Goal: Task Accomplishment & Management: Manage account settings

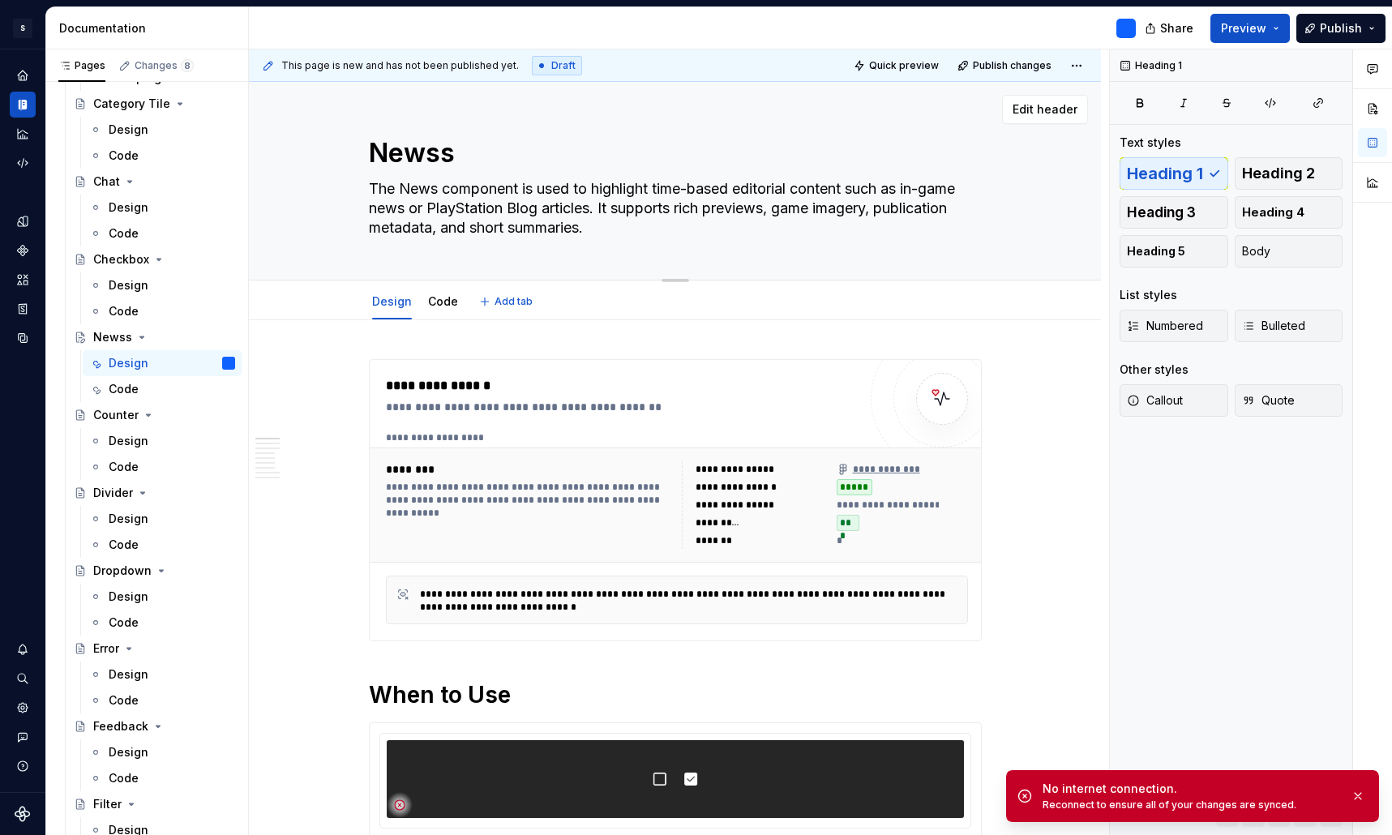
scroll to position [-1, 0]
type textarea "*"
type textarea "The News component is used to highlight time-based editorial content such as in…"
click at [1359, 799] on button "button" at bounding box center [1357, 796] width 21 height 23
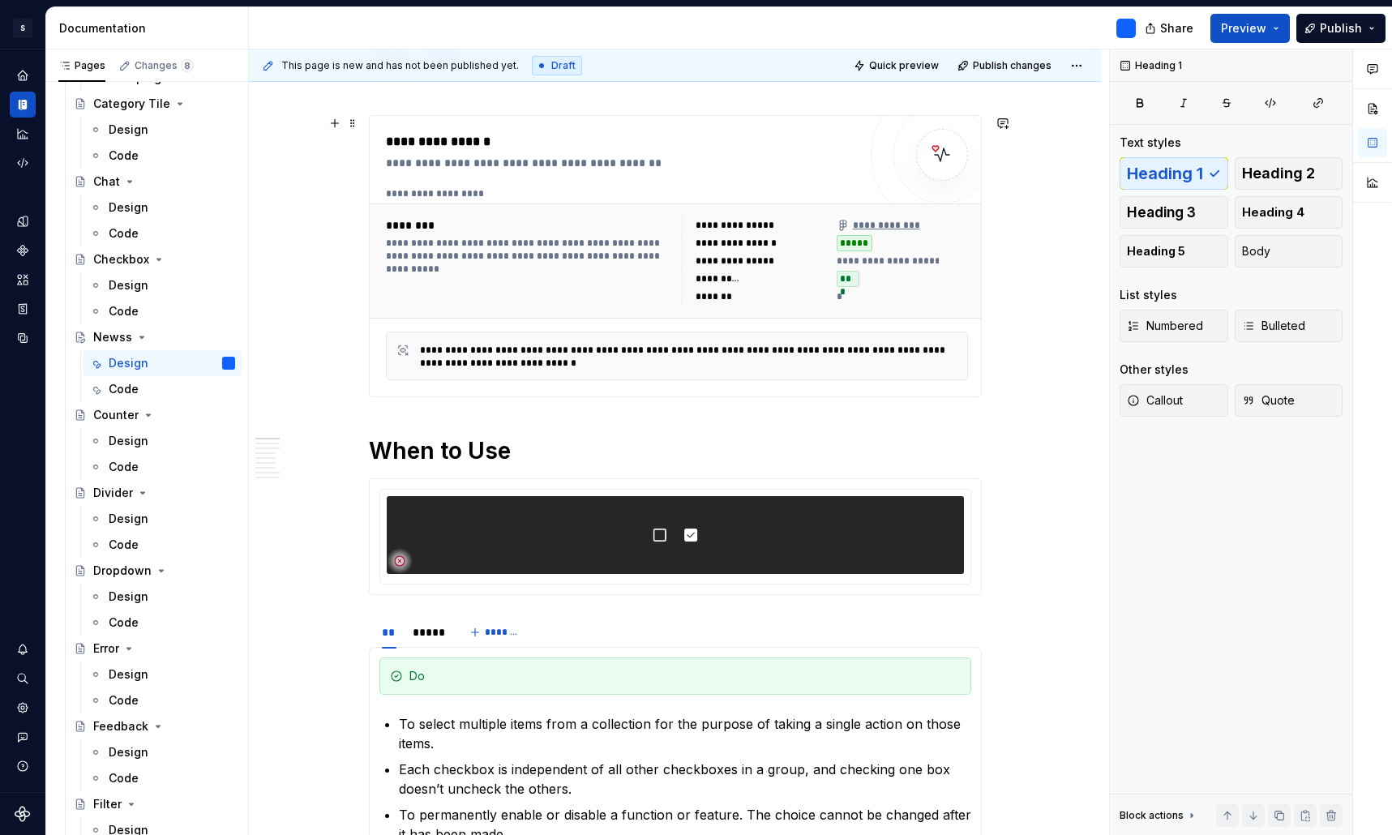
scroll to position [259, 0]
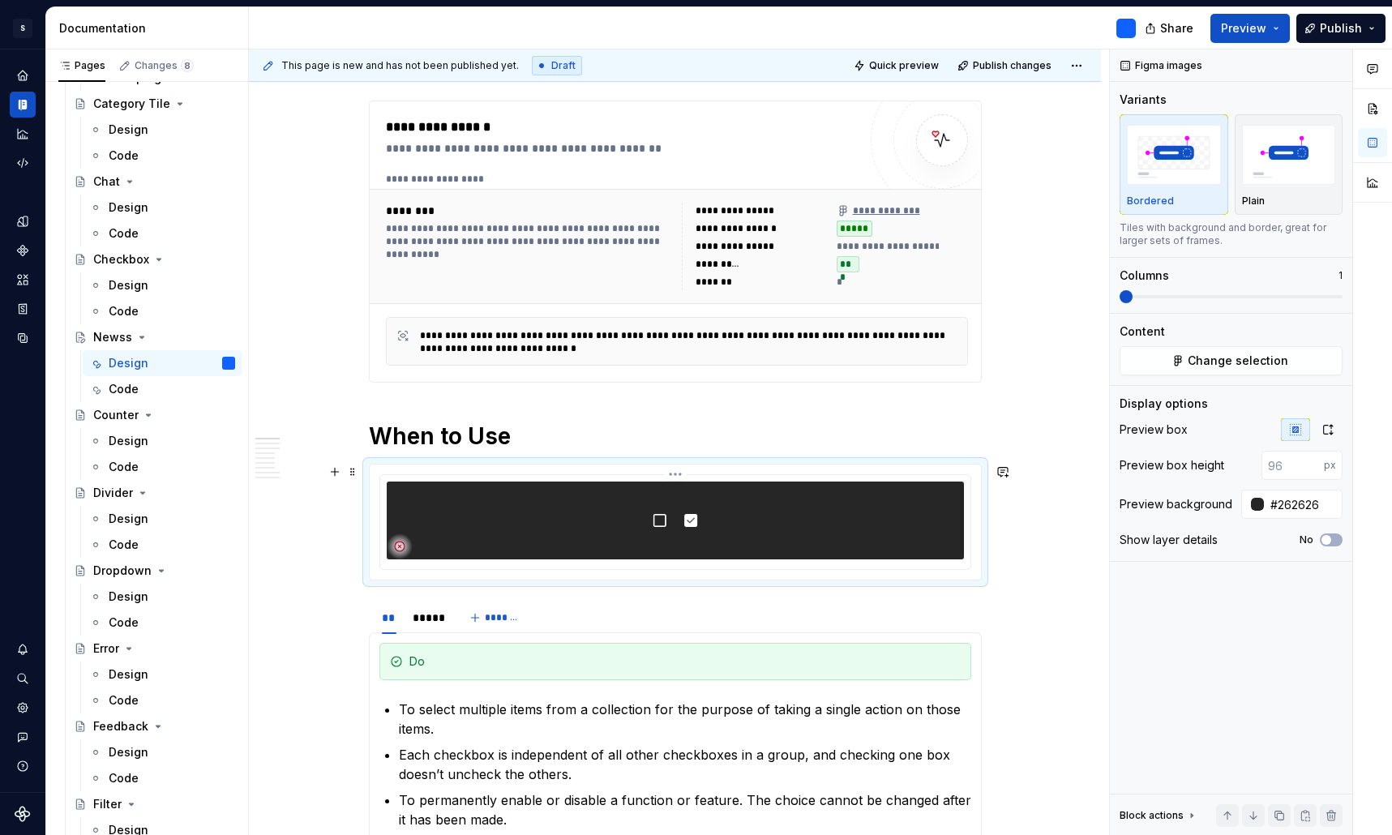
click at [753, 519] on img at bounding box center [675, 520] width 324 height 78
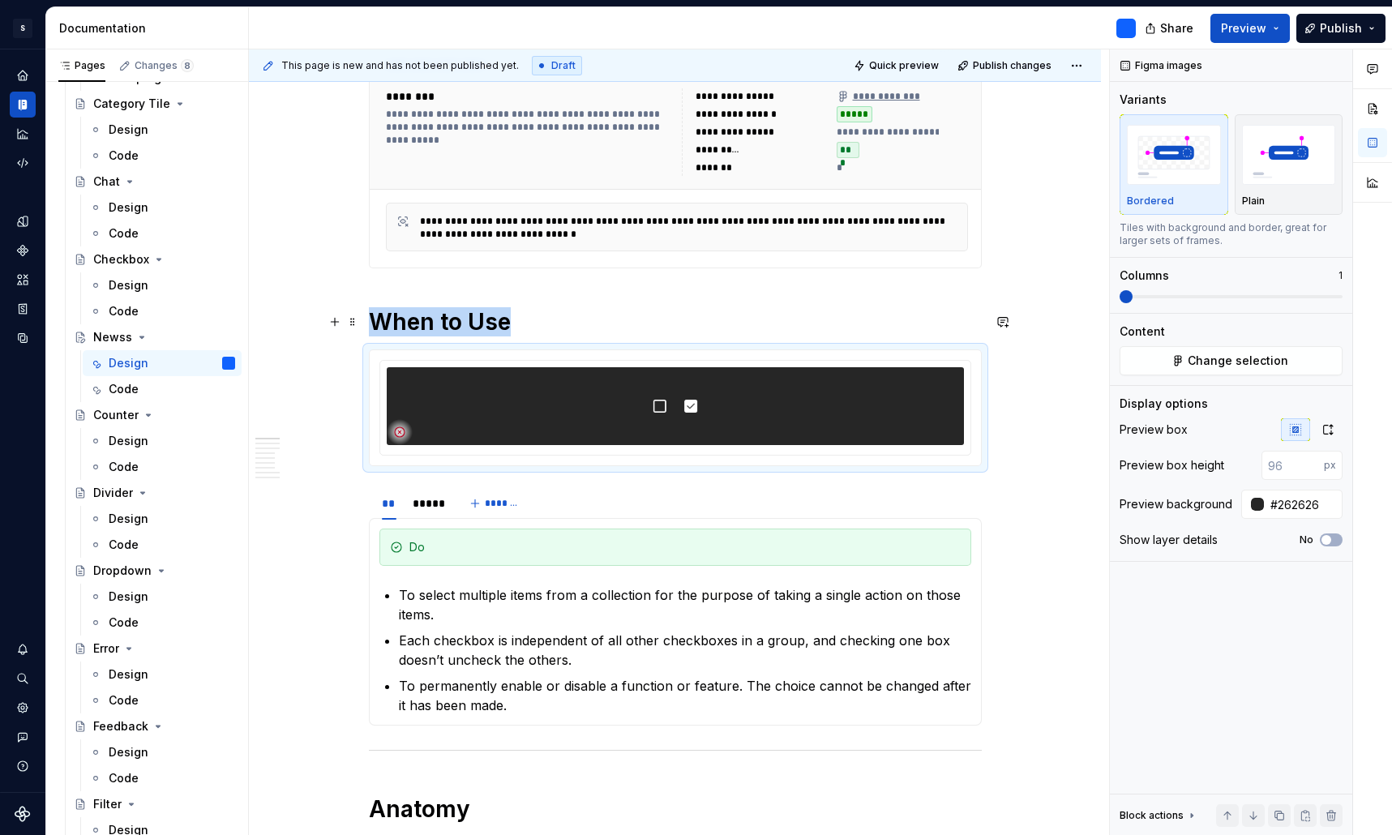
scroll to position [389, 0]
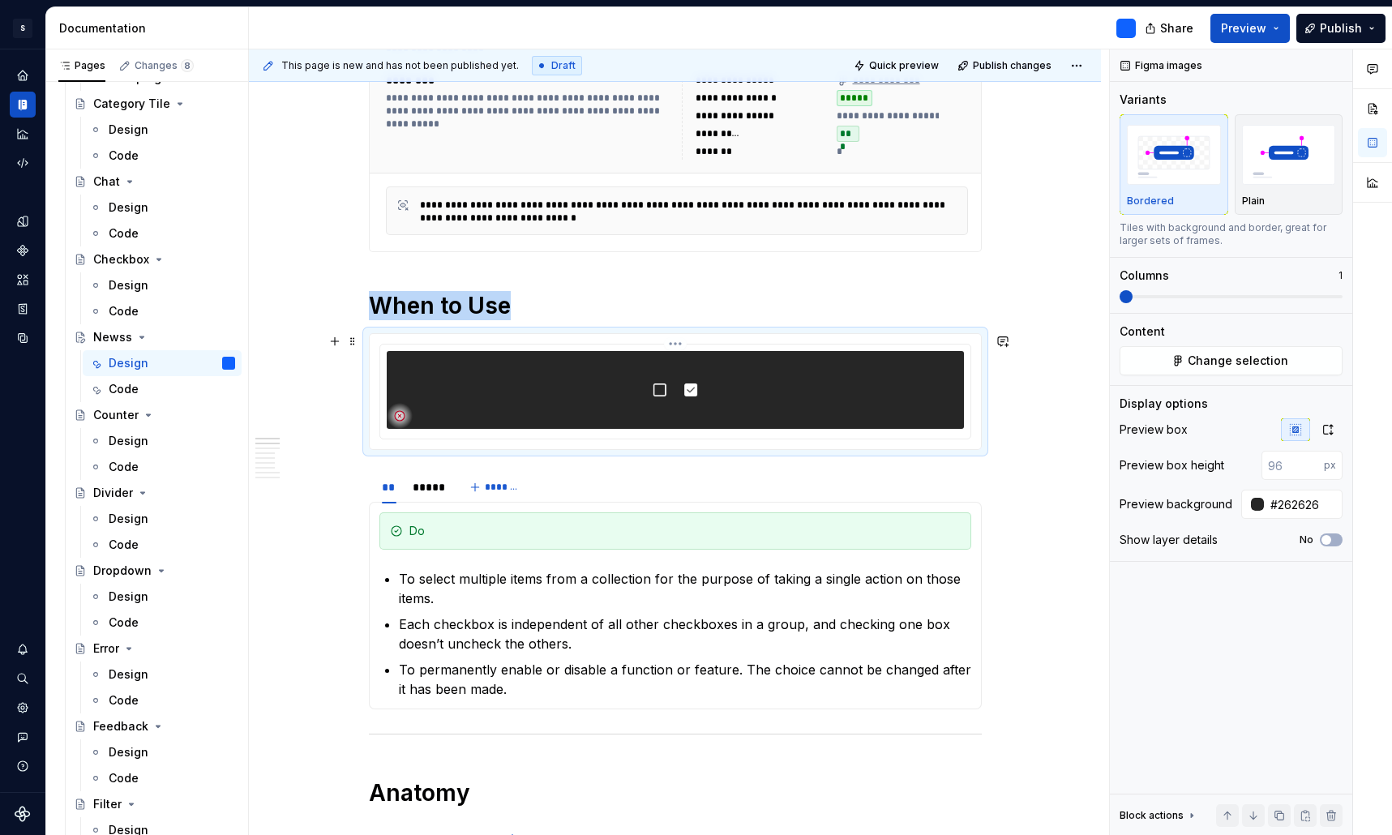
click at [750, 364] on img at bounding box center [675, 390] width 324 height 78
click at [779, 392] on img at bounding box center [675, 390] width 324 height 78
click at [405, 417] on icon at bounding box center [399, 415] width 13 height 13
click at [1273, 357] on span "Change selection" at bounding box center [1238, 361] width 101 height 16
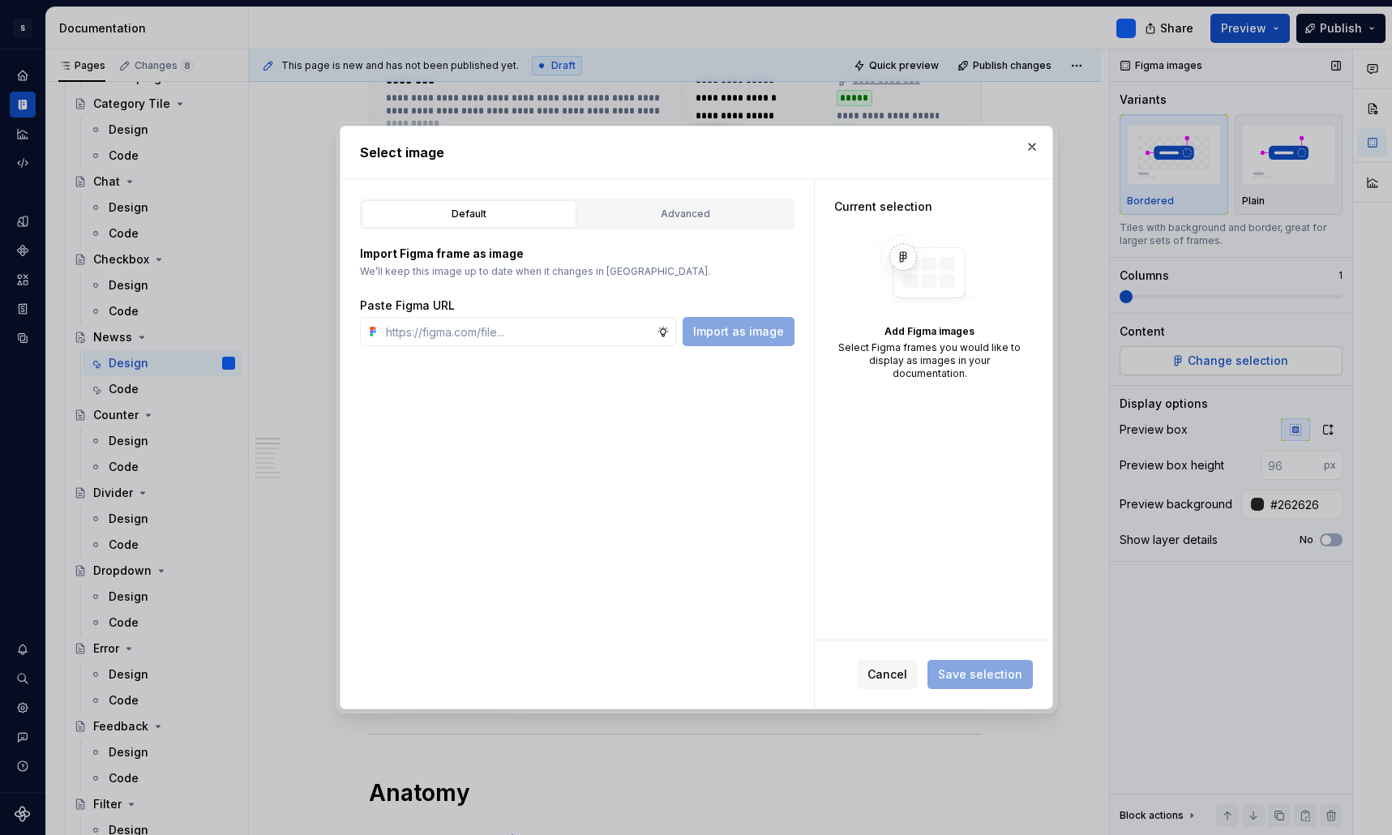
type textarea "*"
click at [723, 220] on div "Advanced" at bounding box center [685, 214] width 203 height 16
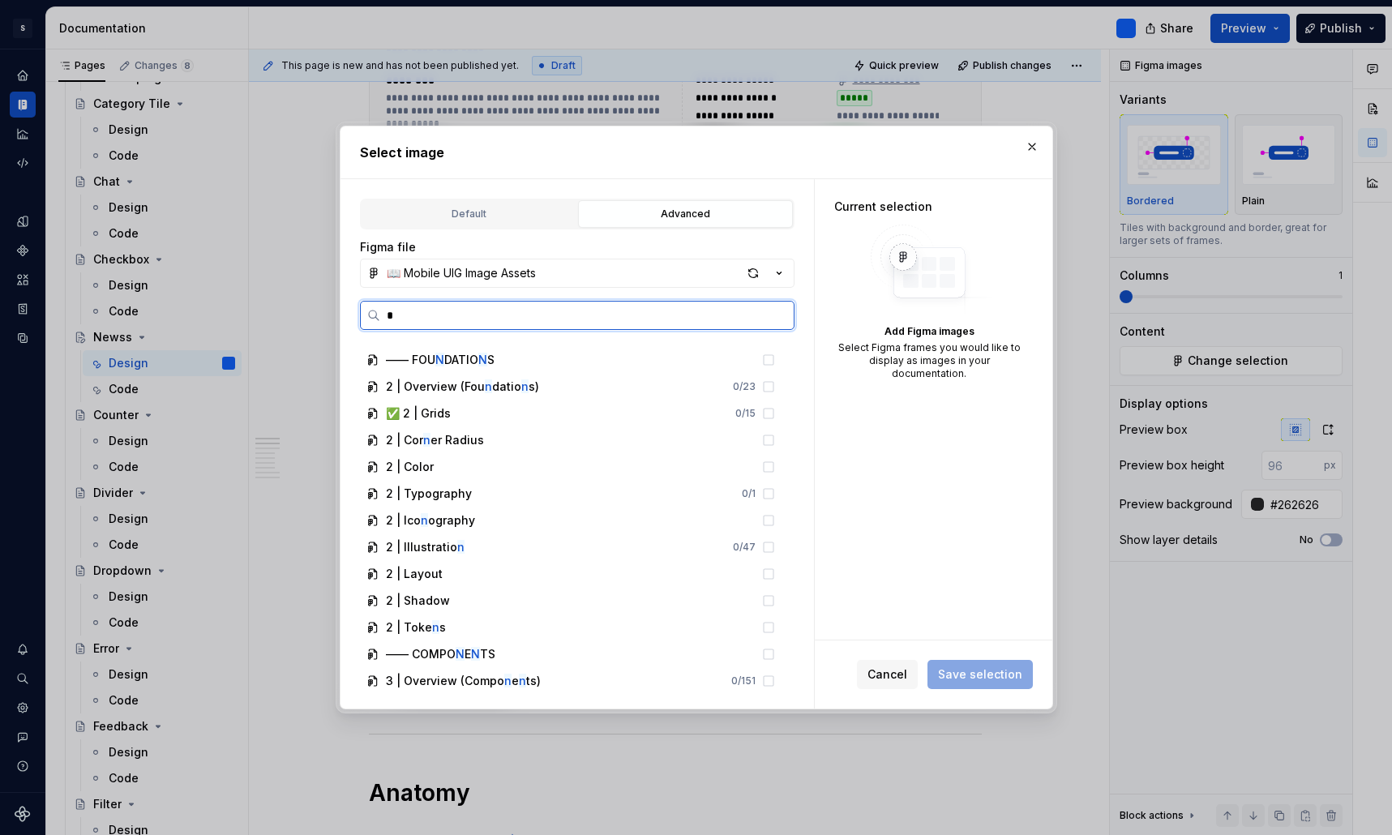
scroll to position [0, 0]
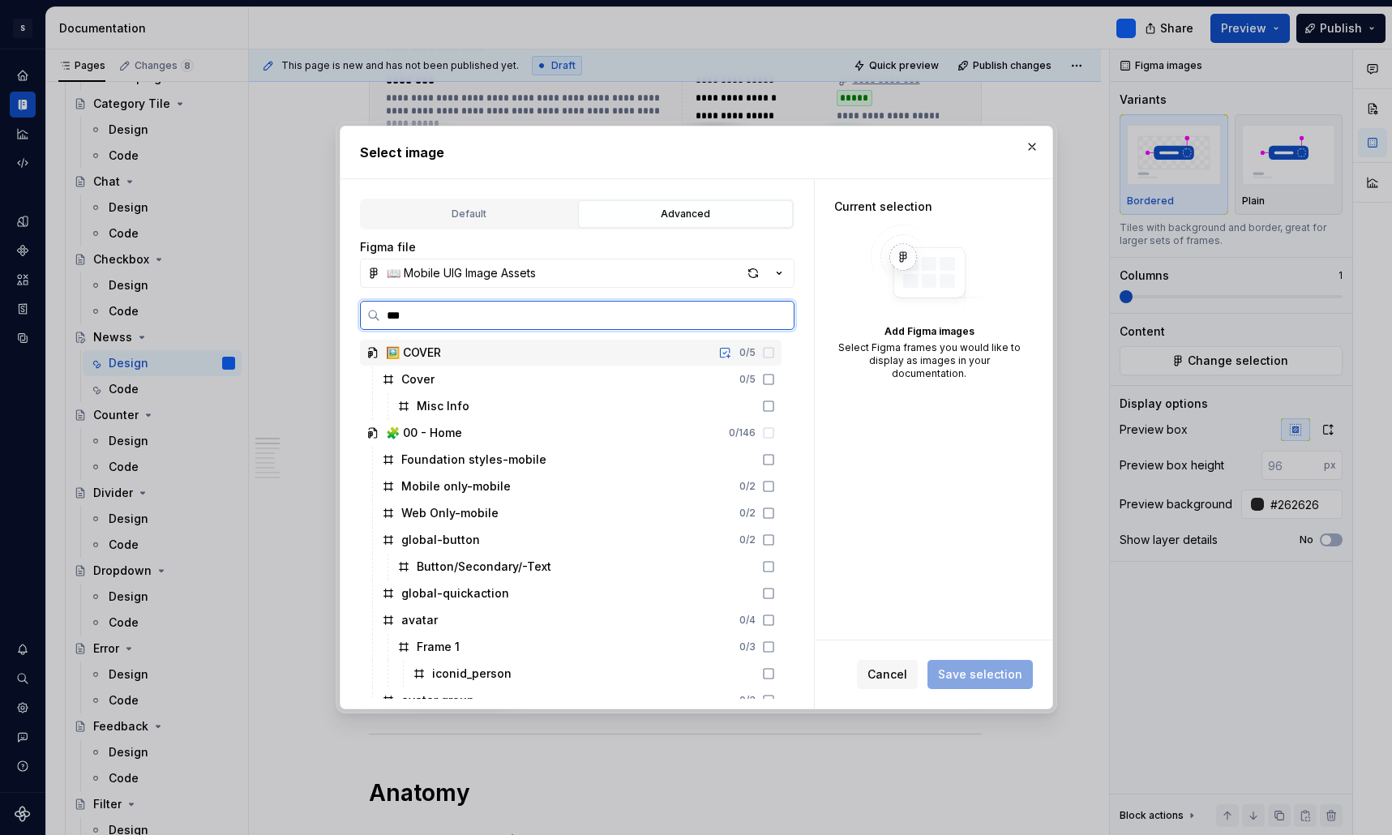
type input "****"
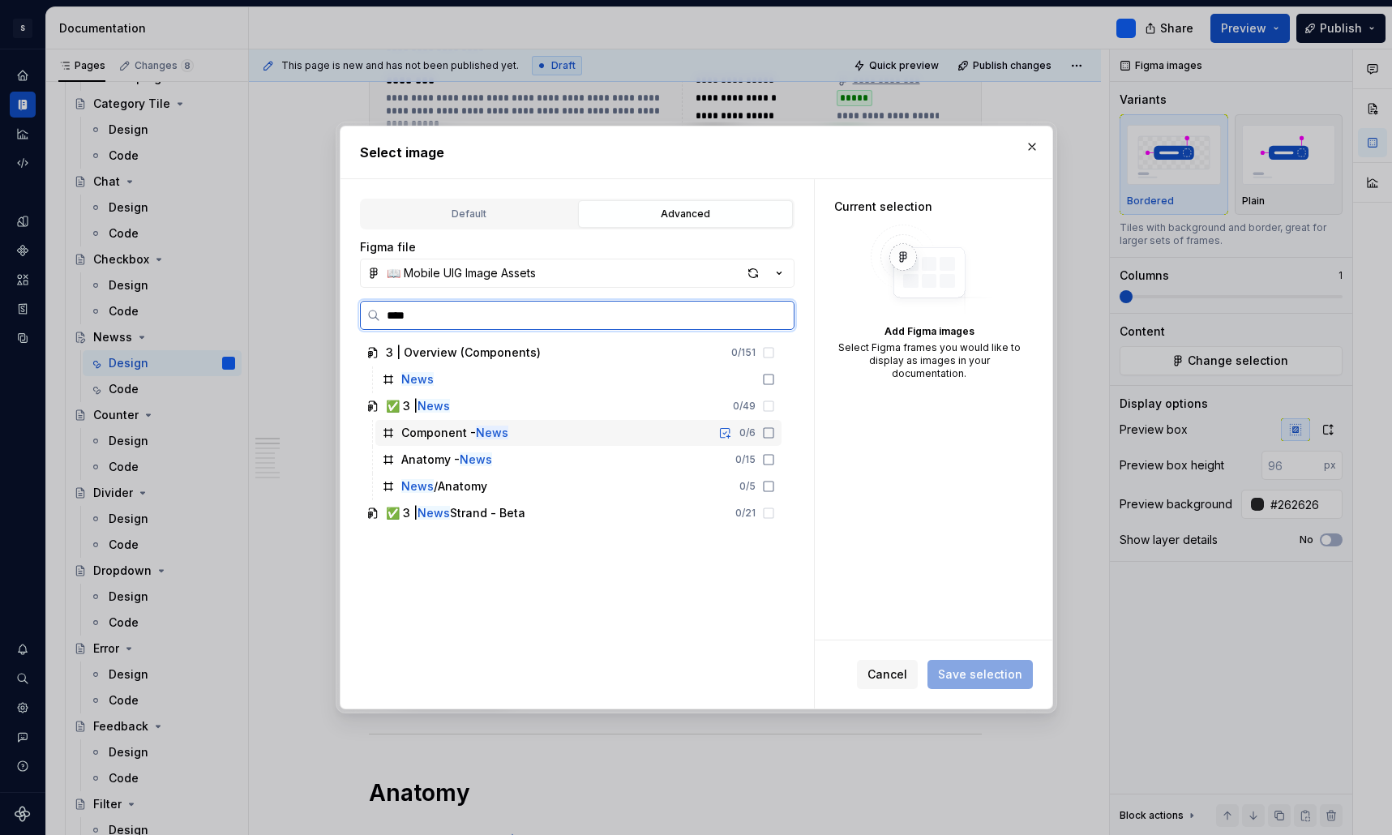
click at [574, 436] on div "Component - News 0 / 6" at bounding box center [578, 433] width 406 height 26
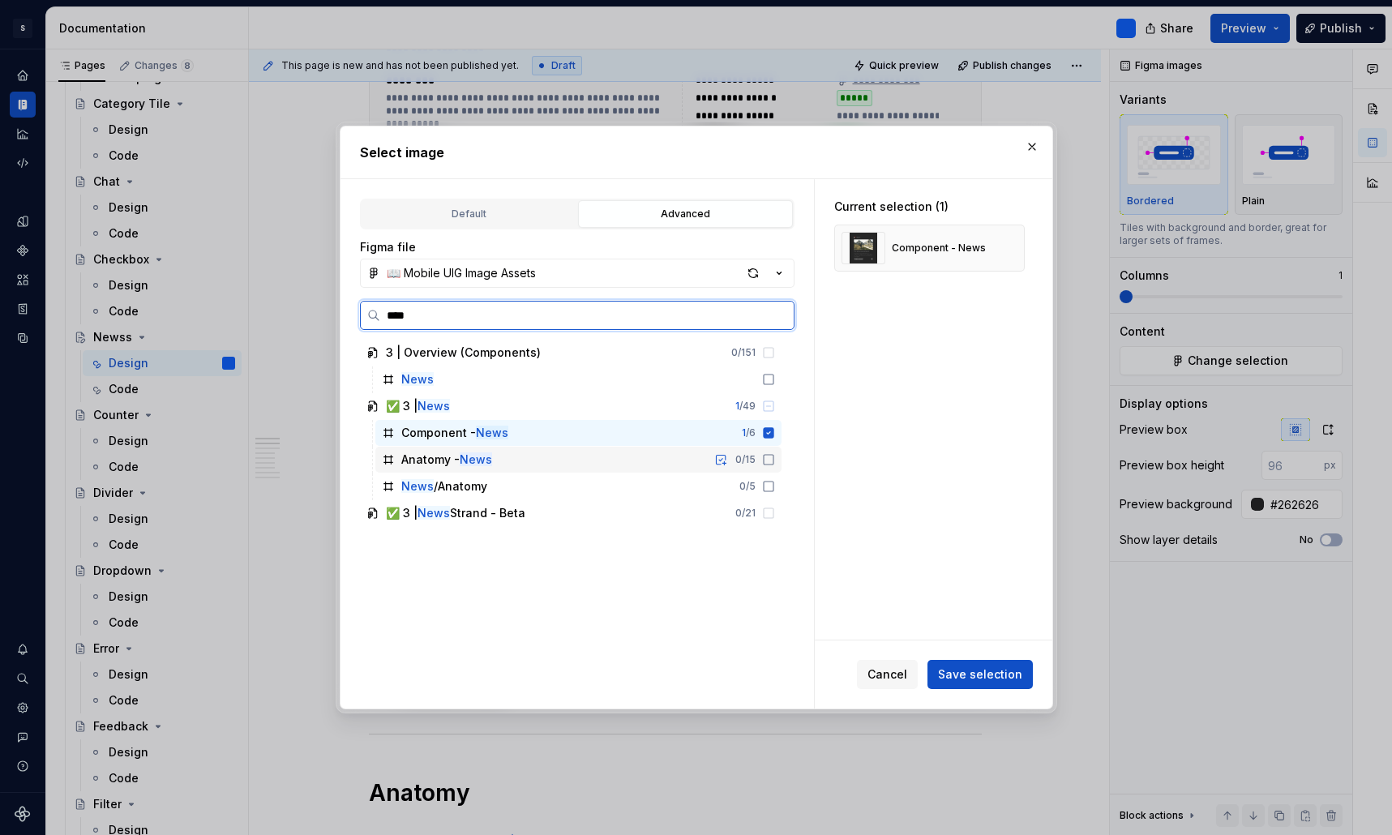
click at [573, 456] on div "Anatomy - News 0 / 15" at bounding box center [578, 460] width 406 height 26
click at [566, 488] on div "News /Anatomy 0 / 5" at bounding box center [578, 486] width 406 height 26
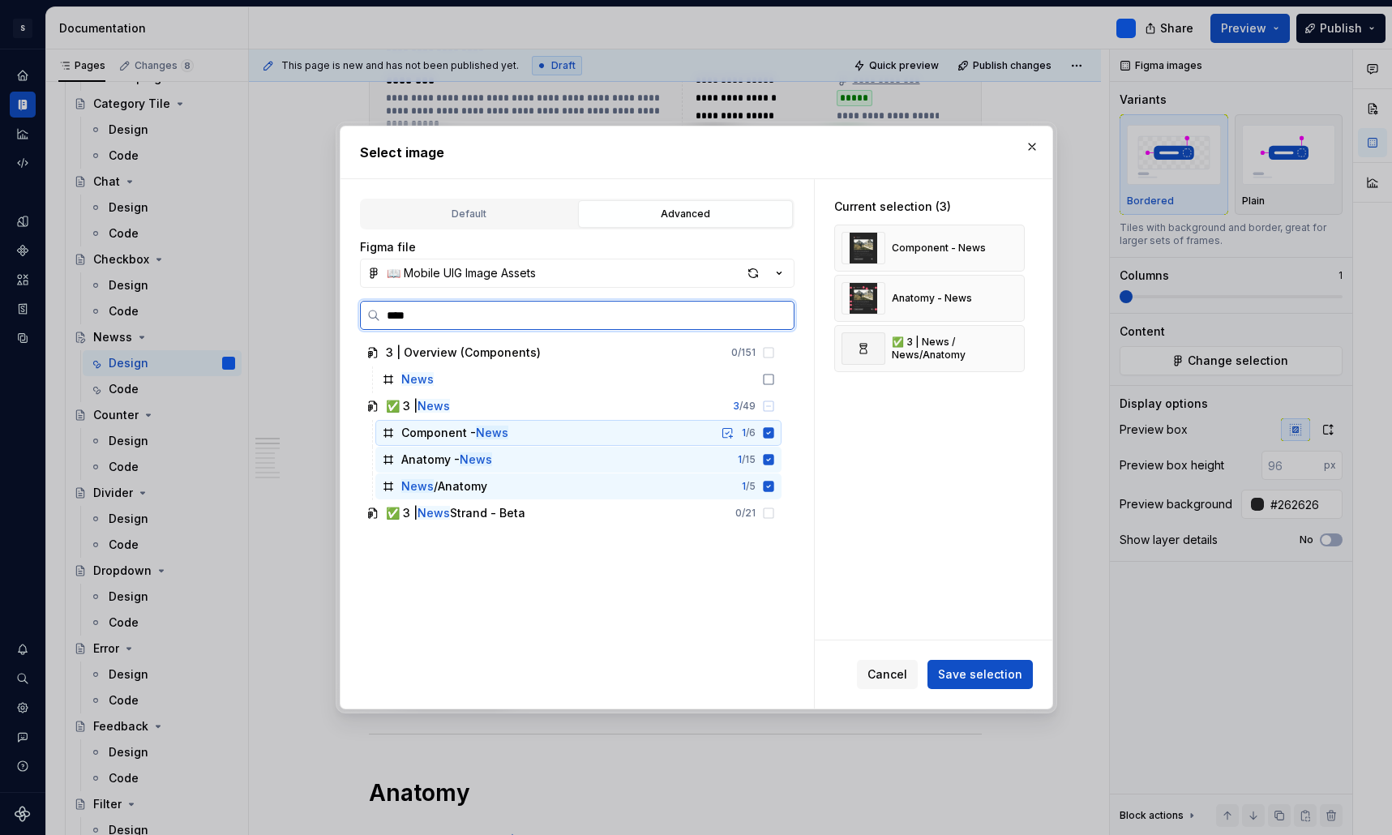
click at [577, 437] on div "Component - News 1 / 6" at bounding box center [578, 433] width 406 height 26
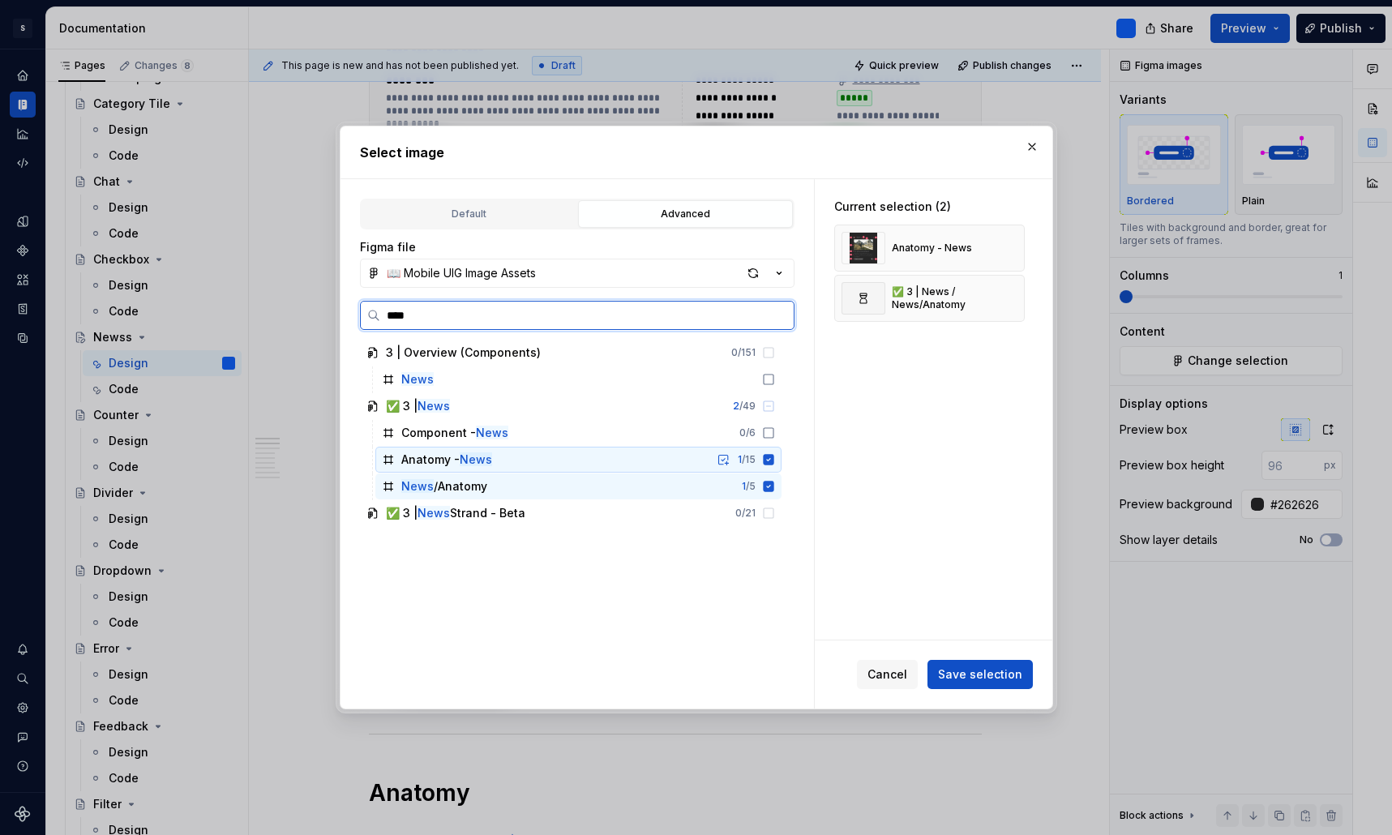
click at [639, 468] on div "Anatomy - News 1 / 15" at bounding box center [578, 460] width 406 height 26
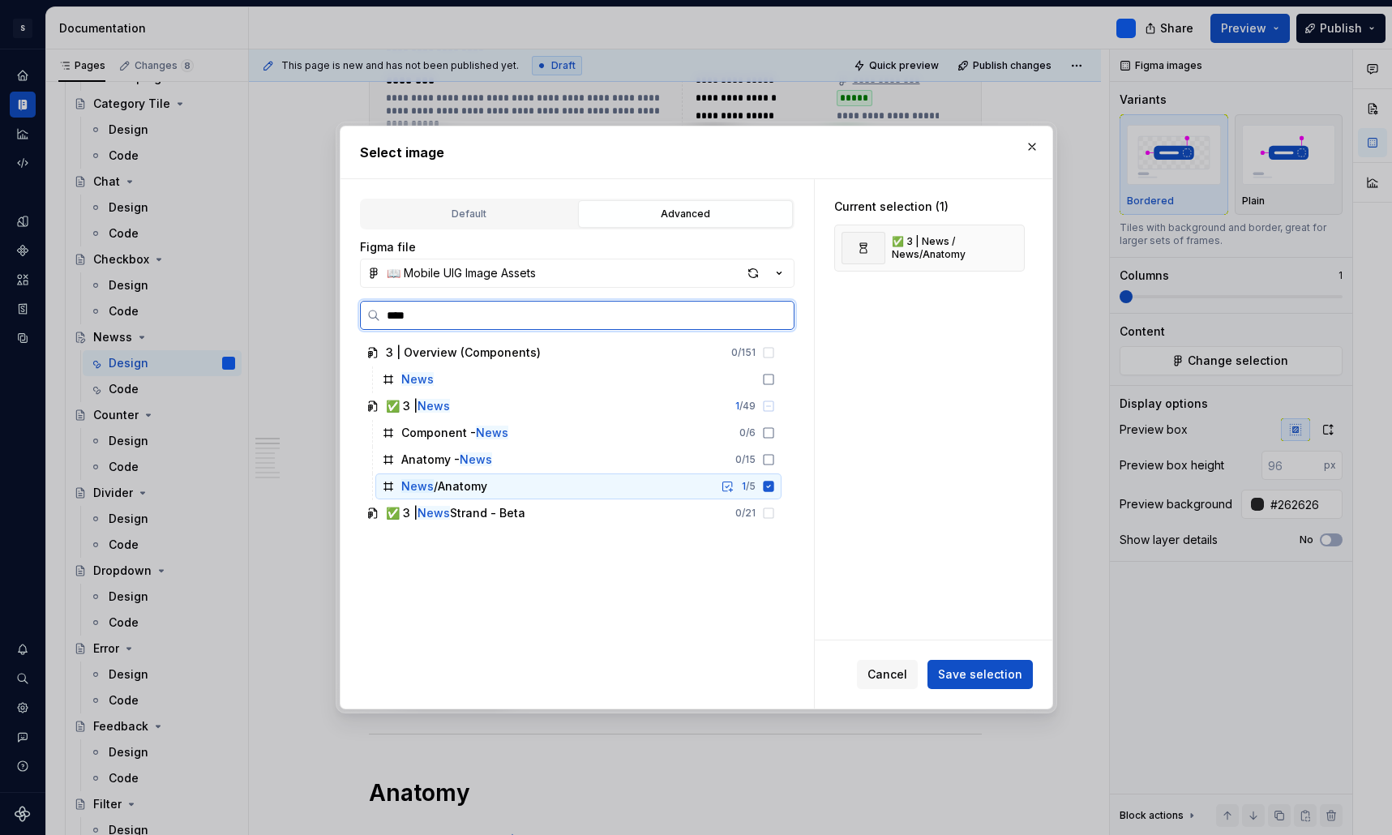
click at [629, 486] on div "News /Anatomy 1 / 5" at bounding box center [578, 486] width 406 height 26
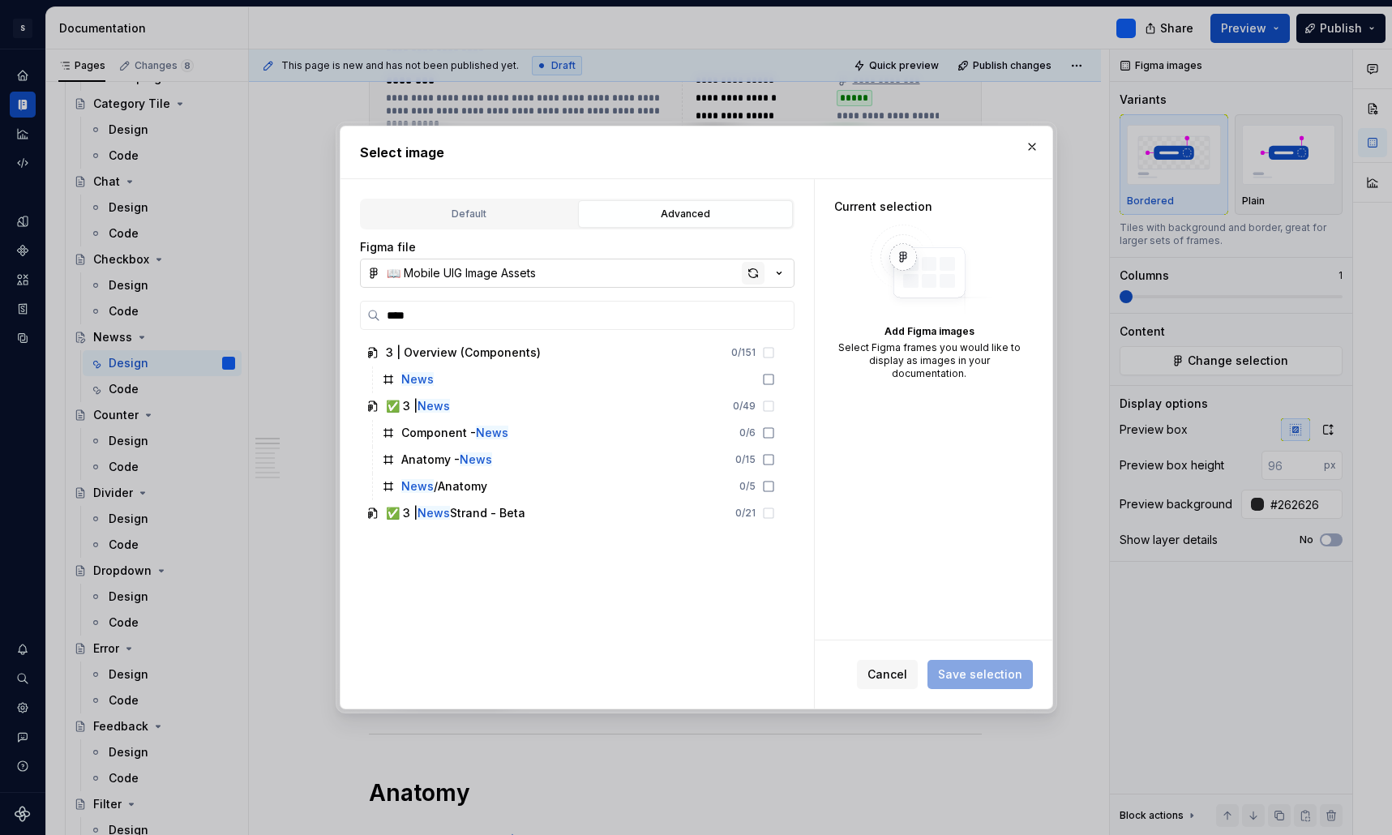
click at [756, 272] on div "button" at bounding box center [753, 273] width 23 height 23
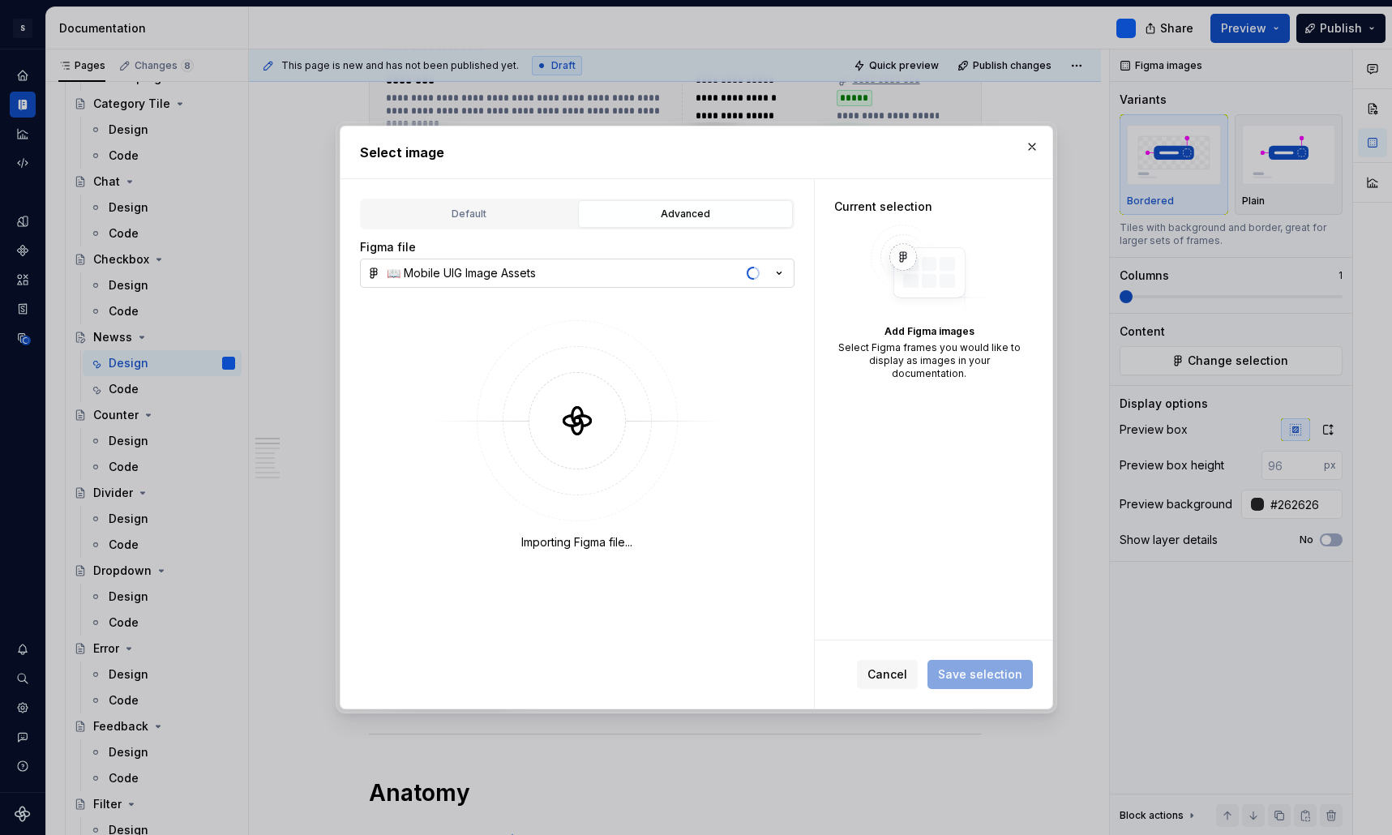
type textarea "*"
click at [1029, 149] on button "button" at bounding box center [1032, 146] width 23 height 23
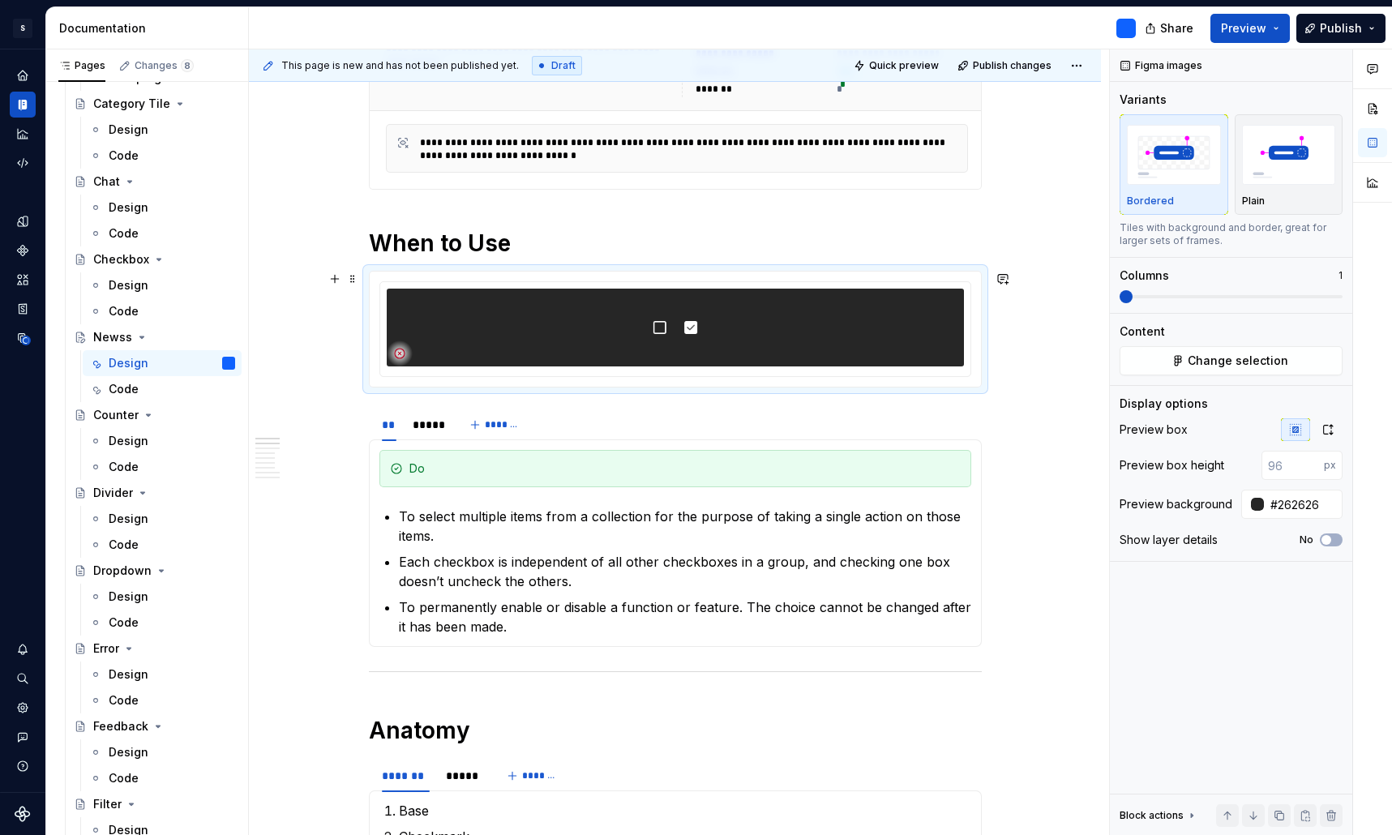
scroll to position [264, 0]
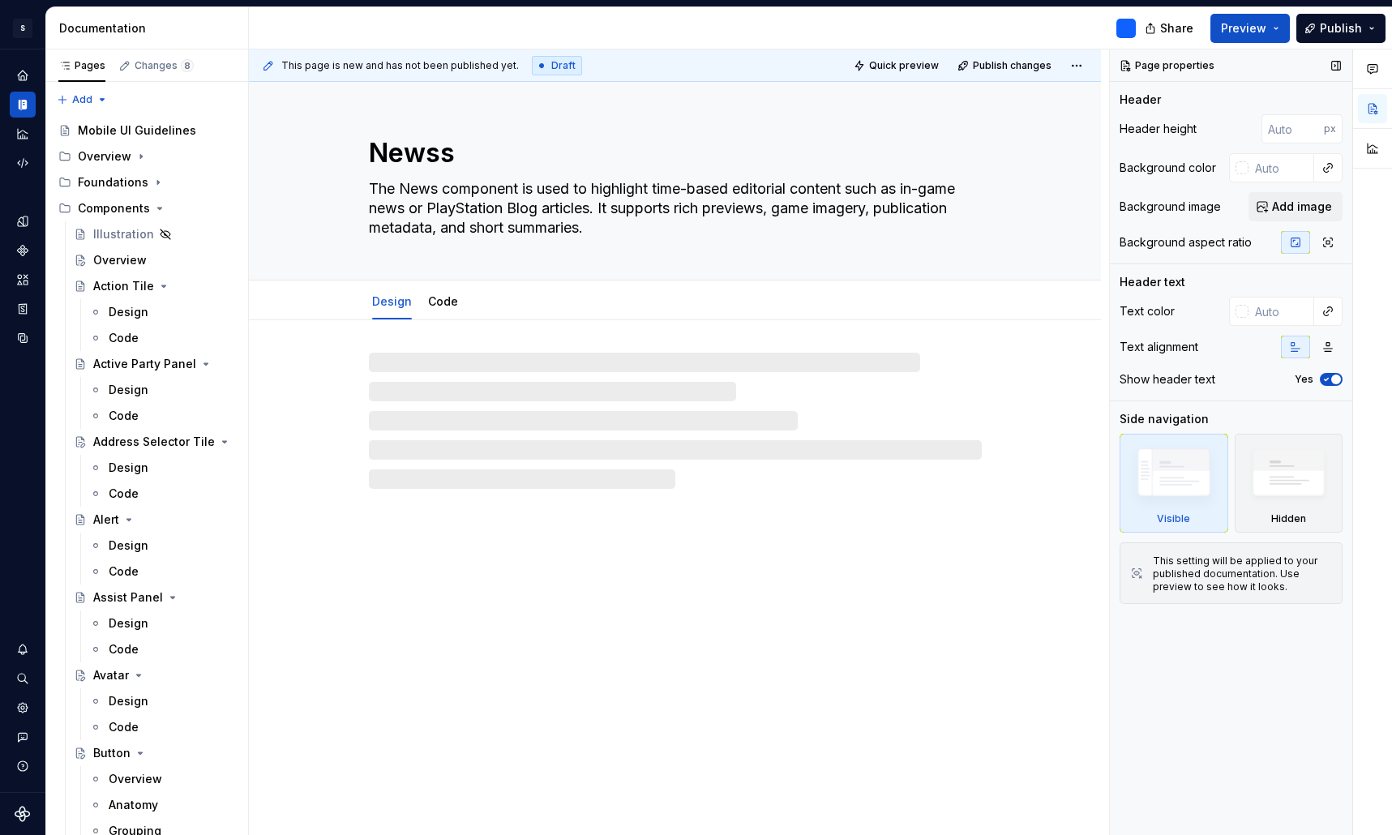
type textarea "*"
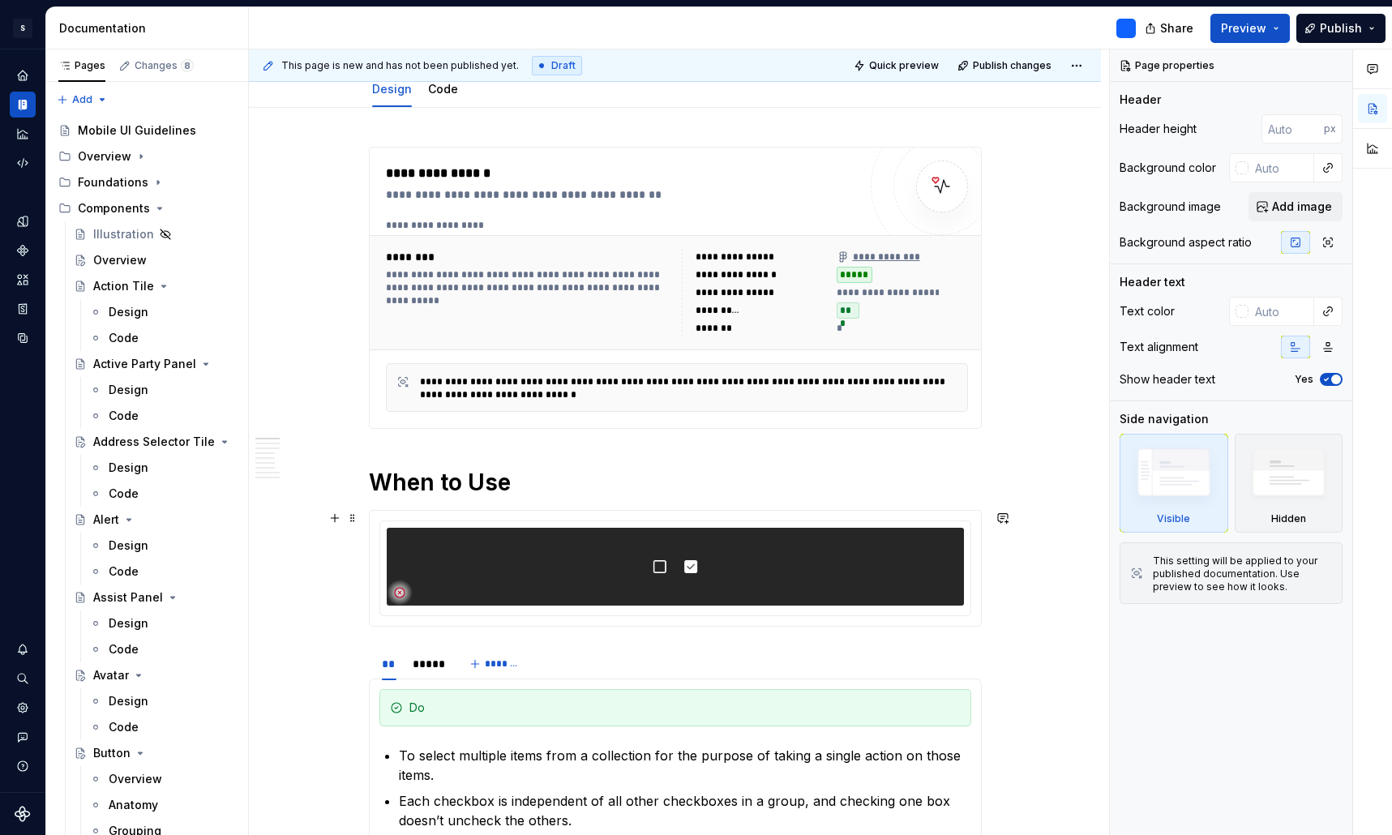
scroll to position [220, 0]
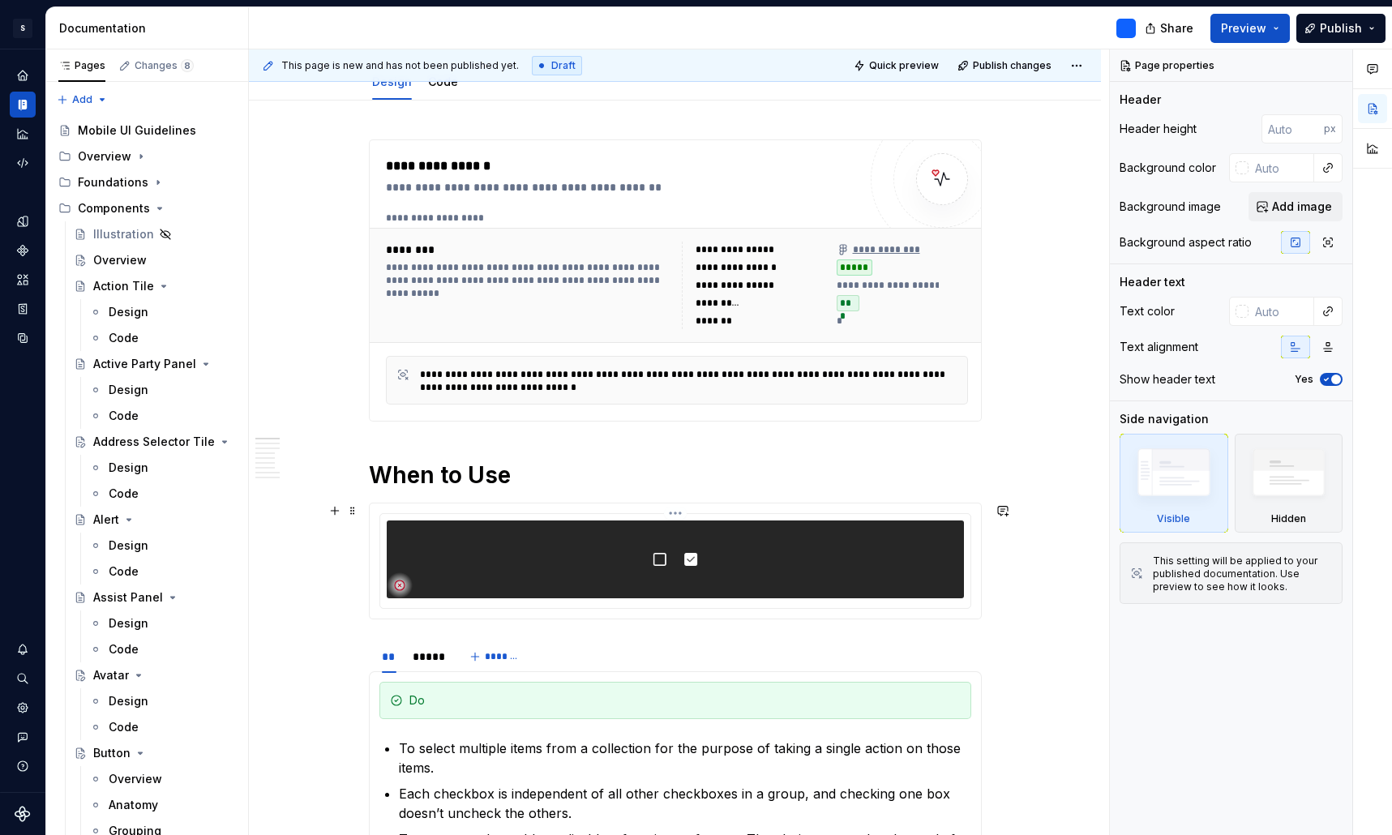
click at [693, 548] on img at bounding box center [675, 559] width 324 height 78
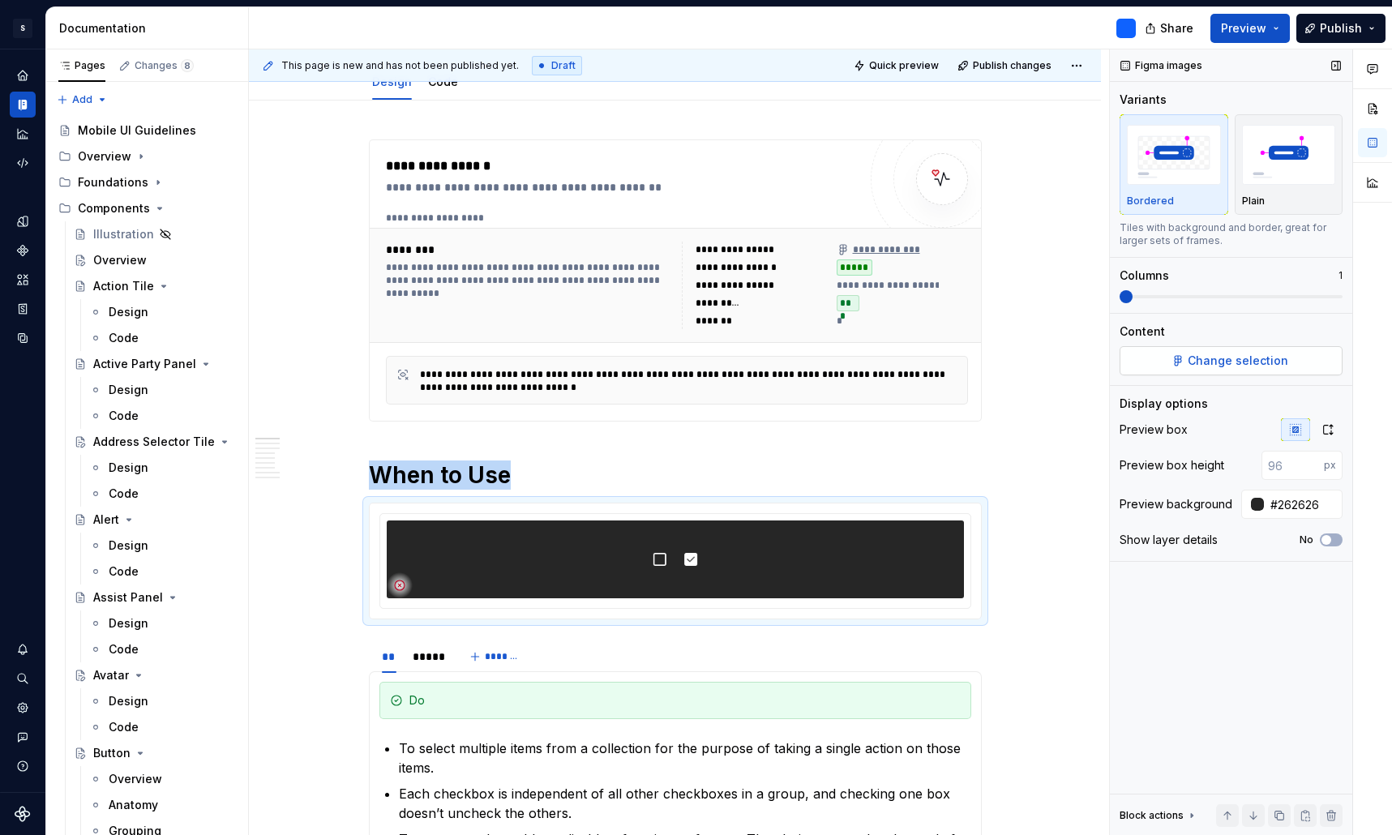
click at [1230, 357] on span "Change selection" at bounding box center [1238, 361] width 101 height 16
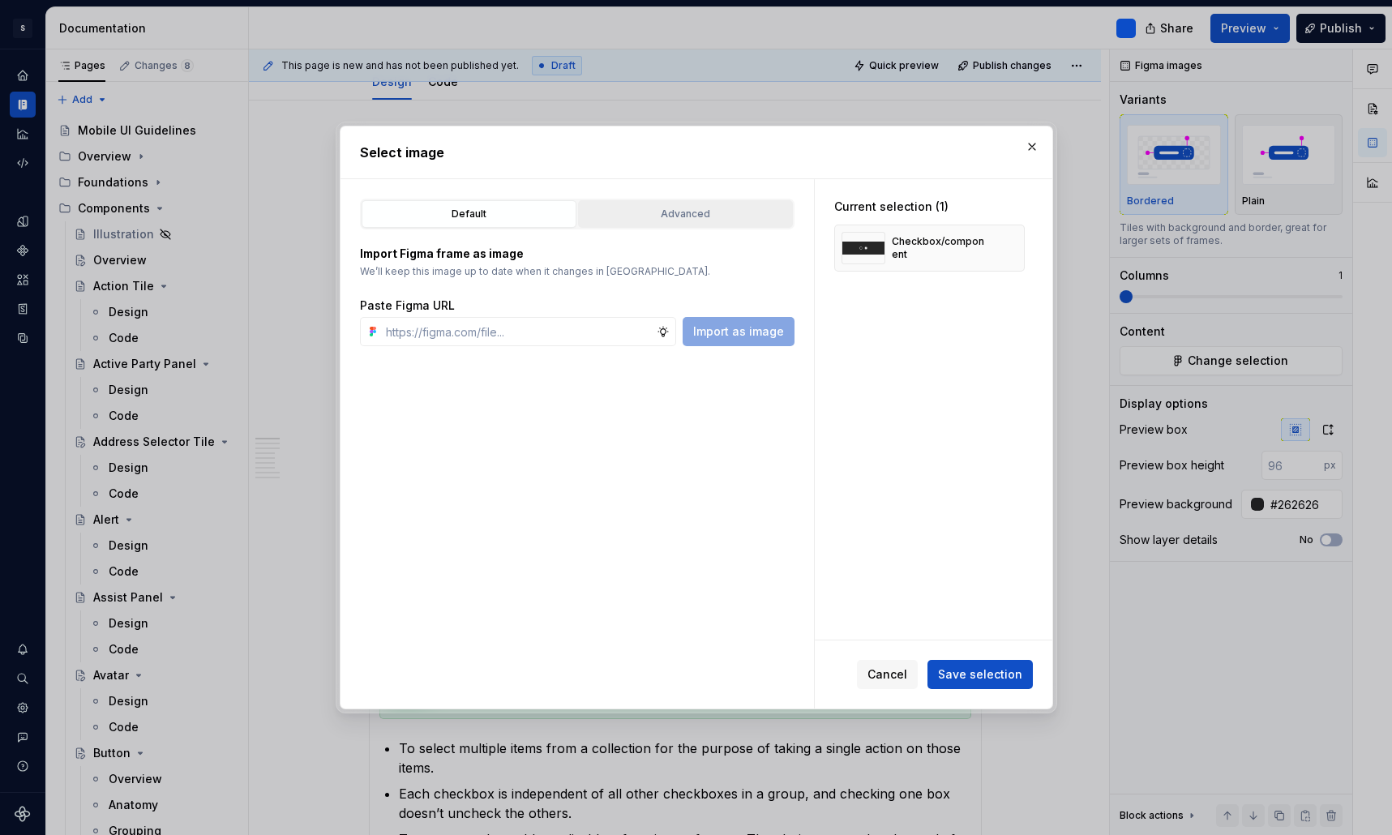
click at [730, 225] on button "Advanced" at bounding box center [685, 214] width 215 height 28
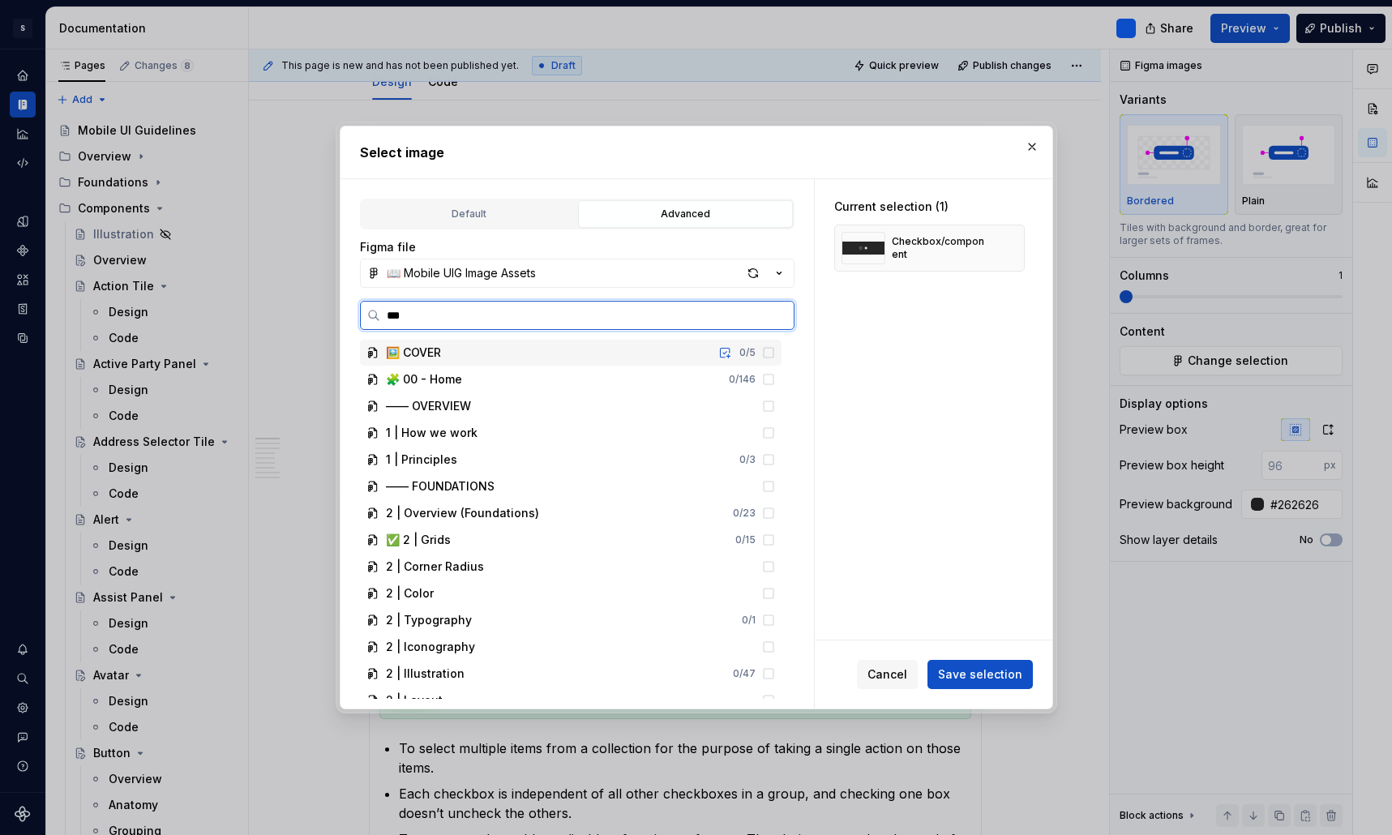
type input "****"
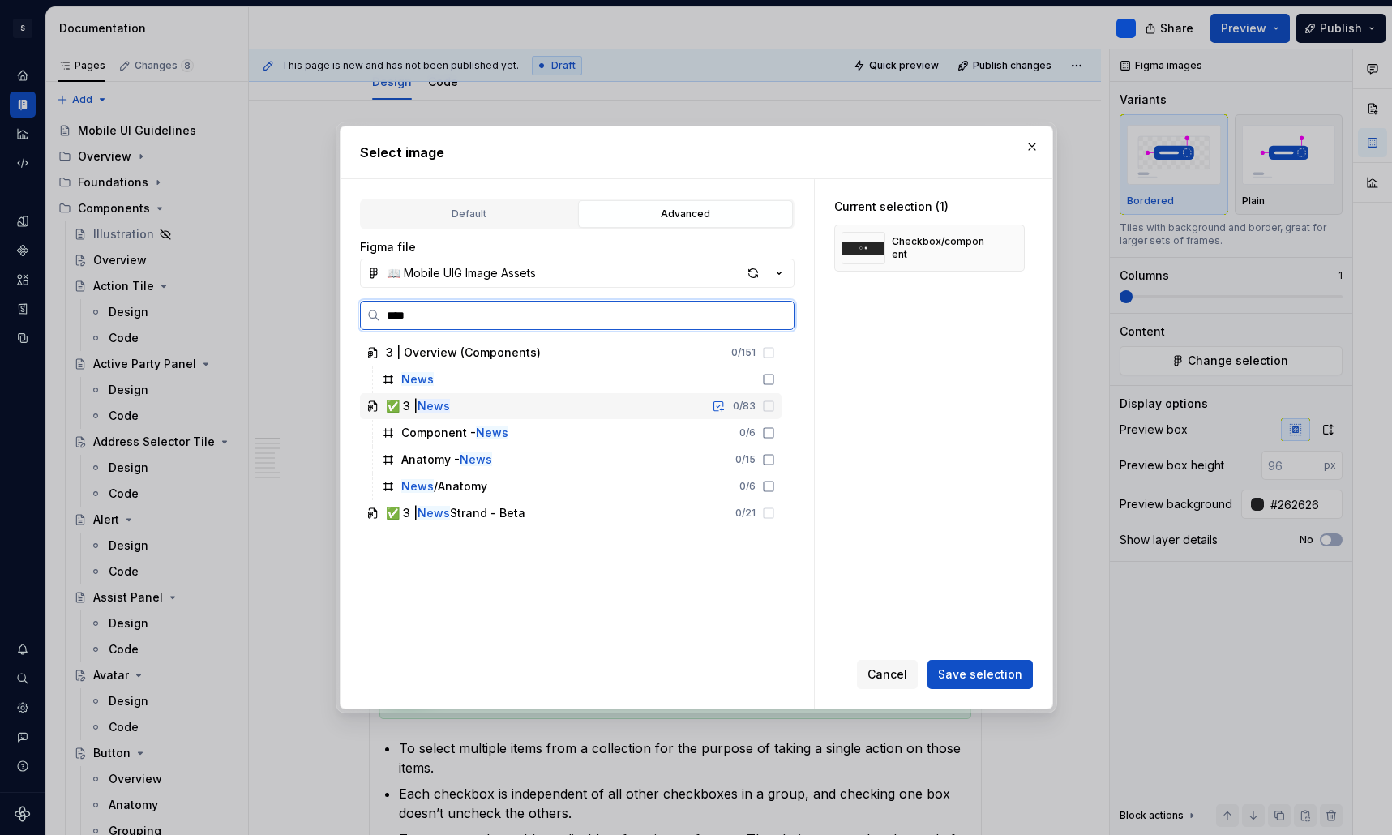
click at [526, 405] on div "✅ 3 | News 0 / 83" at bounding box center [571, 406] width 422 height 26
click at [599, 426] on div "Component - News 0 / 6" at bounding box center [578, 433] width 406 height 26
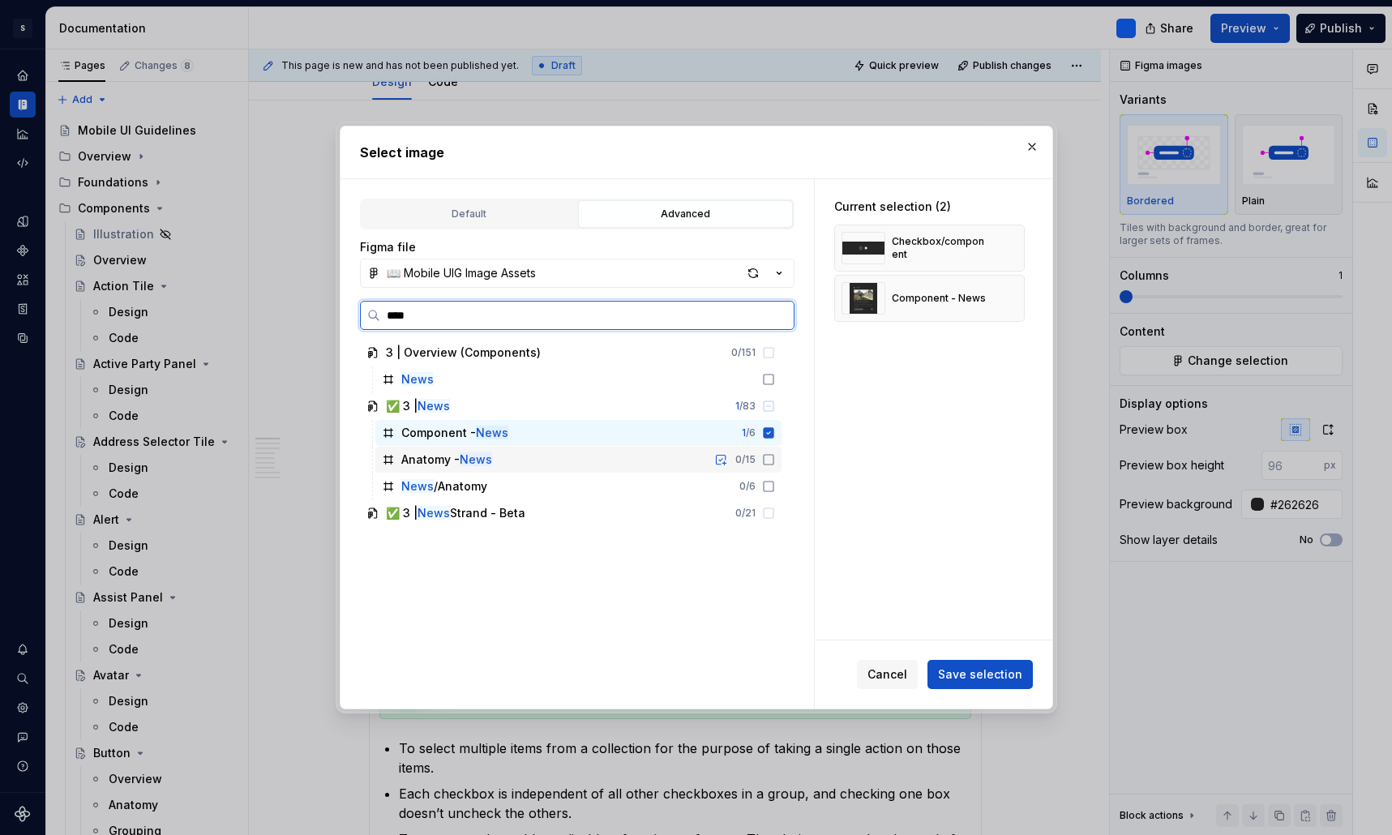
click at [597, 450] on div "Anatomy - News 0 / 15" at bounding box center [578, 460] width 406 height 26
click at [580, 482] on div "News /Anatomy 0 / 6" at bounding box center [578, 486] width 406 height 26
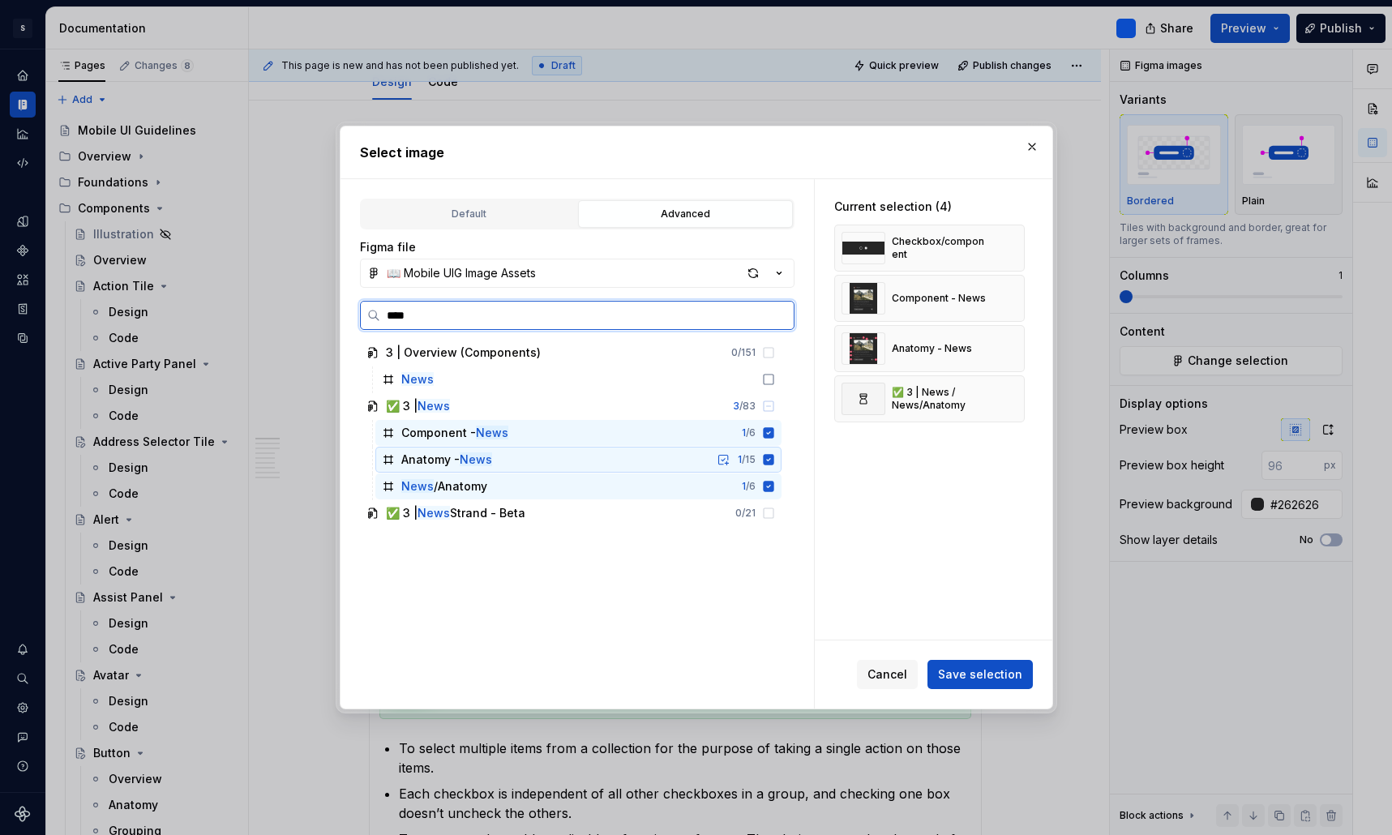
click at [584, 464] on div "Anatomy - News 1 / 15" at bounding box center [578, 460] width 406 height 26
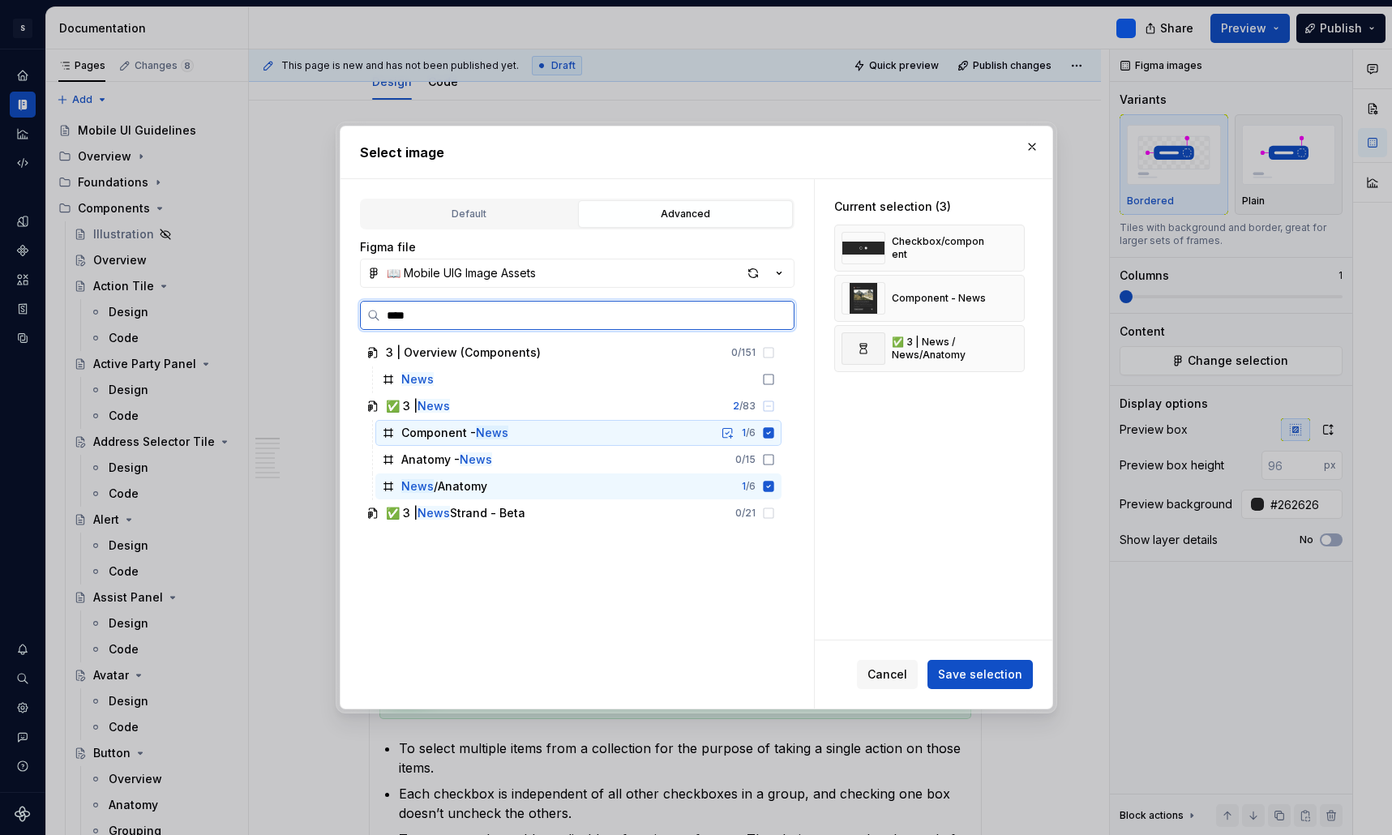
click at [585, 439] on div "Component - News 1 / 6" at bounding box center [578, 433] width 406 height 26
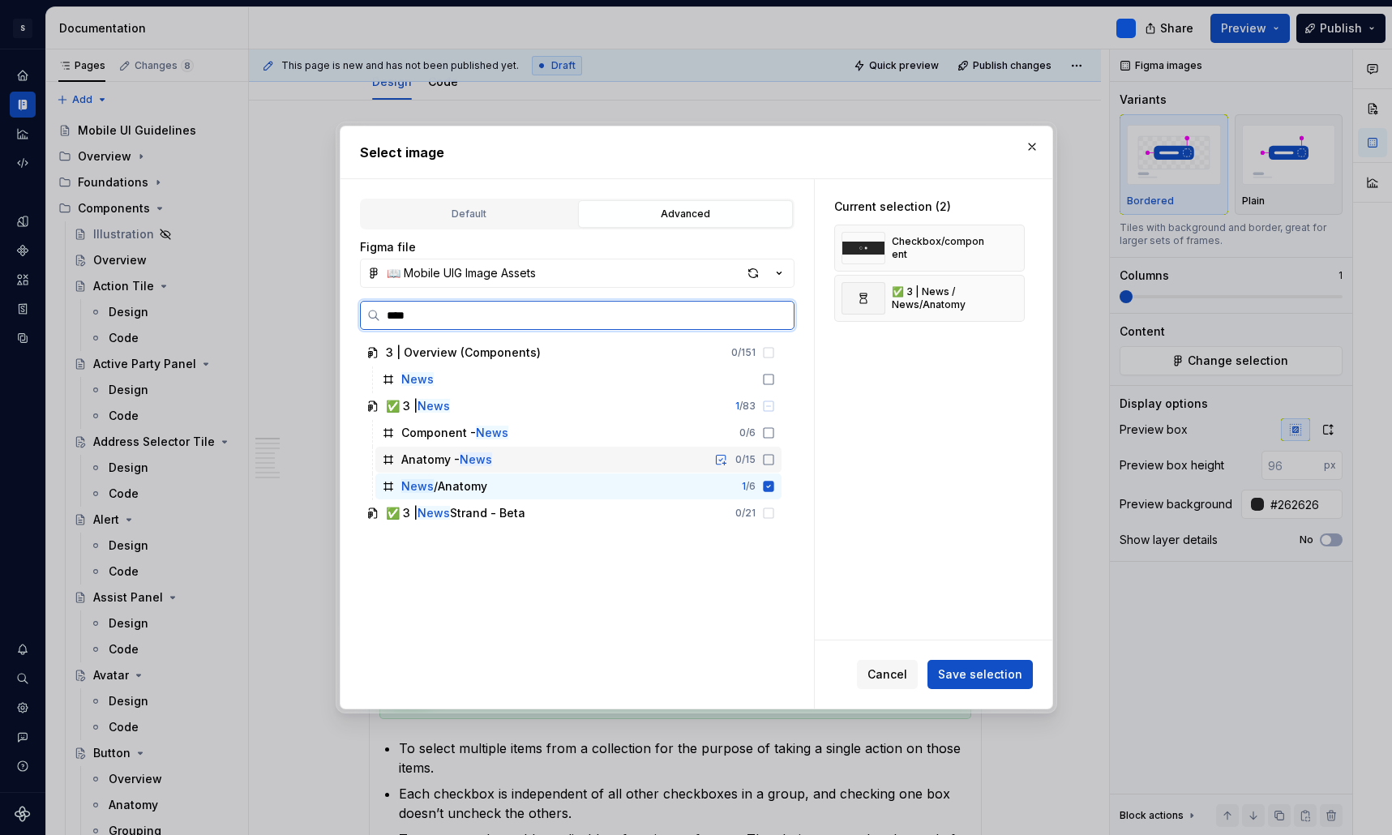
click at [567, 463] on div "Anatomy - News 0 / 15" at bounding box center [578, 460] width 406 height 26
click at [551, 486] on div "News /Anatomy 1 / 6" at bounding box center [578, 486] width 406 height 26
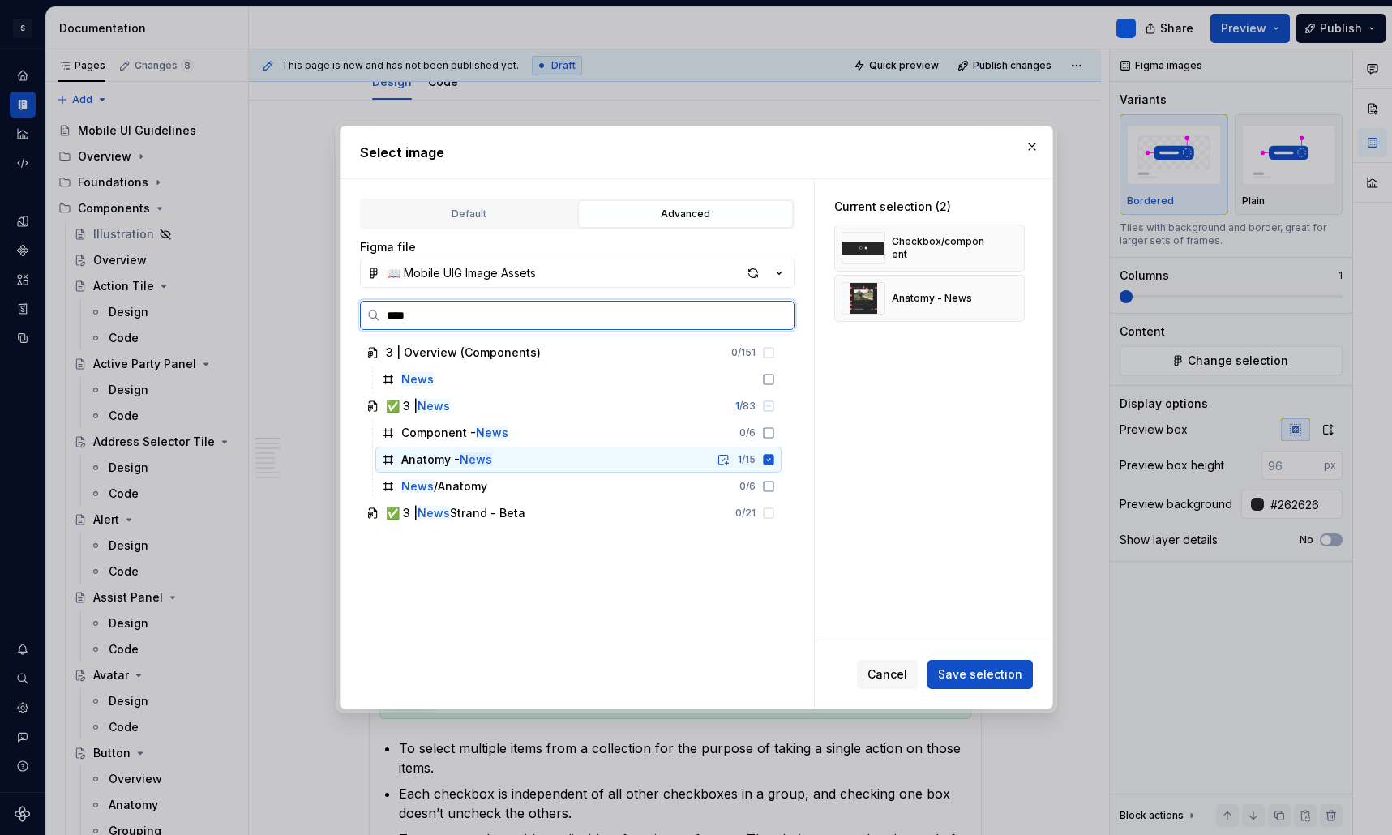
click at [555, 466] on div "Anatomy - News 1 / 15" at bounding box center [578, 460] width 406 height 26
click at [755, 457] on div "0 / 15" at bounding box center [745, 459] width 20 height 13
click at [392, 461] on icon at bounding box center [388, 459] width 13 height 13
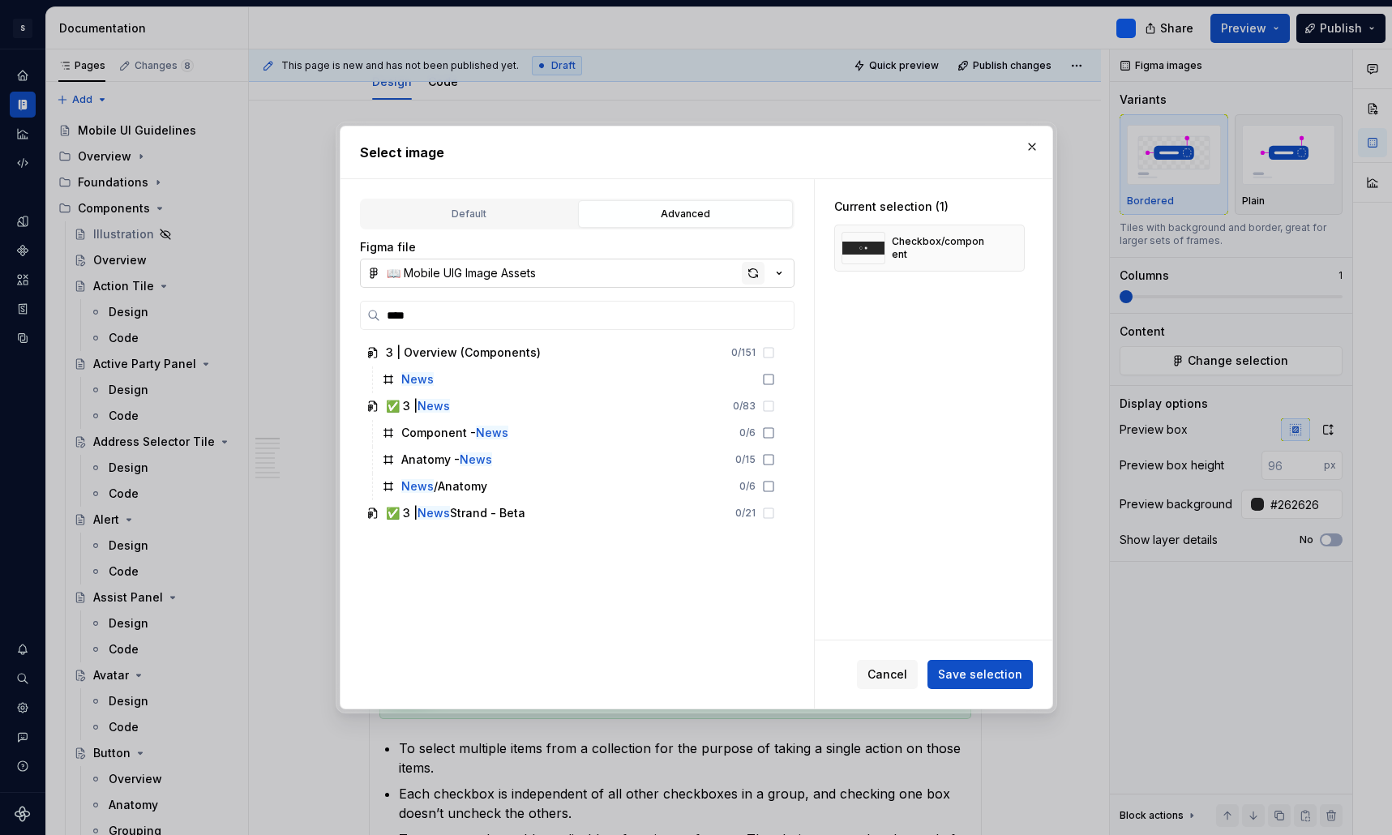
click at [753, 276] on div "button" at bounding box center [753, 273] width 23 height 23
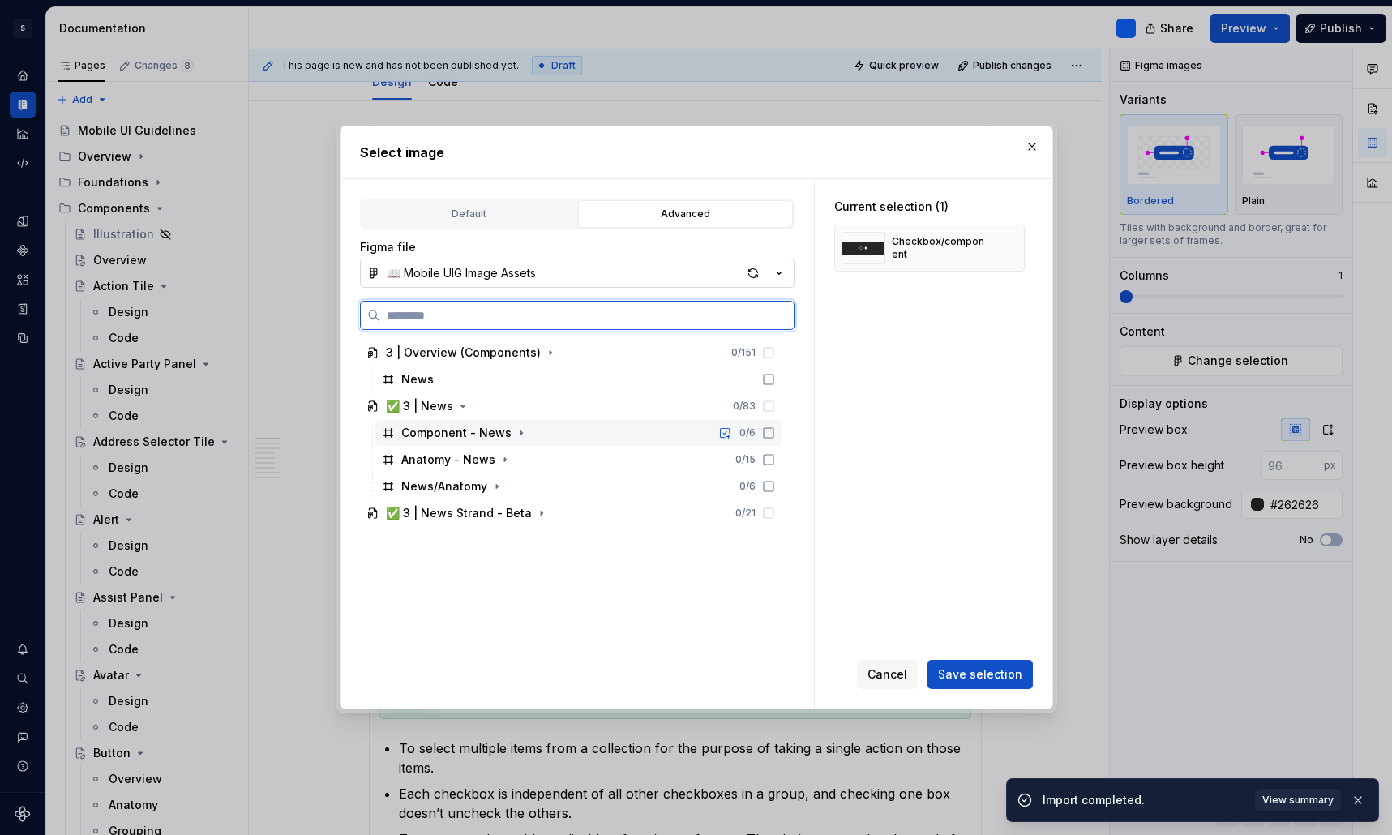
click at [590, 433] on div "Component - News 0 / 6" at bounding box center [578, 433] width 406 height 26
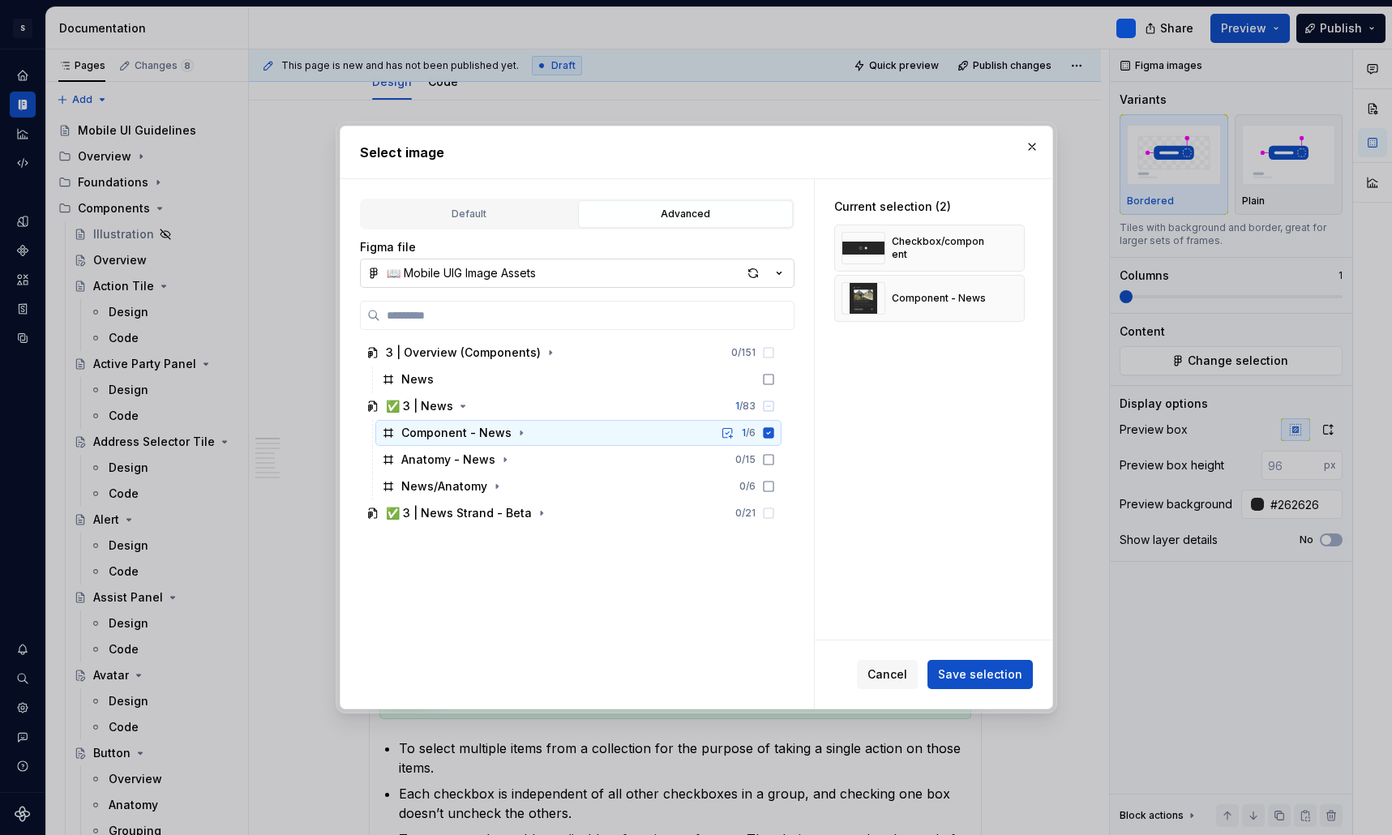
type textarea "*"
click at [584, 460] on div "Anatomy - News 0 / 15" at bounding box center [578, 460] width 406 height 26
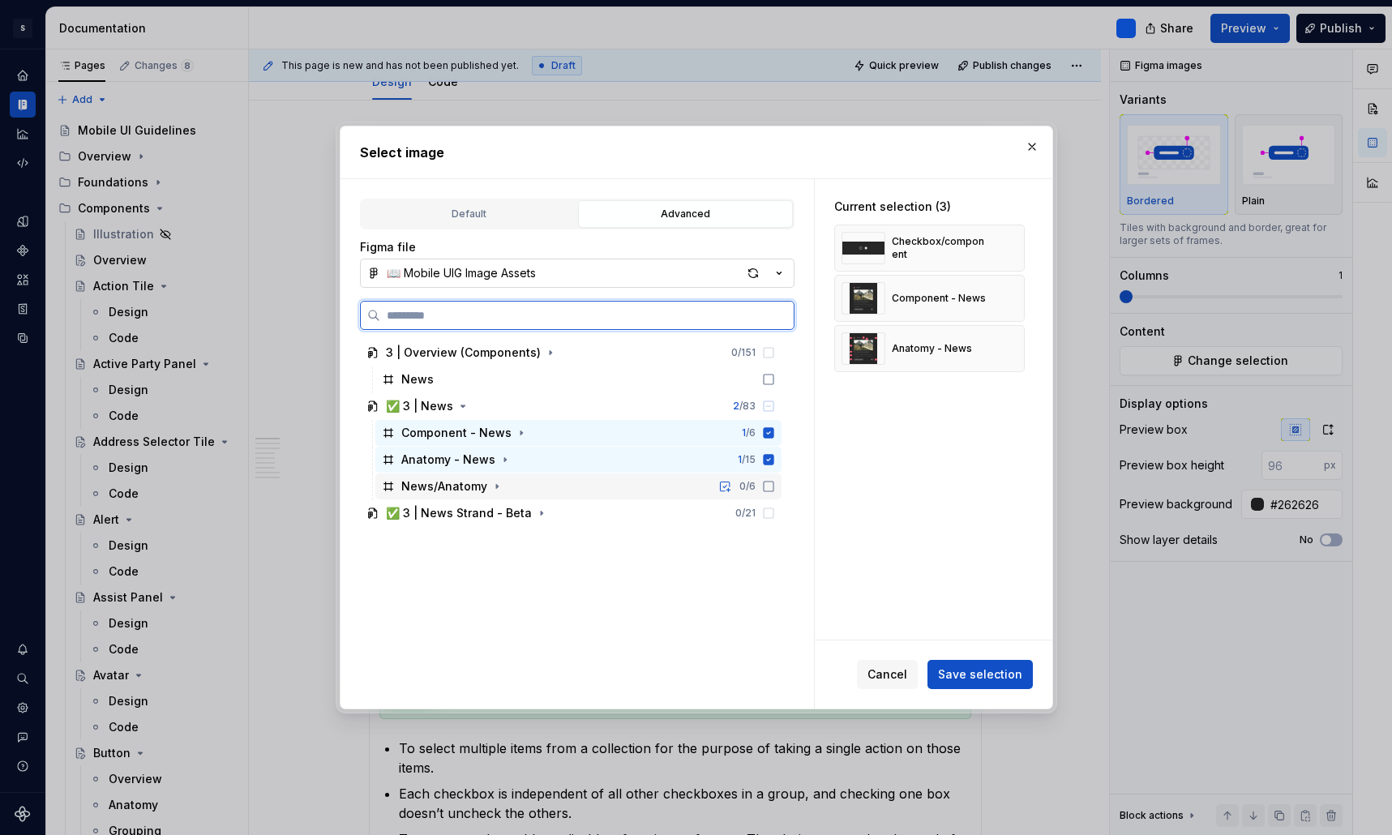
click at [579, 486] on div "News/Anatomy 0 / 6" at bounding box center [578, 486] width 406 height 26
click at [580, 433] on div "Component - News 1 / 6" at bounding box center [578, 433] width 406 height 26
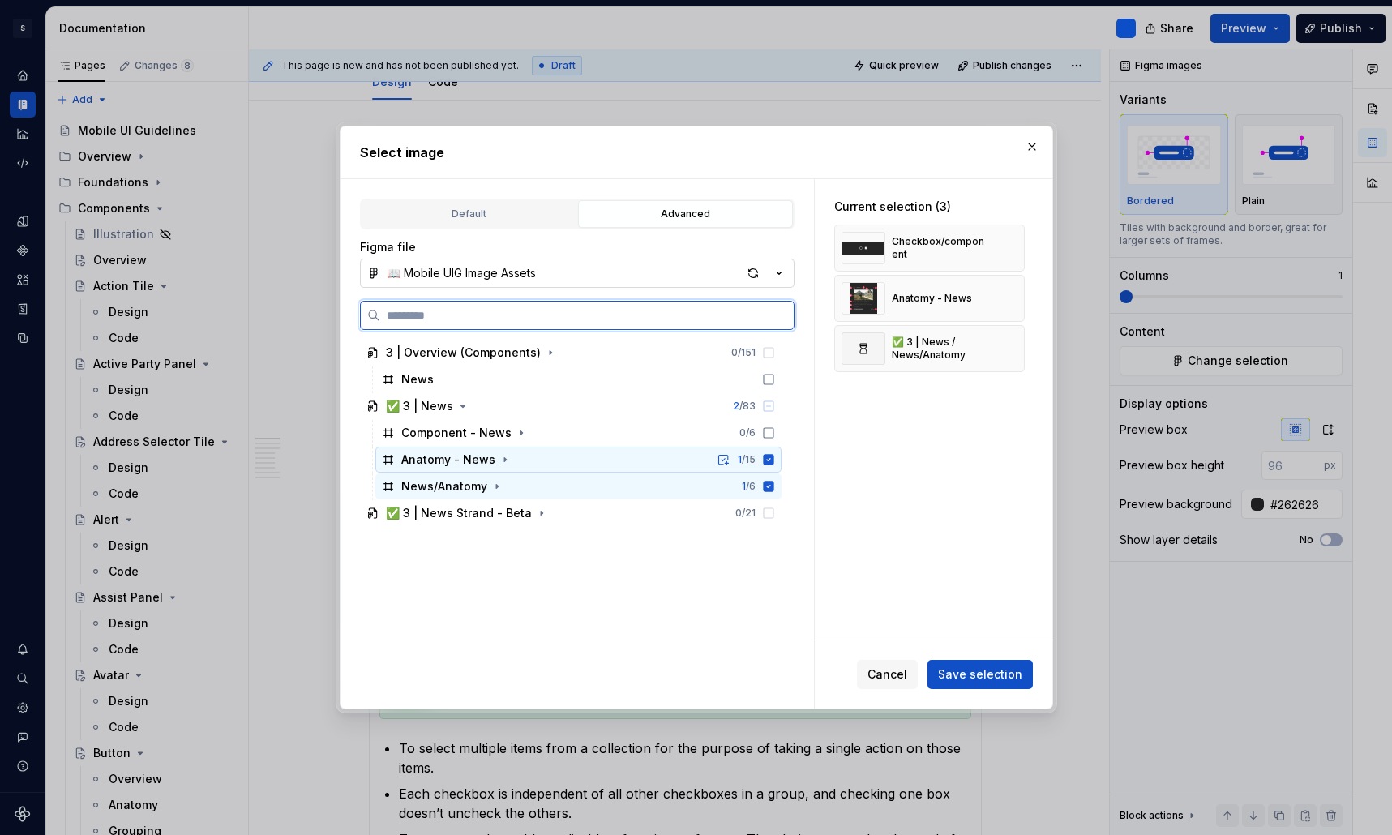
click at [581, 455] on div "Anatomy - News 1 / 15" at bounding box center [578, 460] width 406 height 26
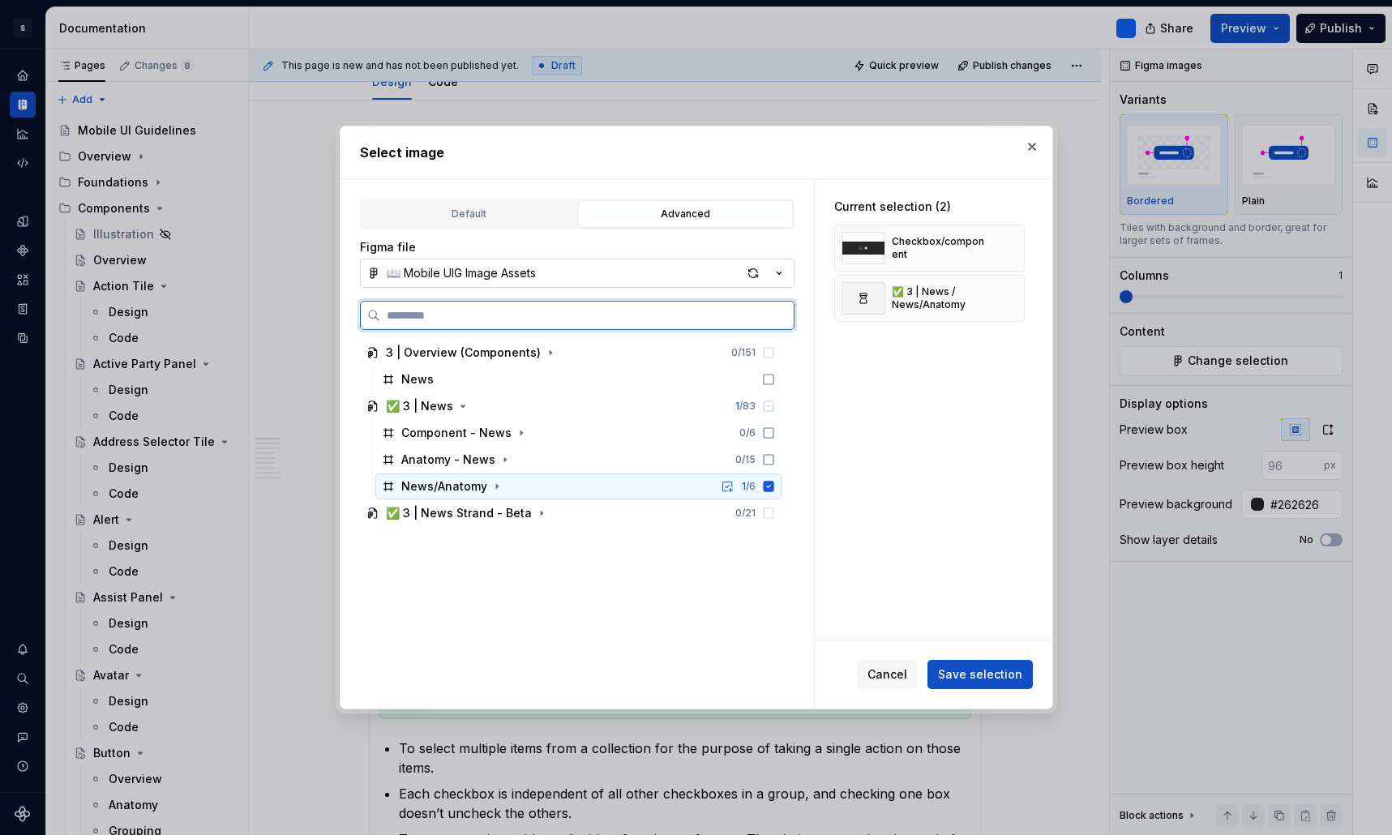
click at [575, 491] on div "News/Anatomy 1 / 6" at bounding box center [578, 486] width 406 height 26
click at [474, 378] on div "News" at bounding box center [578, 379] width 406 height 26
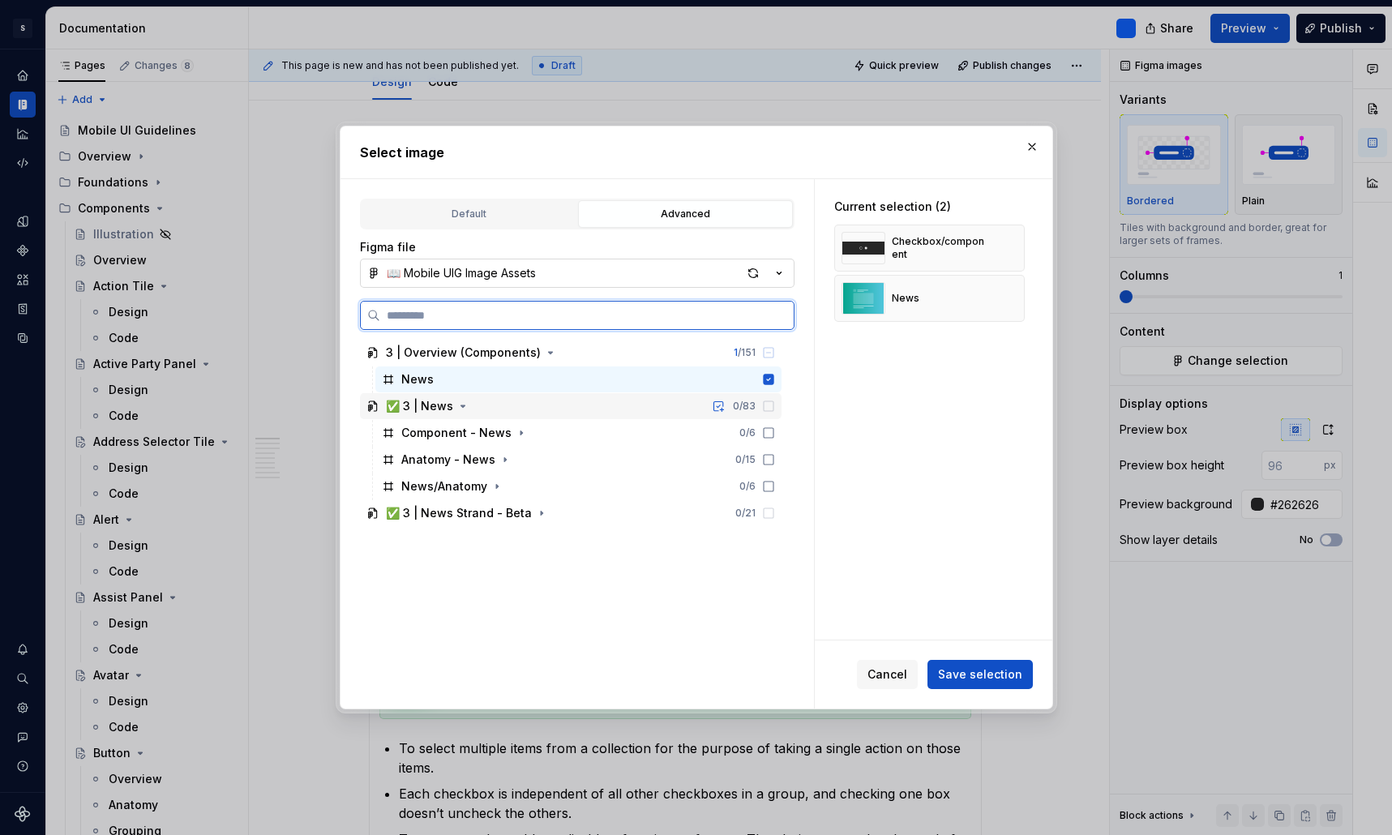
click at [560, 400] on div "✅ 3 | News 0 / 83" at bounding box center [571, 406] width 422 height 26
click at [559, 426] on div "Component - News 0 / 6" at bounding box center [578, 433] width 406 height 26
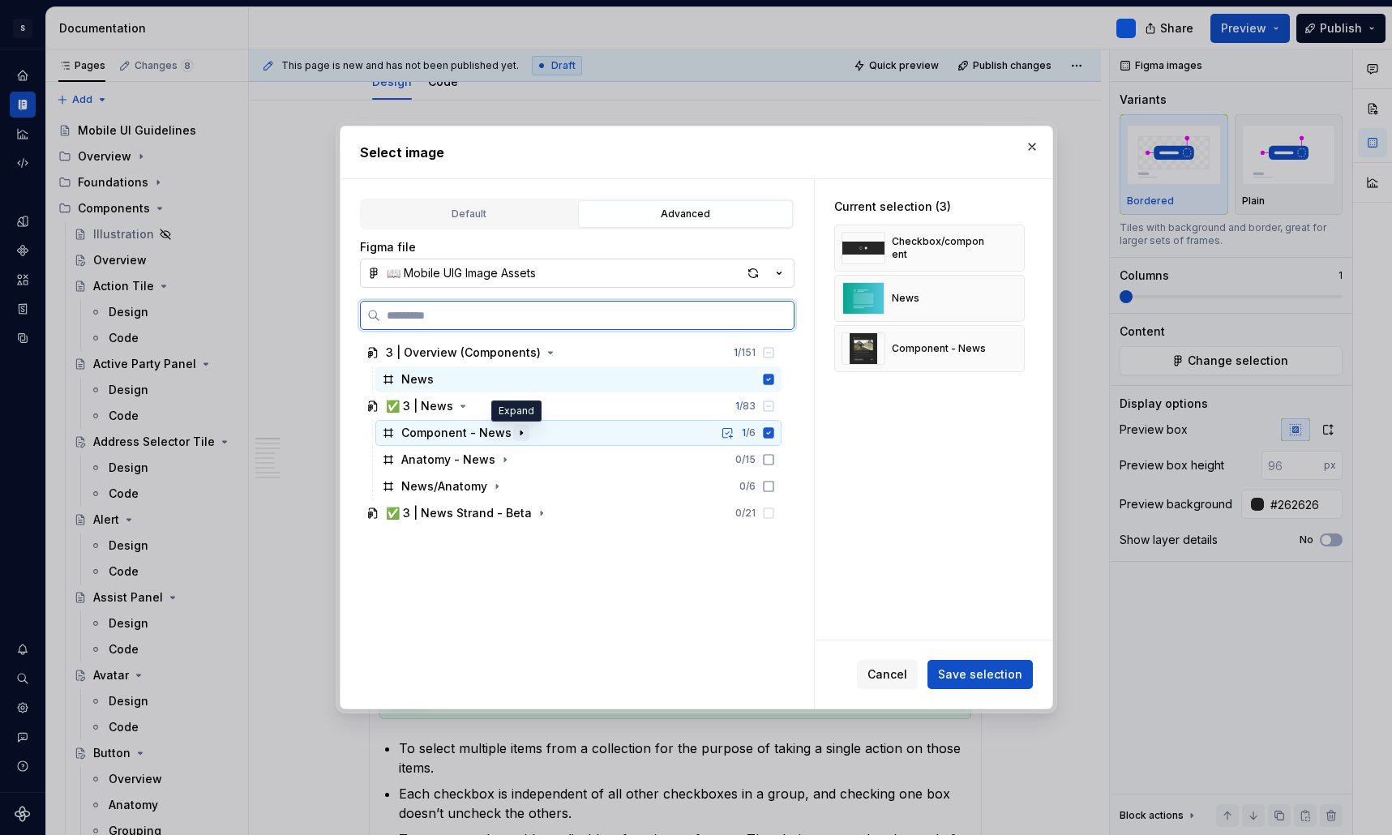
click at [516, 434] on icon "button" at bounding box center [521, 432] width 13 height 13
click at [501, 456] on icon "button" at bounding box center [505, 459] width 13 height 13
click at [490, 487] on icon "button" at bounding box center [496, 486] width 13 height 13
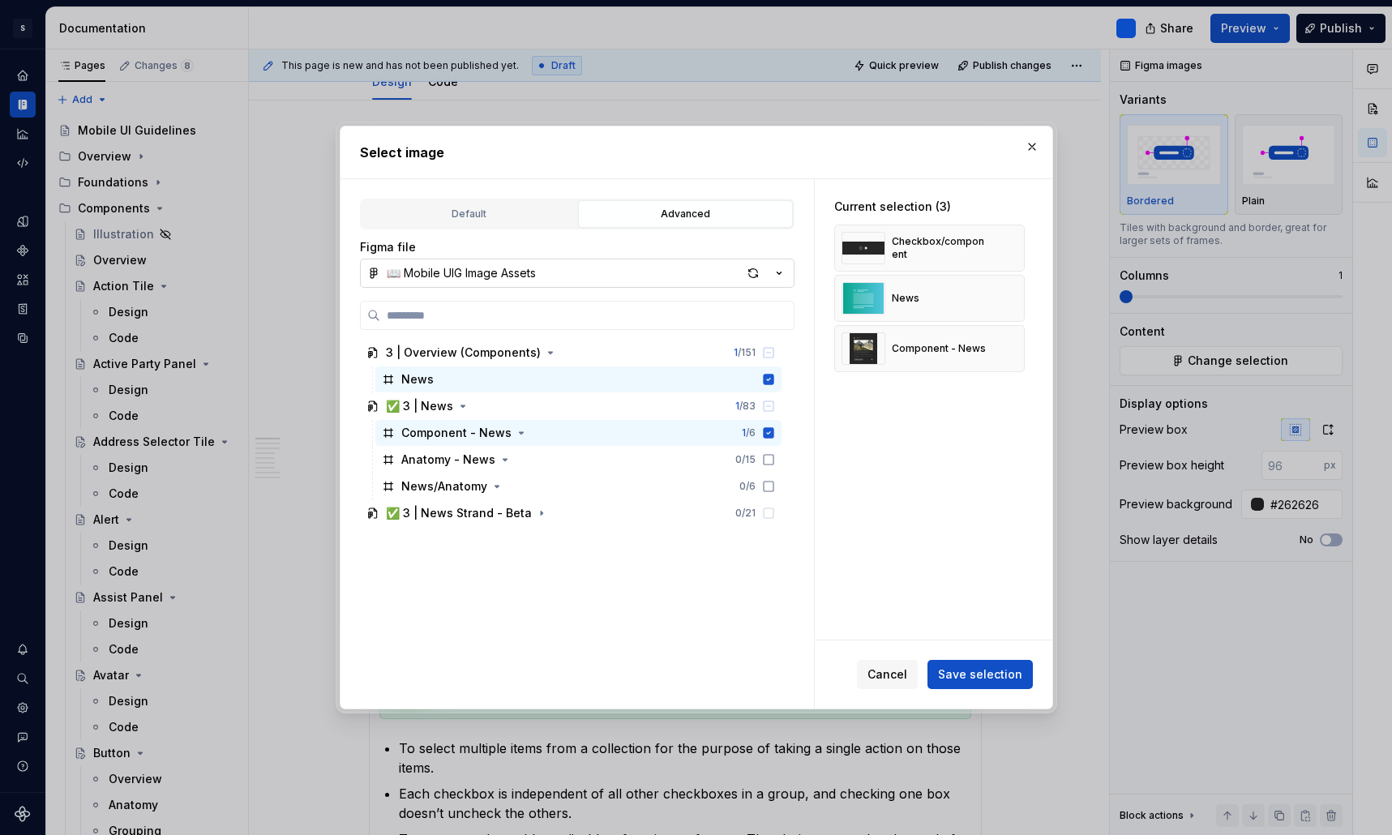
click at [721, 613] on div "3 | Overview (Components) 1 / 151 News ✅ 3 | News 1 / 83 Component - News 1 / 6…" at bounding box center [572, 519] width 425 height 359
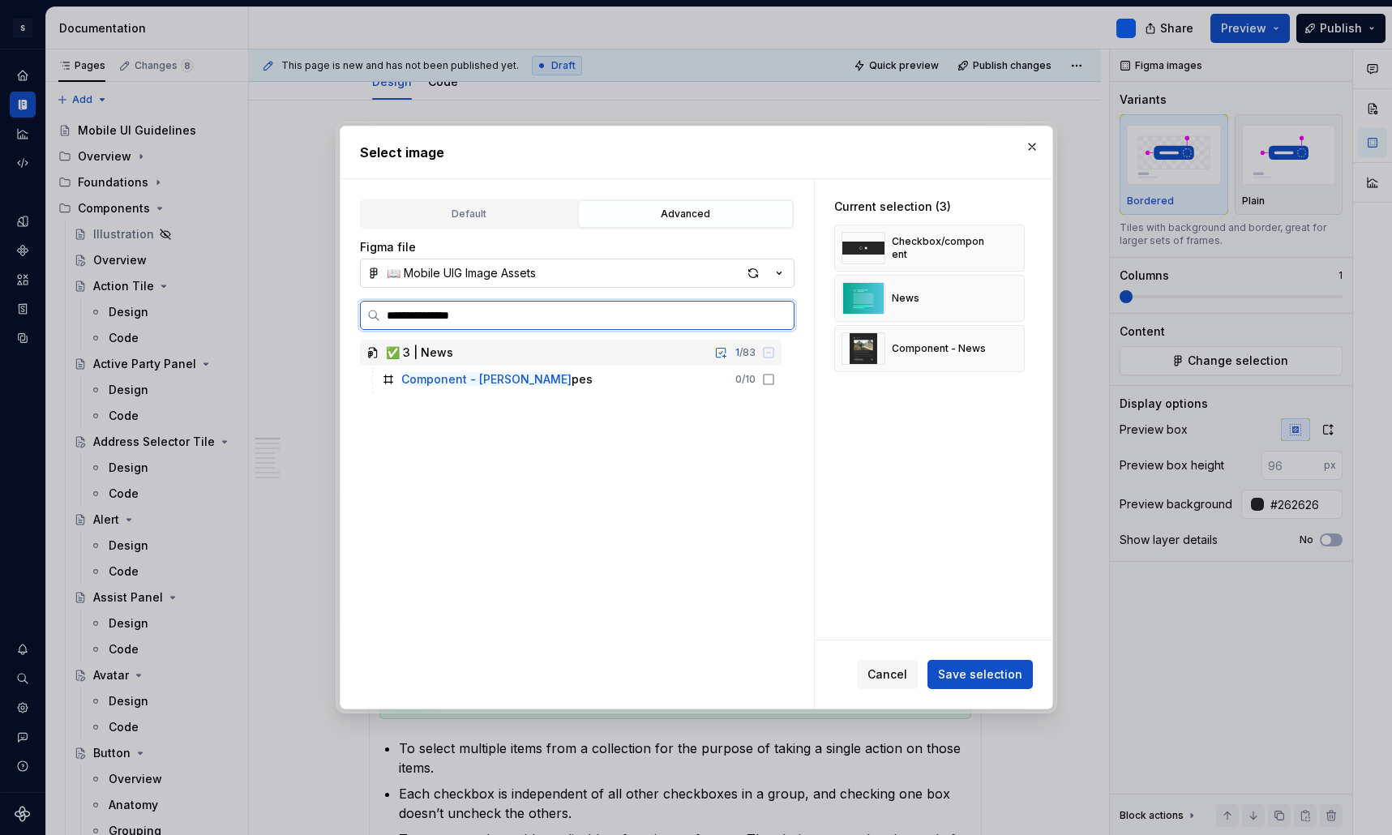
type input "**********"
click at [578, 381] on div "Component - Type s 0 / 10" at bounding box center [578, 379] width 406 height 26
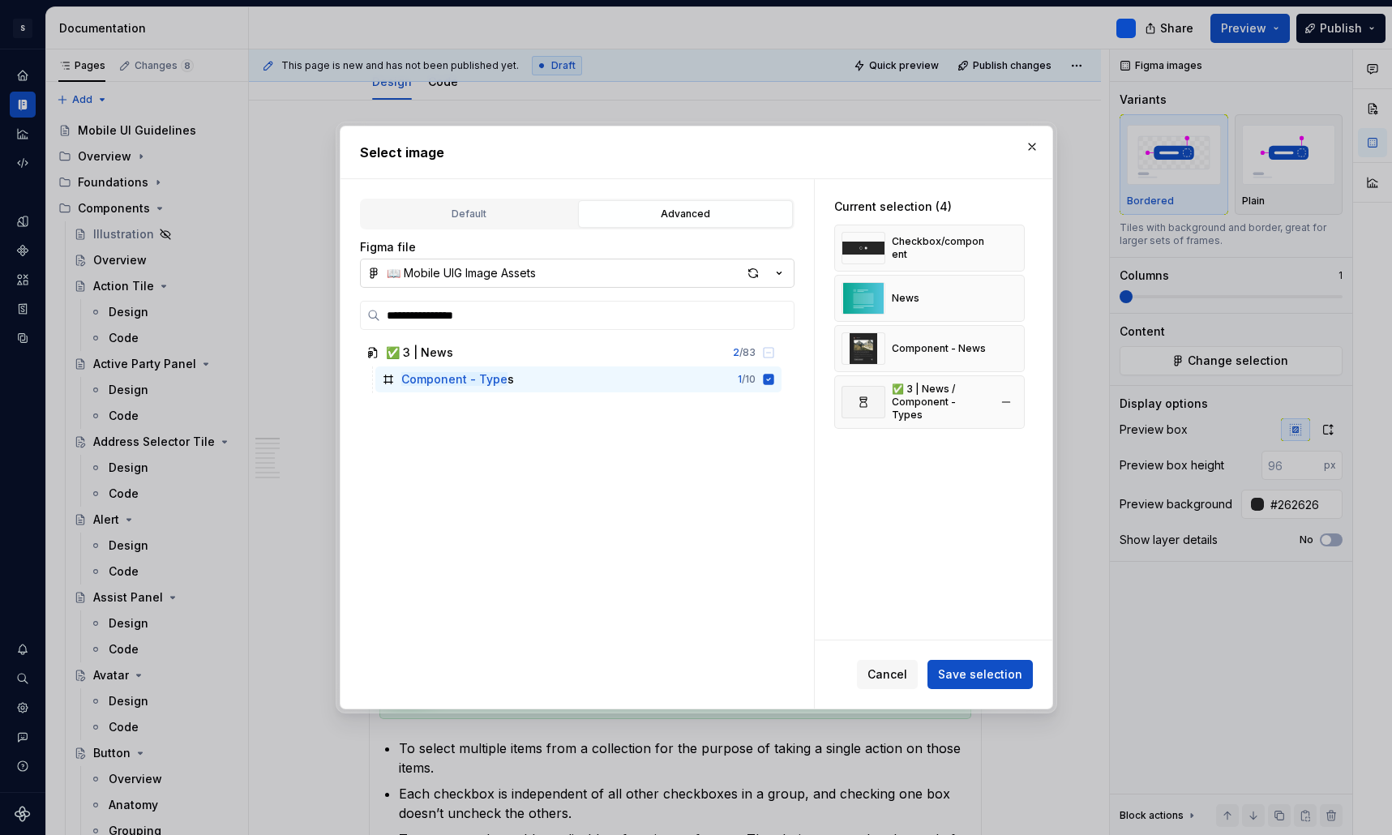
click at [965, 391] on div "✅ 3 | News / Component - Types" at bounding box center [940, 402] width 96 height 39
click at [867, 400] on icon at bounding box center [863, 402] width 13 height 13
click at [1000, 674] on span "Save selection" at bounding box center [980, 674] width 84 height 16
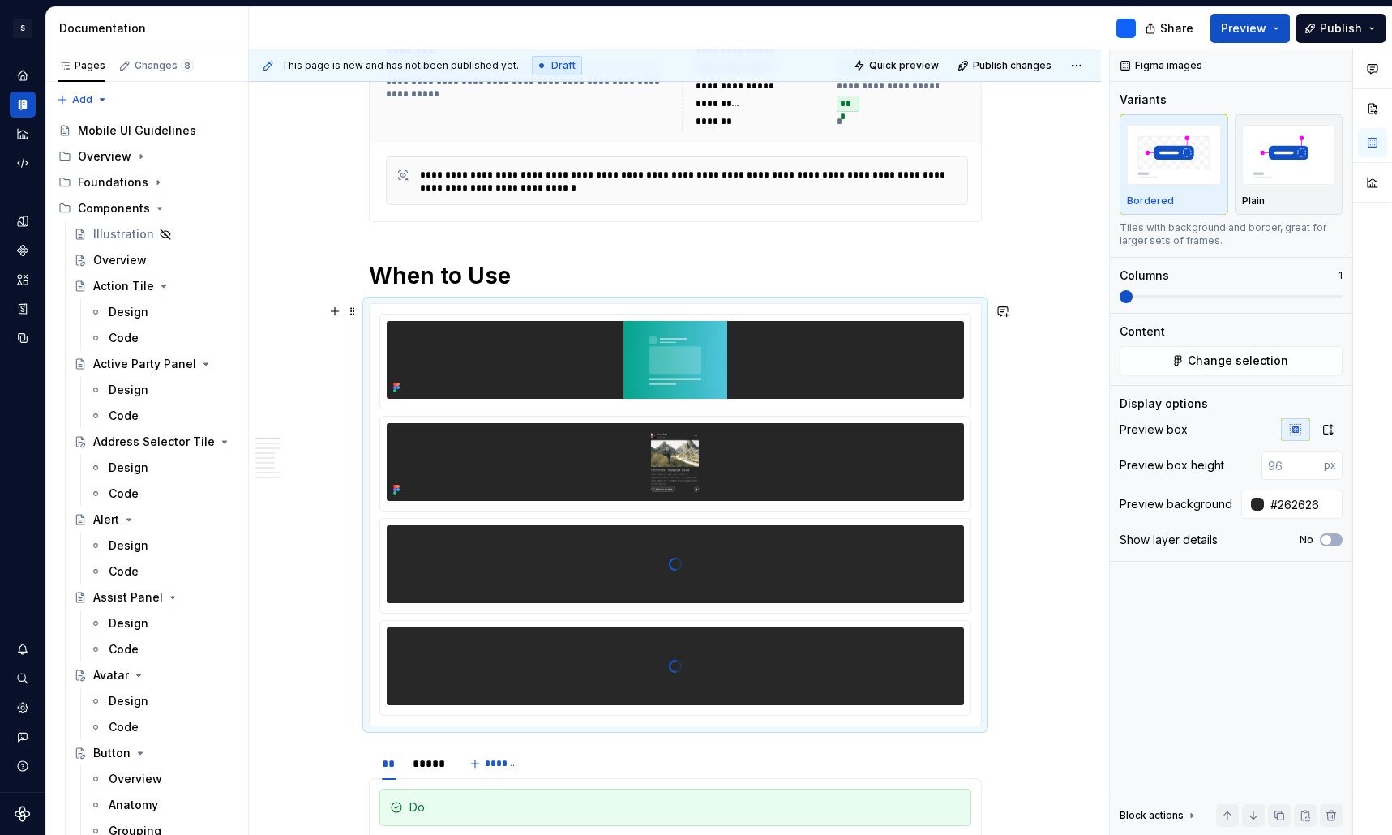
scroll to position [429, 0]
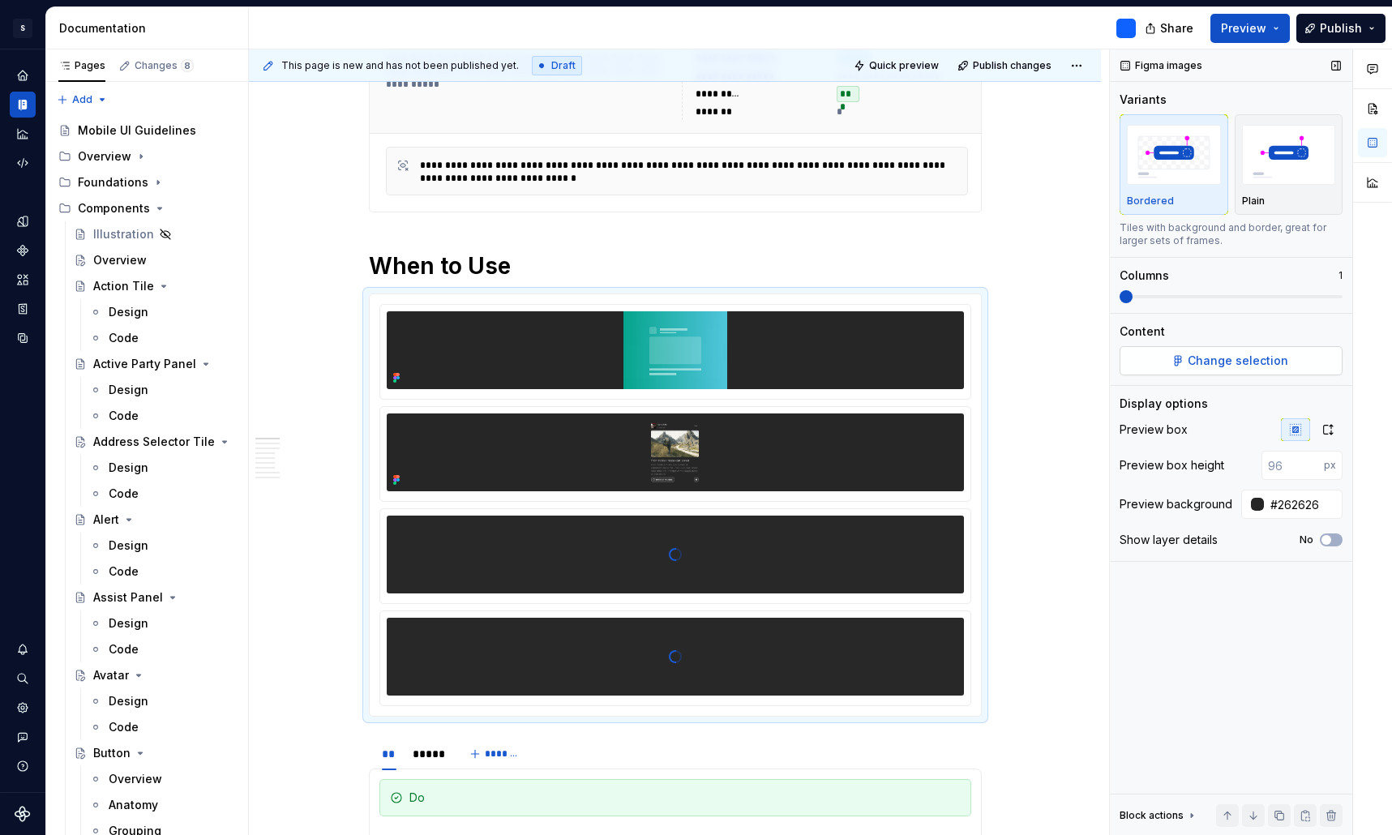
click at [1233, 353] on span "Change selection" at bounding box center [1238, 361] width 101 height 16
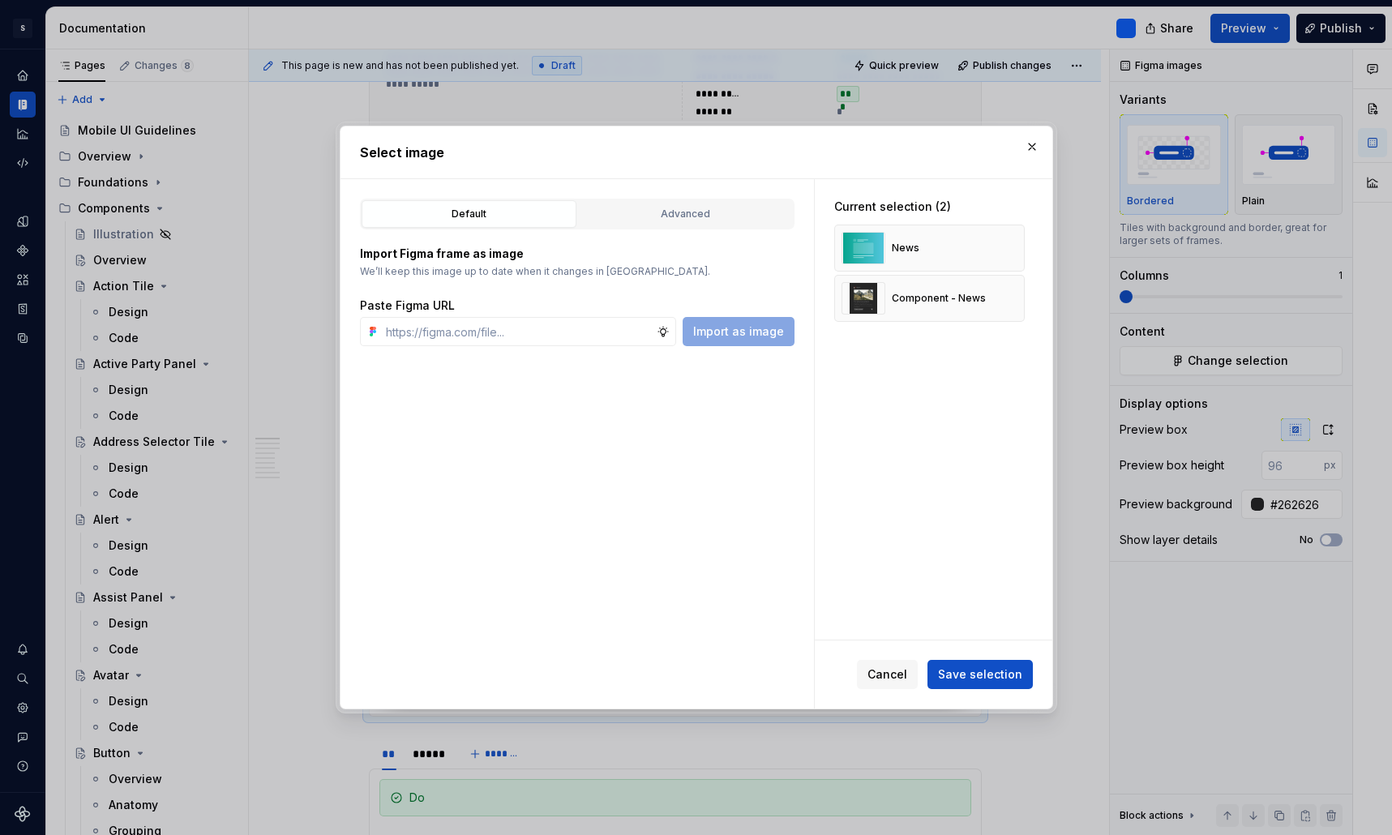
type textarea "*"
click at [707, 229] on div "Default Advanced" at bounding box center [577, 214] width 434 height 31
click at [716, 203] on button "Advanced" at bounding box center [685, 214] width 215 height 28
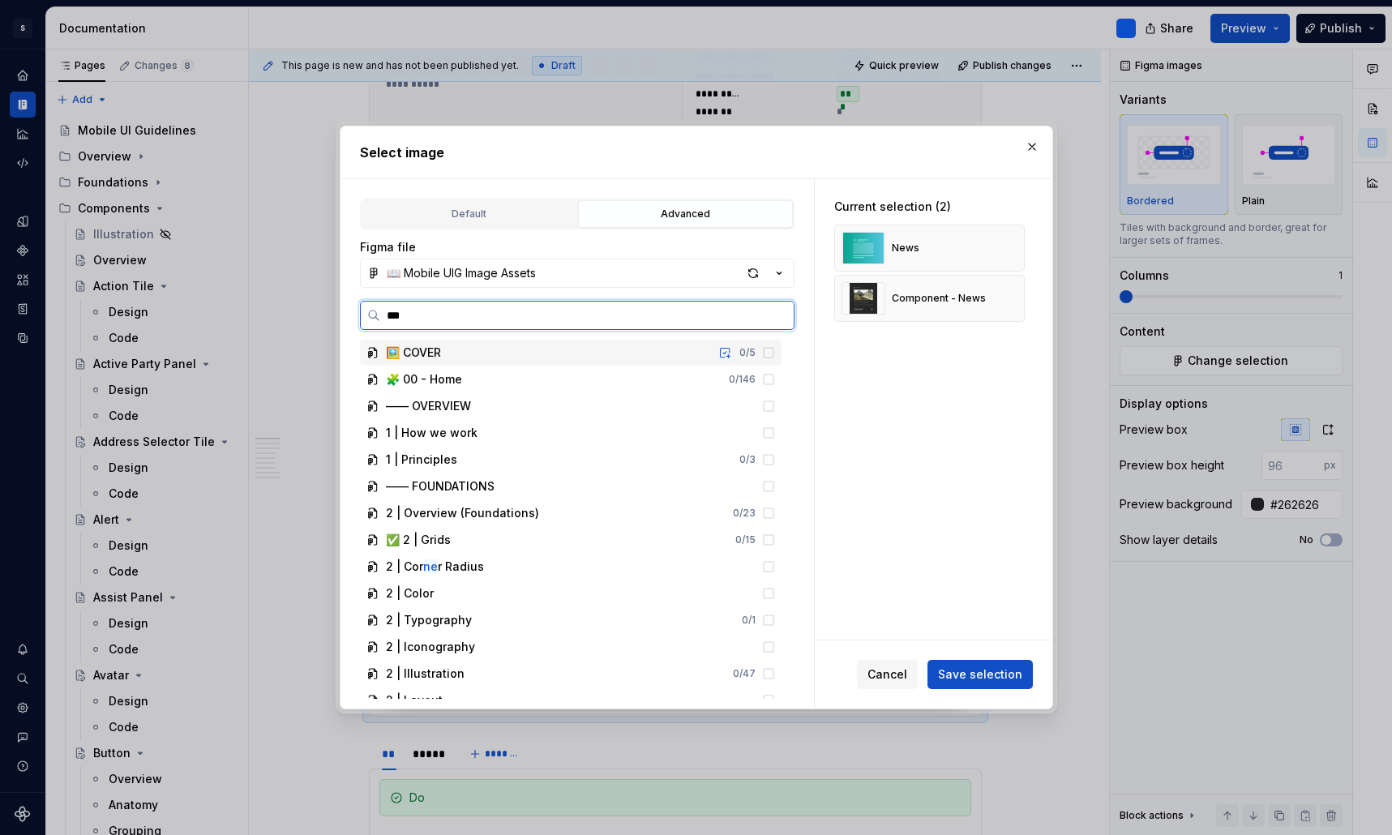
scroll to position [0, 0]
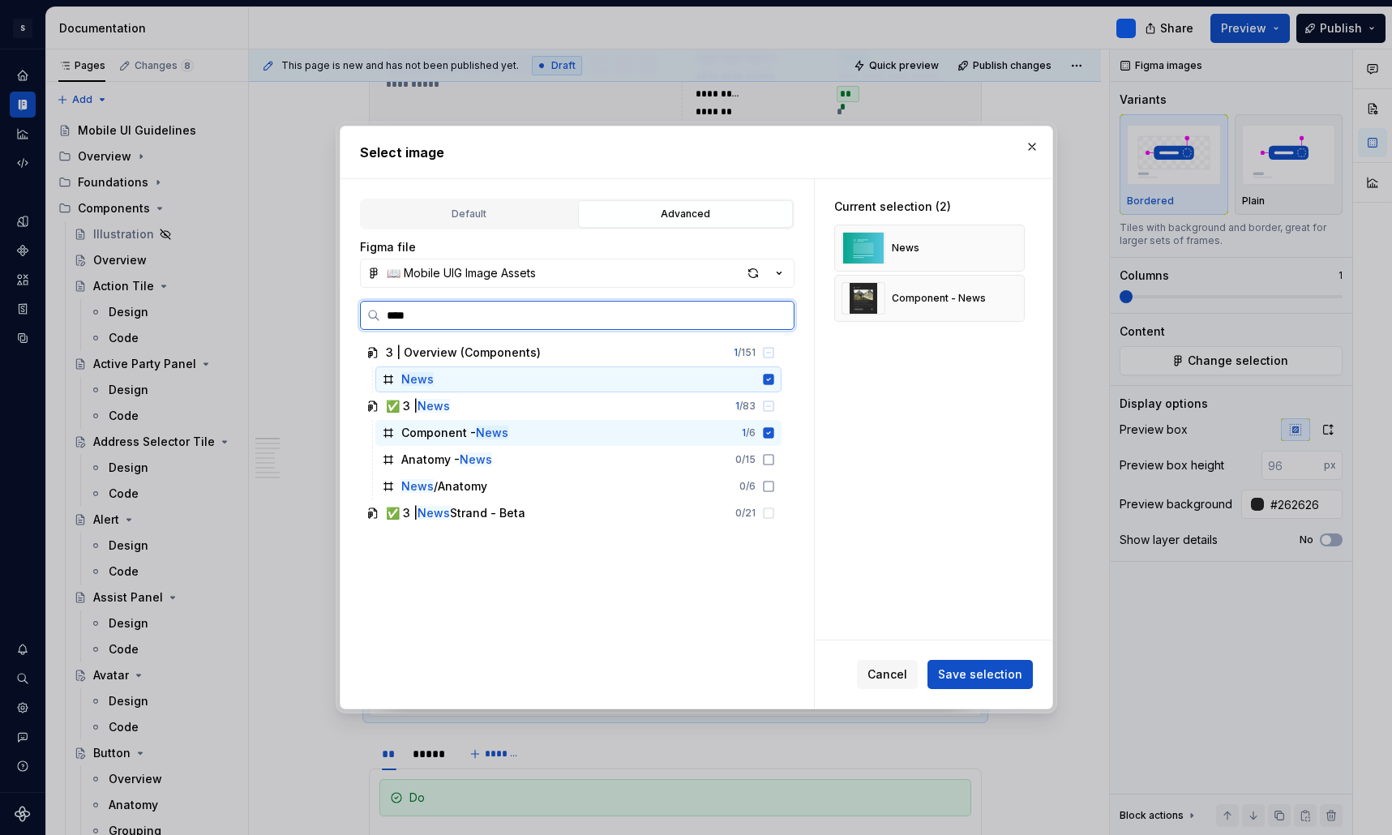
click at [775, 380] on icon at bounding box center [768, 379] width 13 height 13
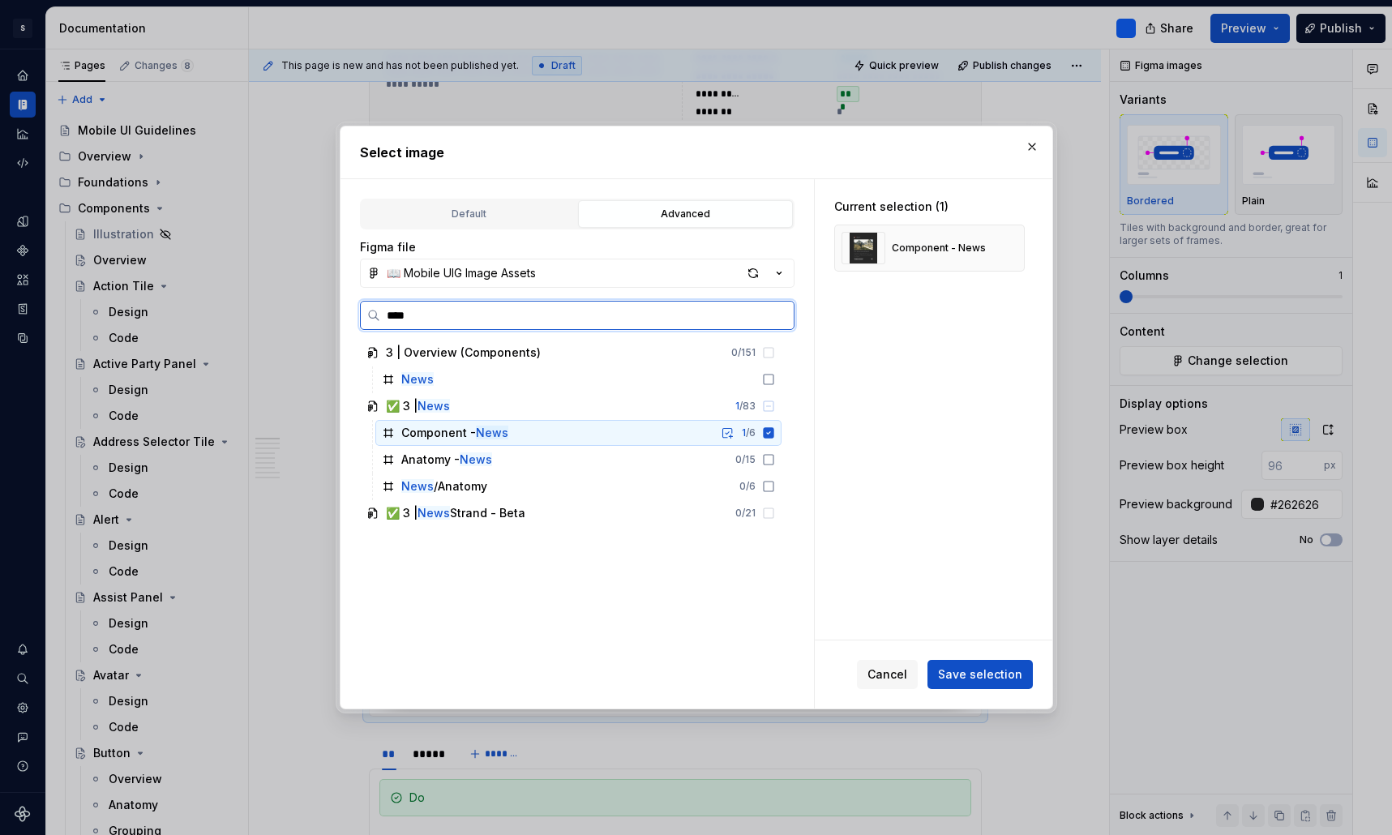
click at [773, 434] on icon at bounding box center [768, 432] width 11 height 11
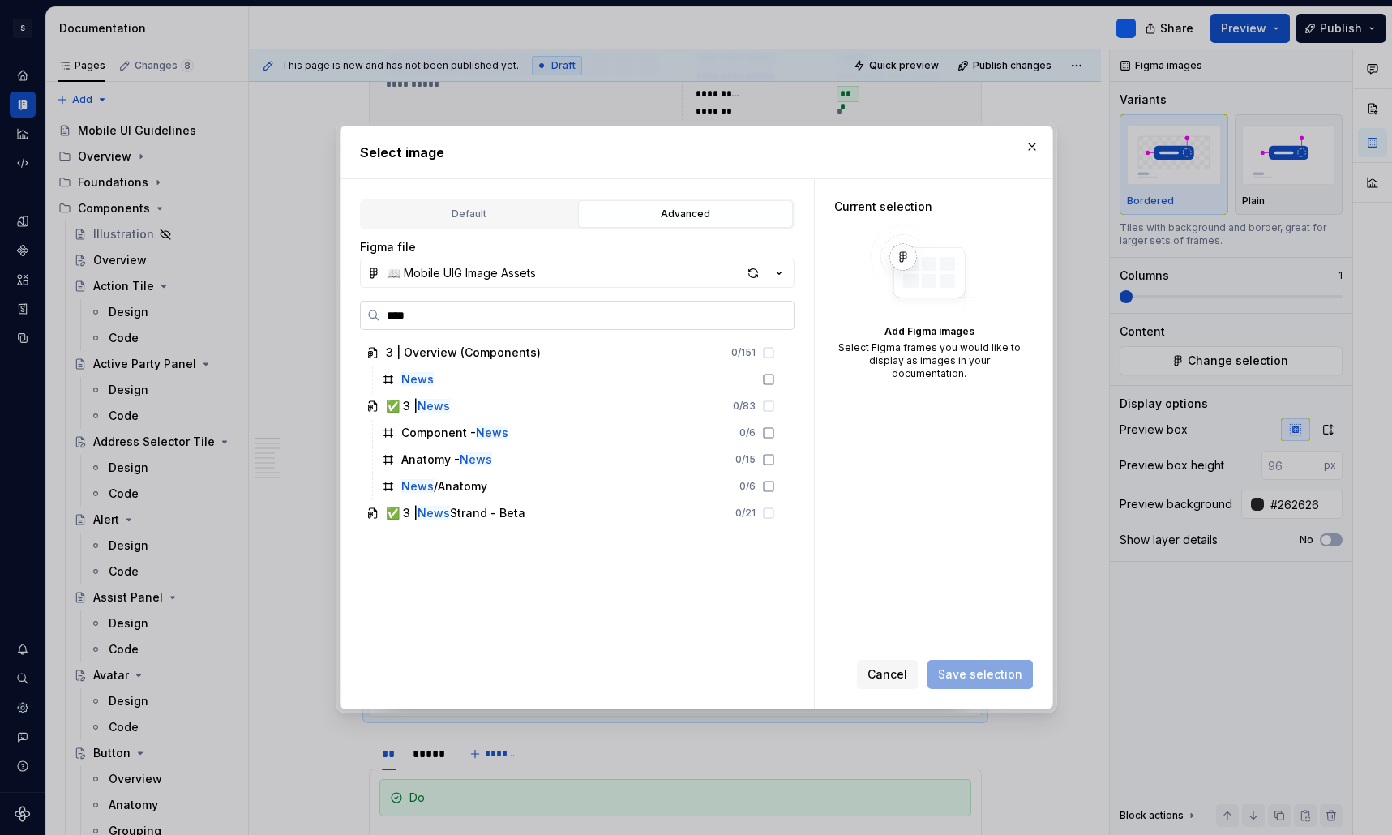
click at [507, 321] on input "****" at bounding box center [586, 315] width 413 height 16
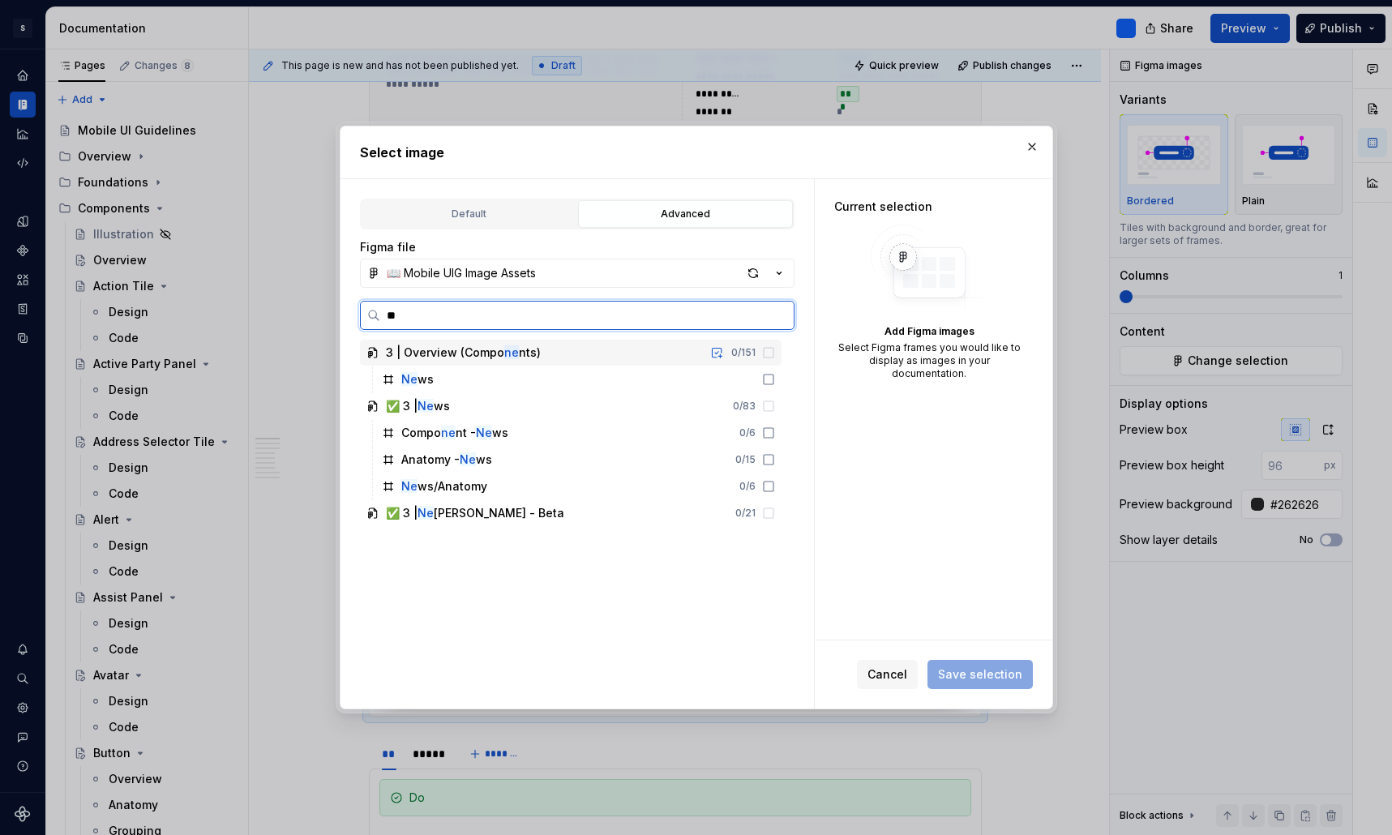
type input "*"
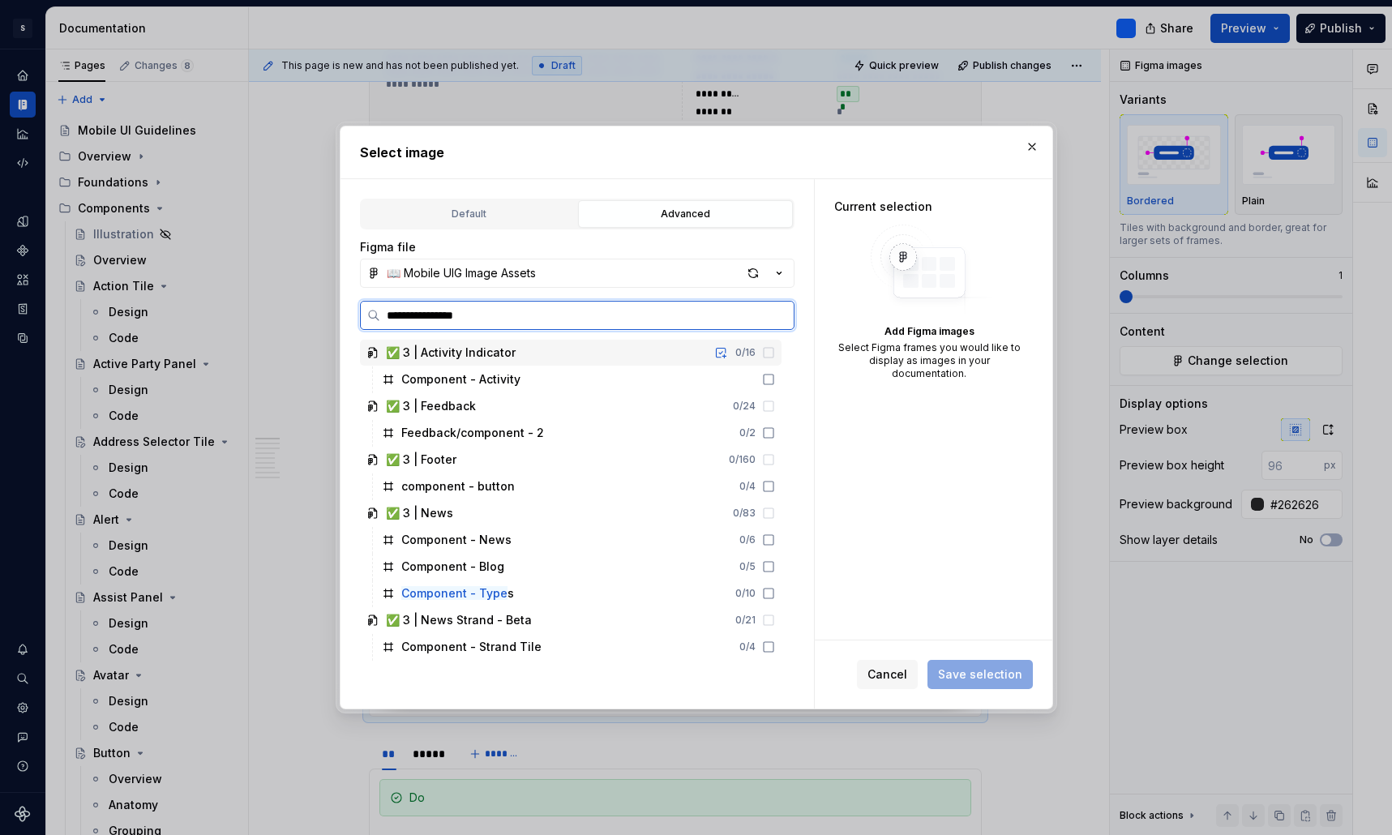
type input "**********"
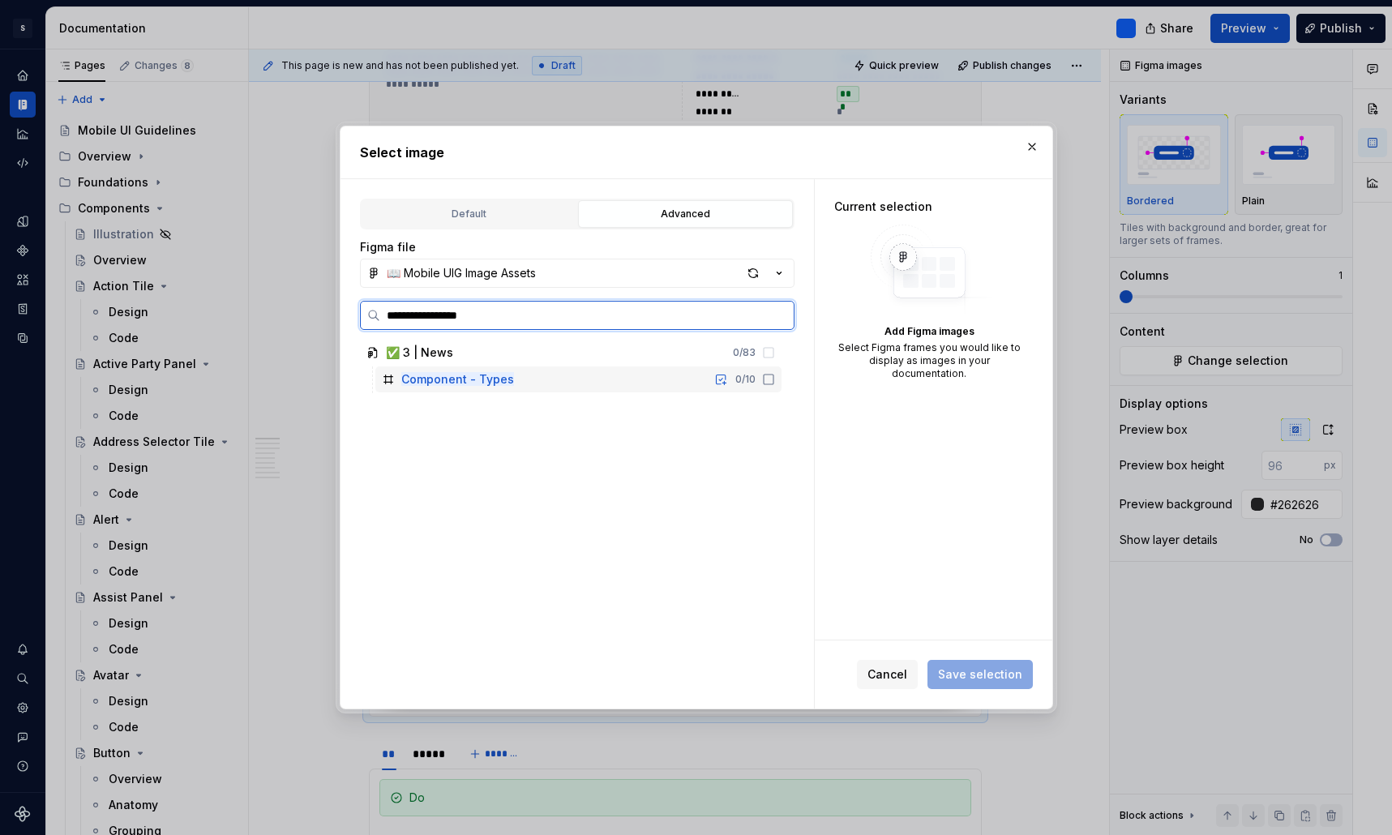
click at [775, 379] on icon at bounding box center [768, 379] width 13 height 13
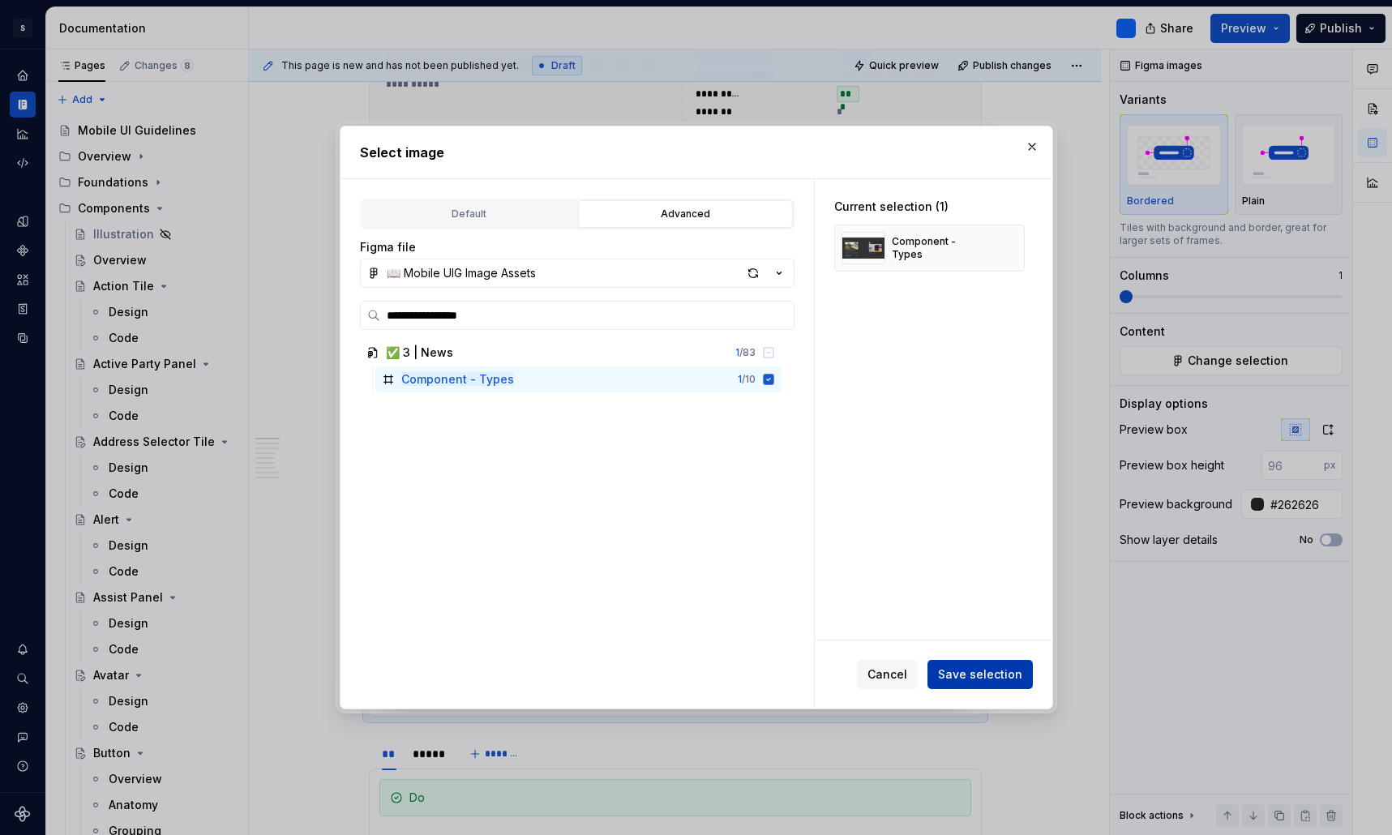
click at [1009, 677] on span "Save selection" at bounding box center [980, 674] width 84 height 16
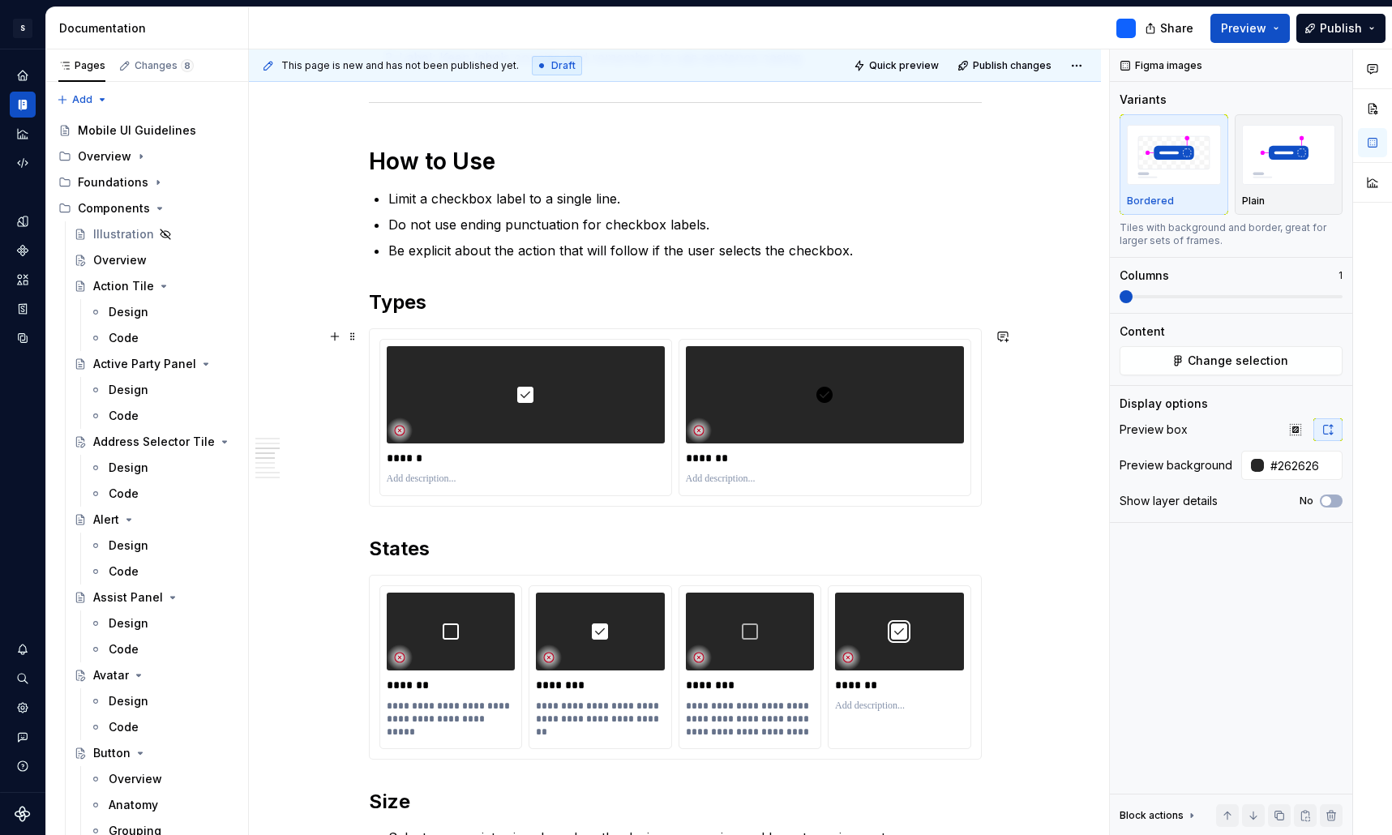
scroll to position [1500, 0]
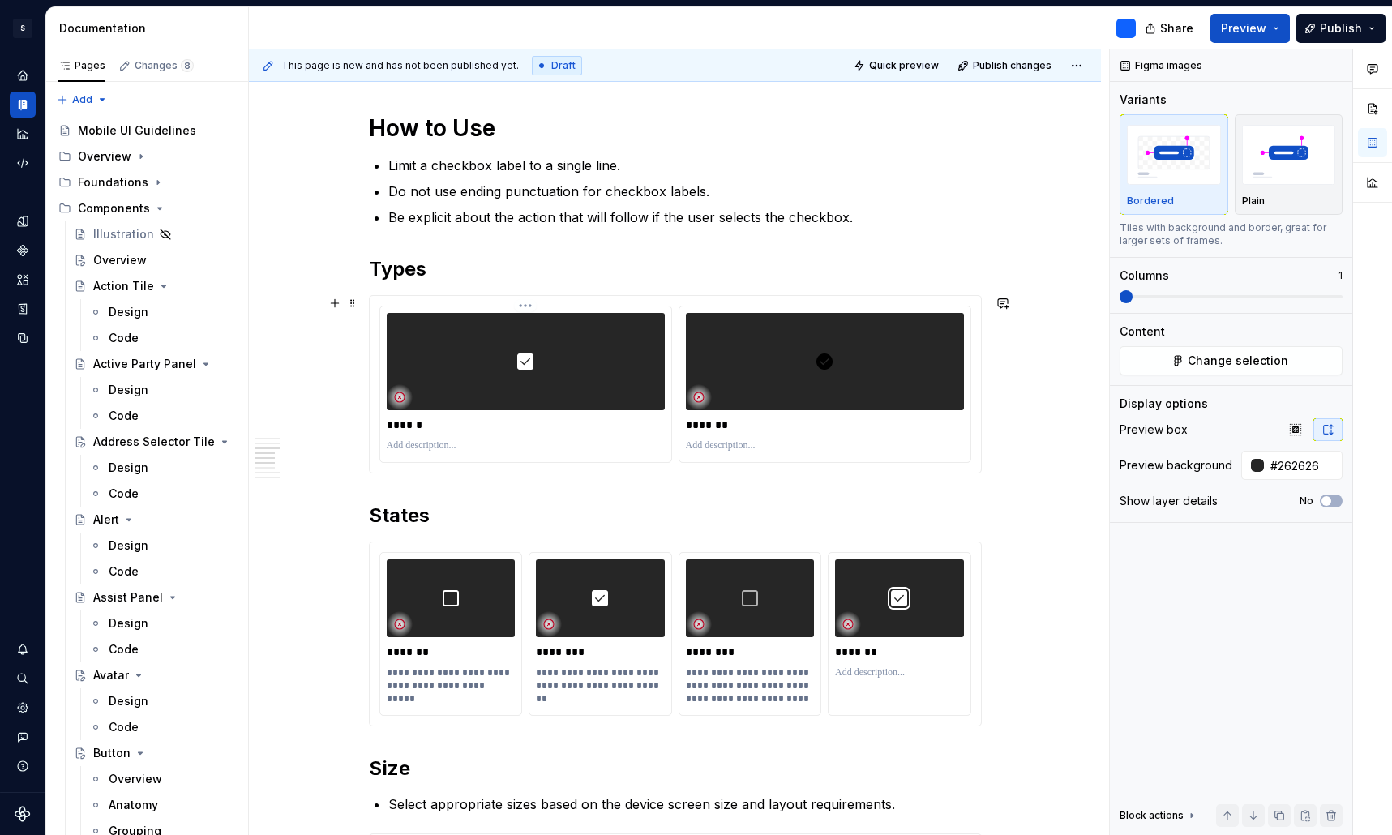
click at [591, 362] on div at bounding box center [526, 361] width 278 height 97
click at [1298, 361] on button "Change selection" at bounding box center [1230, 360] width 223 height 29
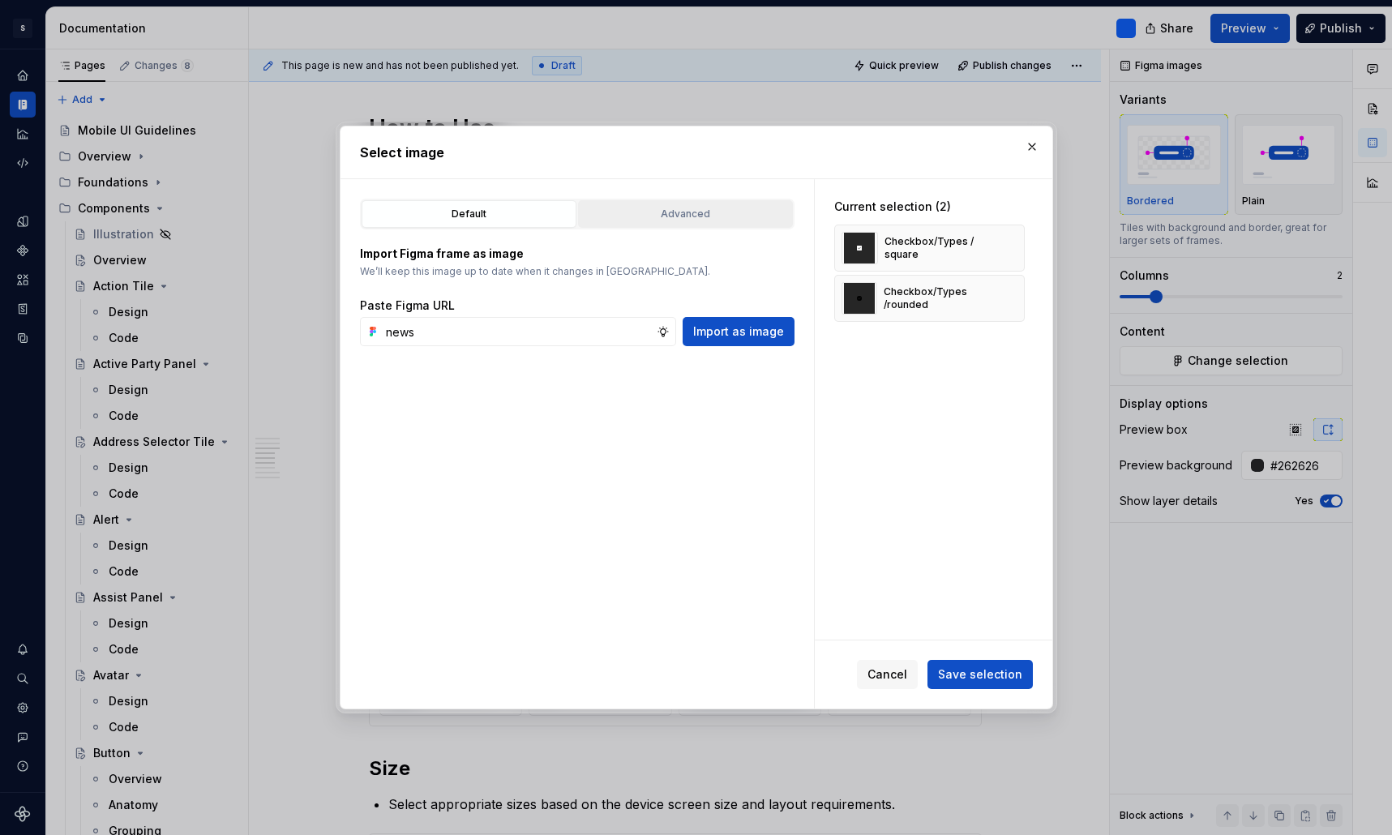
type input "news"
click at [667, 204] on button "Advanced" at bounding box center [685, 214] width 215 height 28
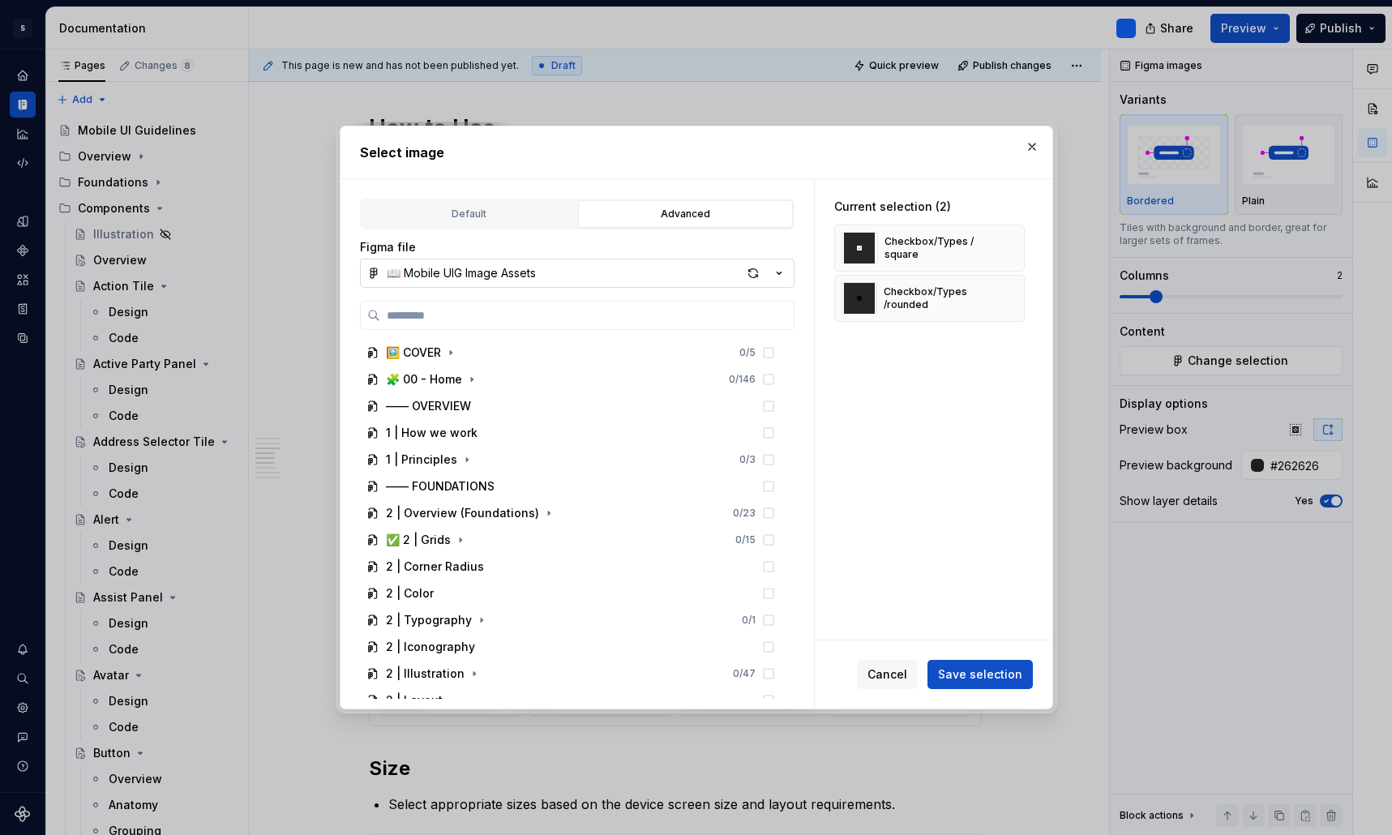
click at [541, 274] on button "📖 Mobile UIG Image Assets" at bounding box center [577, 273] width 434 height 29
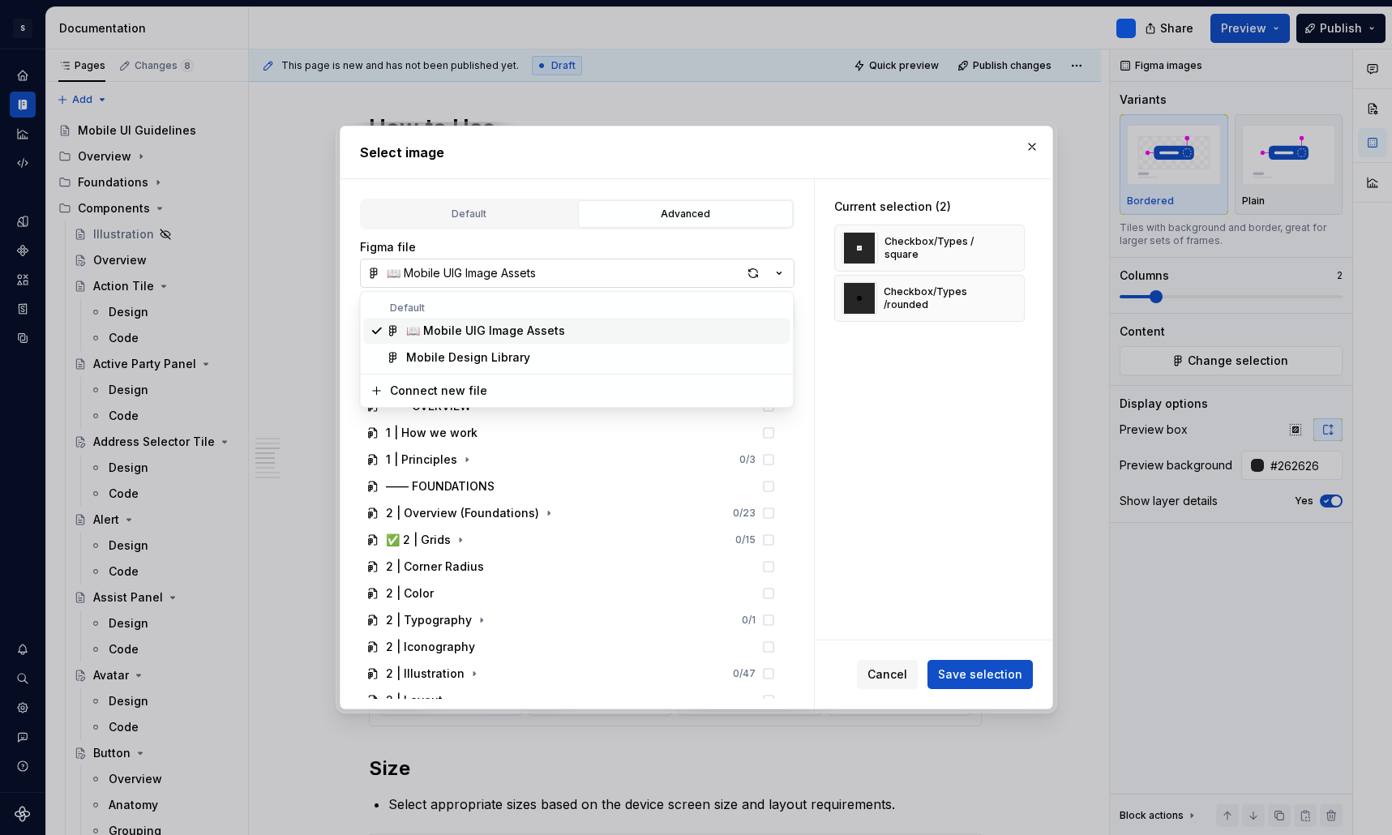
click at [530, 277] on div "Select image Default Advanced Import Figma frame as image We’ll keep this image…" at bounding box center [696, 417] width 1392 height 835
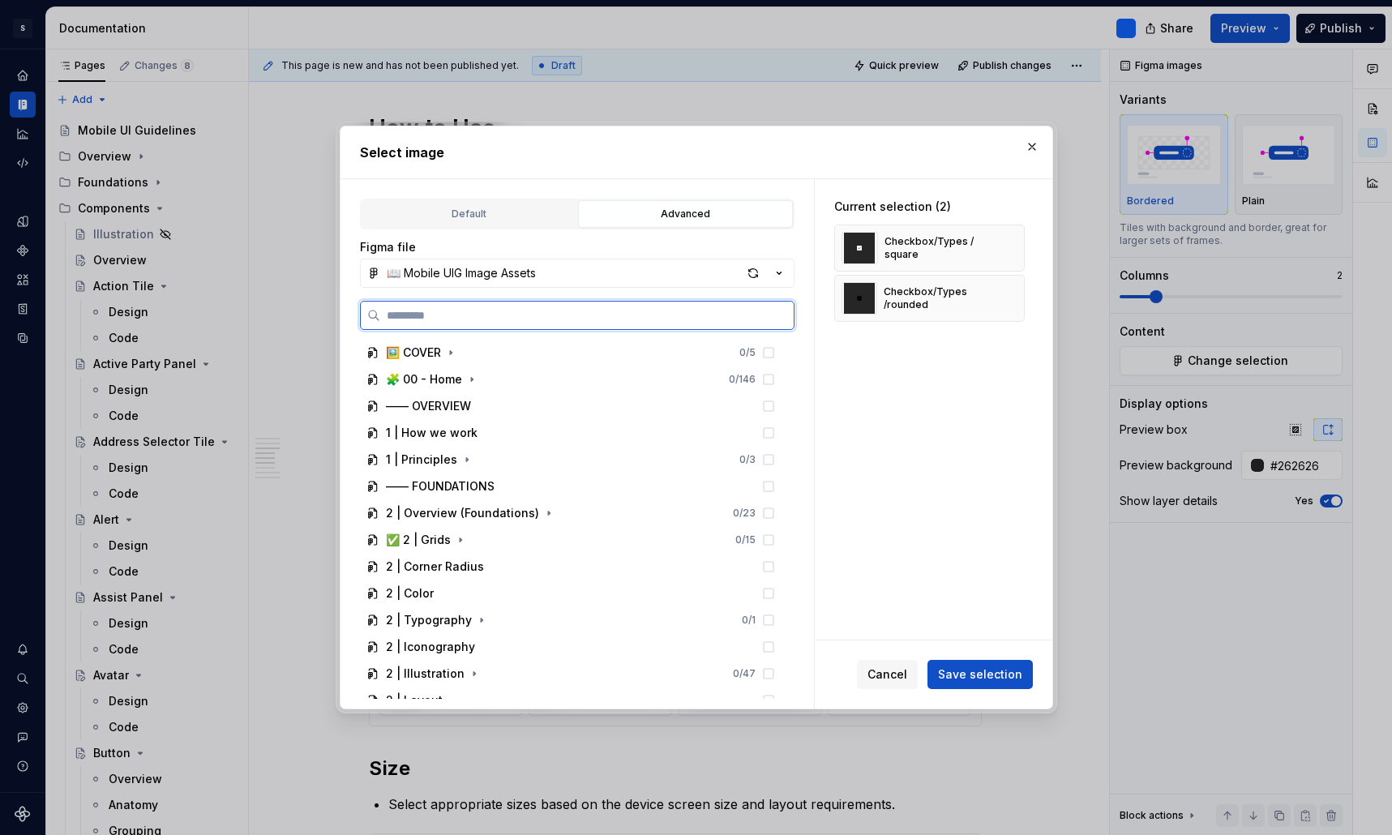
click at [501, 317] on input "search" at bounding box center [586, 315] width 413 height 16
type input "****"
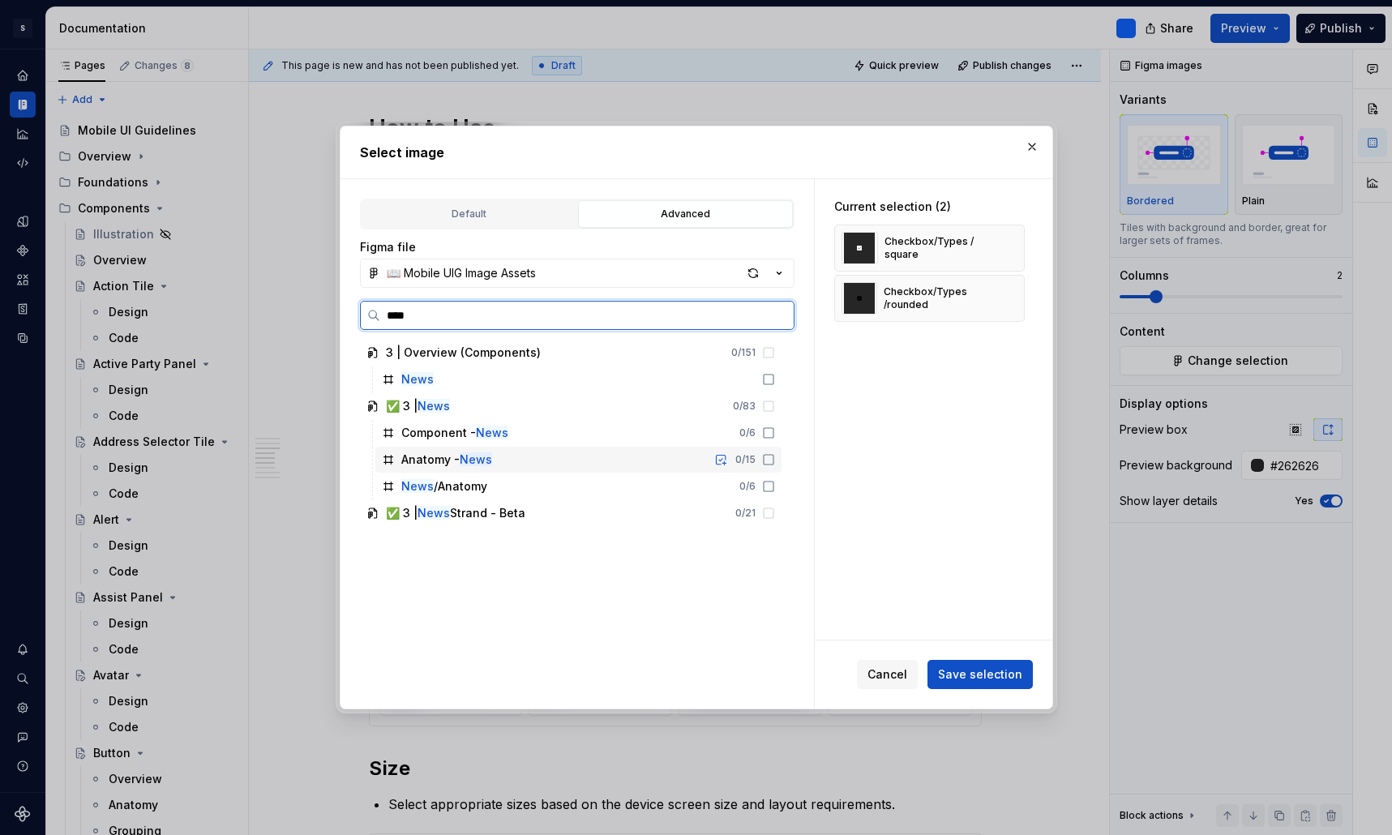
click at [755, 463] on div "0 / 15" at bounding box center [745, 459] width 20 height 13
click at [755, 462] on div "1 / 15" at bounding box center [747, 459] width 18 height 13
click at [768, 476] on div "News /Anatomy 0 / 6" at bounding box center [578, 486] width 406 height 26
click at [768, 476] on div "News /Anatomy 1 / 6" at bounding box center [578, 486] width 406 height 26
click at [755, 432] on div "0 / 6" at bounding box center [747, 432] width 16 height 13
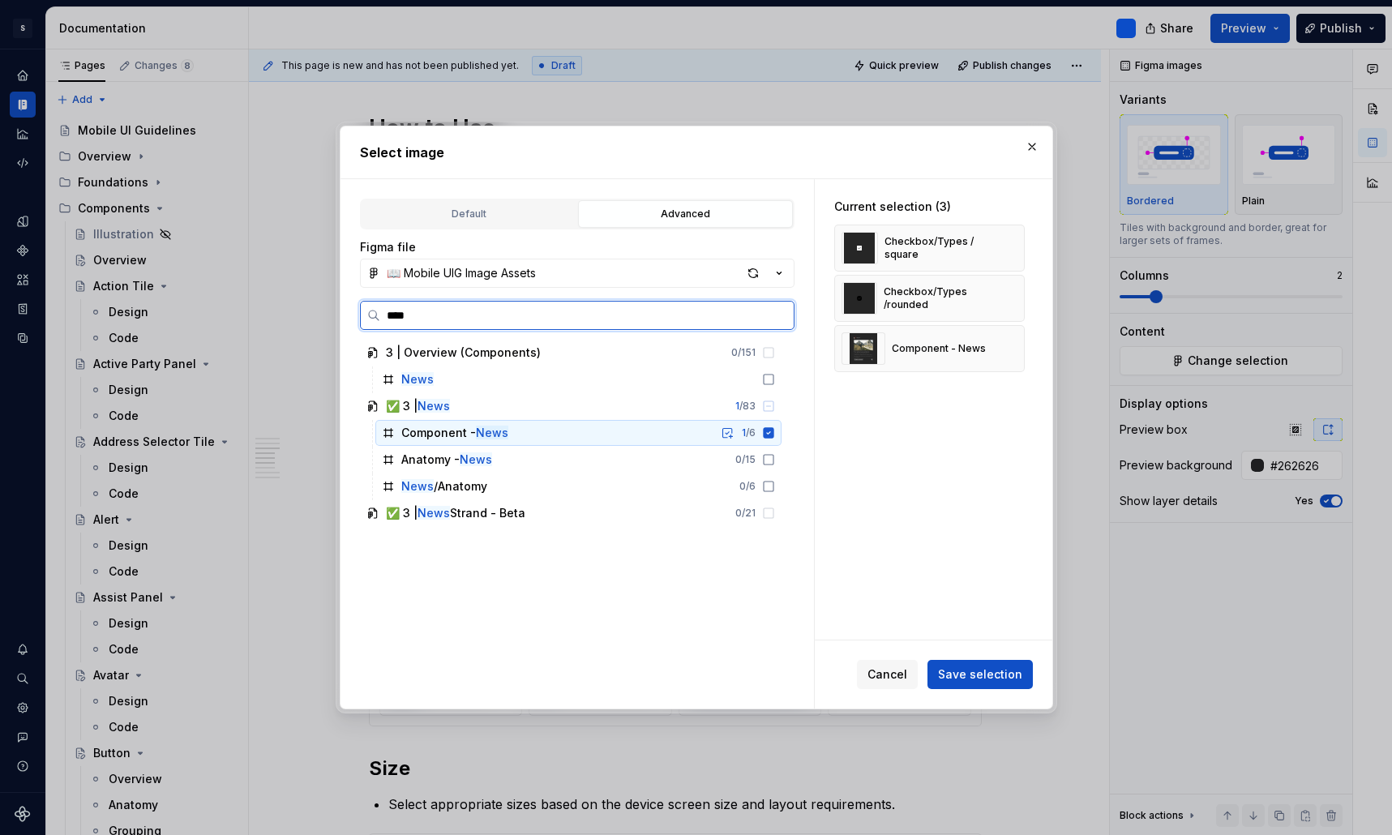
click at [755, 432] on div "1 / 6" at bounding box center [749, 432] width 14 height 13
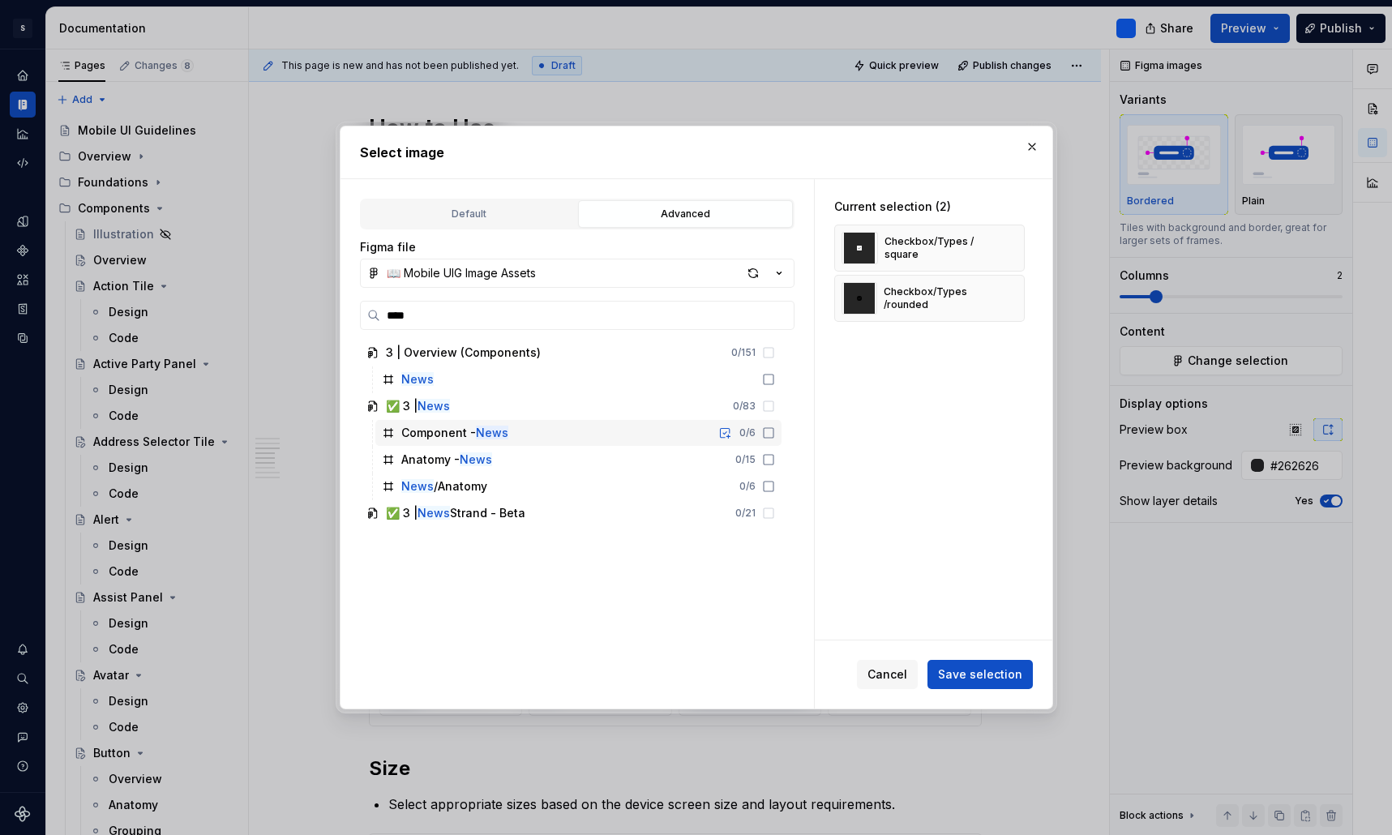
type textarea "*"
click at [563, 409] on div "✅ 3 | News 0 / 83" at bounding box center [571, 406] width 422 height 26
click at [774, 315] on input "****" at bounding box center [586, 315] width 413 height 16
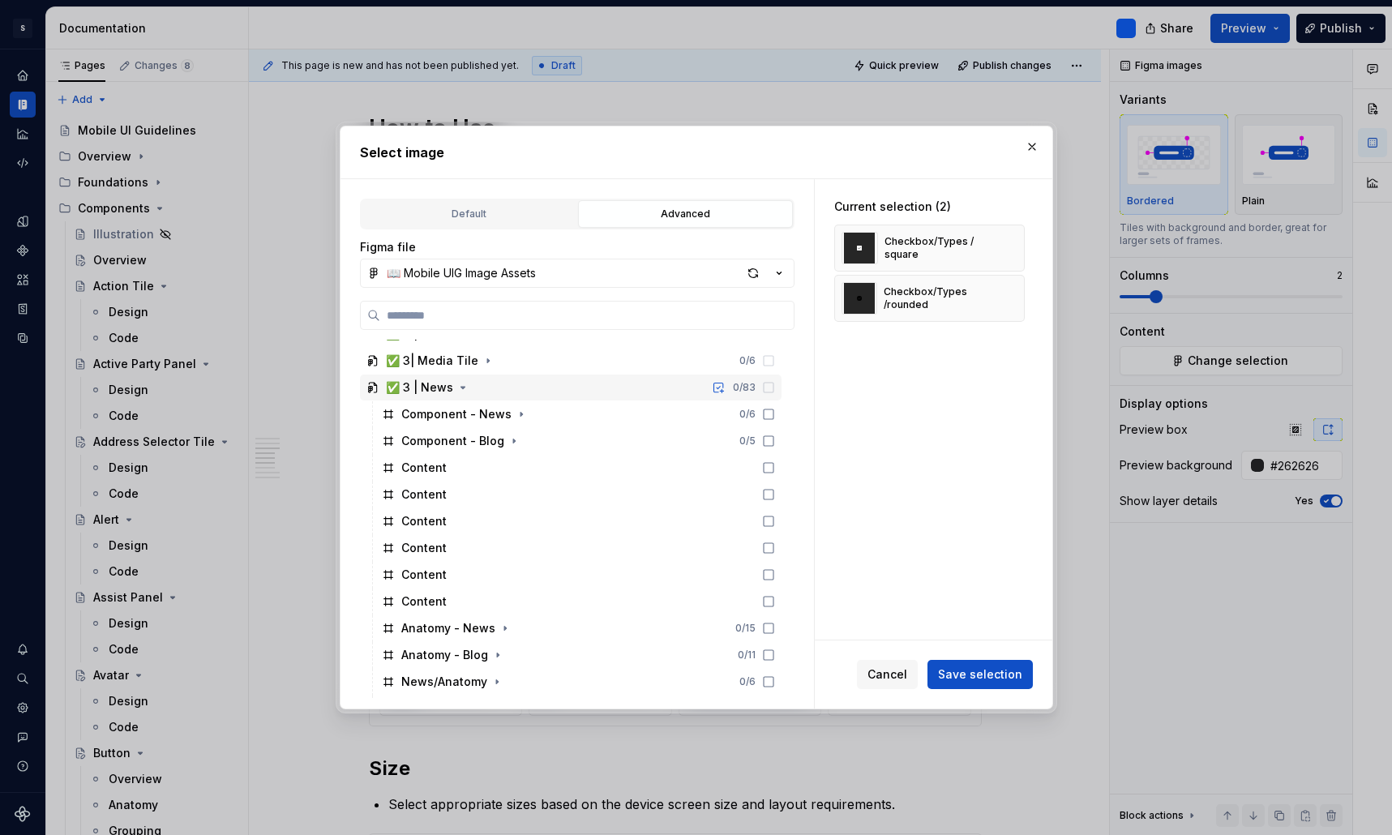
scroll to position [1179, 0]
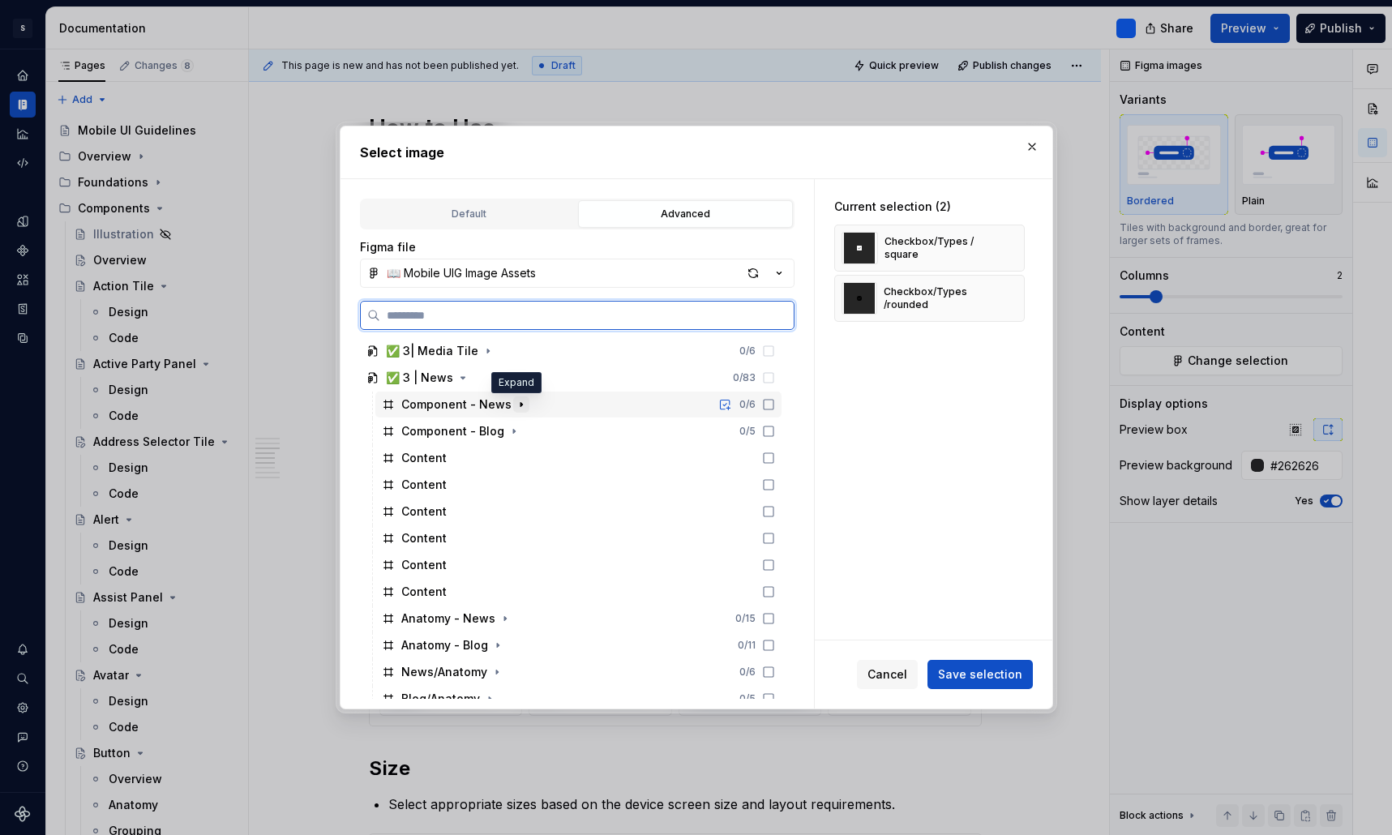
click at [518, 407] on icon "button" at bounding box center [521, 404] width 13 height 13
click at [452, 407] on div "Component - News" at bounding box center [456, 404] width 110 height 16
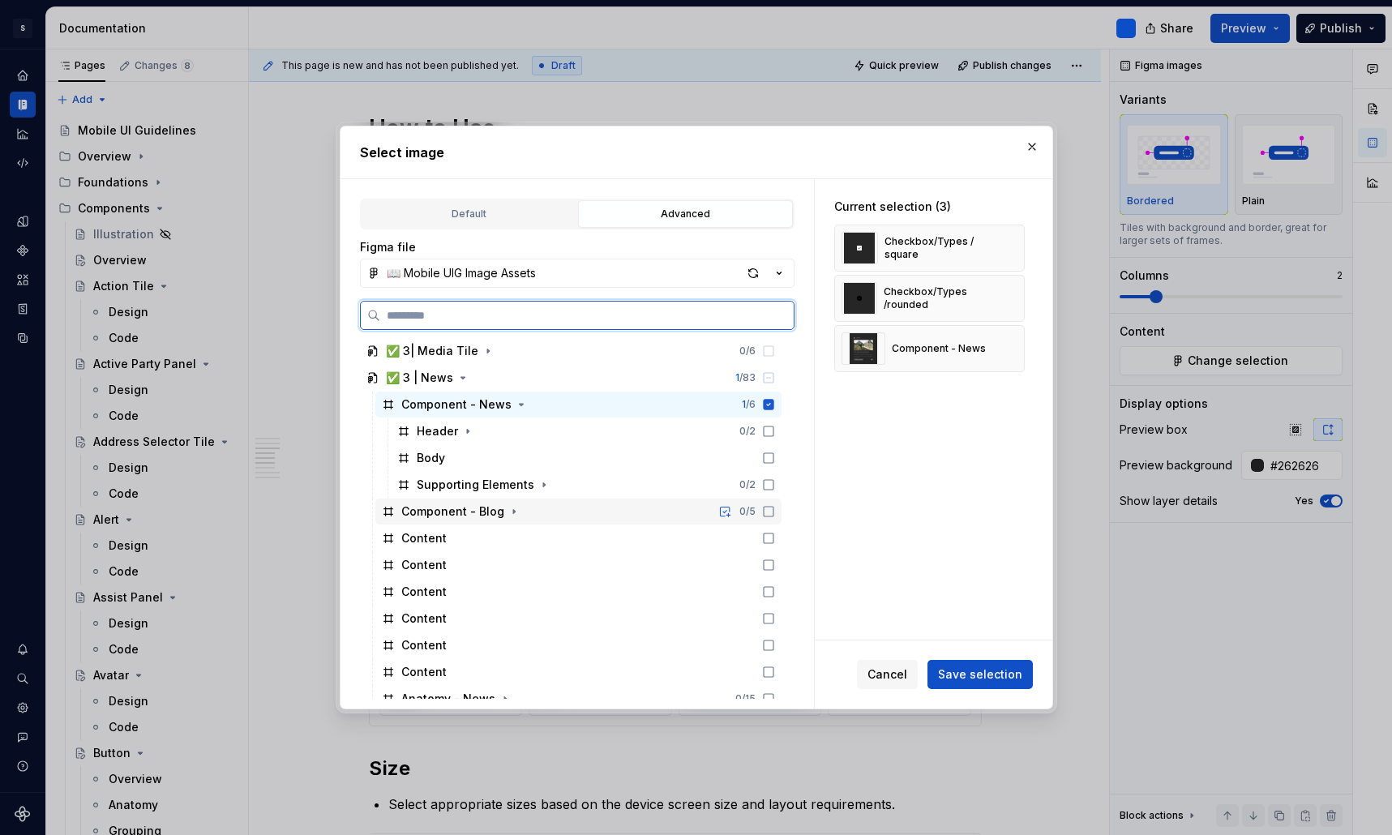
click at [462, 512] on div "Component - Blog" at bounding box center [452, 511] width 103 height 16
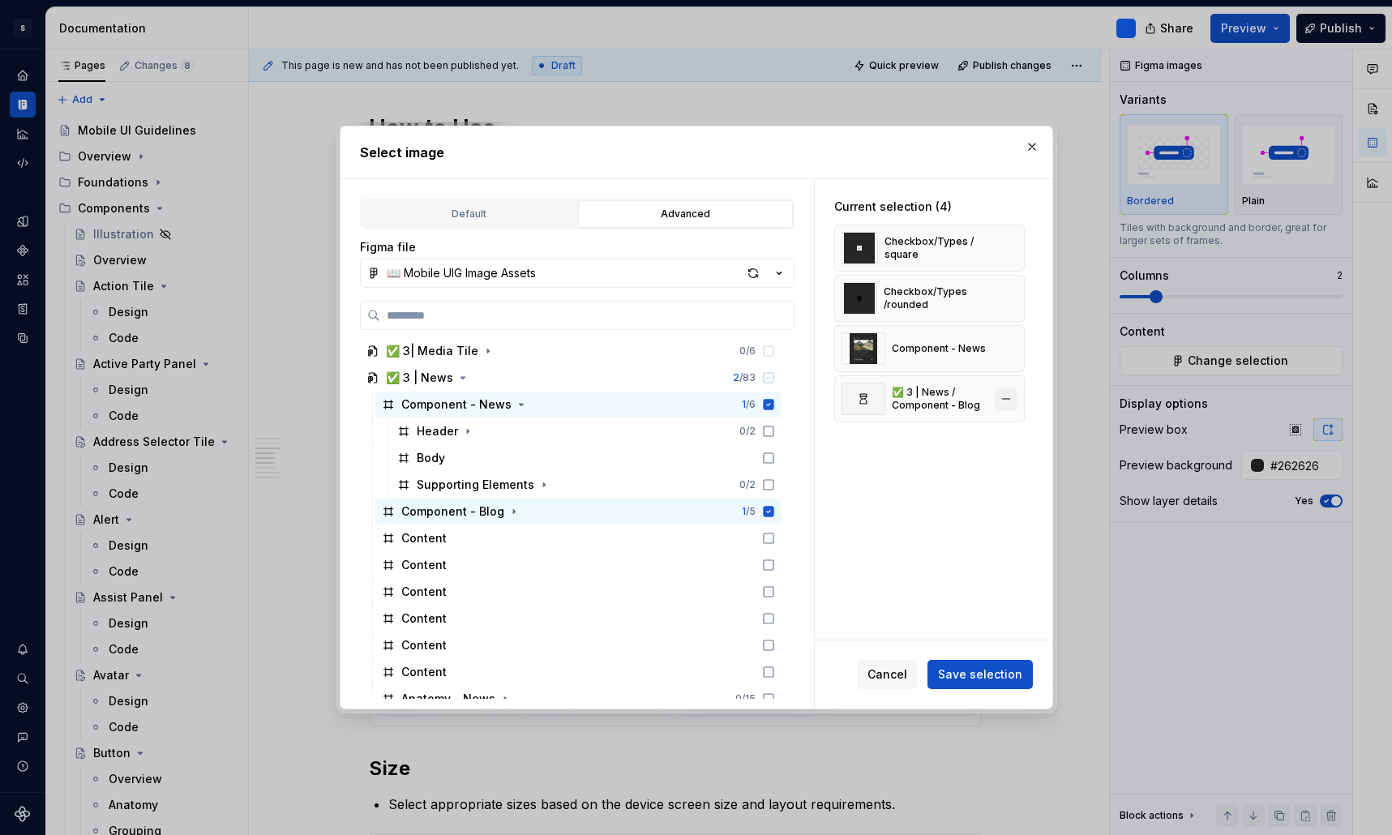
click at [1015, 400] on button "button" at bounding box center [1006, 398] width 23 height 23
click at [1017, 299] on button "button" at bounding box center [1006, 298] width 23 height 23
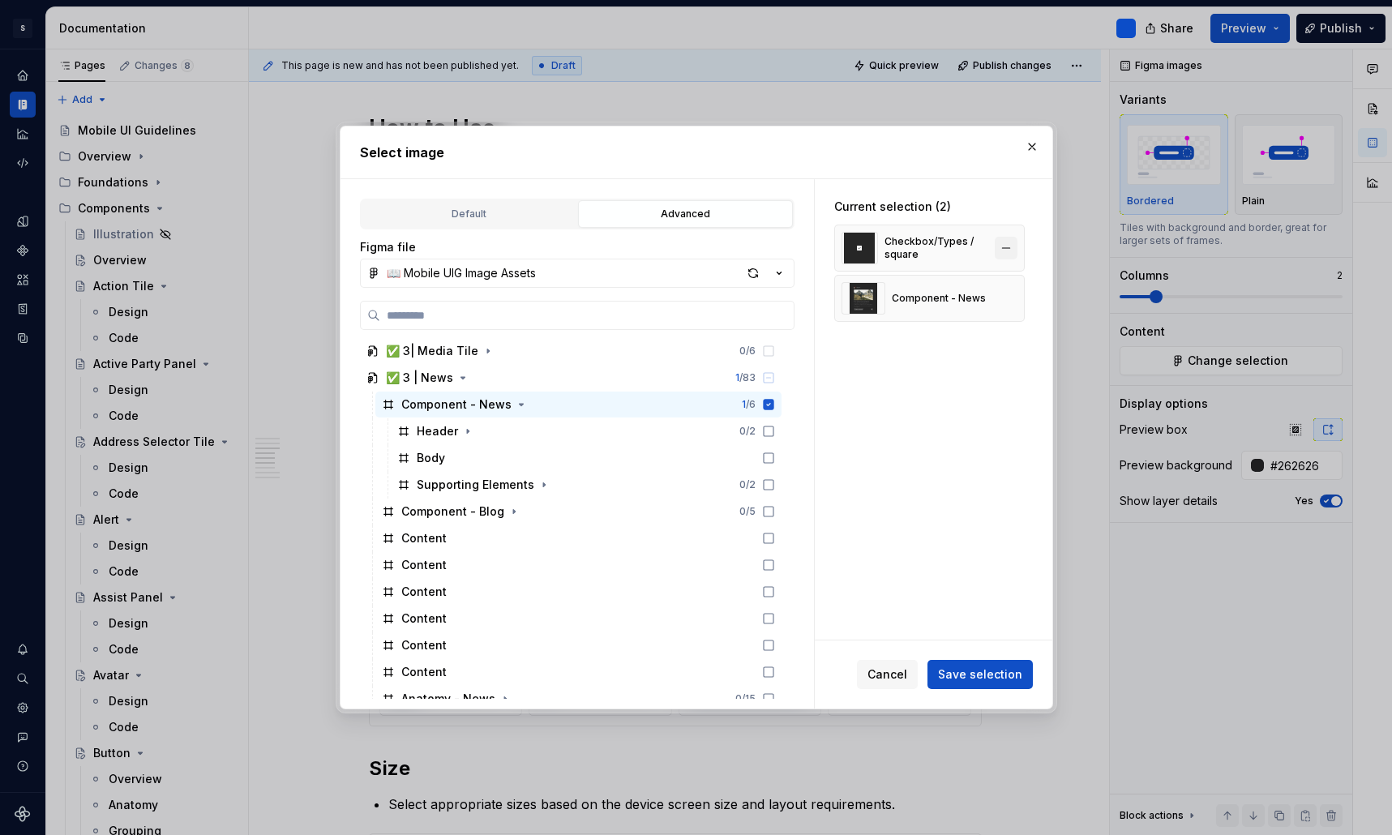
click at [1016, 245] on button "button" at bounding box center [1006, 248] width 23 height 23
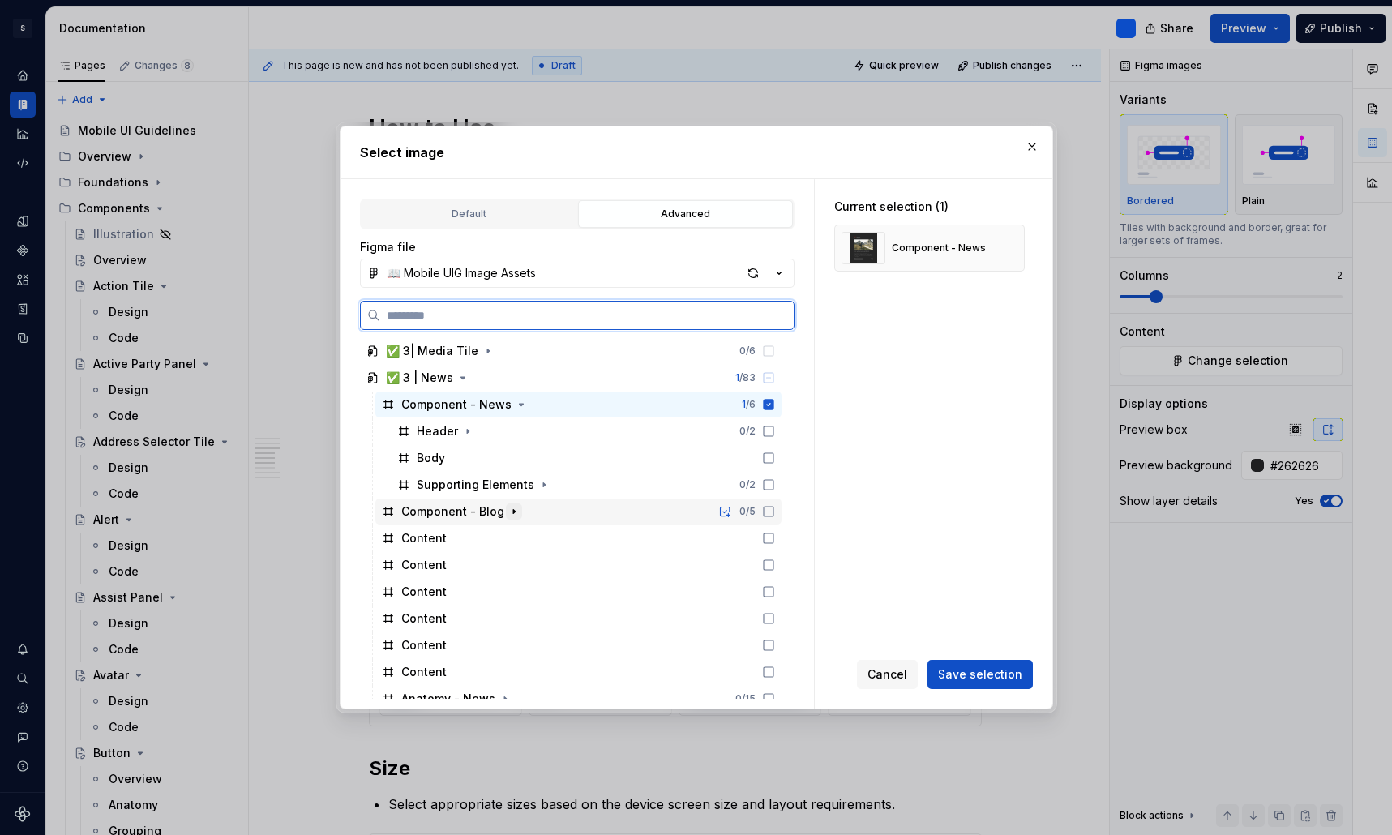
click at [513, 511] on icon "button" at bounding box center [514, 512] width 2 height 4
click at [775, 511] on icon at bounding box center [768, 511] width 13 height 13
click at [773, 507] on icon at bounding box center [768, 511] width 11 height 11
click at [538, 507] on div "Component - Blog 0 / 5" at bounding box center [578, 512] width 406 height 26
click at [509, 509] on icon "button" at bounding box center [513, 511] width 13 height 13
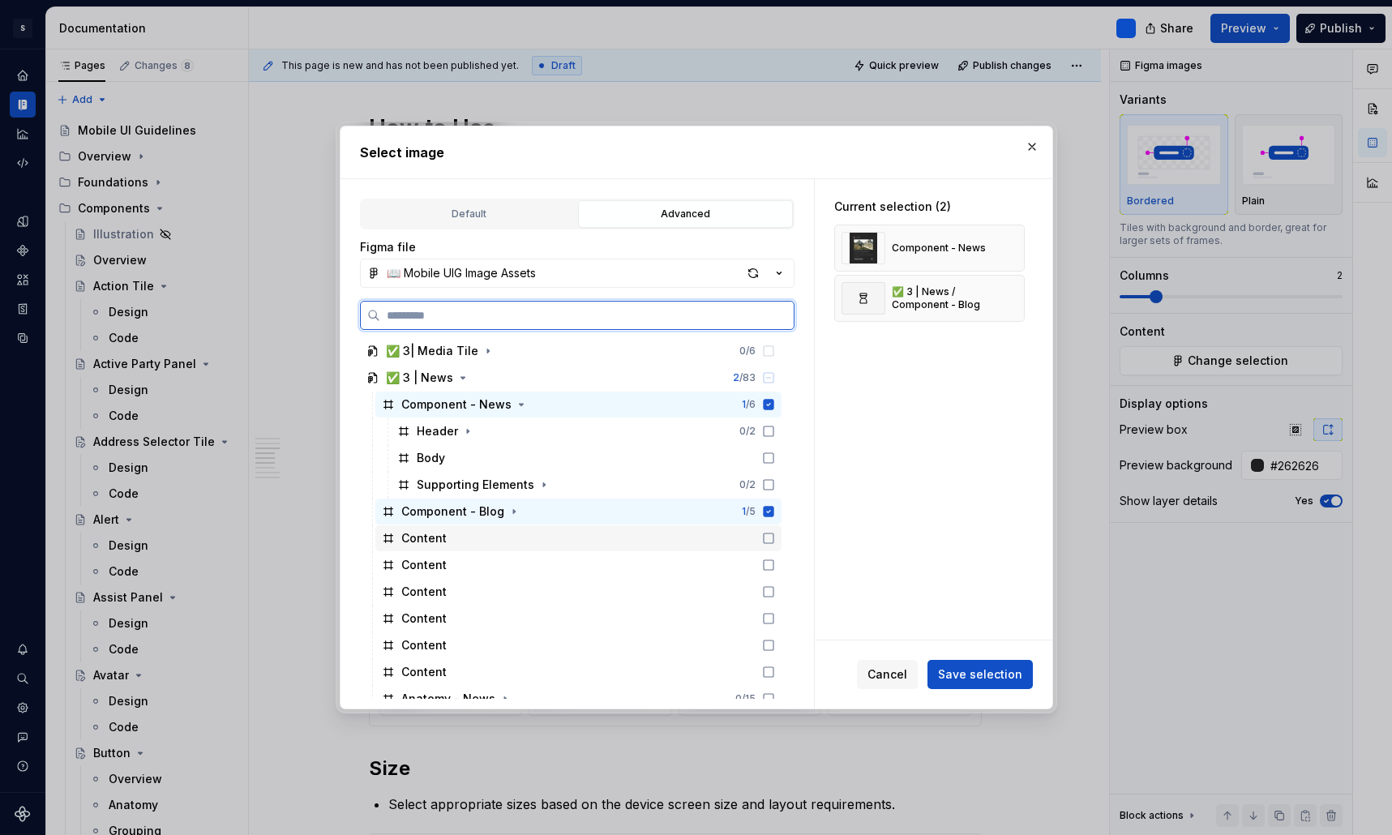
click at [511, 547] on div "Content" at bounding box center [578, 538] width 406 height 26
click at [507, 563] on div "Content" at bounding box center [578, 565] width 406 height 26
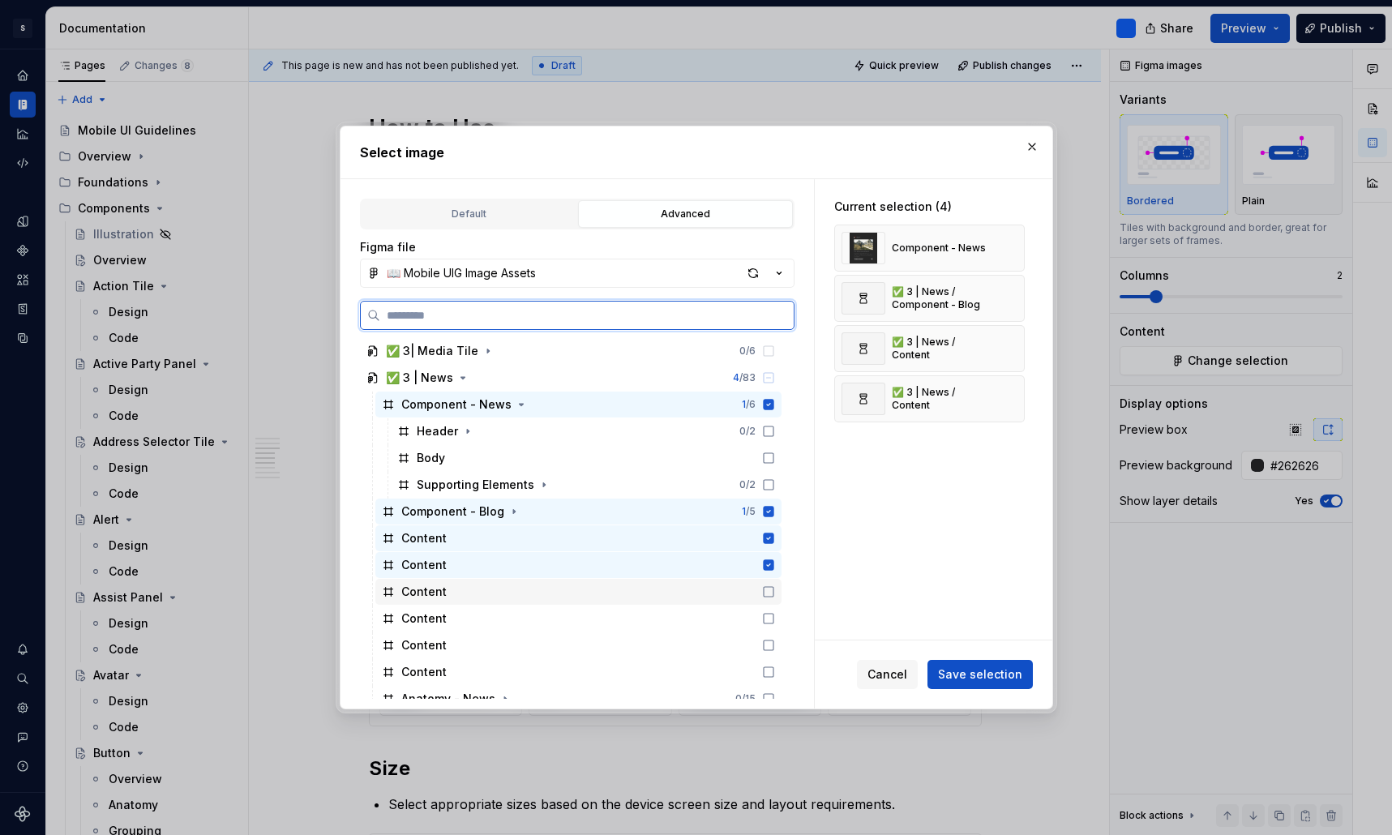
click at [503, 597] on div "Content" at bounding box center [578, 592] width 406 height 26
click at [773, 513] on icon at bounding box center [768, 511] width 11 height 11
click at [773, 536] on icon at bounding box center [768, 538] width 11 height 11
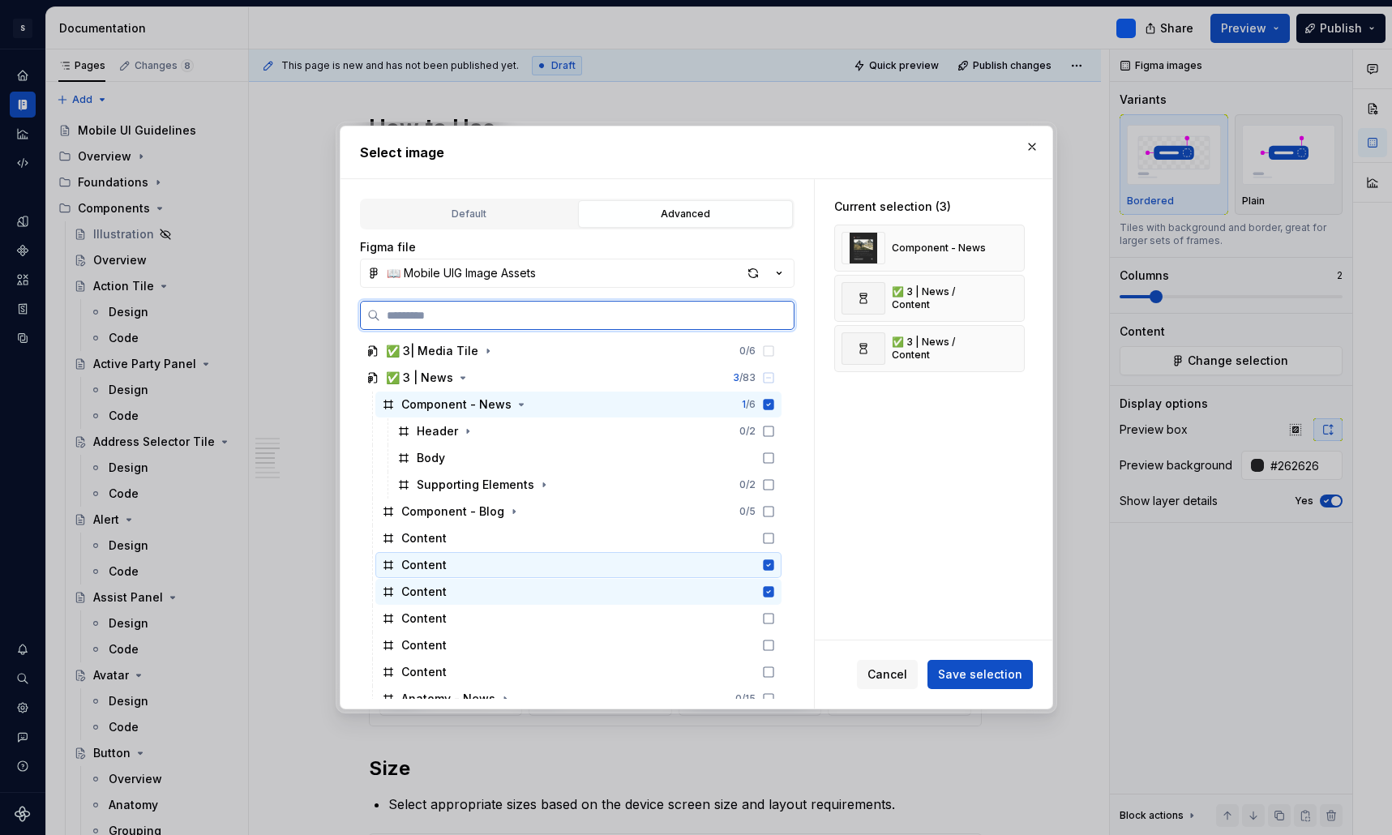
click at [781, 558] on div "Content" at bounding box center [578, 565] width 406 height 26
click at [773, 588] on icon at bounding box center [768, 591] width 11 height 11
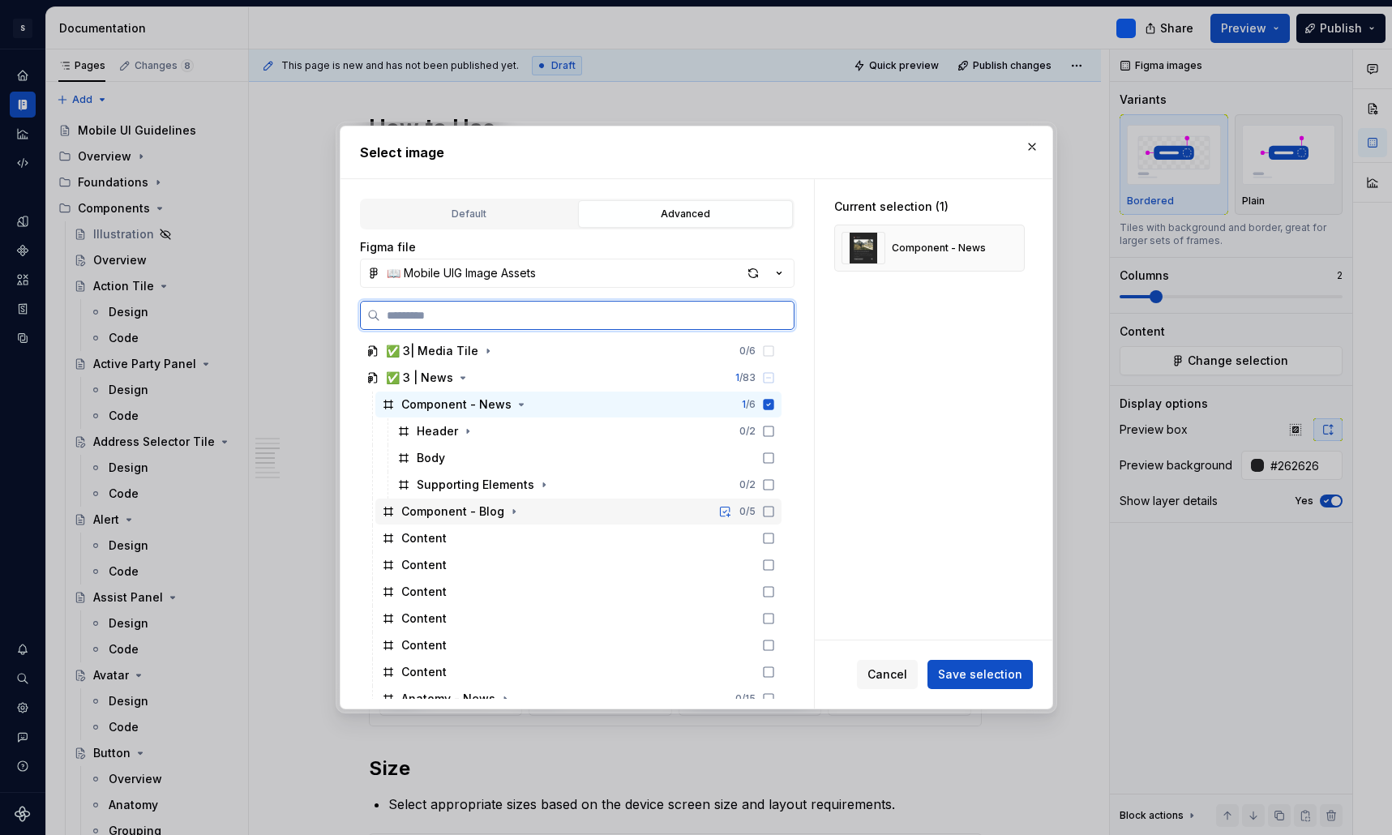
click at [773, 509] on icon at bounding box center [769, 512] width 10 height 10
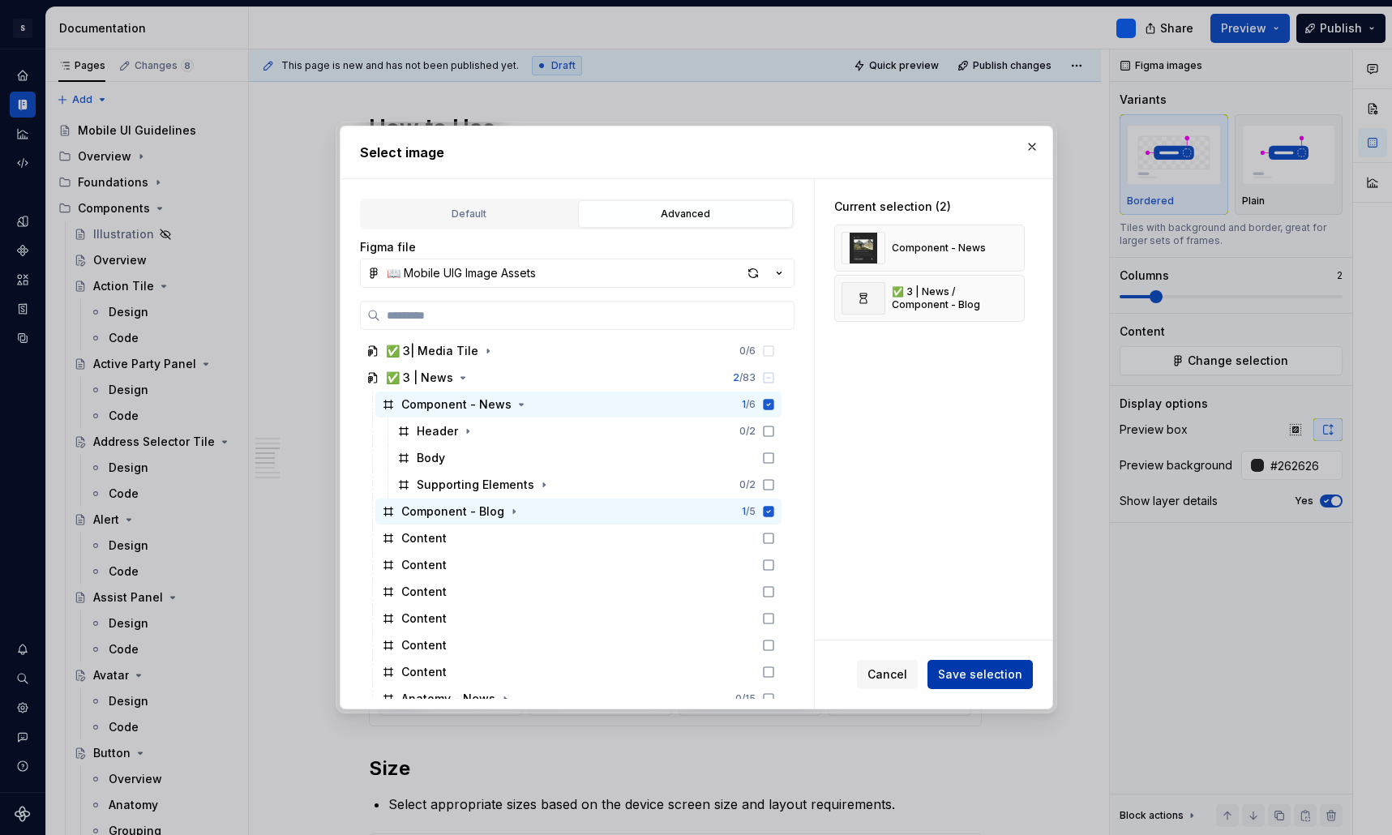
click at [1000, 670] on span "Save selection" at bounding box center [980, 674] width 84 height 16
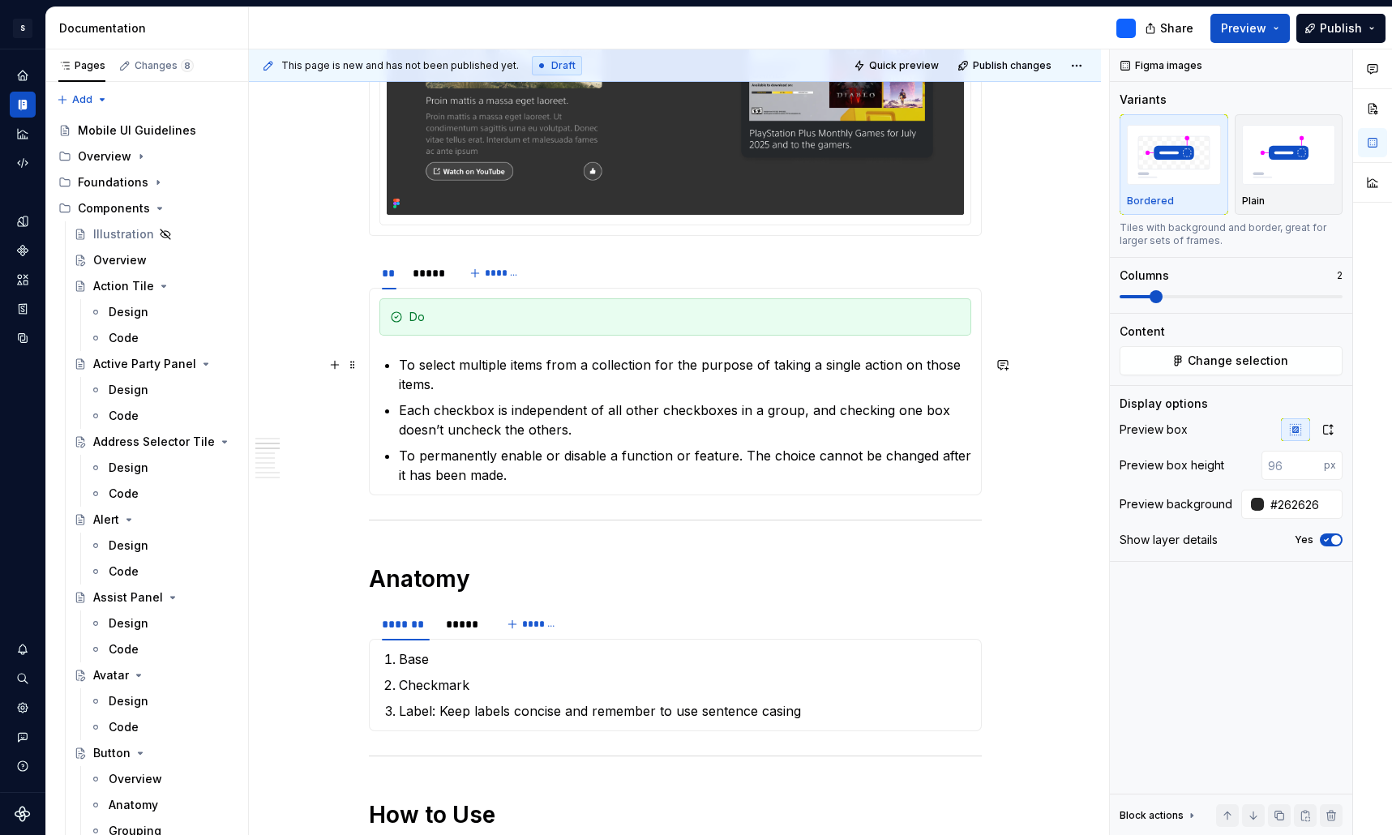
scroll to position [1054, 0]
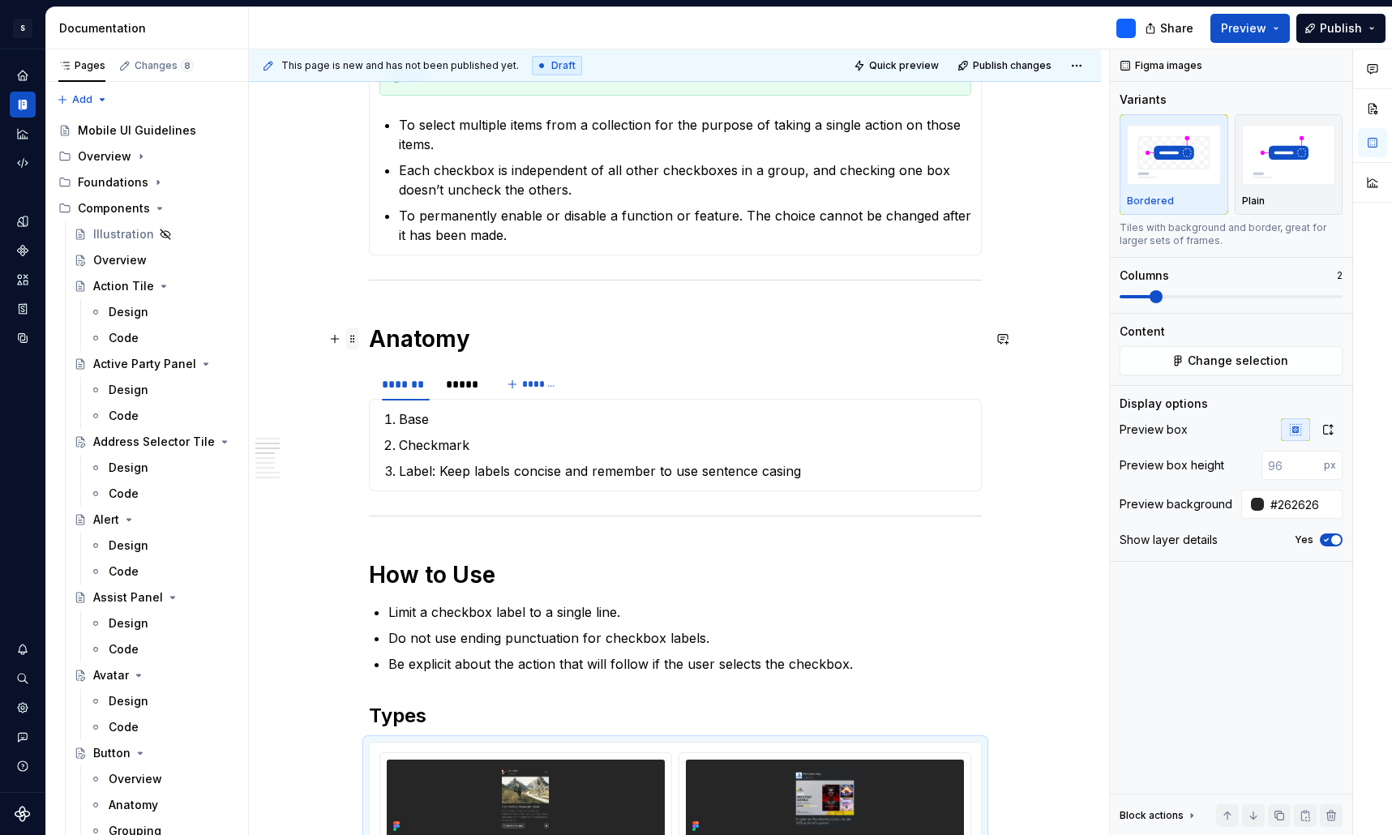
click at [357, 344] on span at bounding box center [352, 338] width 13 height 23
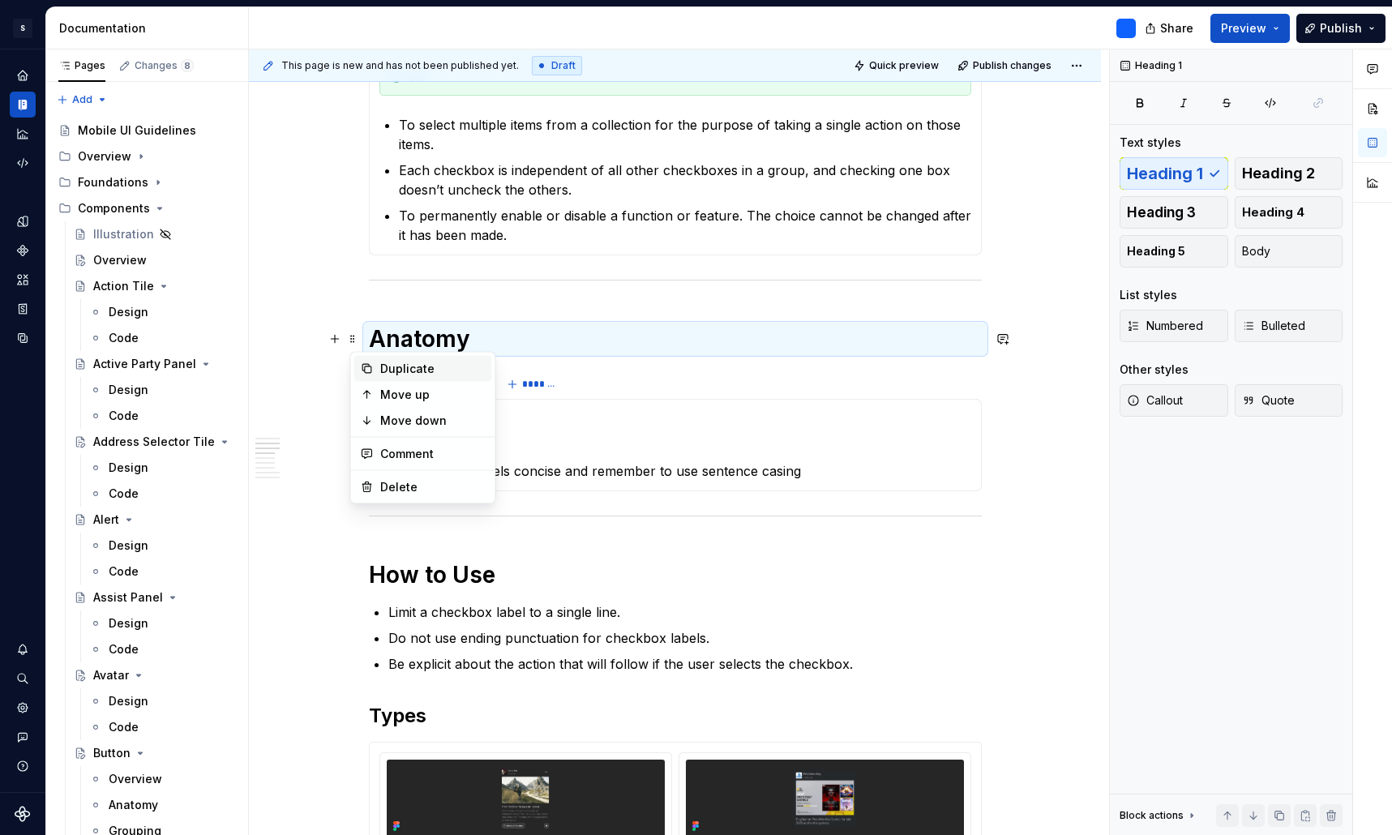
click at [402, 372] on div "Duplicate" at bounding box center [432, 369] width 105 height 16
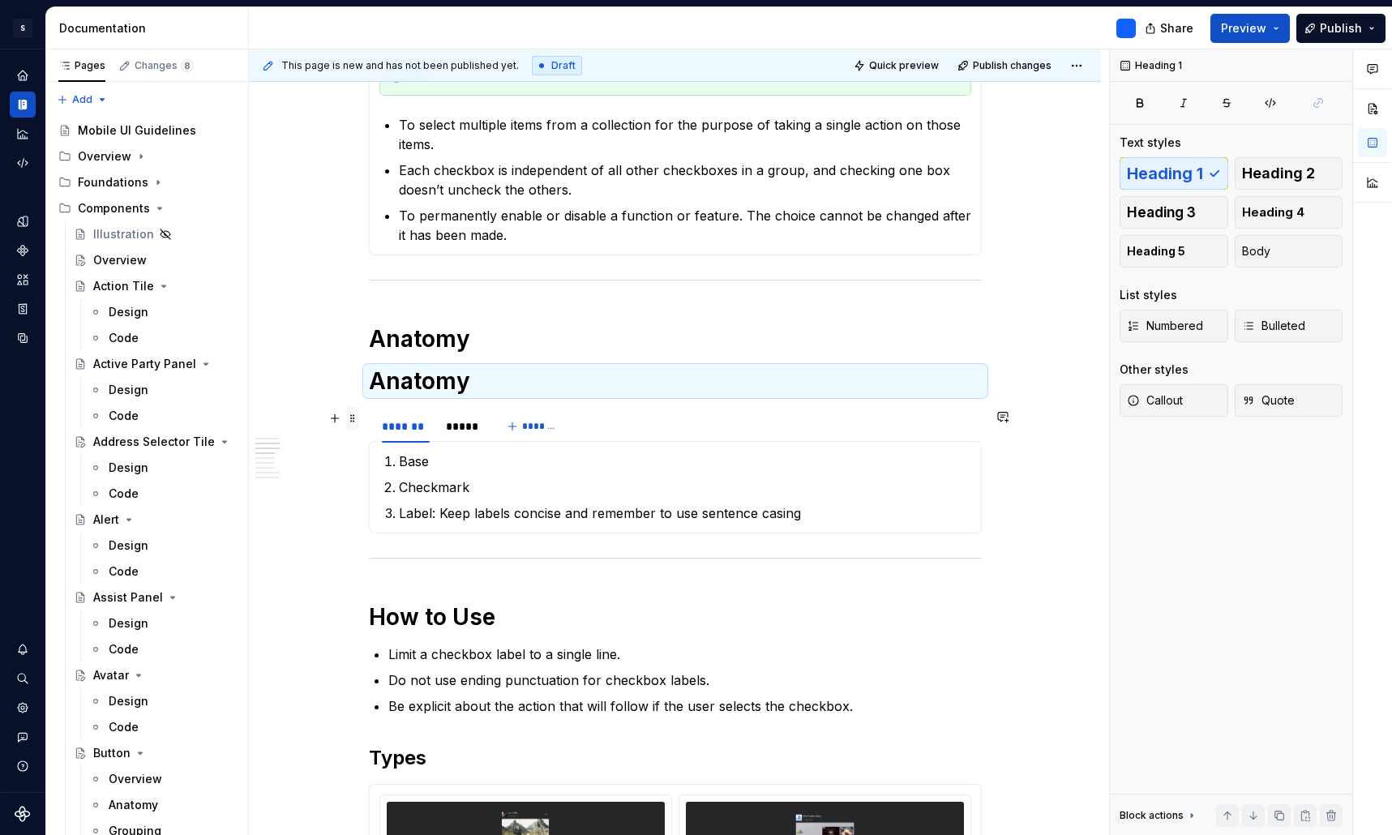
click at [357, 421] on span at bounding box center [352, 418] width 13 height 23
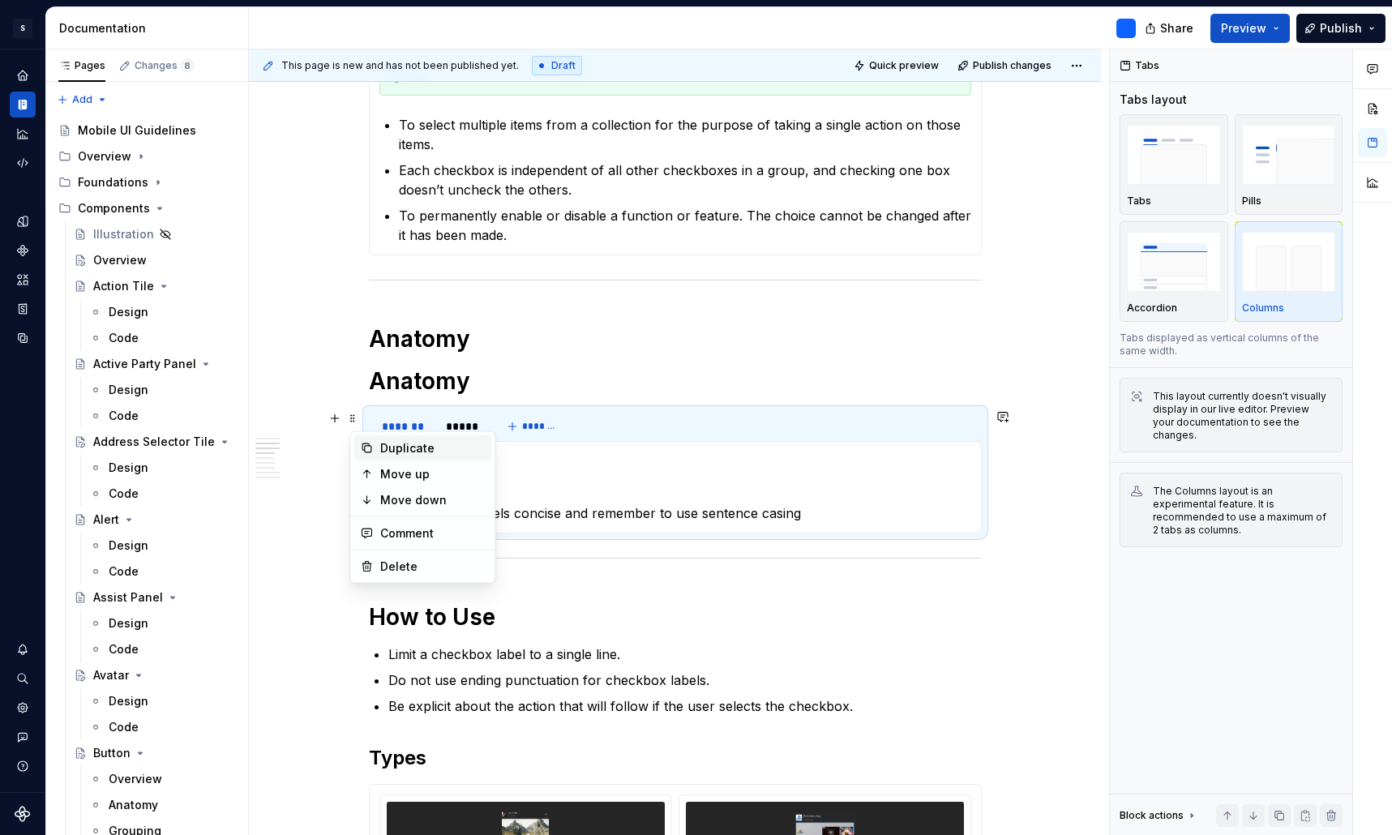
click at [409, 453] on div "Duplicate" at bounding box center [432, 448] width 105 height 16
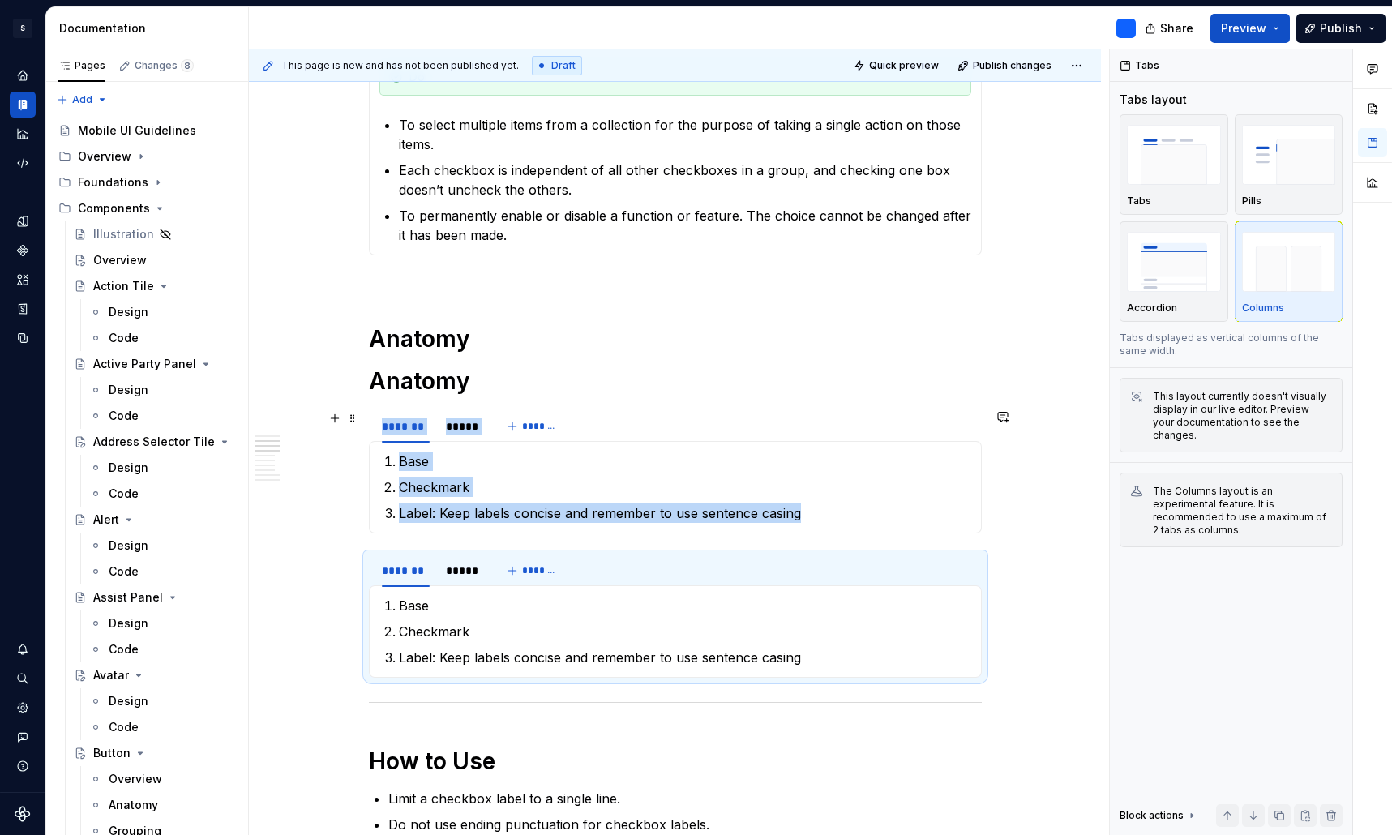
type textarea "*"
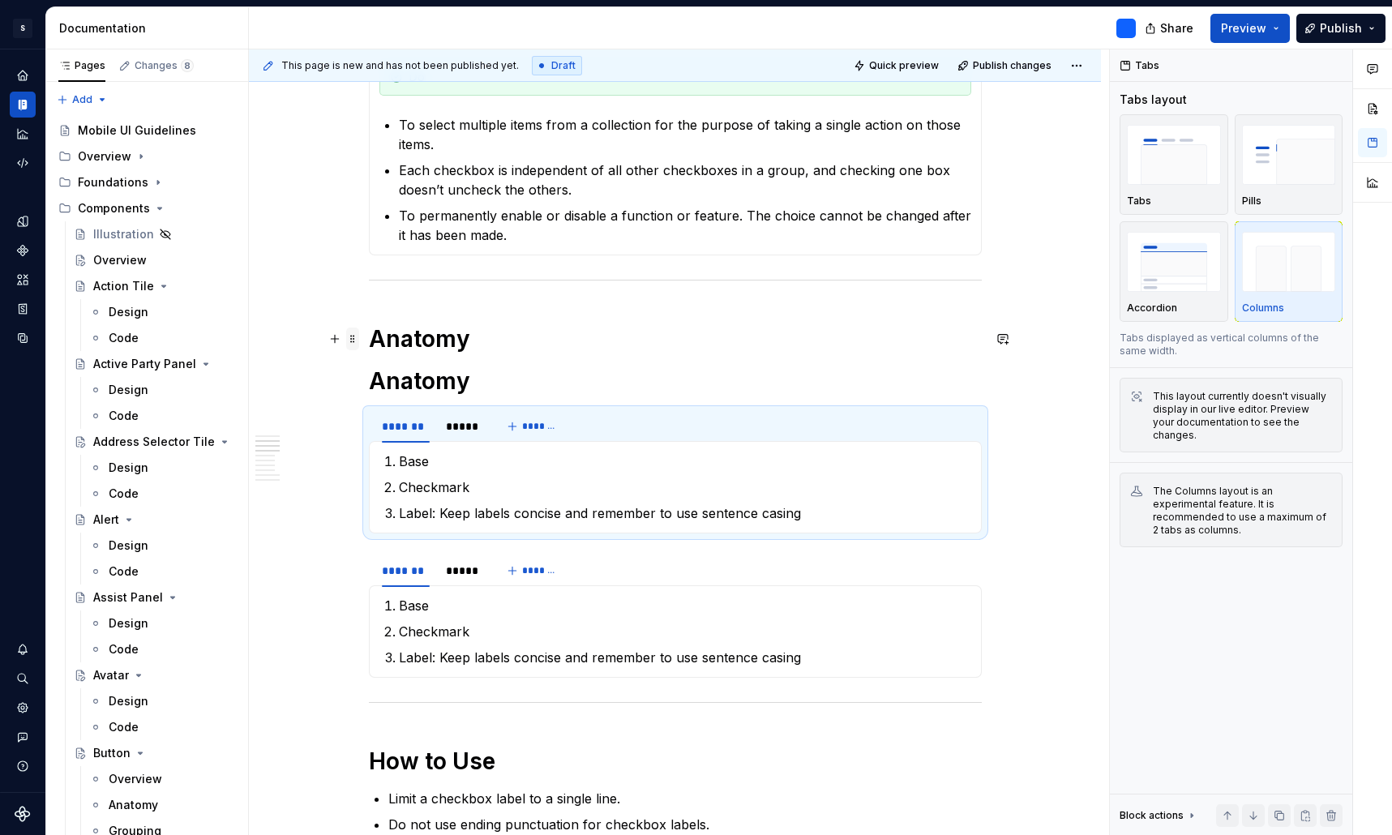
click at [356, 340] on span at bounding box center [352, 338] width 13 height 23
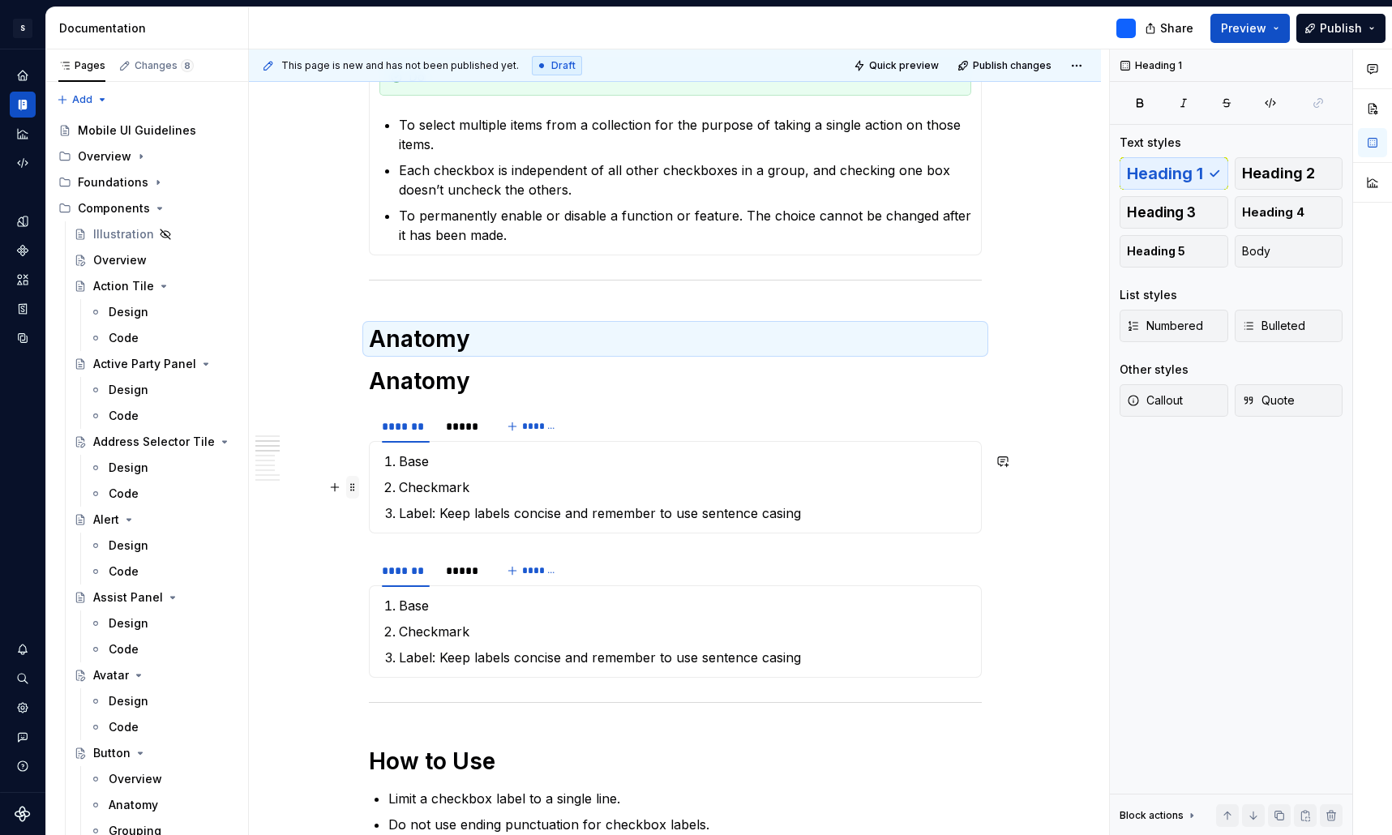
click at [350, 499] on span at bounding box center [352, 487] width 13 height 23
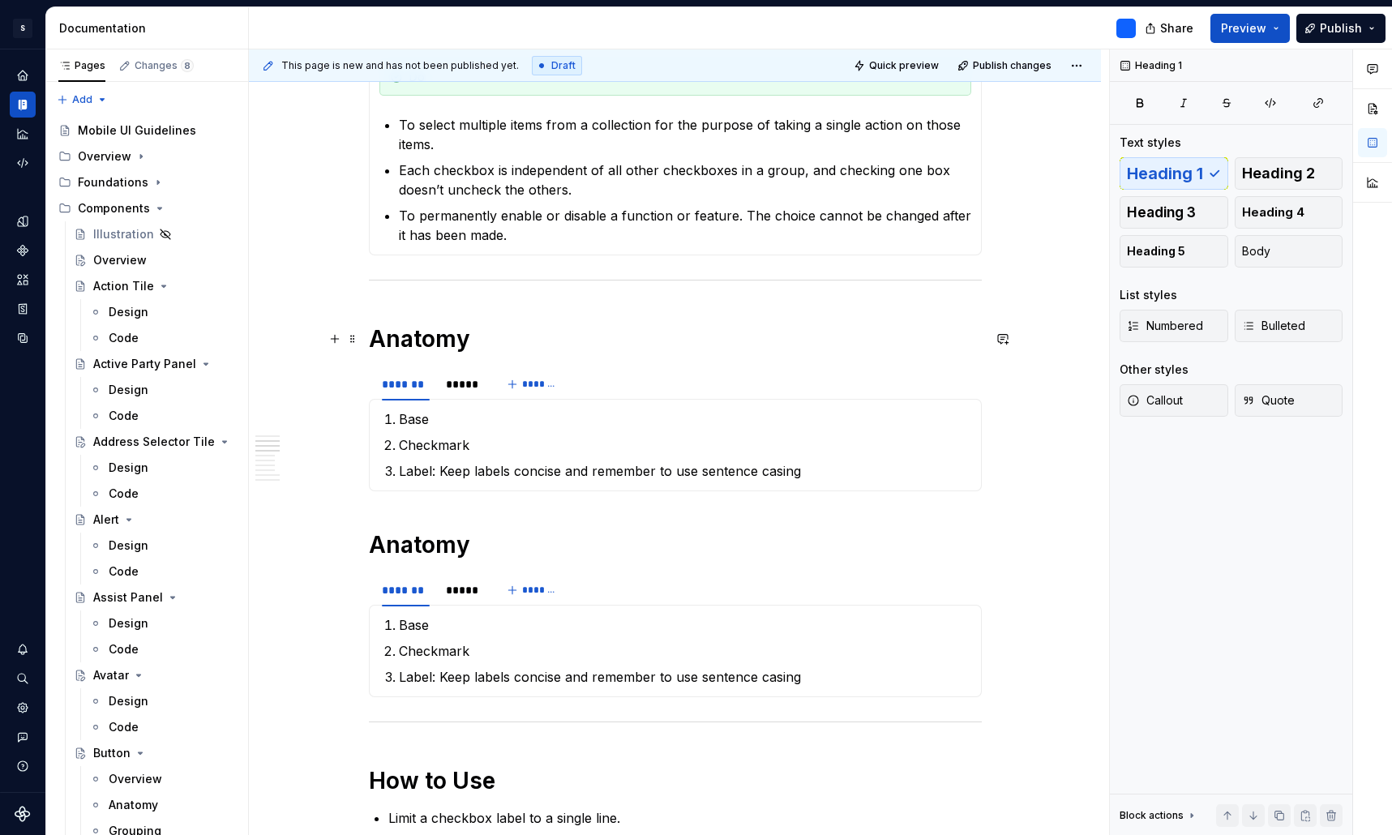
click at [374, 334] on h1 "Anatomy" at bounding box center [675, 338] width 613 height 29
click at [377, 543] on h1 "Anatomy" at bounding box center [675, 544] width 613 height 29
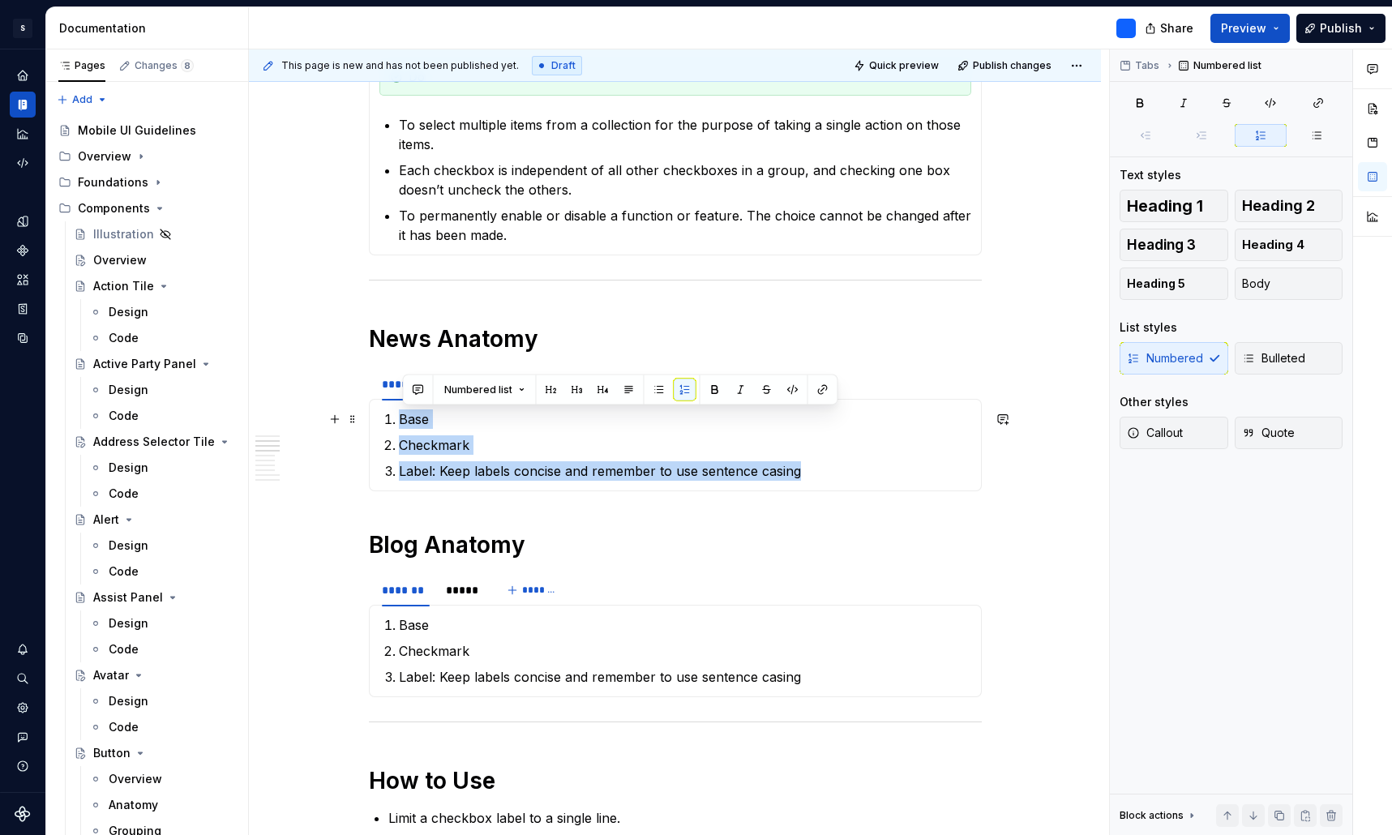
drag, startPoint x: 814, startPoint y: 475, endPoint x: 378, endPoint y: 413, distance: 440.5
click at [378, 413] on div "Base Checkmark Label: Keep labels concise and remember to use sentence casing" at bounding box center [675, 445] width 613 height 92
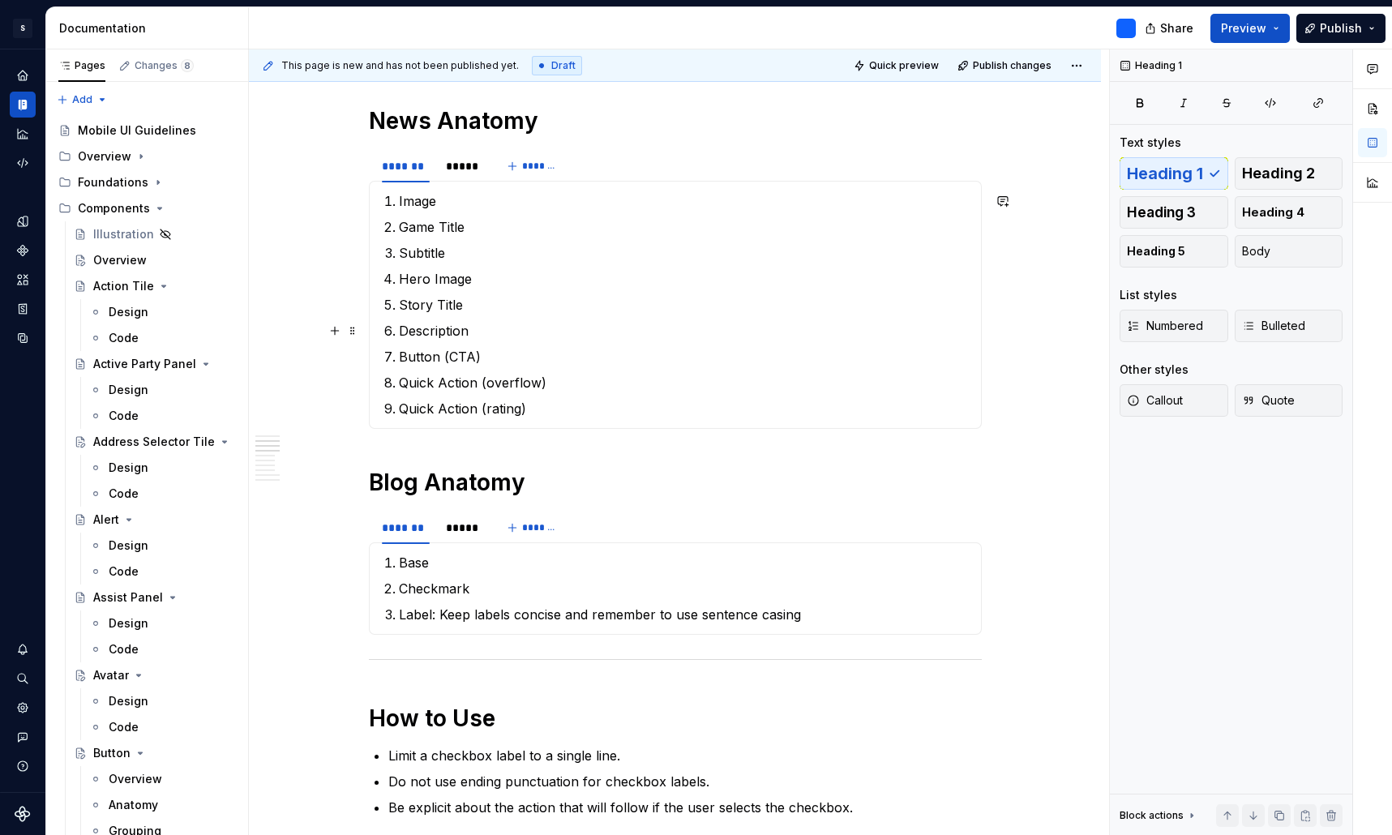
scroll to position [1267, 0]
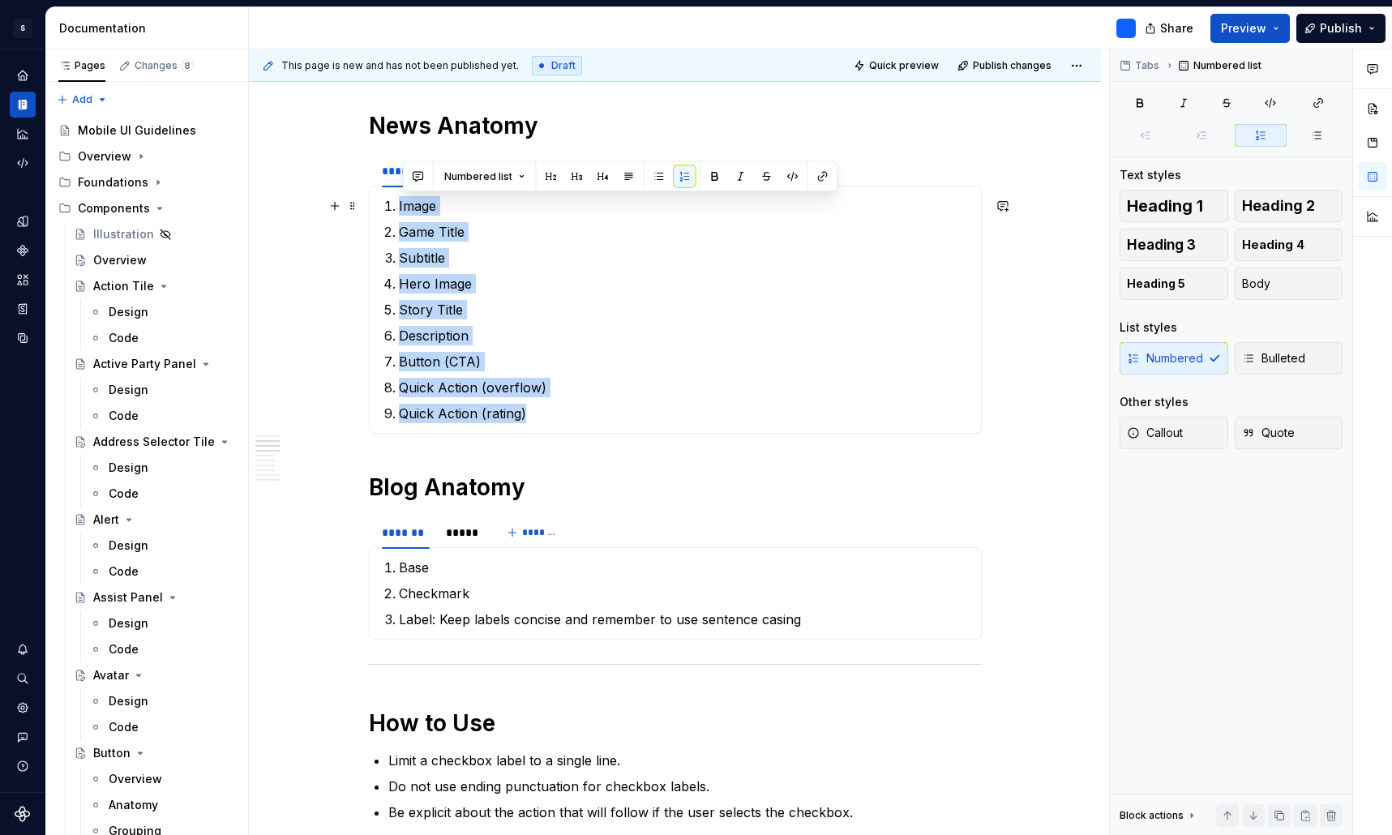
drag, startPoint x: 571, startPoint y: 417, endPoint x: 399, endPoint y: 203, distance: 274.5
click at [399, 203] on section-item-column "Image Game Title Subtitle Hero Image Story Title Description Button (CTA) Quick…" at bounding box center [675, 309] width 592 height 227
copy ol "Image Game Title Subtitle Hero Image Story Title Description Button (CTA) Quick…"
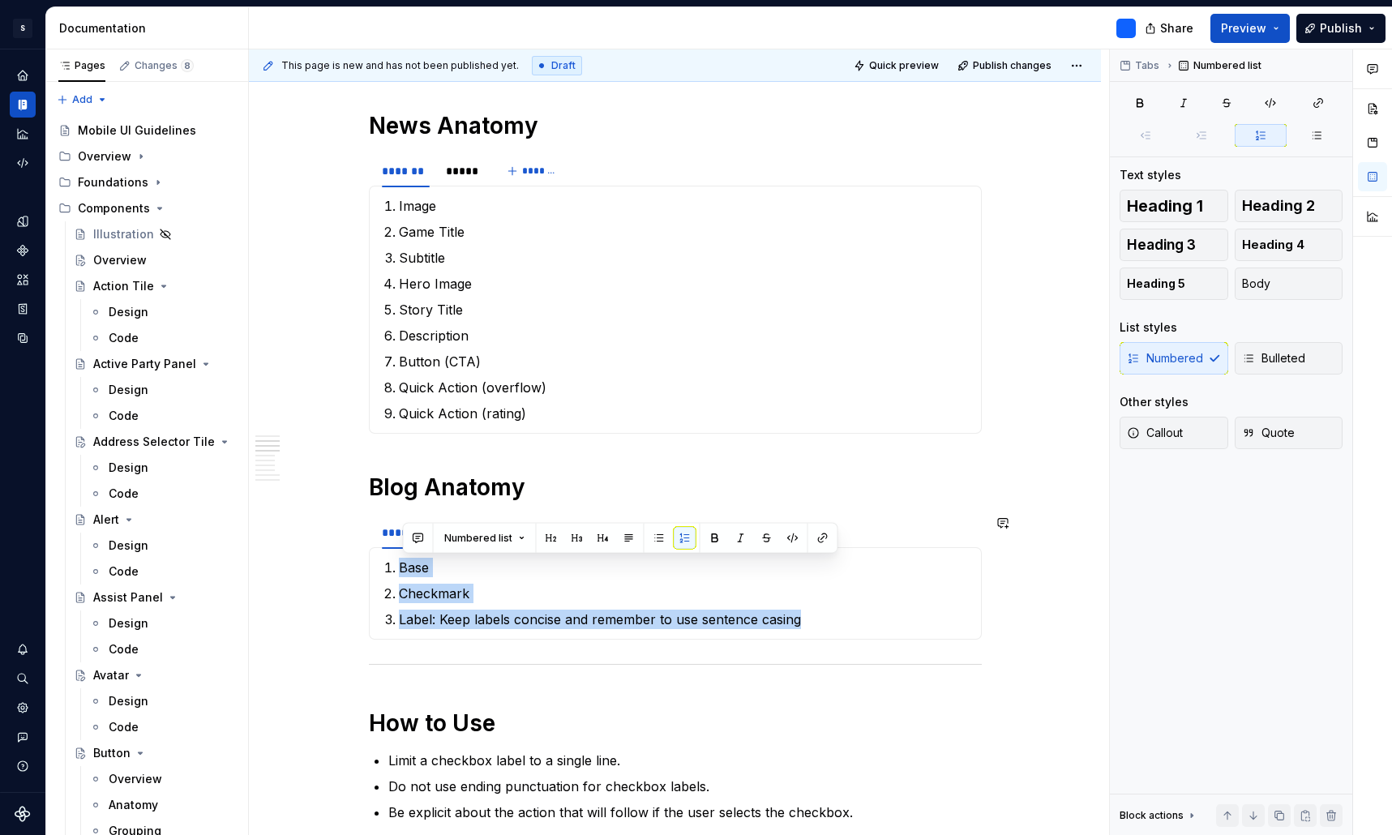
drag, startPoint x: 821, startPoint y: 625, endPoint x: 357, endPoint y: 550, distance: 470.4
click at [357, 550] on div "**********" at bounding box center [675, 736] width 852 height 3366
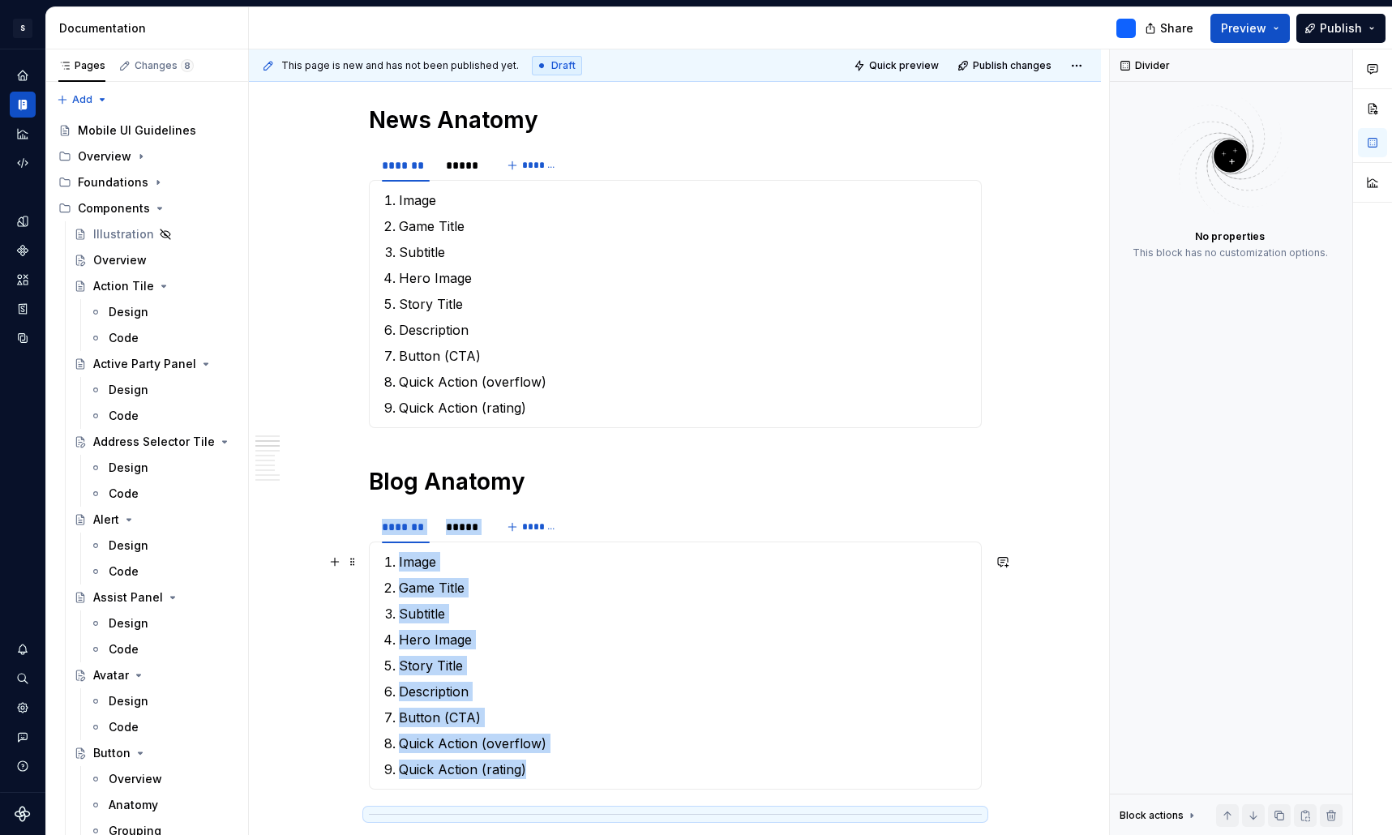
scroll to position [1290, 0]
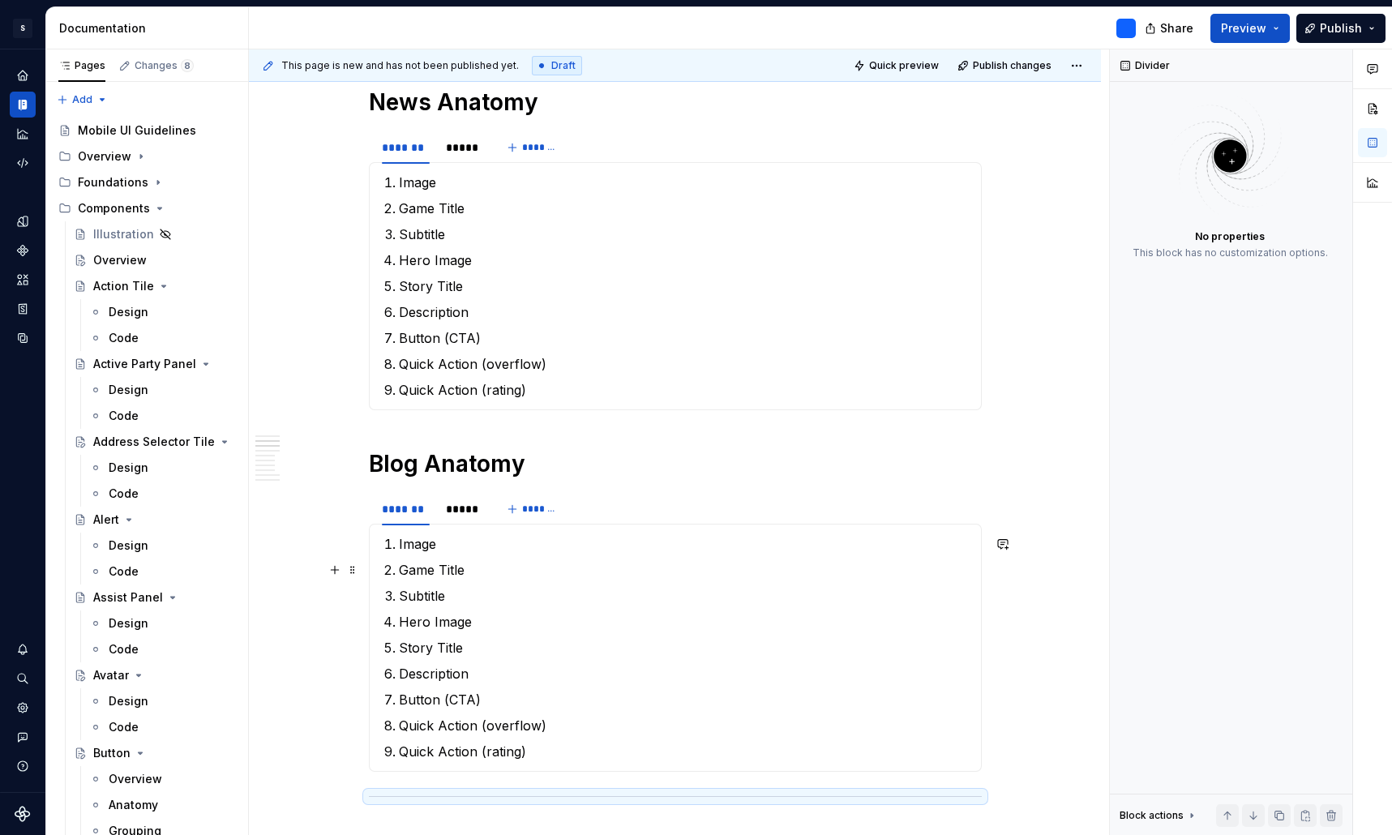
click at [426, 569] on p "Game Title" at bounding box center [685, 569] width 572 height 19
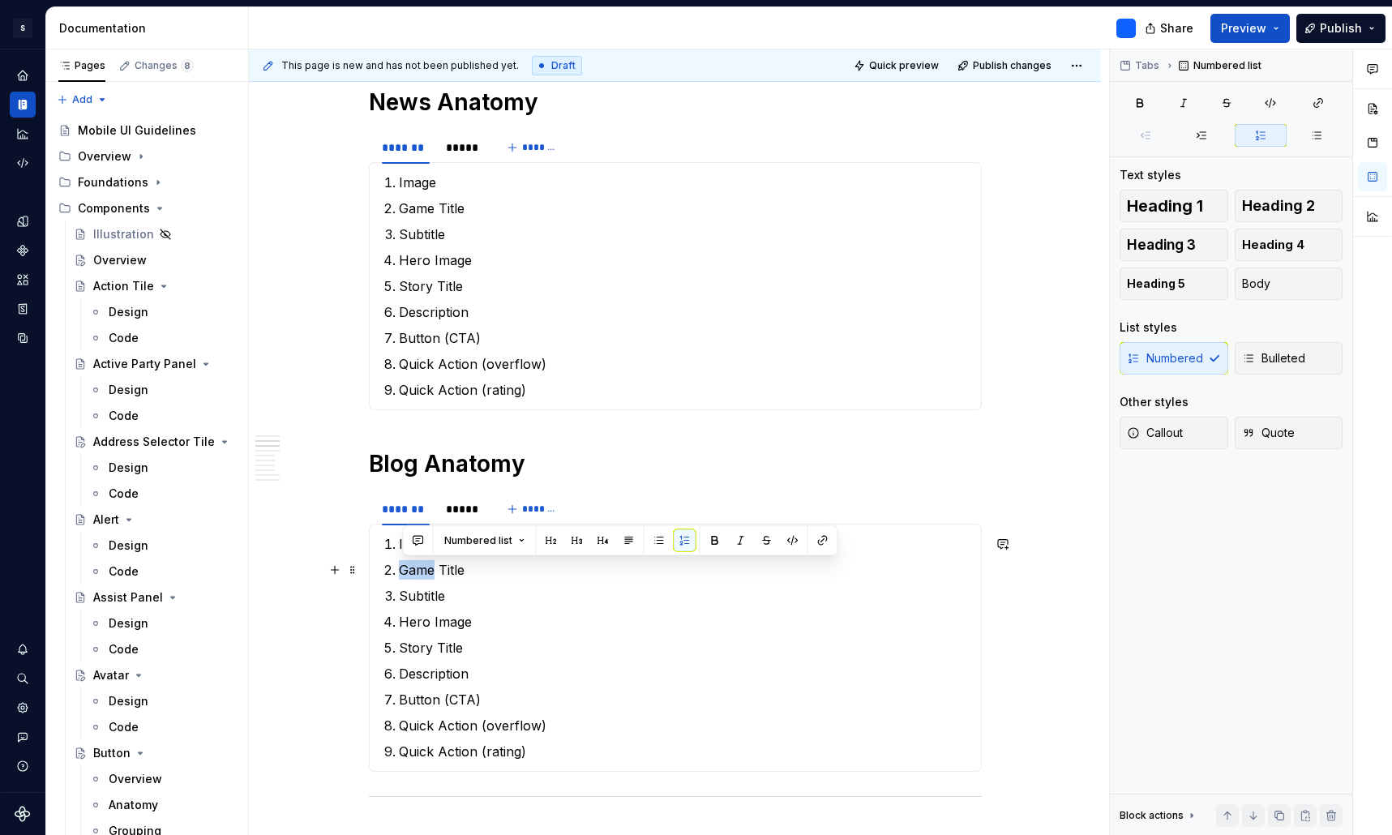
click at [426, 569] on p "Game Title" at bounding box center [685, 569] width 572 height 19
click at [469, 594] on p "Subtitle" at bounding box center [685, 595] width 572 height 19
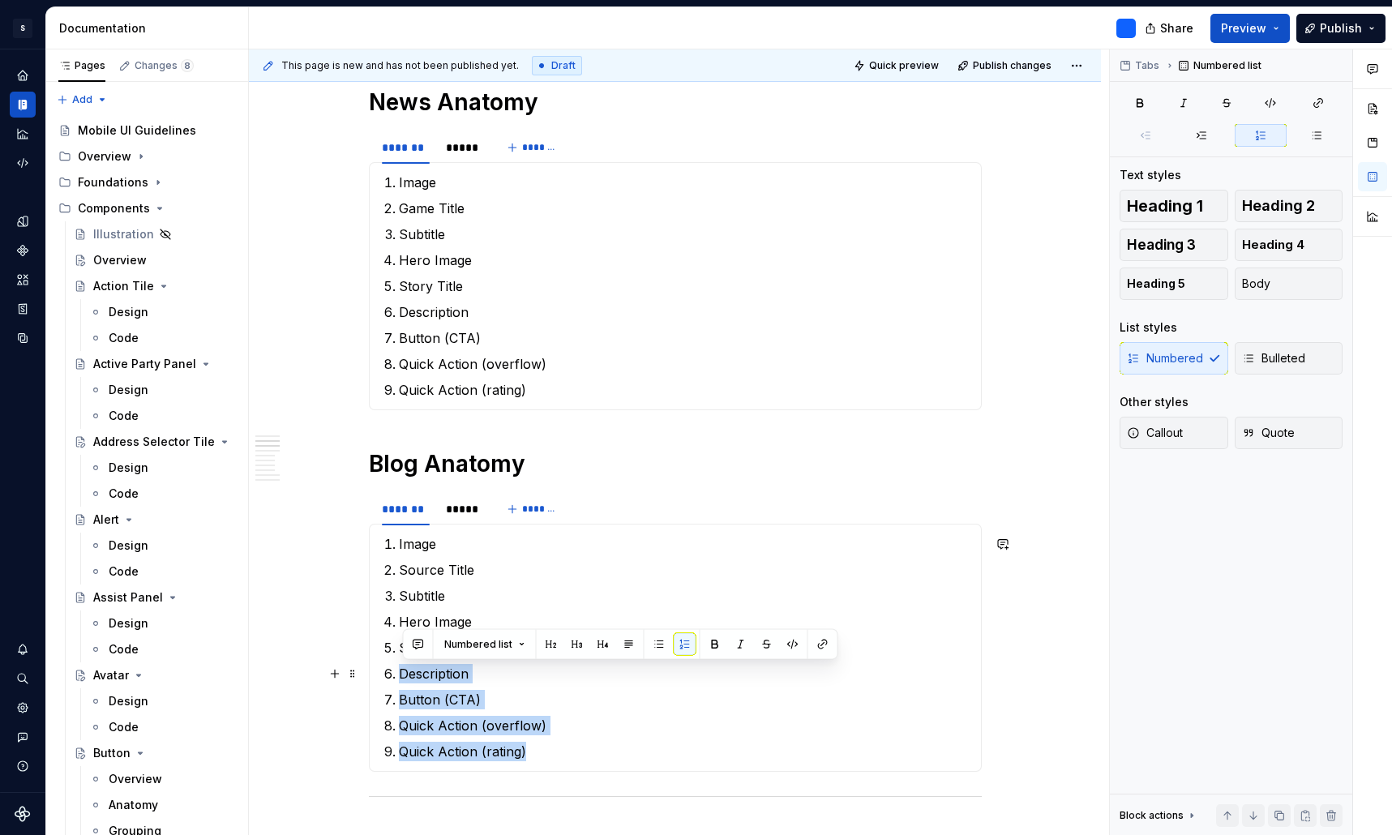
drag, startPoint x: 541, startPoint y: 753, endPoint x: 400, endPoint y: 661, distance: 168.6
click at [400, 661] on section-item-column "Image Source Title Subtitle Hero Image Story Title Description Button (CTA) Qui…" at bounding box center [675, 647] width 592 height 227
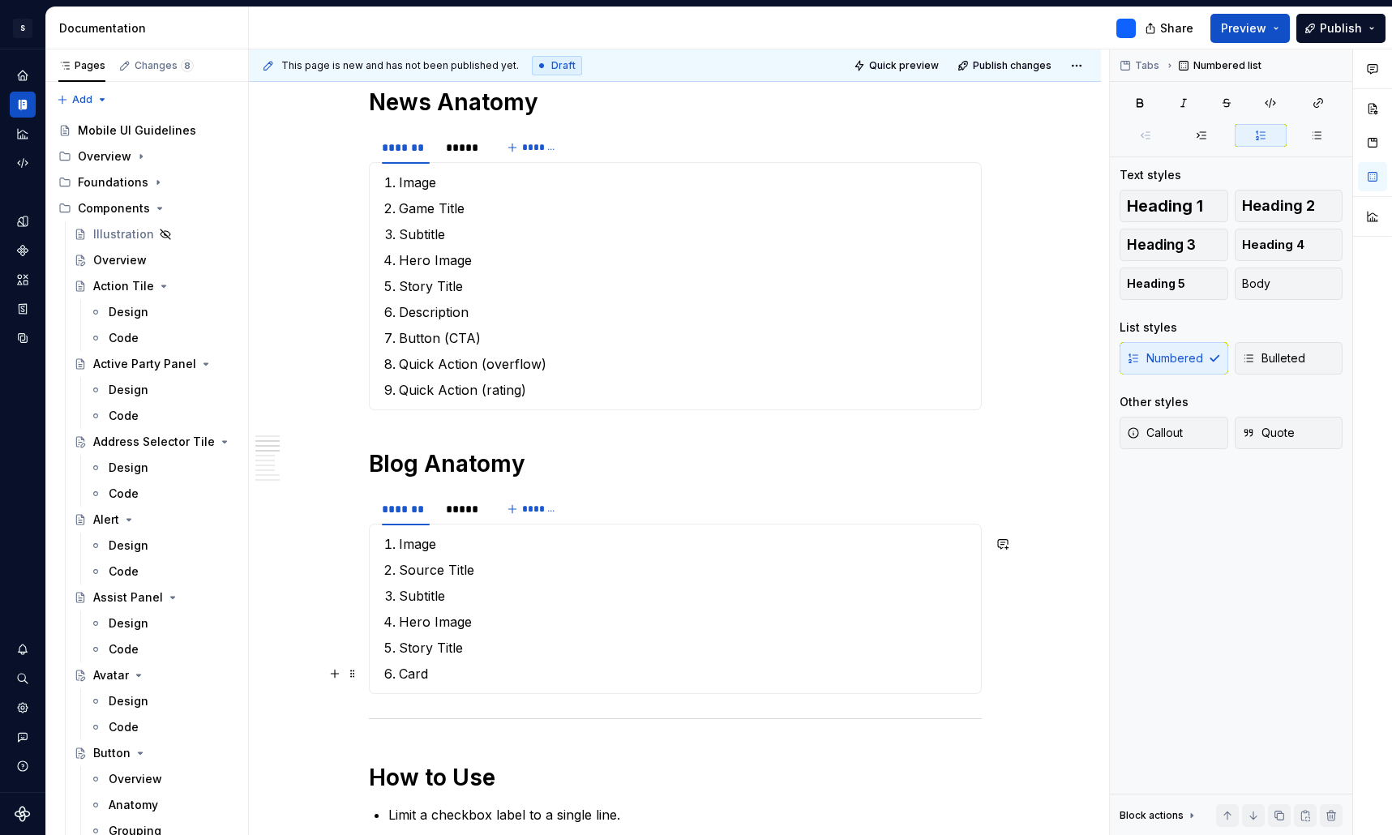
click at [1061, 665] on div "**********" at bounding box center [675, 751] width 852 height 3443
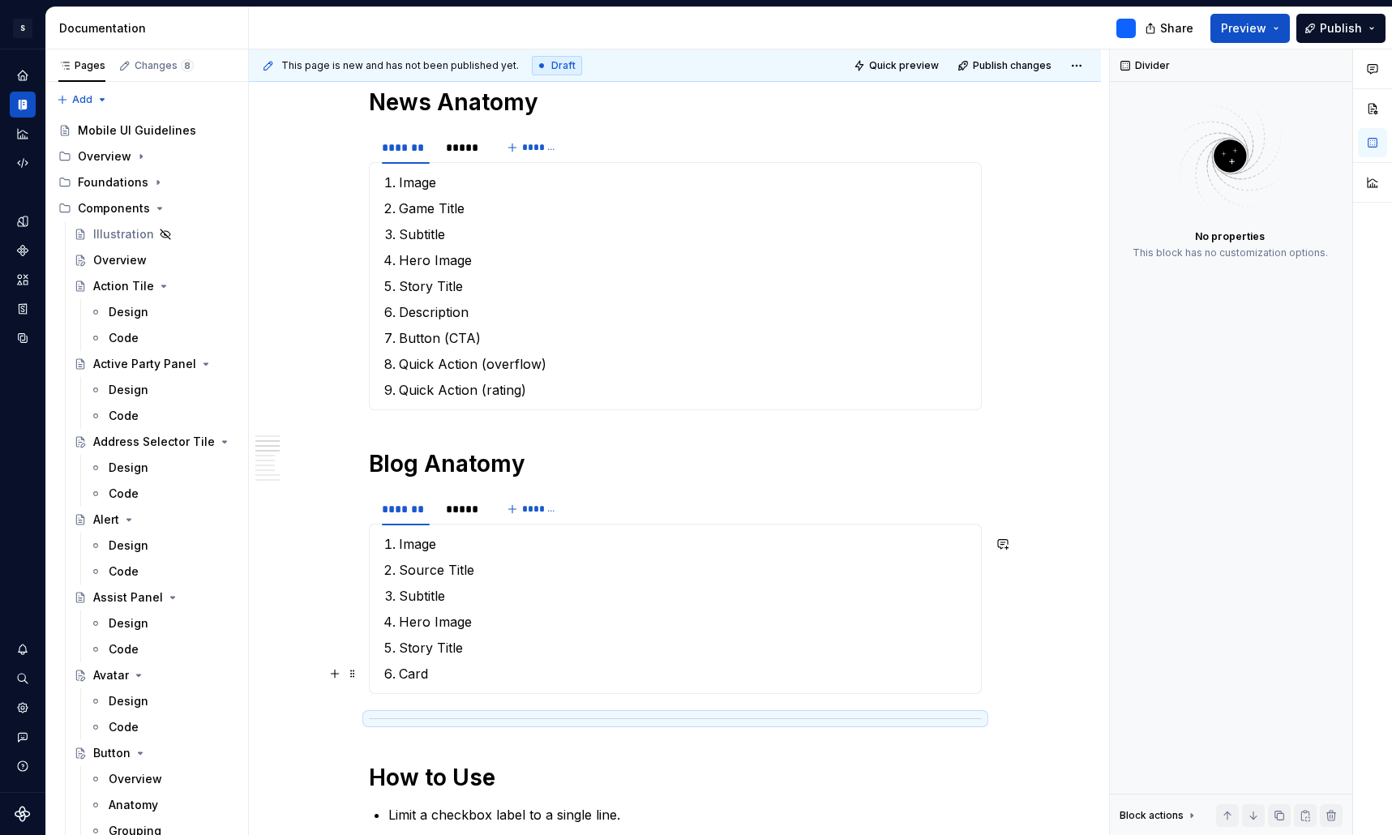
click at [439, 675] on p "Card" at bounding box center [685, 673] width 572 height 19
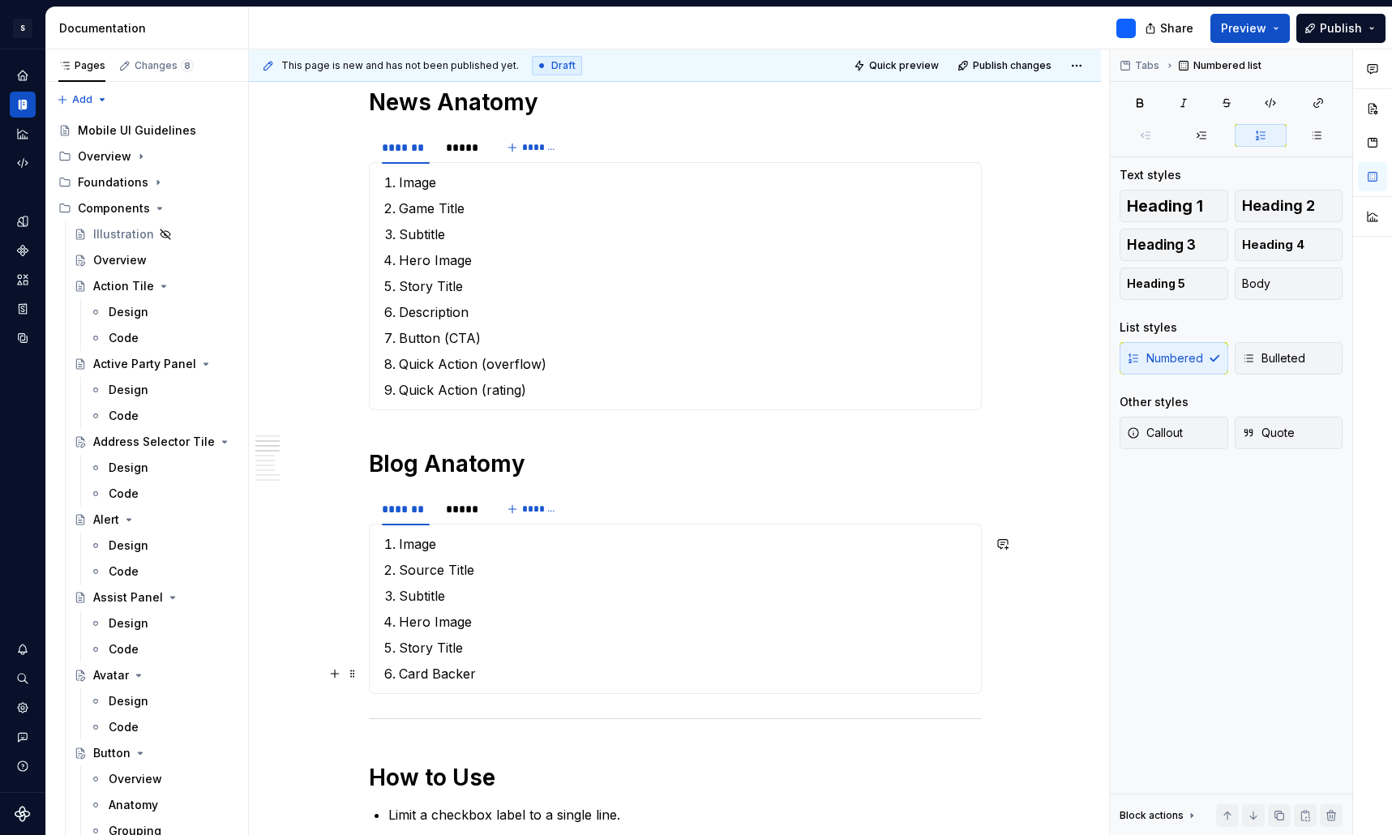
click at [419, 678] on p "Card Backer" at bounding box center [685, 673] width 572 height 19
click at [1067, 641] on div "**********" at bounding box center [675, 751] width 852 height 3443
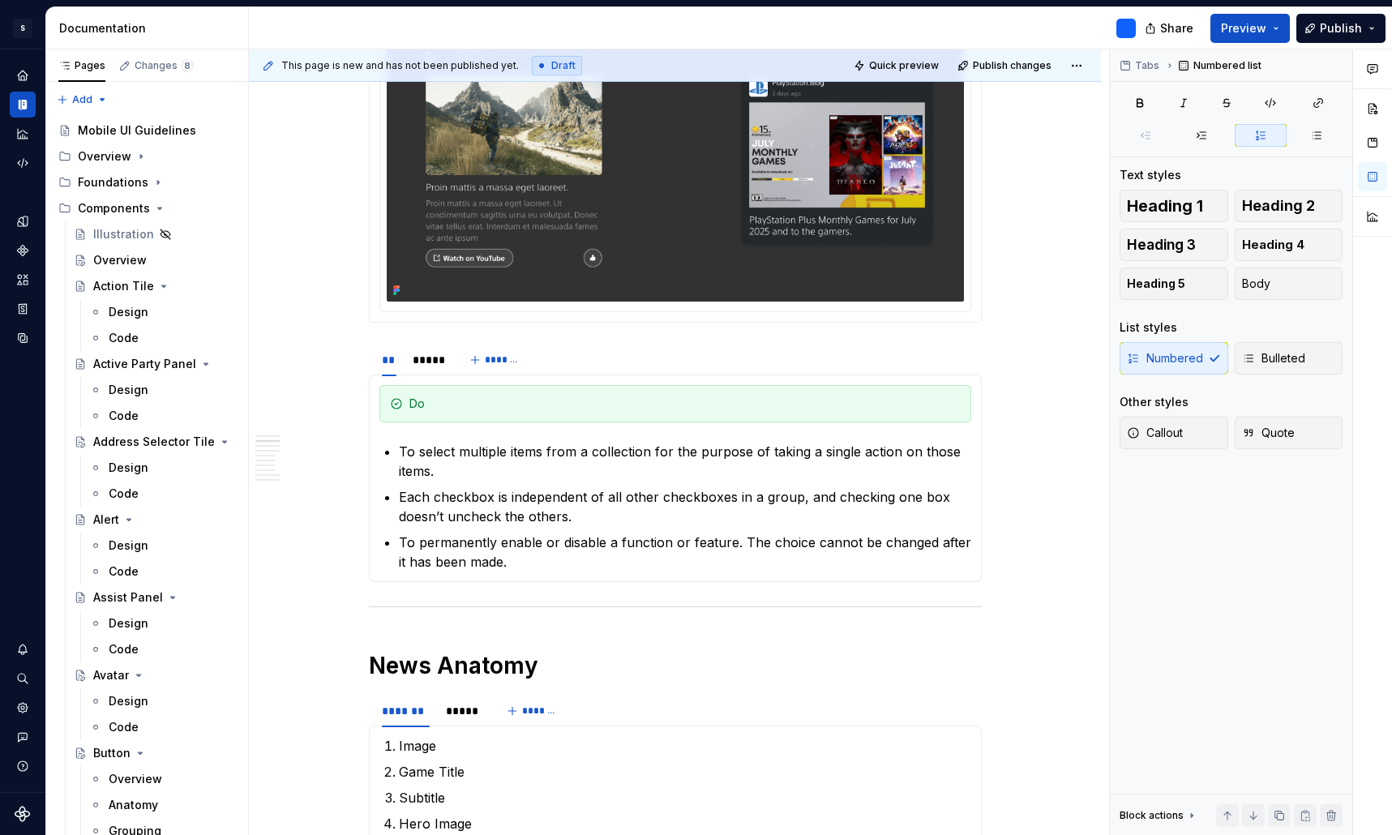
scroll to position [708, 0]
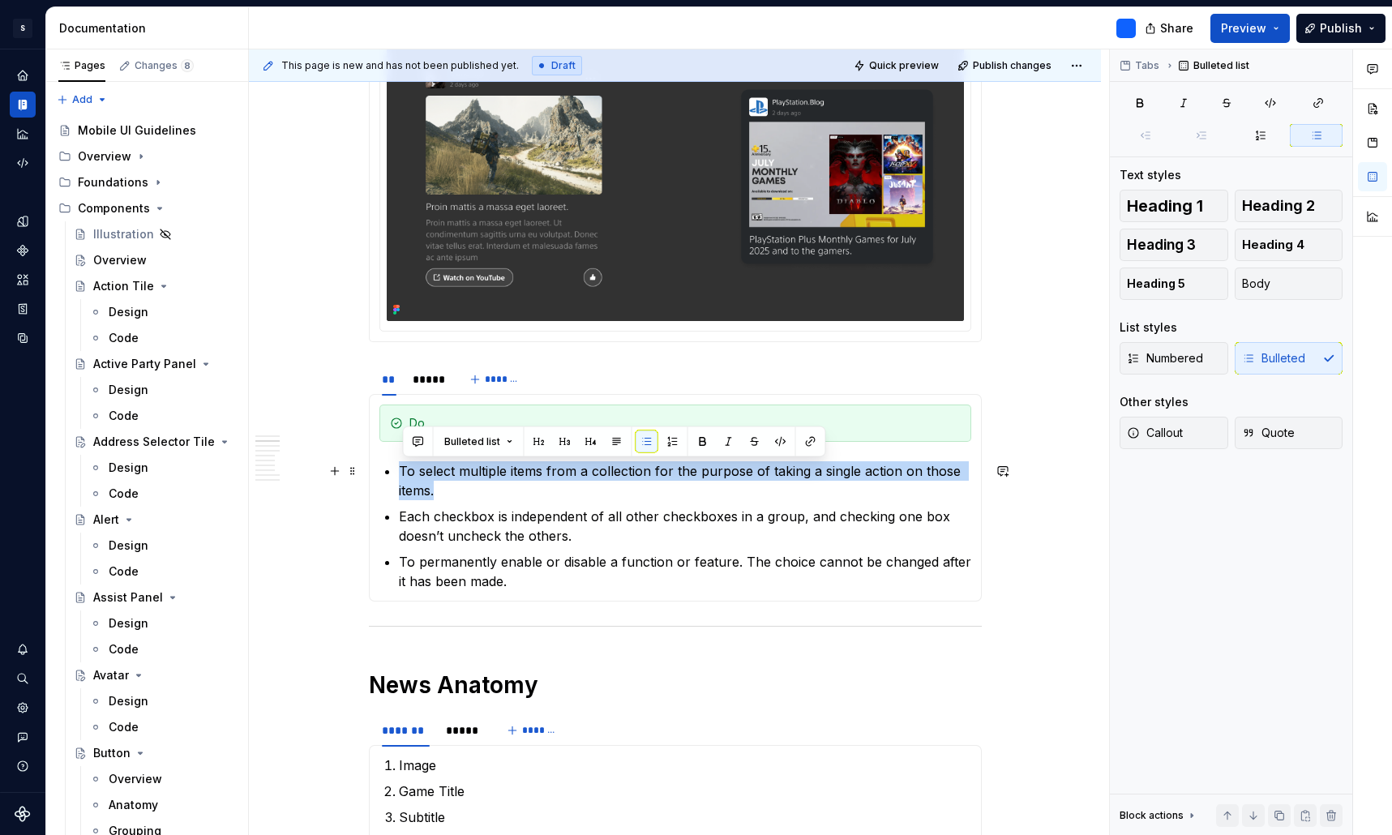
drag, startPoint x: 455, startPoint y: 495, endPoint x: 402, endPoint y: 473, distance: 57.1
click at [402, 473] on p "To select multiple items from a collection for the purpose of taking a single a…" at bounding box center [685, 480] width 572 height 39
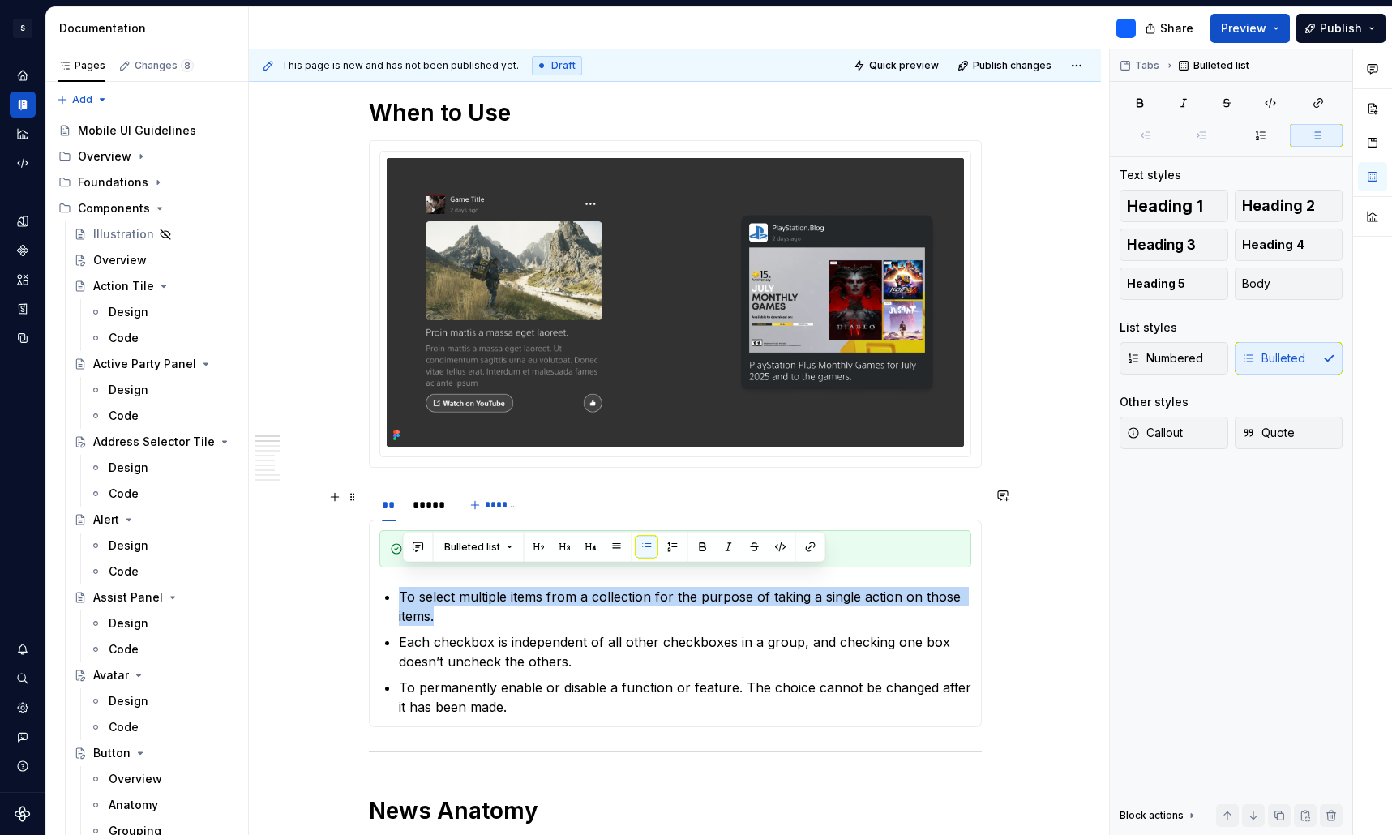
scroll to position [602, 0]
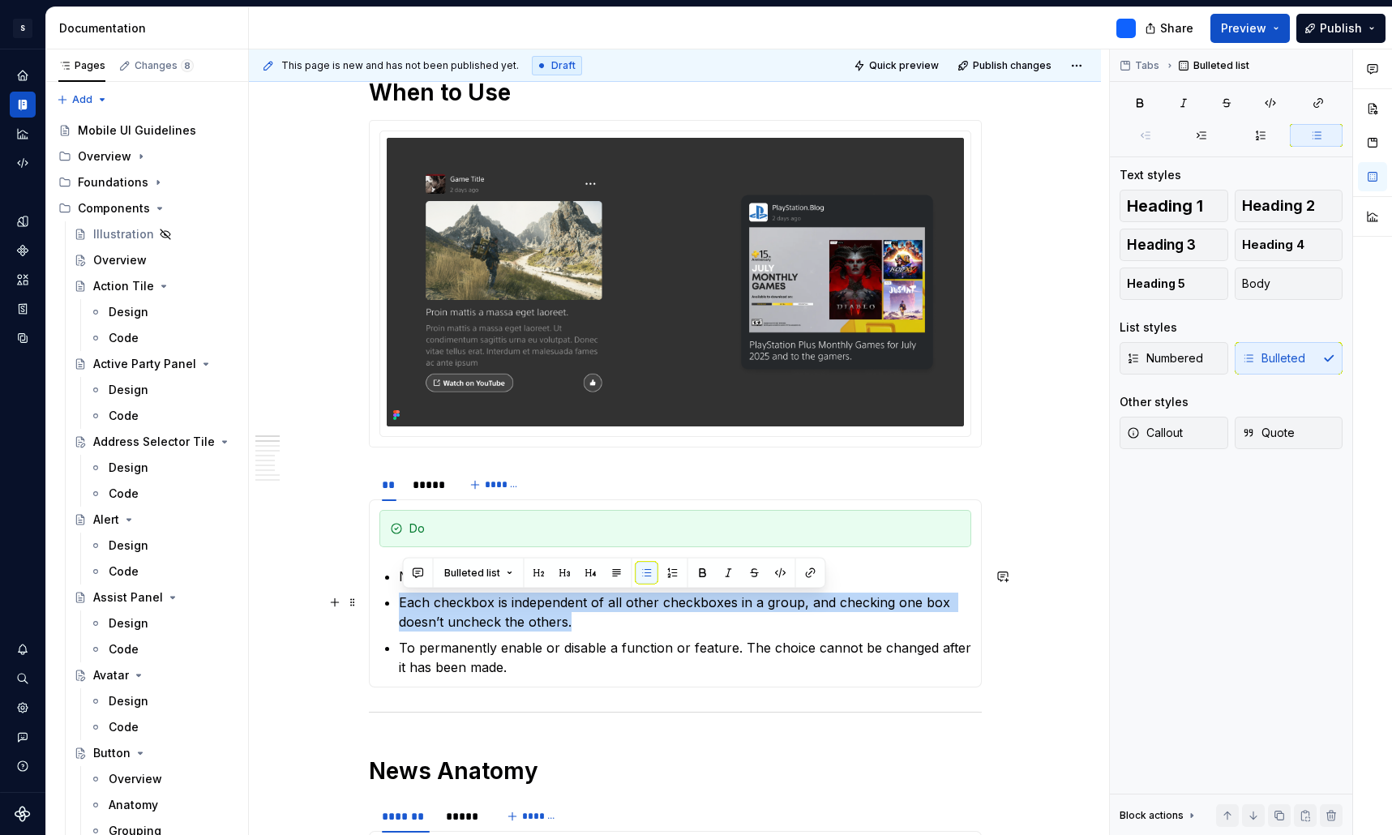
drag, startPoint x: 588, startPoint y: 622, endPoint x: 404, endPoint y: 596, distance: 185.8
click at [404, 596] on p "Each checkbox is independent of all other checkboxes in a group, and checking o…" at bounding box center [685, 612] width 572 height 39
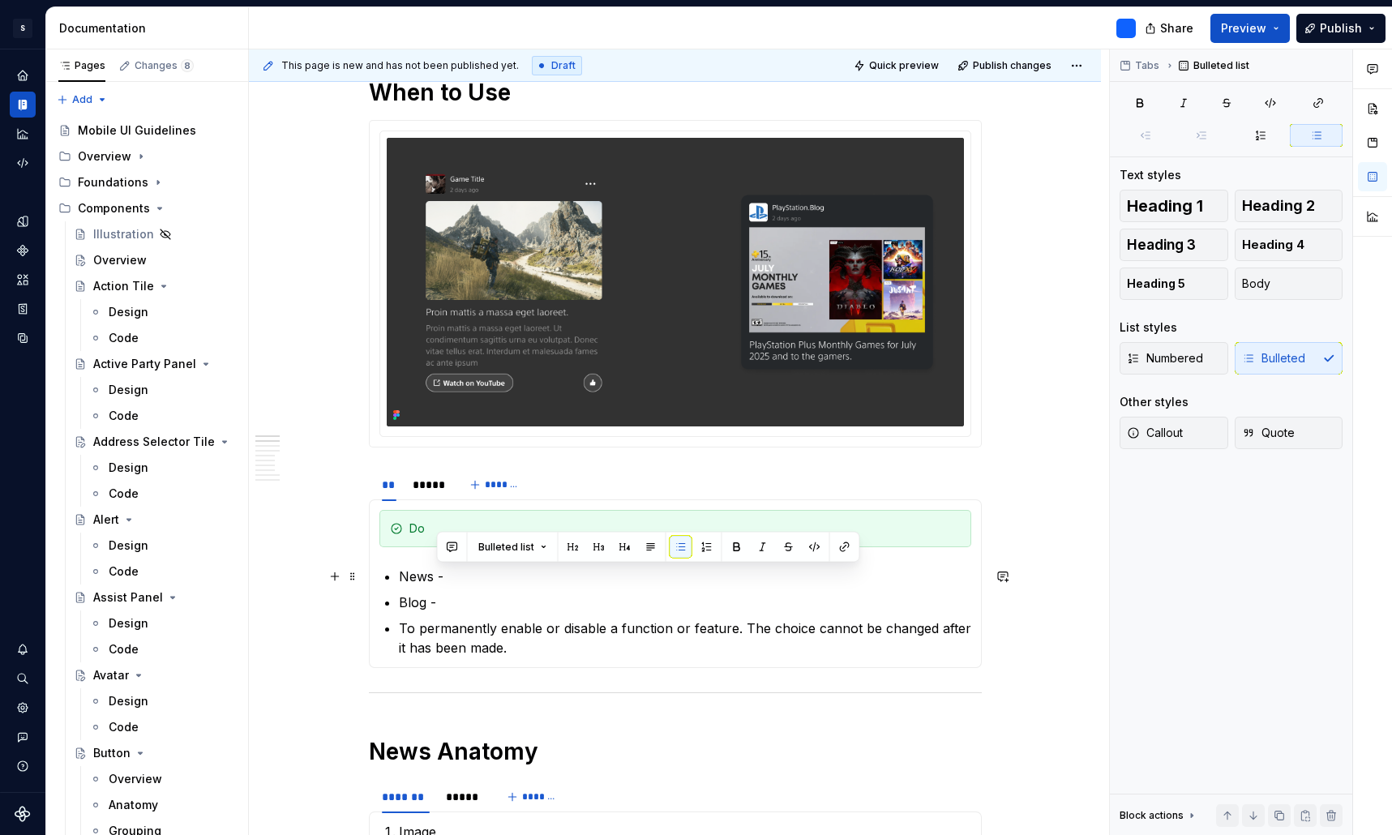
drag, startPoint x: 452, startPoint y: 580, endPoint x: 438, endPoint y: 580, distance: 14.6
click at [438, 580] on p "News -" at bounding box center [685, 576] width 572 height 19
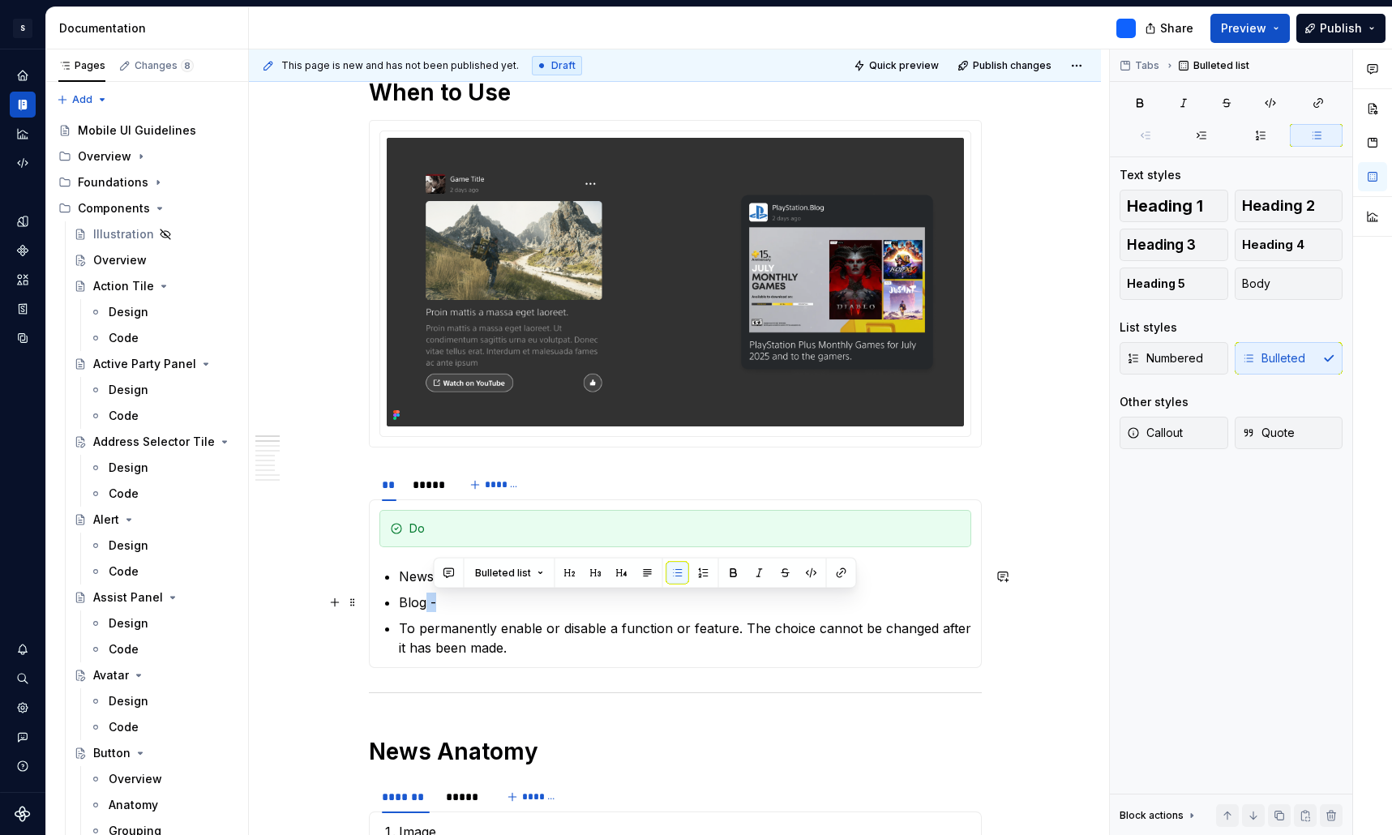
drag, startPoint x: 441, startPoint y: 601, endPoint x: 430, endPoint y: 601, distance: 11.3
click at [430, 601] on p "Blog -" at bounding box center [685, 602] width 572 height 19
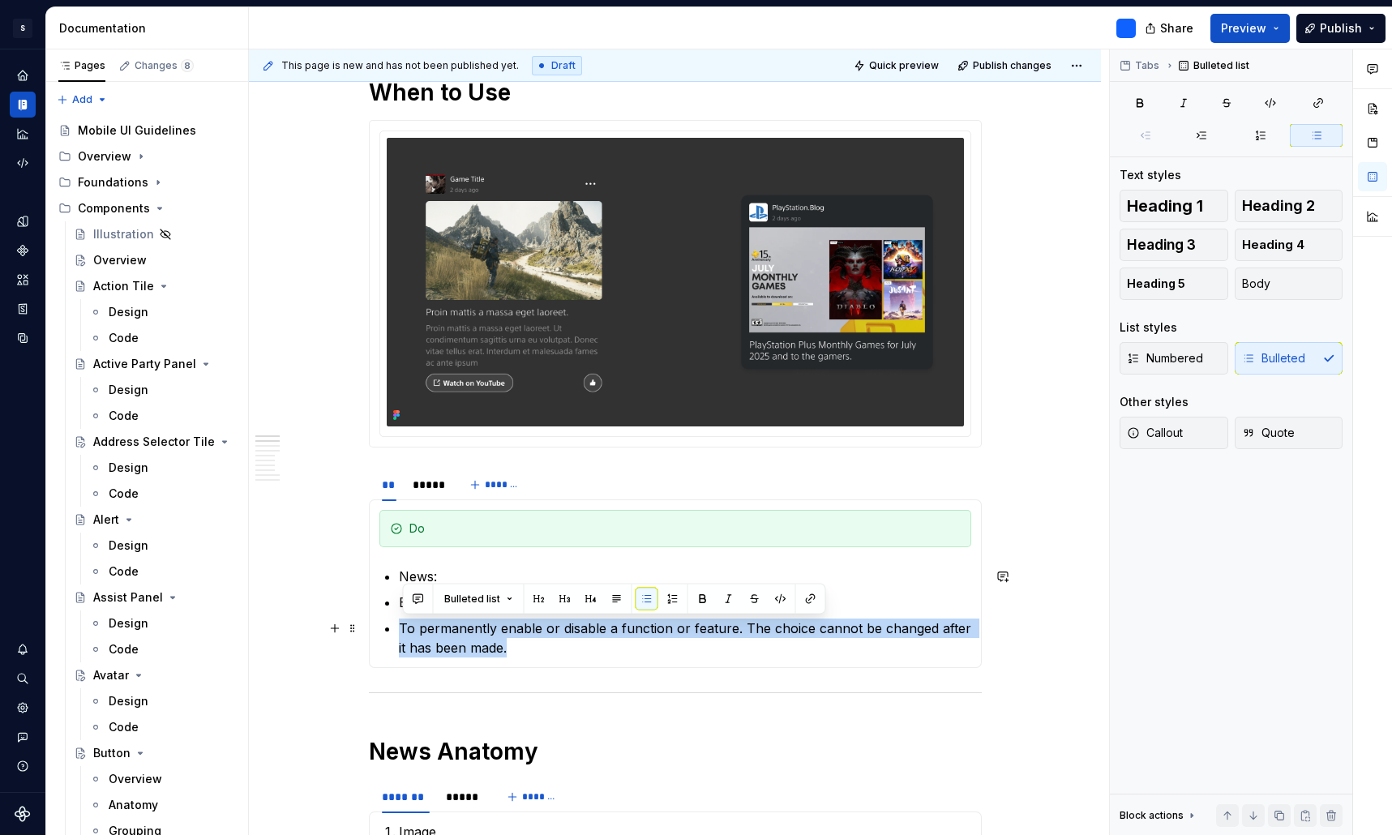
drag, startPoint x: 530, startPoint y: 655, endPoint x: 397, endPoint y: 628, distance: 135.6
click at [397, 628] on section-item-column "Do News: Blog: To permanently enable or disable a function or feature. The choi…" at bounding box center [675, 584] width 592 height 148
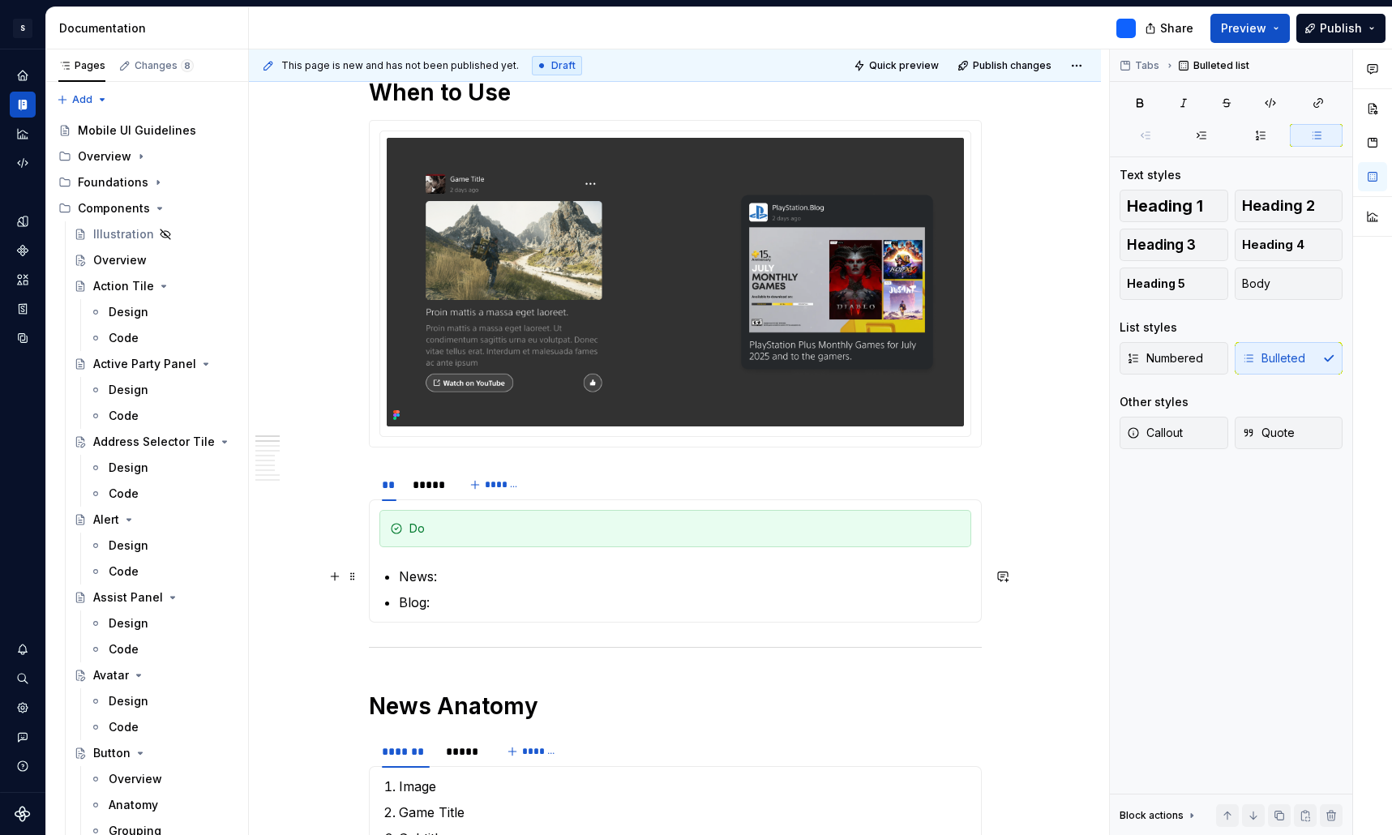
click at [485, 576] on p "News:" at bounding box center [685, 576] width 572 height 19
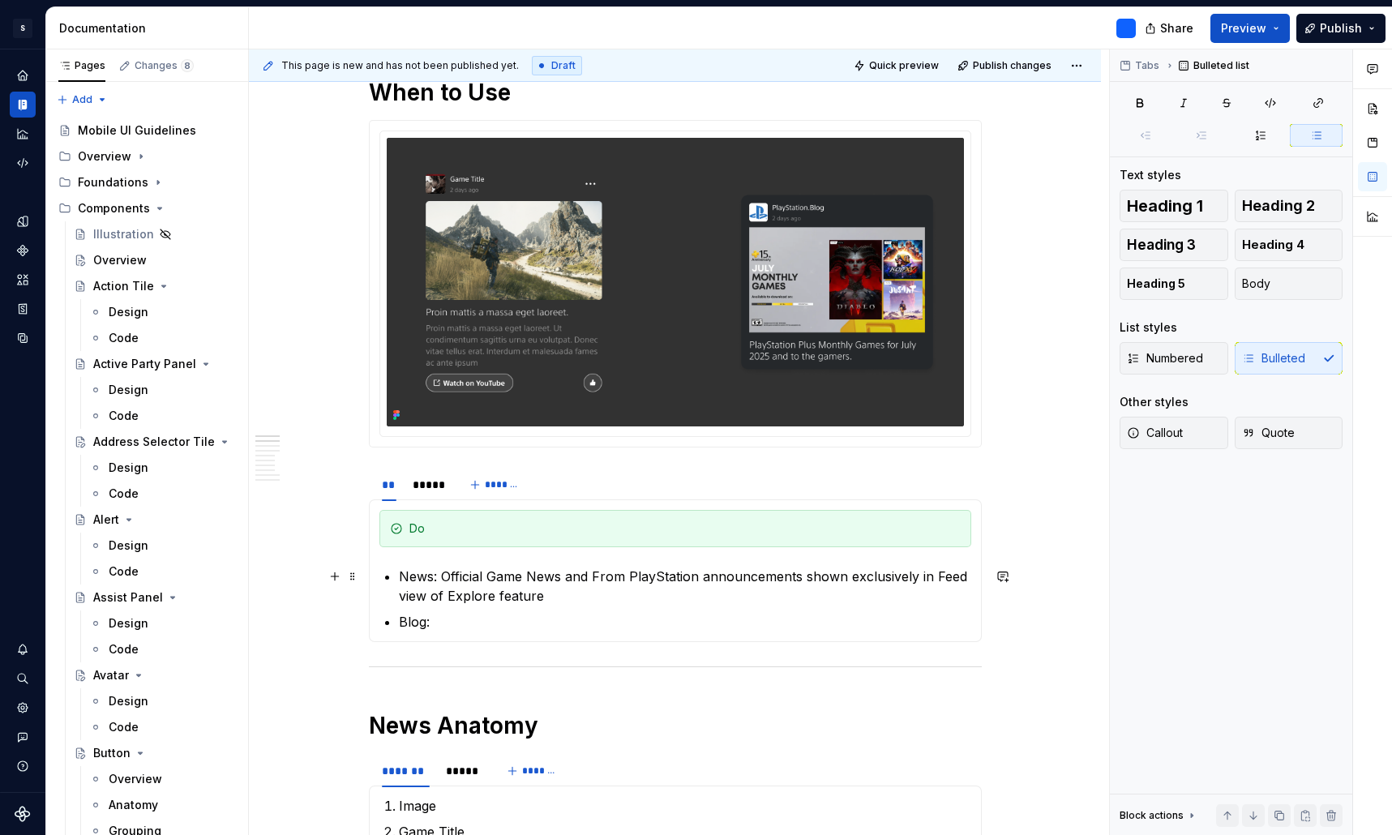
click at [499, 593] on p "News: Official Game News and From PlayStation announcements shown exclusively i…" at bounding box center [685, 586] width 572 height 39
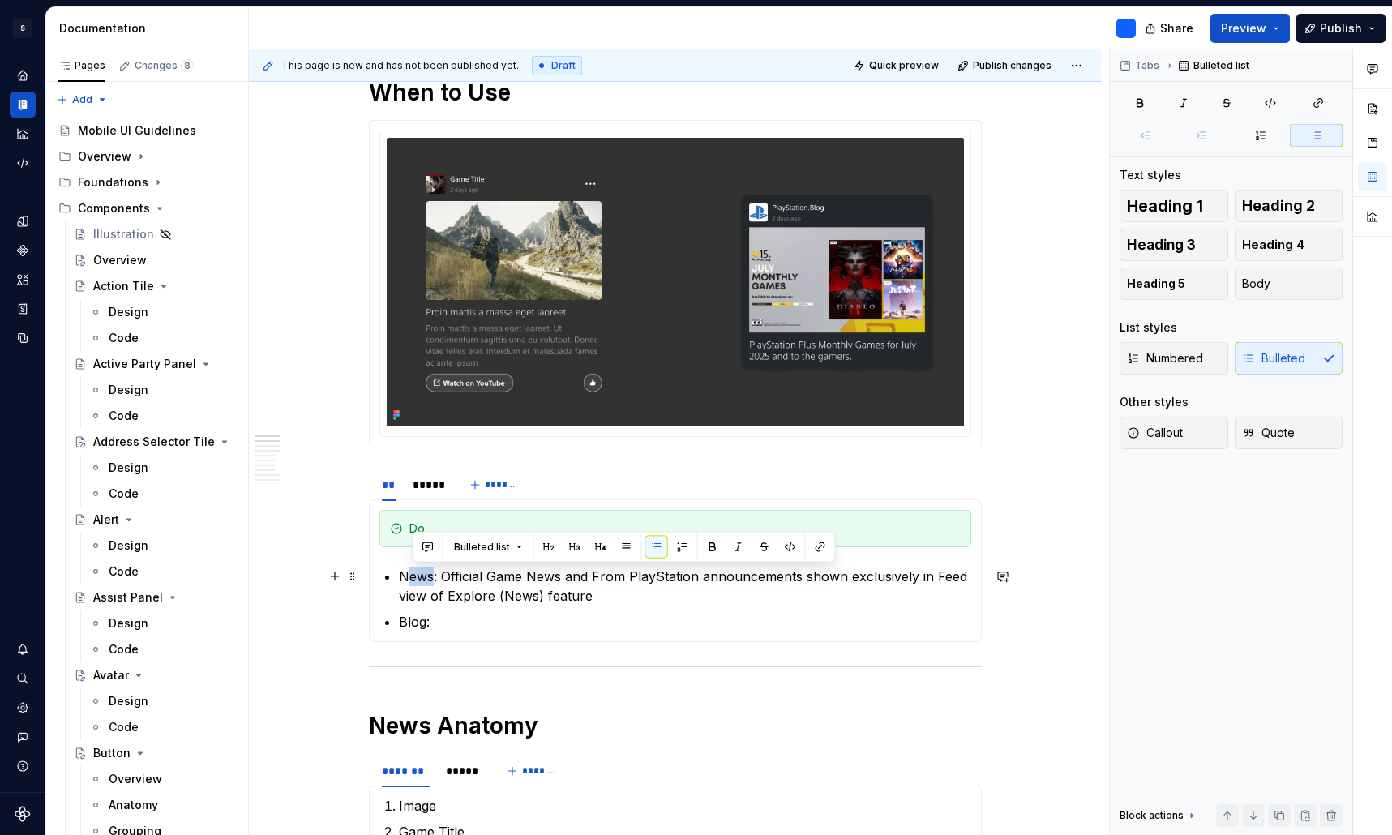
drag, startPoint x: 439, startPoint y: 579, endPoint x: 408, endPoint y: 578, distance: 30.8
click at [408, 578] on p "News: Official Game News and From PlayStation announcements shown exclusively i…" at bounding box center [685, 586] width 572 height 39
click at [439, 580] on p "News: Official Game News and From PlayStation announcements shown exclusively i…" at bounding box center [685, 586] width 572 height 39
drag, startPoint x: 442, startPoint y: 579, endPoint x: 403, endPoint y: 576, distance: 39.0
click at [403, 576] on p "News: Official Game News and From PlayStation announcements shown exclusively i…" at bounding box center [685, 586] width 572 height 39
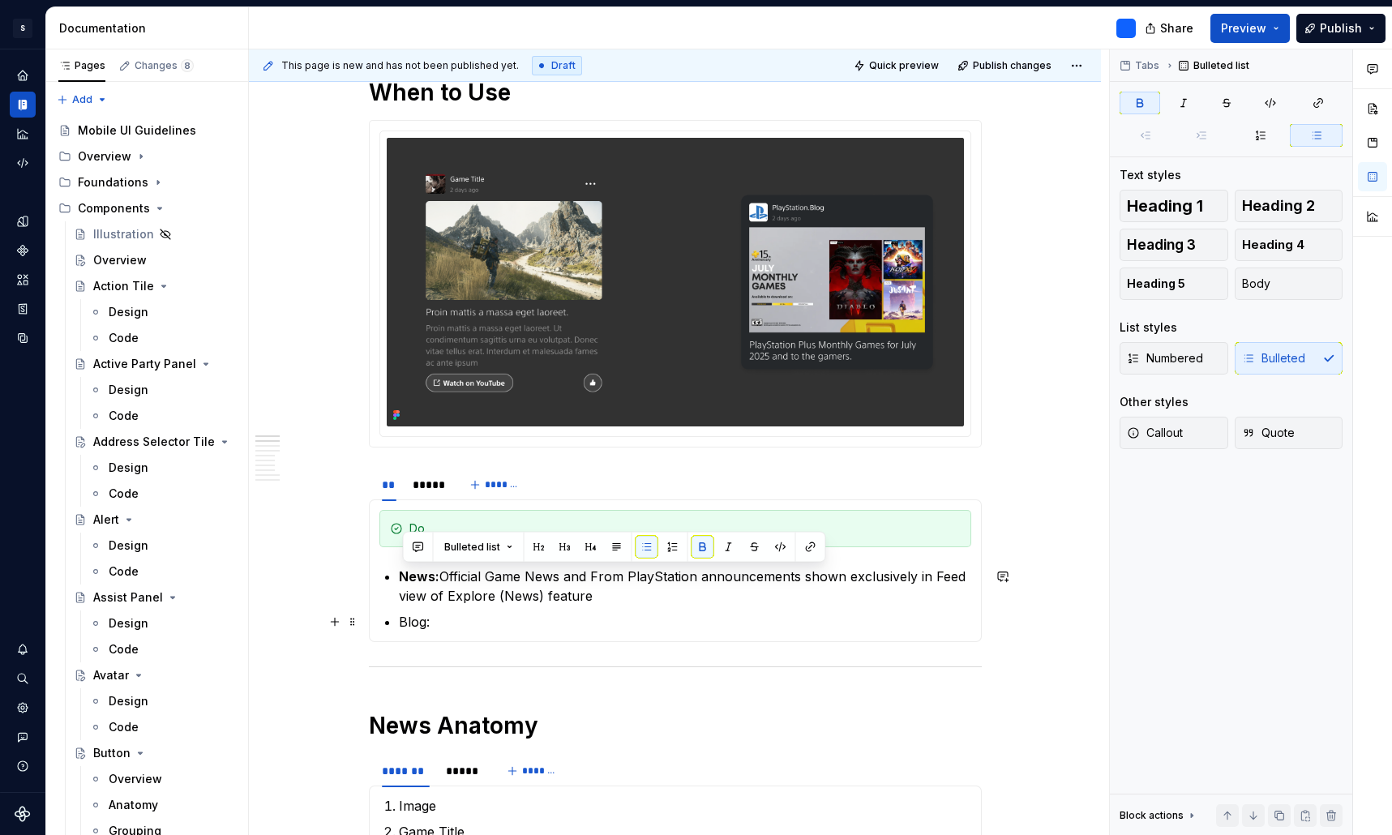
click at [445, 623] on p "Blog:" at bounding box center [685, 621] width 572 height 19
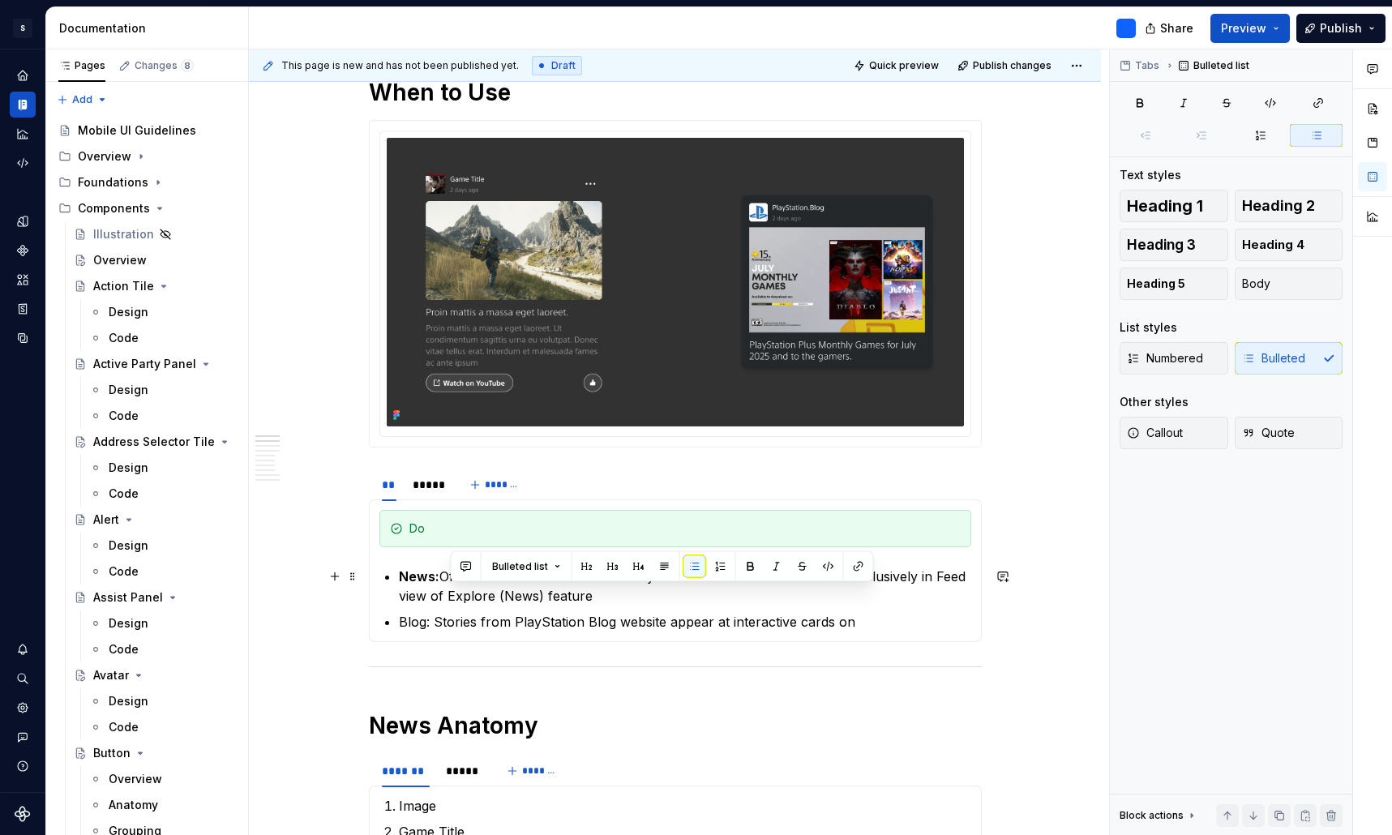
drag, startPoint x: 610, startPoint y: 594, endPoint x: 451, endPoint y: 595, distance: 158.1
click at [451, 595] on p "News: Official Game News and From PlayStation announcements shown exclusively i…" at bounding box center [685, 586] width 572 height 39
copy p "Explore (News) feature"
click at [871, 625] on p "Blog: Stories from PlayStation Blog website appear at interactive cards on" at bounding box center [685, 621] width 572 height 19
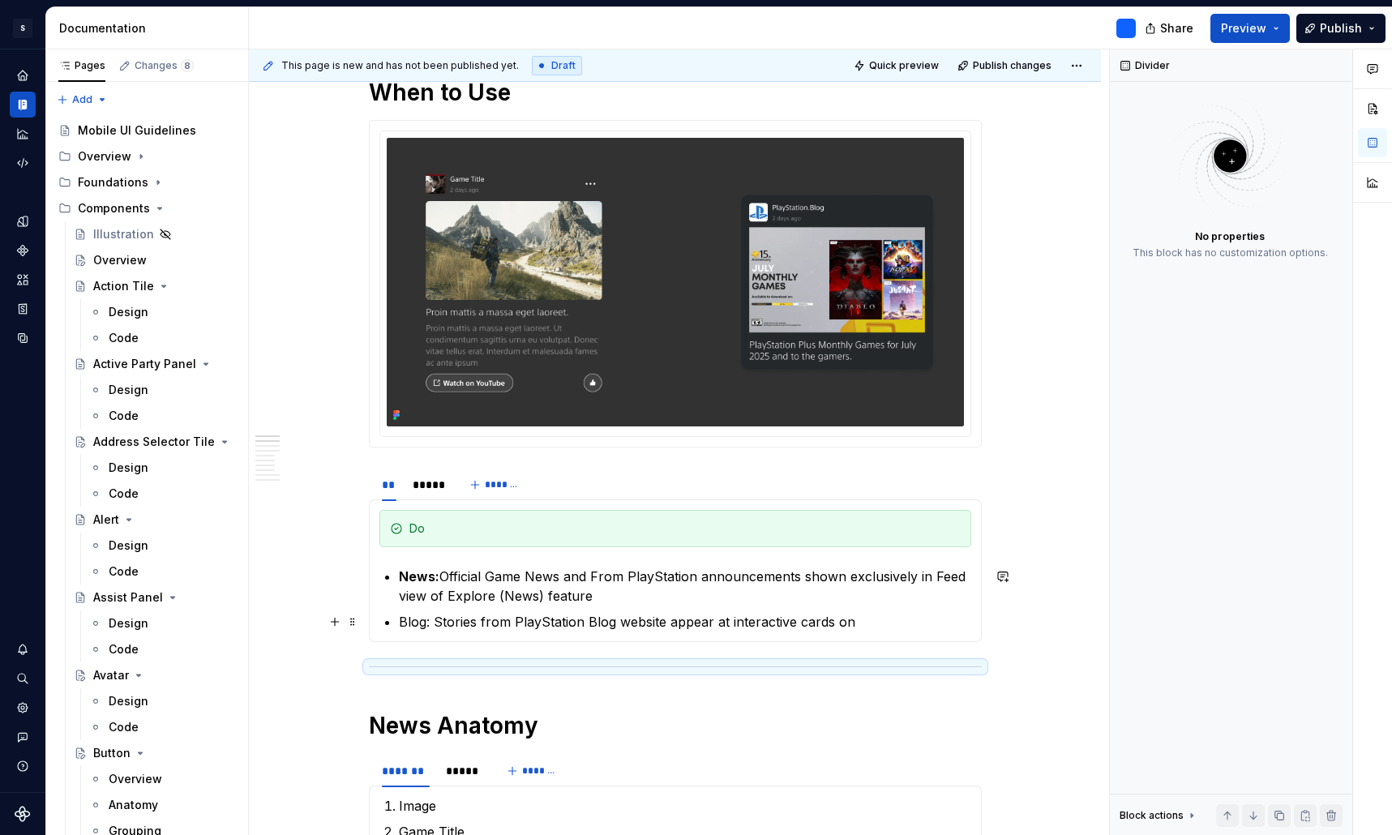
click at [881, 627] on p "Blog: Stories from PlayStation Blog website appear at interactive cards on" at bounding box center [685, 621] width 572 height 19
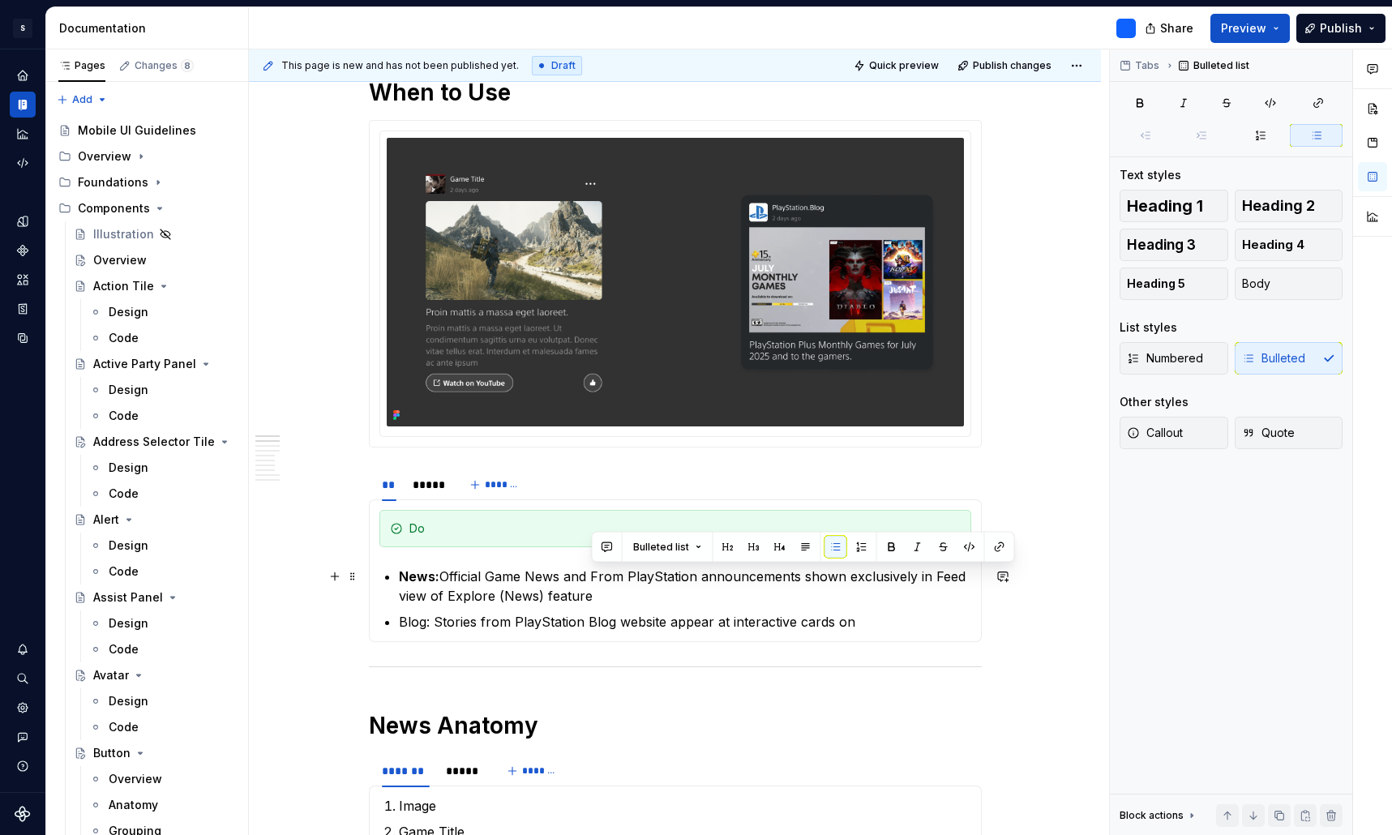
drag, startPoint x: 806, startPoint y: 572, endPoint x: 867, endPoint y: 591, distance: 63.6
click at [867, 591] on p "News: Official Game News and From PlayStation announcements shown exclusively i…" at bounding box center [685, 586] width 572 height 39
copy p "shown exclusively in Feed view of Explore (News) feature"
click at [855, 625] on p "Blog: Stories from PlayStation Blog website appear at interactive cards on" at bounding box center [685, 621] width 572 height 19
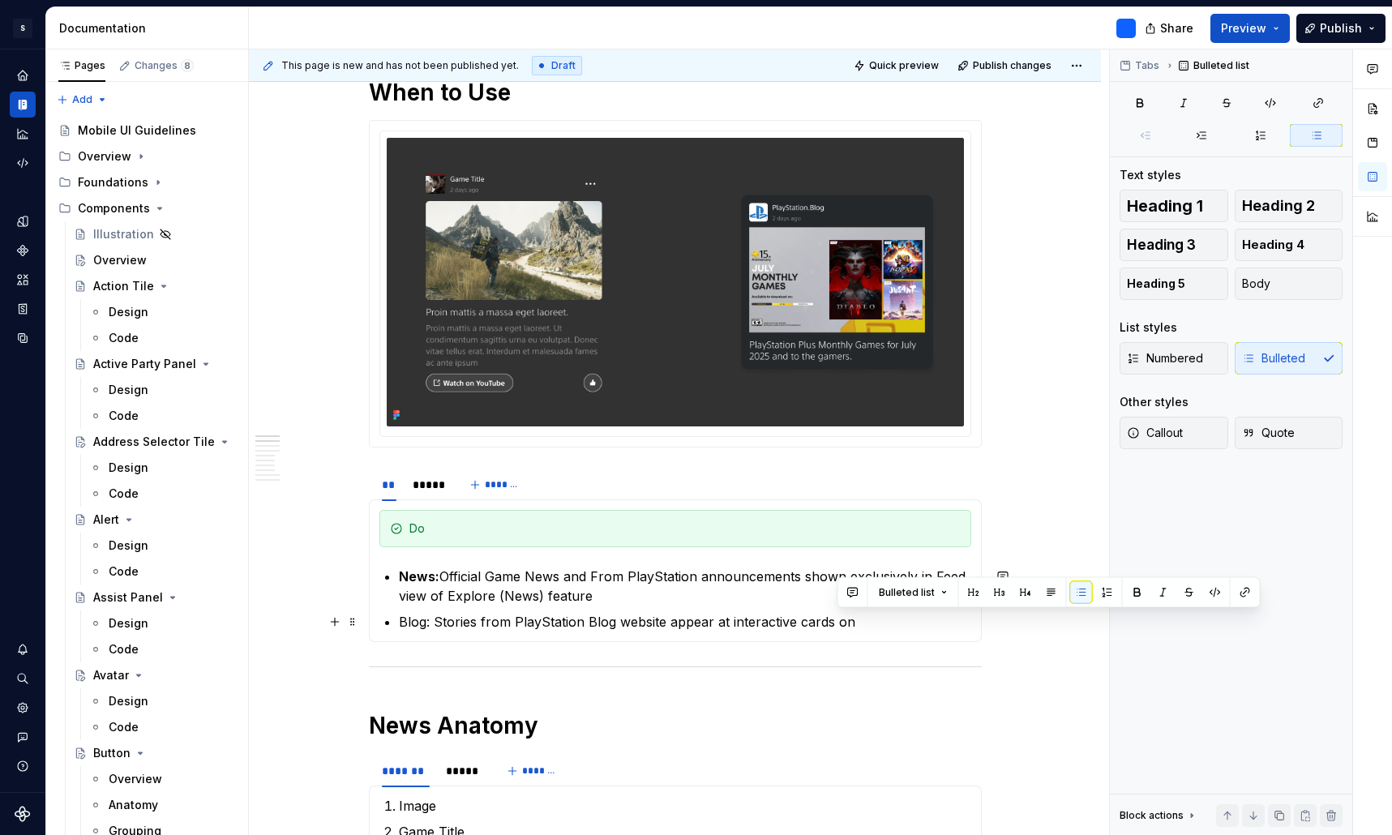
drag, startPoint x: 857, startPoint y: 624, endPoint x: 839, endPoint y: 623, distance: 17.9
click at [839, 623] on p "Blog: Stories from PlayStation Blog website appear at interactive cards on" at bounding box center [685, 621] width 572 height 19
click at [727, 618] on p "Blog: Stories from PlayStation Blog website appear at interactive cards on" at bounding box center [685, 621] width 572 height 19
drag, startPoint x: 861, startPoint y: 623, endPoint x: 837, endPoint y: 622, distance: 24.4
click at [837, 622] on p "Blog: Stories from PlayStation Blog website appear as interactive cards on" at bounding box center [685, 621] width 572 height 19
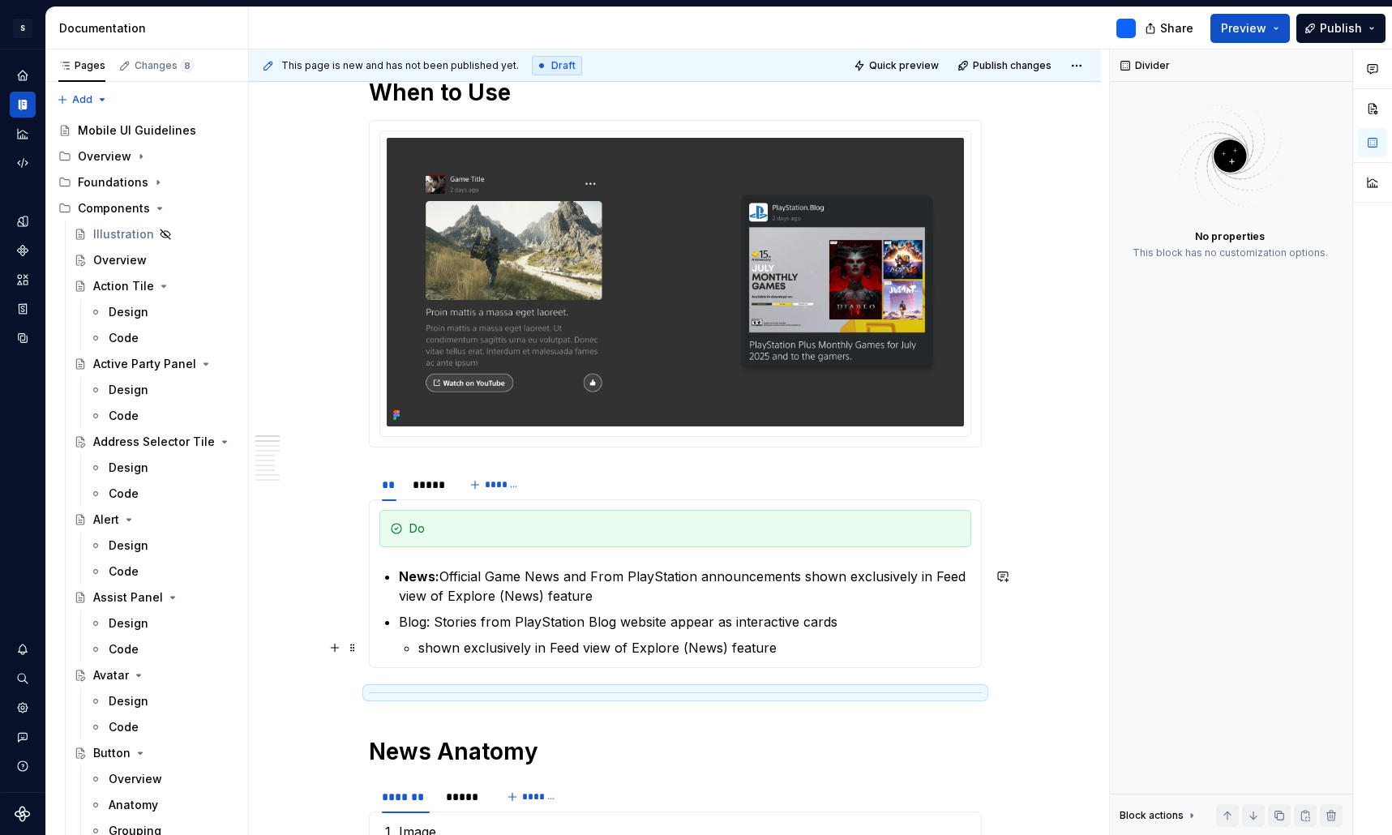
click at [422, 647] on p "shown exclusively in Feed view of Explore (News) feature" at bounding box center [694, 647] width 553 height 19
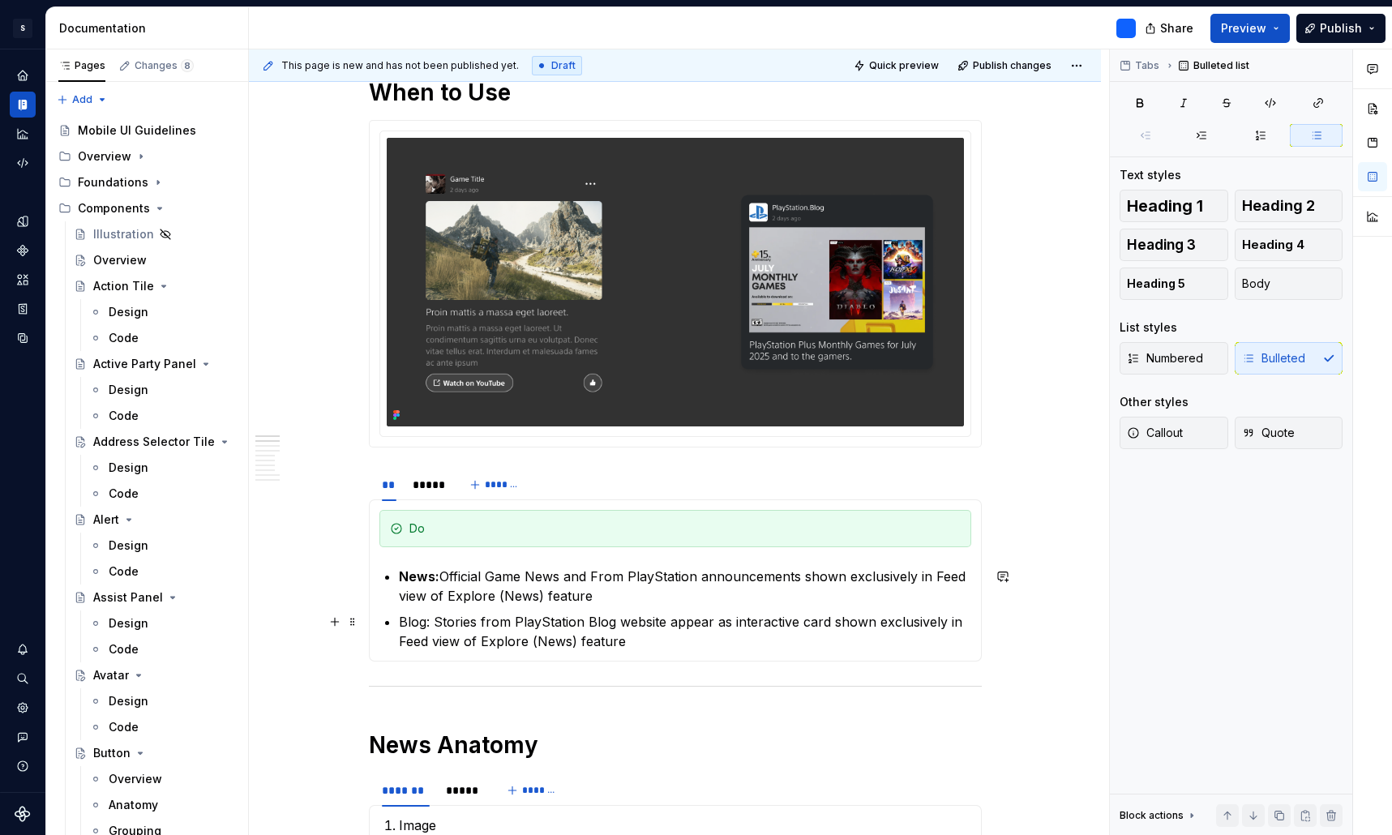
click at [861, 626] on p "Blog: Stories from PlayStation Blog website appear as interactive card shown ex…" at bounding box center [685, 631] width 572 height 39
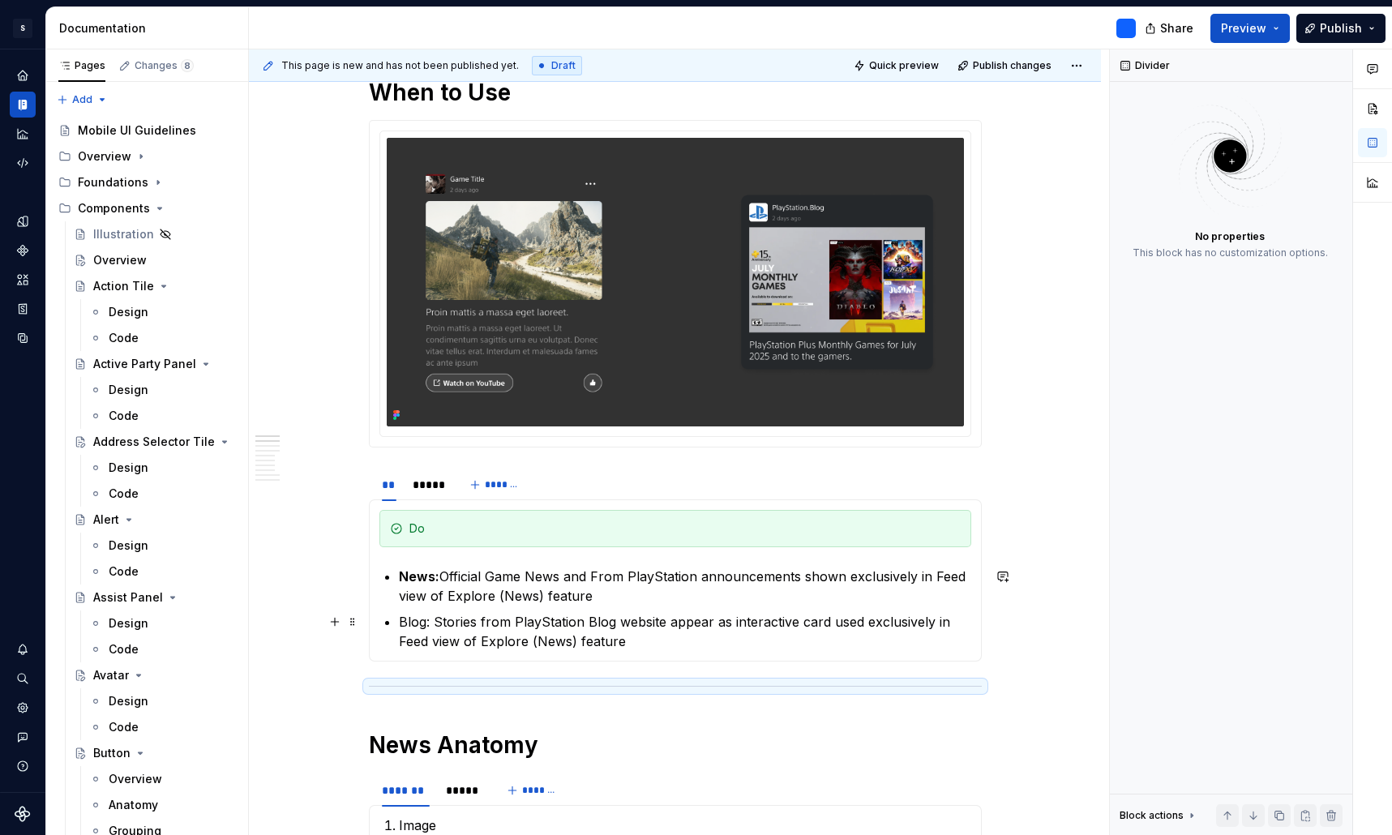
click at [664, 644] on p "Blog: Stories from PlayStation Blog website appear as interactive card used exc…" at bounding box center [685, 631] width 572 height 39
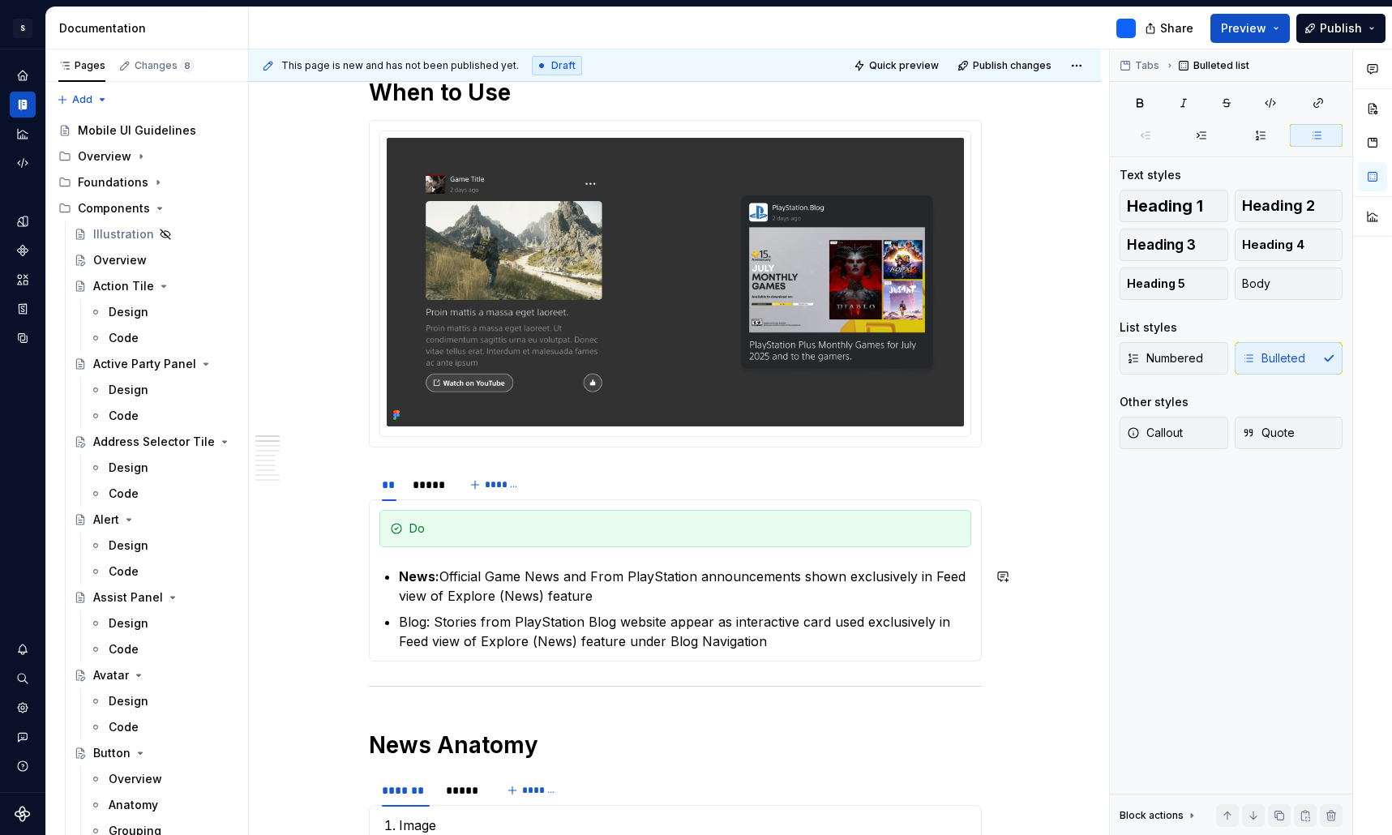
drag, startPoint x: 664, startPoint y: 644, endPoint x: 629, endPoint y: 592, distance: 62.5
click at [629, 592] on p "News: Official Game News and From PlayStation announcements shown exclusively i…" at bounding box center [685, 586] width 572 height 39
click at [774, 642] on p "Blog: Stories from PlayStation Blog website appear as interactive card used exc…" at bounding box center [685, 631] width 572 height 39
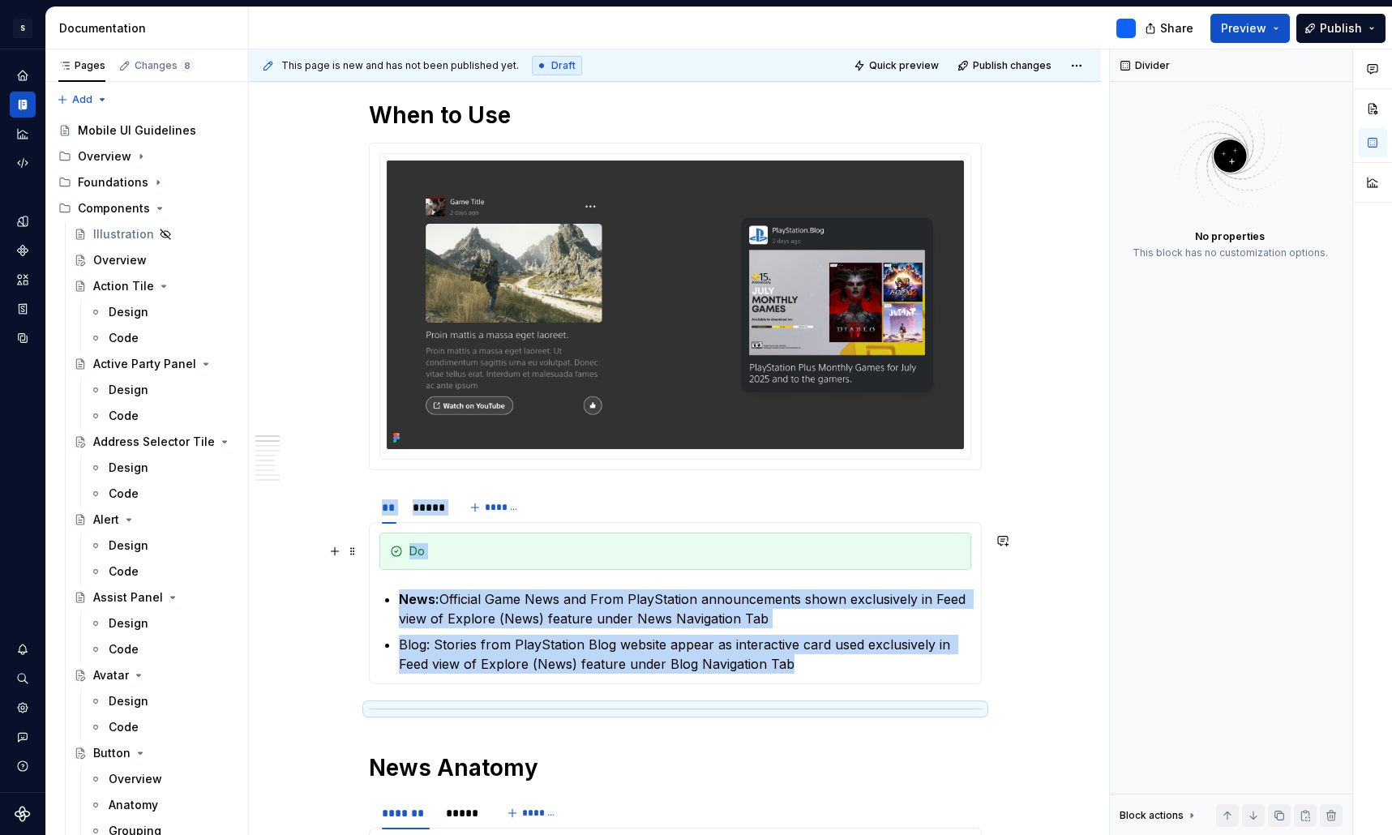
scroll to position [566, 0]
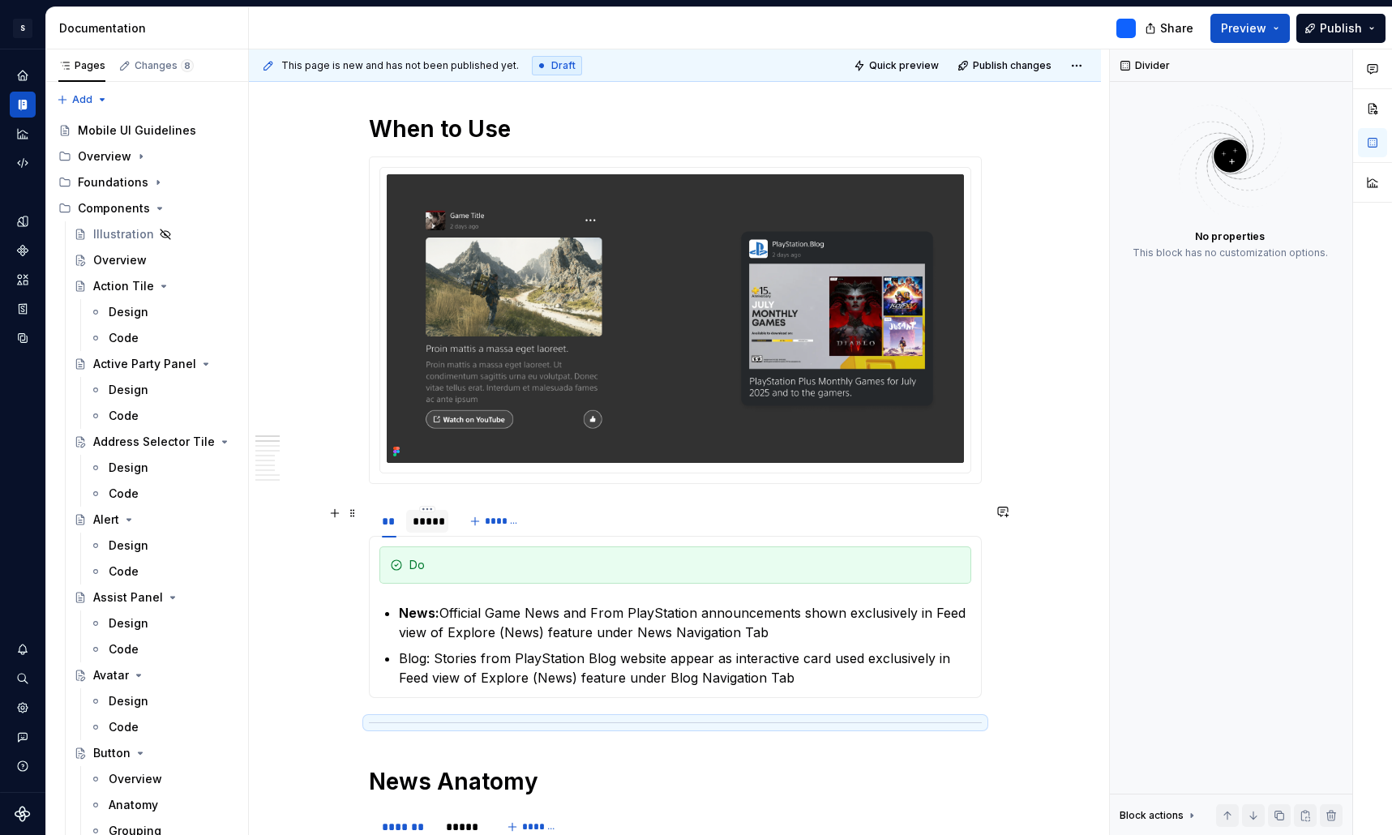
click at [423, 520] on div "*****" at bounding box center [427, 521] width 29 height 16
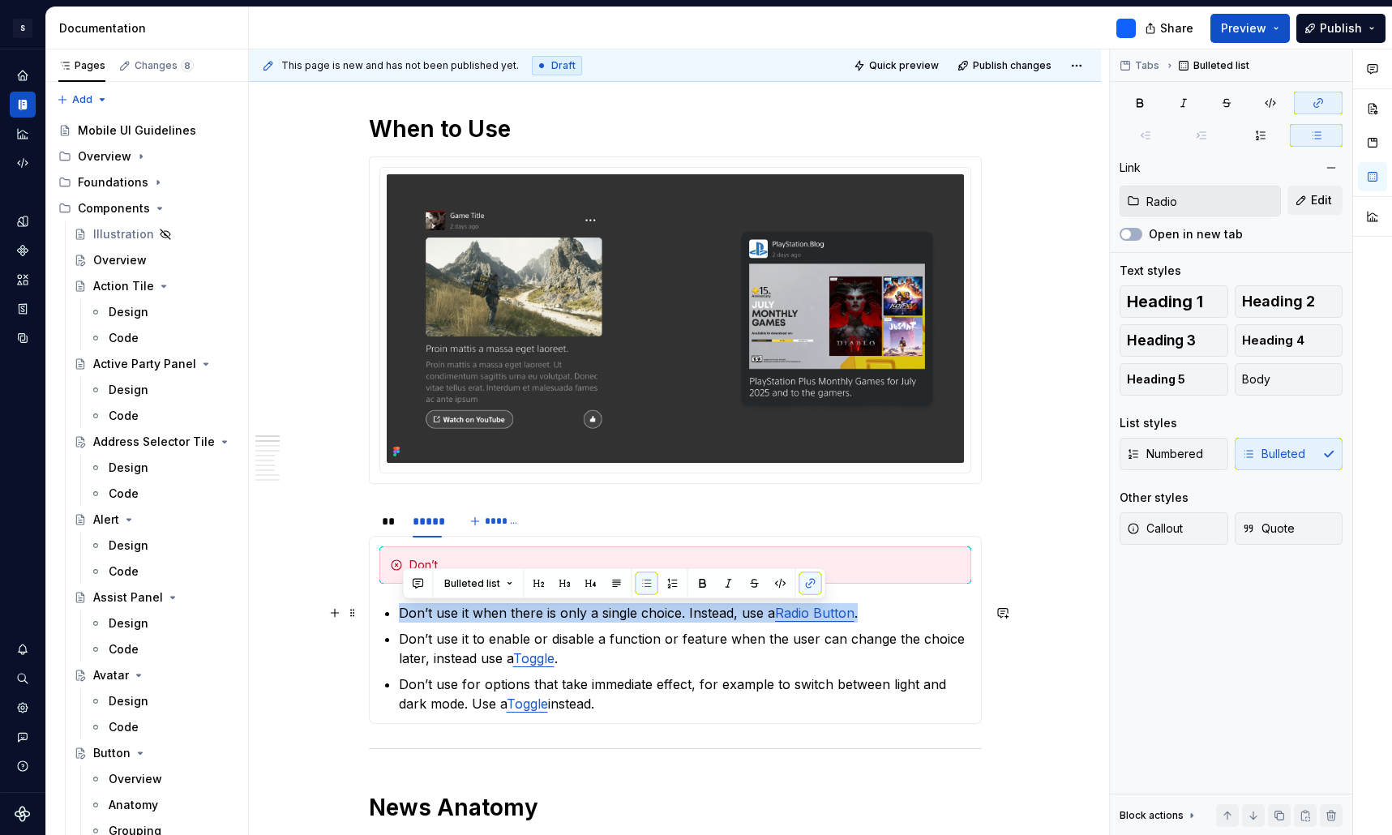
drag, startPoint x: 875, startPoint y: 612, endPoint x: 364, endPoint y: 610, distance: 510.7
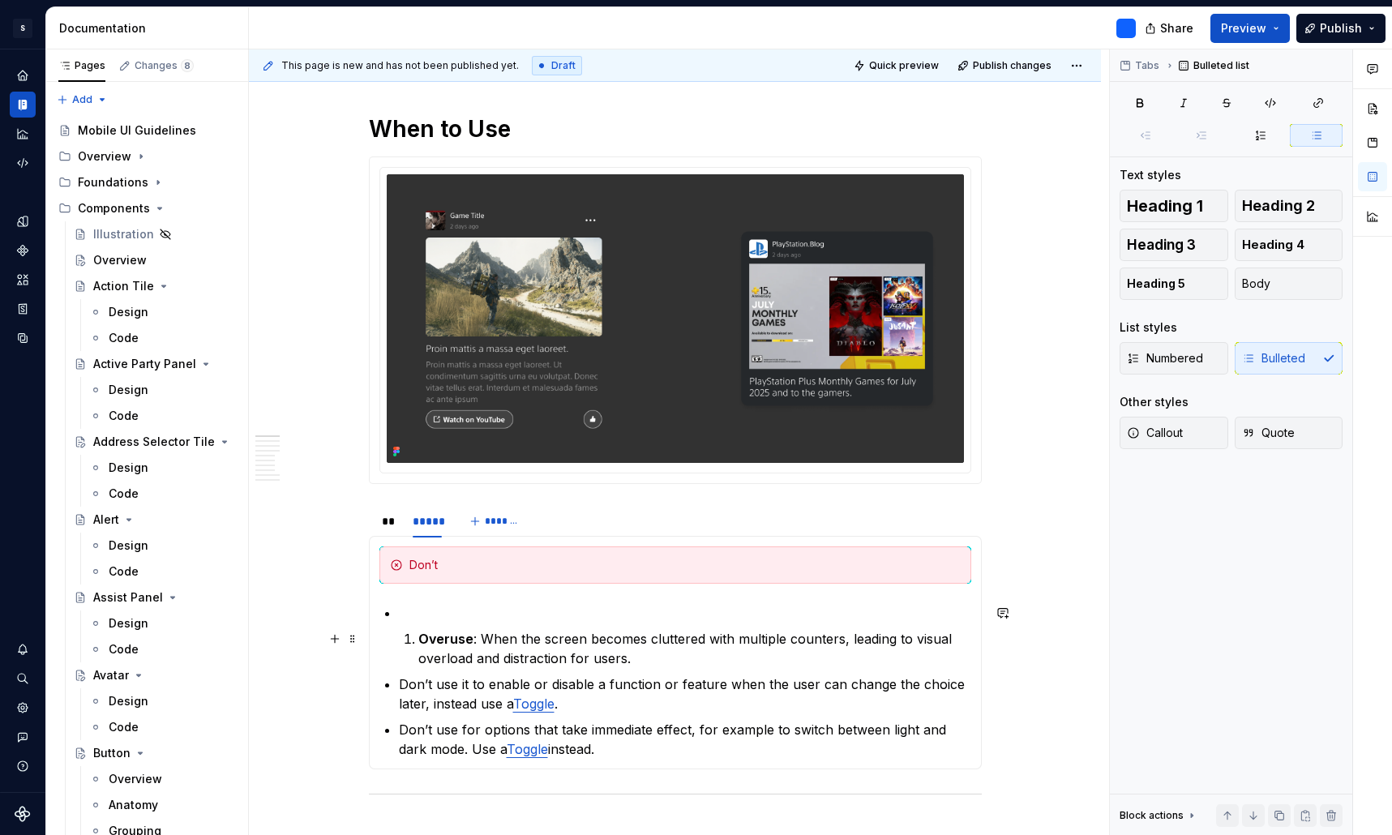
click at [423, 639] on strong "Overuse" at bounding box center [445, 639] width 55 height 16
click at [419, 641] on li "Overuse : When the screen becomes cluttered with multiple counters, leading to …" at bounding box center [685, 635] width 572 height 65
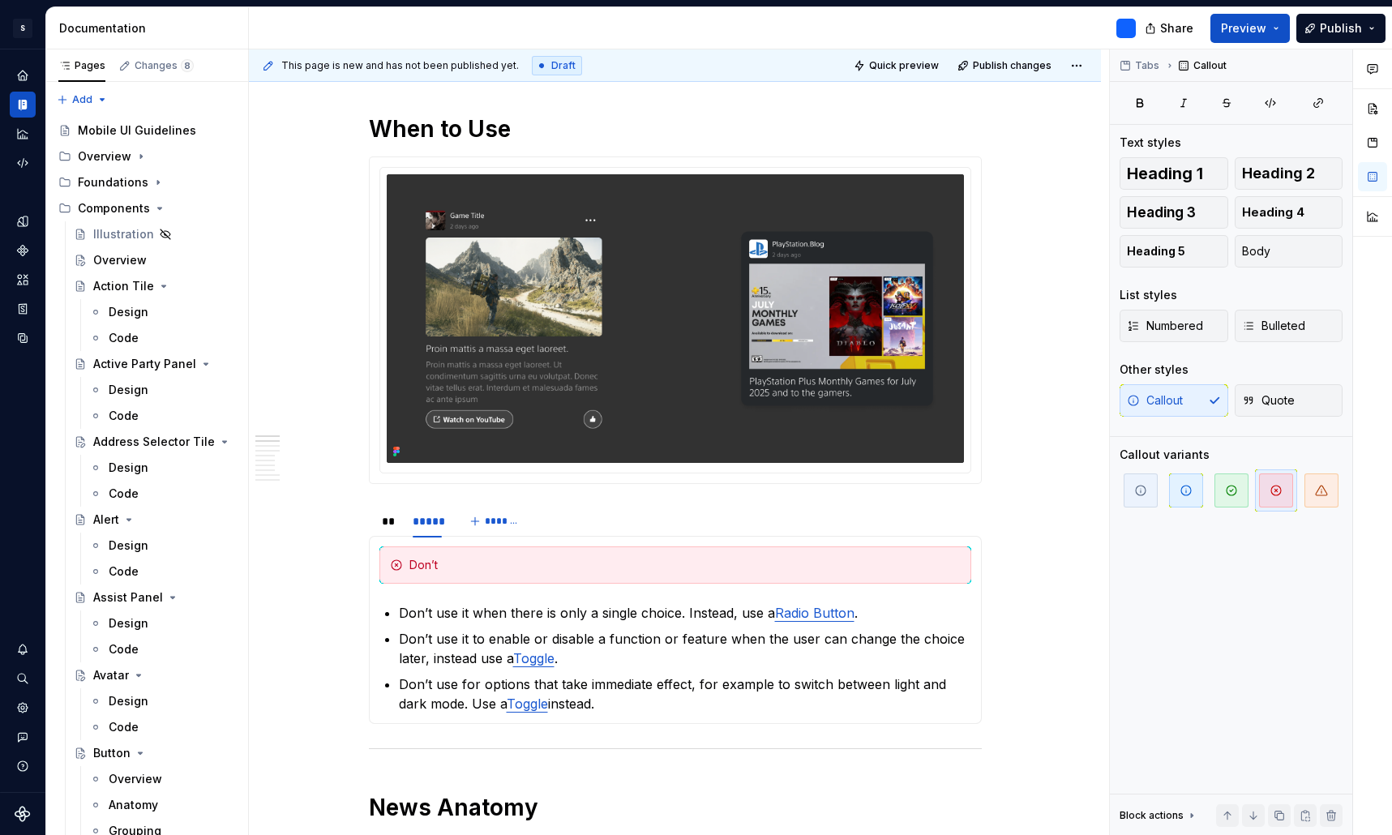
type textarea "*"
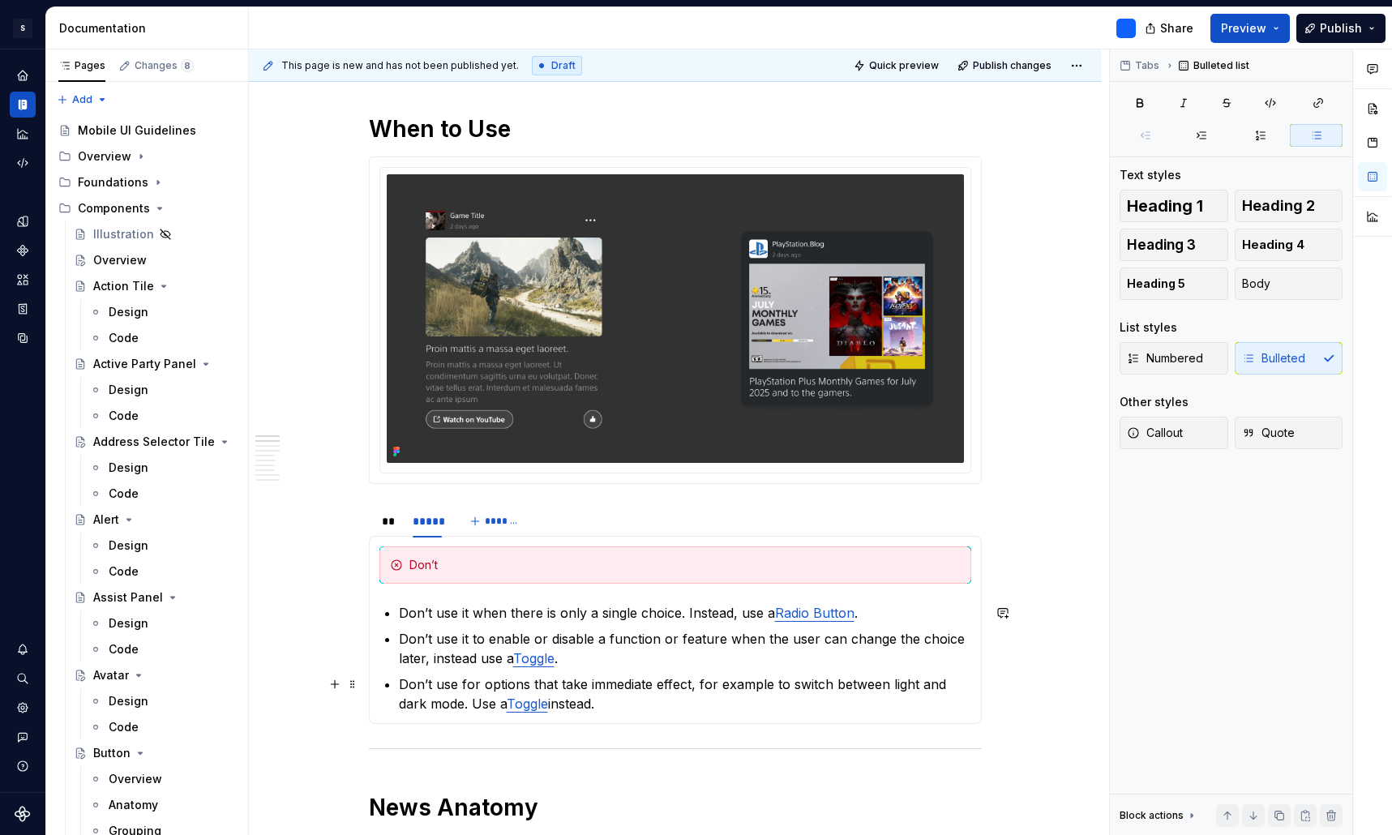
click at [627, 710] on p "Don’t use for options that take immediate effect, for example to switch between…" at bounding box center [685, 693] width 572 height 39
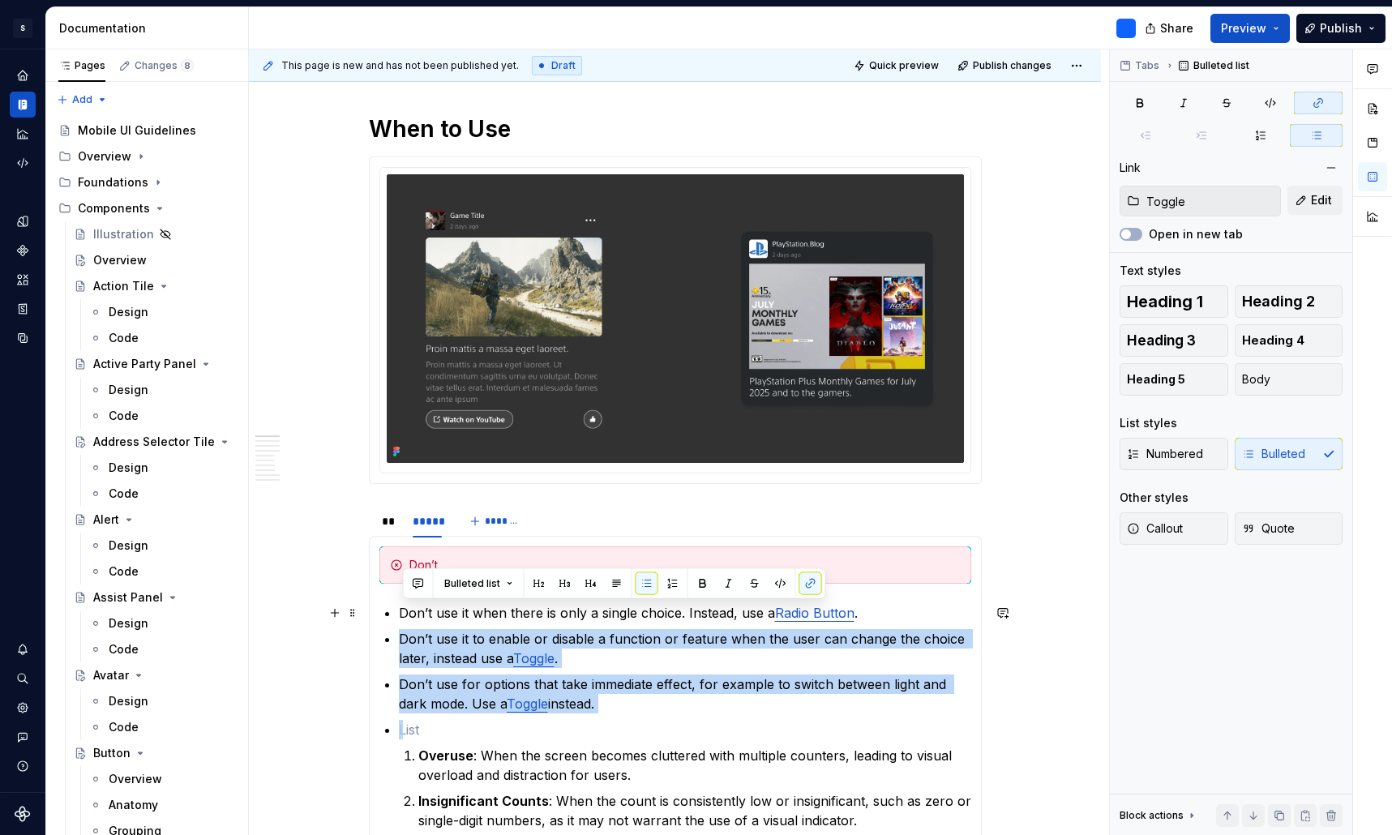
type input "Radio"
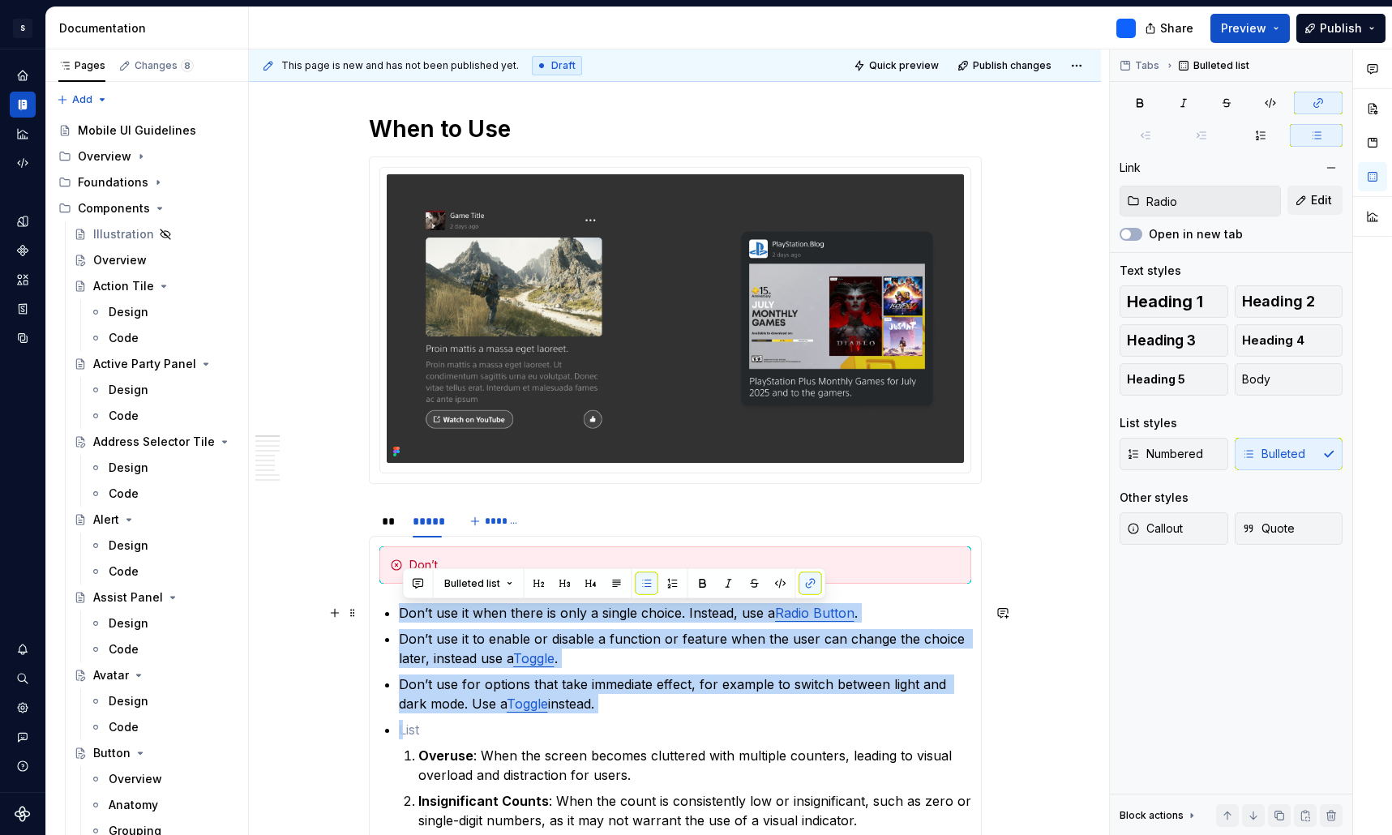
drag, startPoint x: 424, startPoint y: 732, endPoint x: 397, endPoint y: 617, distance: 118.2
click at [397, 617] on section-item-column "Don’t Don’t use it when there is only a single choice. Instead, use a Radio But…" at bounding box center [675, 688] width 592 height 284
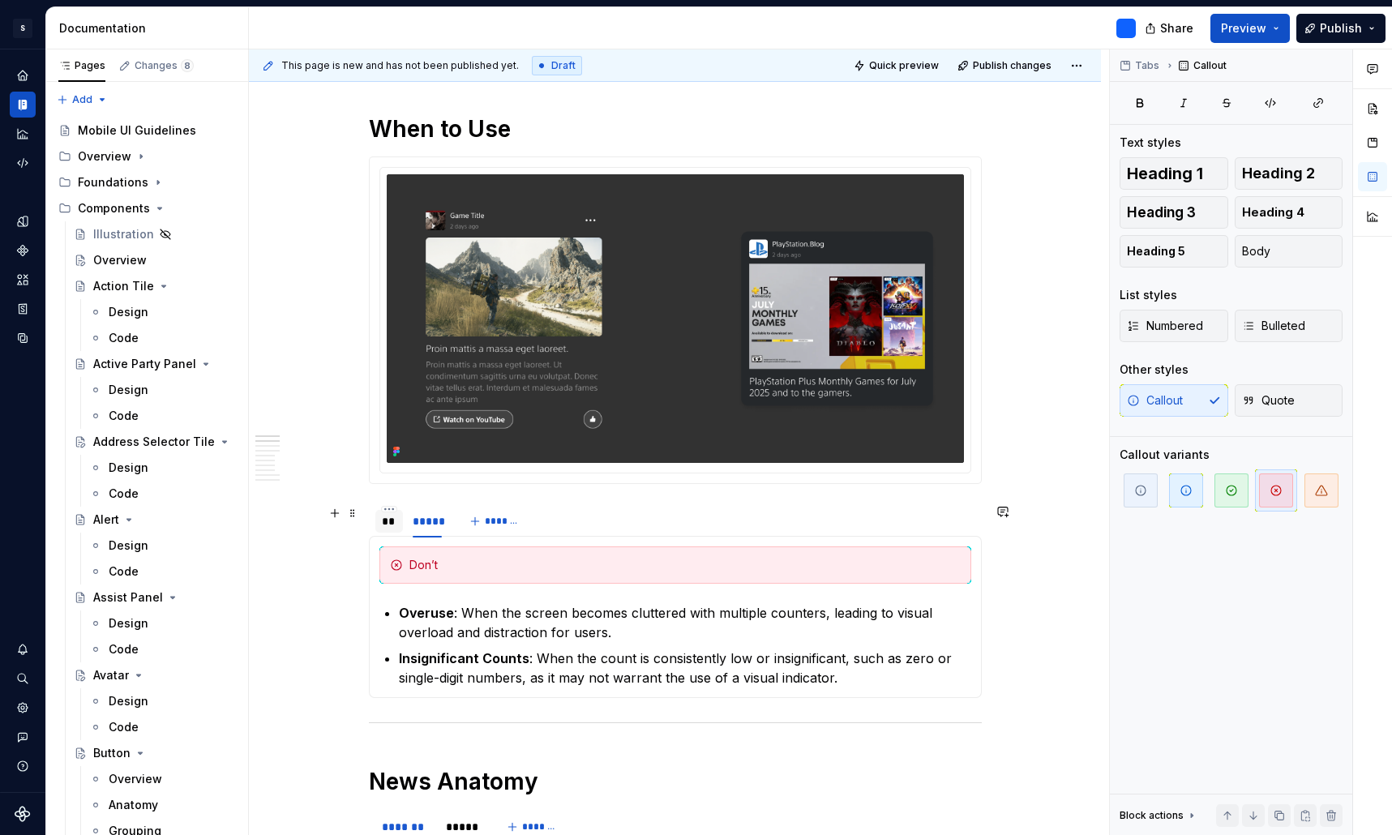
click at [396, 520] on div "**" at bounding box center [389, 521] width 15 height 16
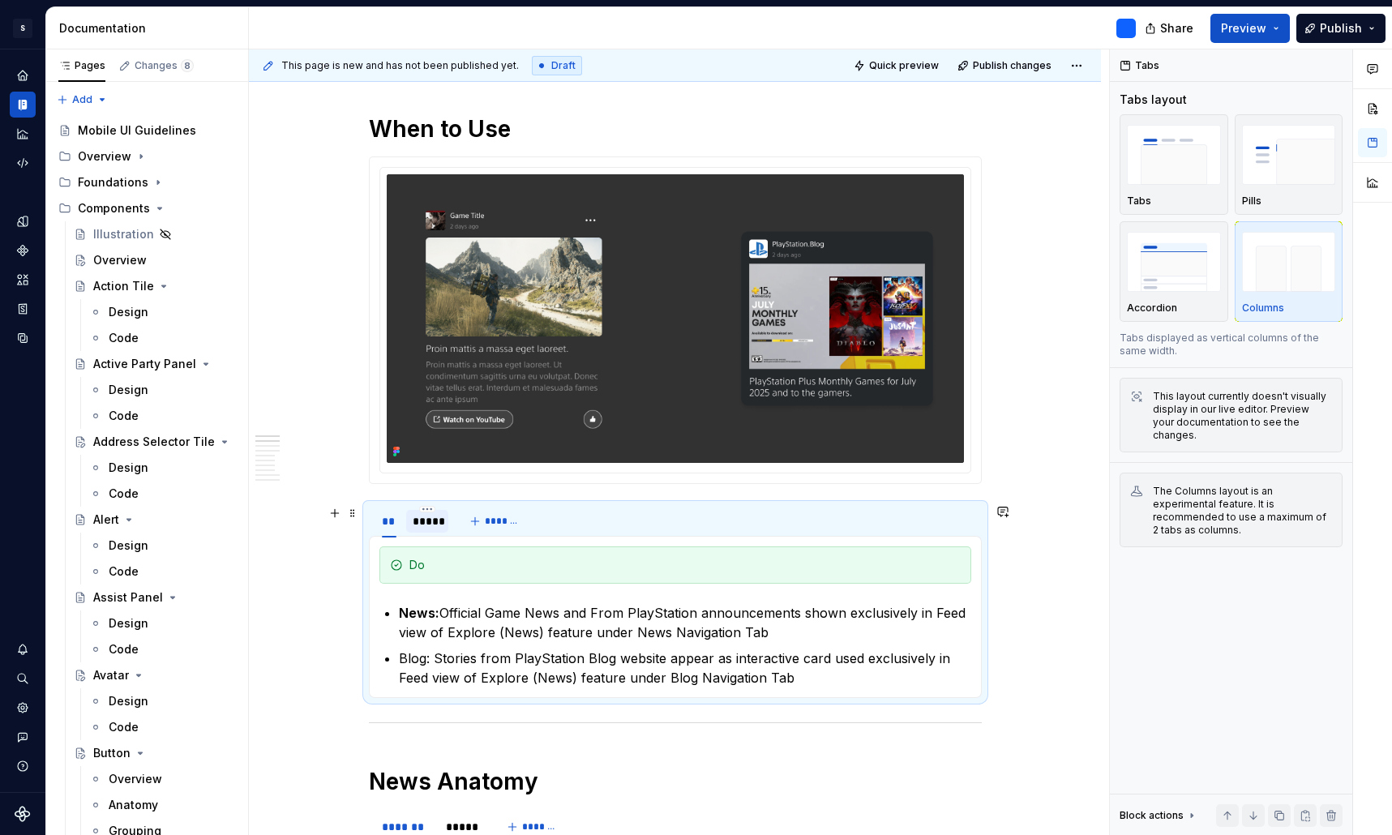
click at [426, 526] on div "*****" at bounding box center [427, 521] width 29 height 16
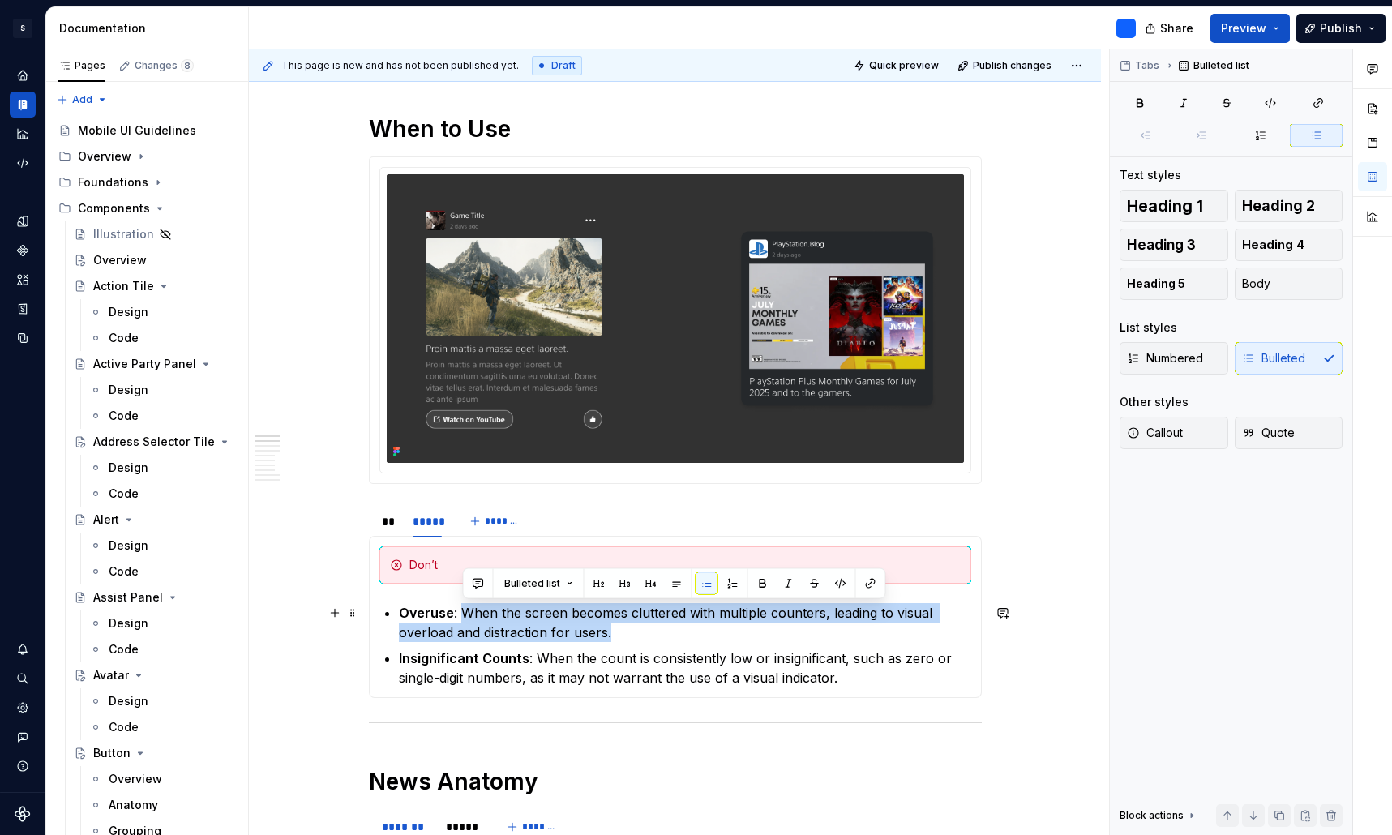
drag, startPoint x: 627, startPoint y: 635, endPoint x: 465, endPoint y: 614, distance: 163.4
click at [465, 614] on p "Overuse : When the screen becomes cluttered with multiple counters, leading to …" at bounding box center [685, 622] width 572 height 39
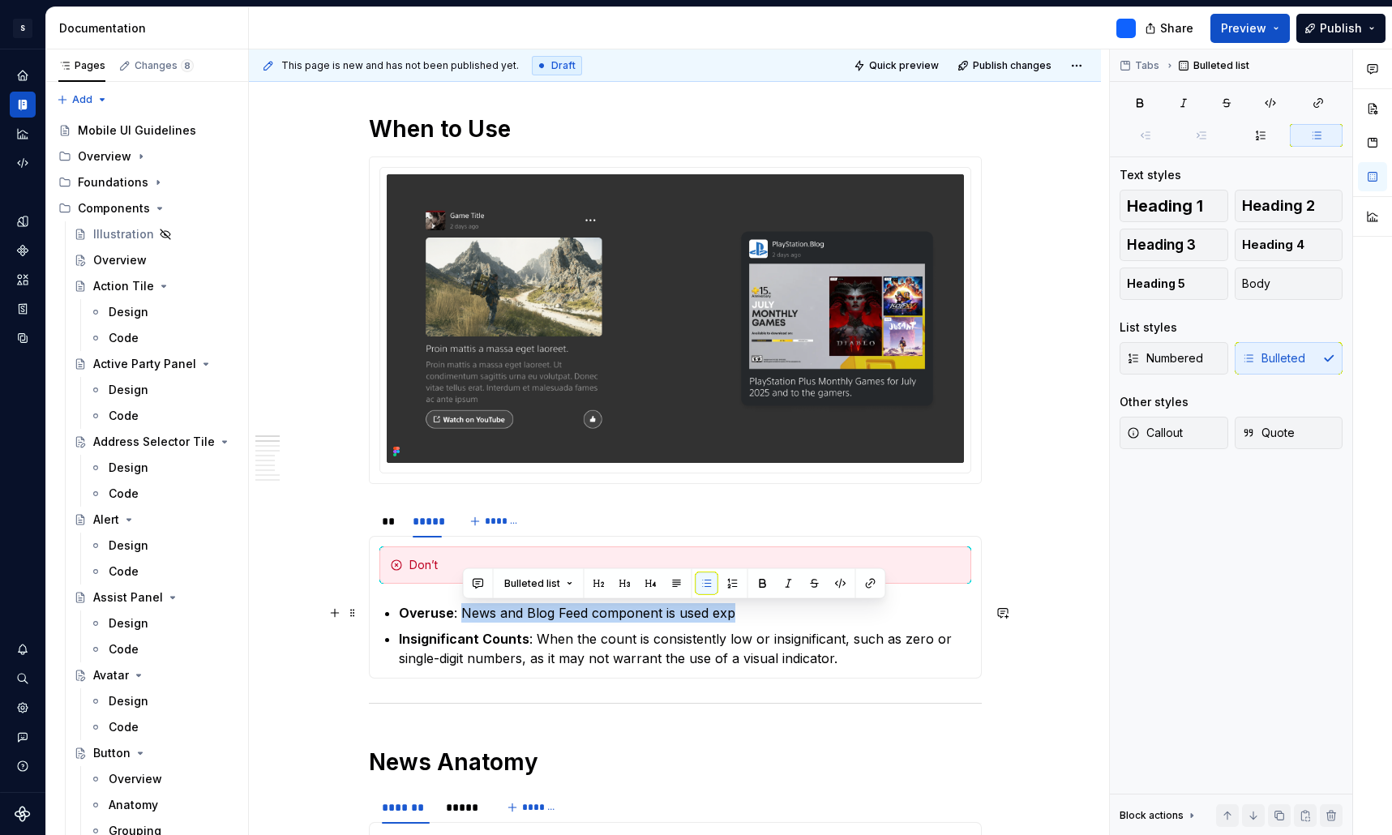
drag, startPoint x: 744, startPoint y: 613, endPoint x: 464, endPoint y: 616, distance: 279.7
click at [464, 616] on p "Overuse : News and Blog Feed component is used exp" at bounding box center [685, 612] width 572 height 19
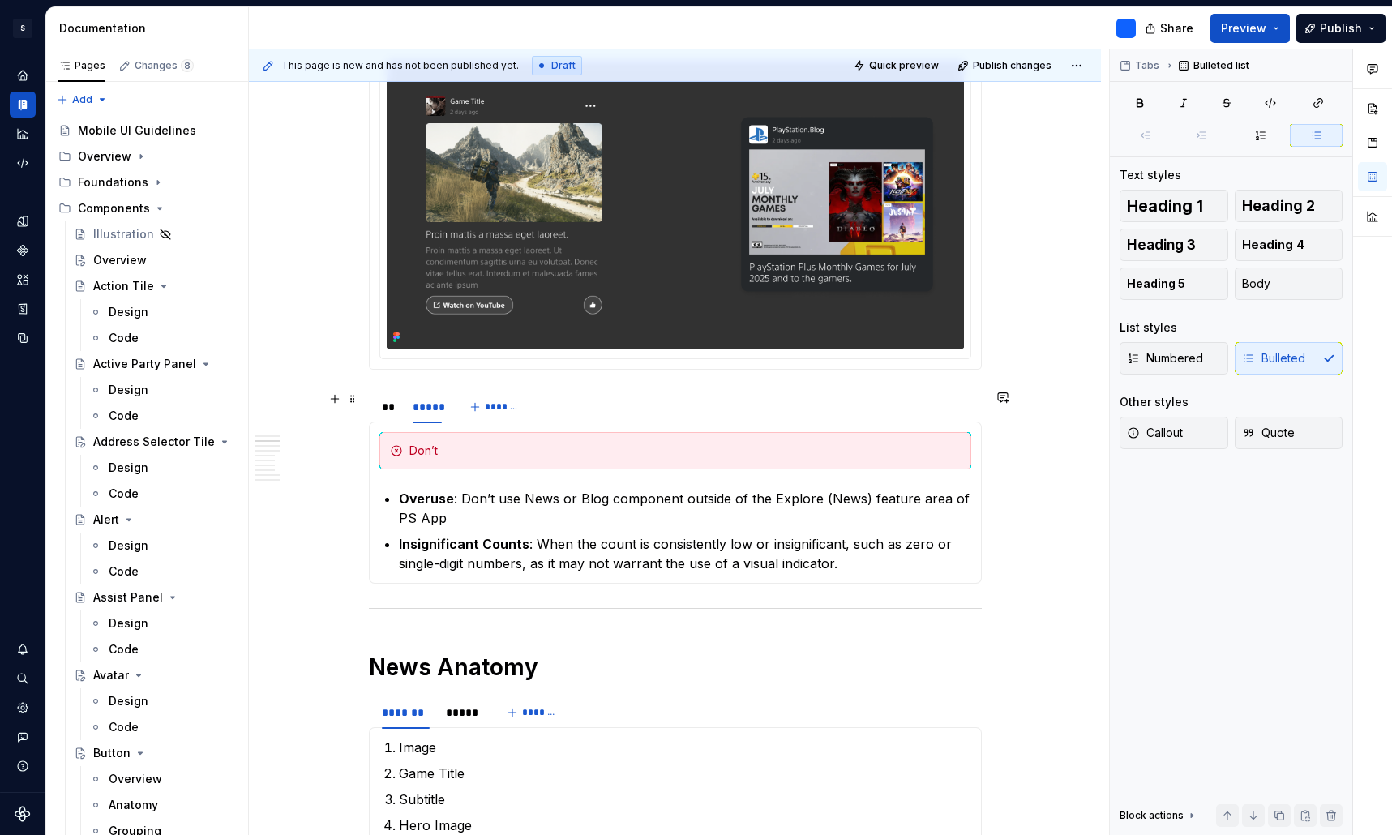
scroll to position [637, 0]
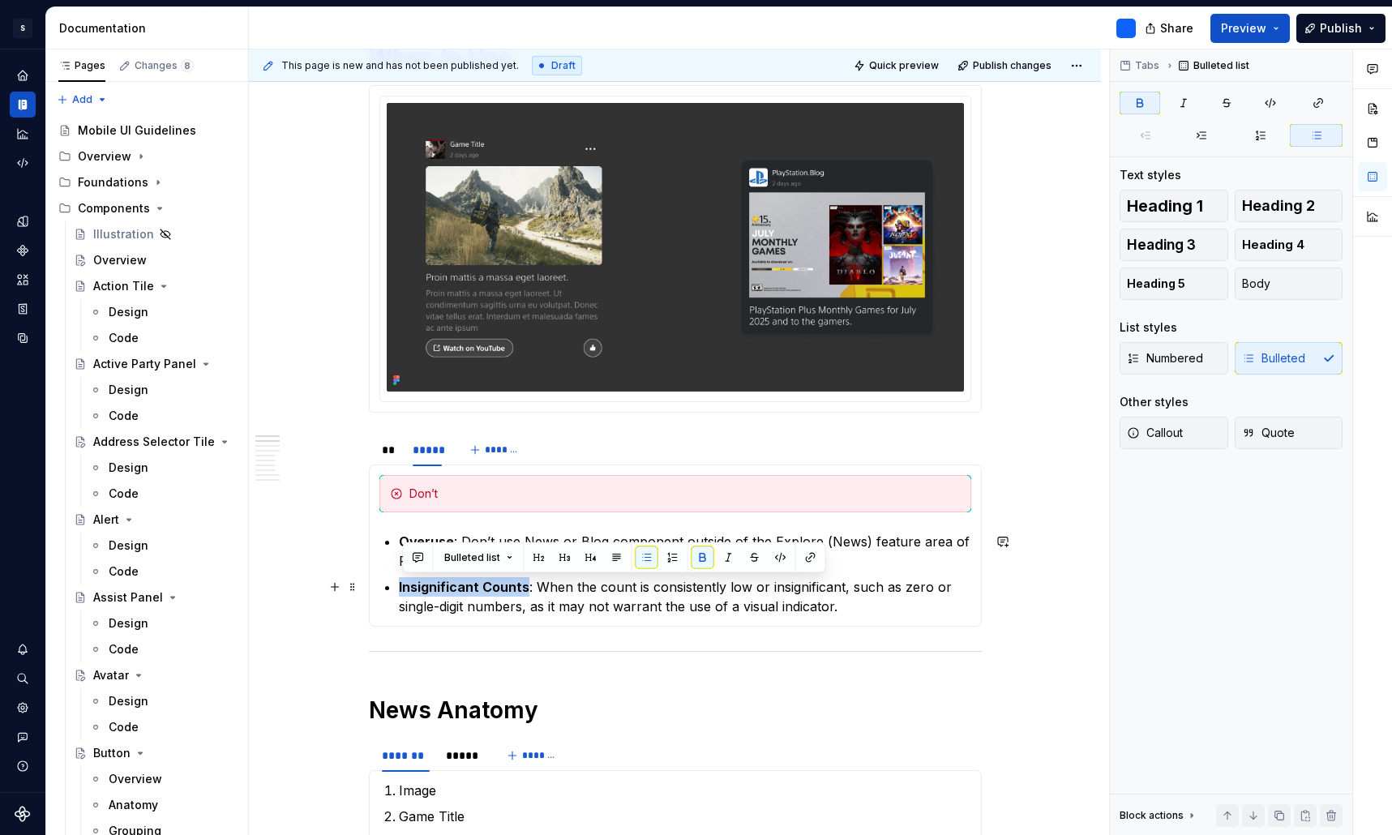
drag, startPoint x: 527, startPoint y: 589, endPoint x: 404, endPoint y: 586, distance: 123.3
click at [404, 586] on strong "Insignificant Counts" at bounding box center [464, 587] width 131 height 16
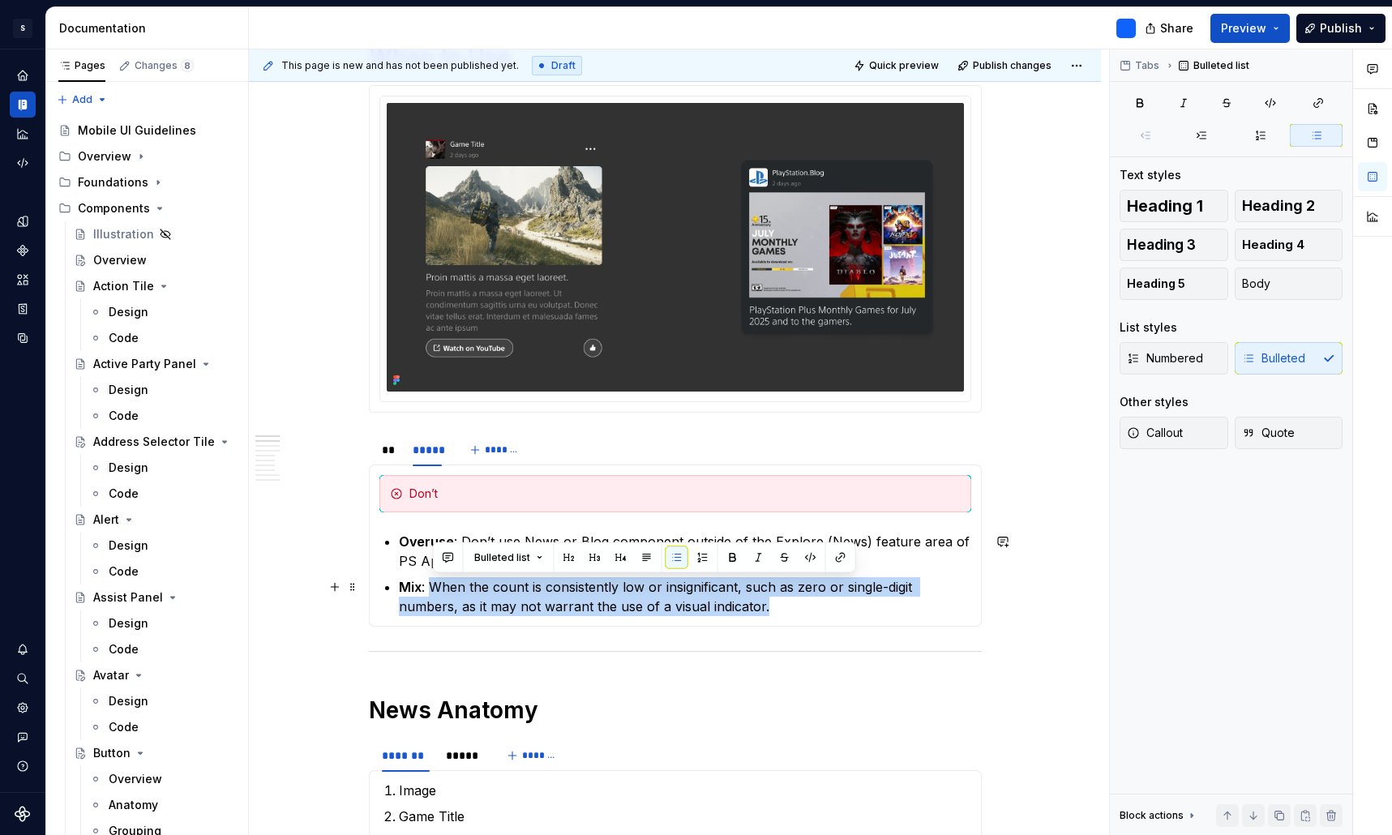
drag, startPoint x: 773, startPoint y: 607, endPoint x: 438, endPoint y: 587, distance: 336.2
click at [438, 587] on p "Mix : When the count is consistently low or insignificant, such as zero or sing…" at bounding box center [685, 596] width 572 height 39
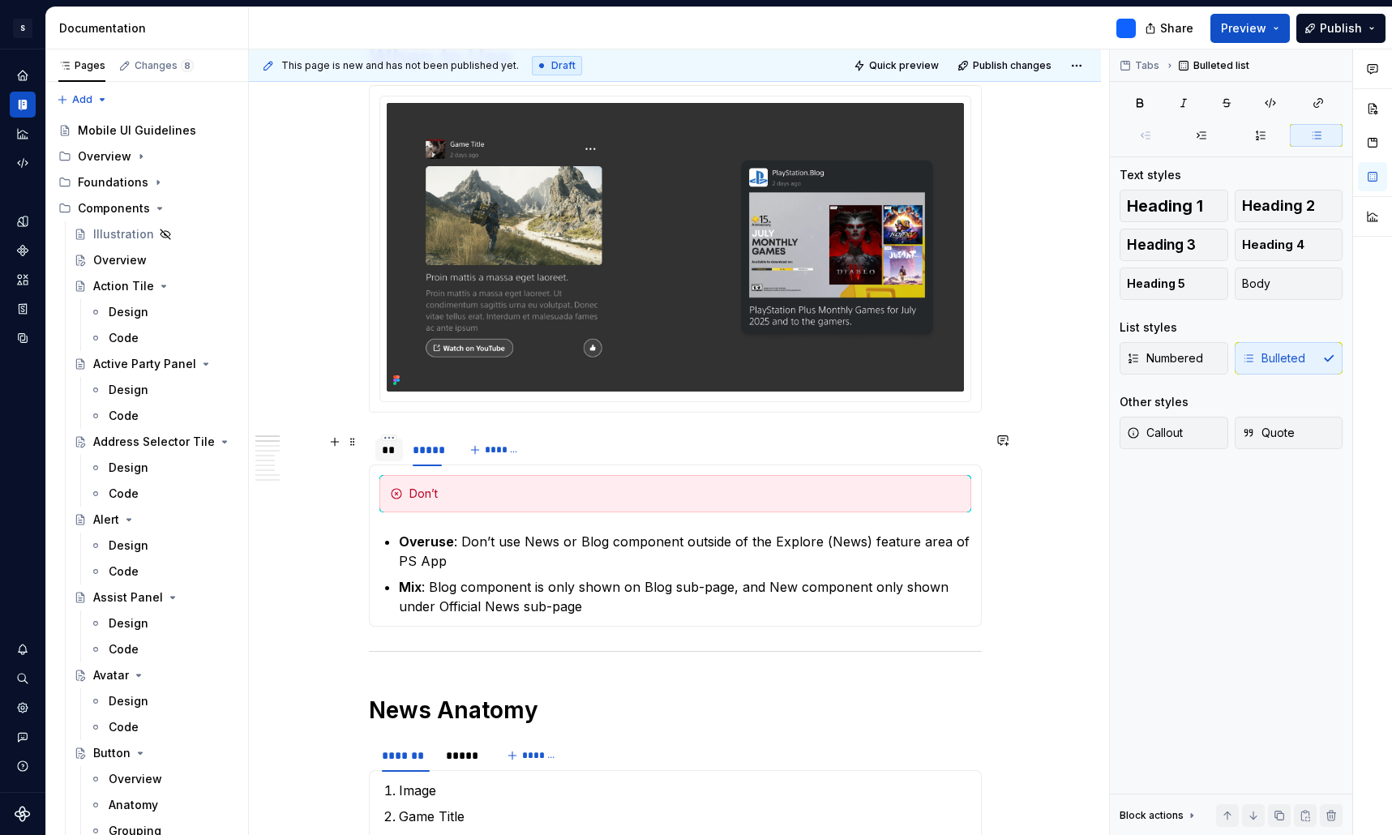
click at [396, 452] on div "**" at bounding box center [389, 450] width 15 height 16
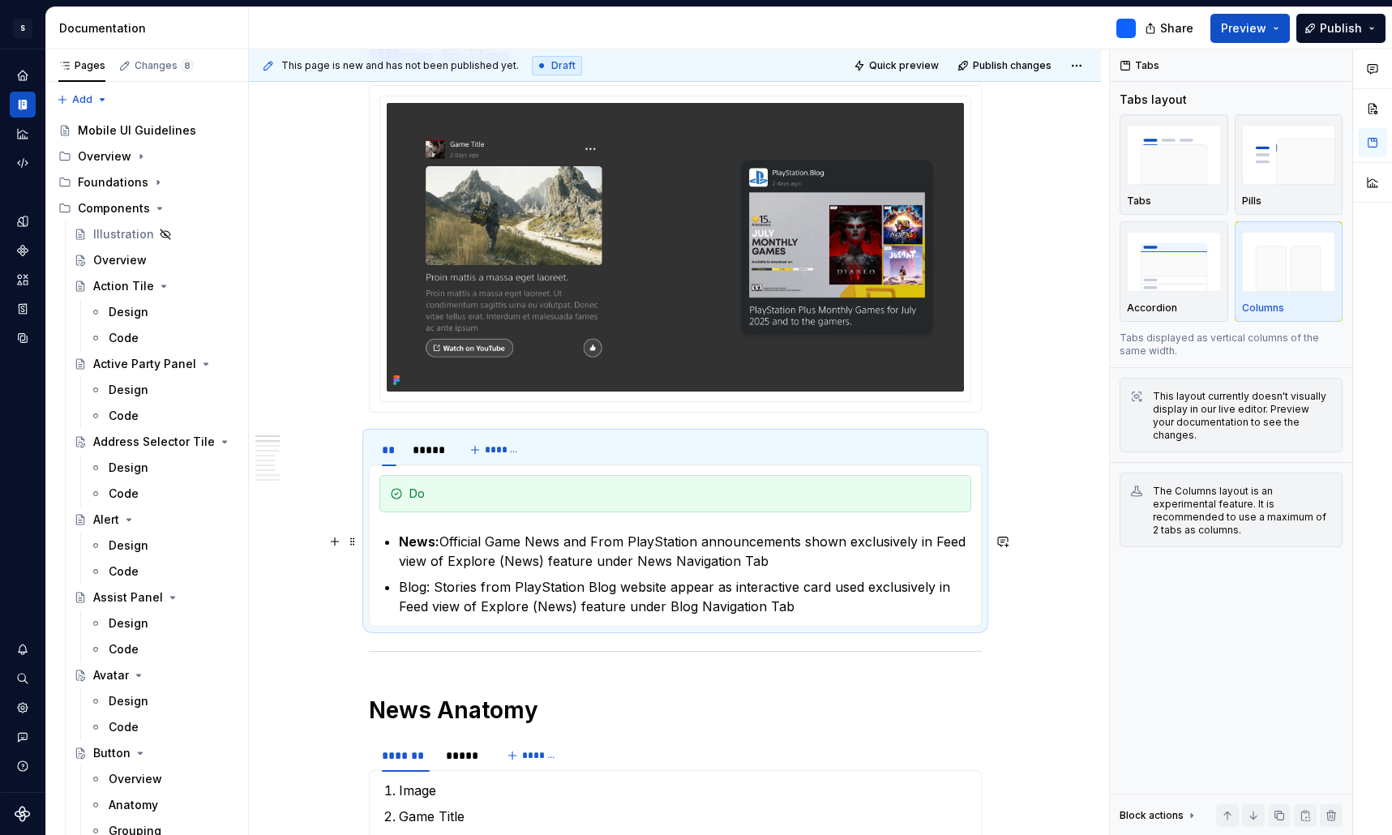
click at [634, 563] on p "News: Official Game News and From PlayStation announcements shown exclusively i…" at bounding box center [685, 551] width 572 height 39
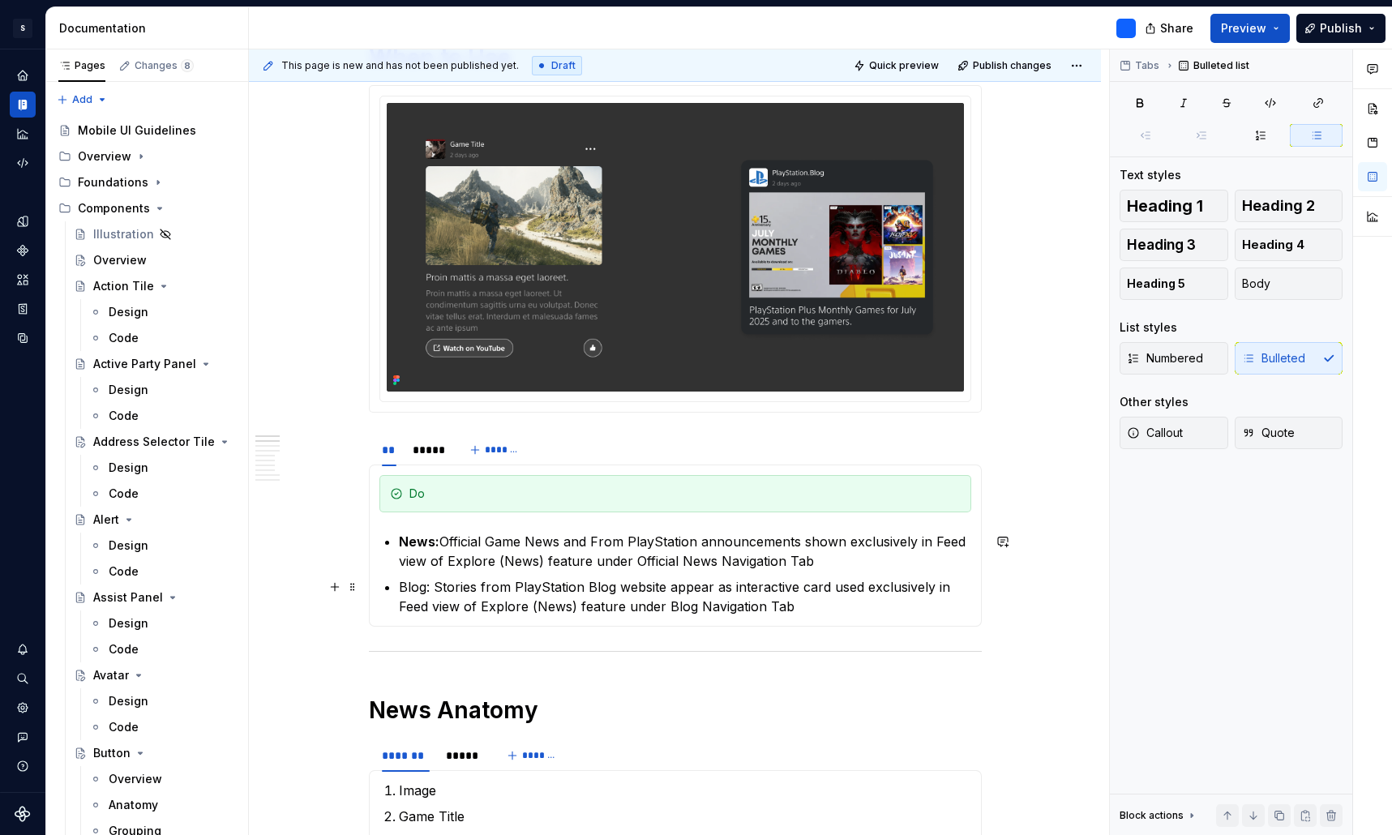
click at [827, 608] on p "Blog: Stories from PlayStation Blog website appear as interactive card used exc…" at bounding box center [685, 596] width 572 height 39
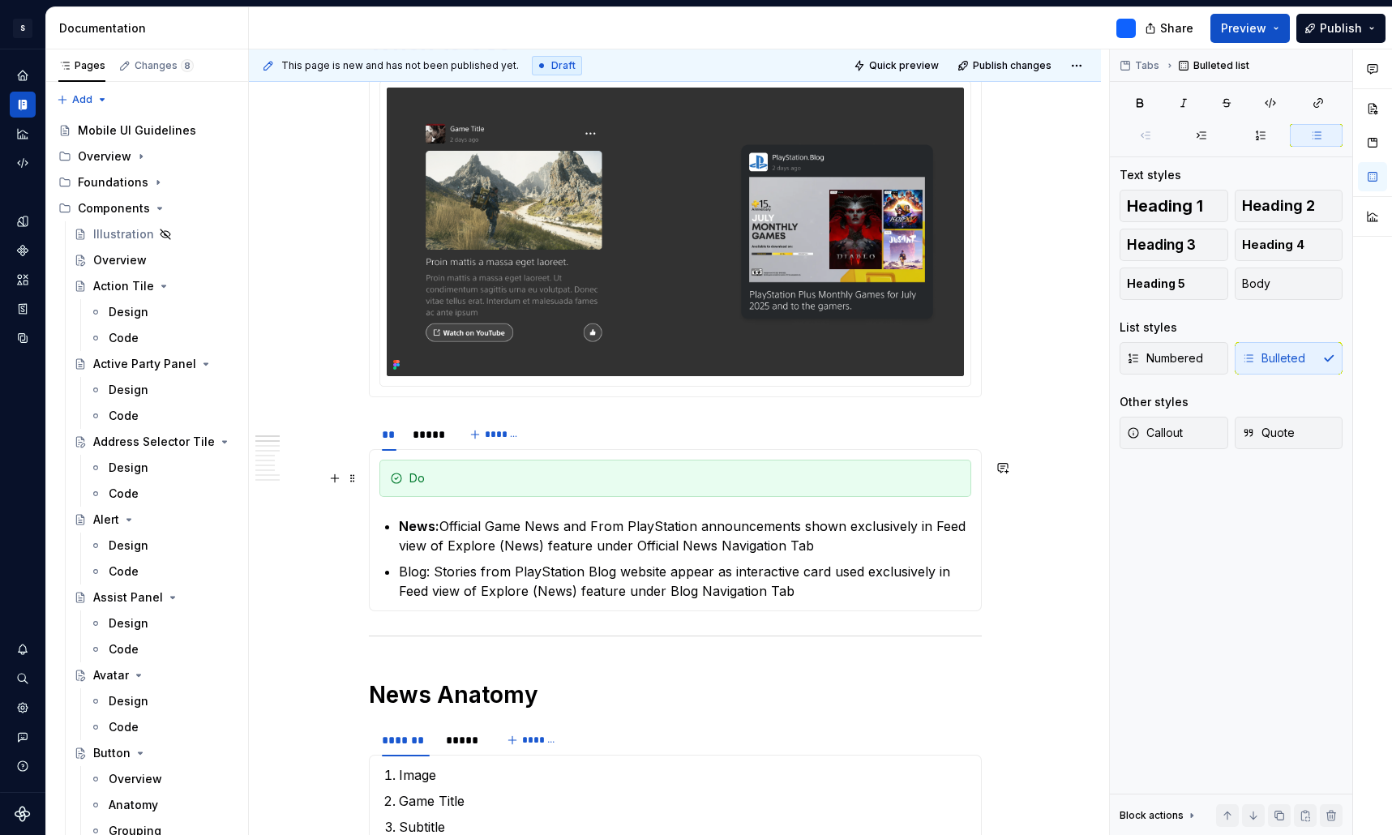
scroll to position [654, 0]
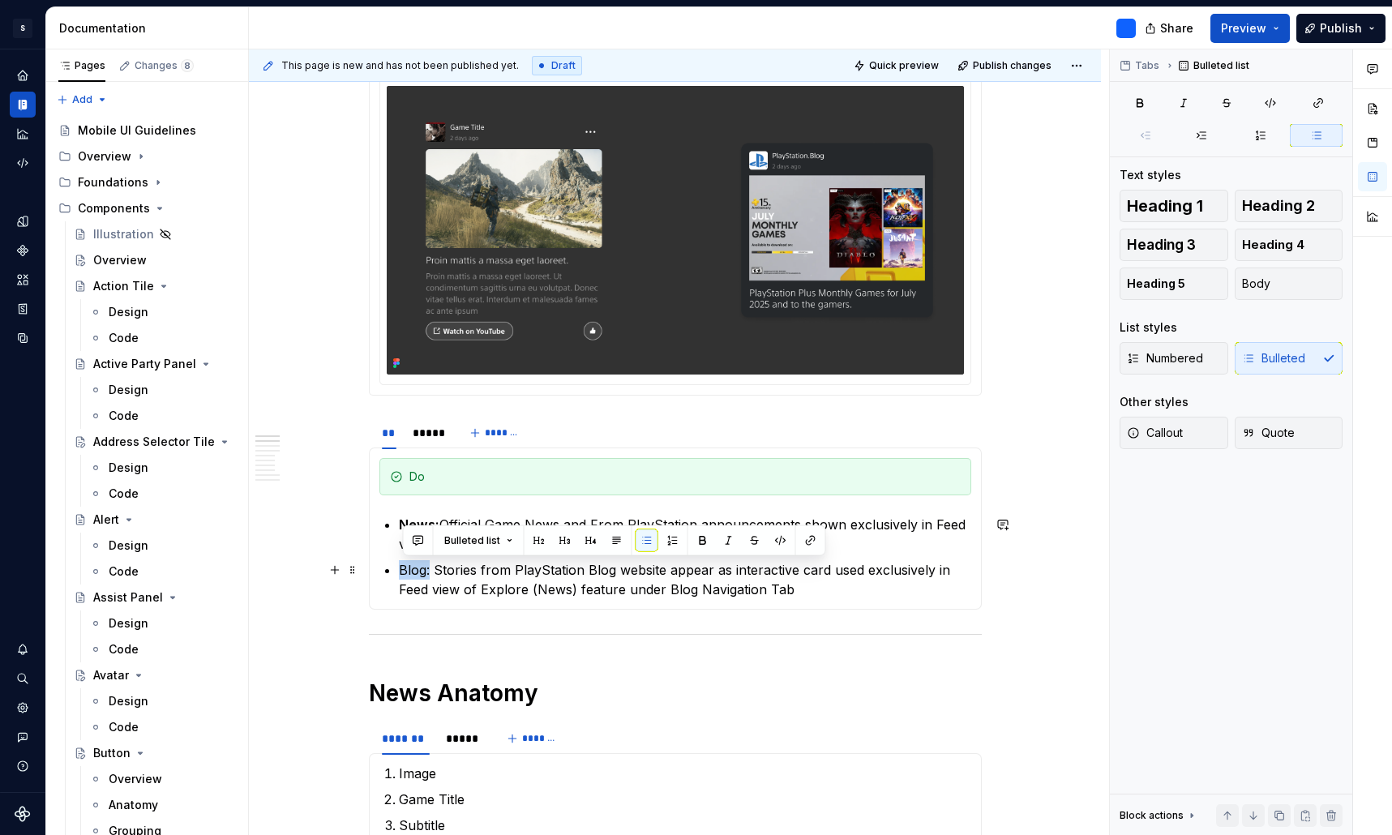
drag, startPoint x: 433, startPoint y: 569, endPoint x: 394, endPoint y: 568, distance: 38.9
click at [394, 568] on section-item-column "Do News: Official Game News and From PlayStation announcements shown exclusivel…" at bounding box center [675, 528] width 592 height 141
click at [433, 433] on div "*****" at bounding box center [427, 433] width 29 height 16
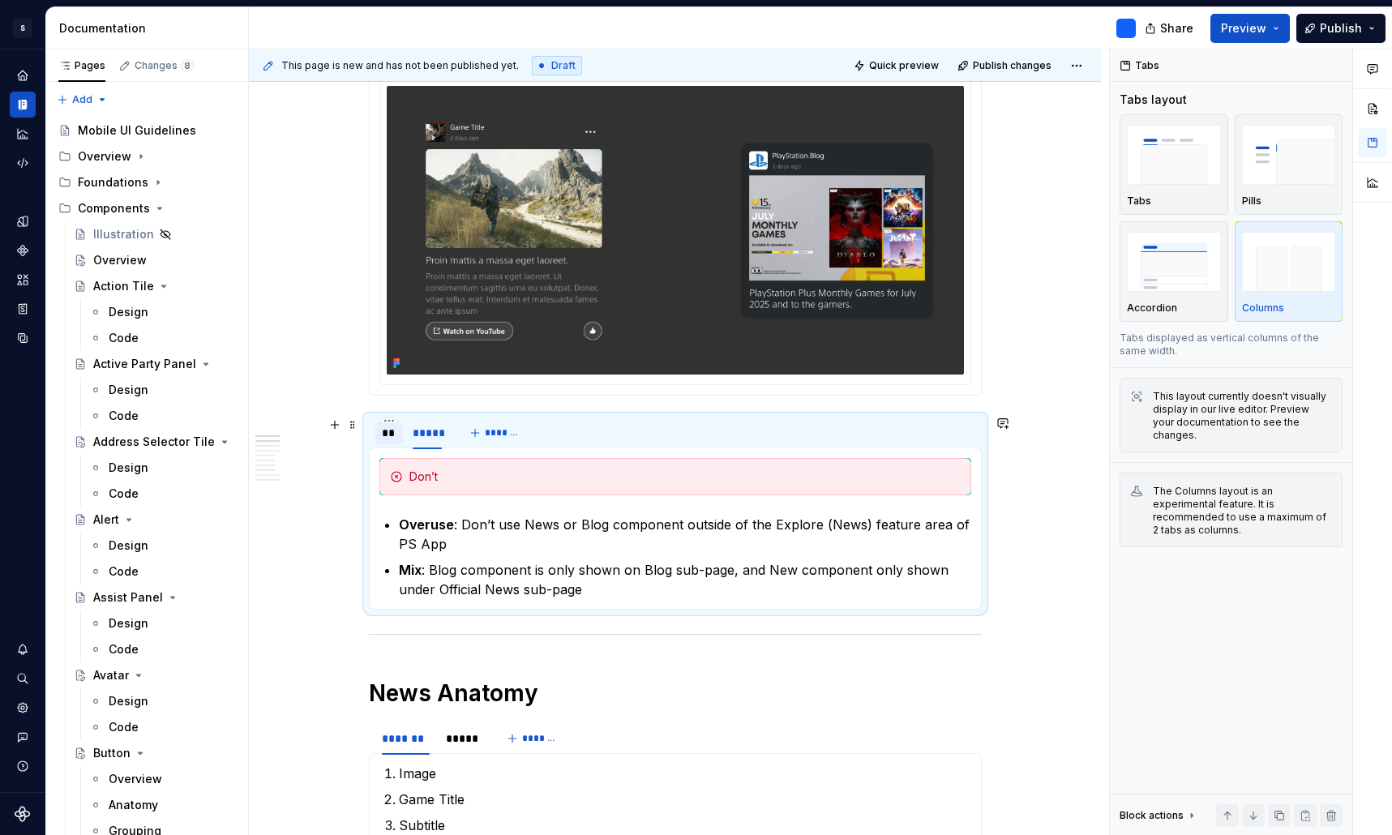
click at [388, 439] on div "**" at bounding box center [389, 433] width 15 height 16
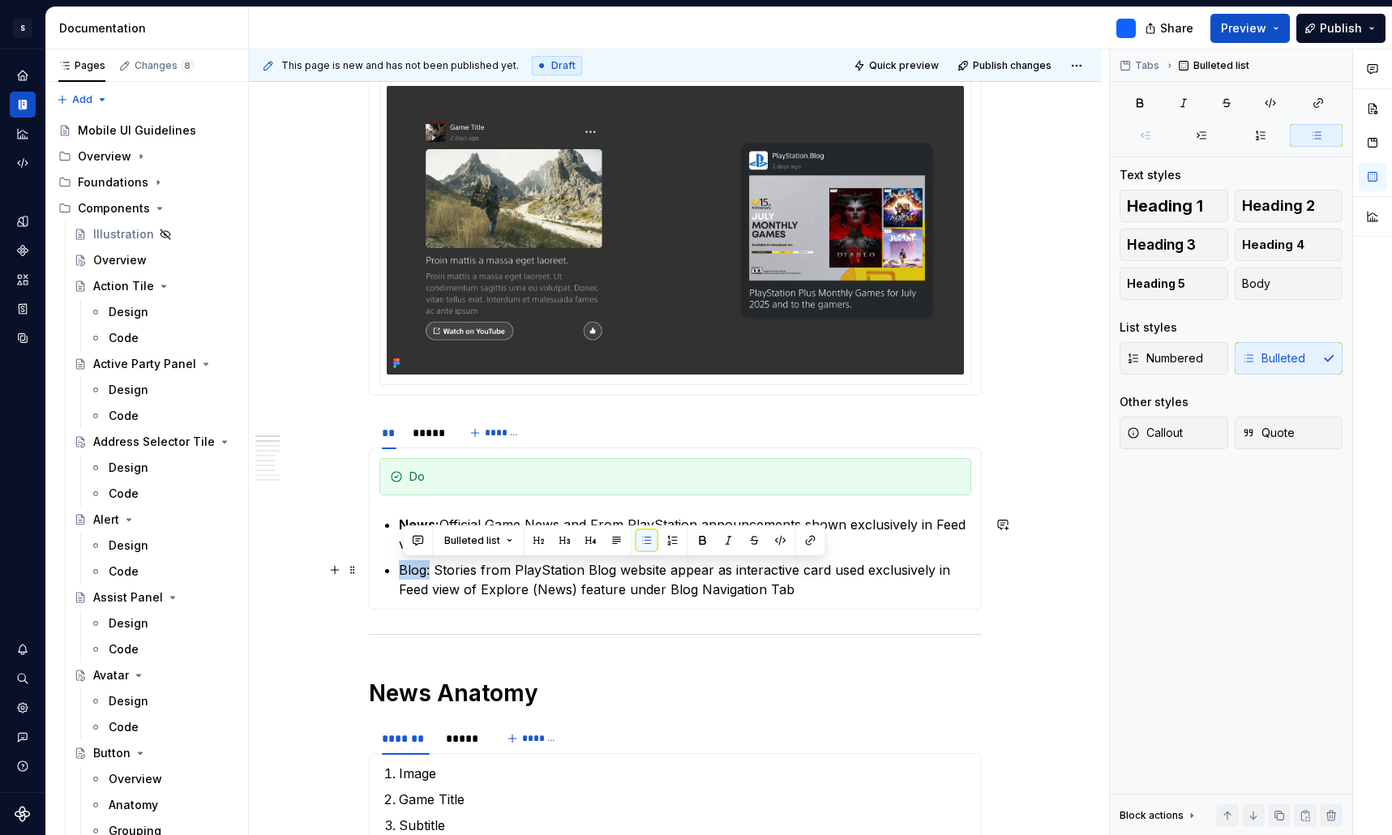
drag, startPoint x: 433, startPoint y: 574, endPoint x: 401, endPoint y: 571, distance: 31.8
click at [401, 571] on section-item-column "Do News: Official Game News and From PlayStation announcements shown exclusivel…" at bounding box center [675, 528] width 592 height 141
drag, startPoint x: 434, startPoint y: 571, endPoint x: 400, endPoint y: 571, distance: 34.9
click at [400, 571] on section-item-column "Do News: Official Game News and From PlayStation announcements shown exclusivel…" at bounding box center [675, 528] width 592 height 141
click at [776, 212] on img at bounding box center [675, 230] width 577 height 289
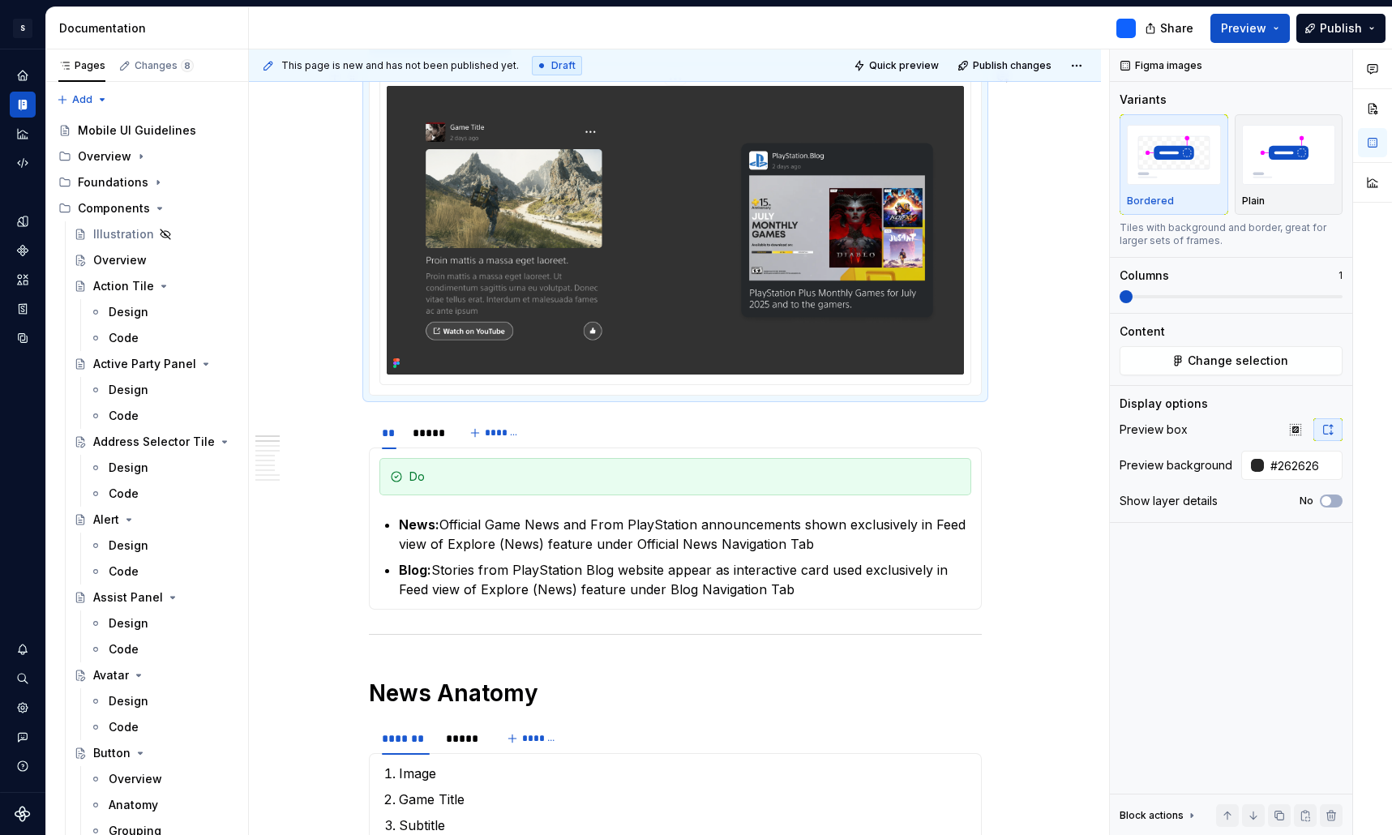
scroll to position [580, 0]
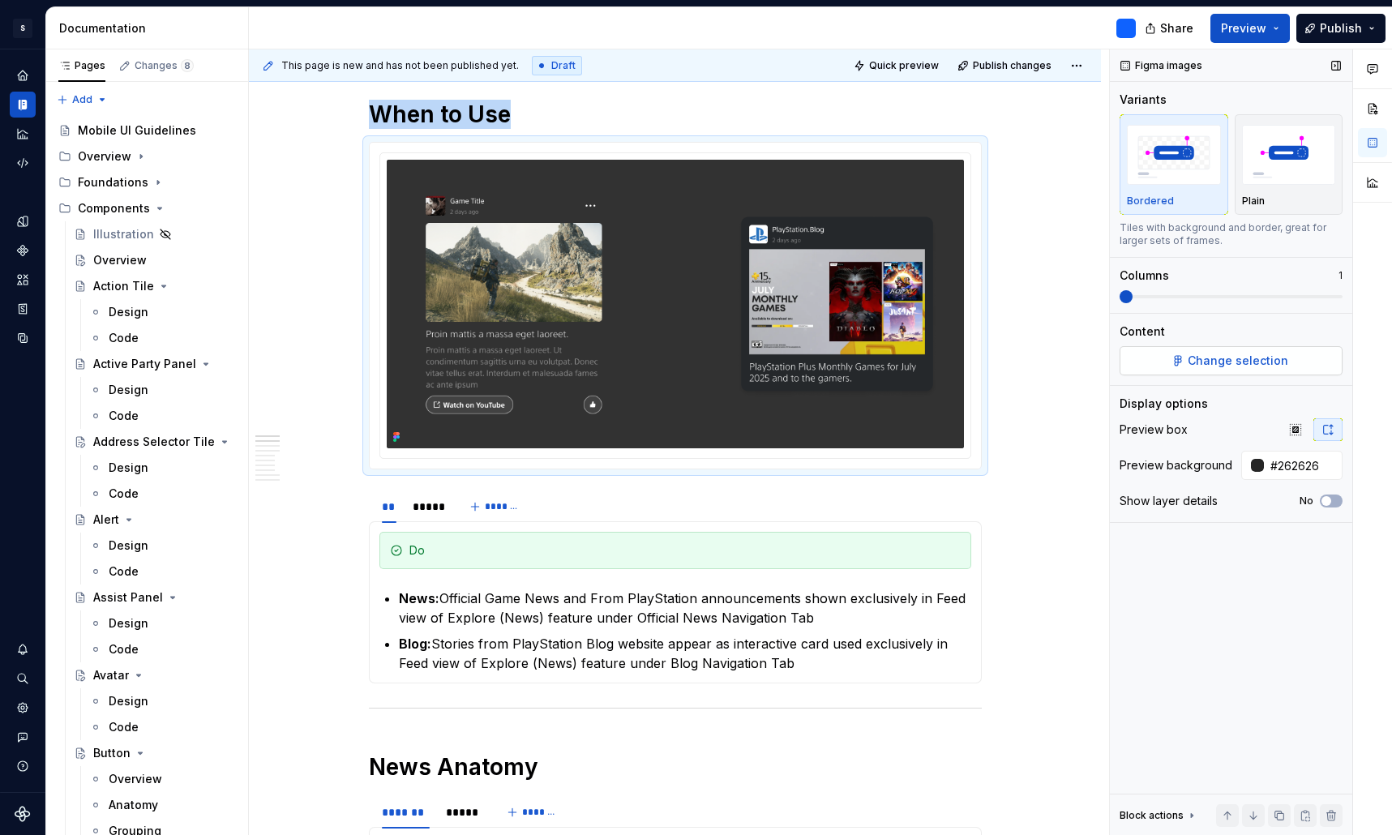
click at [1278, 368] on span "Change selection" at bounding box center [1238, 361] width 101 height 16
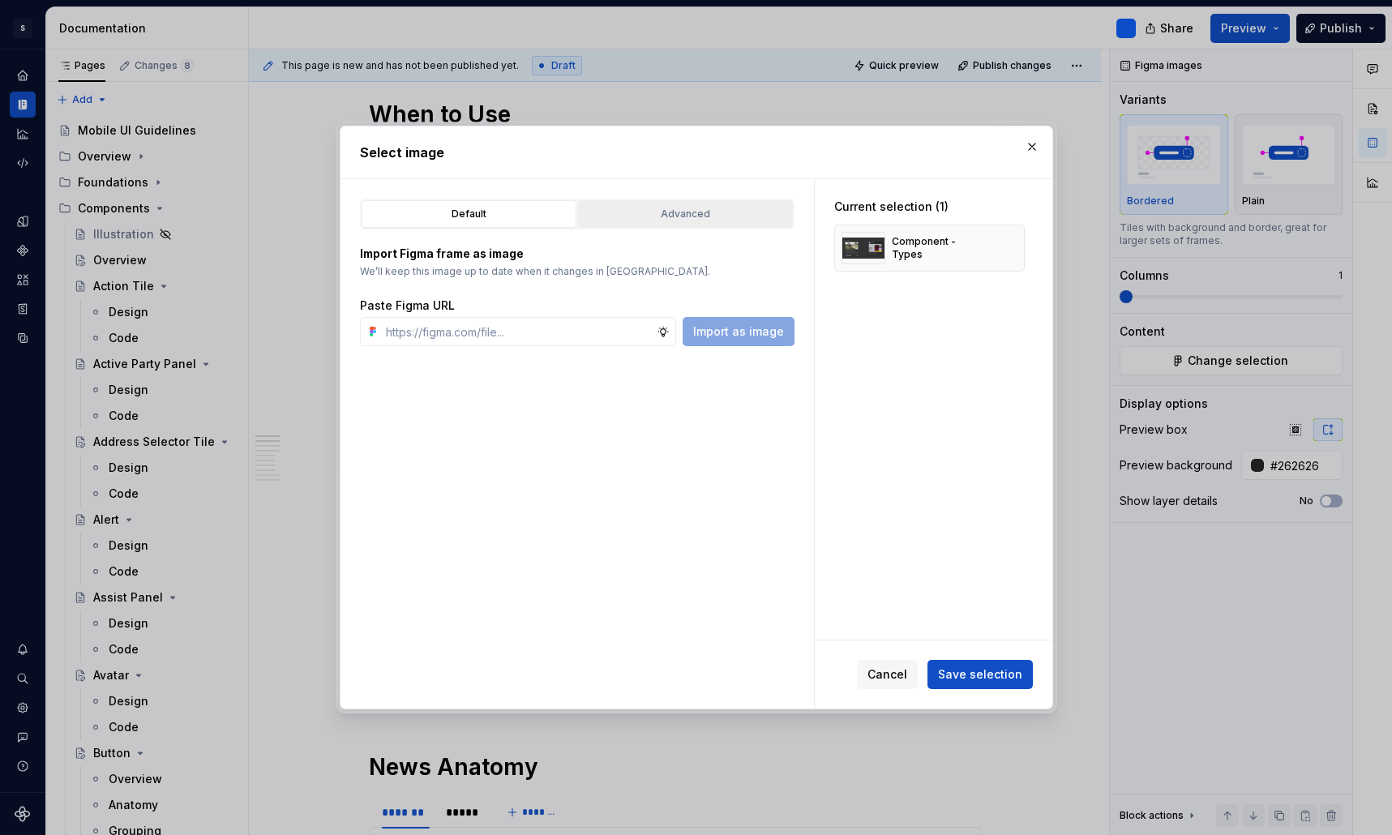
click at [755, 219] on div "Advanced" at bounding box center [685, 214] width 203 height 16
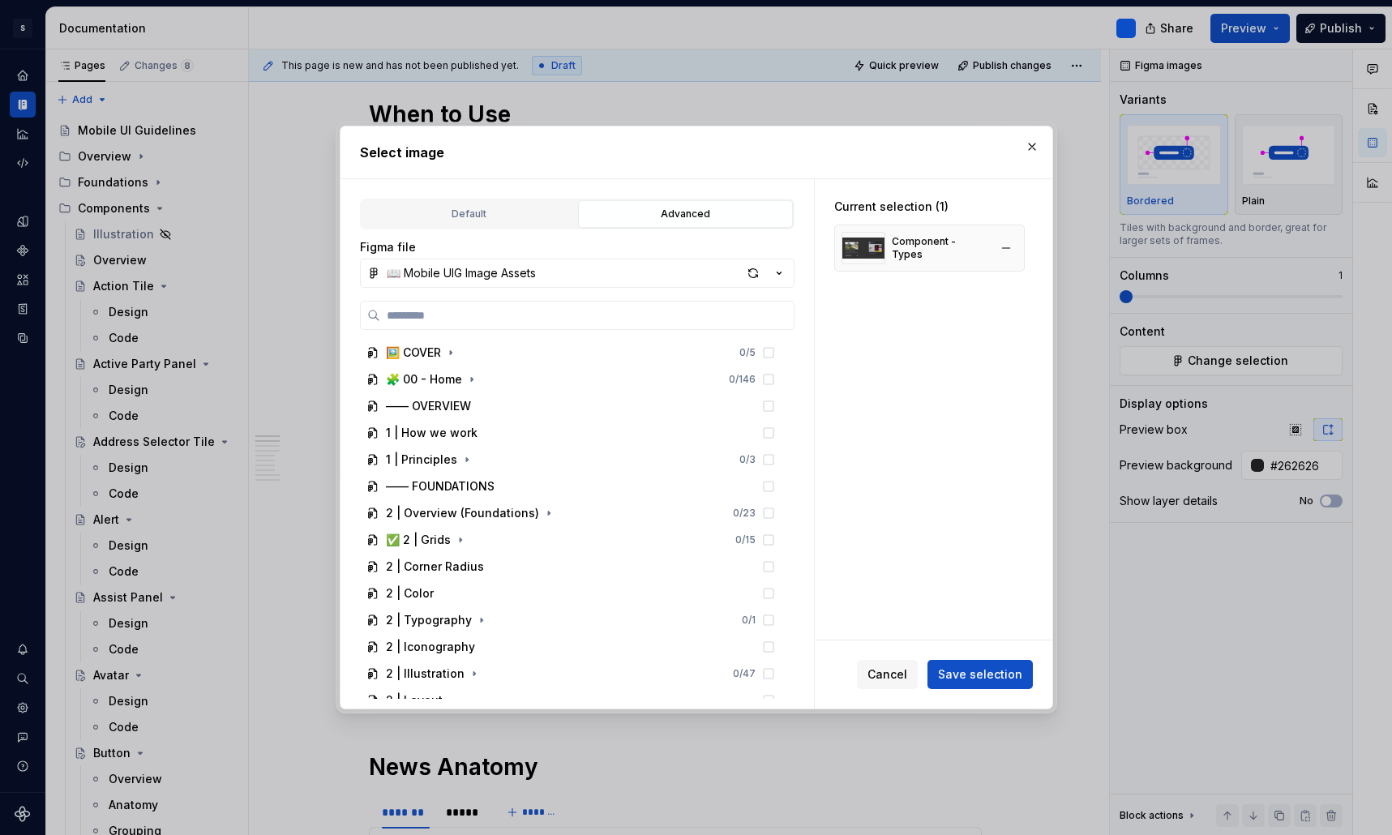
click at [862, 253] on img at bounding box center [863, 248] width 44 height 32
click at [1029, 145] on button "button" at bounding box center [1032, 146] width 23 height 23
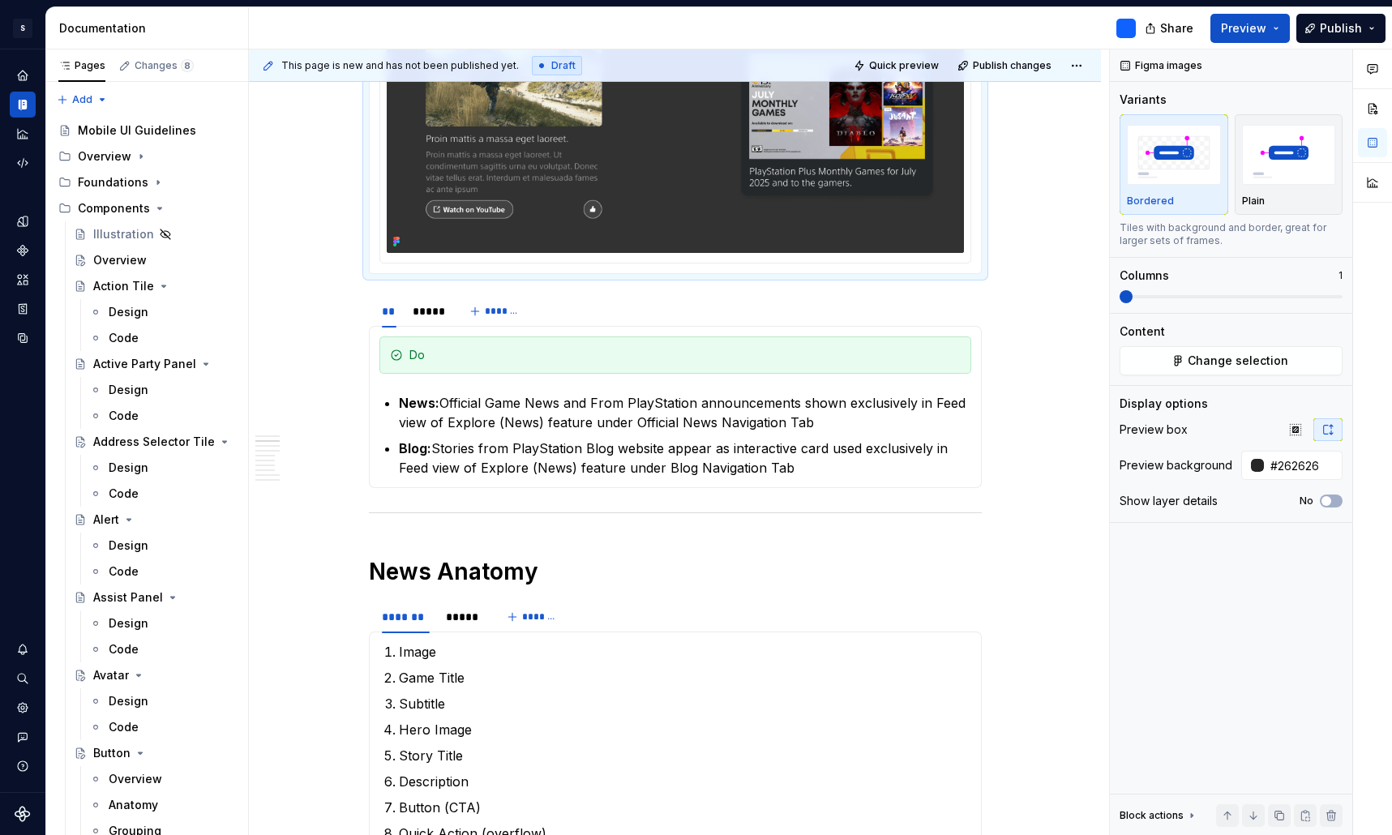
scroll to position [772, 0]
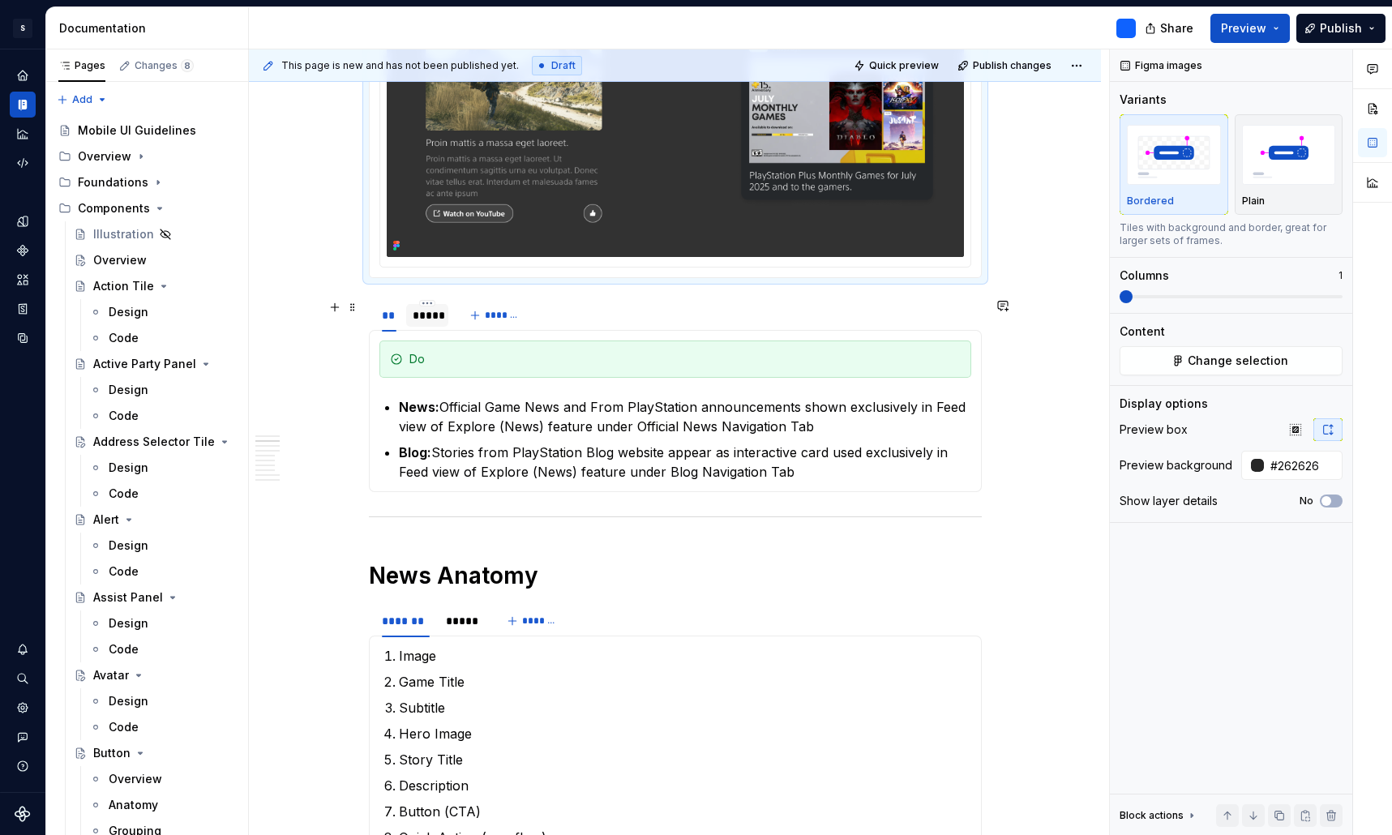
click at [433, 323] on div "*****" at bounding box center [427, 315] width 29 height 16
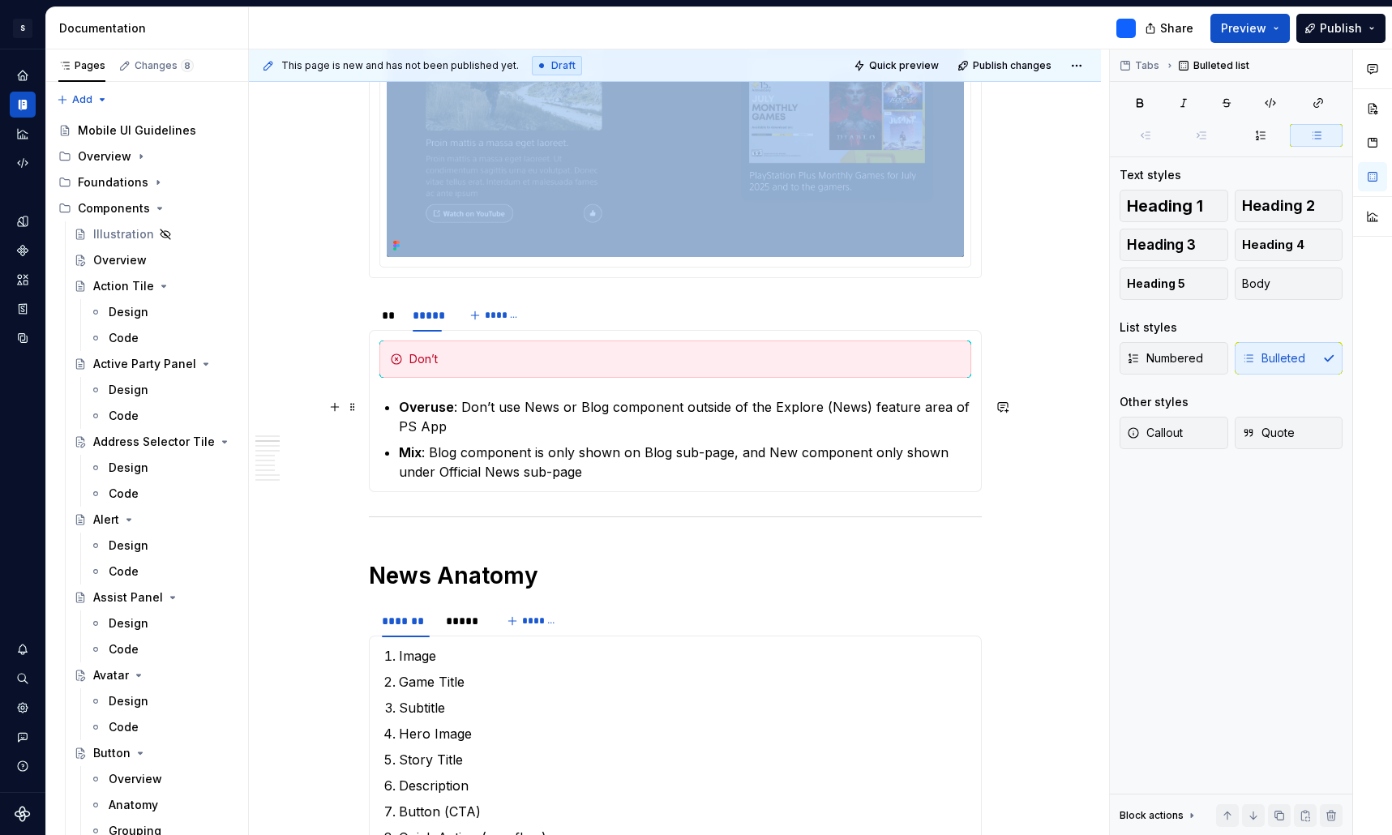
click at [520, 428] on p "Overuse : Don’t use News or Blog component outside of the Explore (News) featur…" at bounding box center [685, 416] width 572 height 39
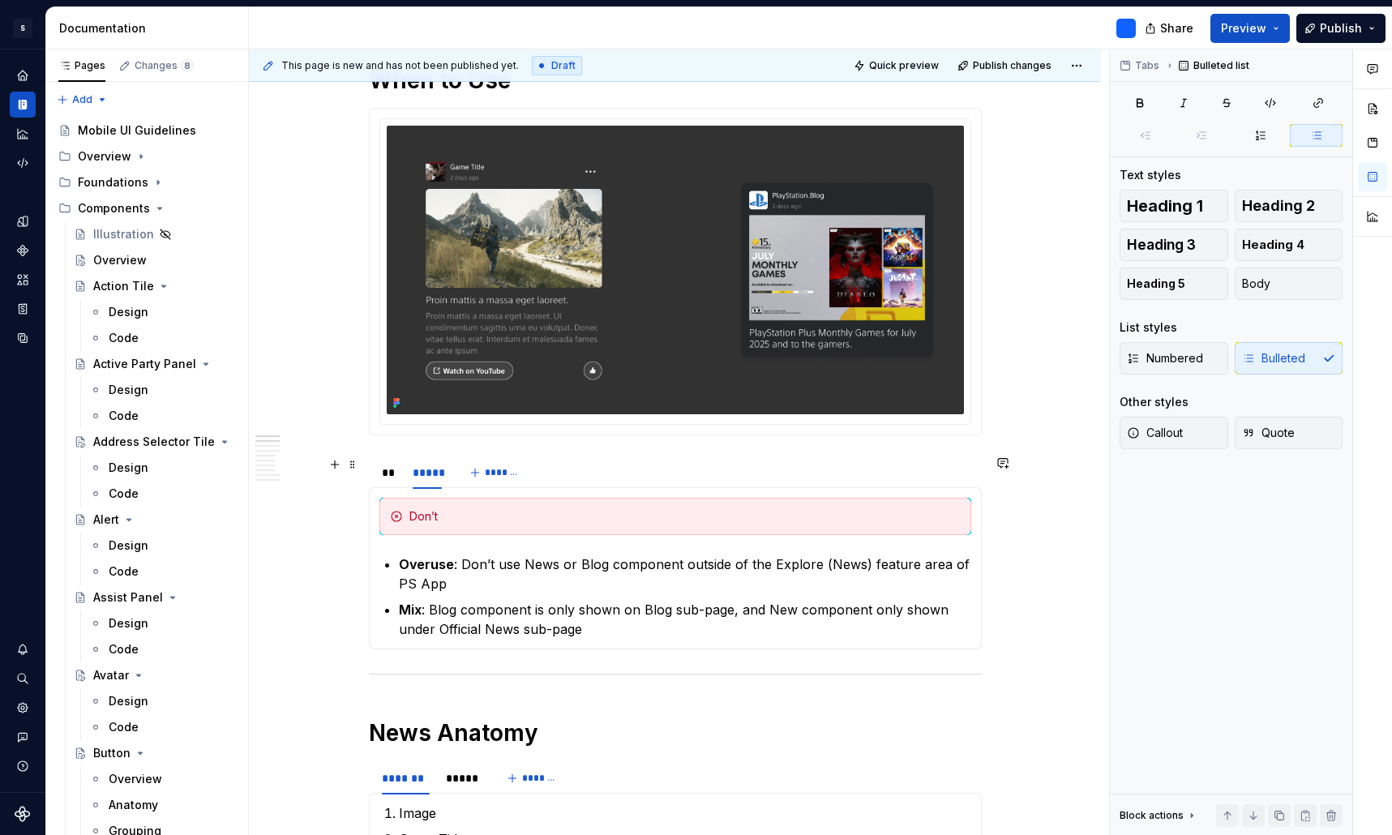
scroll to position [611, 0]
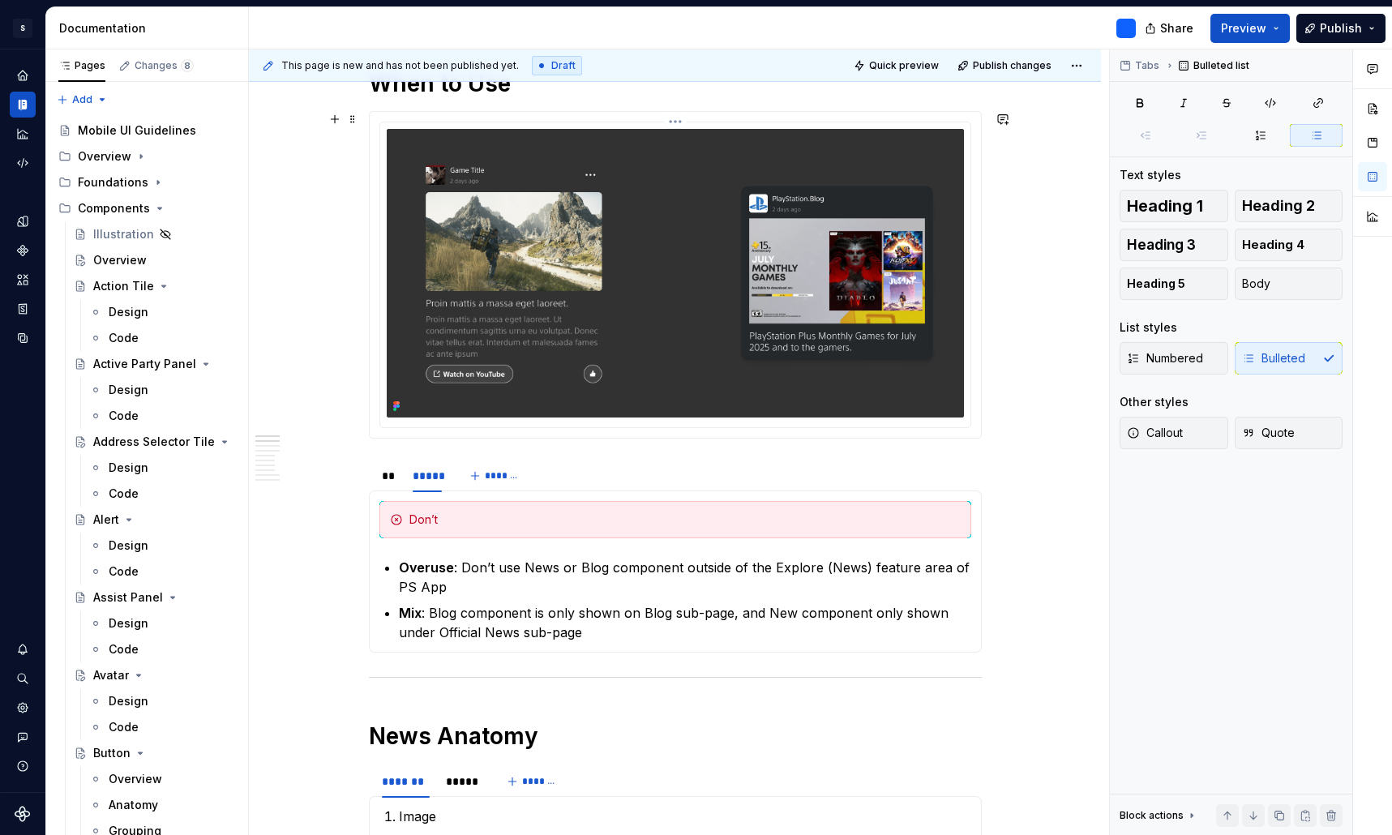
click at [782, 271] on img at bounding box center [675, 273] width 577 height 289
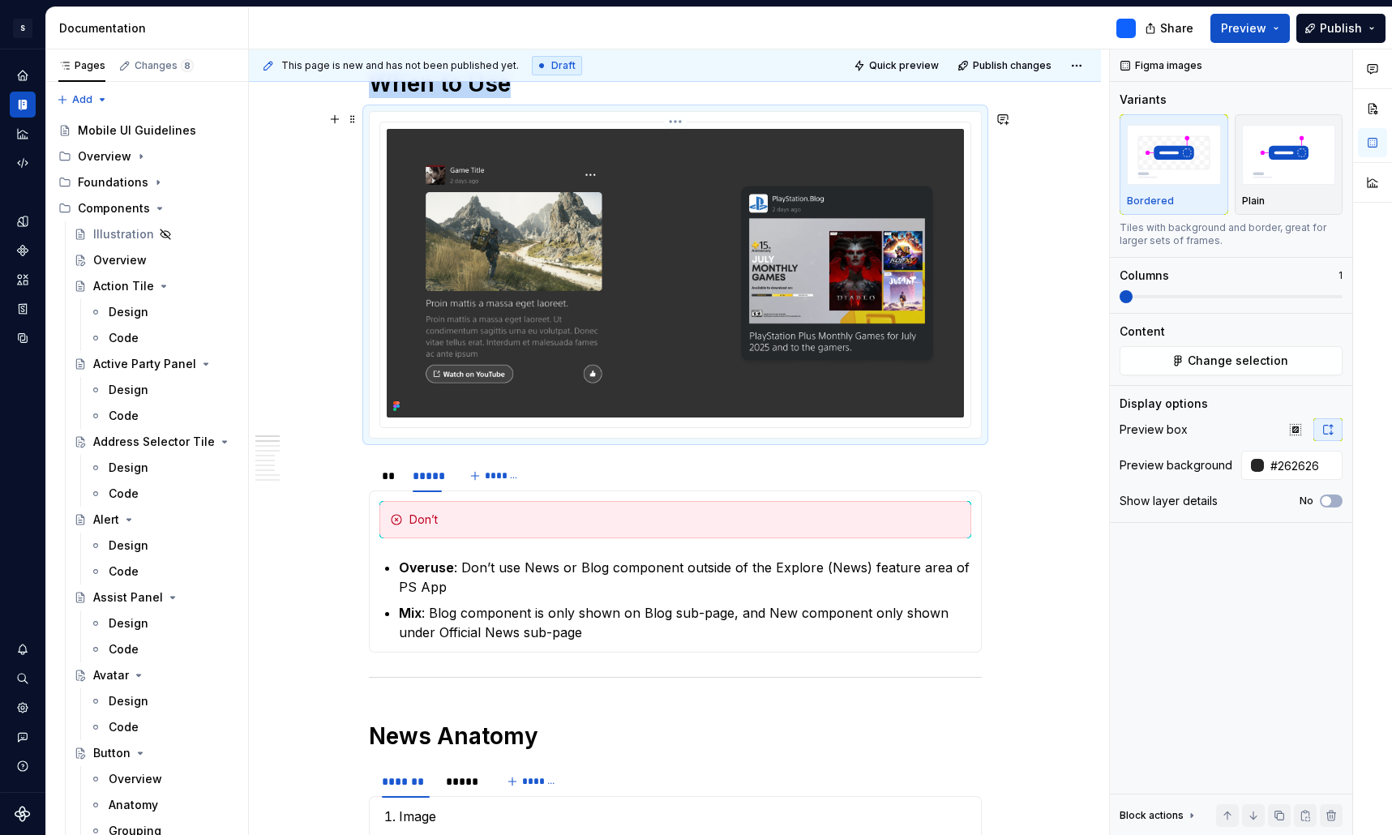
click at [646, 306] on img at bounding box center [675, 273] width 577 height 289
click at [400, 404] on icon at bounding box center [397, 402] width 3 height 3
click at [942, 167] on img at bounding box center [675, 273] width 577 height 289
click at [1262, 362] on span "Change selection" at bounding box center [1238, 361] width 101 height 16
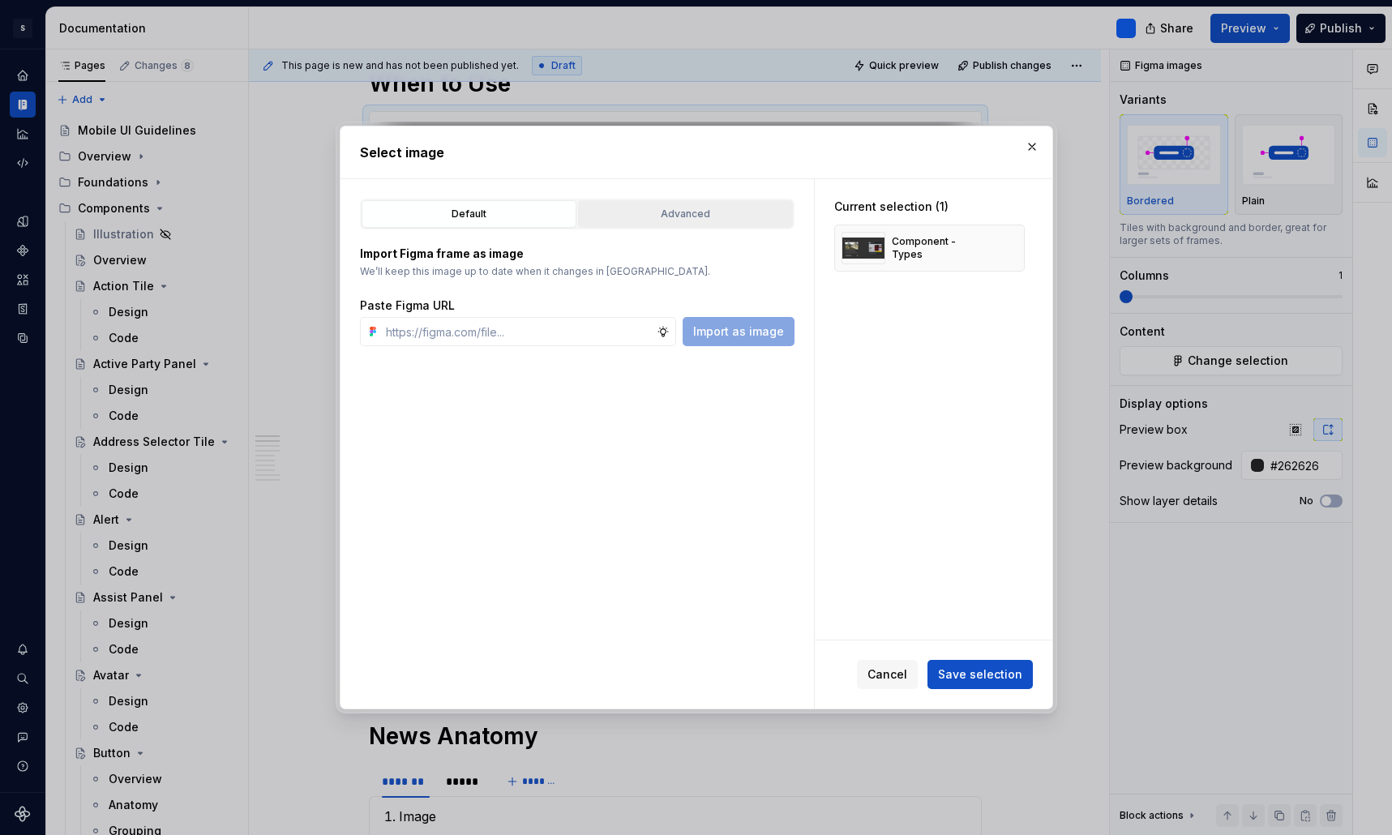
click at [717, 216] on div "Advanced" at bounding box center [685, 214] width 203 height 16
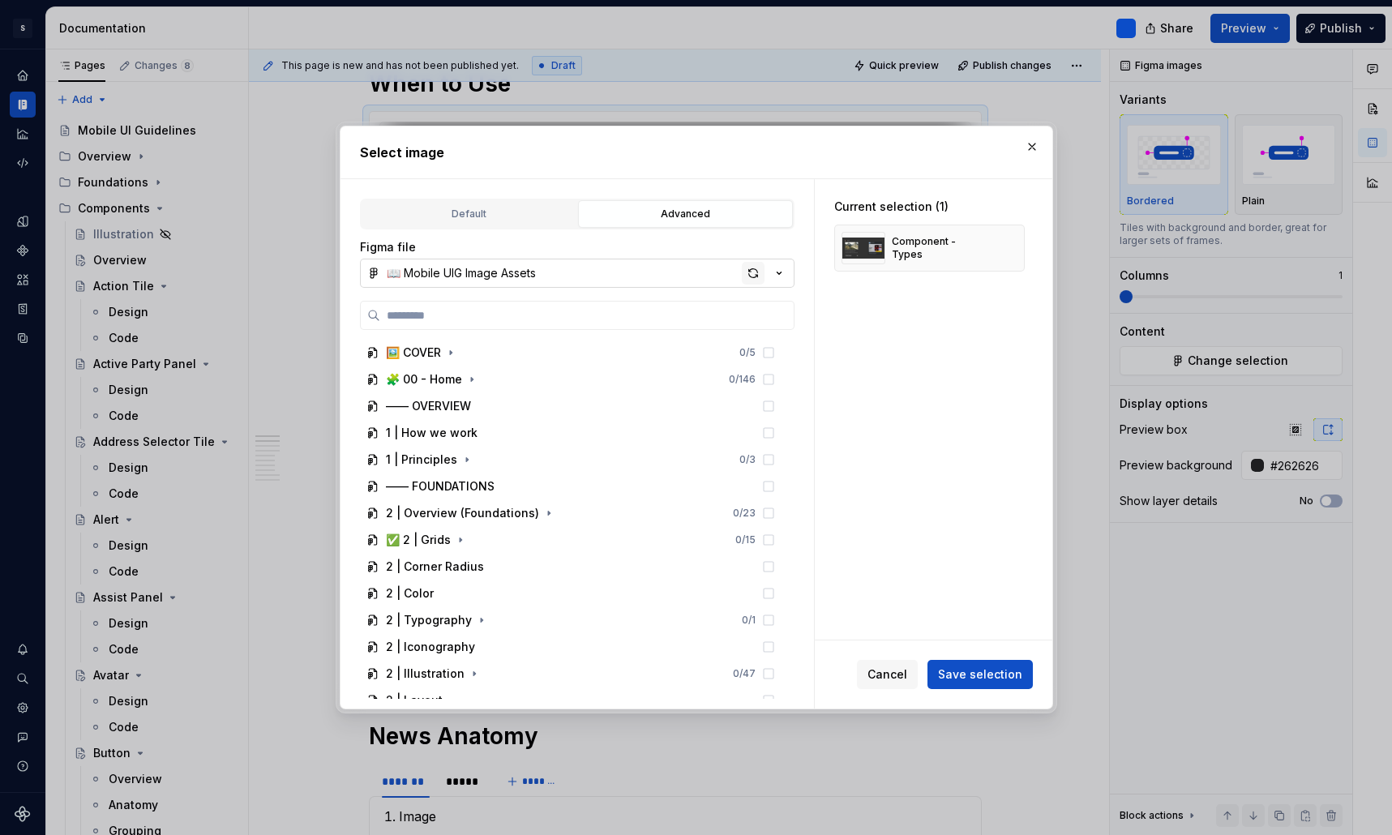
click at [756, 280] on div "button" at bounding box center [753, 273] width 23 height 23
click at [986, 670] on span "Save selection" at bounding box center [980, 674] width 84 height 16
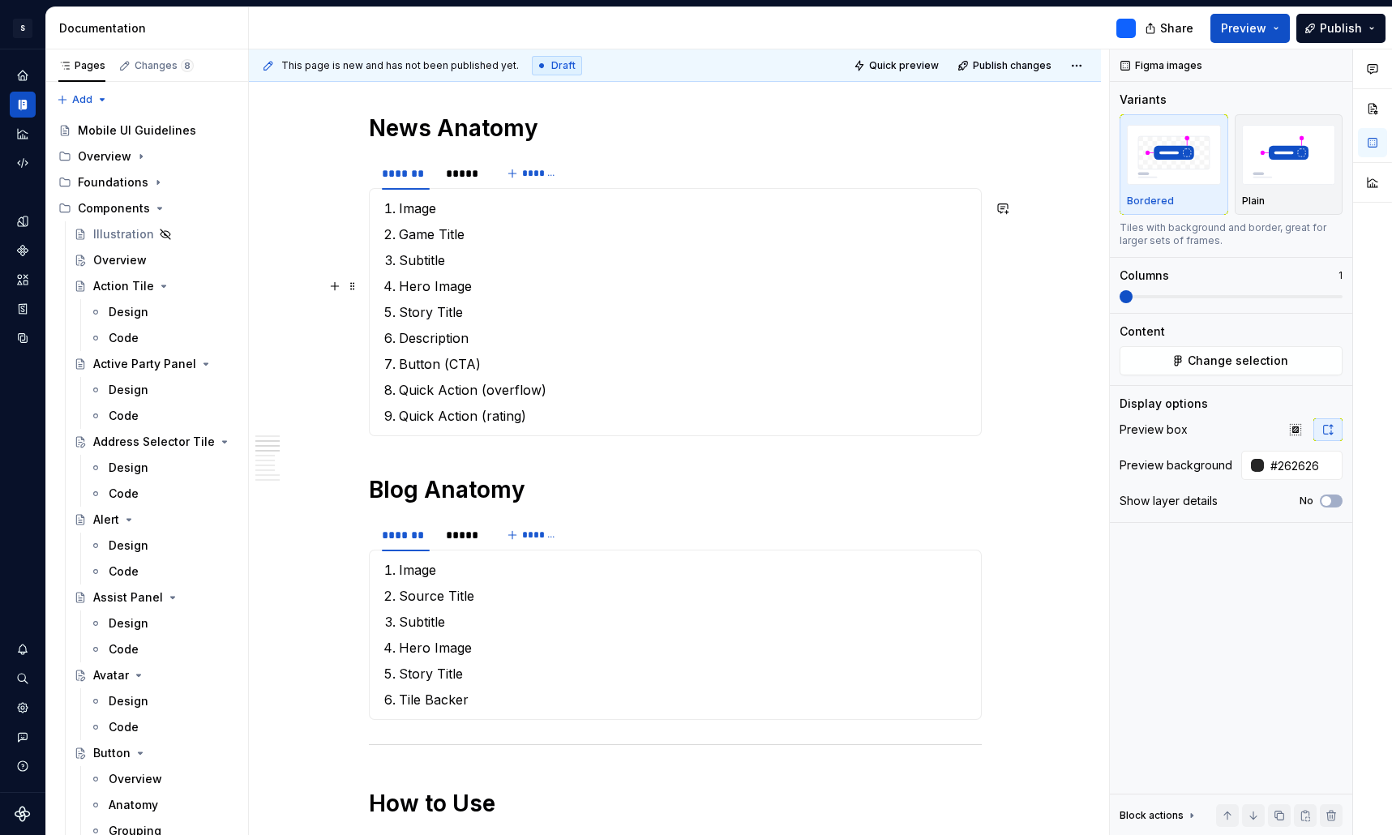
scroll to position [1260, 0]
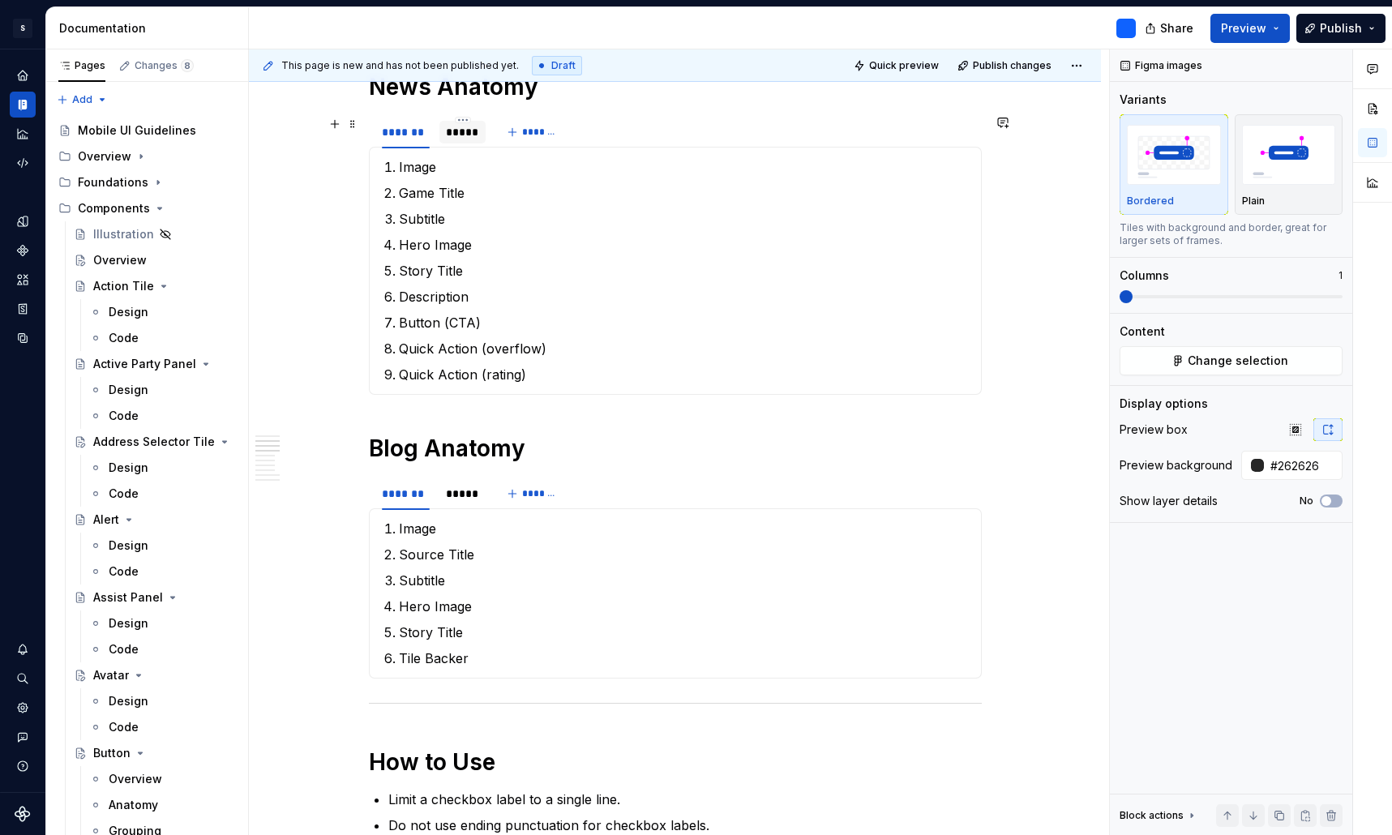
click at [469, 138] on div "*****" at bounding box center [462, 132] width 33 height 16
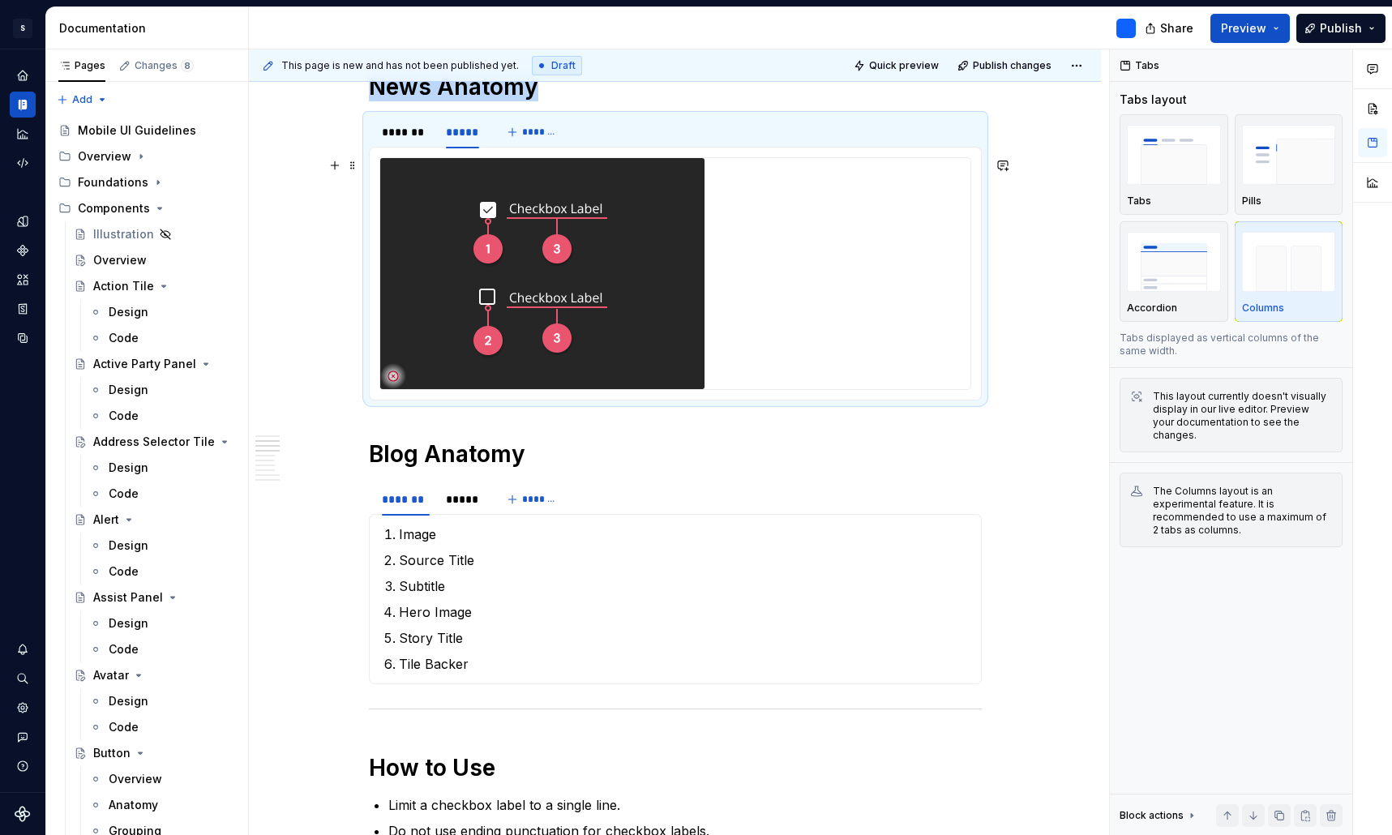
click at [529, 272] on img at bounding box center [542, 273] width 324 height 231
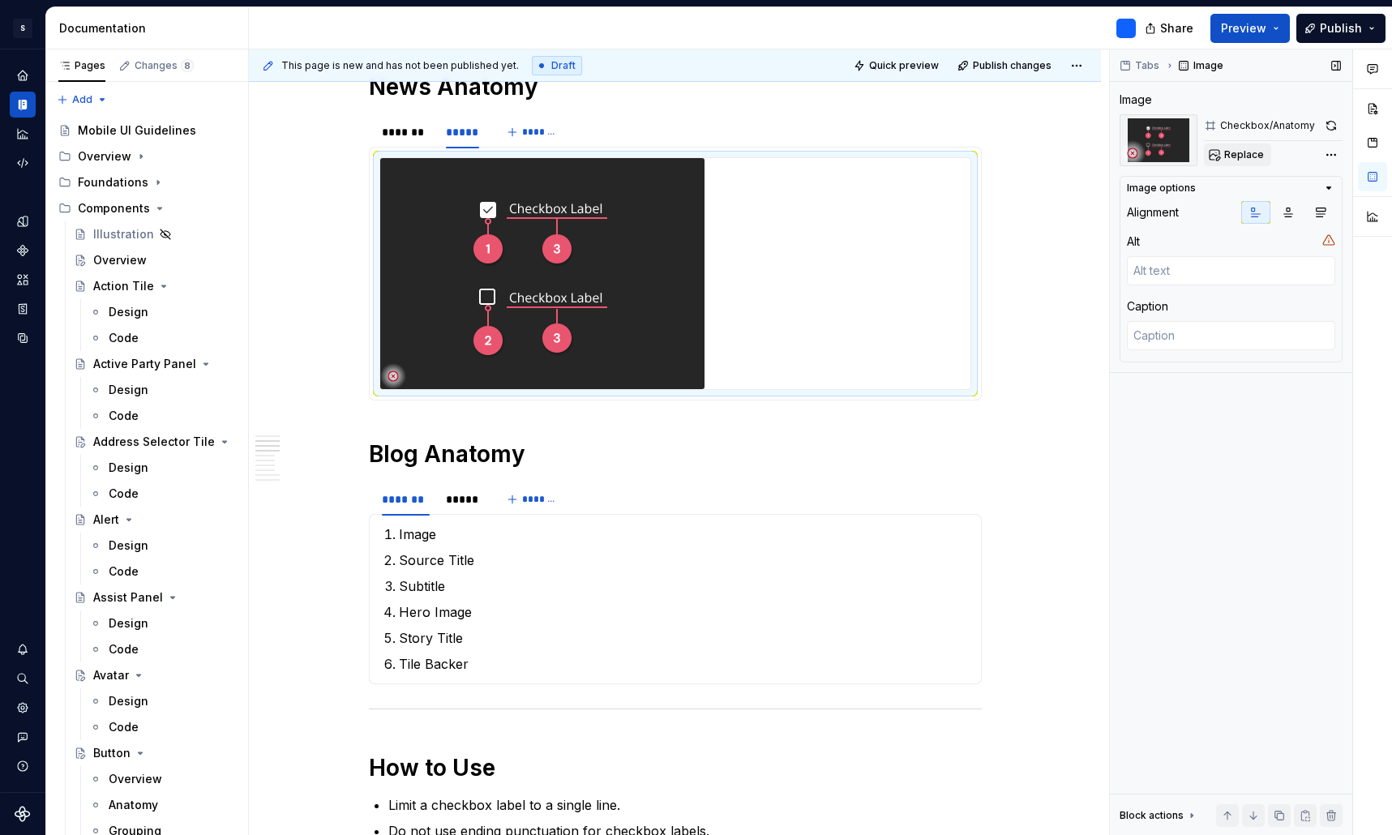
click at [1247, 157] on span "Replace" at bounding box center [1244, 154] width 40 height 13
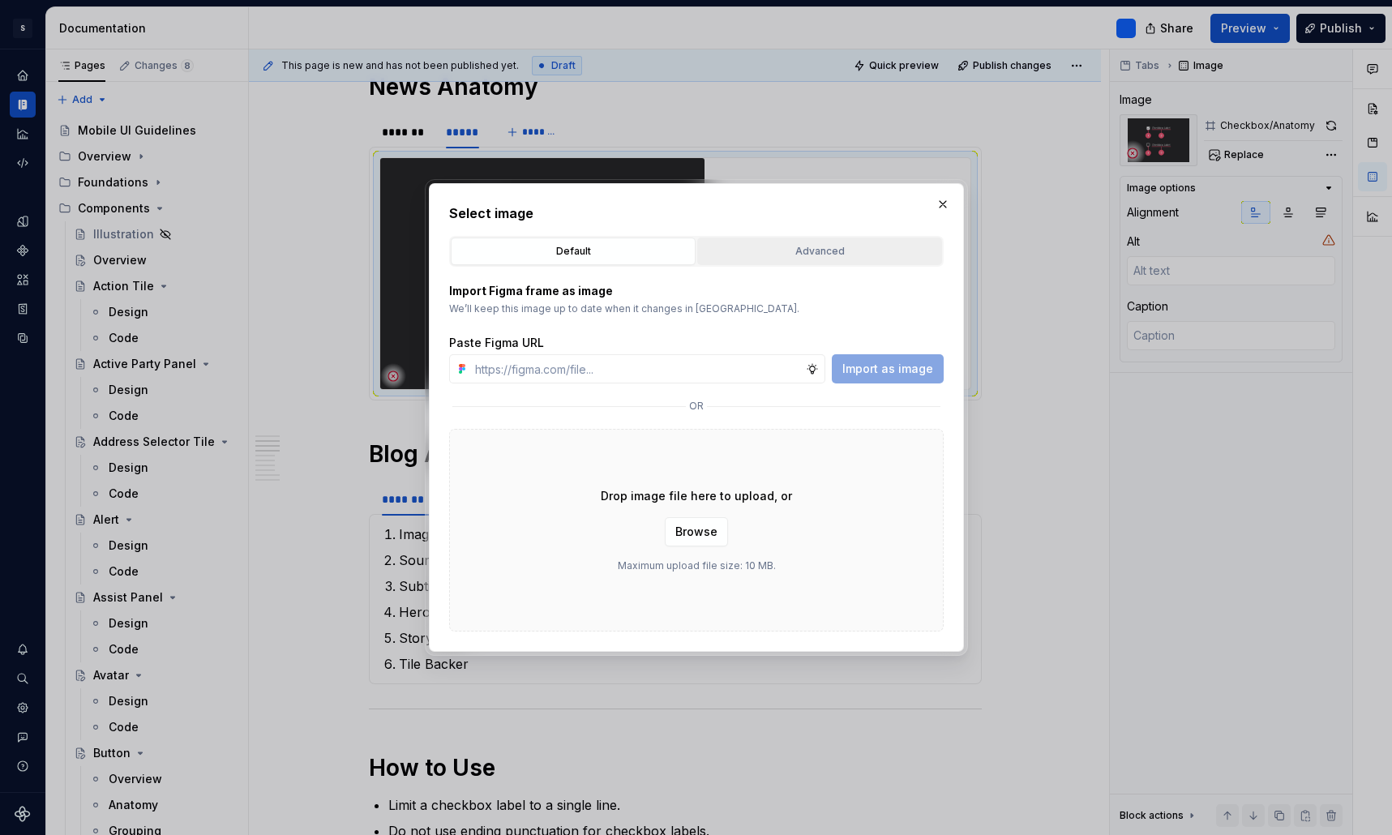
click at [793, 252] on div "Advanced" at bounding box center [819, 251] width 233 height 16
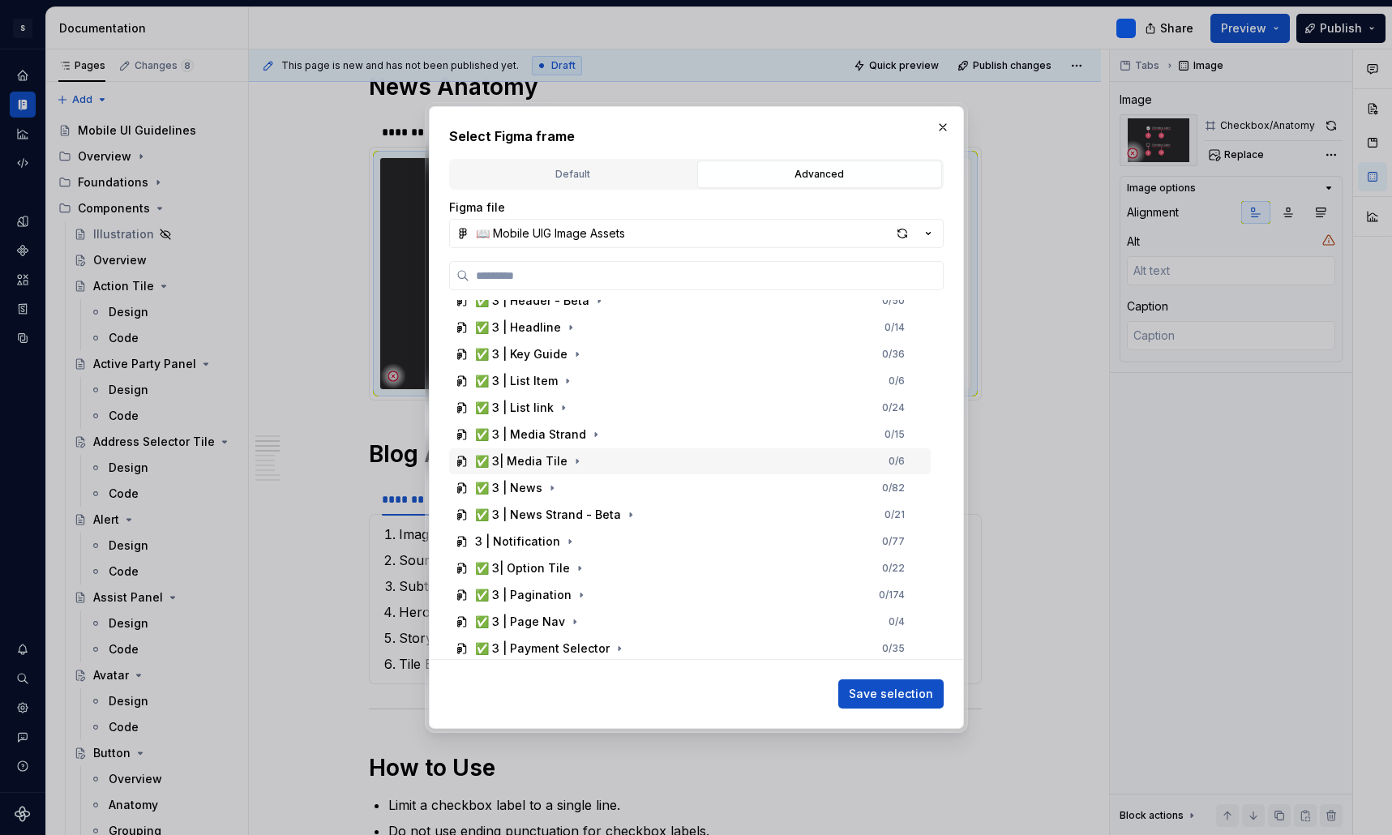
scroll to position [1037, 0]
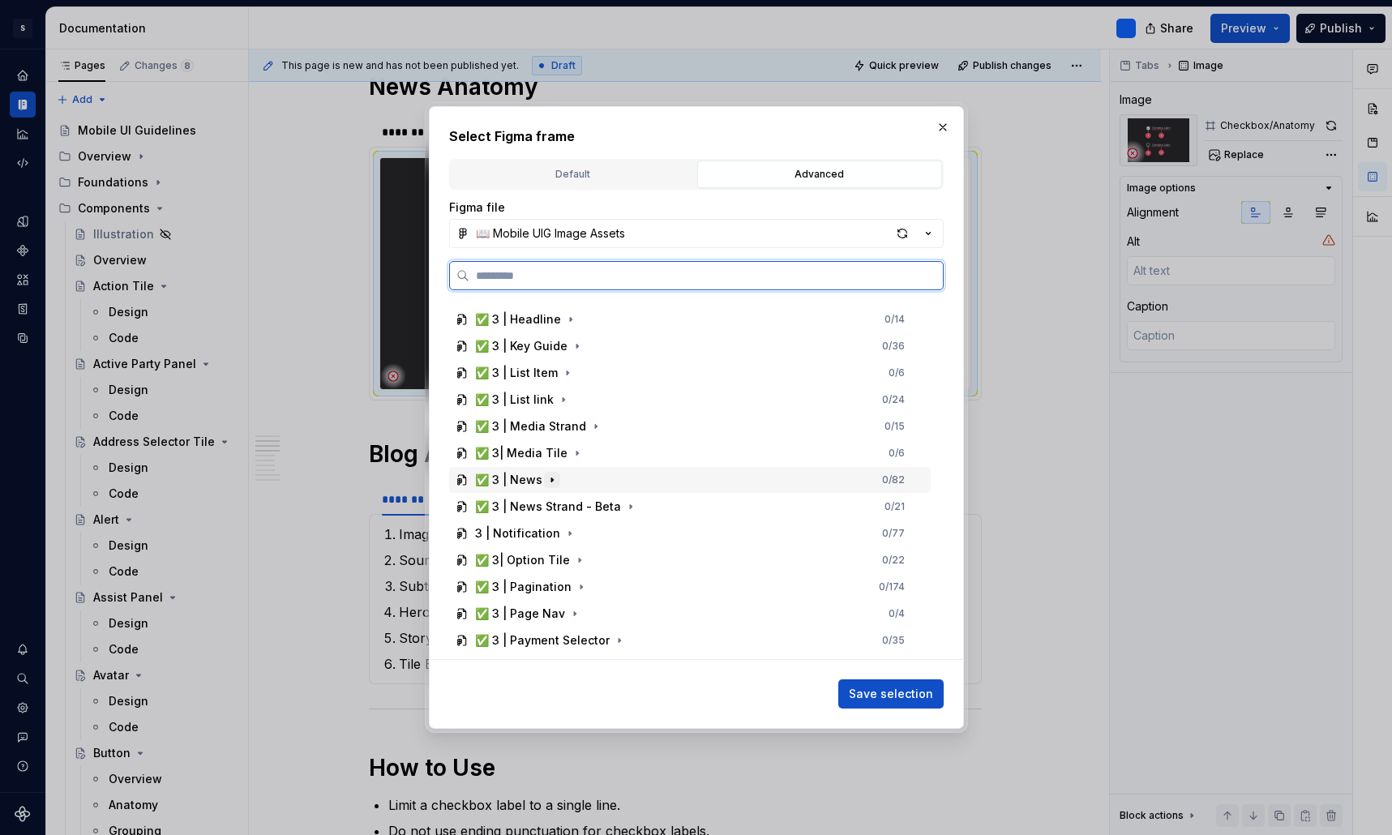
click at [552, 479] on icon "button" at bounding box center [552, 479] width 13 height 13
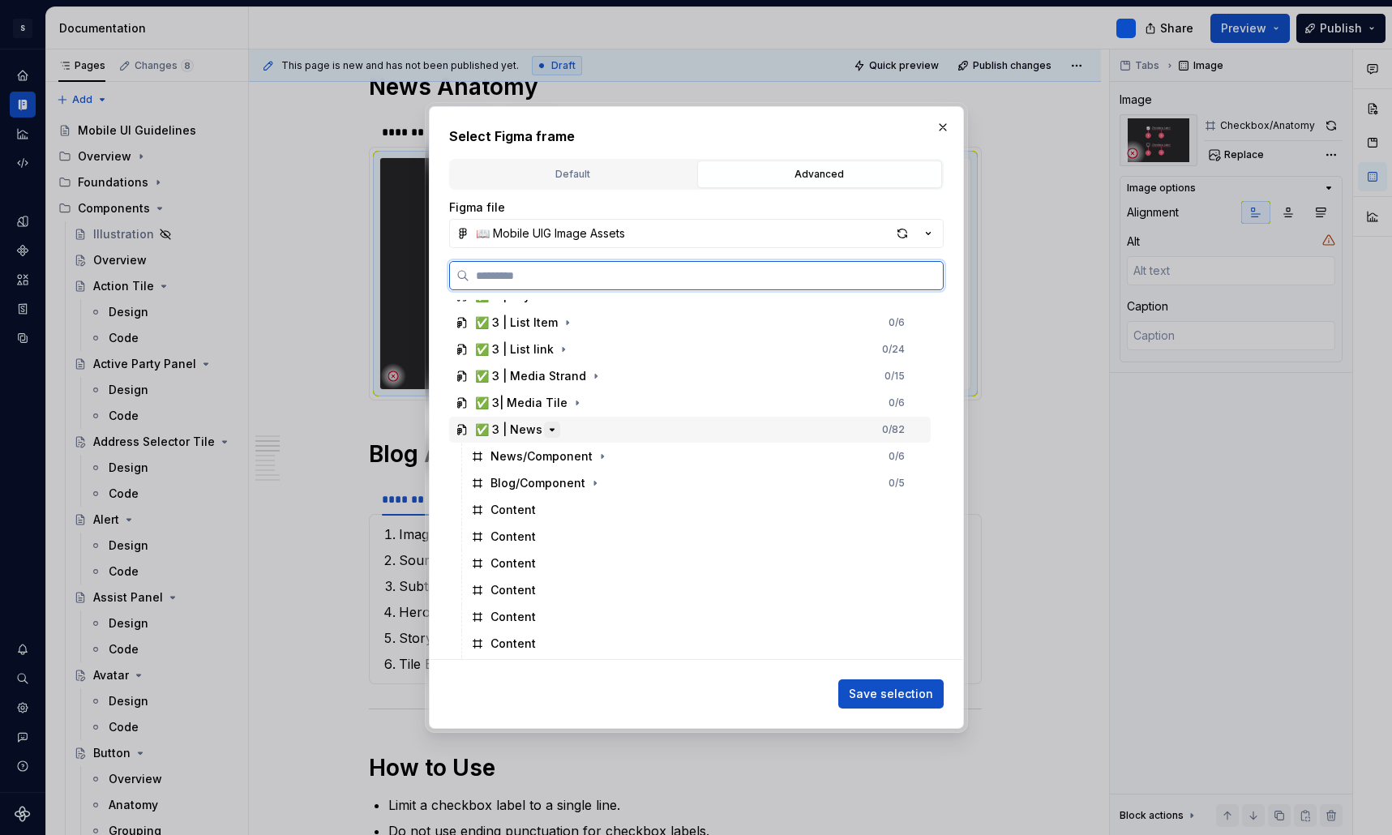
scroll to position [1091, 0]
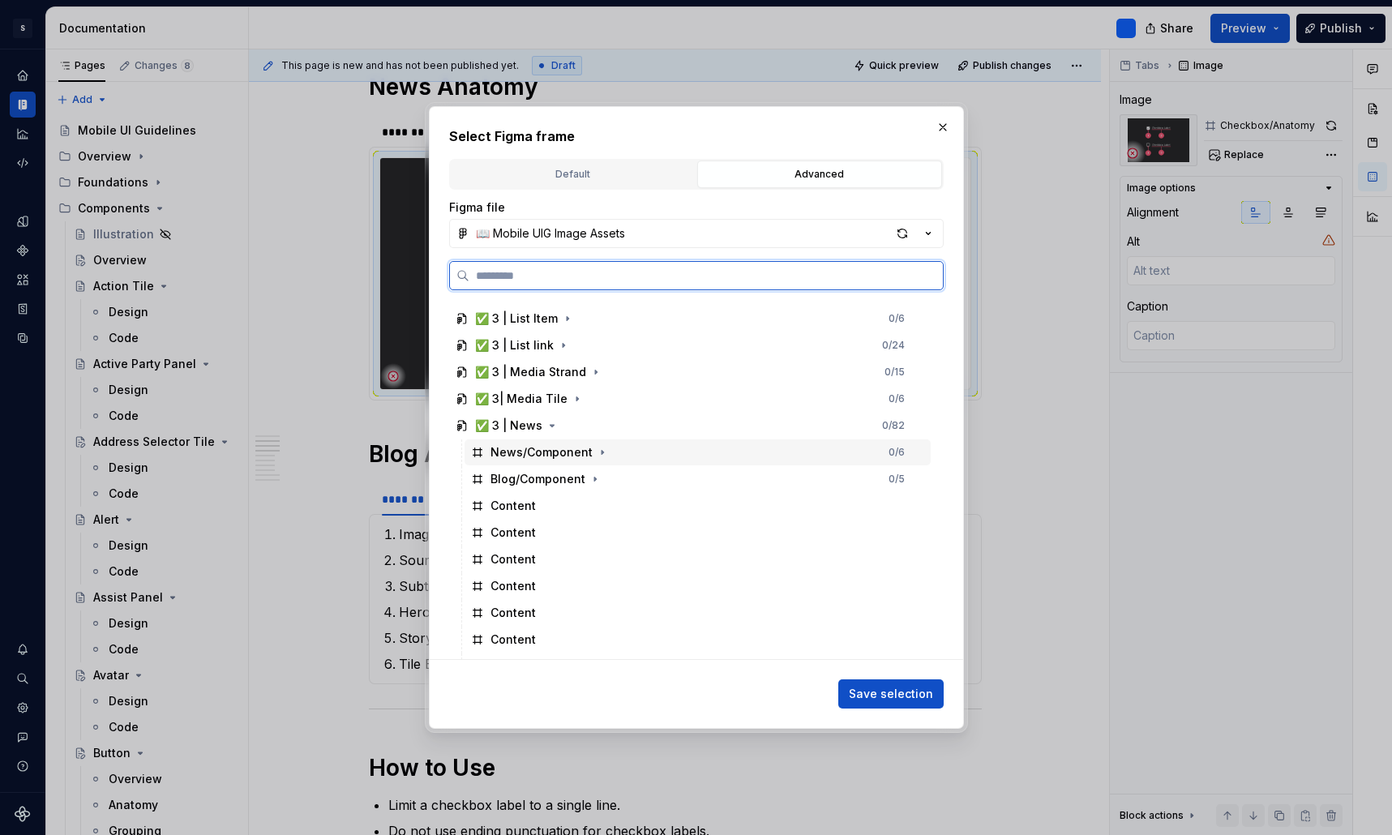
click at [567, 456] on div "News/Component" at bounding box center [541, 452] width 102 height 16
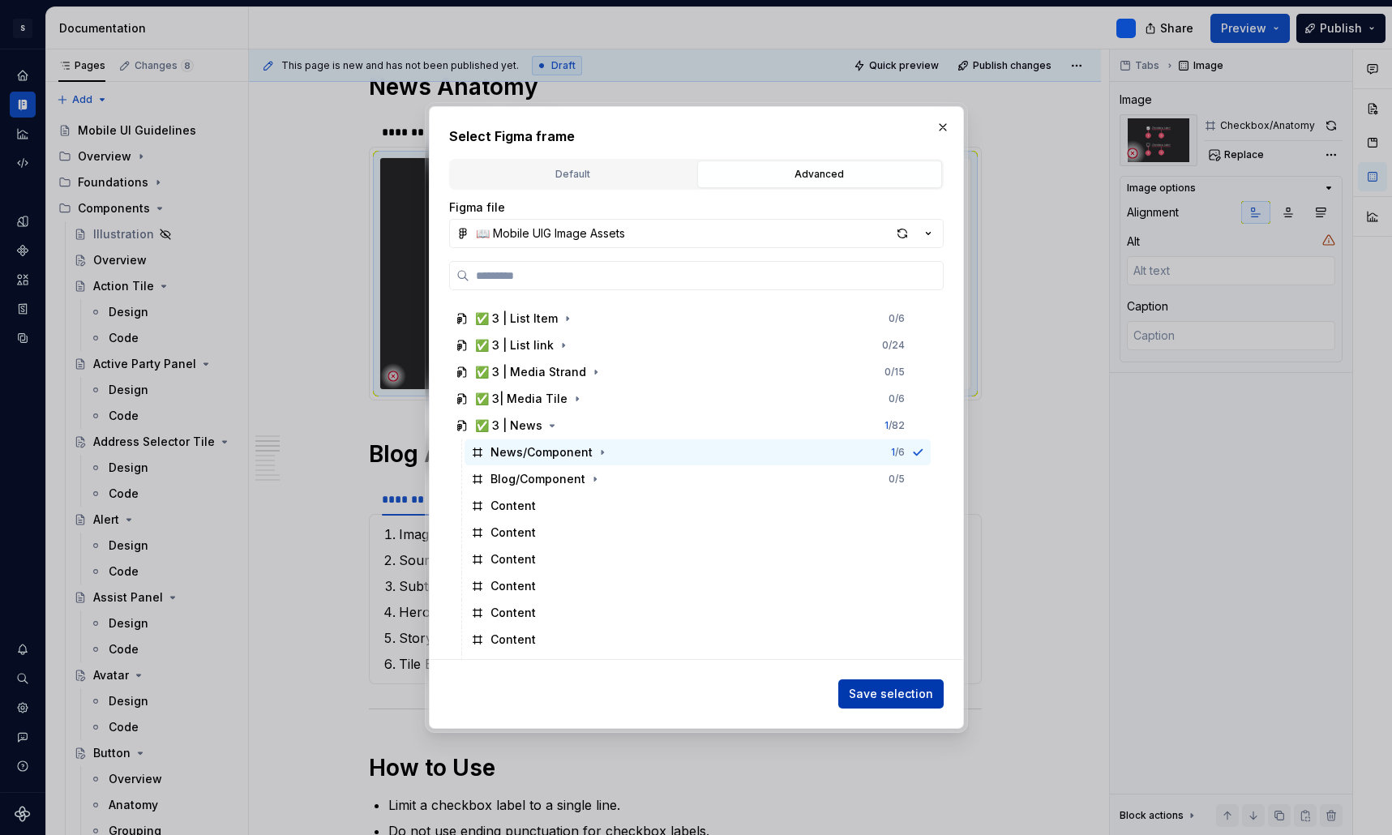
click at [895, 691] on span "Save selection" at bounding box center [891, 694] width 84 height 16
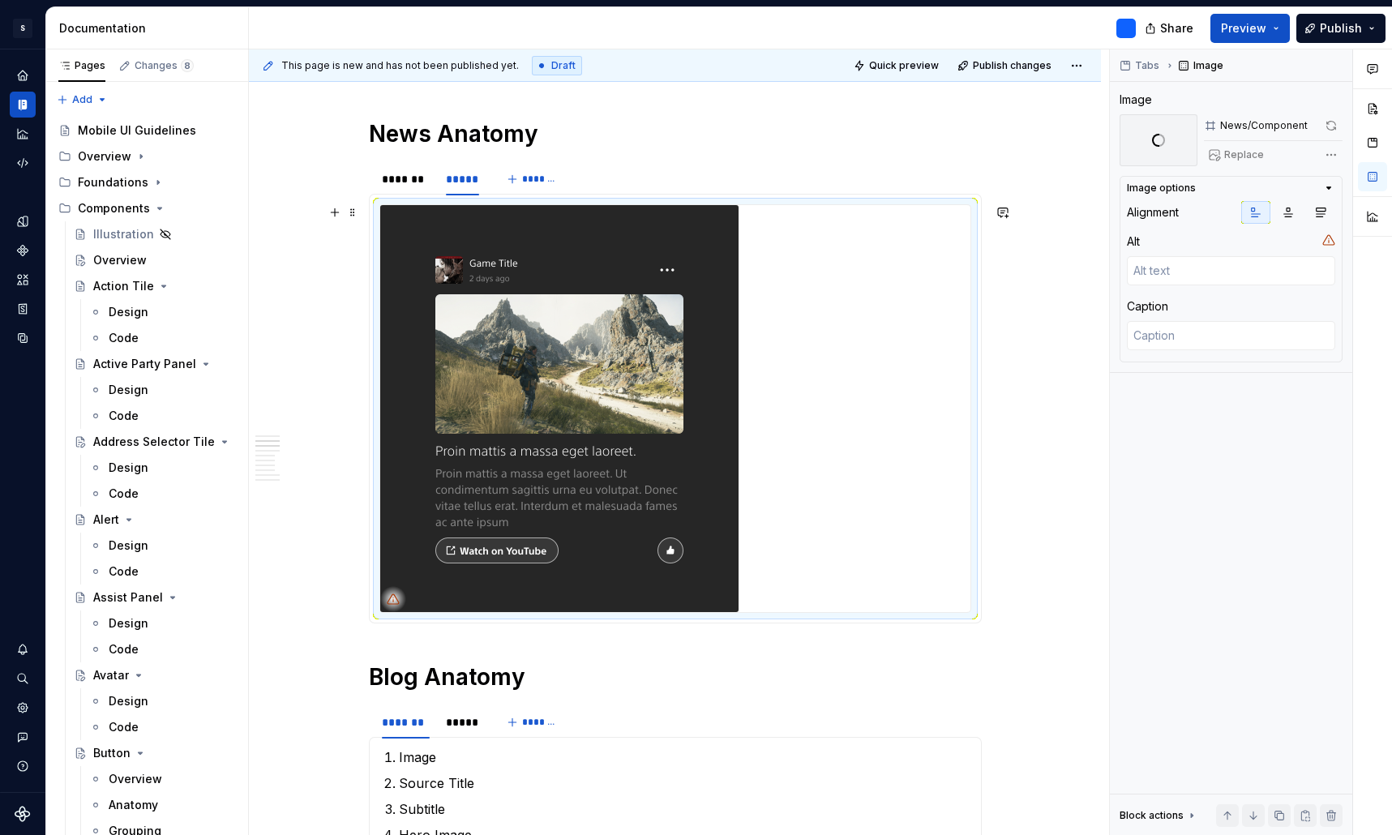
scroll to position [1224, 0]
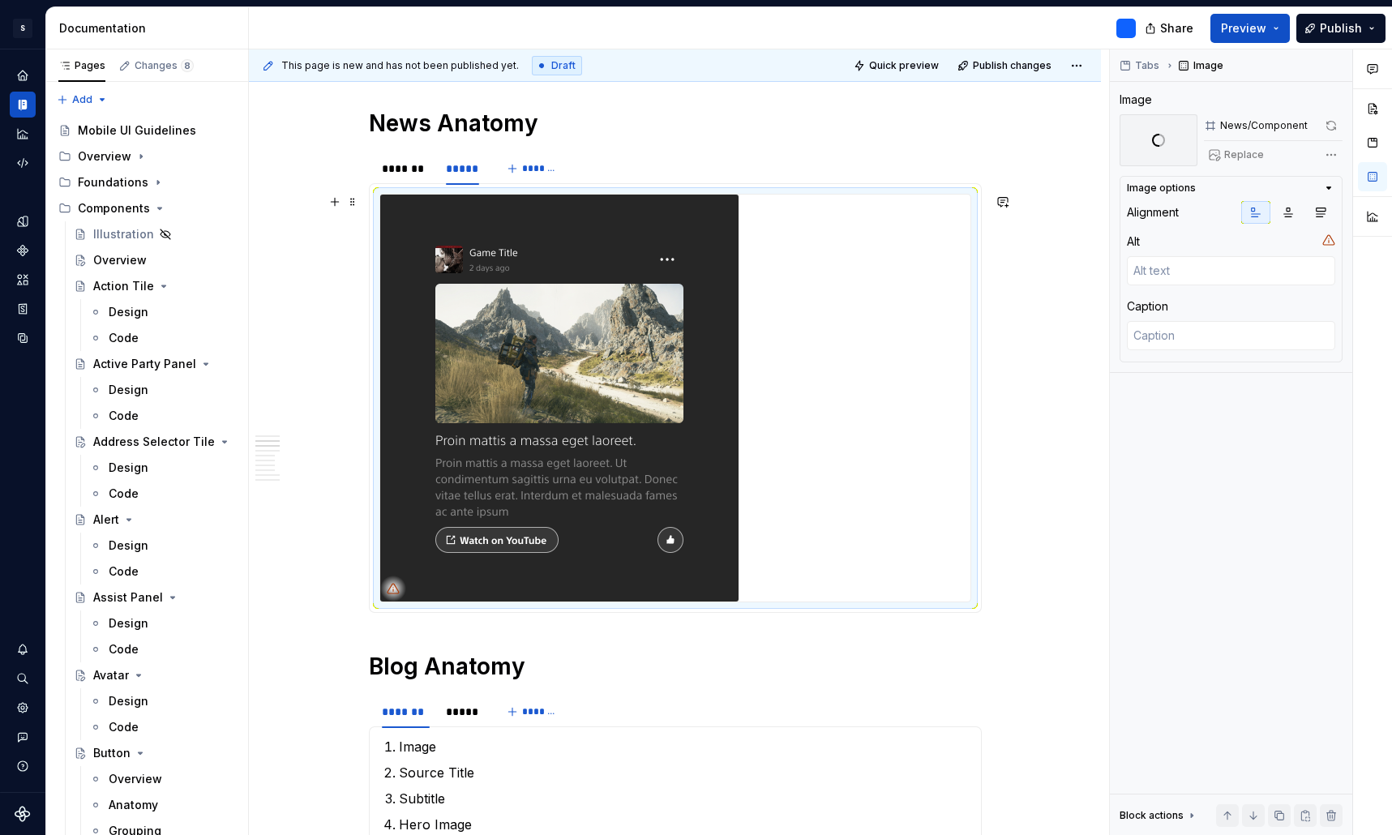
click at [695, 365] on img at bounding box center [559, 398] width 358 height 407
click at [613, 258] on img at bounding box center [559, 398] width 358 height 407
click at [1248, 158] on span "Replace" at bounding box center [1244, 154] width 40 height 13
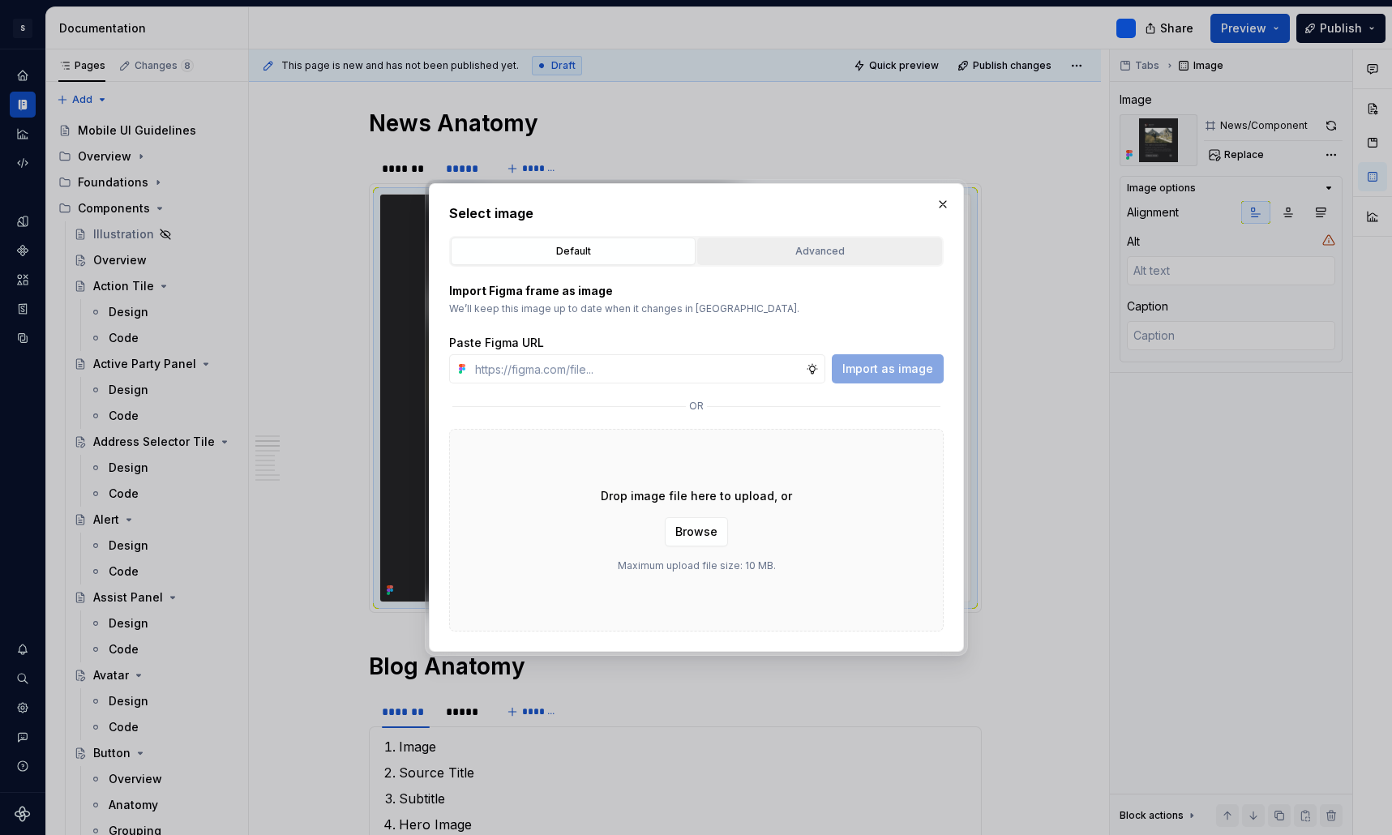
click at [822, 256] on div "Advanced" at bounding box center [819, 251] width 233 height 16
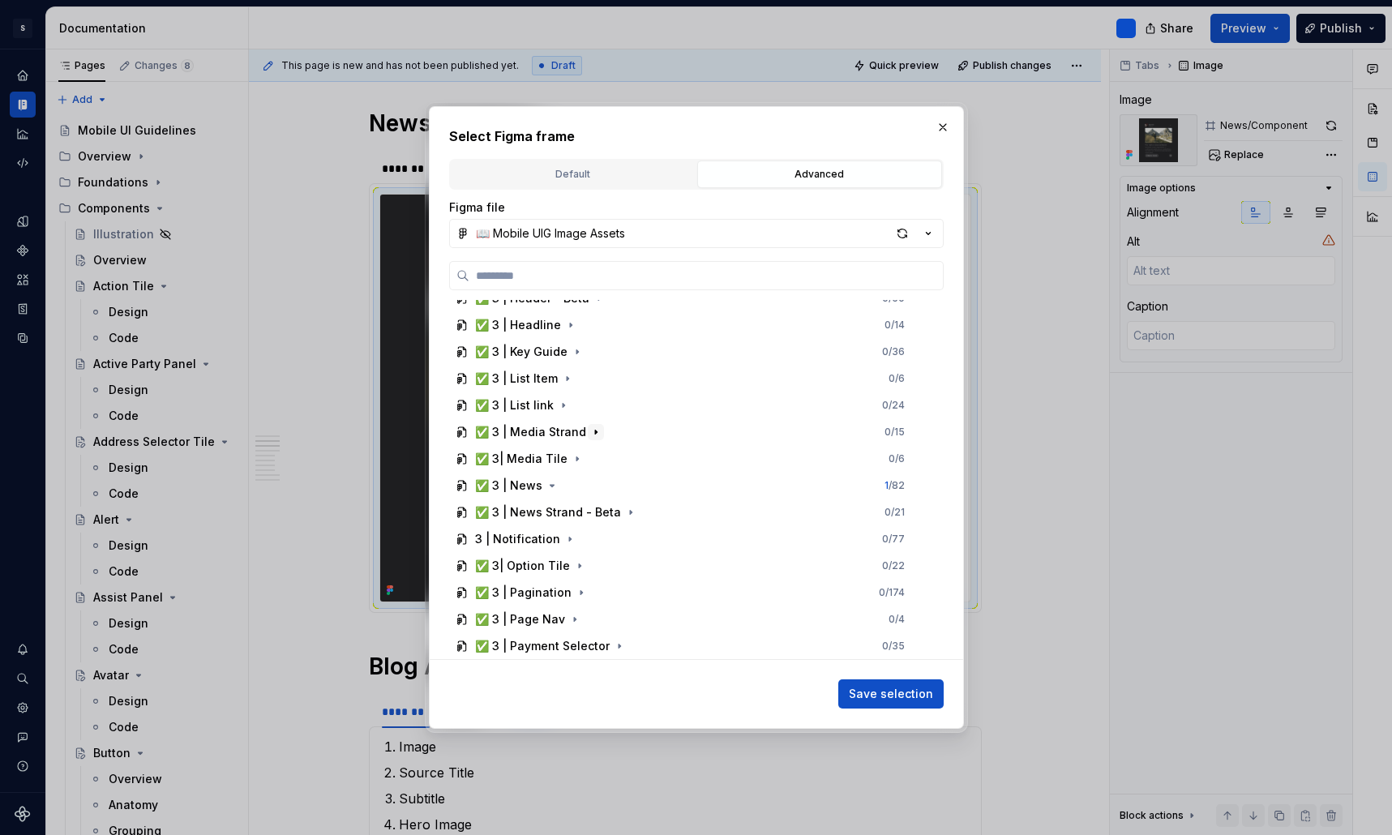
scroll to position [1035, 0]
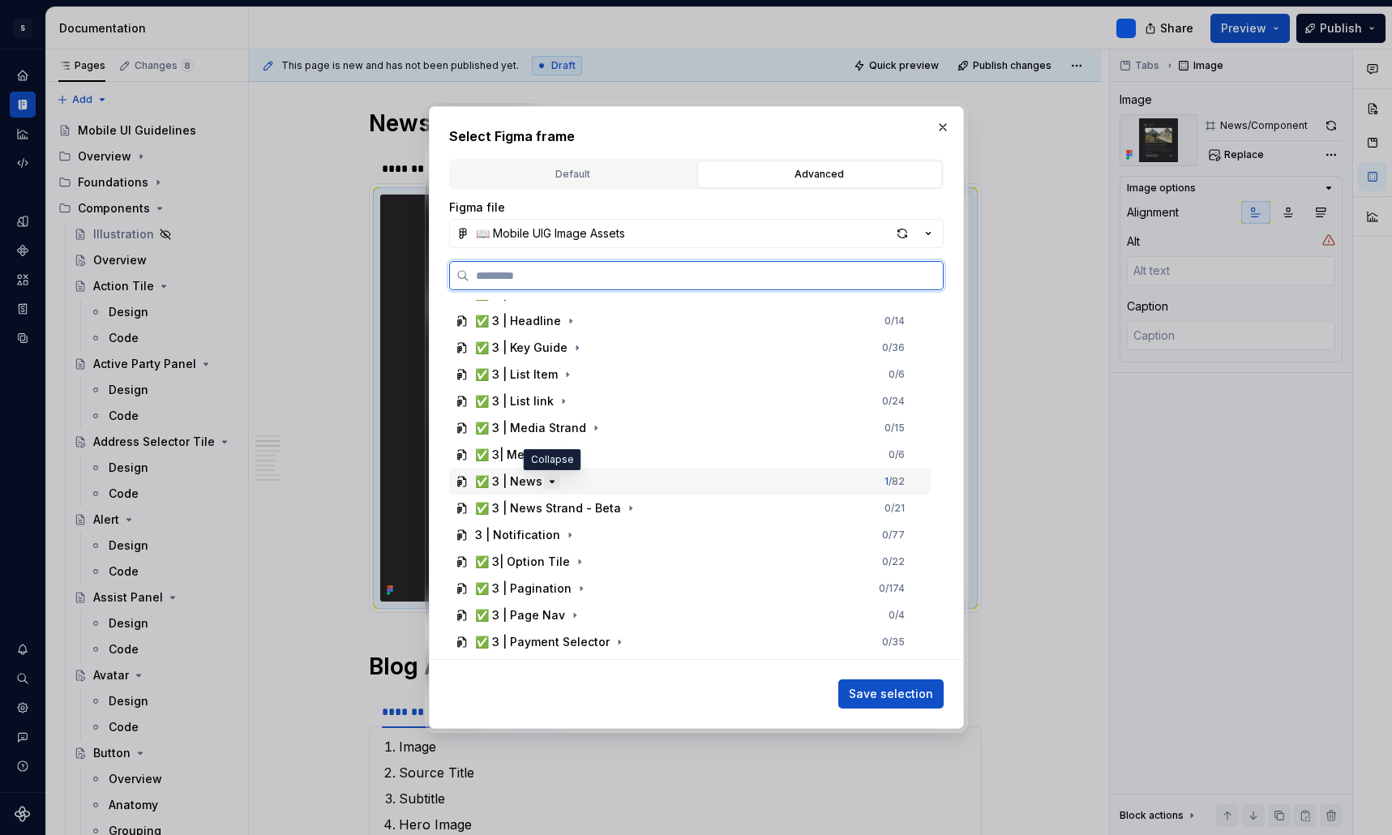
click at [551, 479] on icon "button" at bounding box center [552, 481] width 13 height 13
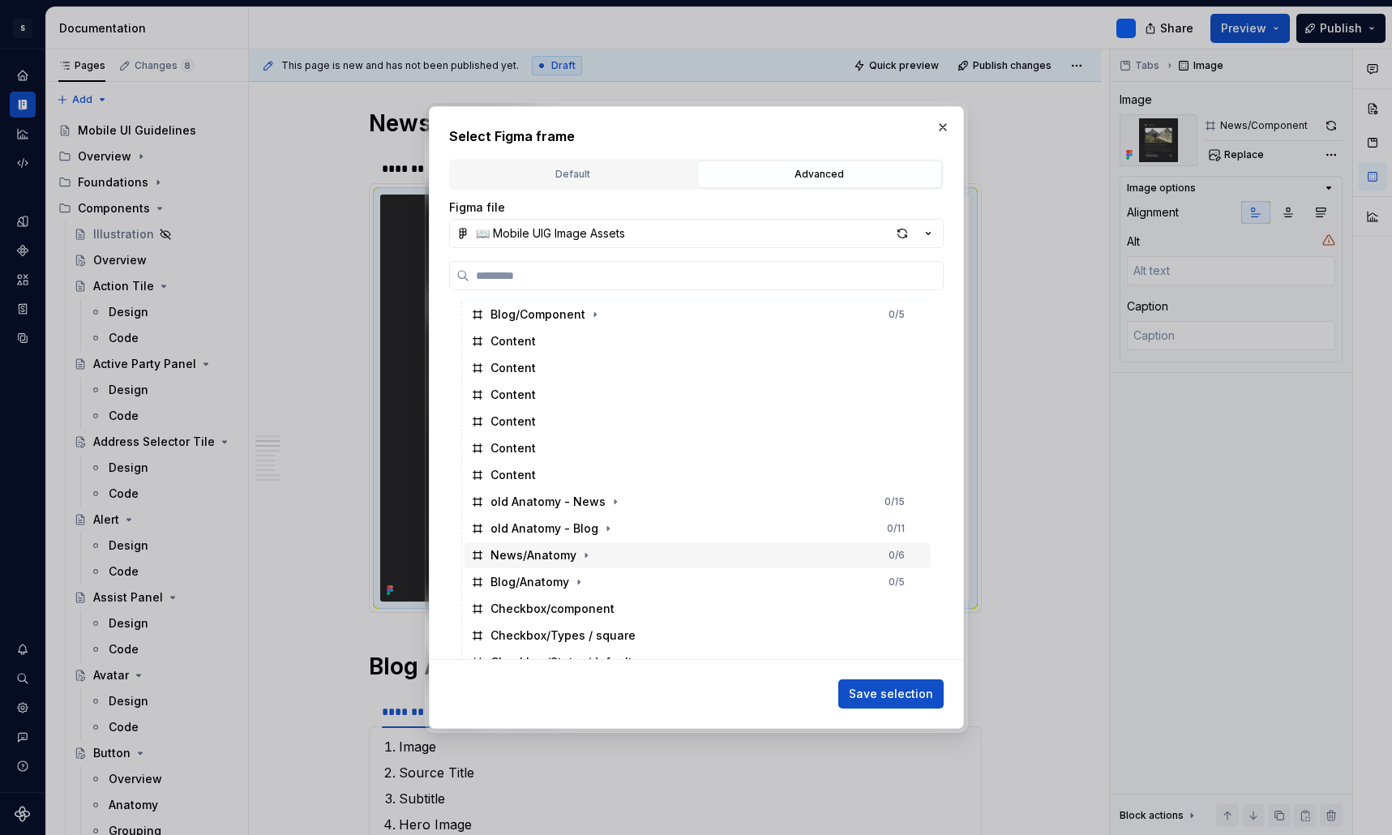
scroll to position [1265, 0]
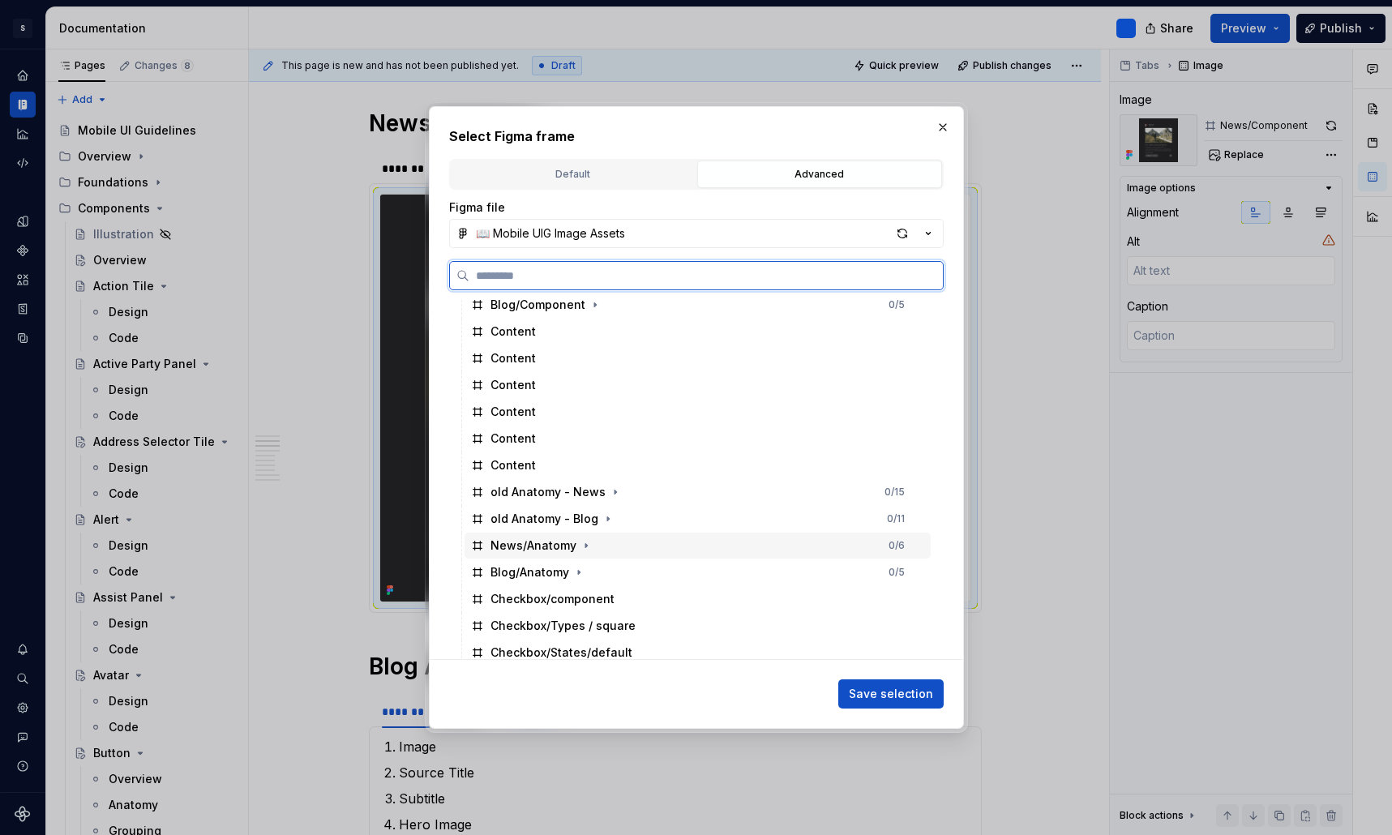
click at [549, 550] on div "News/Anatomy" at bounding box center [533, 545] width 86 height 16
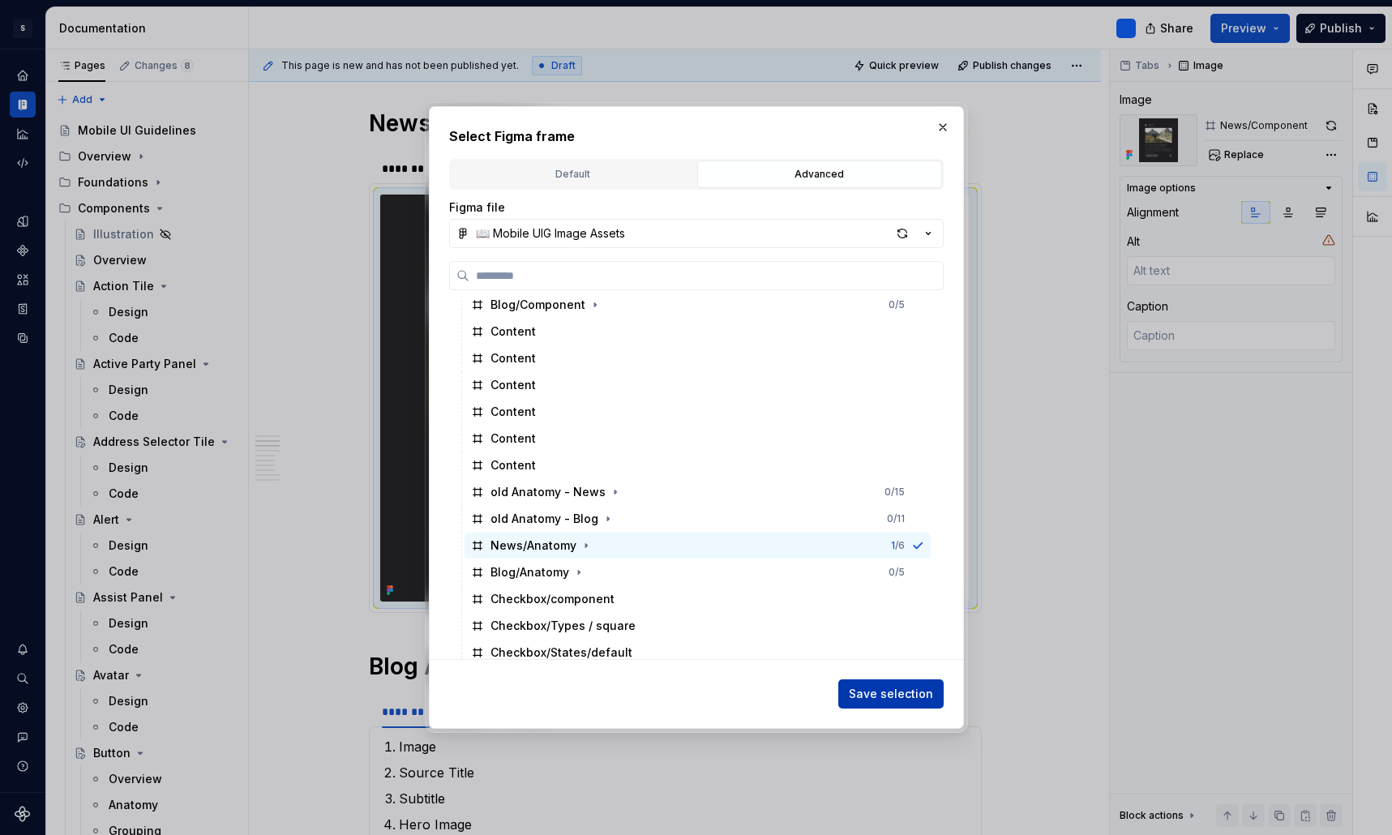
click at [893, 695] on span "Save selection" at bounding box center [891, 694] width 84 height 16
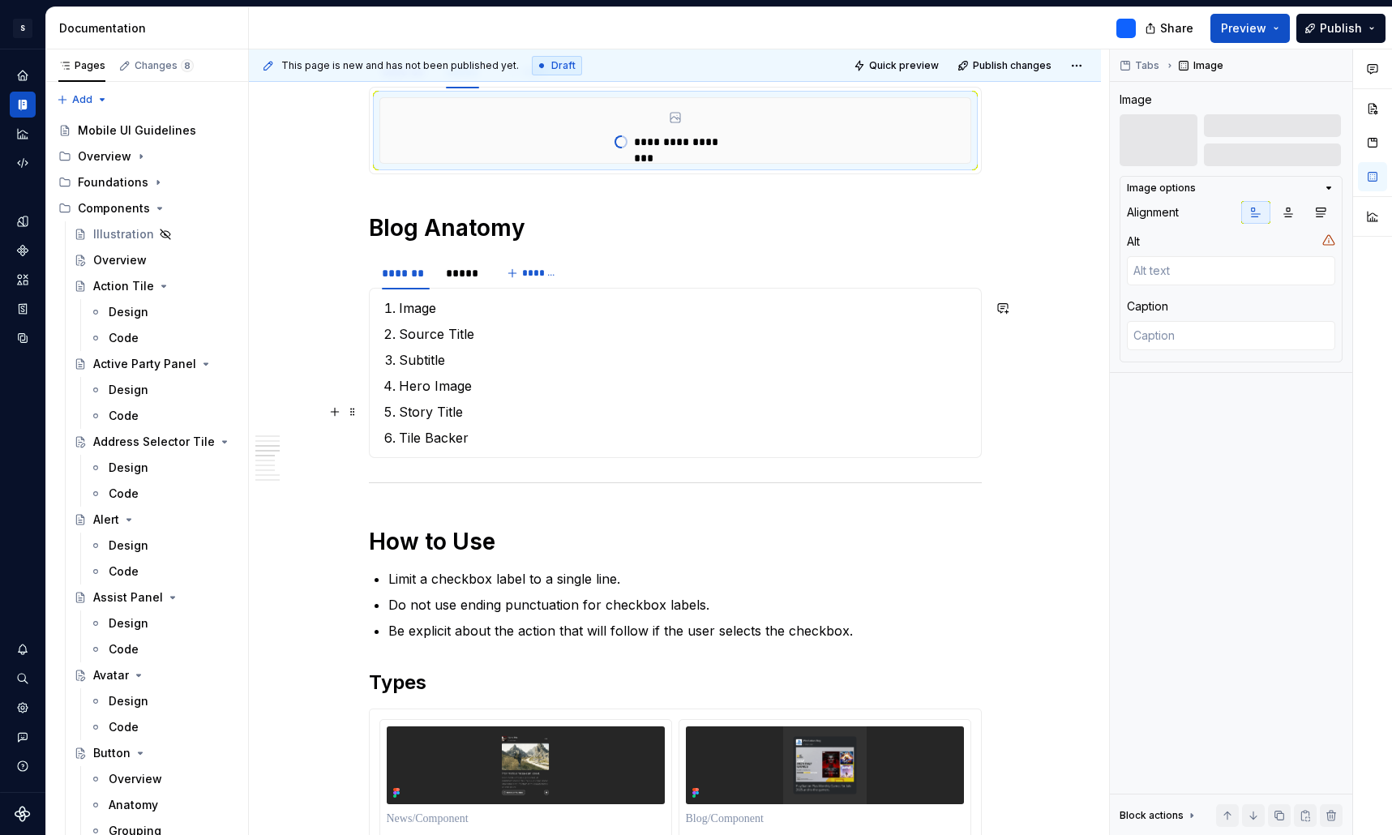
scroll to position [1359, 0]
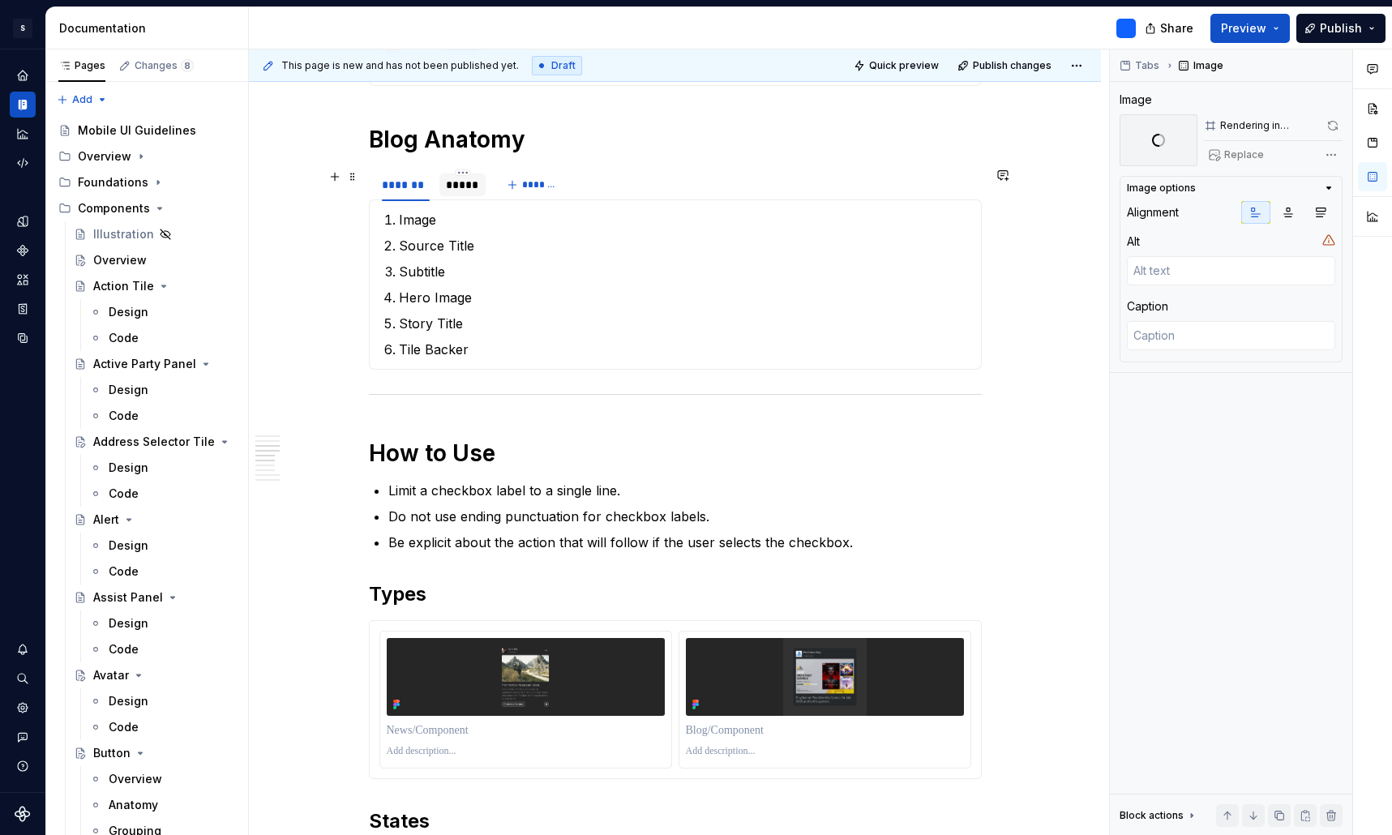
click at [473, 183] on div "*****" at bounding box center [462, 185] width 33 height 16
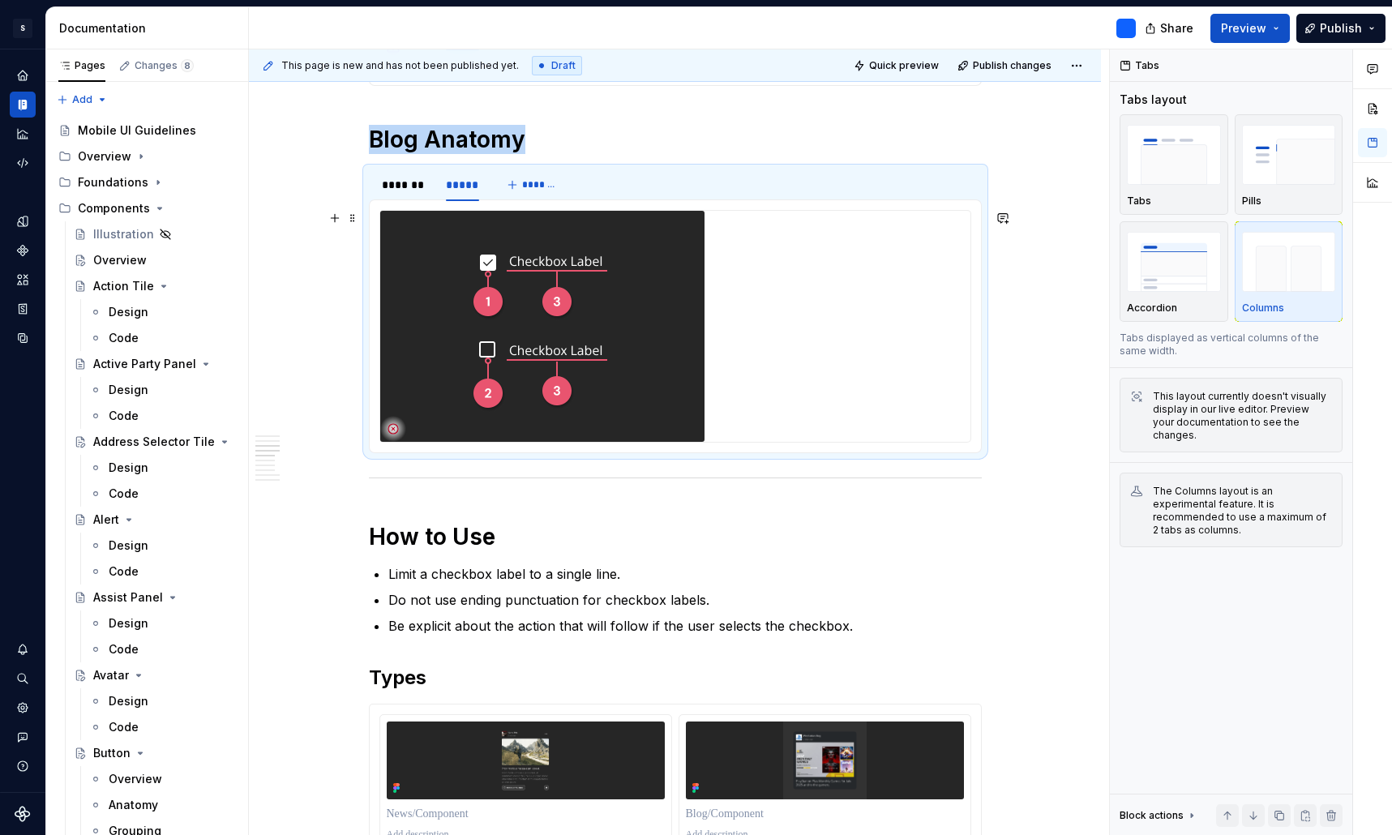
click at [625, 301] on img at bounding box center [542, 326] width 324 height 231
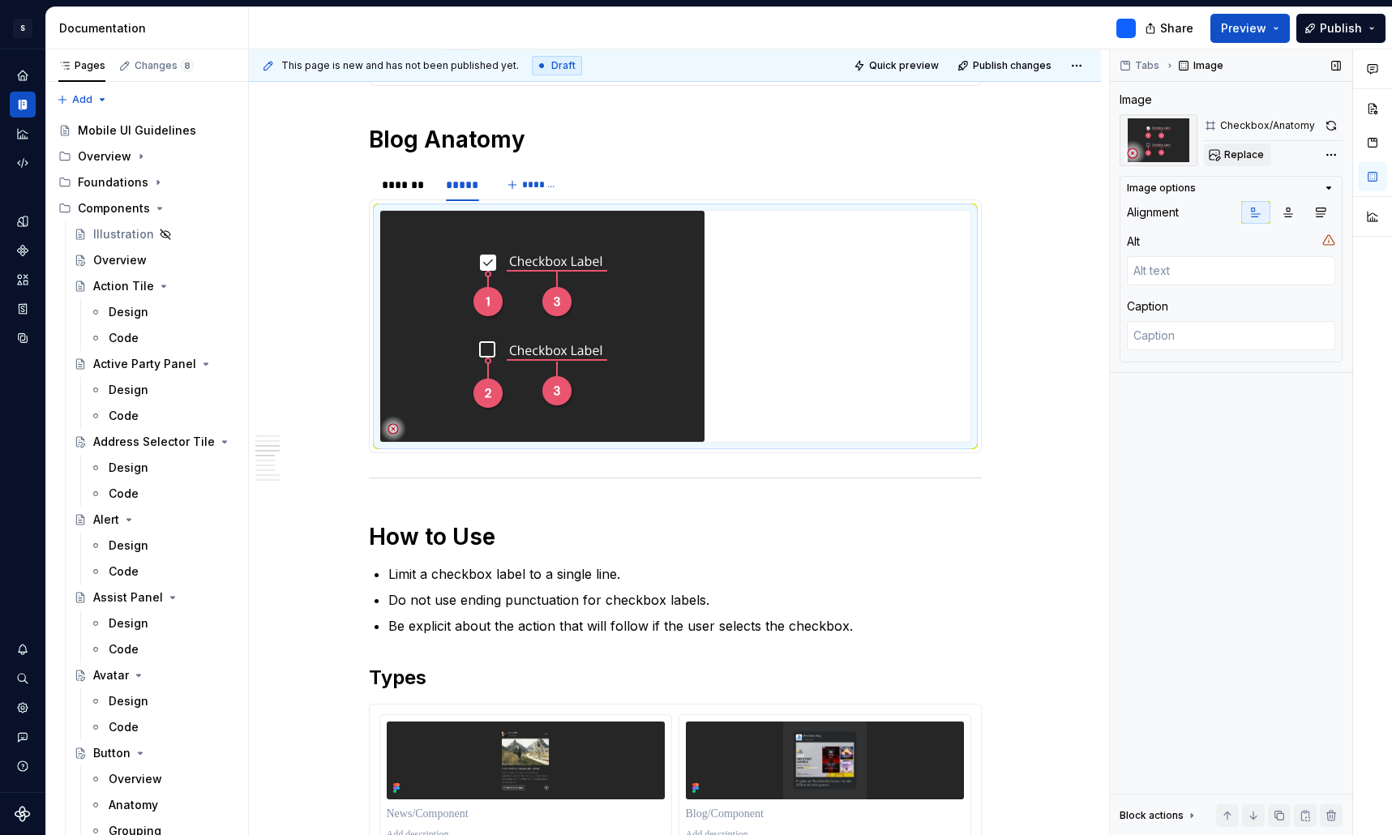
click at [1252, 154] on span "Replace" at bounding box center [1244, 154] width 40 height 13
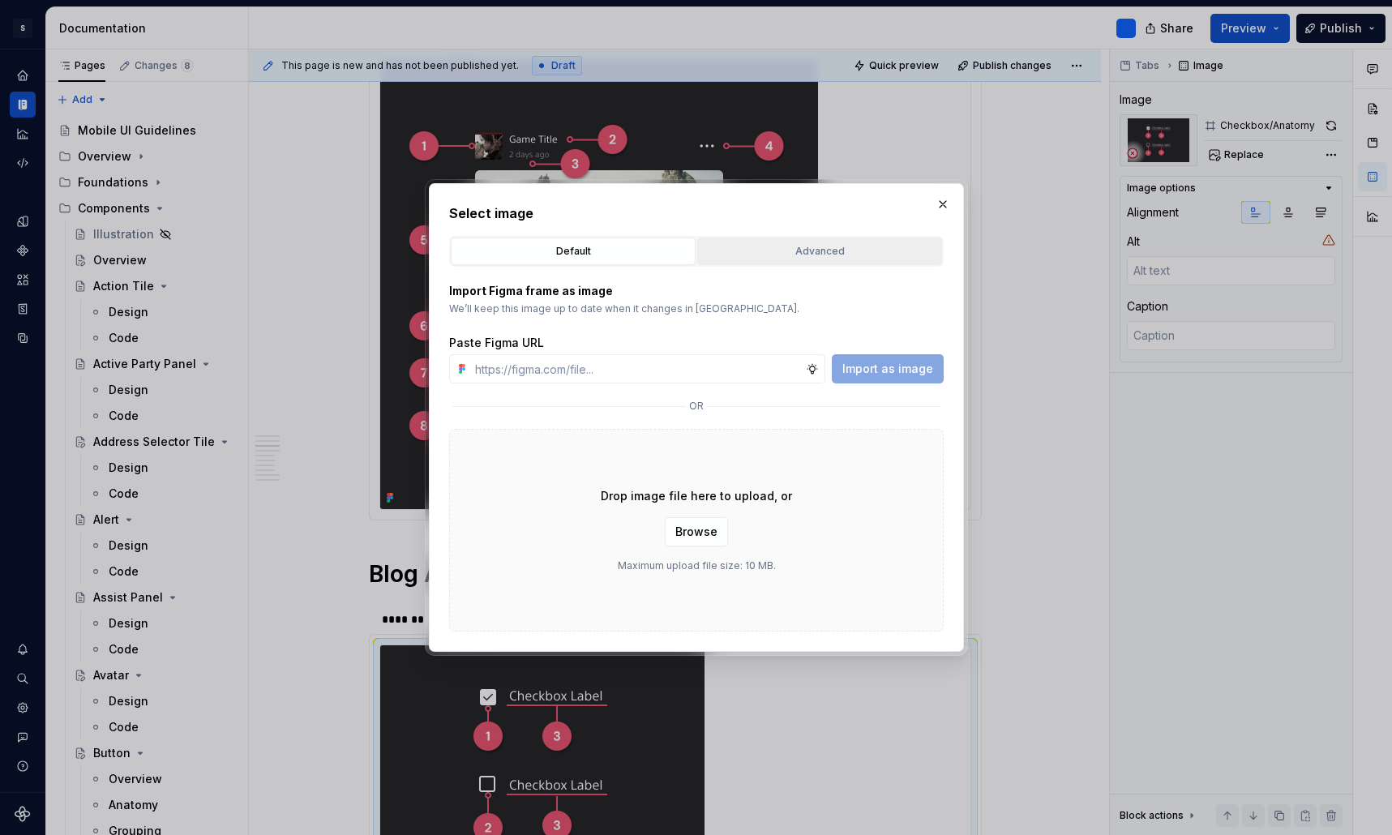
click at [788, 262] on button "Advanced" at bounding box center [819, 252] width 245 height 28
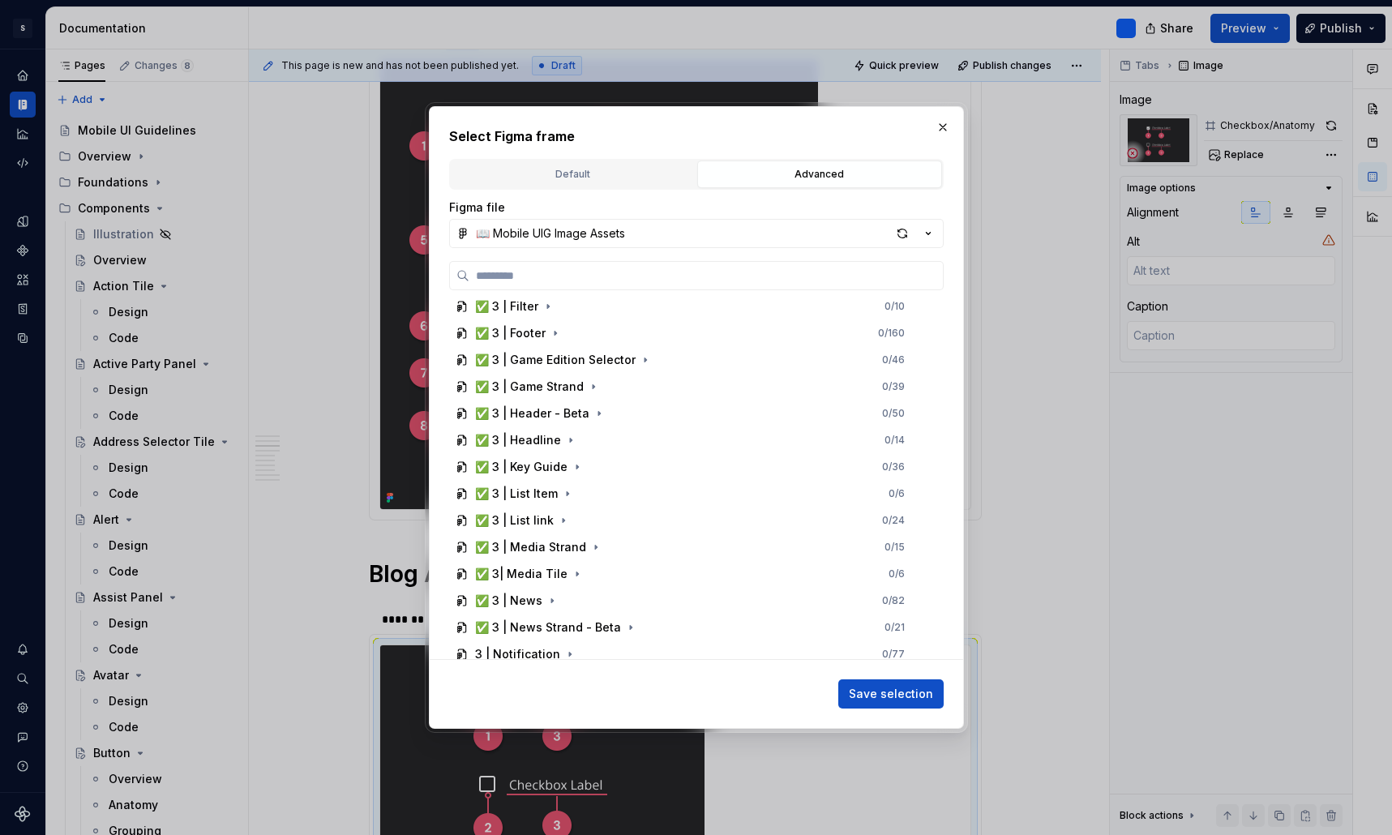
scroll to position [922, 0]
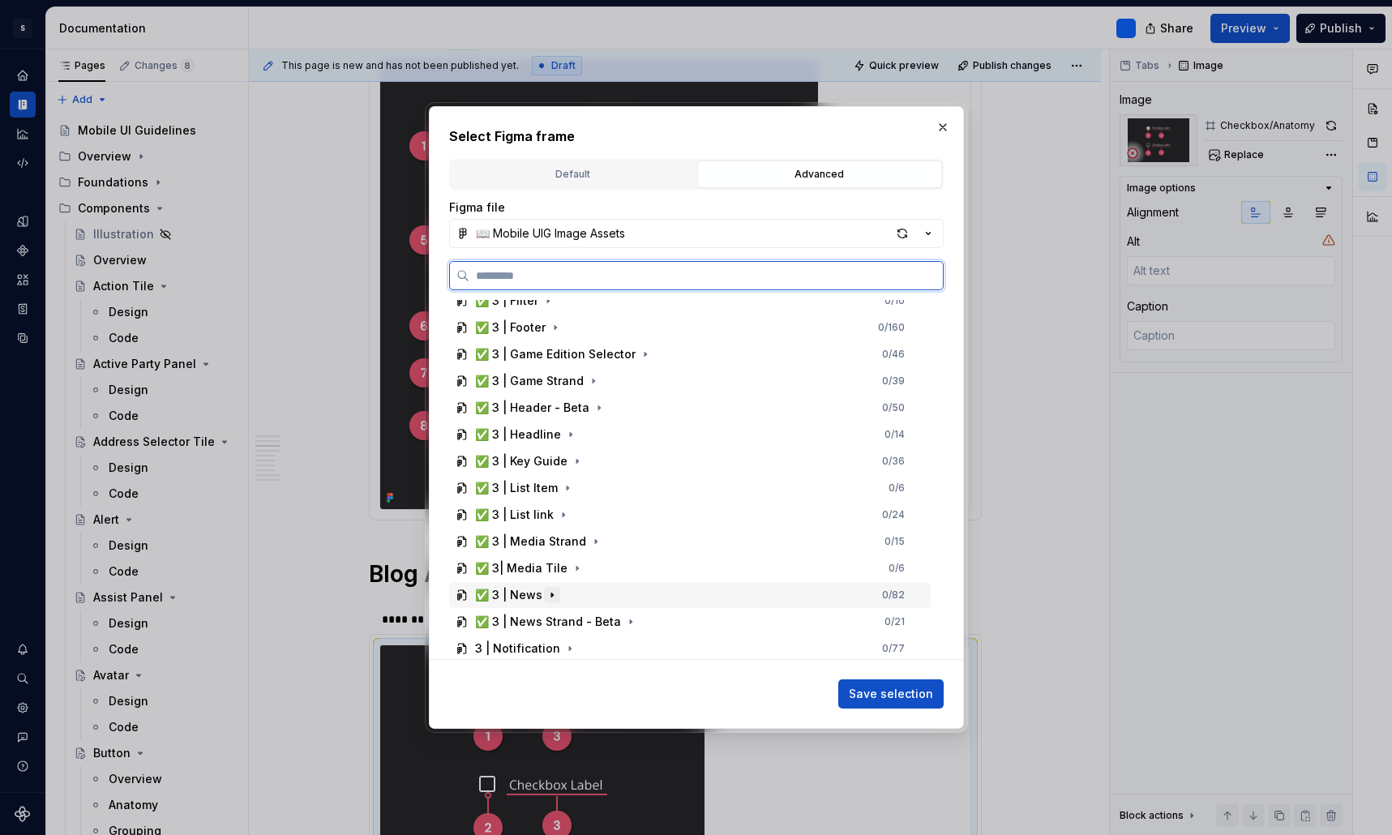
click at [546, 598] on icon "button" at bounding box center [552, 594] width 13 height 13
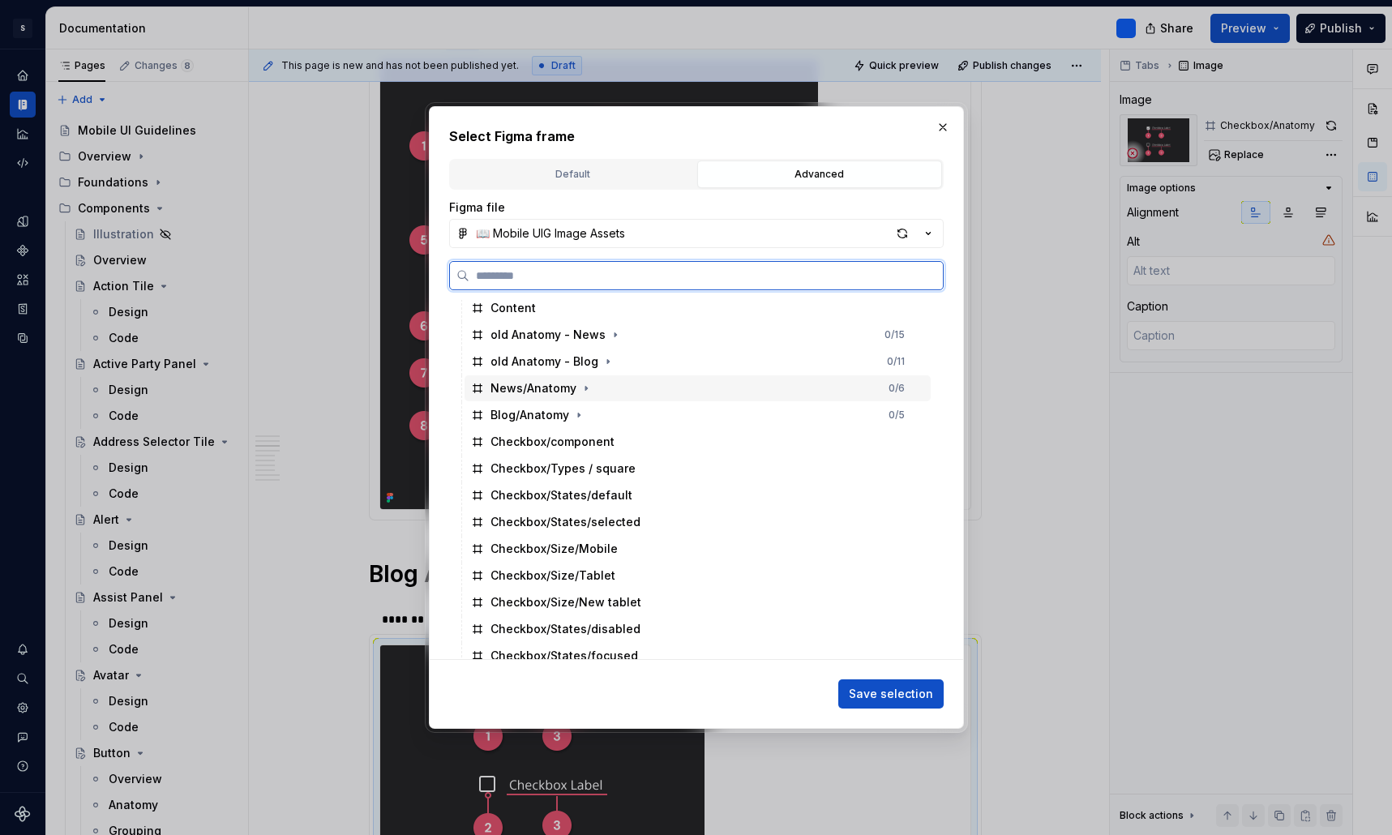
scroll to position [1434, 0]
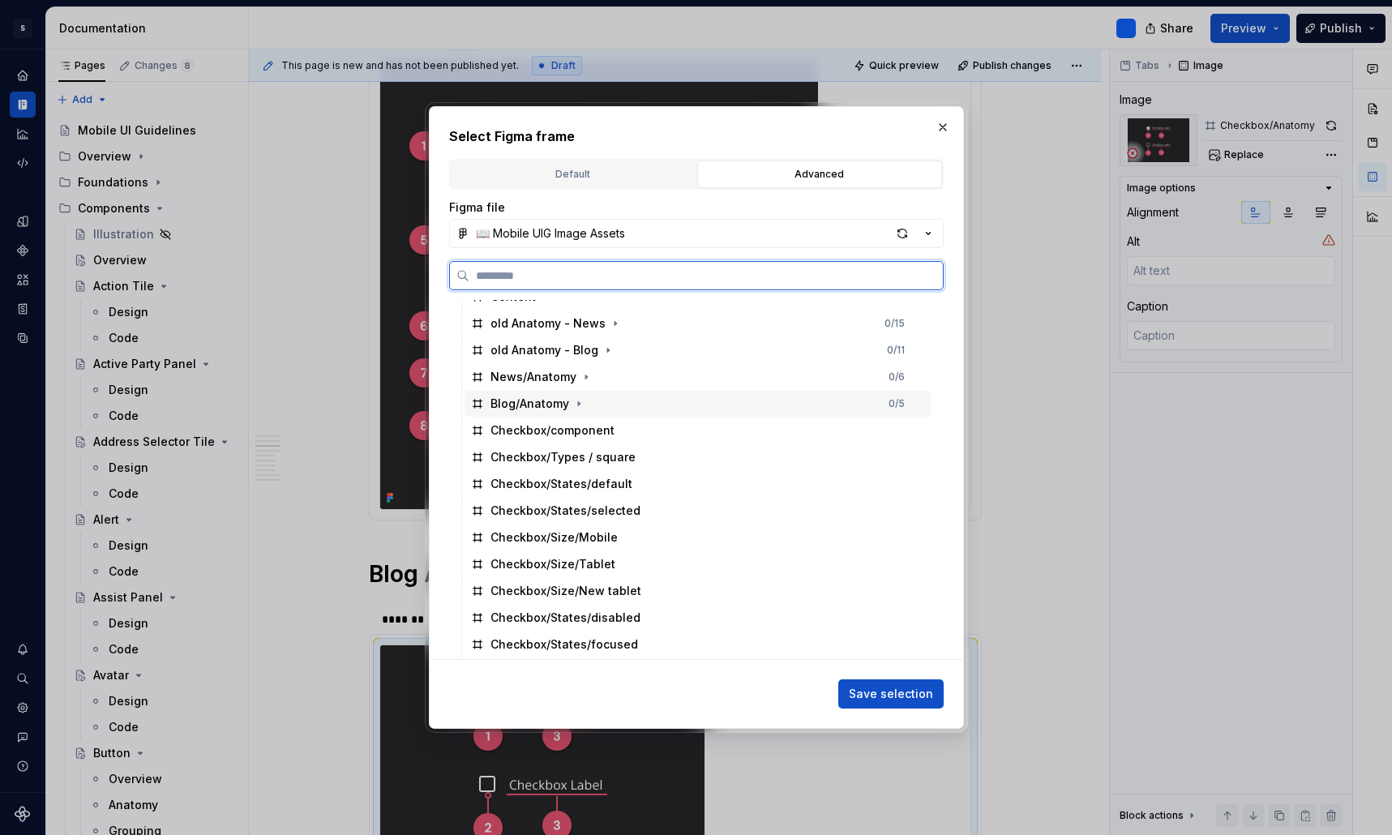
click at [543, 404] on div "Blog/Anatomy" at bounding box center [529, 404] width 79 height 16
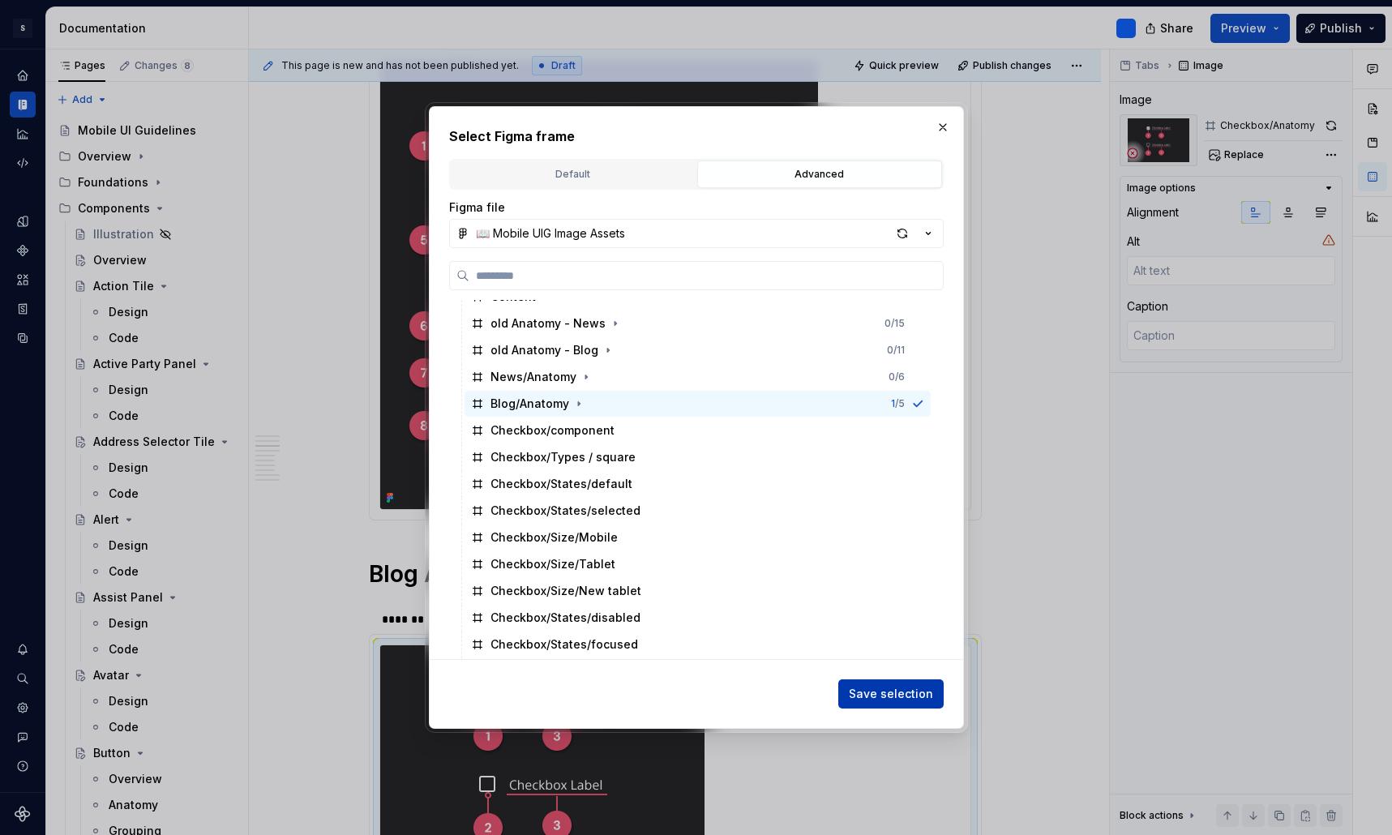
click at [897, 692] on span "Save selection" at bounding box center [891, 694] width 84 height 16
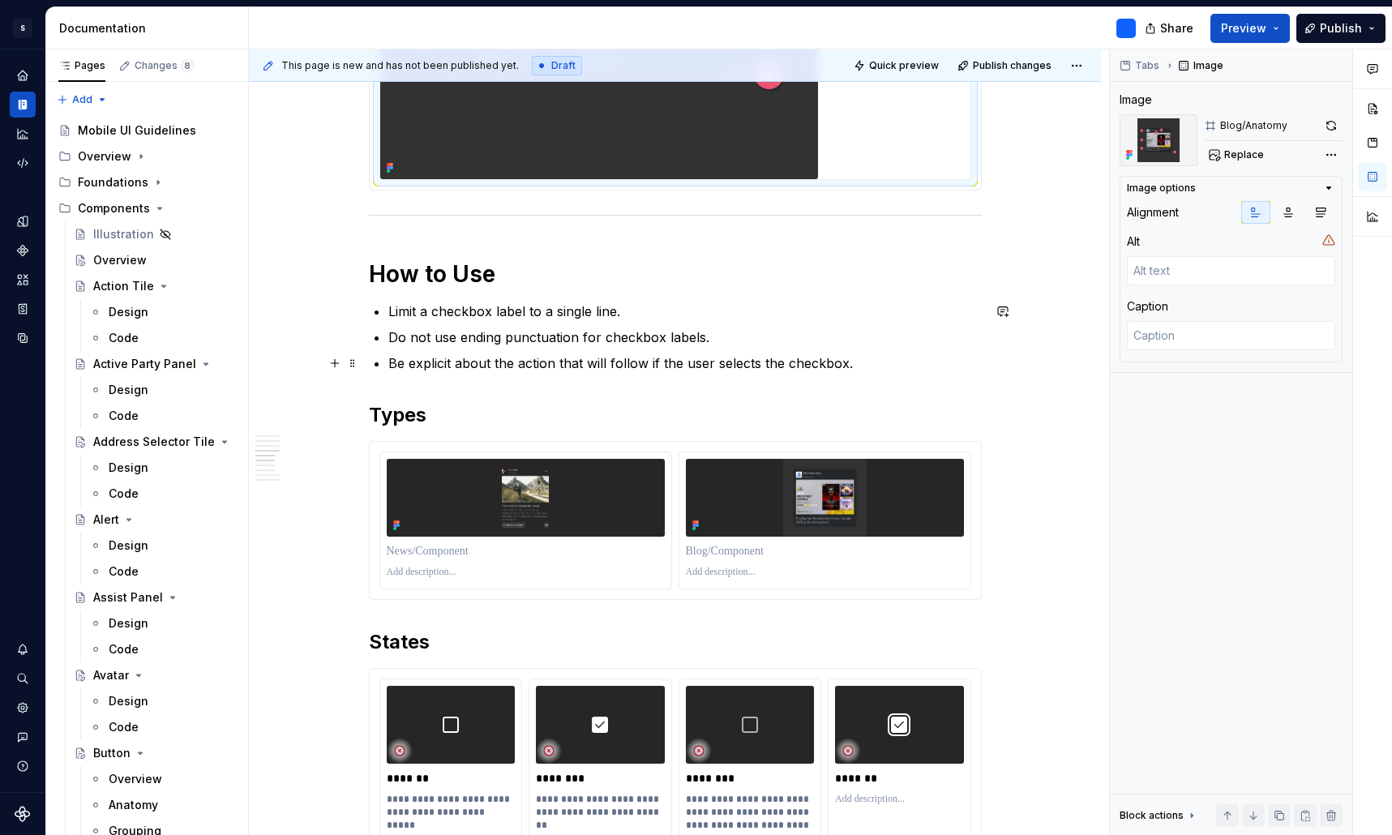
scroll to position [2289, 0]
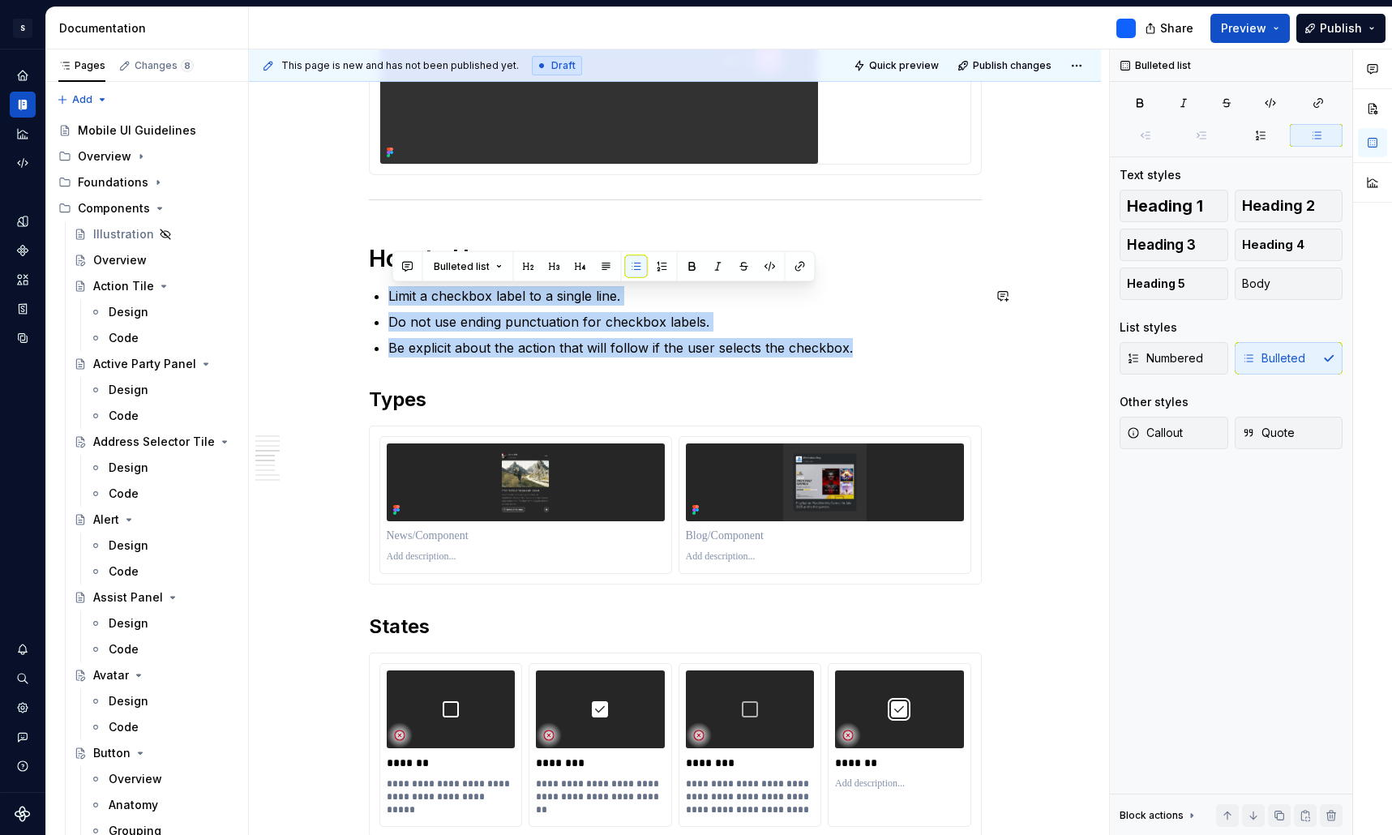
drag, startPoint x: 865, startPoint y: 351, endPoint x: 383, endPoint y: 276, distance: 488.2
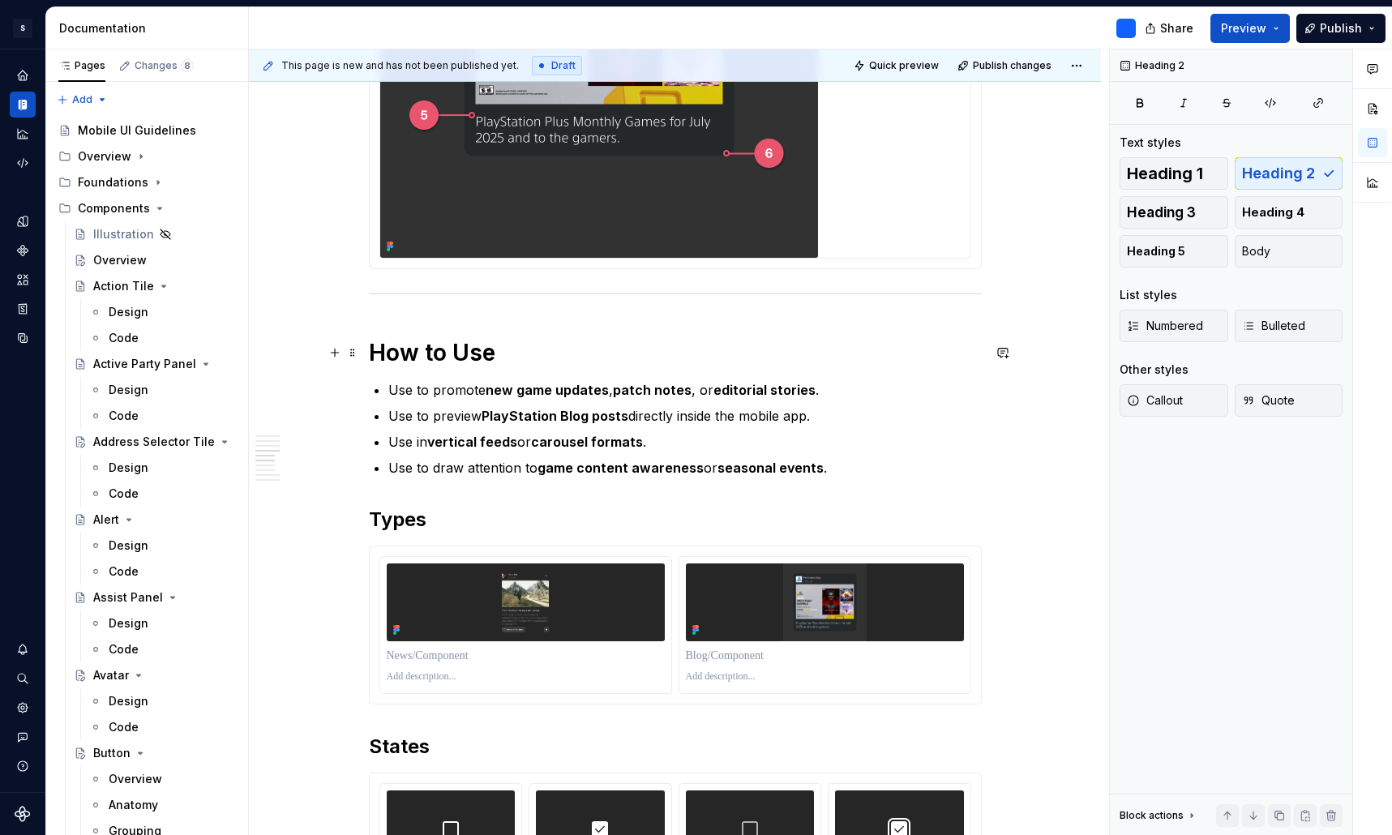
scroll to position [2194, 0]
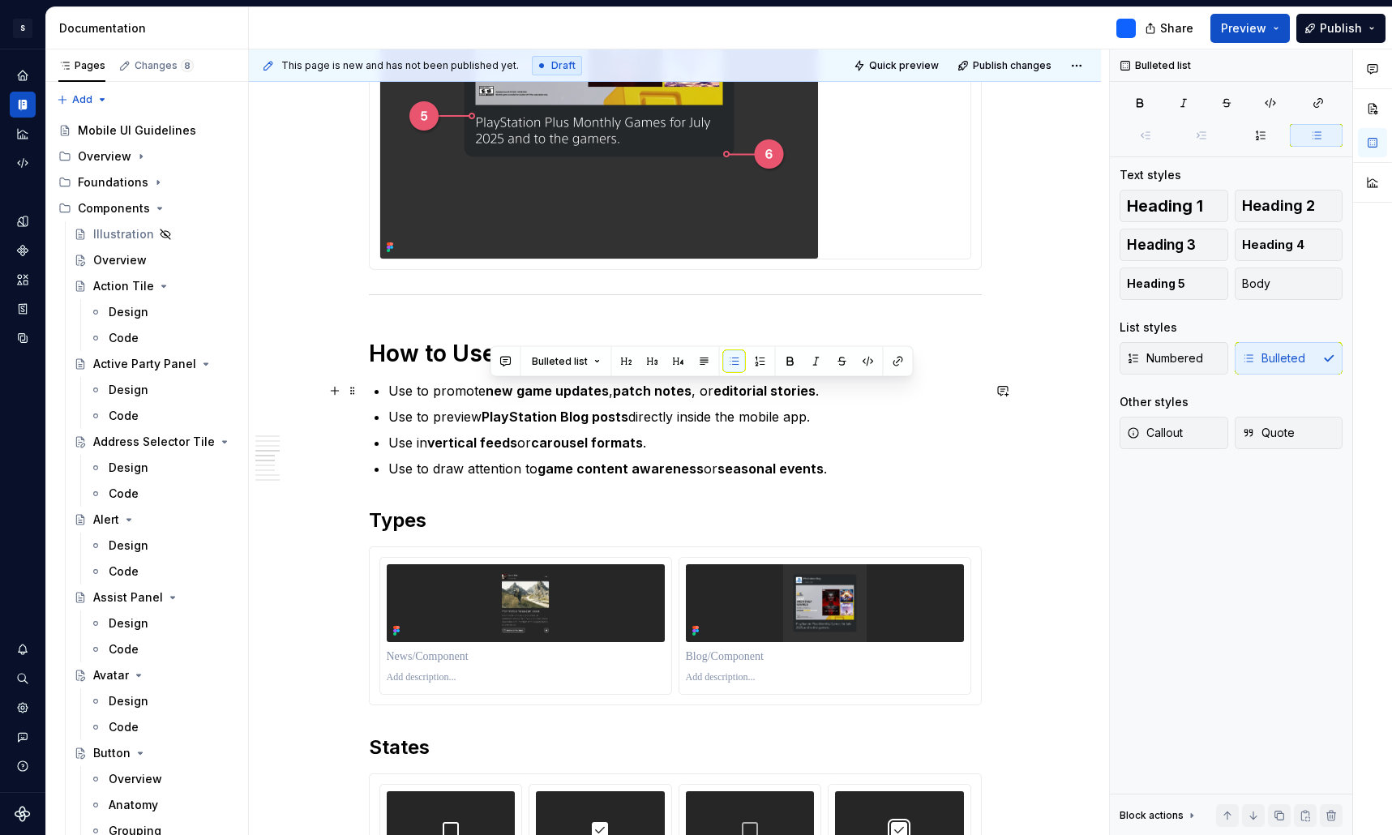
drag, startPoint x: 490, startPoint y: 389, endPoint x: 610, endPoint y: 387, distance: 119.2
click at [610, 387] on p "Use to promote new game updates , patch notes , or editorial stories ." at bounding box center [684, 390] width 593 height 19
drag, startPoint x: 618, startPoint y: 394, endPoint x: 687, endPoint y: 393, distance: 68.9
click at [687, 393] on strong "patch notes" at bounding box center [650, 391] width 79 height 16
drag, startPoint x: 687, startPoint y: 393, endPoint x: 492, endPoint y: 388, distance: 194.6
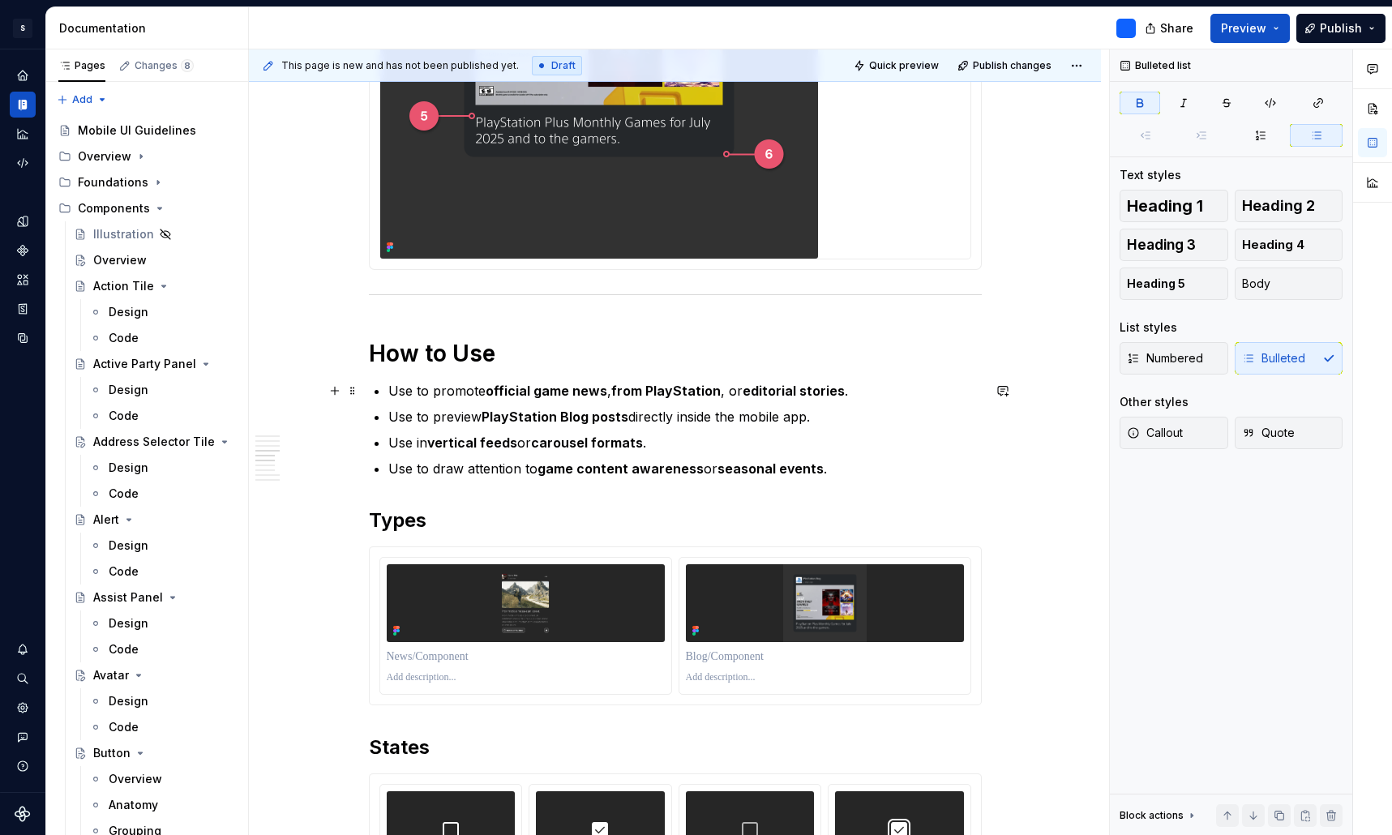
click at [492, 389] on strong "official game news" at bounding box center [547, 391] width 122 height 16
click at [499, 388] on strong "official game news" at bounding box center [547, 391] width 122 height 16
click at [541, 393] on strong "Official game news" at bounding box center [548, 391] width 124 height 16
click at [580, 392] on strong "Official Game news" at bounding box center [549, 391] width 126 height 16
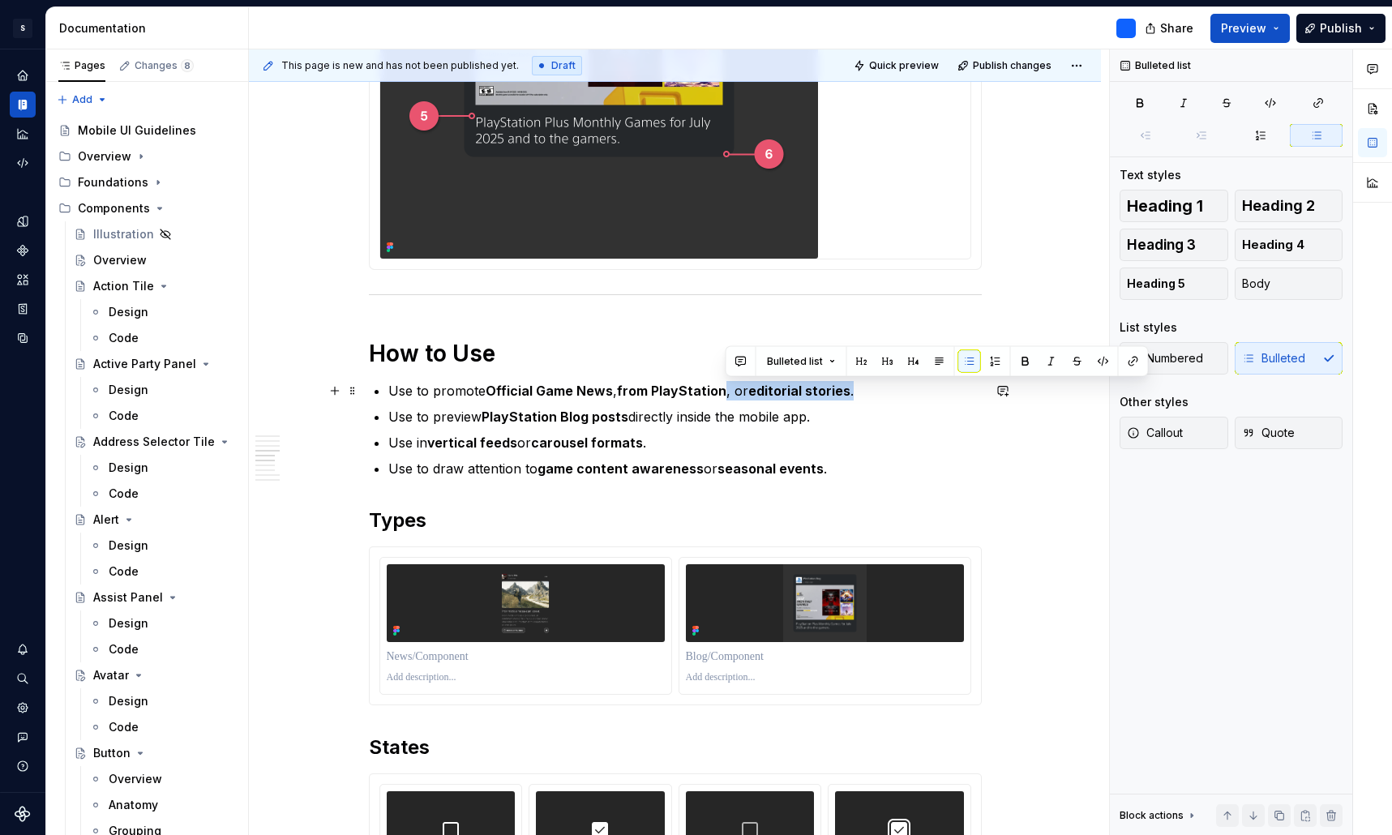
drag, startPoint x: 854, startPoint y: 393, endPoint x: 725, endPoint y: 392, distance: 128.9
click at [725, 392] on p "Use to promote Official Game News , from PlayStation , or editorial stories ." at bounding box center [684, 390] width 593 height 19
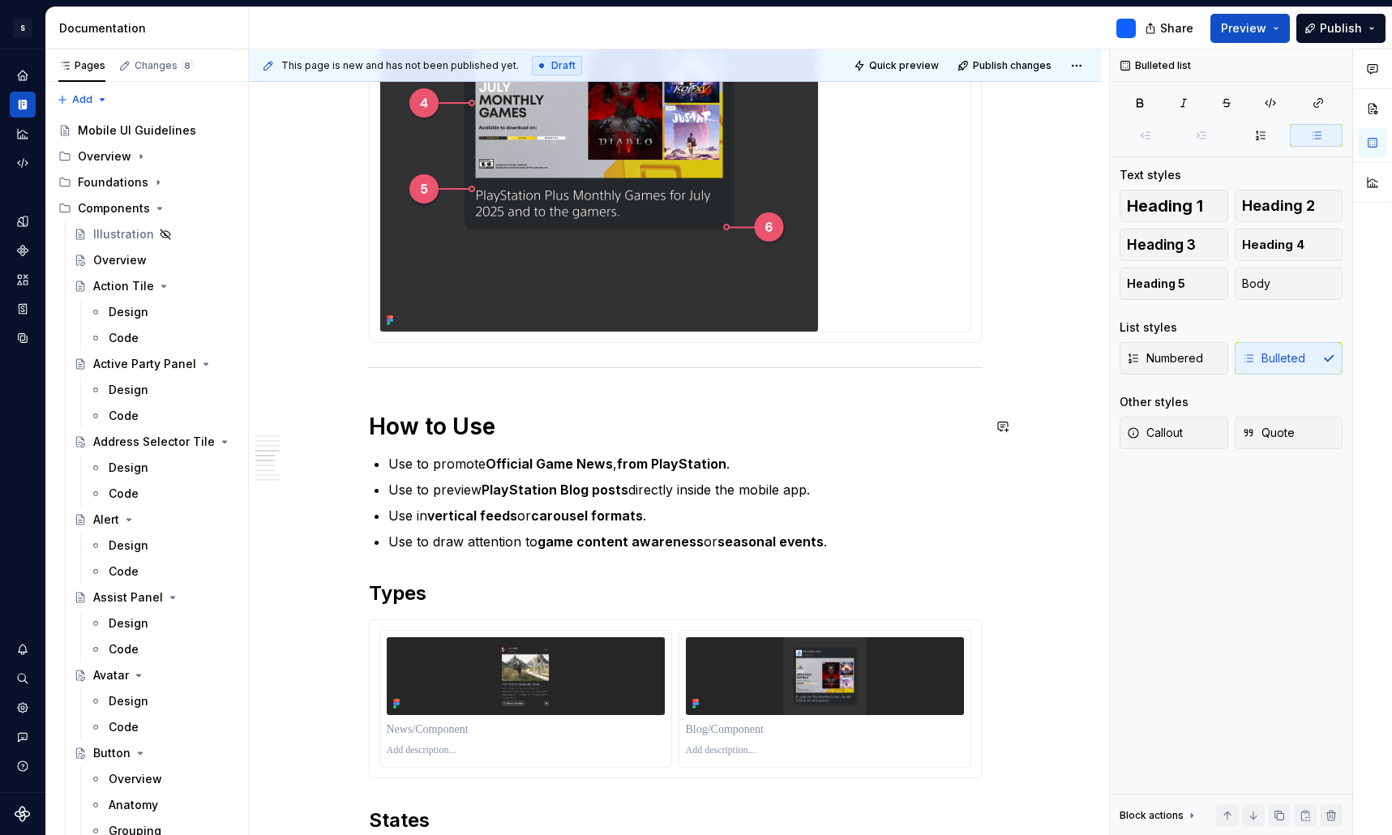
scroll to position [2110, 0]
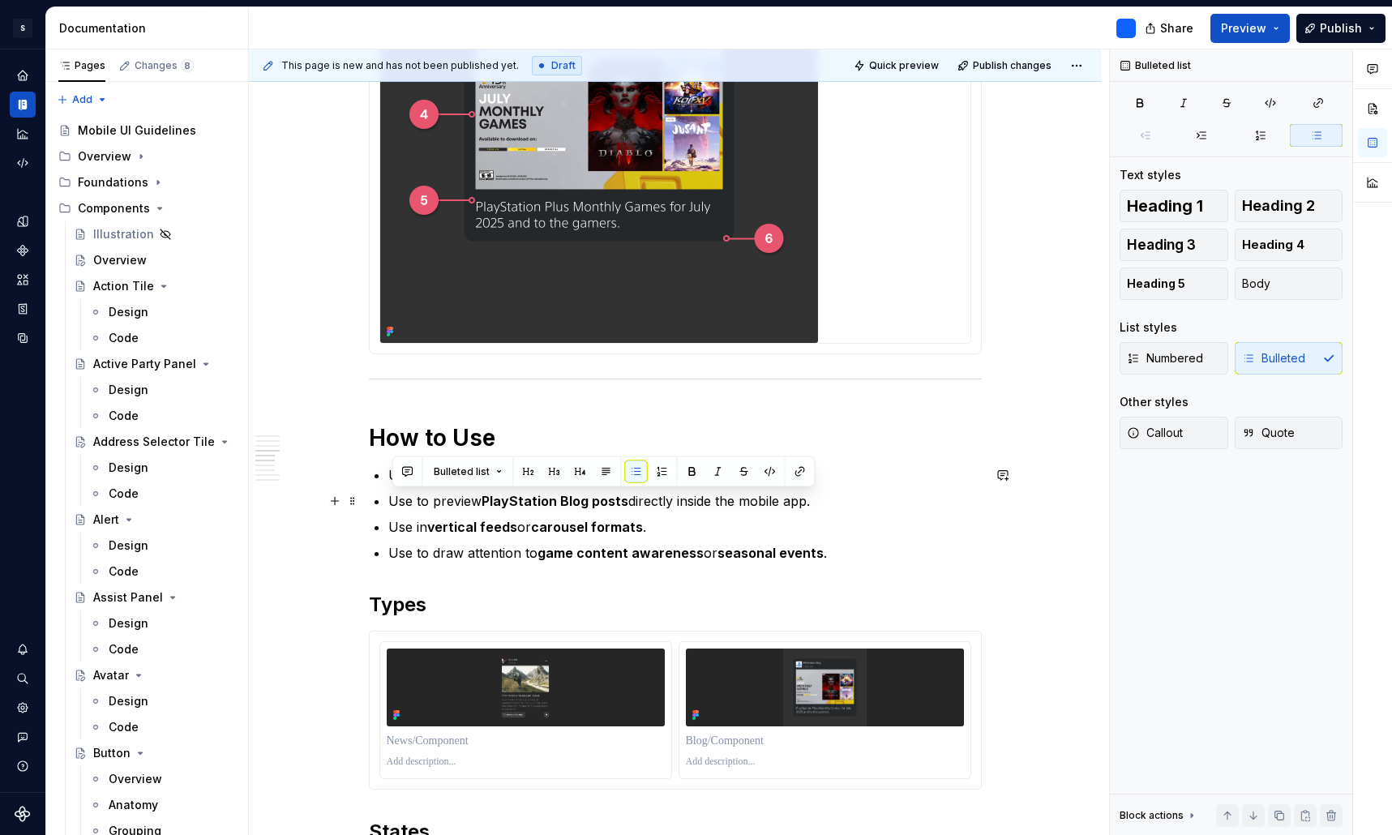
drag, startPoint x: 822, startPoint y: 500, endPoint x: 392, endPoint y: 501, distance: 430.4
click at [392, 501] on p "Use to preview PlayStation Blog posts directly inside the mobile app." at bounding box center [684, 500] width 593 height 19
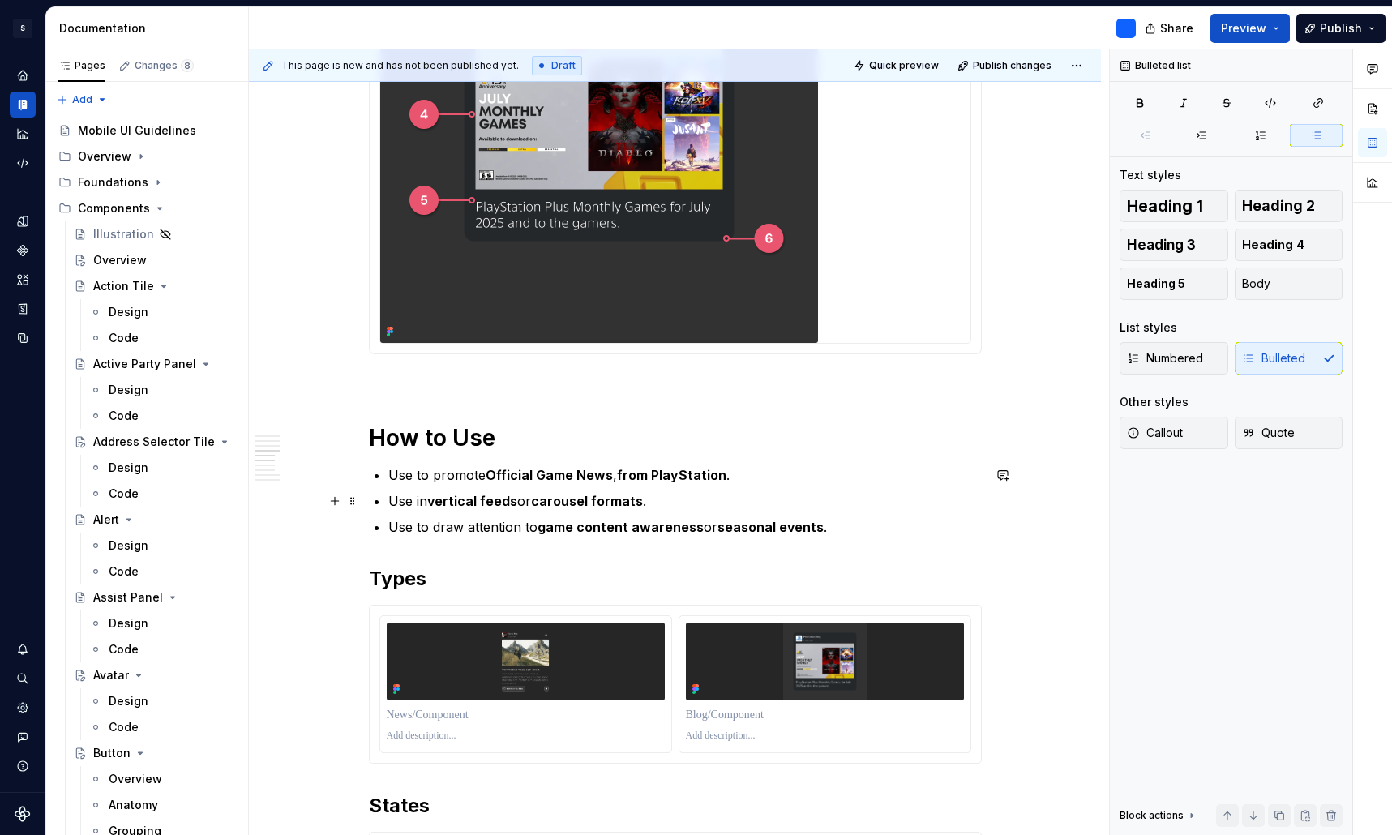
click at [435, 501] on strong "vertical feeds" at bounding box center [472, 501] width 90 height 16
click at [486, 502] on strong "vertical feeds" at bounding box center [472, 501] width 90 height 16
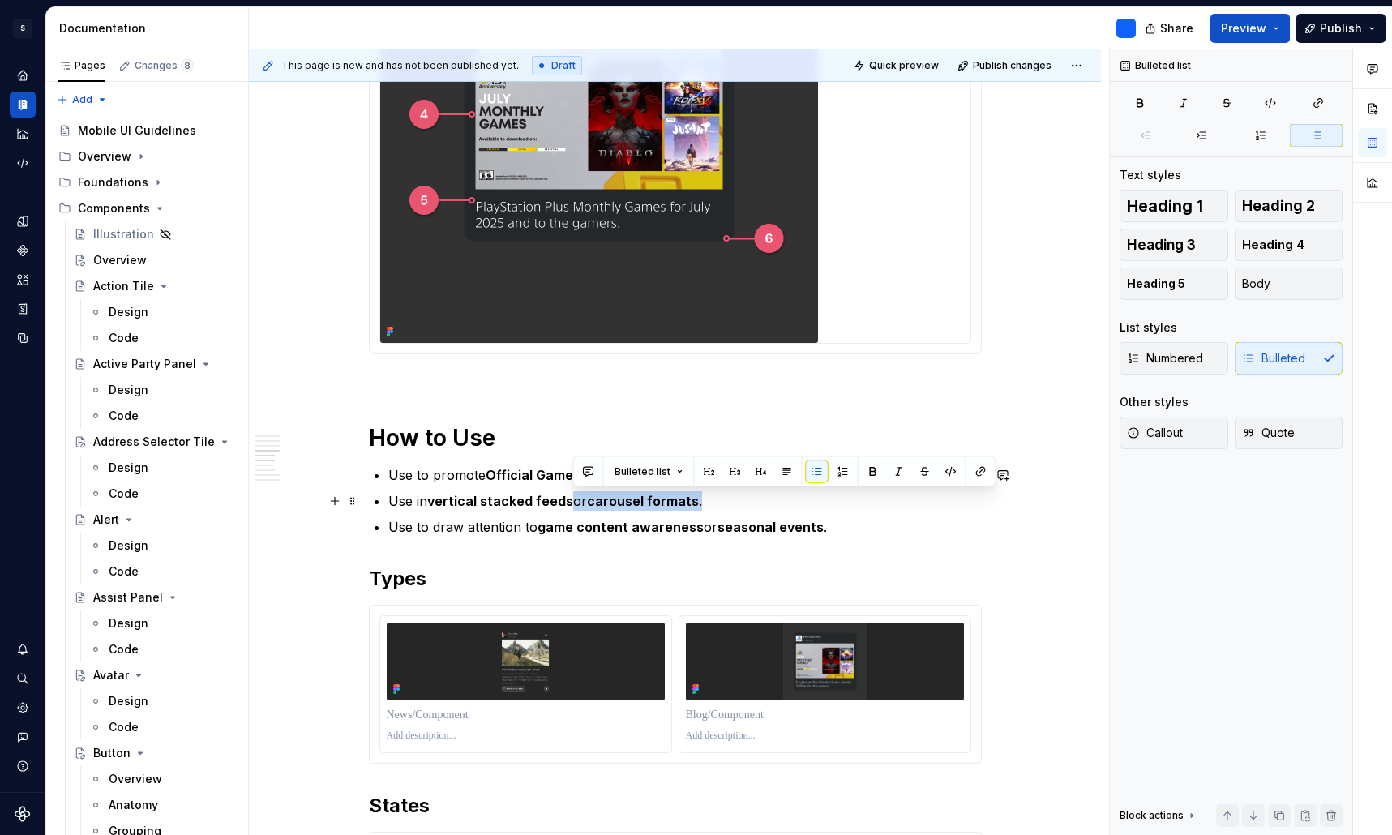
drag, startPoint x: 725, startPoint y: 496, endPoint x: 573, endPoint y: 498, distance: 152.4
click at [573, 498] on p "Use in vertical stacked feeds or carousel formats ." at bounding box center [684, 500] width 593 height 19
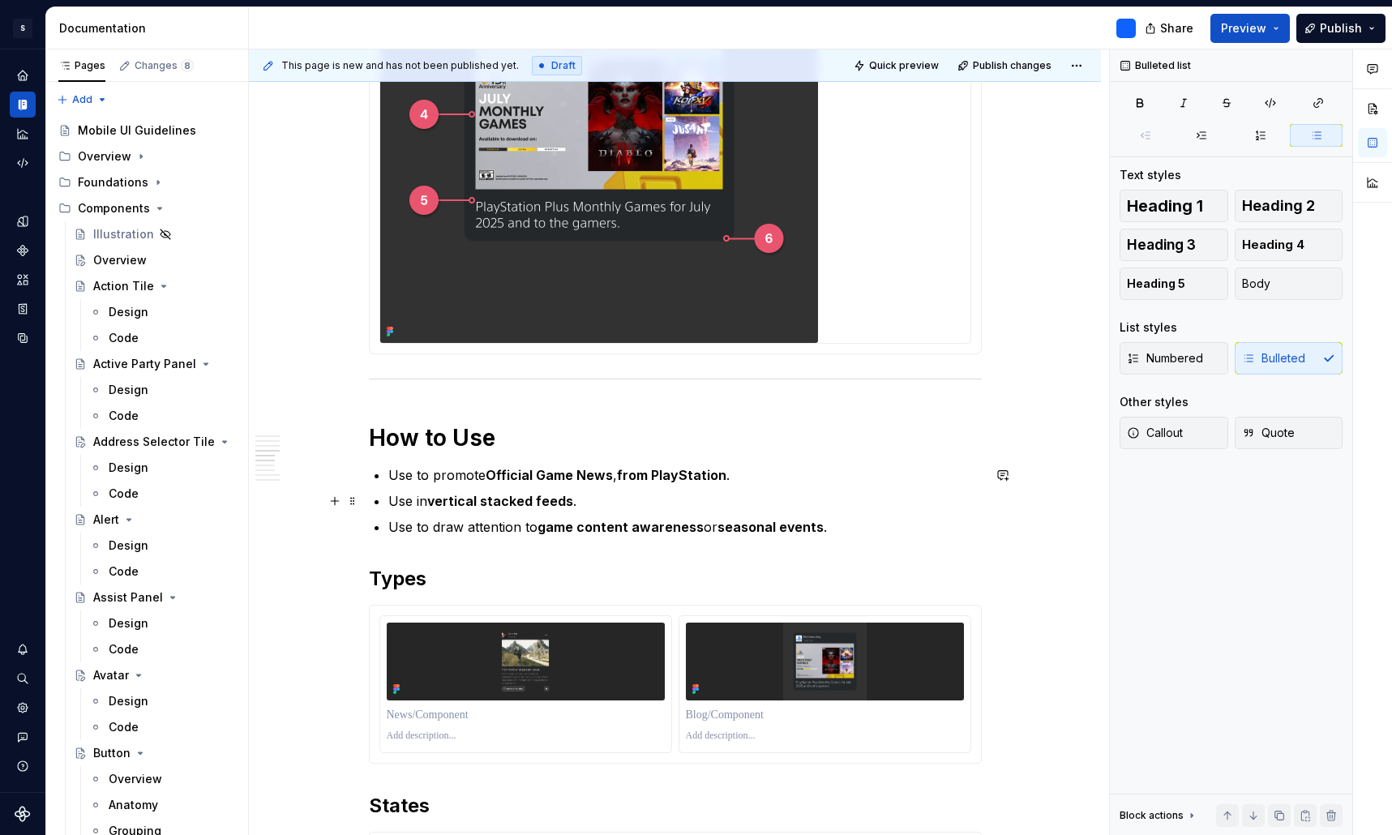
click at [541, 500] on strong "vertical stacked feeds" at bounding box center [500, 501] width 146 height 16
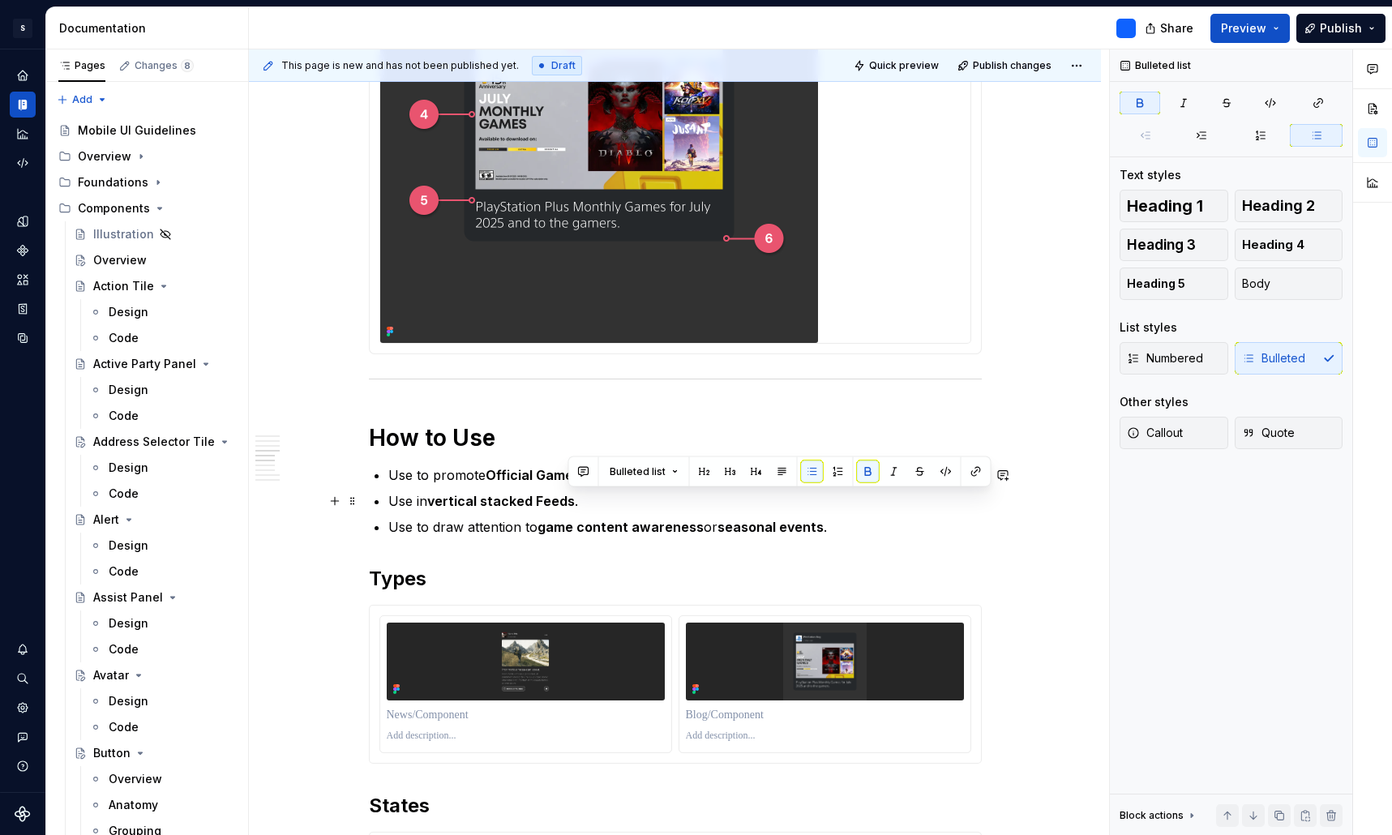
drag, startPoint x: 571, startPoint y: 502, endPoint x: 601, endPoint y: 503, distance: 29.2
click at [576, 502] on p "Use in vertical stacked Feeds ." at bounding box center [684, 500] width 593 height 19
drag, startPoint x: 535, startPoint y: 503, endPoint x: 438, endPoint y: 499, distance: 97.3
click at [438, 499] on strong "vertical stacked Feed" at bounding box center [497, 501] width 140 height 16
click at [627, 511] on ul "Use to promote Official Game News , from PlayStation . Use in vertical stacked …" at bounding box center [684, 500] width 593 height 71
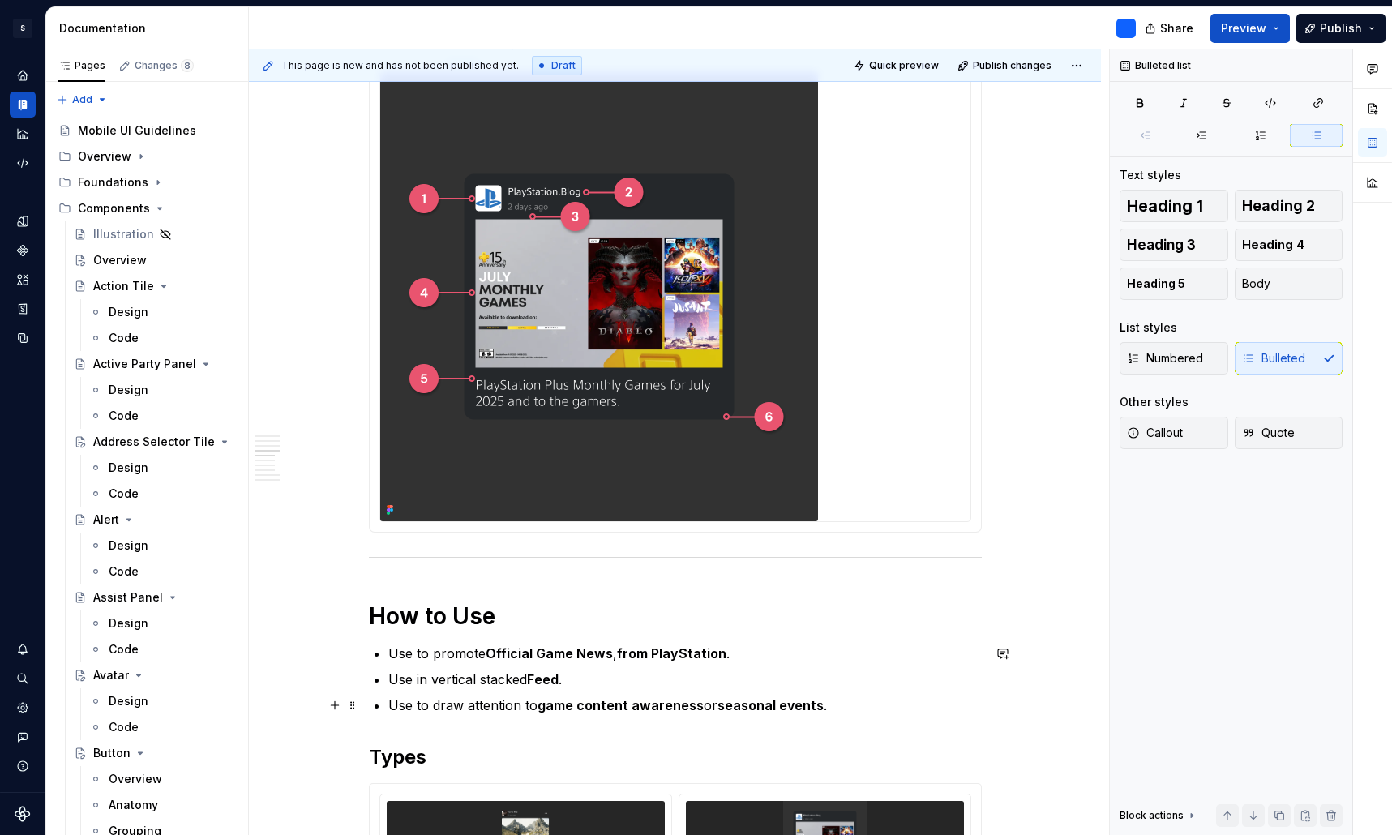
scroll to position [1930, 0]
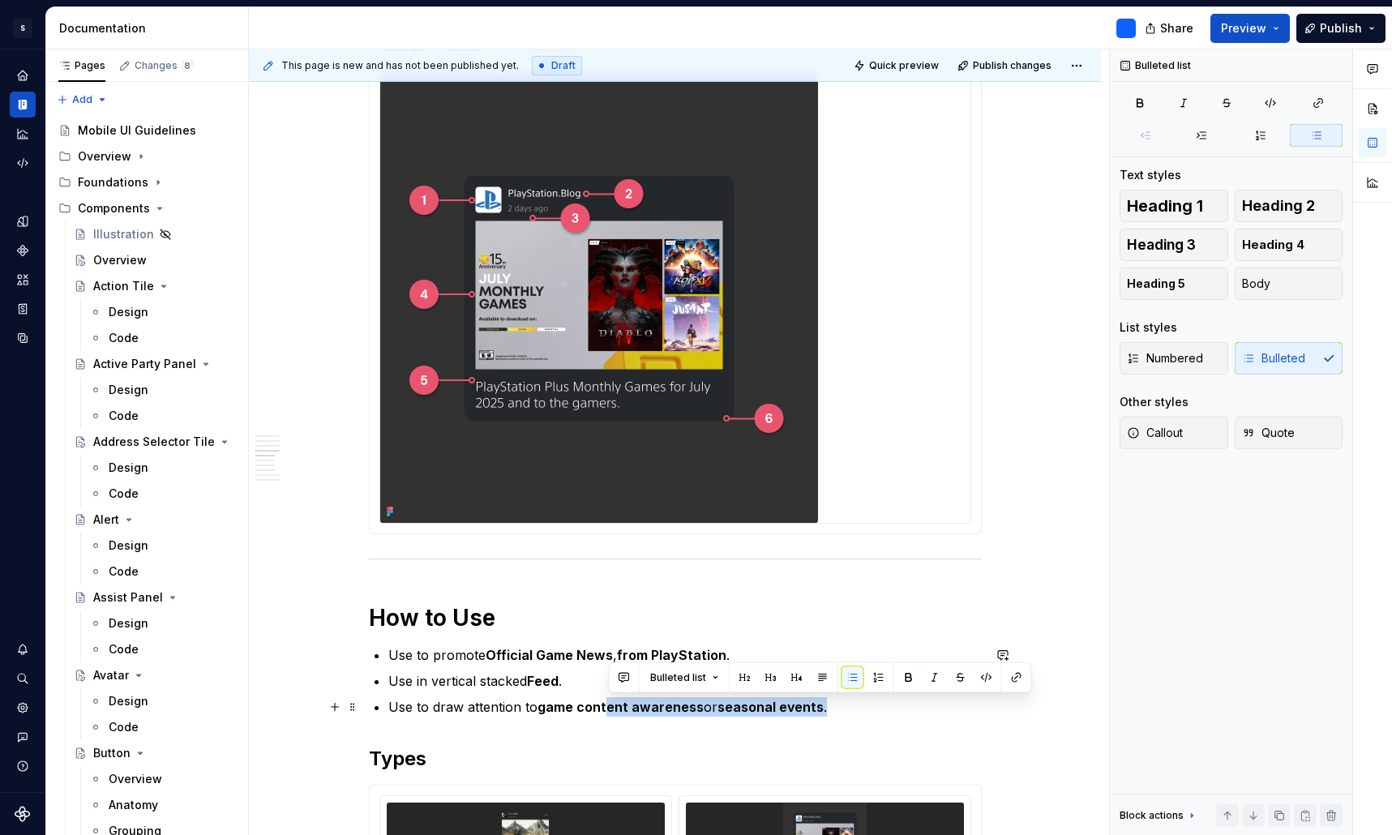
drag, startPoint x: 827, startPoint y: 706, endPoint x: 609, endPoint y: 709, distance: 218.1
click at [609, 709] on p "Use to draw attention to game content awareness or seasonal events ." at bounding box center [684, 706] width 593 height 19
click at [632, 642] on div "**********" at bounding box center [675, 236] width 613 height 3614
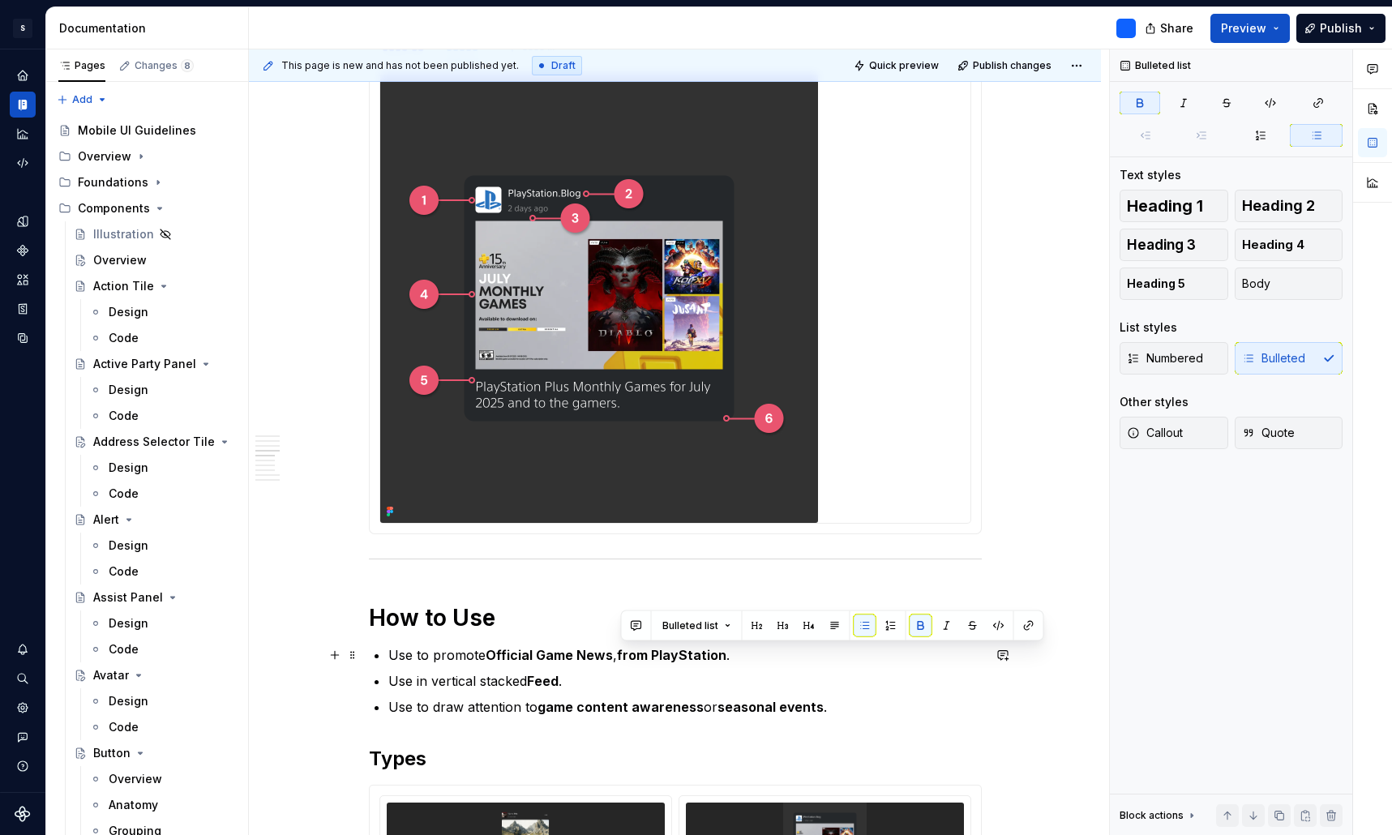
click at [621, 653] on strong "from PlayStation" at bounding box center [671, 655] width 109 height 16
click at [636, 653] on strong "and From PlayStation" at bounding box center [686, 655] width 139 height 16
click at [630, 658] on strong "and From PlayStation" at bounding box center [686, 655] width 139 height 16
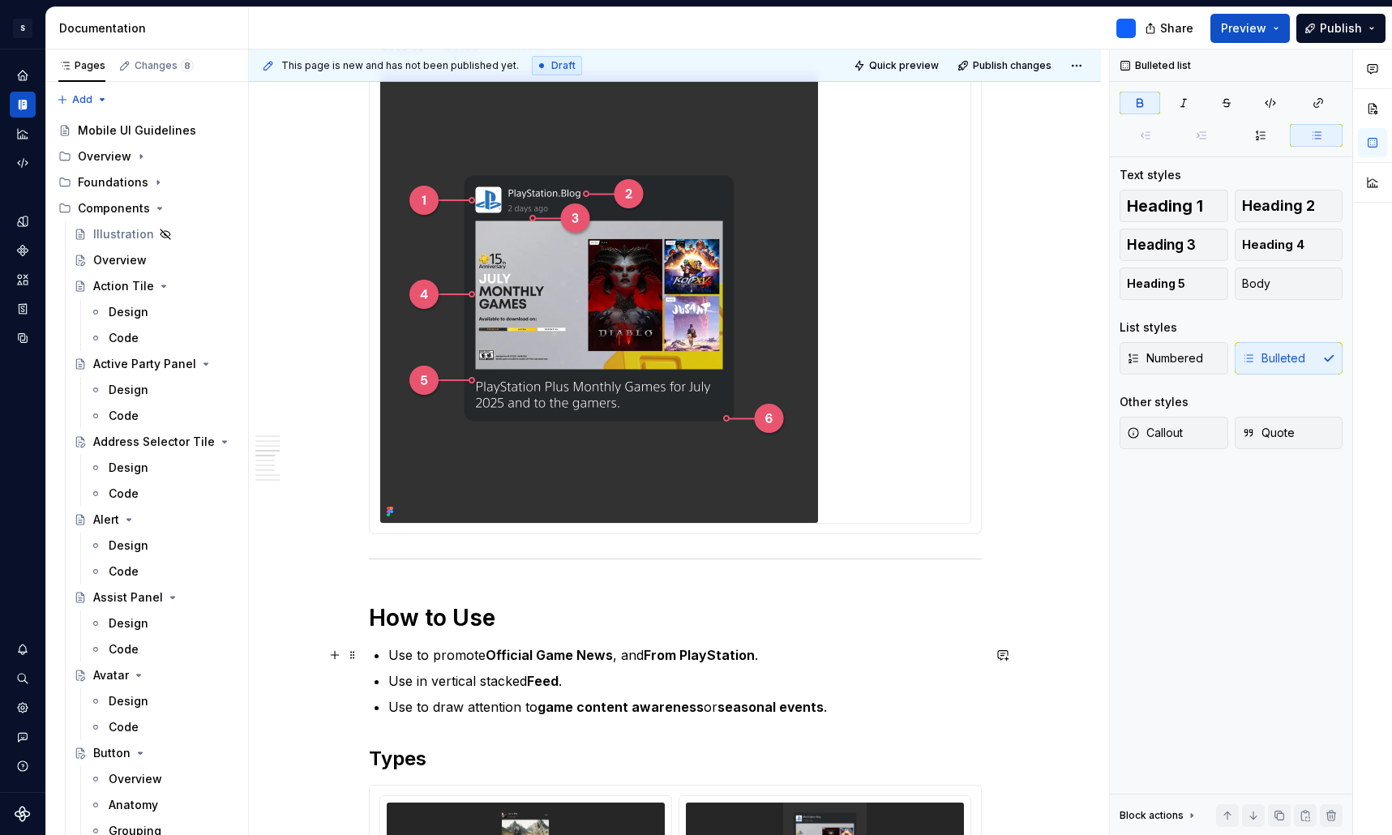
click at [749, 661] on strong "From PlayStation" at bounding box center [699, 655] width 111 height 16
click at [751, 657] on strong "From PlayStation" at bounding box center [699, 655] width 111 height 16
click at [775, 648] on strong "From PlayStation posts" at bounding box center [719, 655] width 151 height 16
click at [834, 674] on p "Use in vertical stacked Feed ." at bounding box center [684, 680] width 593 height 19
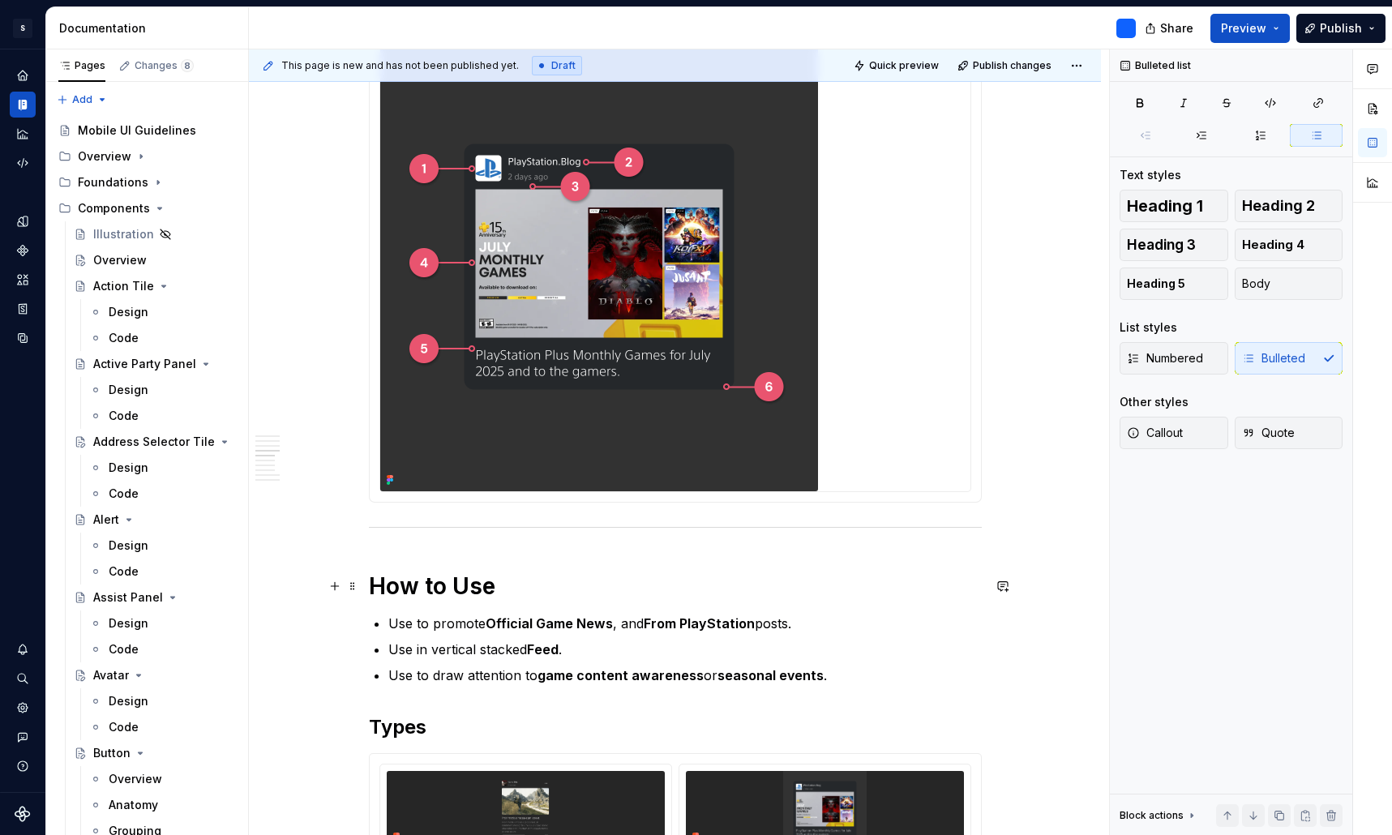
scroll to position [1872, 0]
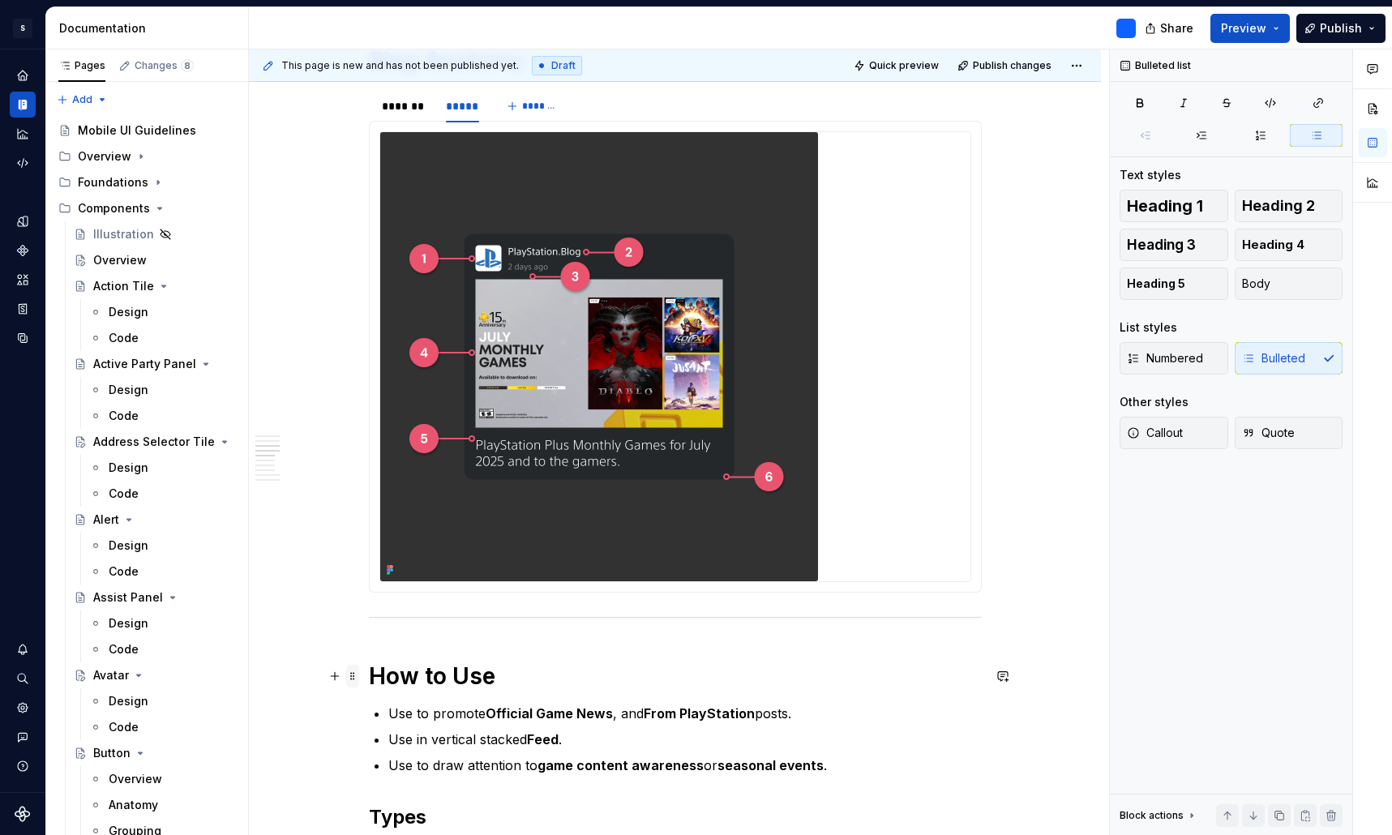
click at [357, 675] on span at bounding box center [352, 676] width 13 height 23
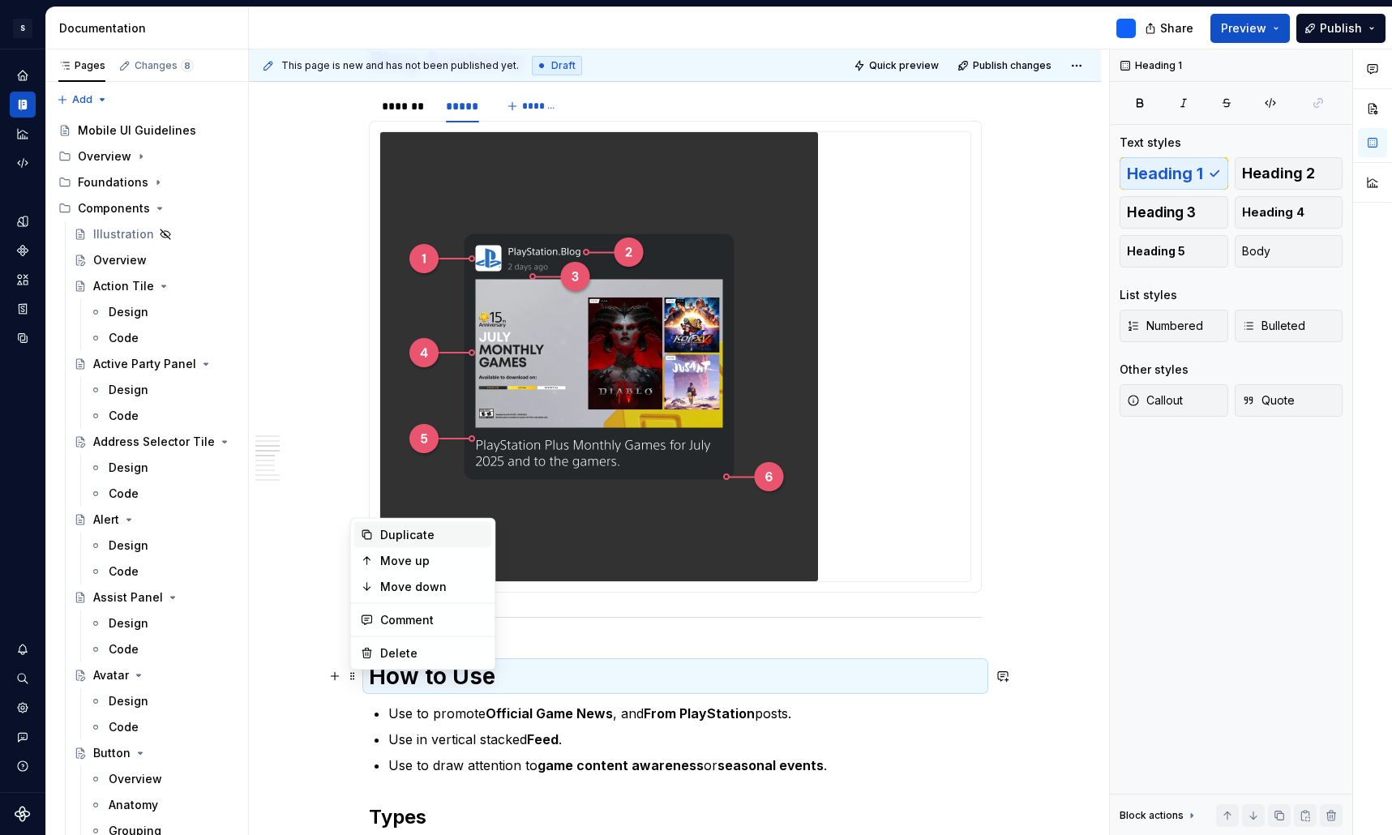
click at [418, 538] on div "Duplicate" at bounding box center [432, 535] width 105 height 16
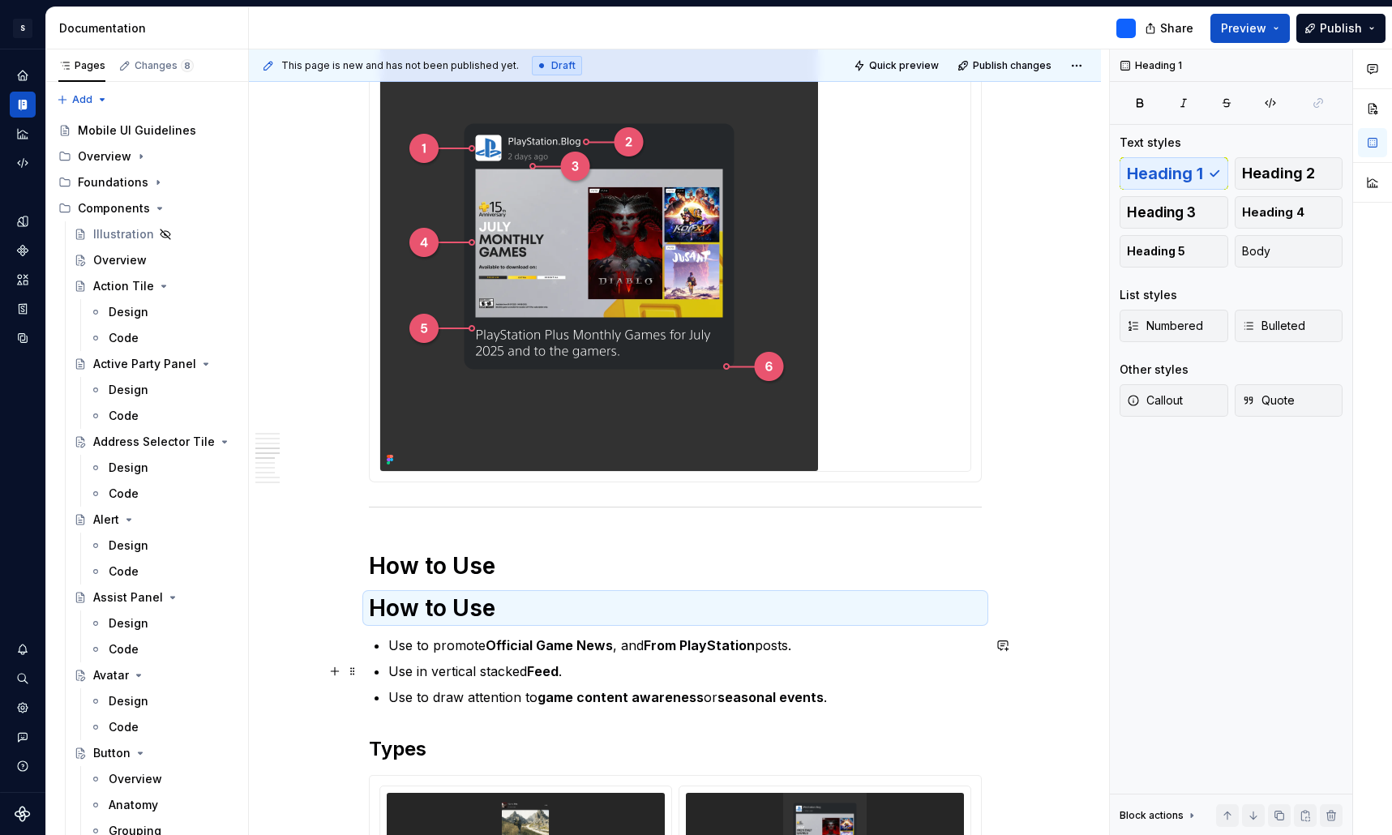
scroll to position [1990, 0]
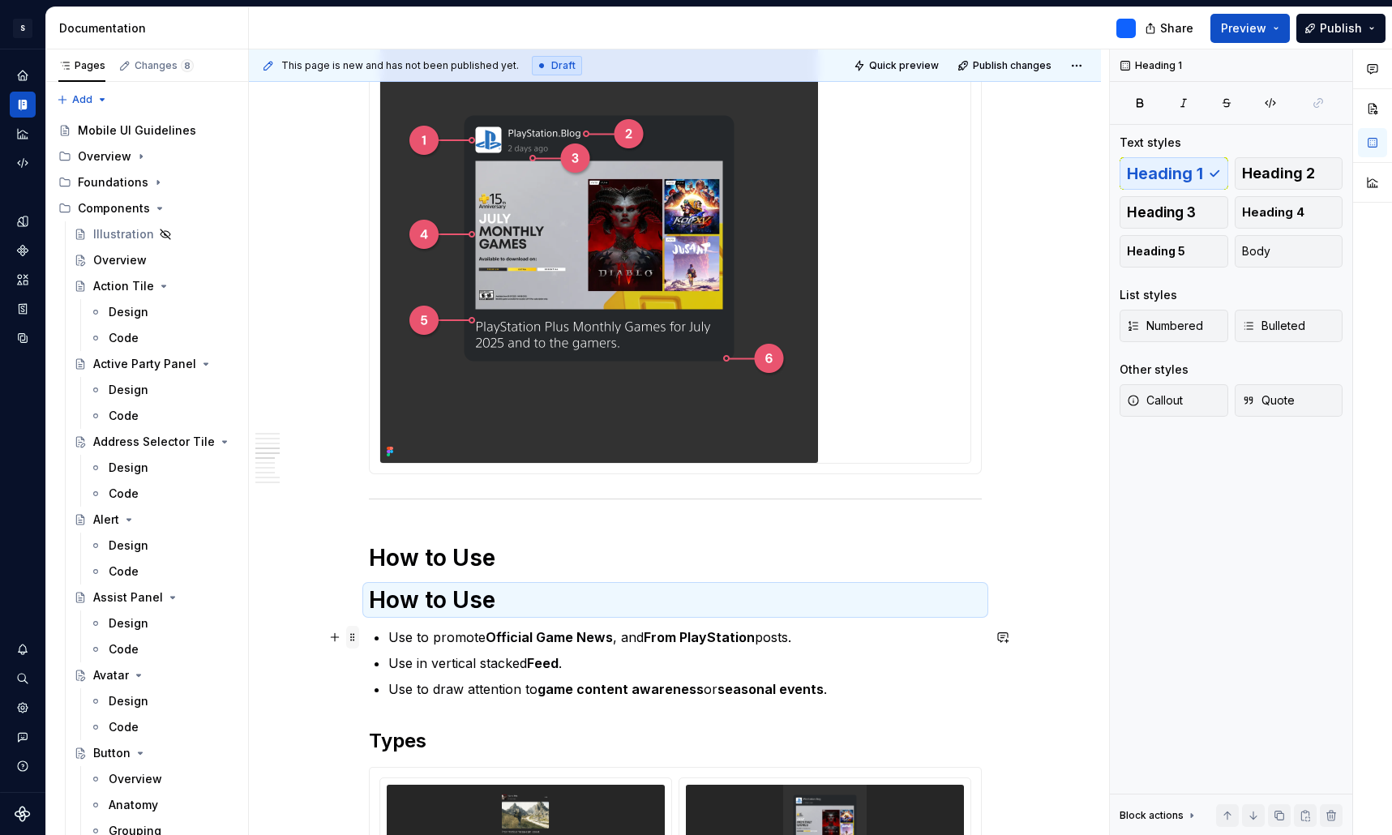
click at [356, 636] on span at bounding box center [352, 637] width 13 height 23
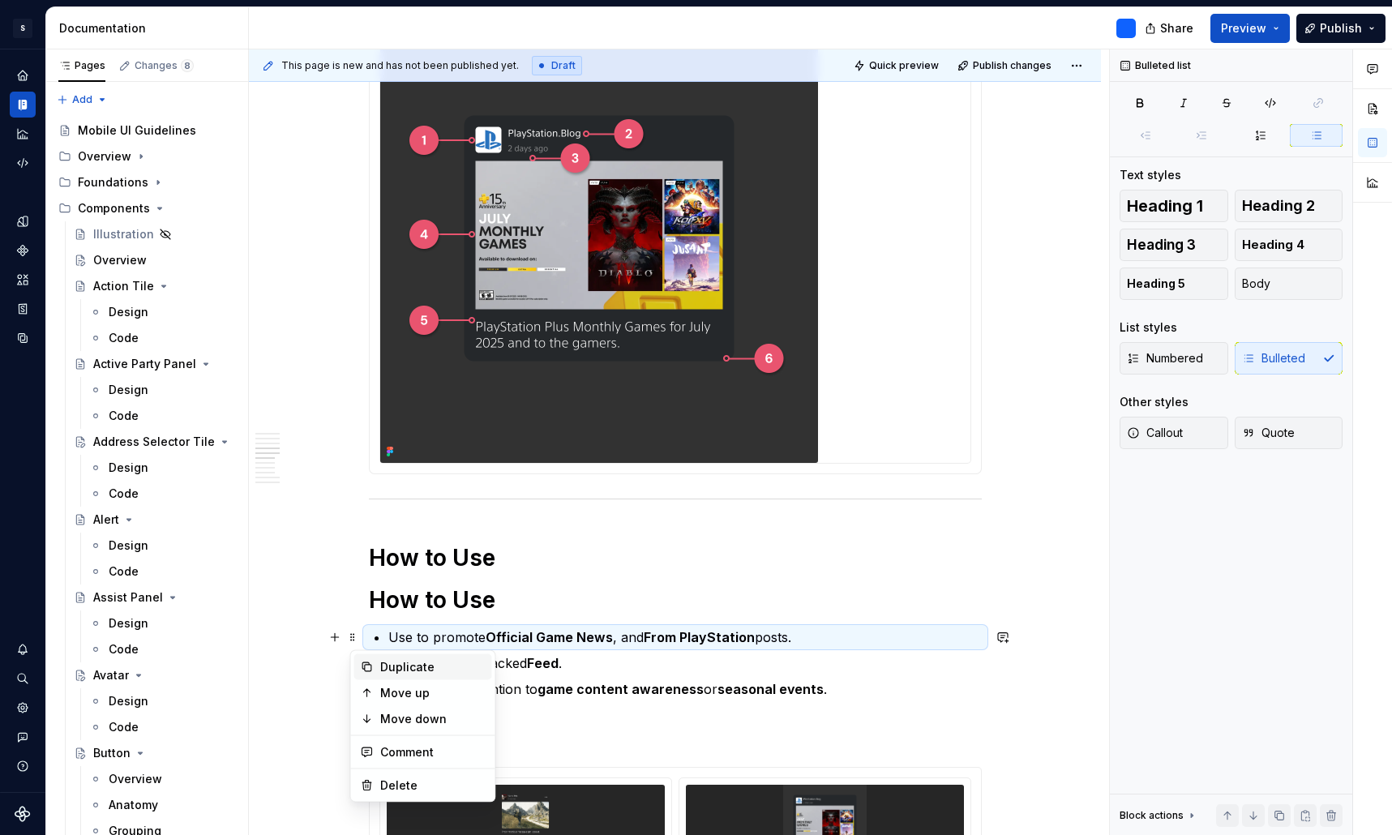
click at [409, 665] on div "Duplicate" at bounding box center [432, 667] width 105 height 16
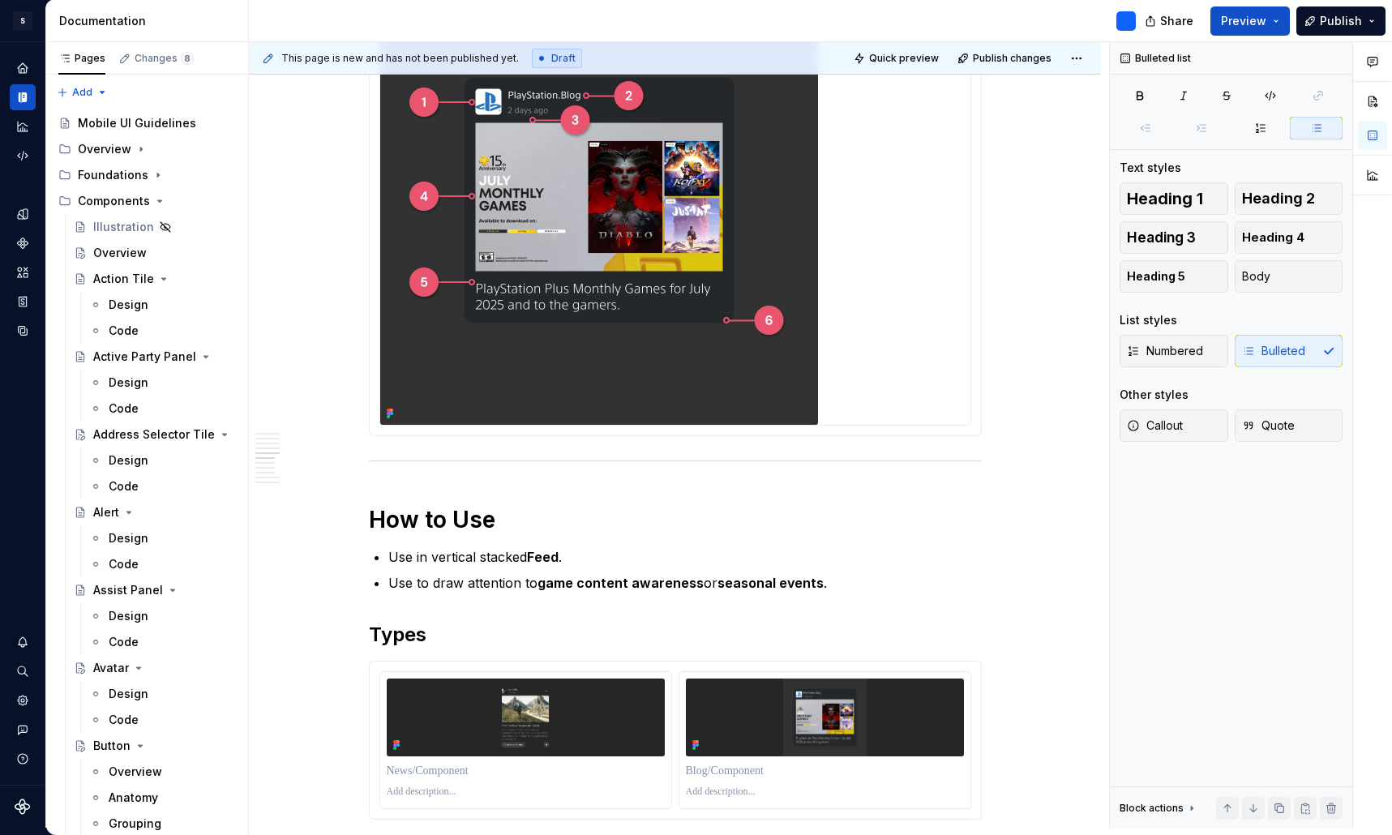
scroll to position [2147, 0]
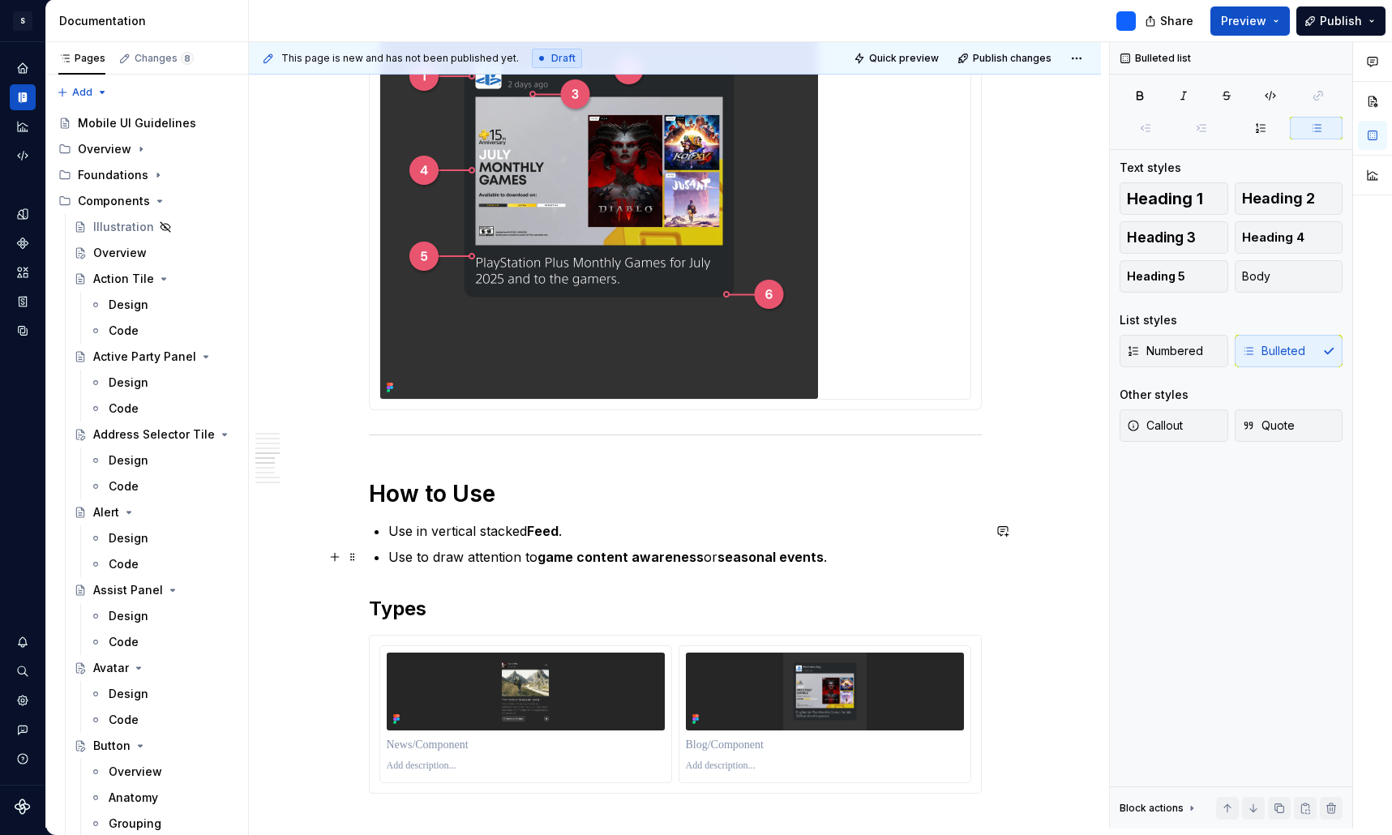
click at [835, 551] on p "Use to draw attention to game content awareness or seasonal events ." at bounding box center [684, 556] width 593 height 19
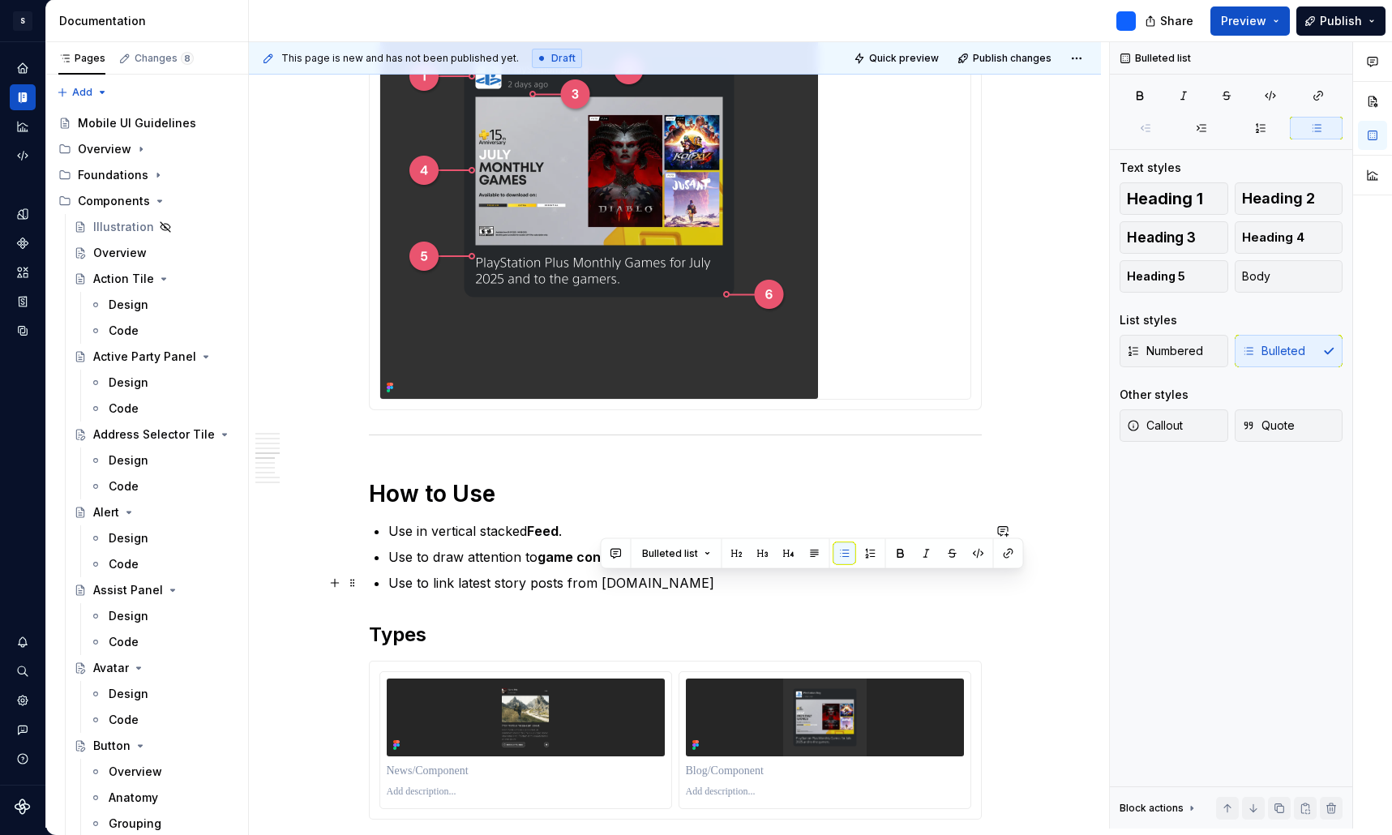
drag, startPoint x: 720, startPoint y: 586, endPoint x: 603, endPoint y: 584, distance: 116.7
click at [603, 584] on p "Use to link latest story posts from PlayStation.Blog" at bounding box center [684, 582] width 593 height 19
click at [723, 577] on p "Use to link latest story posts from PlayStation.Blog" at bounding box center [684, 582] width 593 height 19
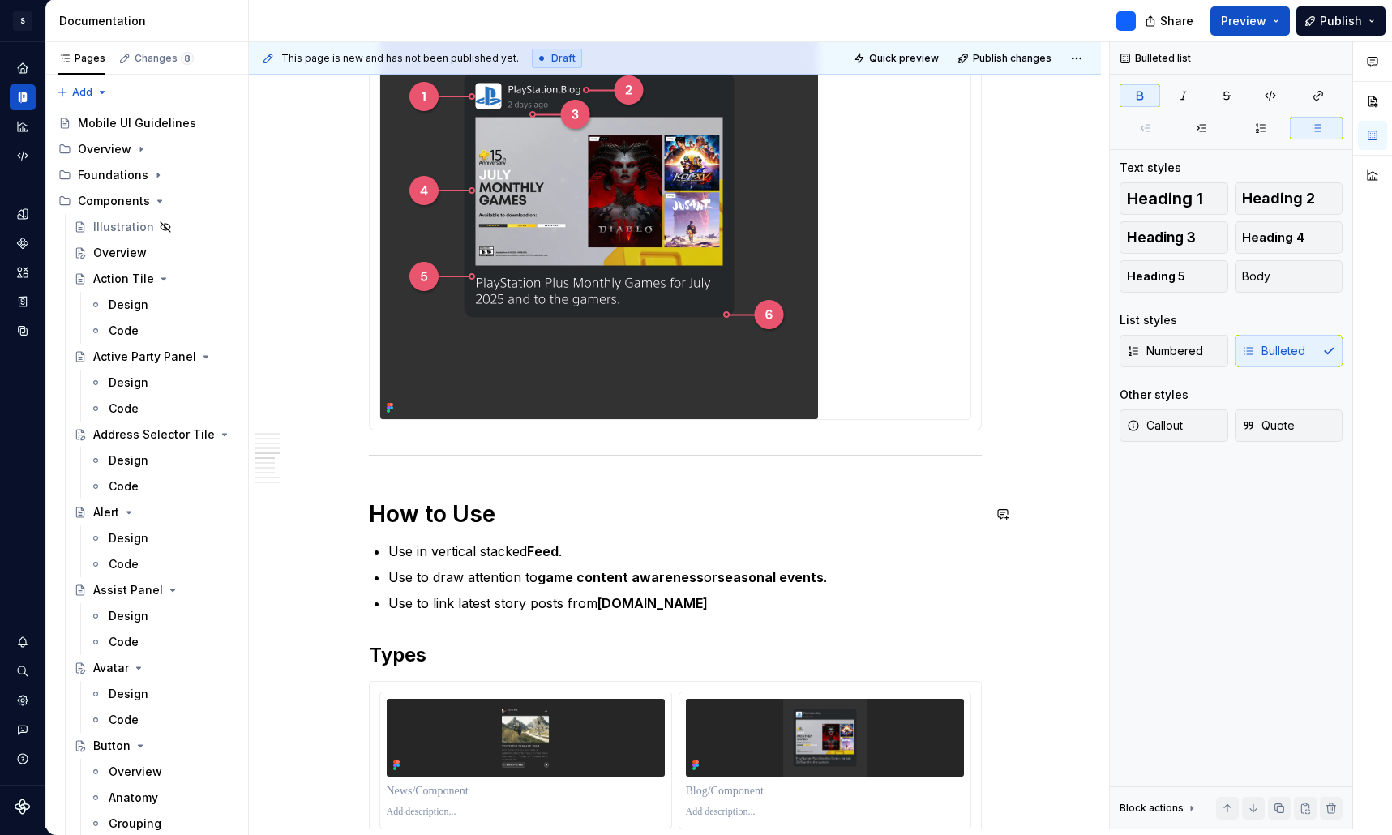
scroll to position [2125, 0]
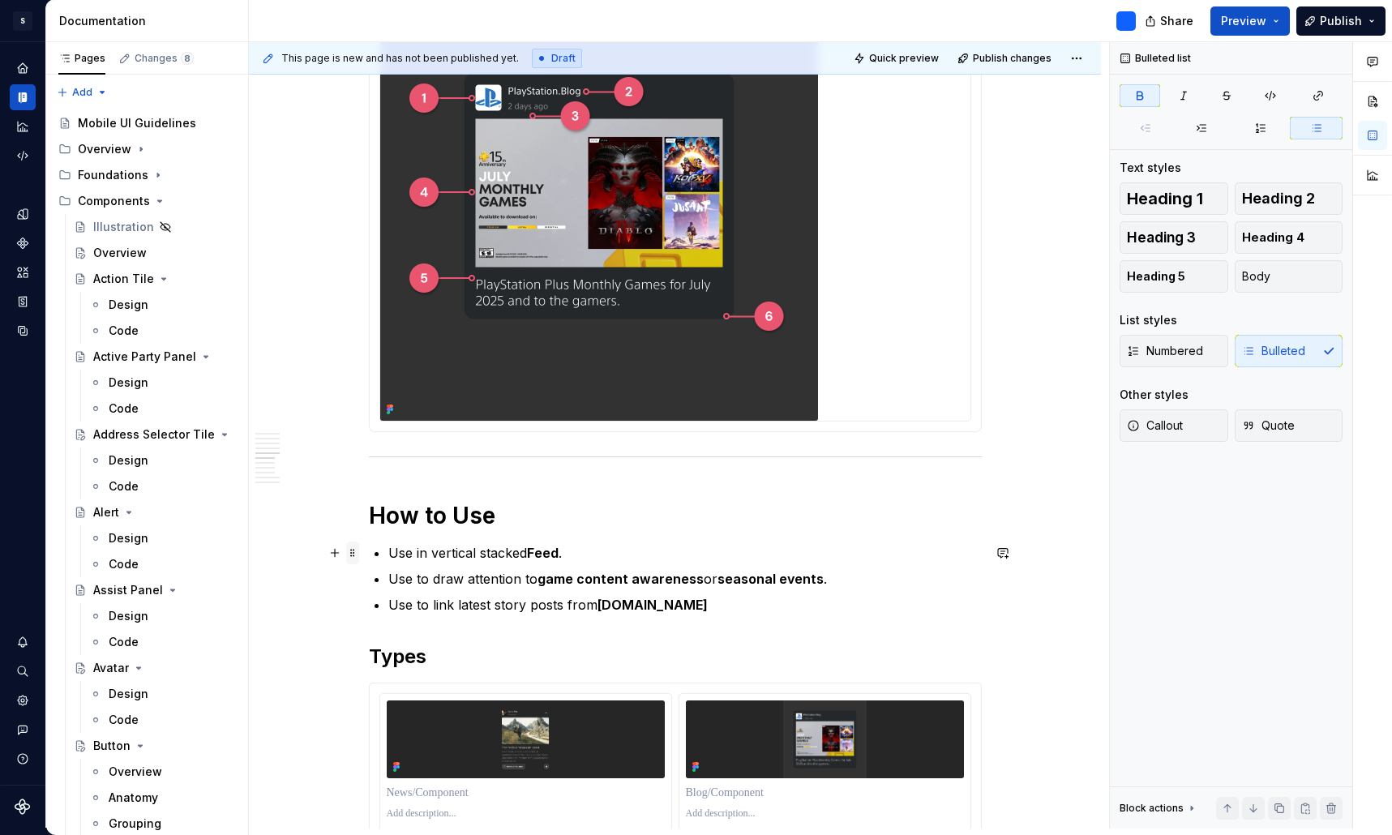
click at [359, 553] on span at bounding box center [352, 552] width 13 height 23
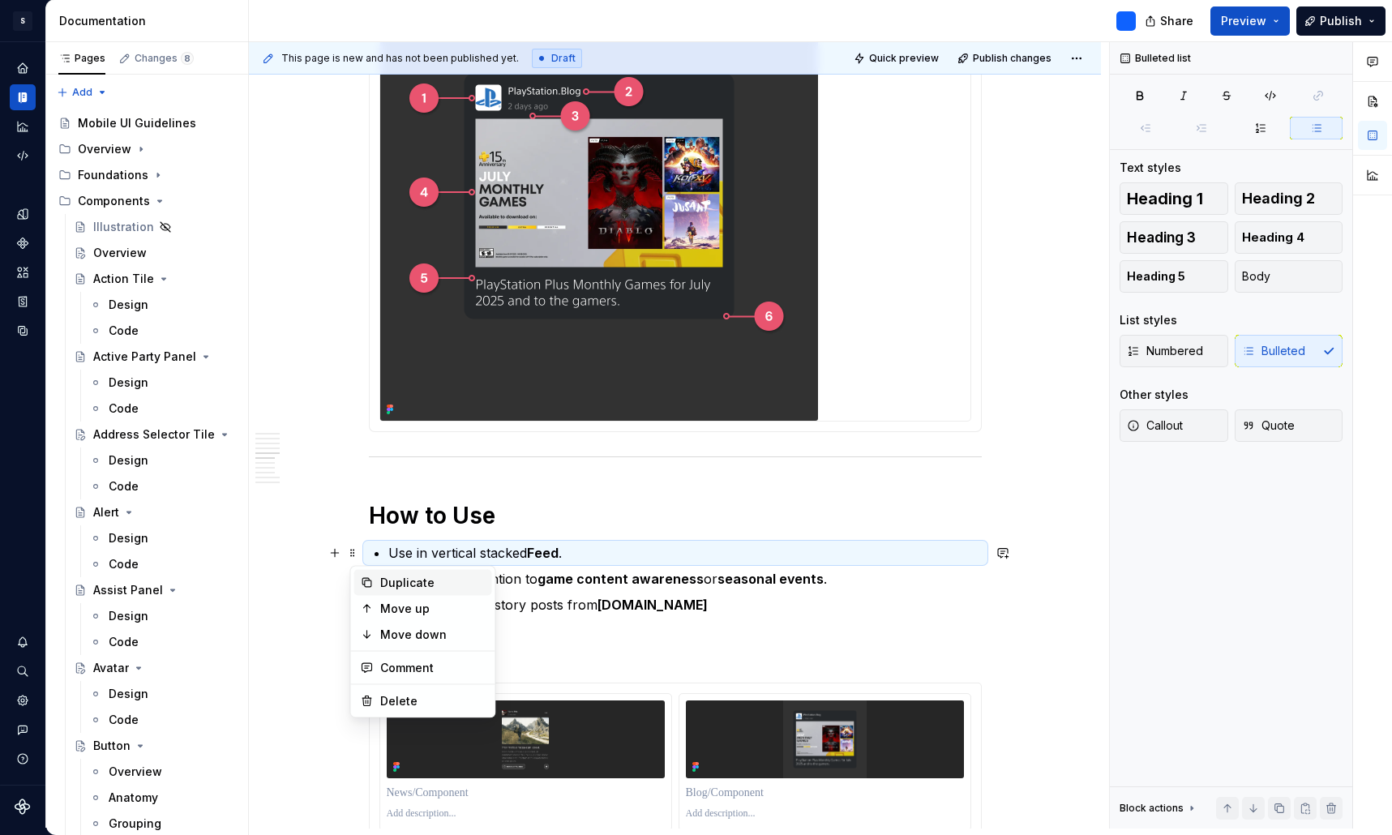
click at [410, 588] on div "Duplicate" at bounding box center [432, 583] width 105 height 16
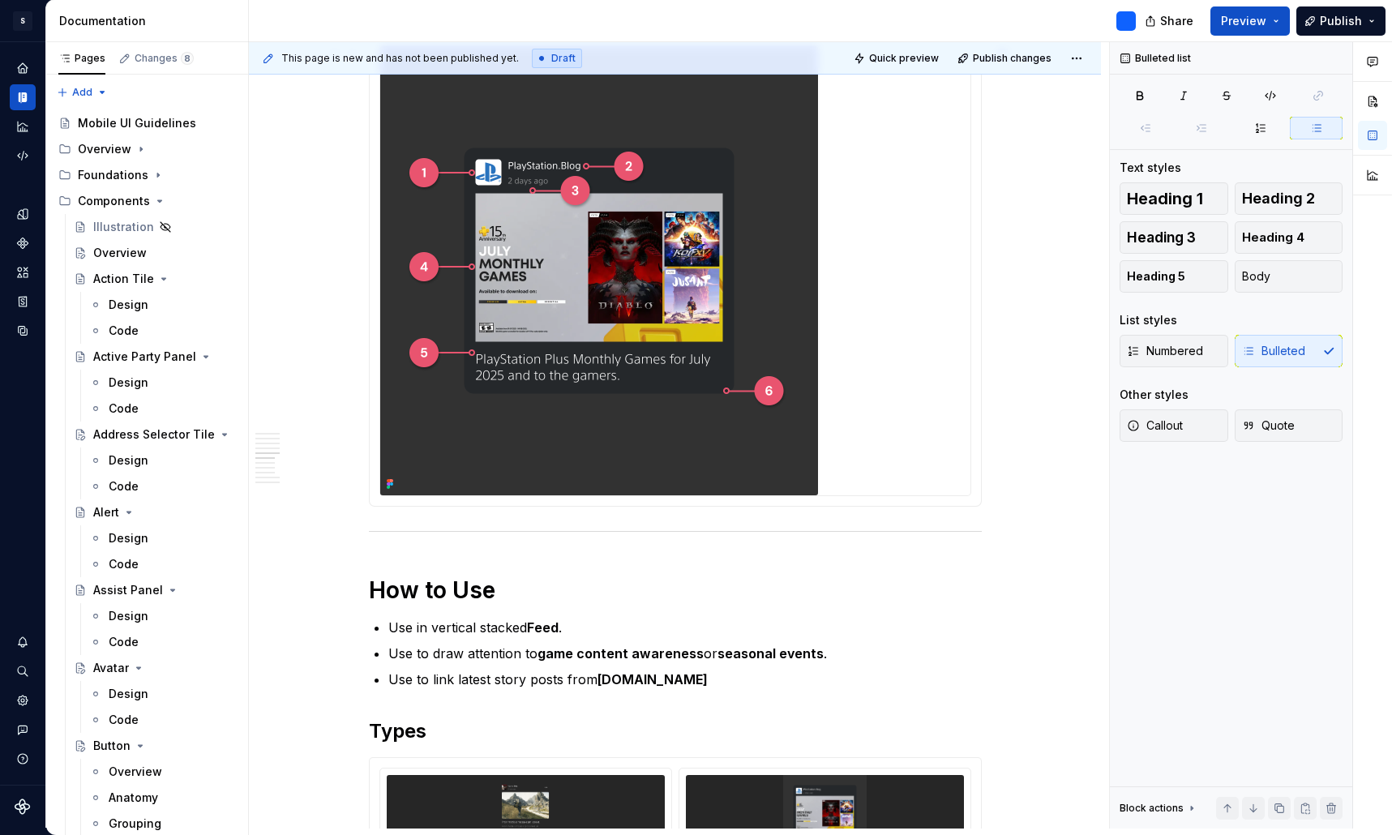
scroll to position [2048, 0]
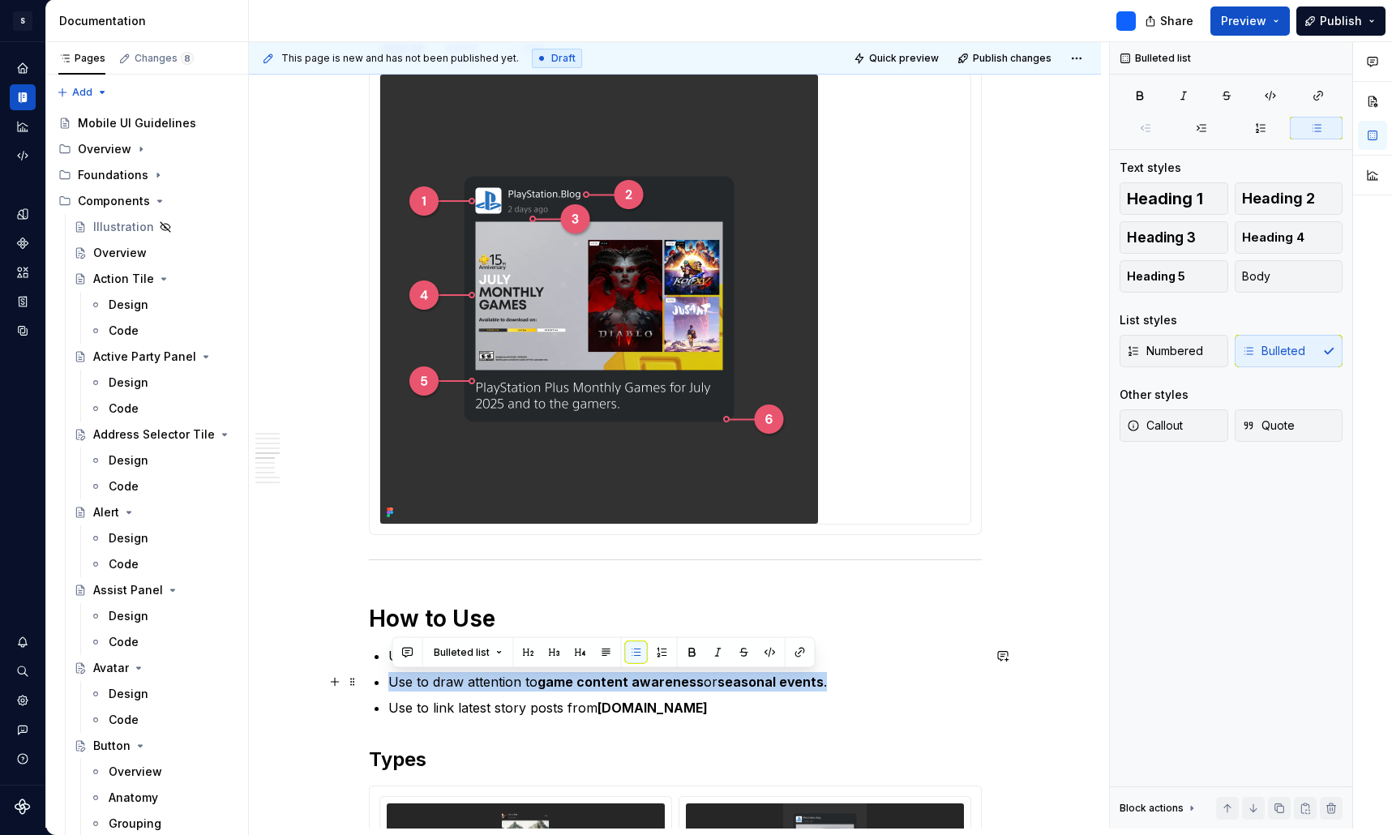
drag, startPoint x: 832, startPoint y: 682, endPoint x: 392, endPoint y: 685, distance: 440.2
click at [392, 685] on p "Use to draw attention to game content awareness or seasonal events ." at bounding box center [684, 681] width 593 height 19
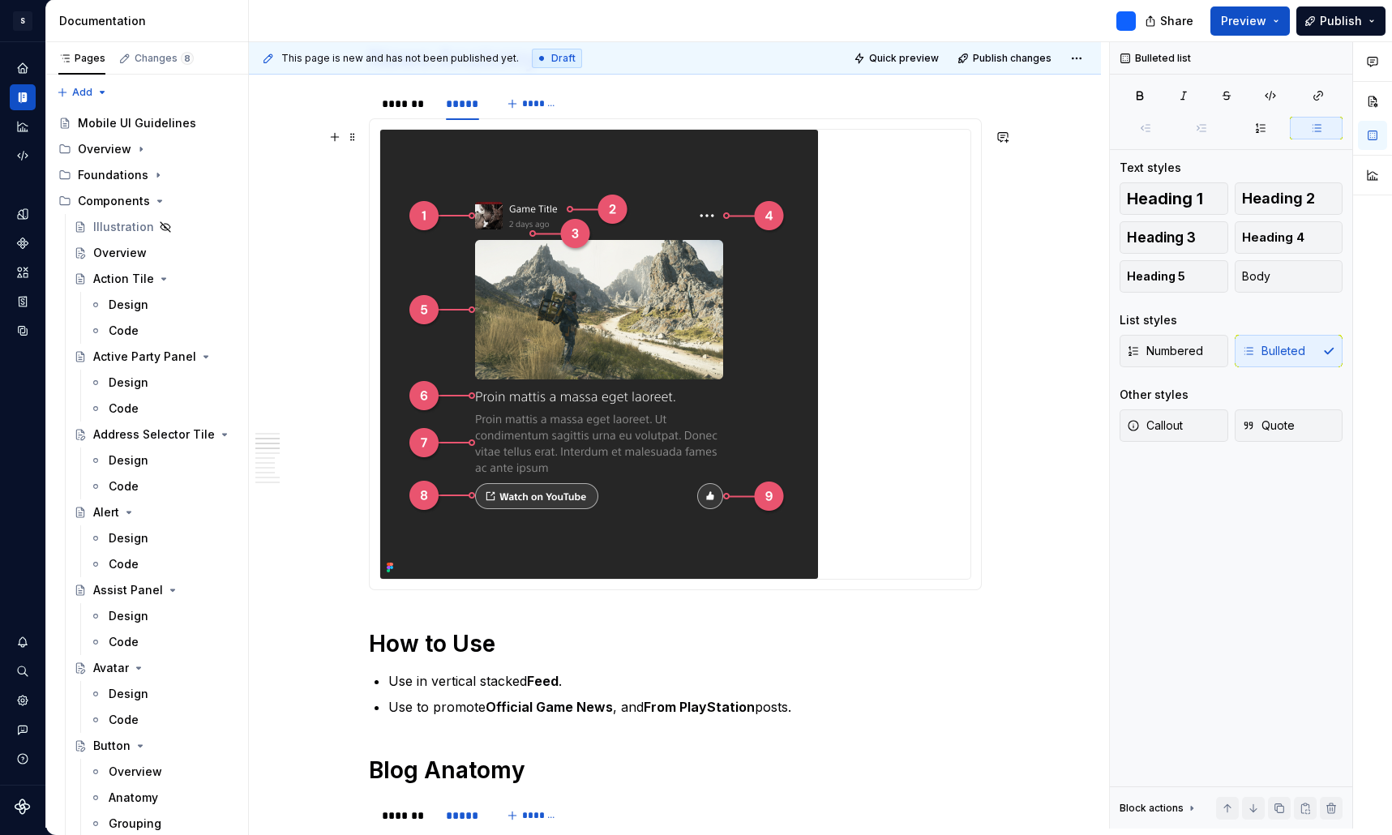
scroll to position [1277, 0]
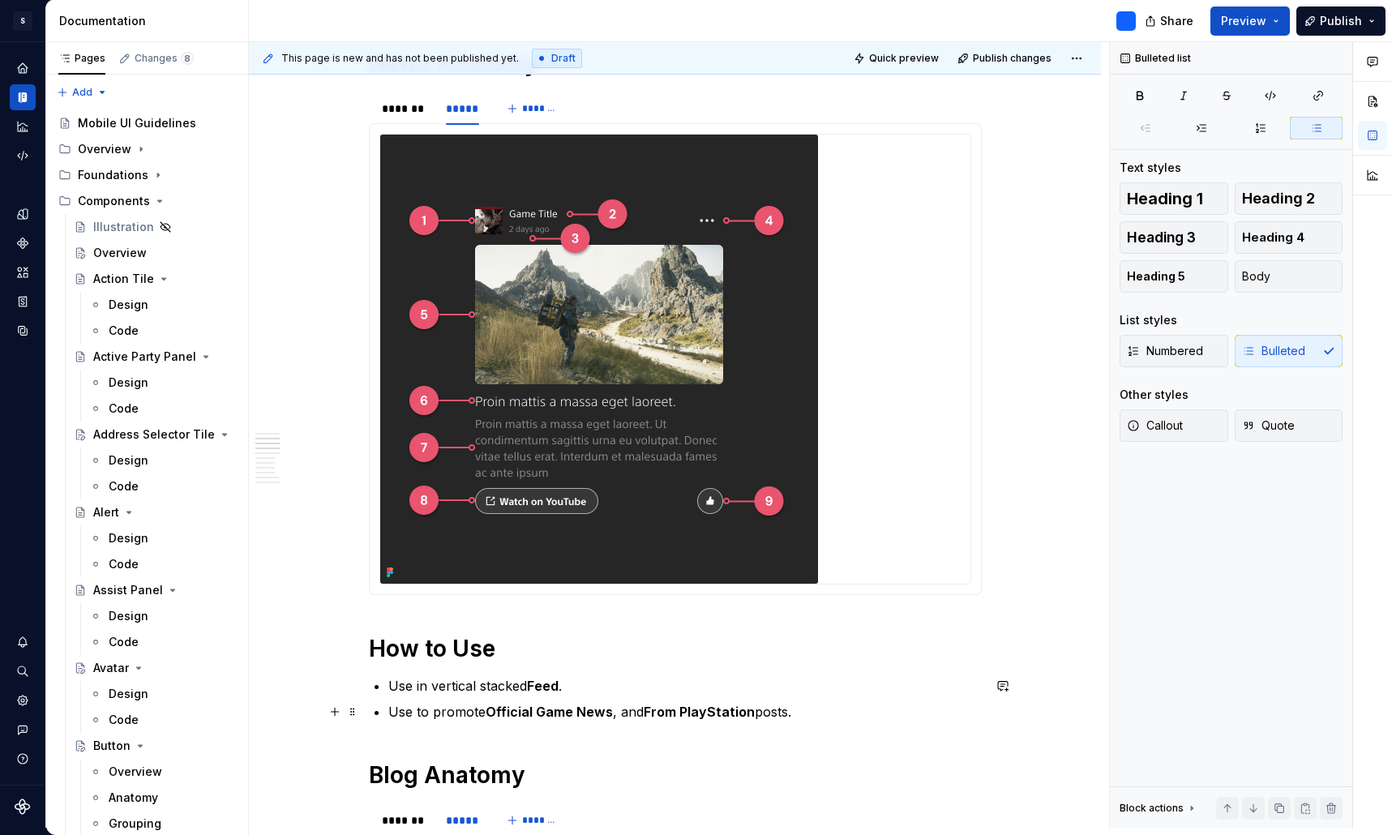
click at [801, 709] on p "Use to promote Official Game News , and From PlayStation posts." at bounding box center [684, 711] width 593 height 19
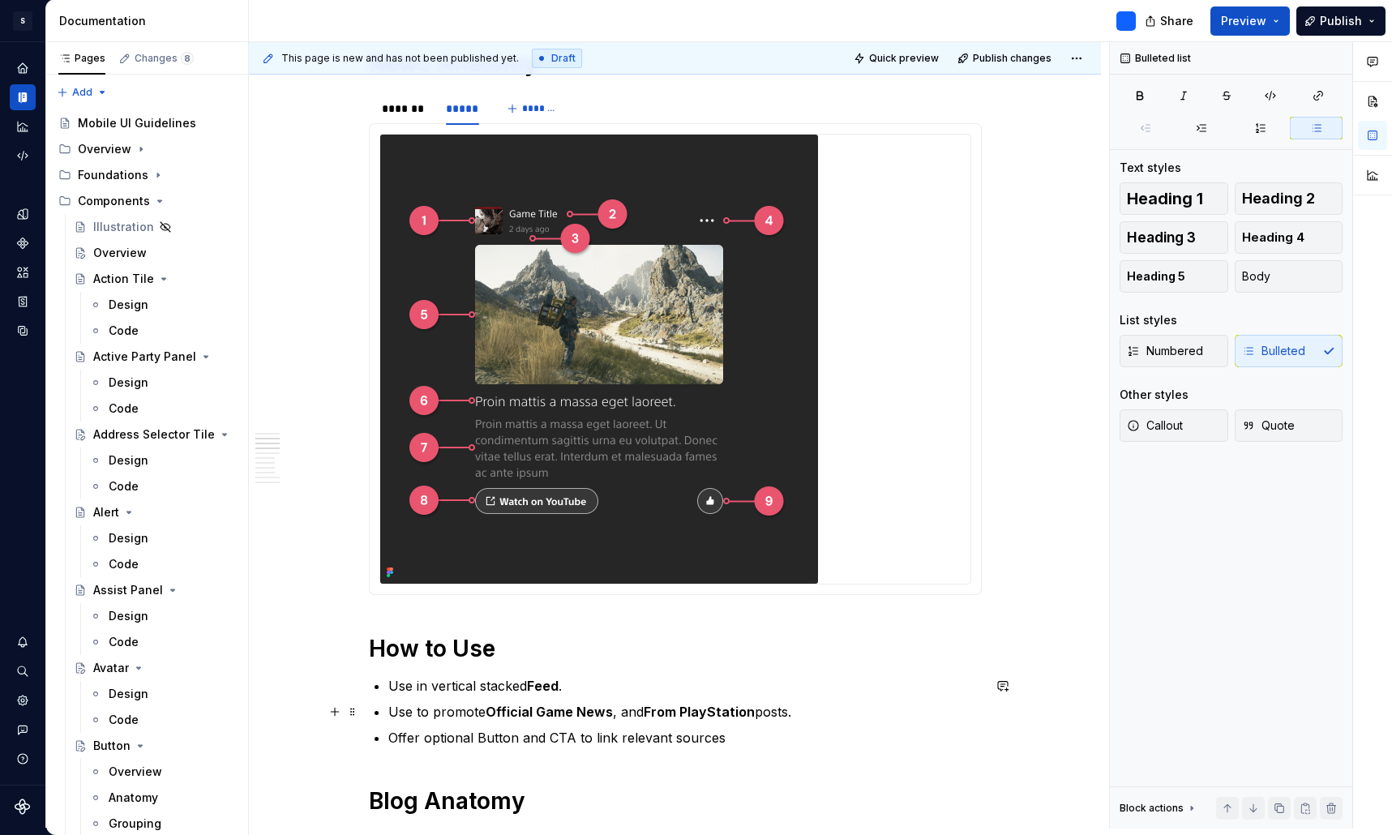
click at [804, 712] on p "Use to promote Official Game News , and From PlayStation posts." at bounding box center [684, 711] width 593 height 19
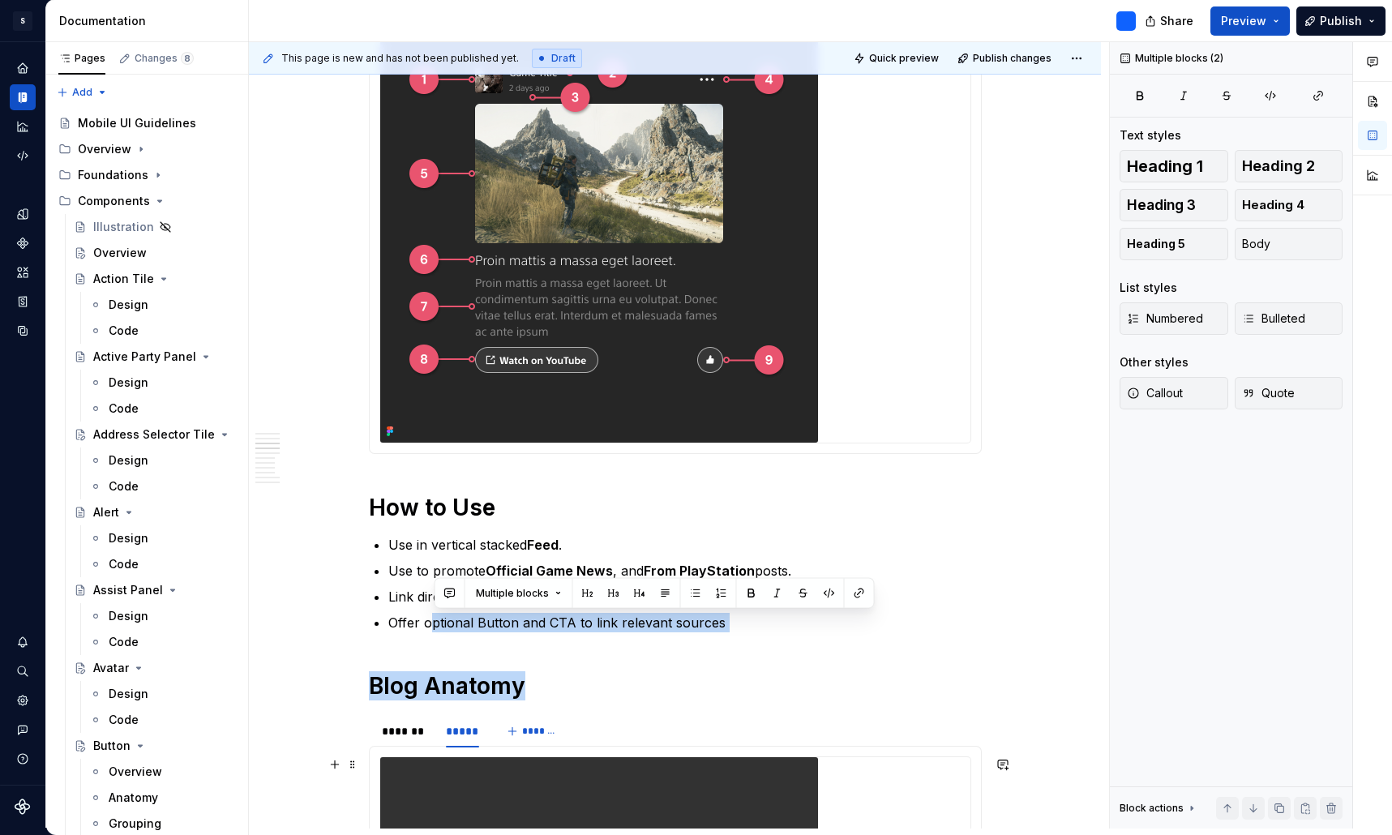
scroll to position [1472, 0]
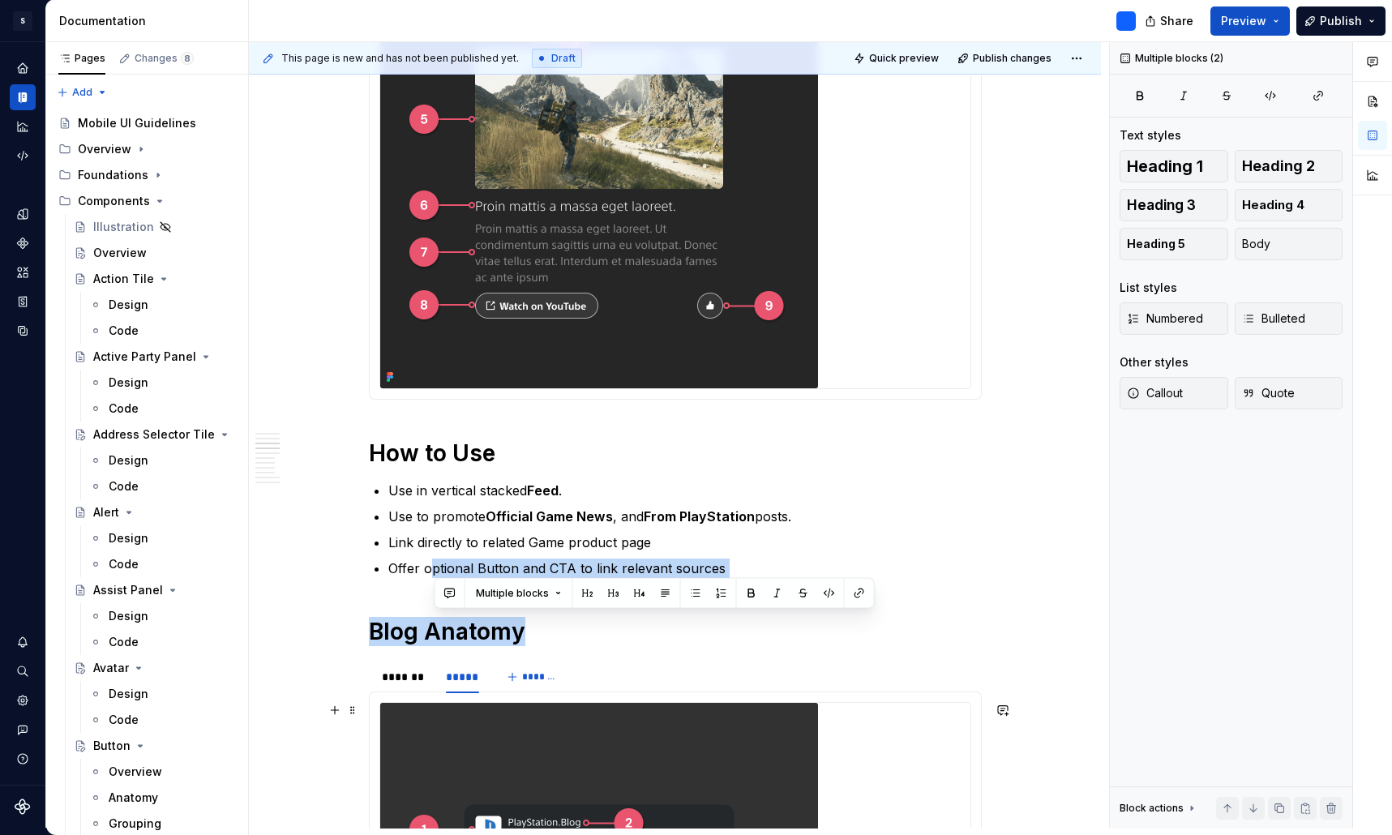
drag, startPoint x: 434, startPoint y: 767, endPoint x: 397, endPoint y: 760, distance: 38.0
click at [397, 760] on div "**********" at bounding box center [675, 763] width 613 height 3767
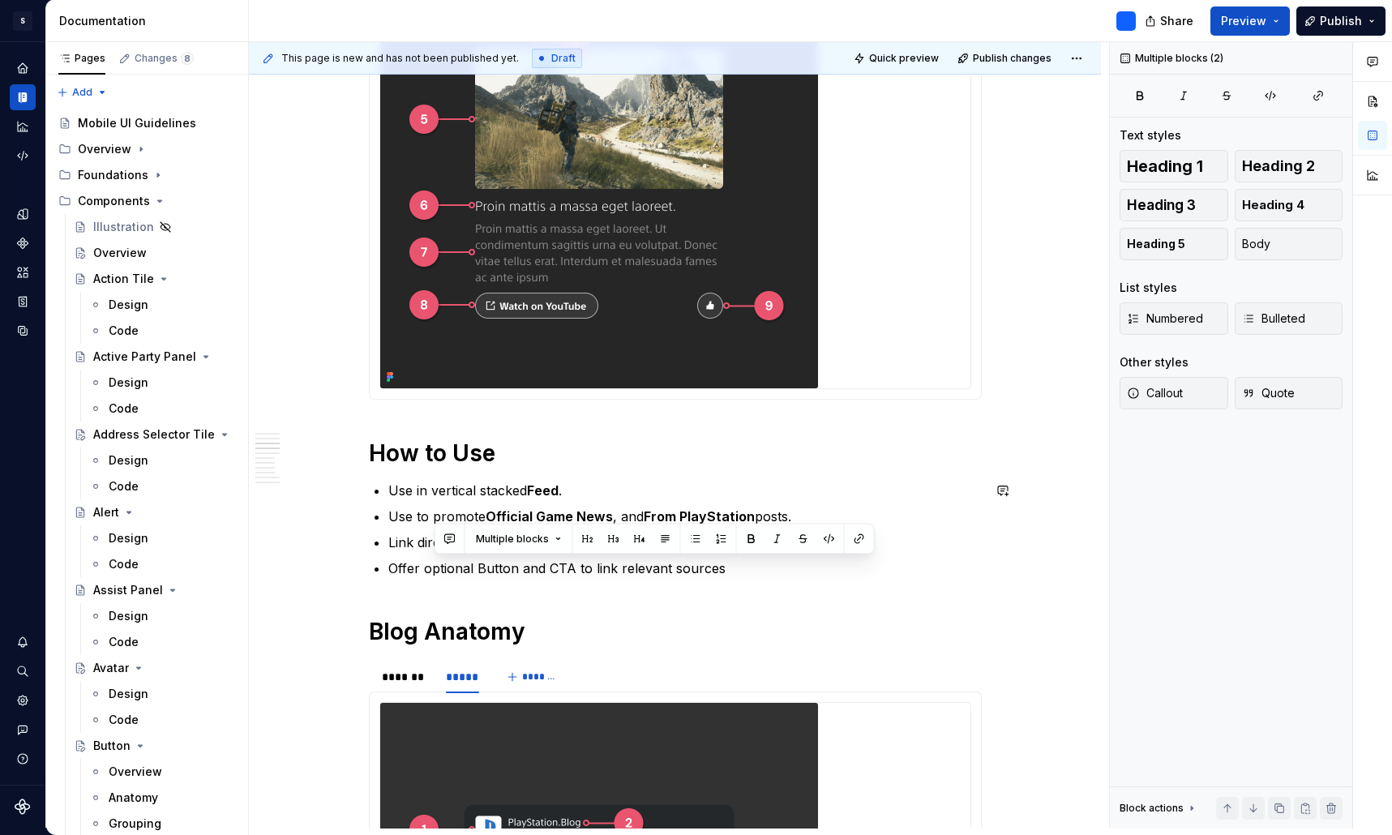
click at [436, 576] on p "Offer optional Button and CTA to link relevant sources" at bounding box center [684, 567] width 593 height 19
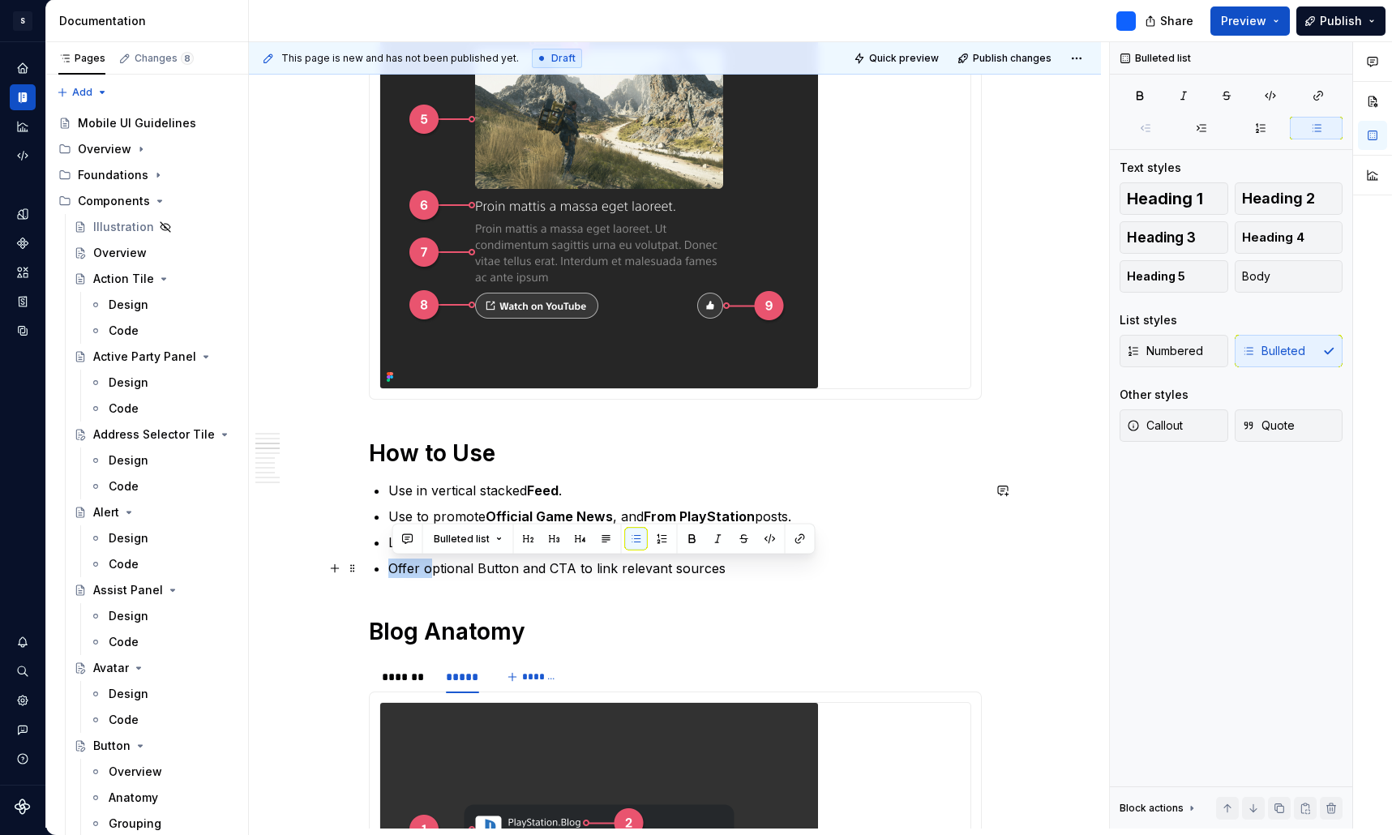
drag, startPoint x: 433, startPoint y: 567, endPoint x: 389, endPoint y: 567, distance: 43.8
click at [389, 567] on div "**********" at bounding box center [675, 763] width 613 height 3767
click at [700, 568] on p "Optional Button and CTA to link relevant sources" at bounding box center [684, 567] width 593 height 19
click at [481, 571] on p "Optional Button and CTA to link relevant sources or 3rd Party sources" at bounding box center [684, 567] width 593 height 19
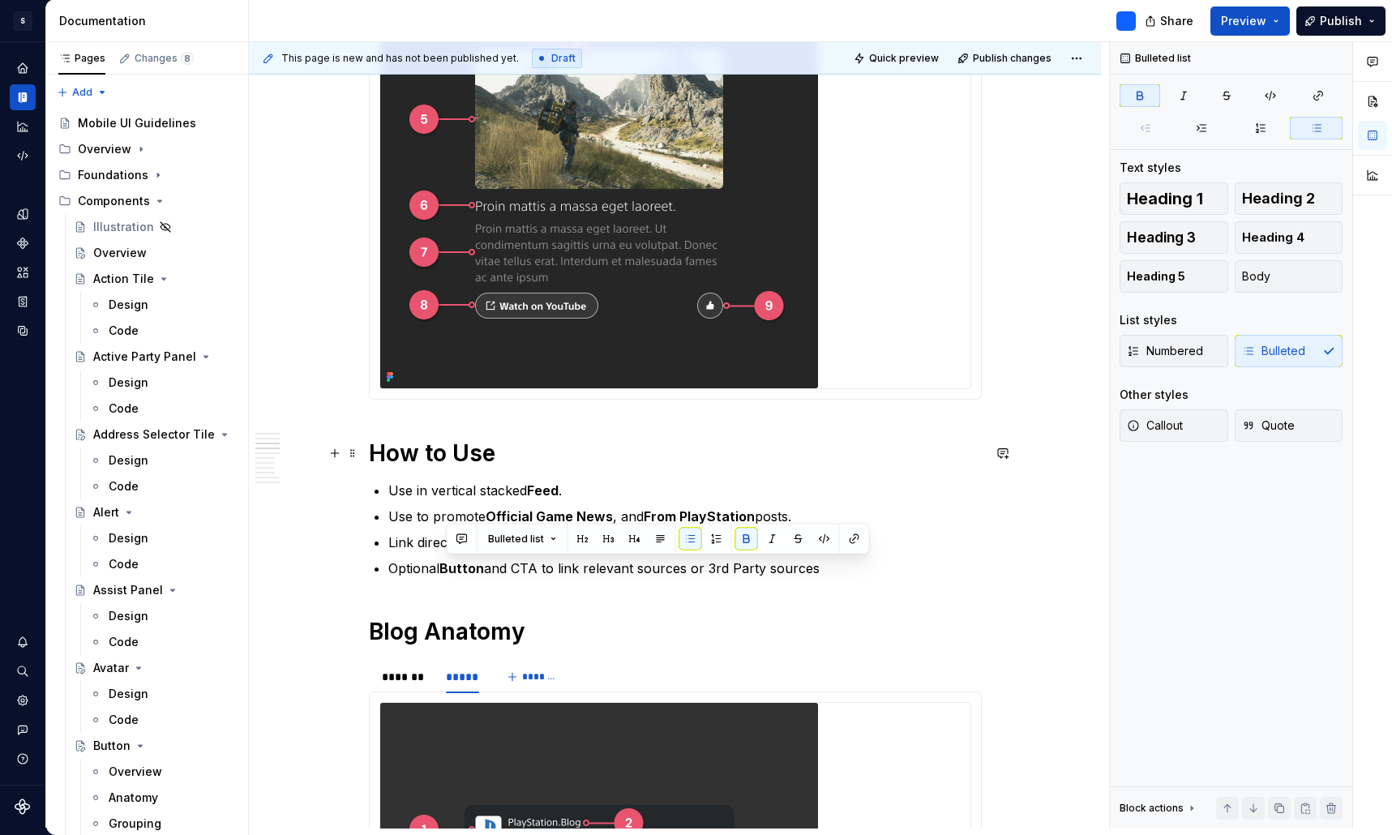
click at [815, 452] on h1 "How to Use" at bounding box center [675, 453] width 613 height 29
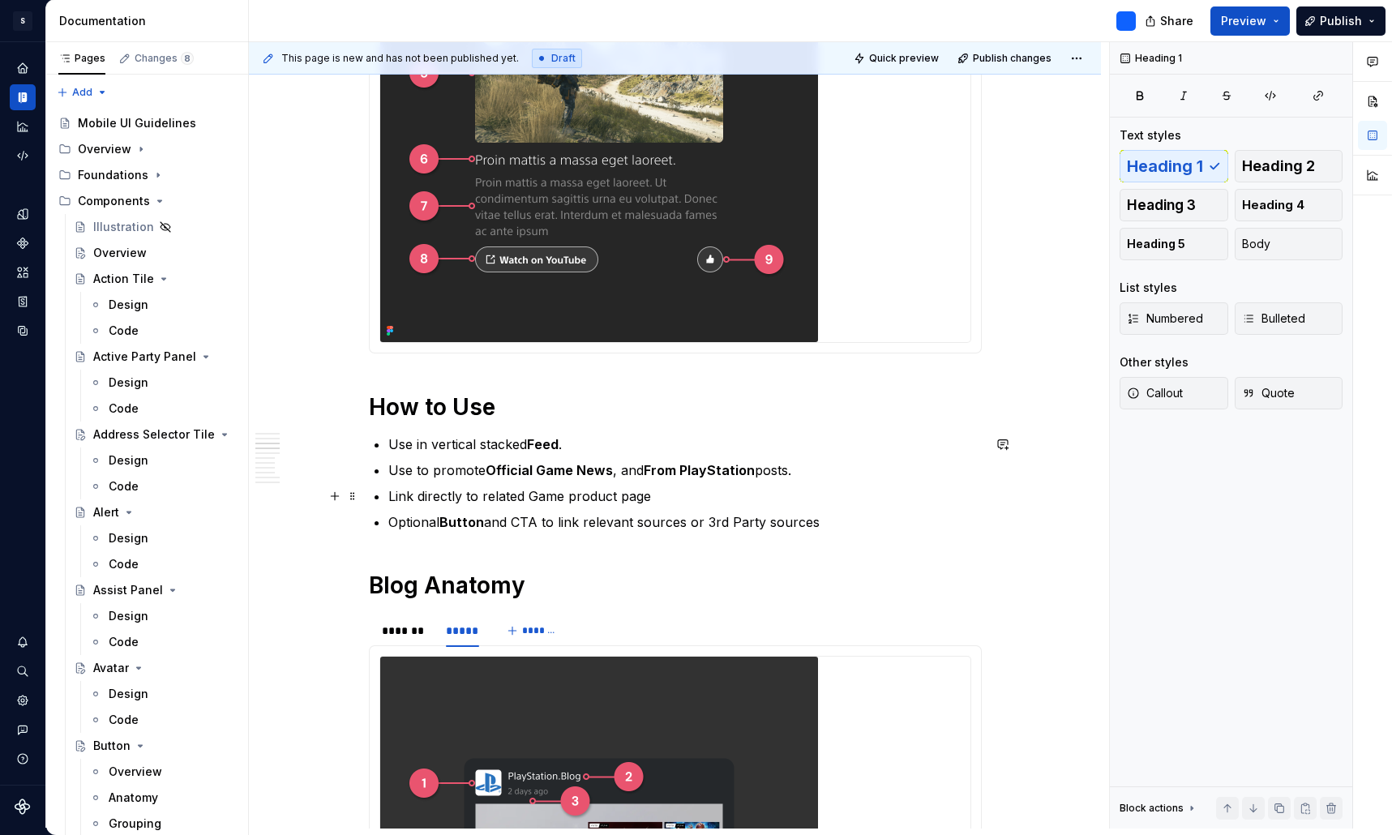
scroll to position [1523, 0]
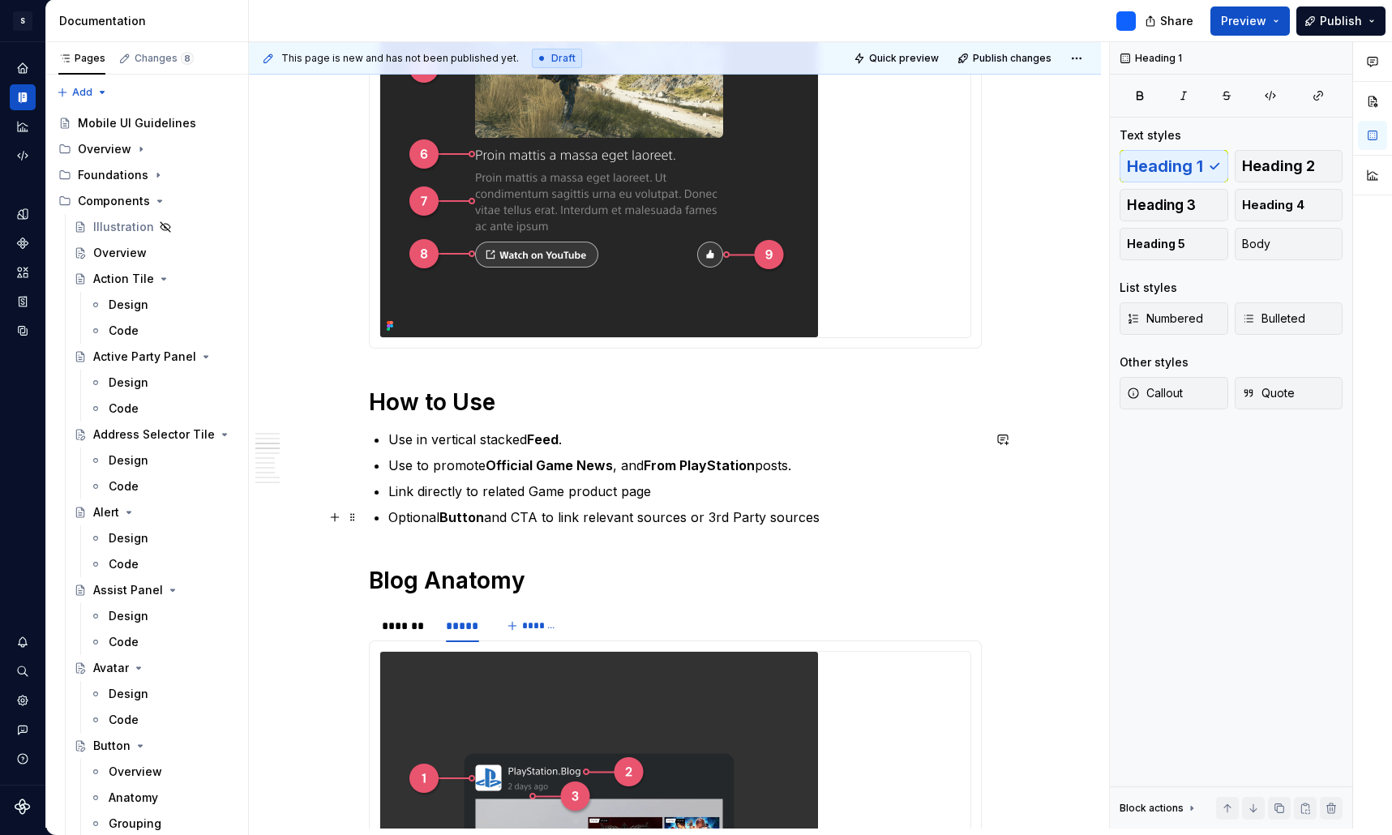
click at [825, 516] on p "Optional Button and CTA to link relevant sources or 3rd Party sources" at bounding box center [684, 516] width 593 height 19
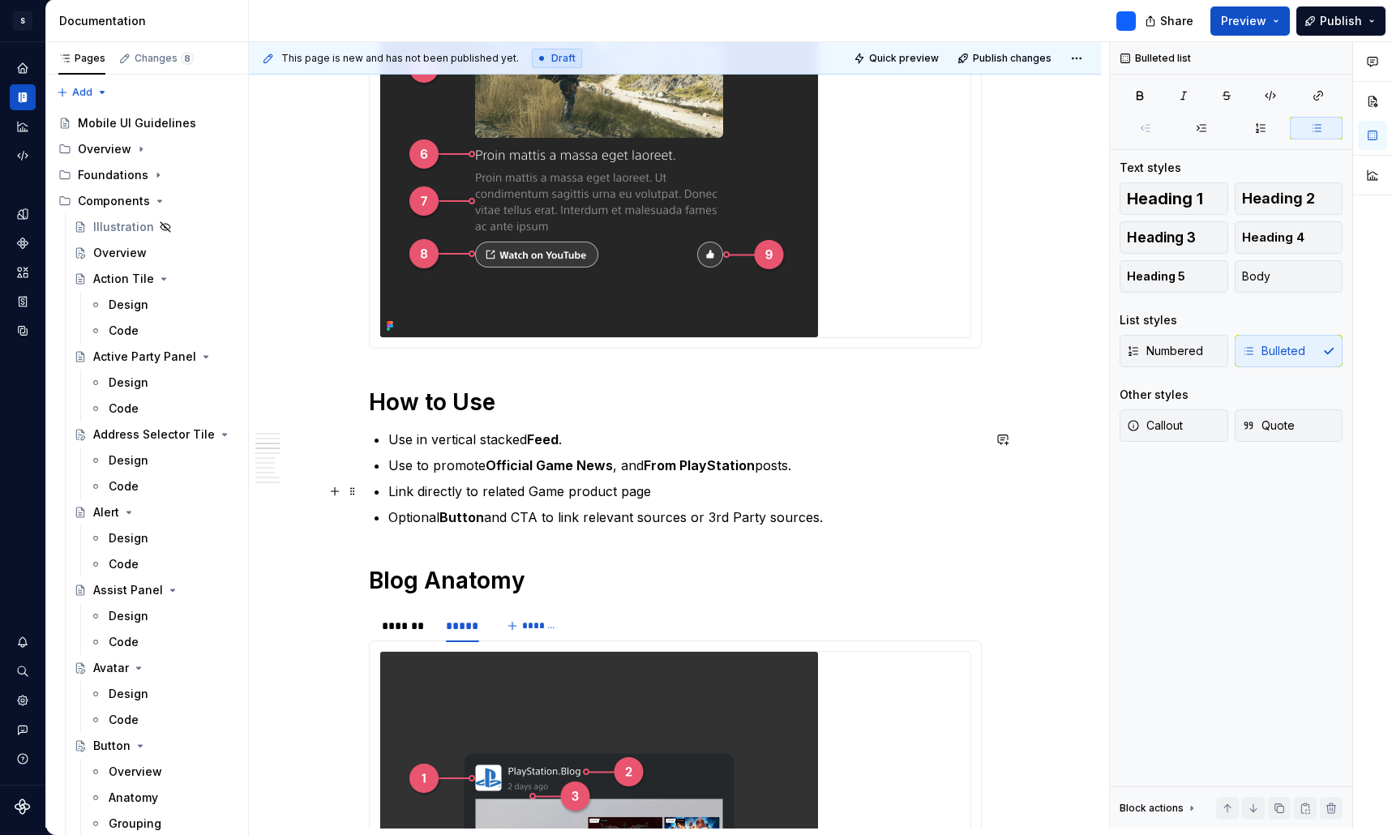
click at [765, 494] on p "Link directly to related Game product page" at bounding box center [684, 490] width 593 height 19
click at [839, 516] on p "Optional Button and CTA to link relevant sources or 3rd Party sources." at bounding box center [684, 516] width 593 height 19
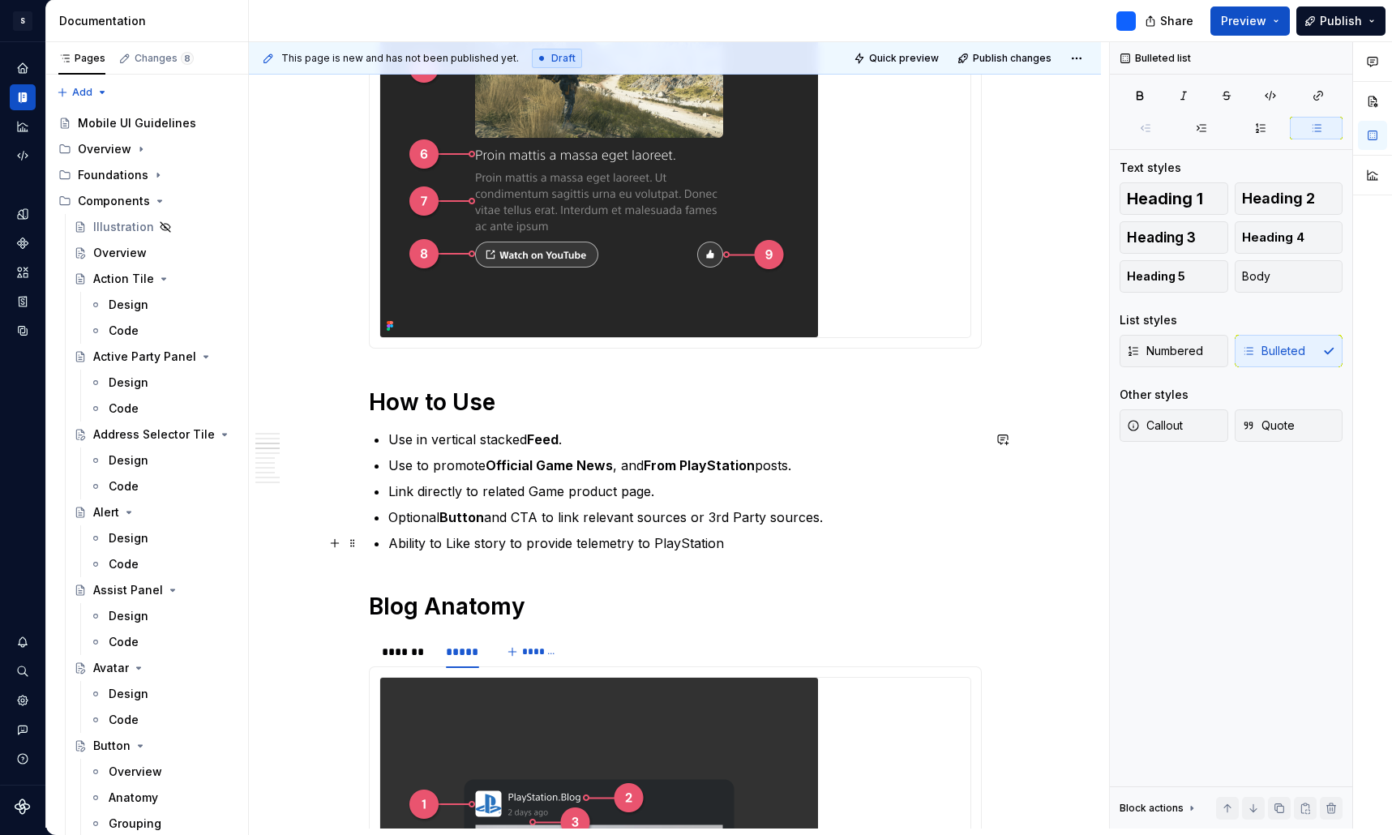
click at [747, 545] on p "Ability to Like story to provide telemetry to PlayStation" at bounding box center [684, 542] width 593 height 19
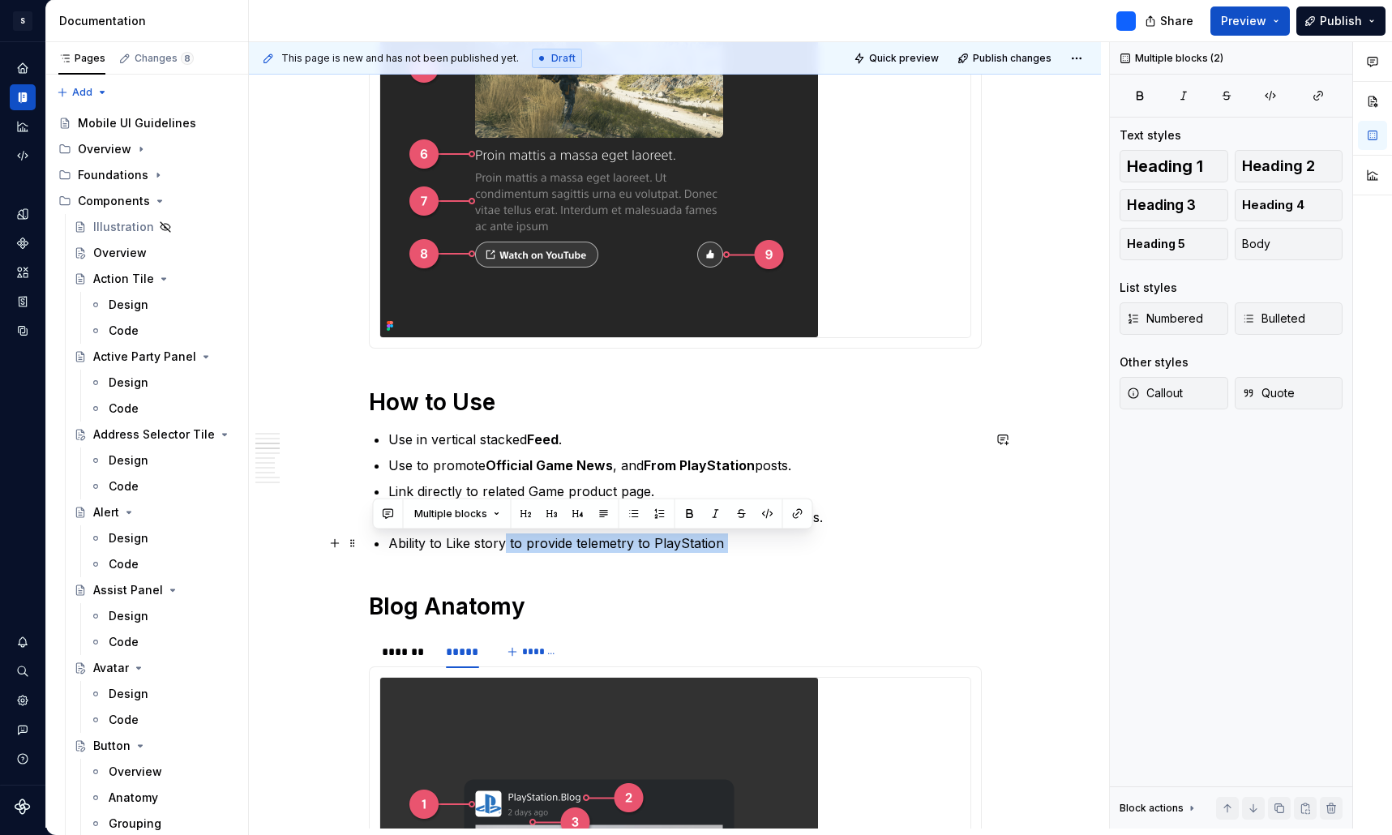
drag, startPoint x: 747, startPoint y: 545, endPoint x: 507, endPoint y: 539, distance: 239.2
click at [507, 539] on p "Ability to Like story to provide telemetry to PlayStation" at bounding box center [684, 542] width 593 height 19
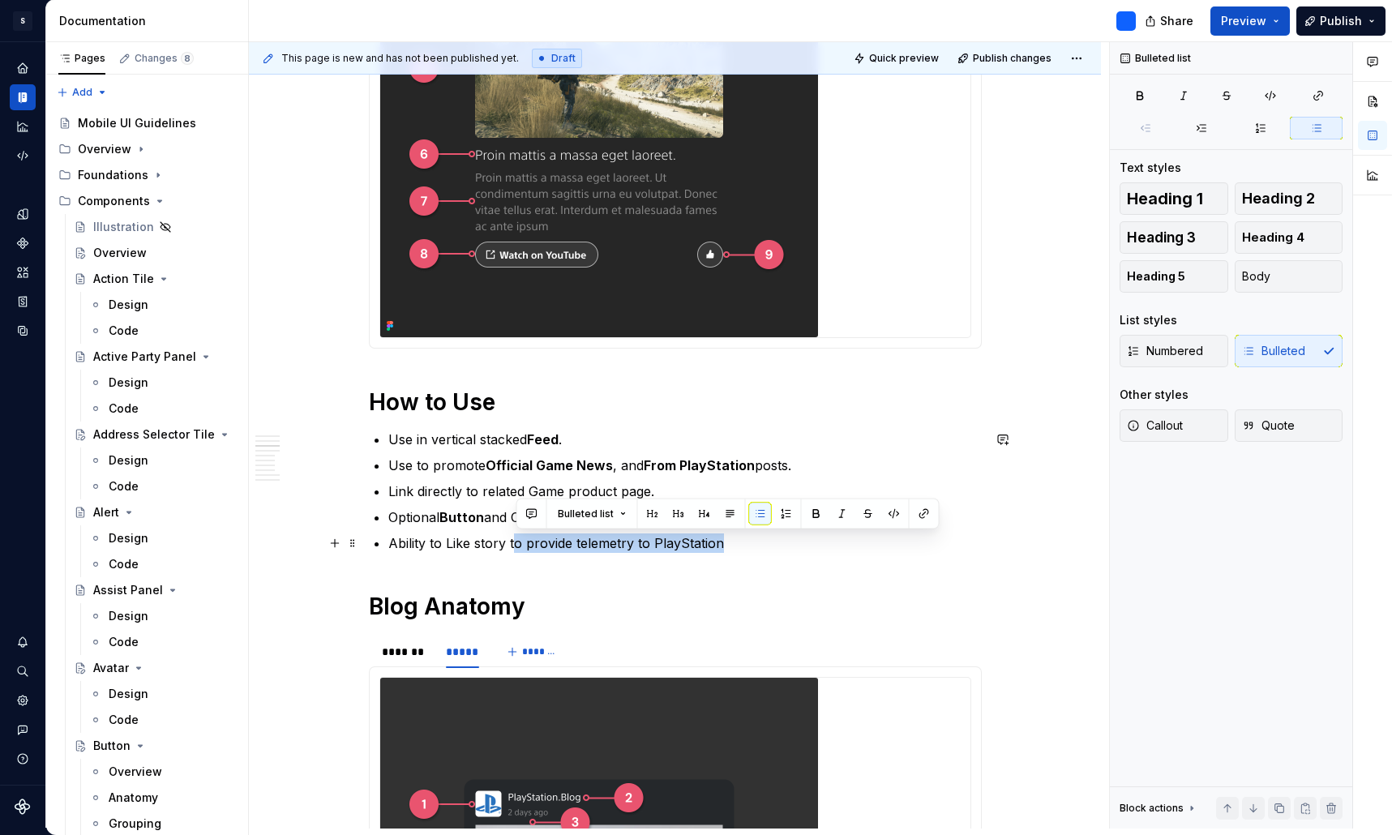
drag, startPoint x: 723, startPoint y: 538, endPoint x: 520, endPoint y: 539, distance: 202.6
click at [520, 539] on p "Ability to Like story to provide telemetry to PlayStation" at bounding box center [684, 542] width 593 height 19
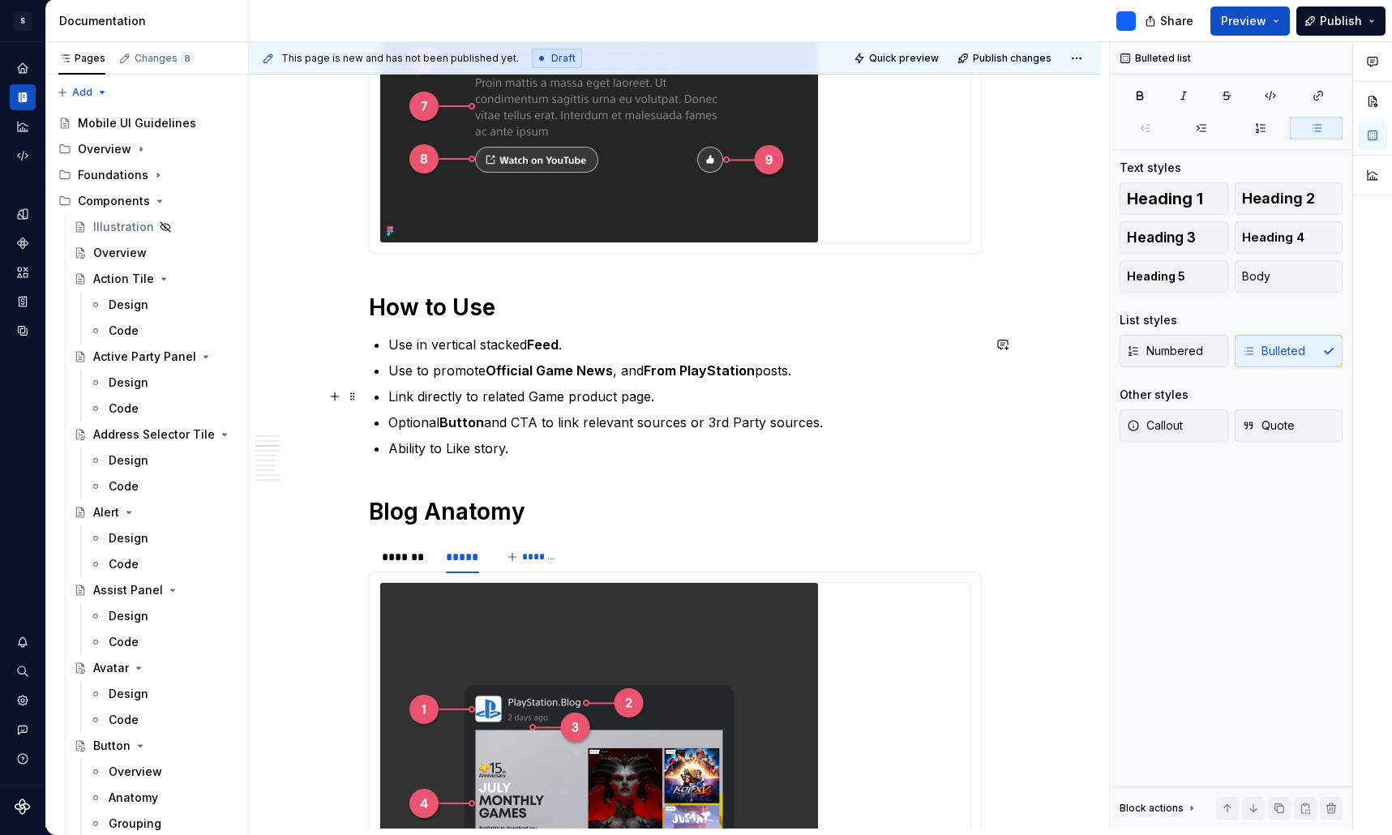
scroll to position [1615, 0]
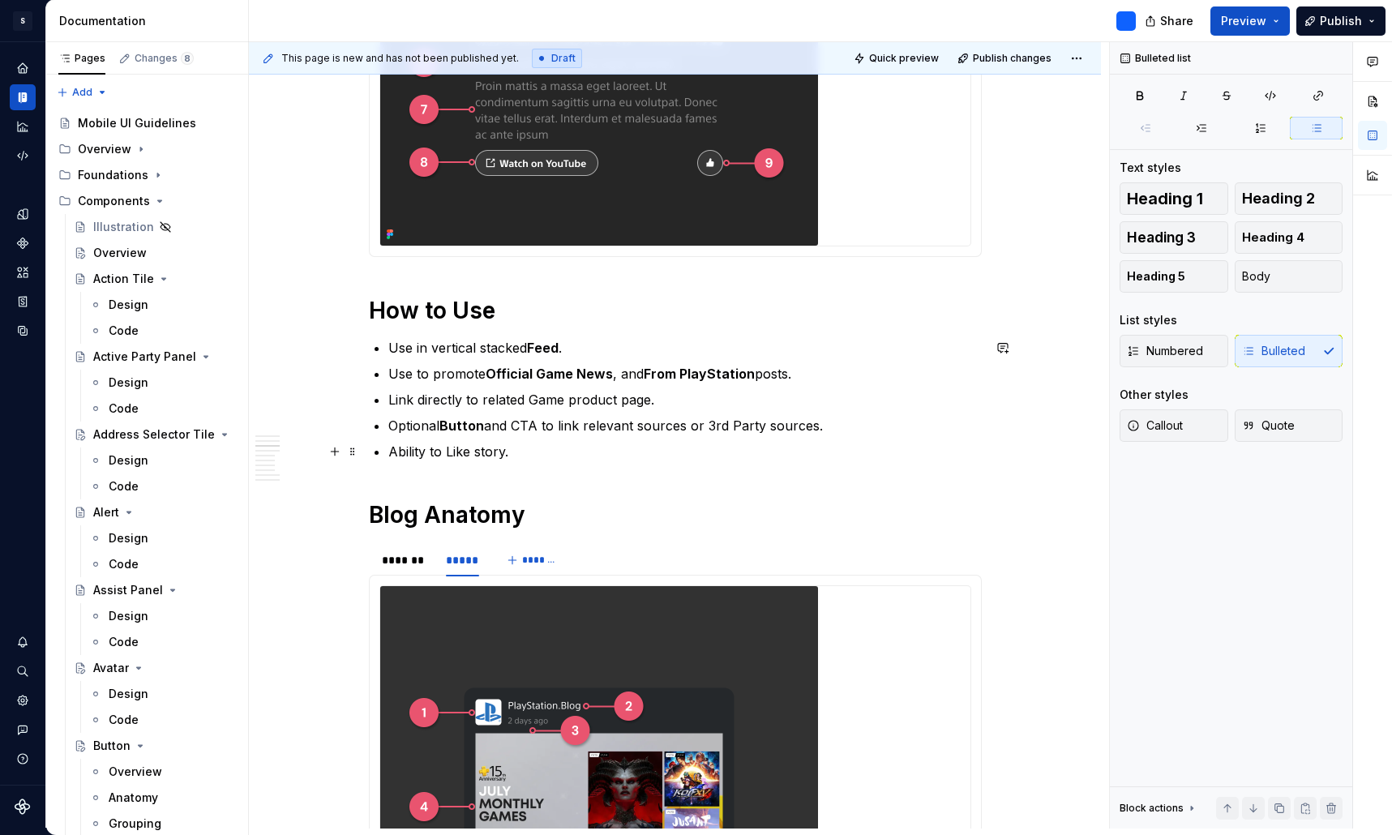
click at [463, 450] on p "Ability to Like story." at bounding box center [684, 451] width 593 height 19
click at [530, 456] on p "Ability to Like story." at bounding box center [684, 451] width 593 height 19
click at [507, 451] on p "Ability to Like story." at bounding box center [684, 451] width 593 height 19
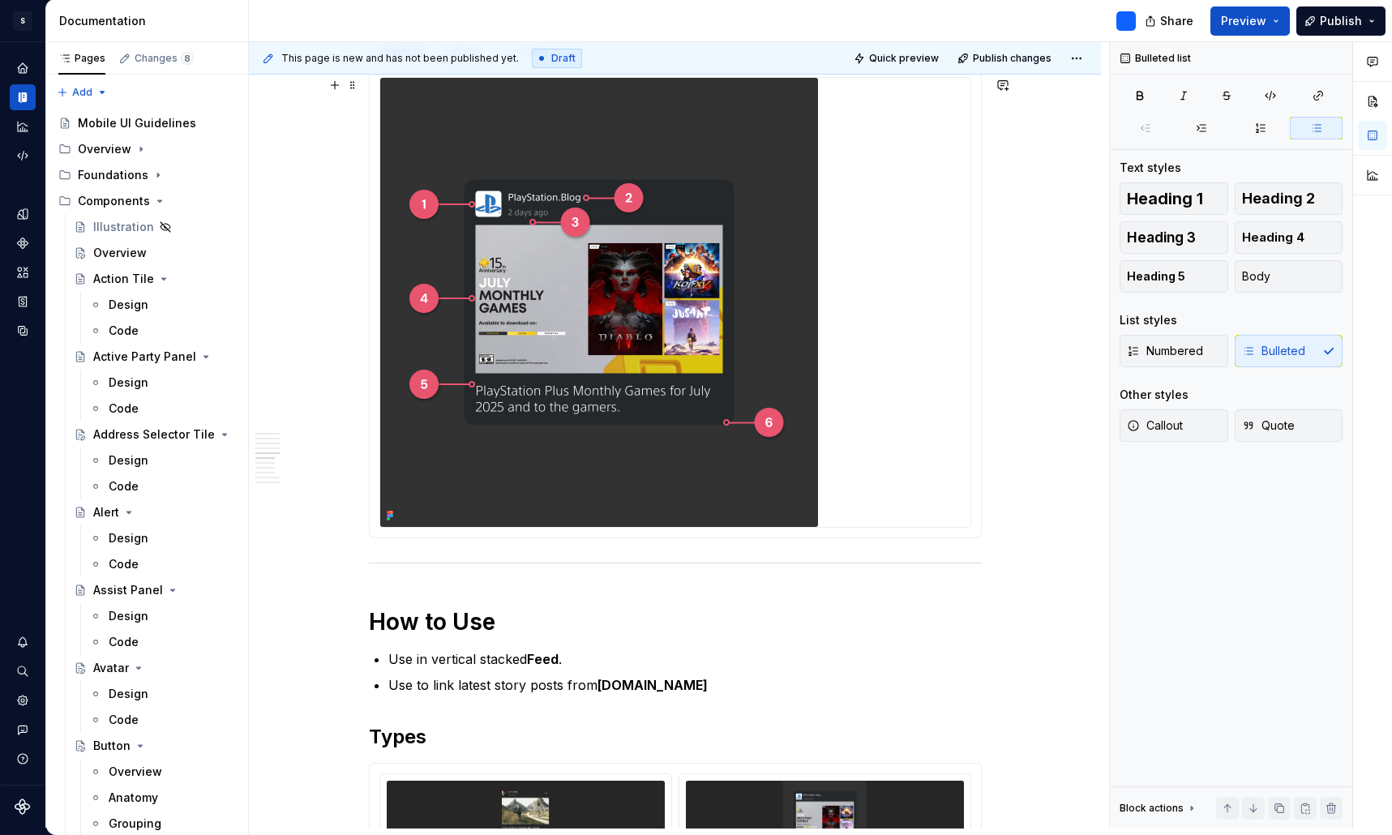
scroll to position [2147, 0]
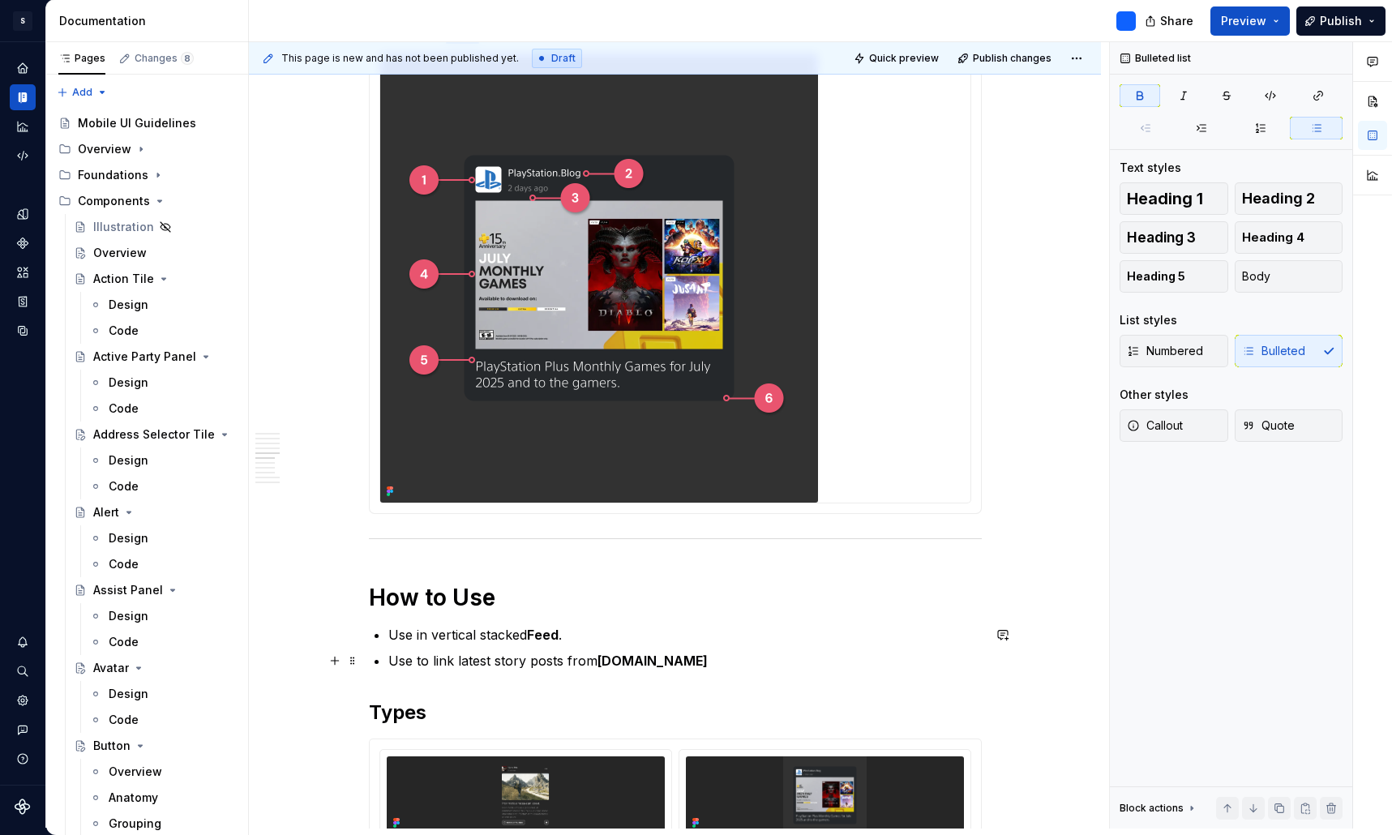
click at [715, 664] on p "Use to link latest story posts from PlayStation.Blog" at bounding box center [684, 660] width 593 height 19
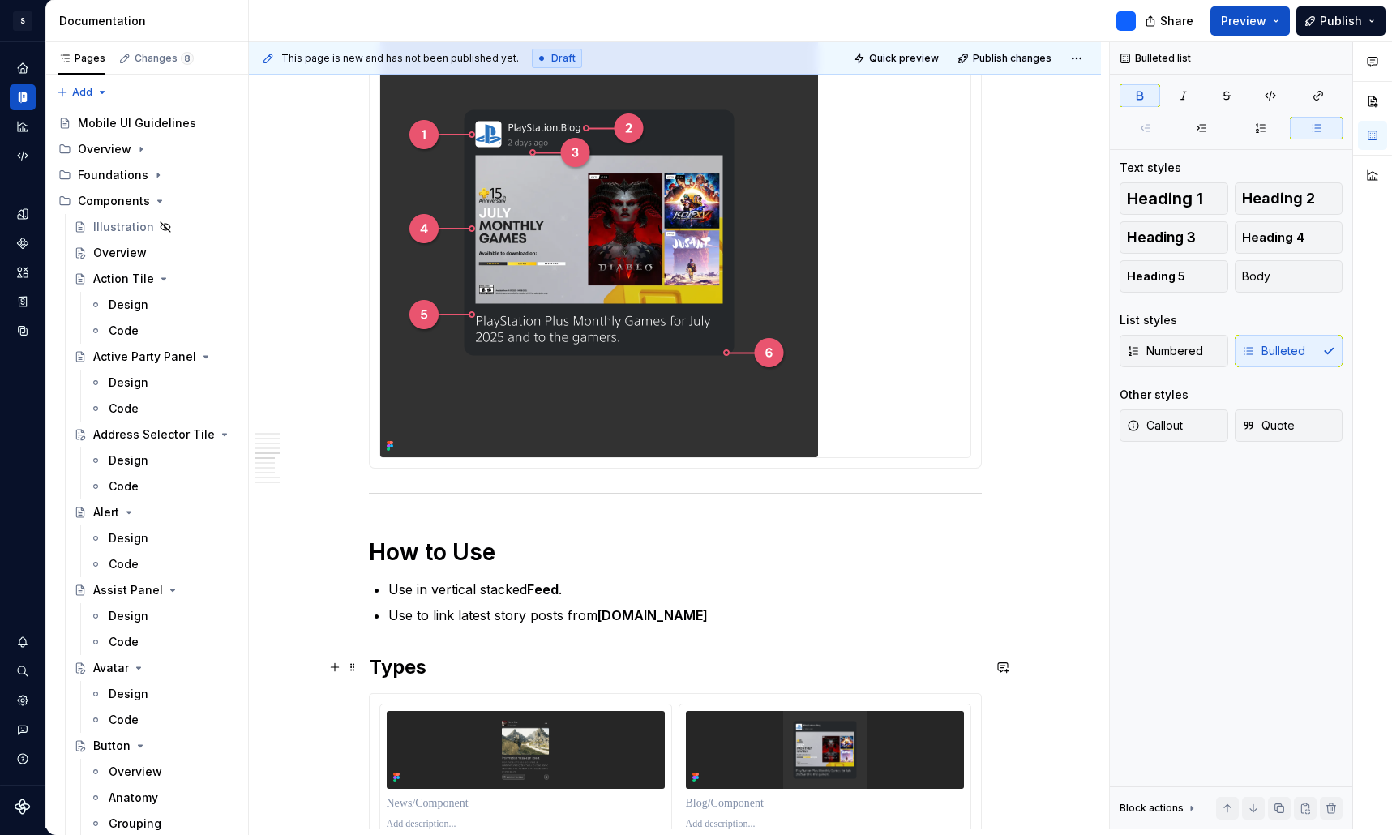
scroll to position [2194, 0]
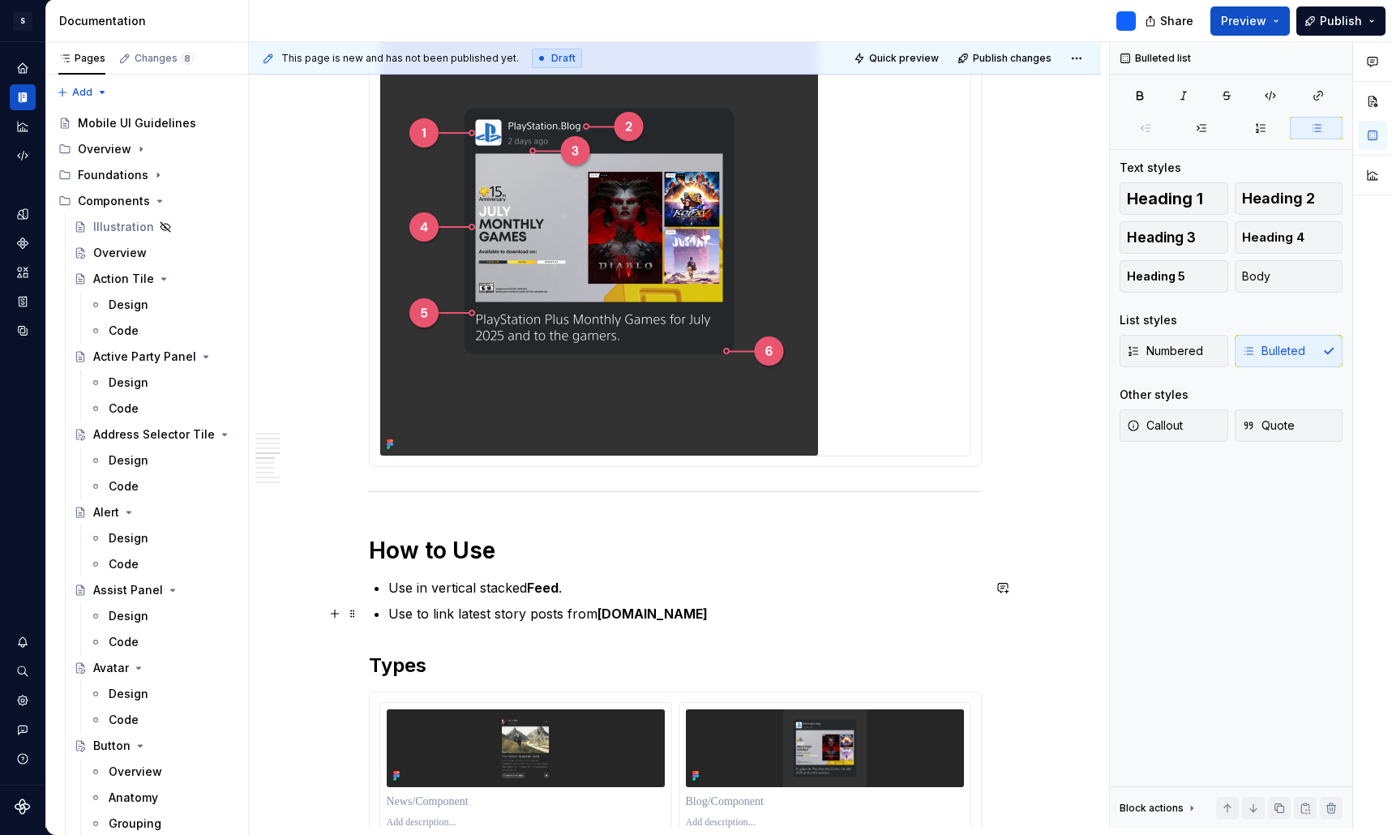
click at [481, 615] on p "Use to link latest story posts from PlayStation.Blog" at bounding box center [684, 613] width 593 height 19
click at [788, 610] on p "Use to link most recent story posts from PlayStation.Blog" at bounding box center [684, 613] width 593 height 19
click at [554, 617] on p "Use to link most recent story posts from PlayStation.Blog" at bounding box center [684, 613] width 593 height 19
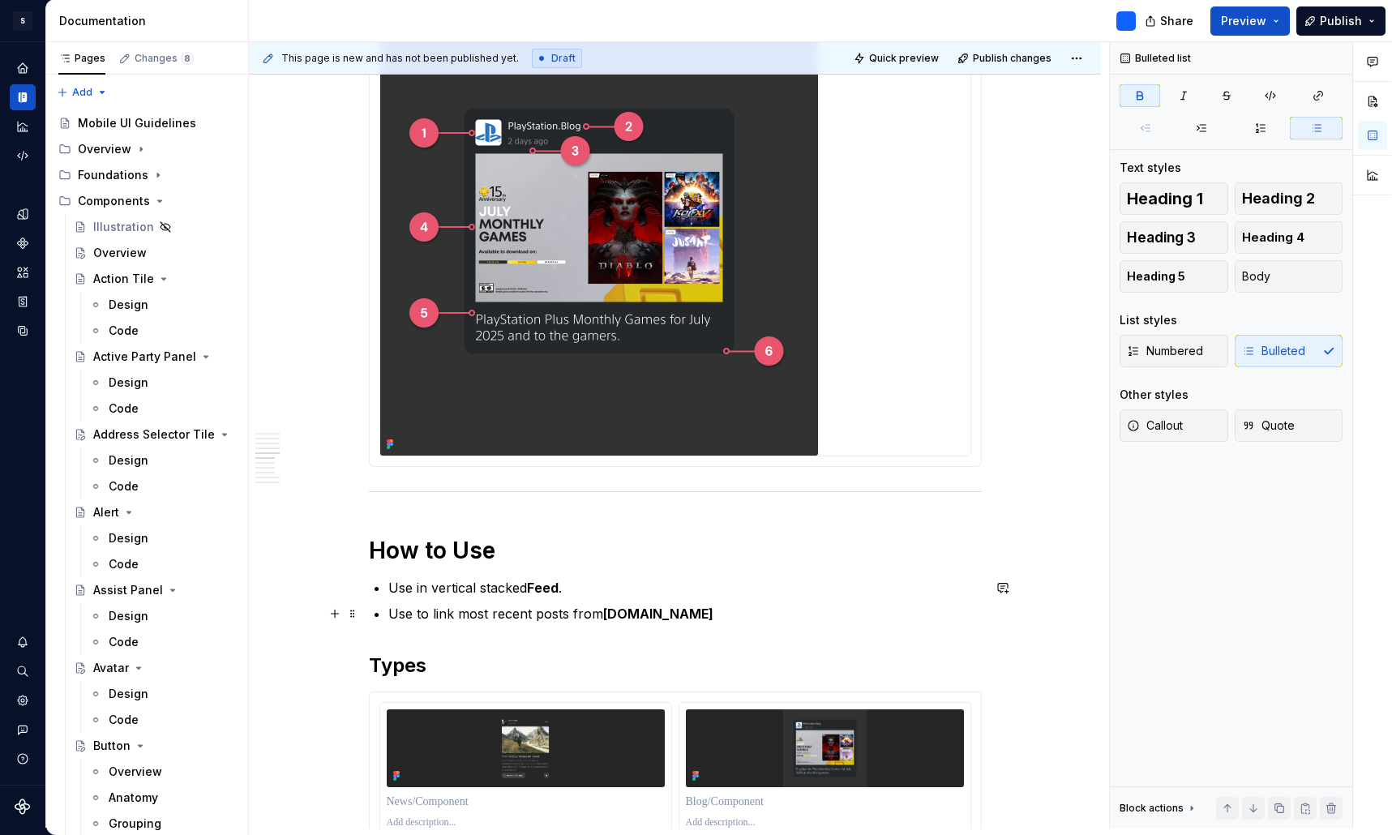
click at [766, 606] on p "Use to link most recent posts from PlayStation.Blog" at bounding box center [684, 613] width 593 height 19
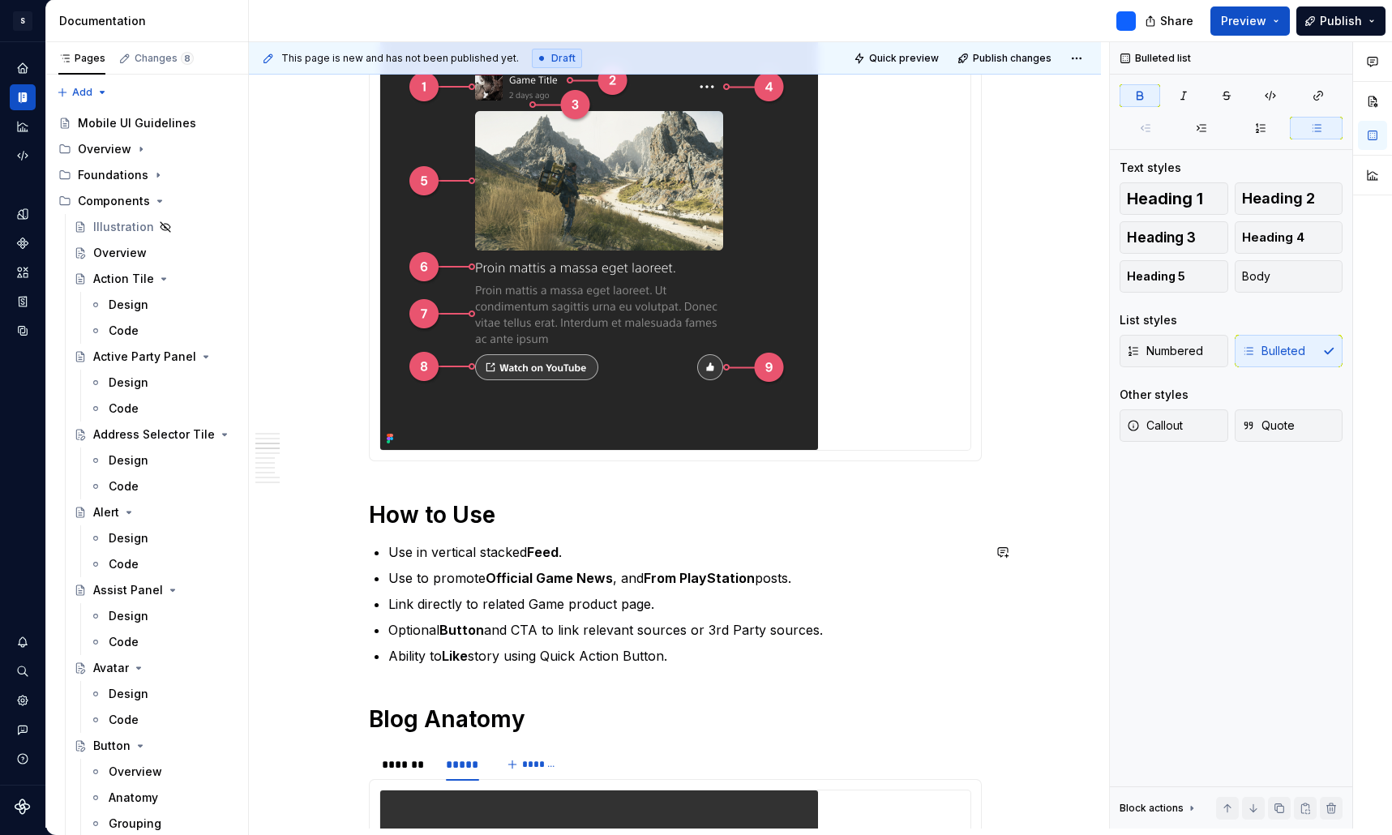
scroll to position [1414, 0]
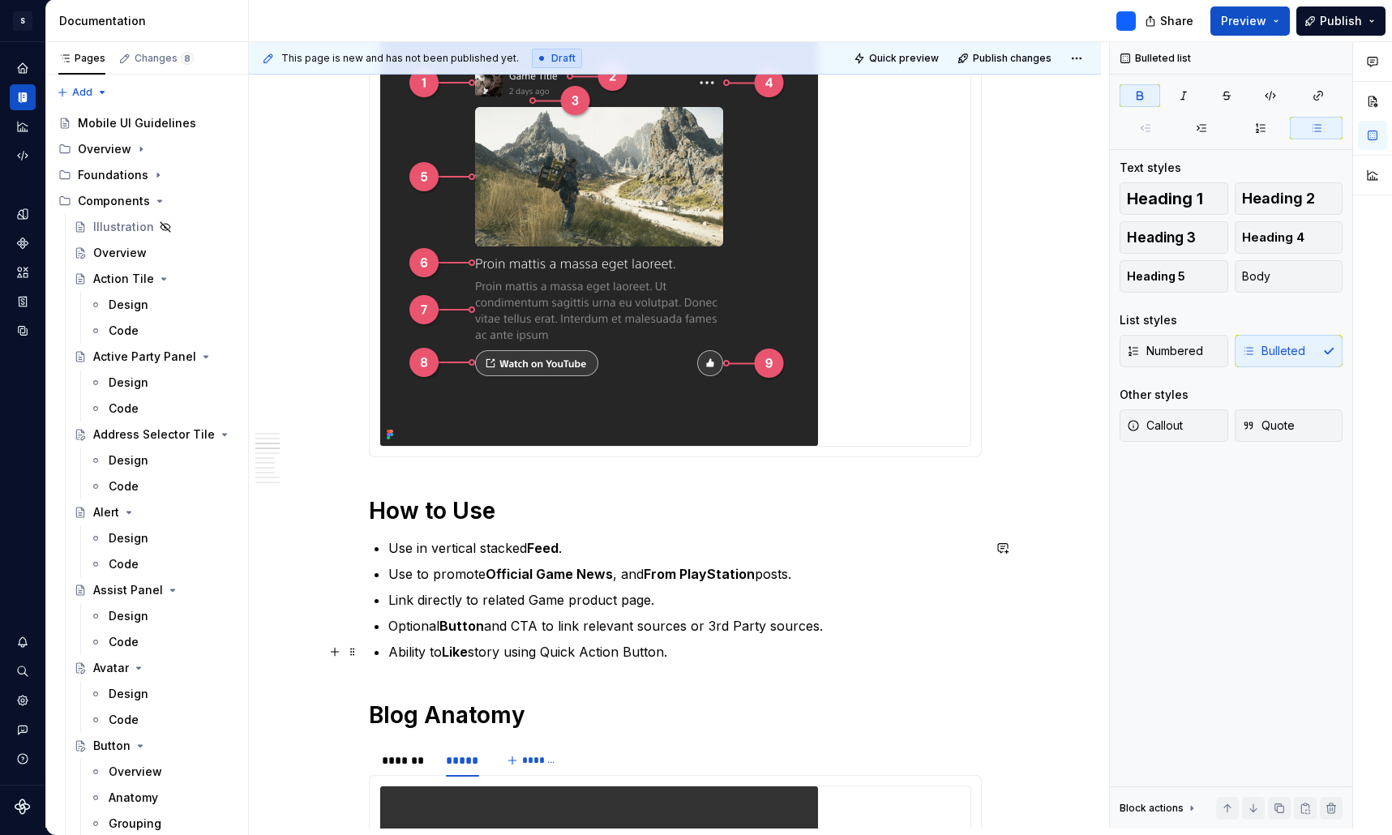
click at [692, 655] on p "Ability to Like story using Quick Action Button." at bounding box center [684, 651] width 593 height 19
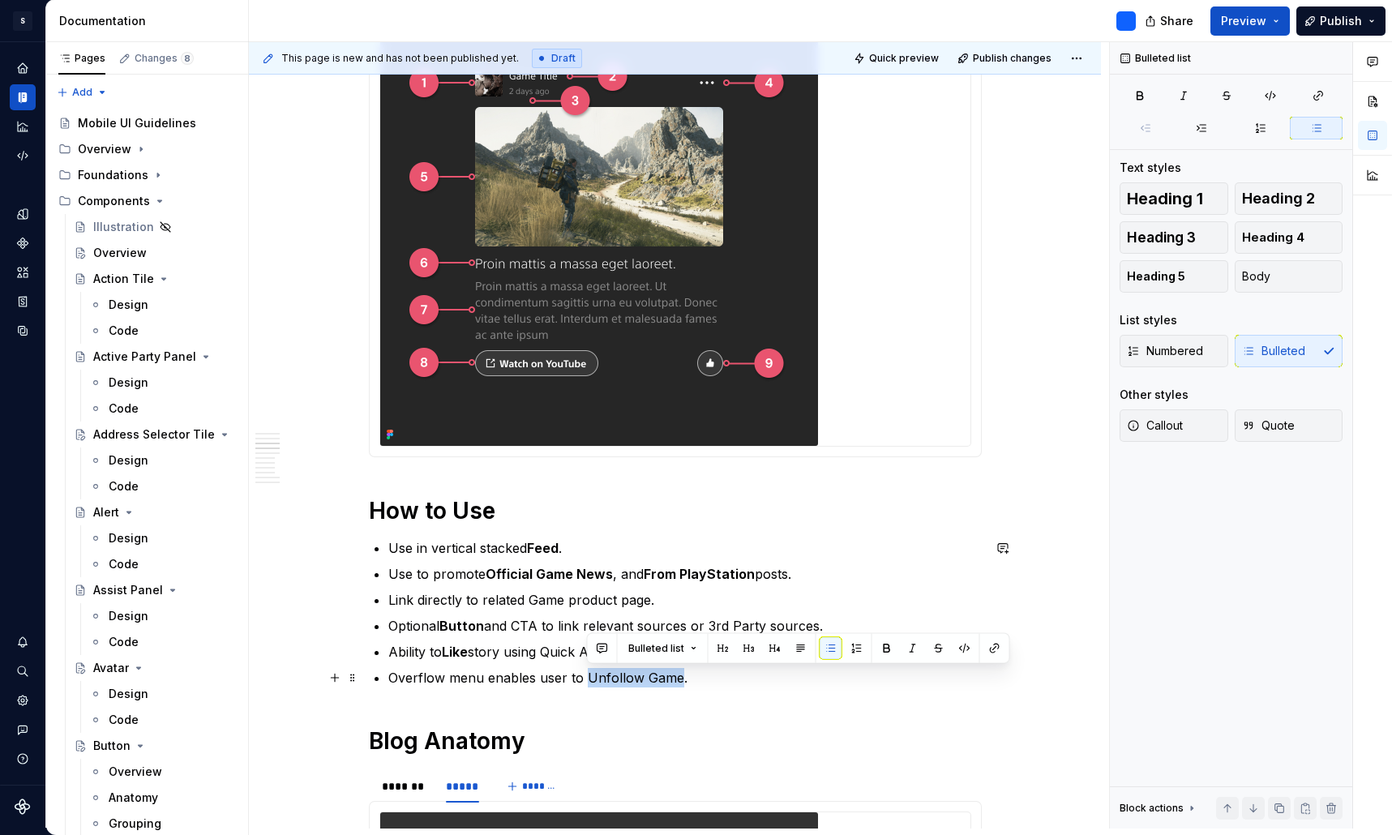
drag, startPoint x: 679, startPoint y: 675, endPoint x: 591, endPoint y: 675, distance: 88.4
click at [591, 675] on p "Overflow menu enables user to Unfollow Game." at bounding box center [684, 677] width 593 height 19
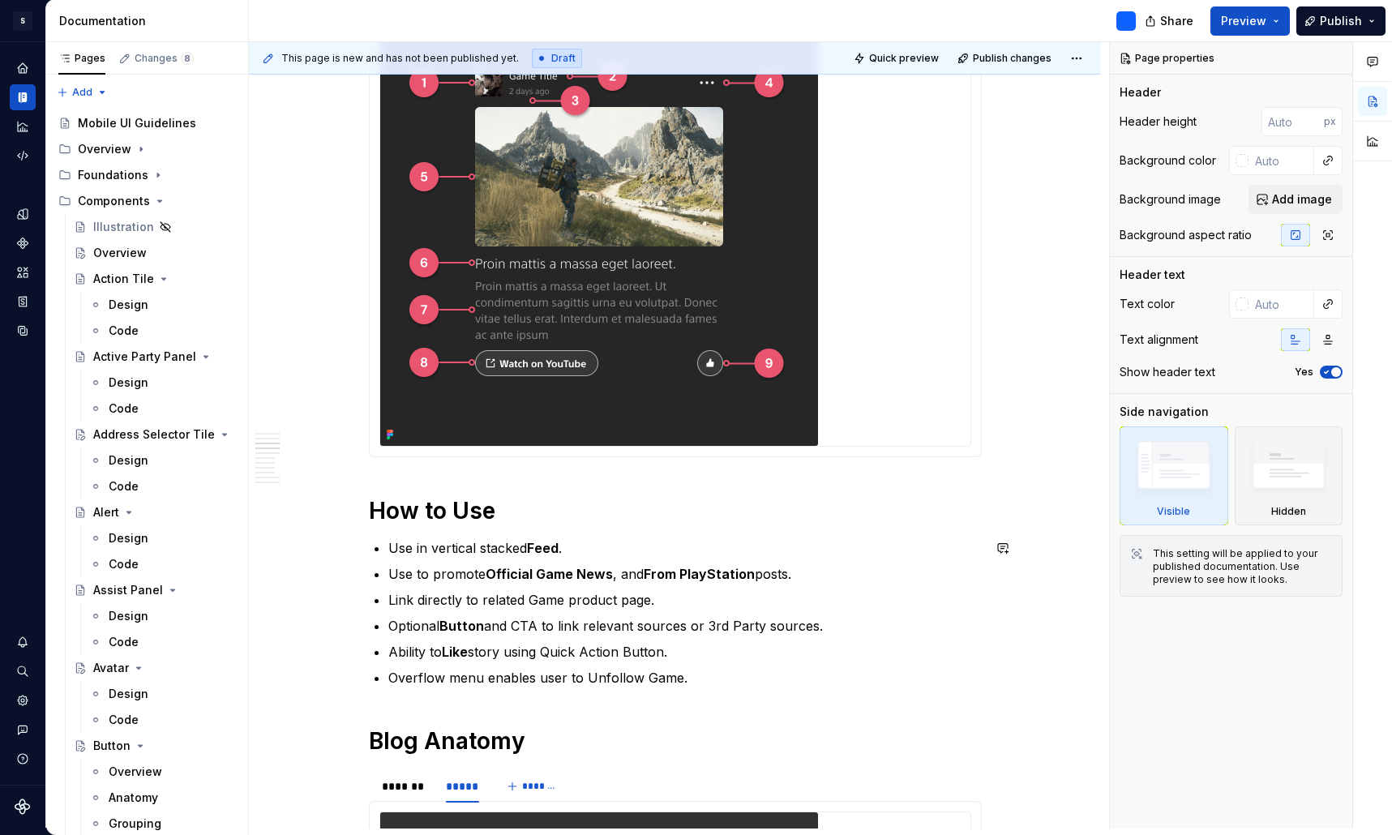
type textarea "*"
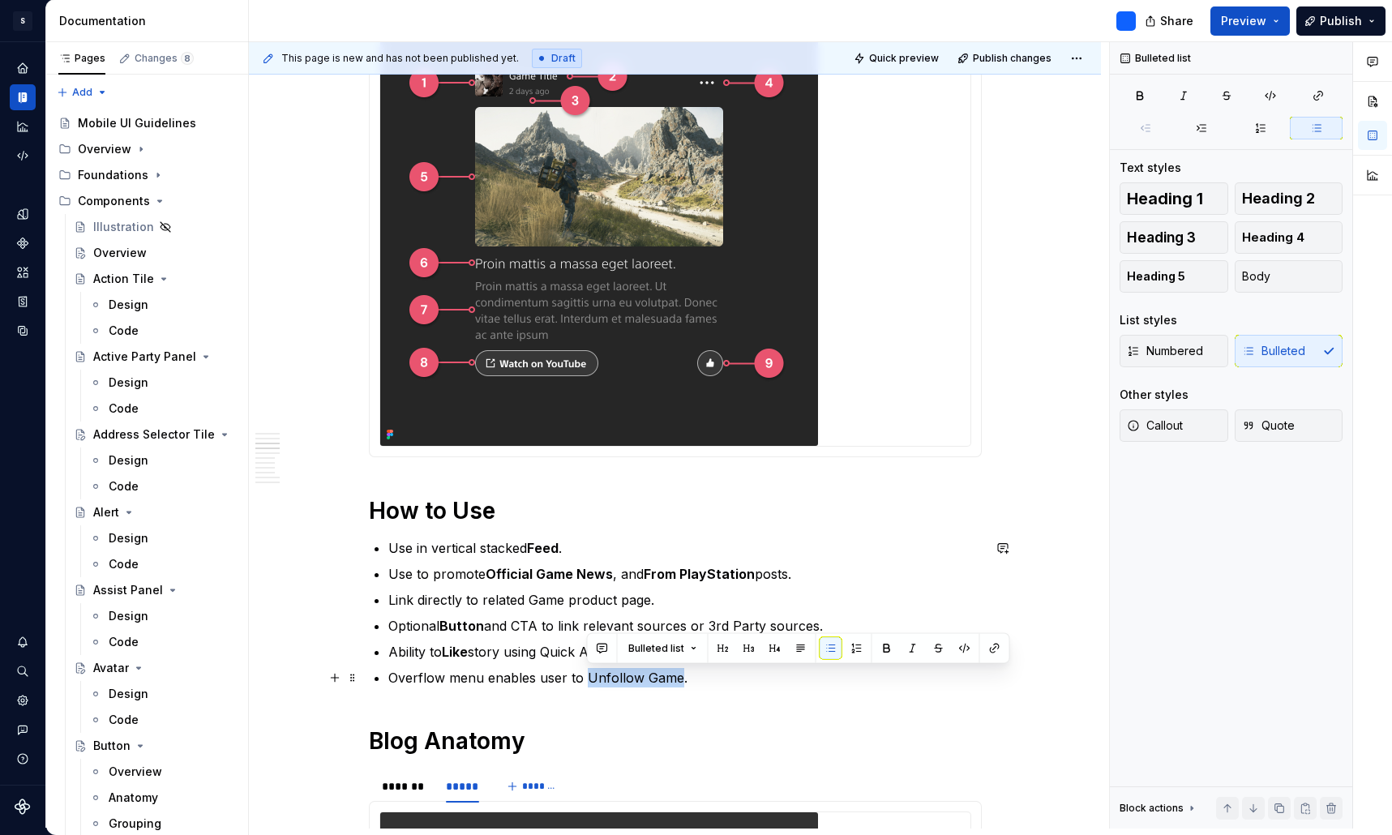
drag, startPoint x: 680, startPoint y: 680, endPoint x: 586, endPoint y: 683, distance: 94.1
click at [586, 683] on p "Overflow menu enables user to Unfollow Game." at bounding box center [684, 677] width 593 height 19
click at [742, 673] on p "Overflow menu enables user to Unfollow Game ." at bounding box center [684, 677] width 593 height 19
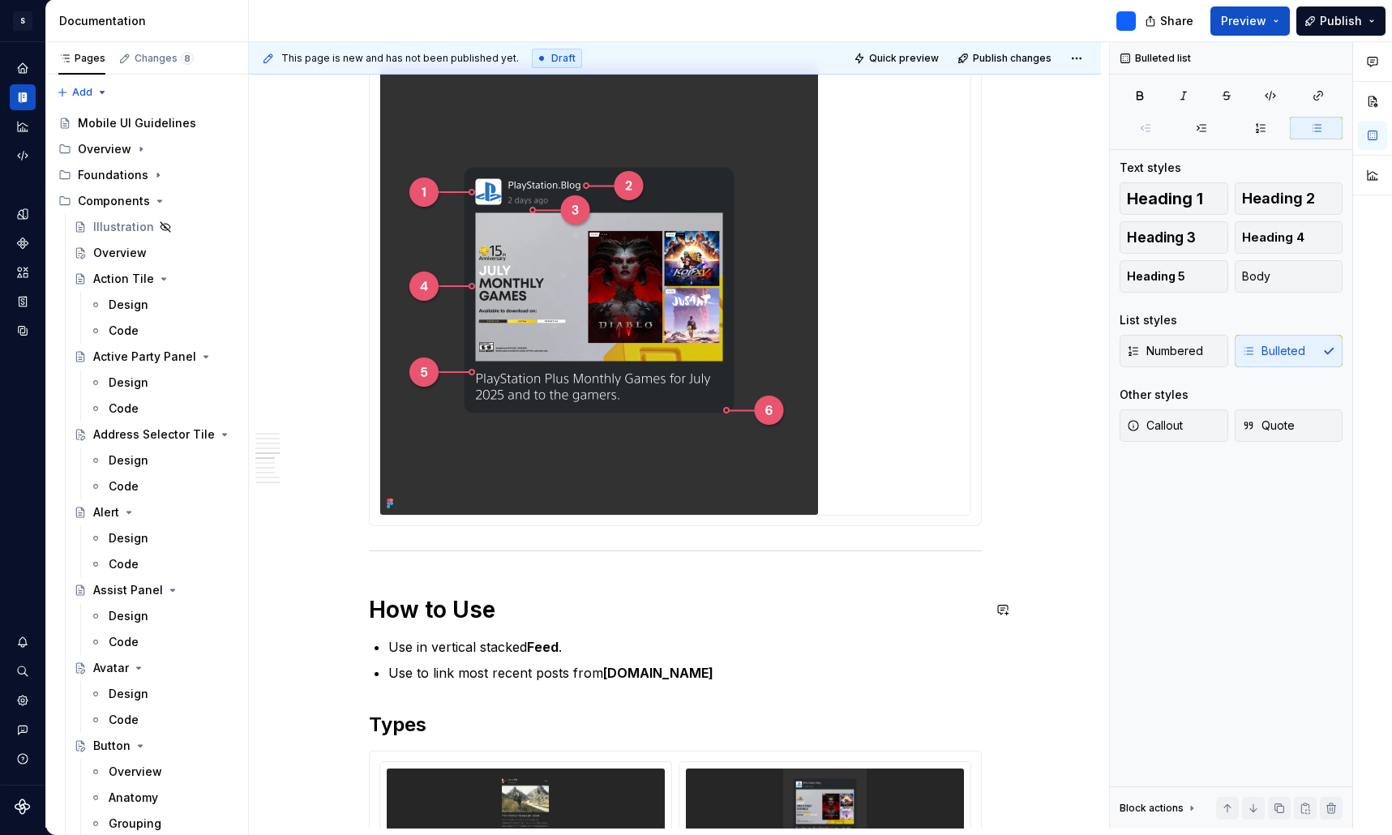
scroll to position [2160, 0]
click at [583, 648] on p "Use in vertical stacked Feed ." at bounding box center [684, 647] width 593 height 19
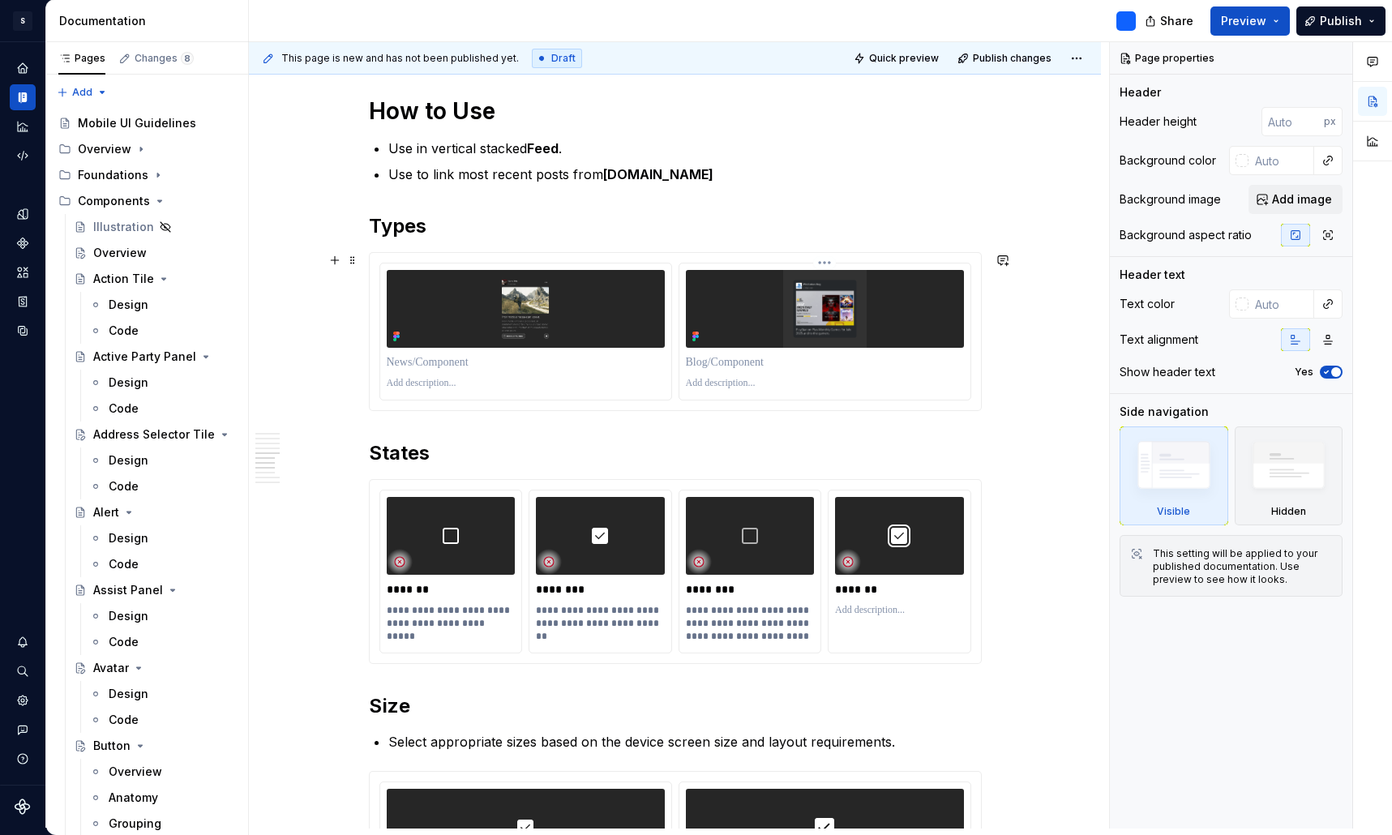
scroll to position [2661, 0]
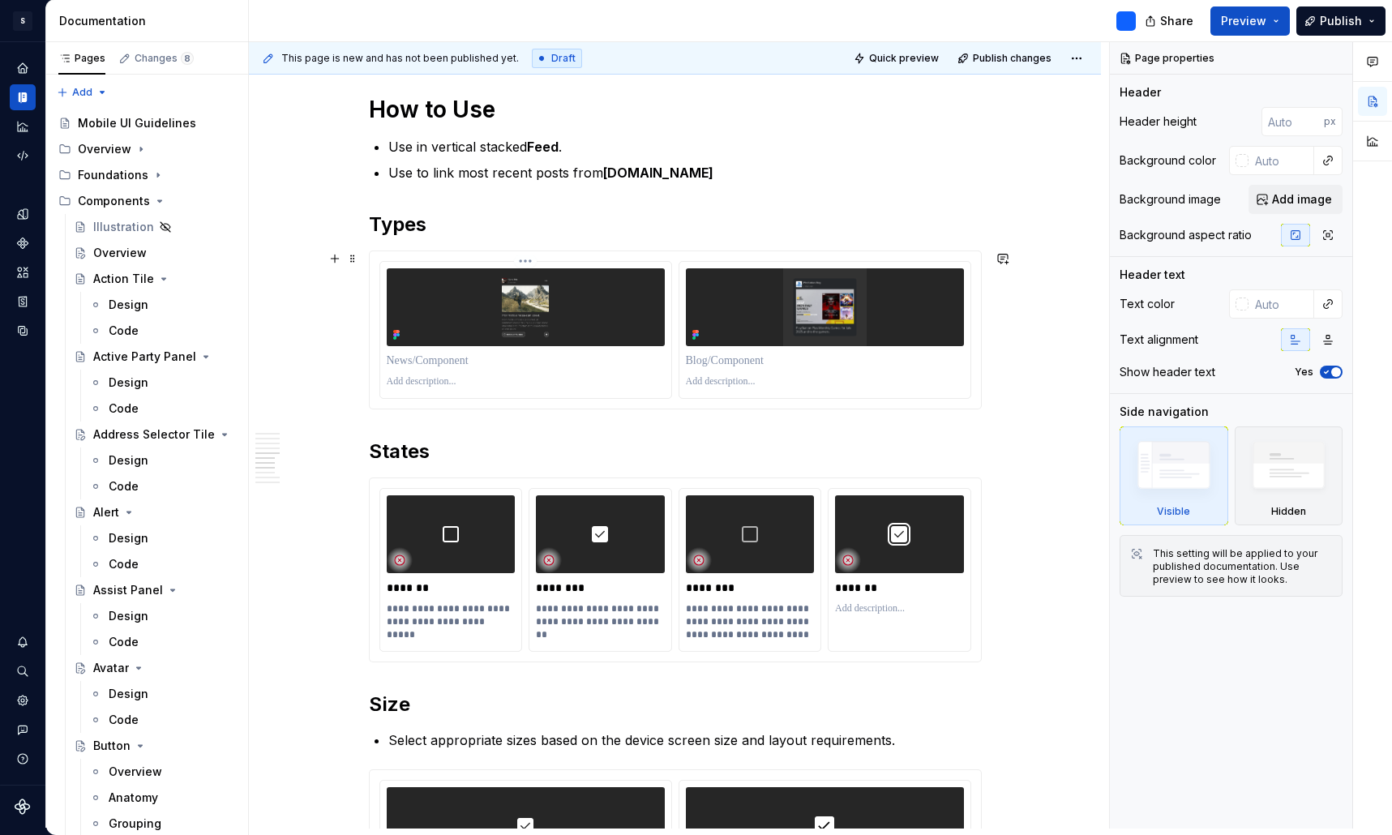
click at [491, 359] on p at bounding box center [526, 361] width 278 height 16
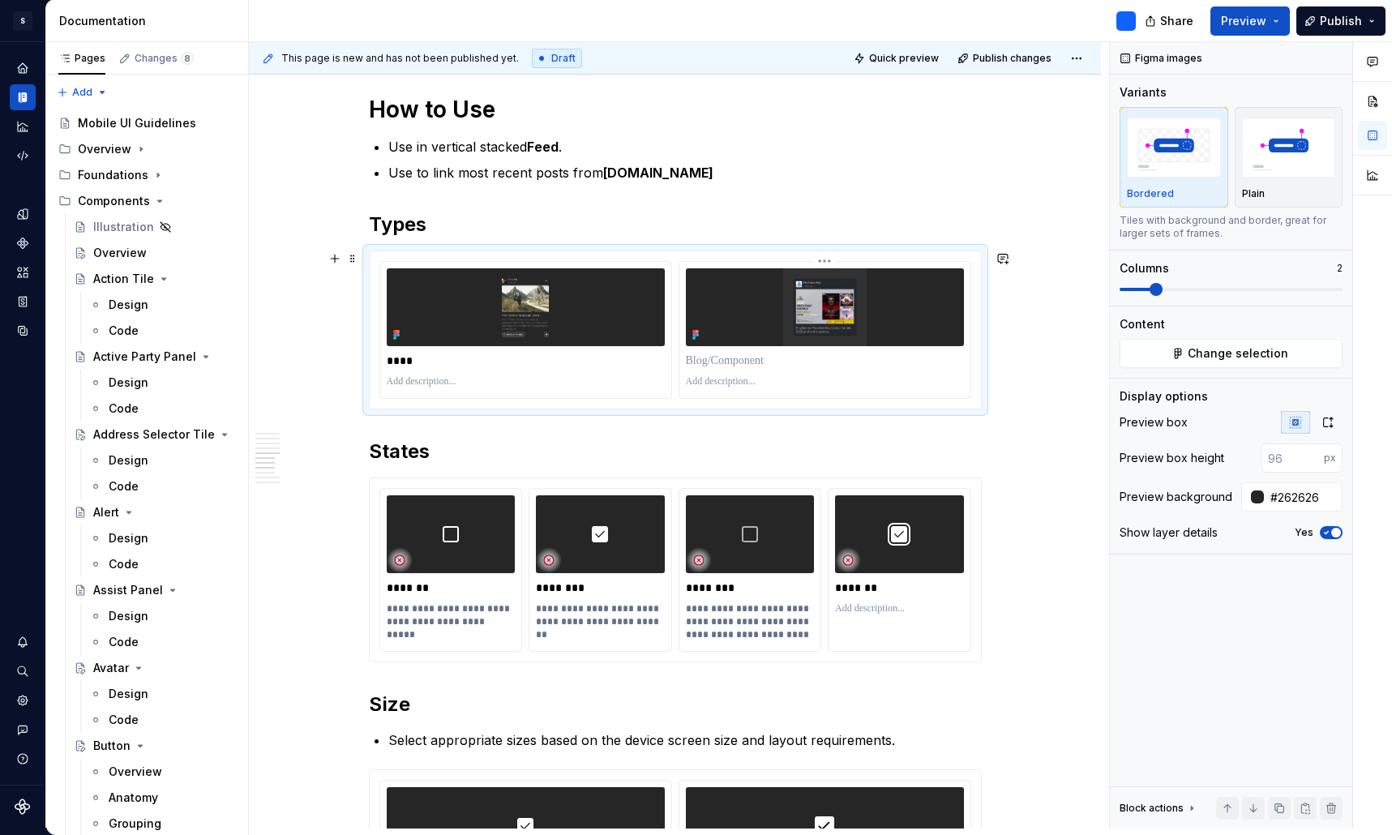
click at [755, 361] on p at bounding box center [825, 361] width 278 height 16
click at [455, 381] on p at bounding box center [526, 381] width 278 height 13
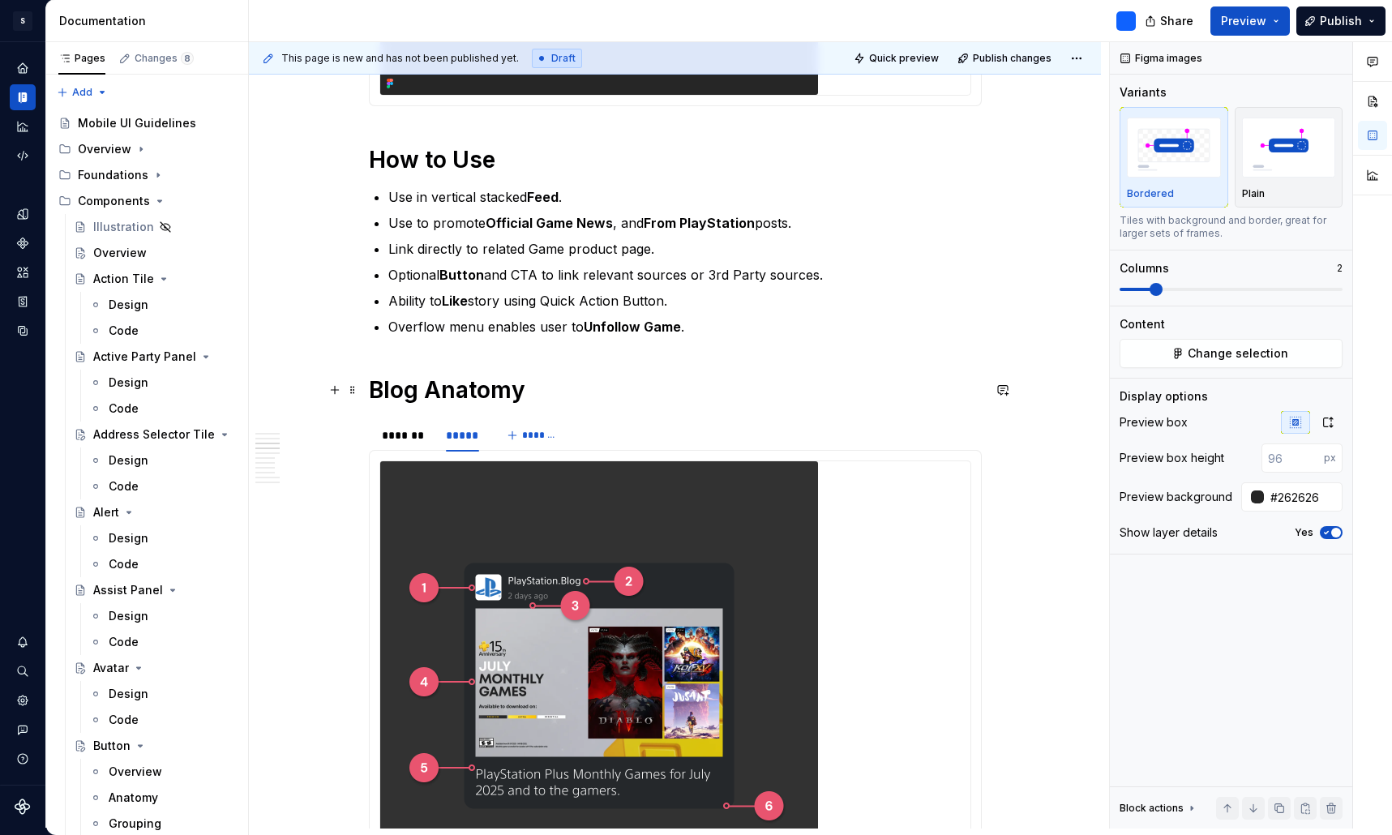
scroll to position [1710, 0]
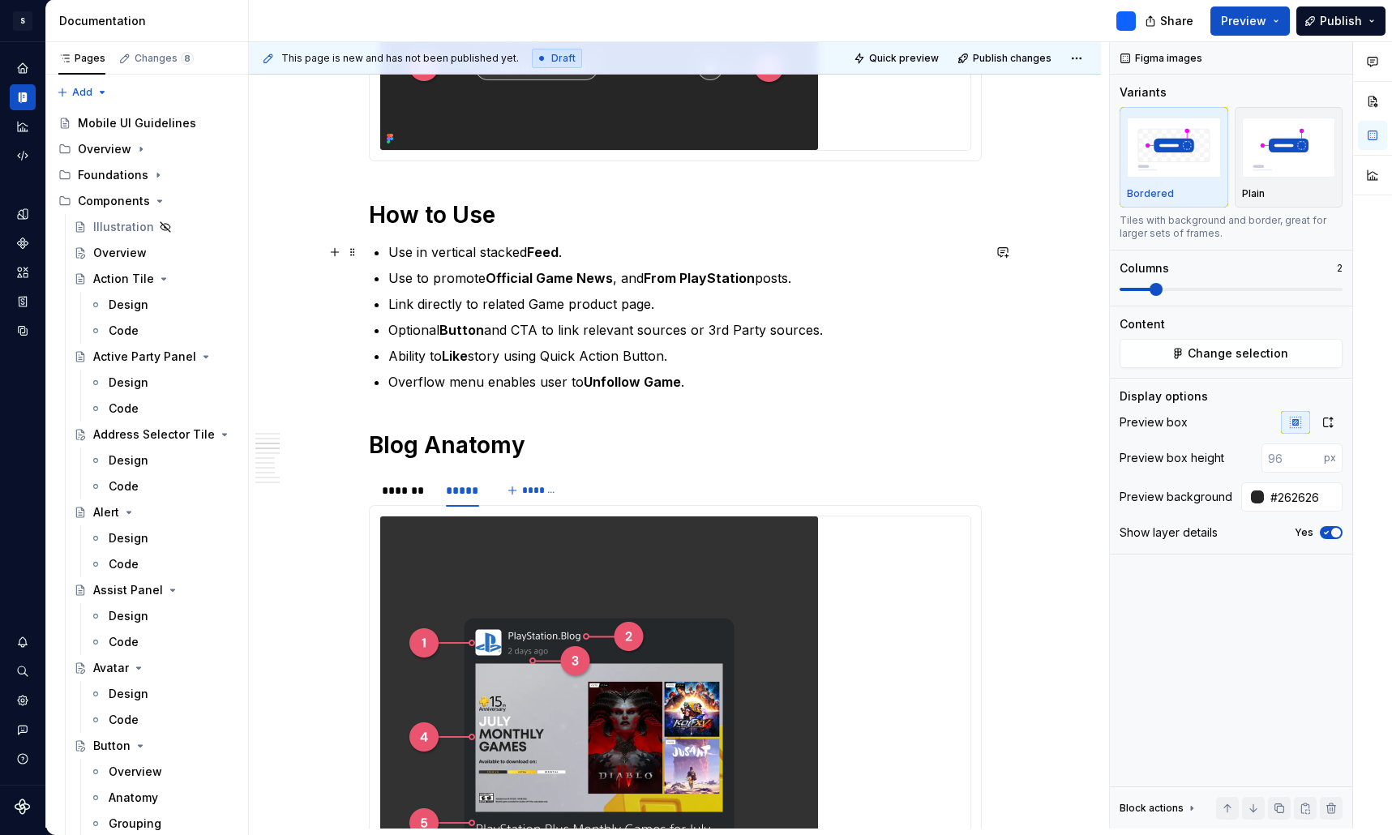
click at [576, 252] on p "Use in vertical stacked Feed ." at bounding box center [684, 251] width 593 height 19
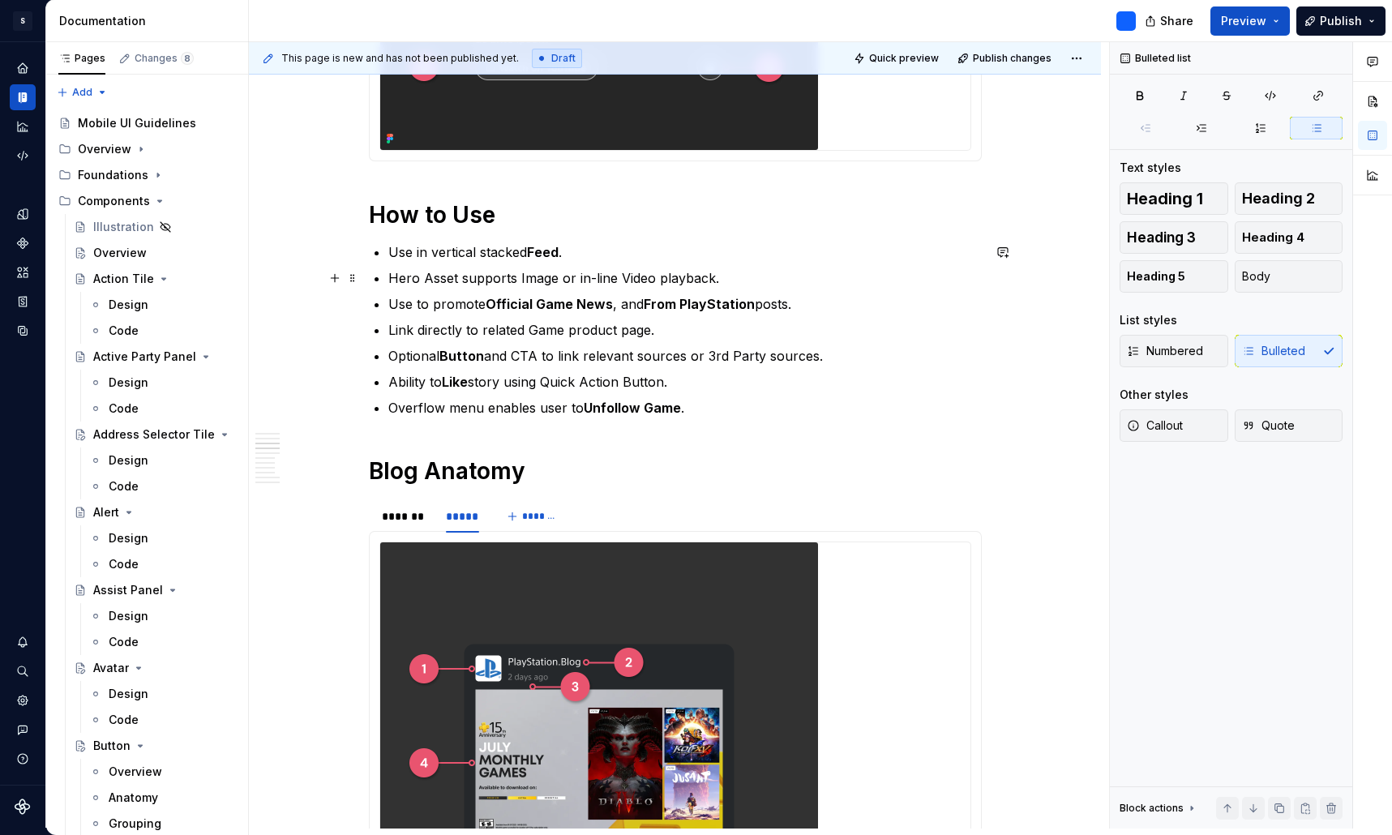
click at [631, 281] on p "Hero Asset supports Image or in-line Video playback." at bounding box center [684, 277] width 593 height 19
click at [546, 278] on p "Hero Asset supports Image or in-line Video playback." at bounding box center [684, 277] width 593 height 19
click at [794, 336] on p "Link directly to related Game product page." at bounding box center [684, 329] width 593 height 19
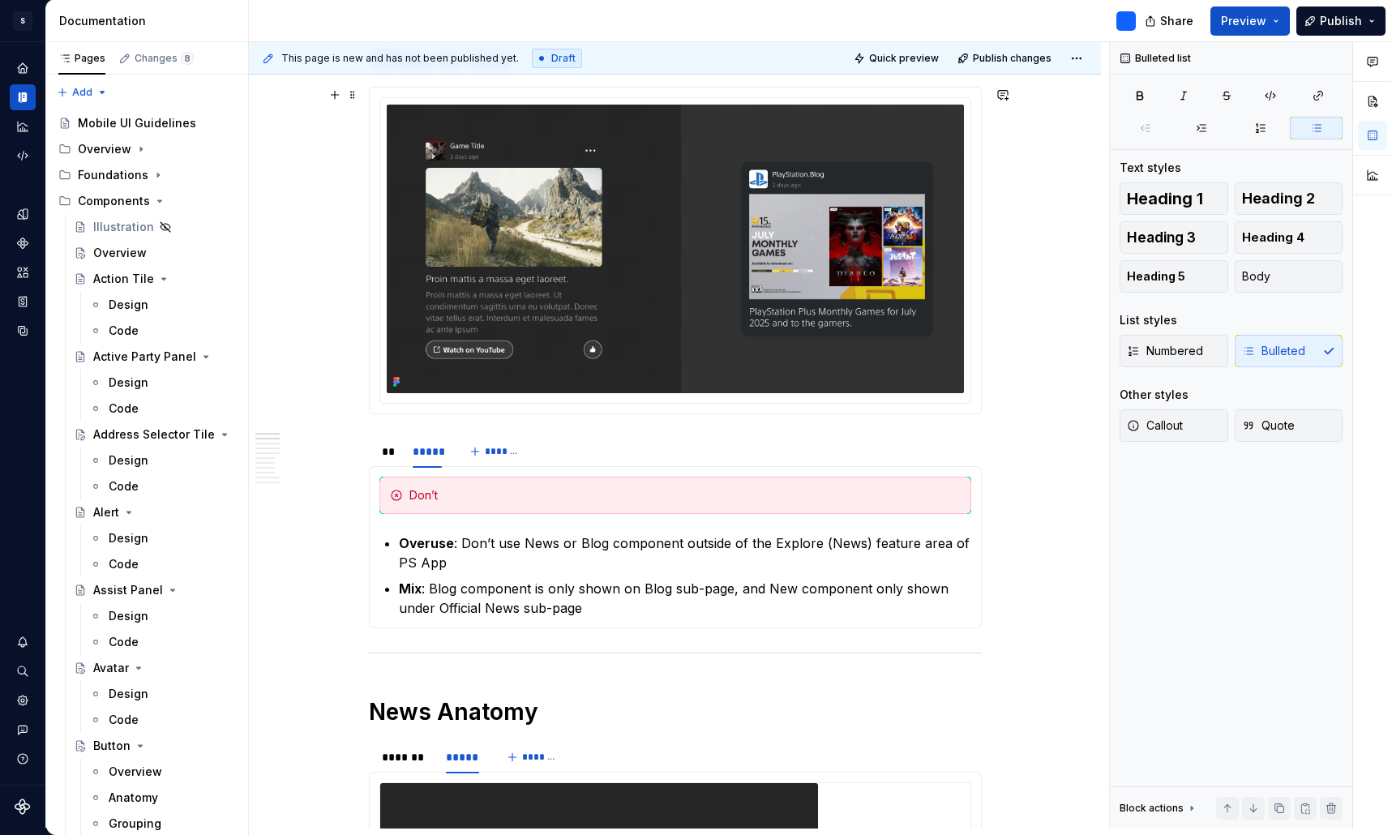
scroll to position [631, 0]
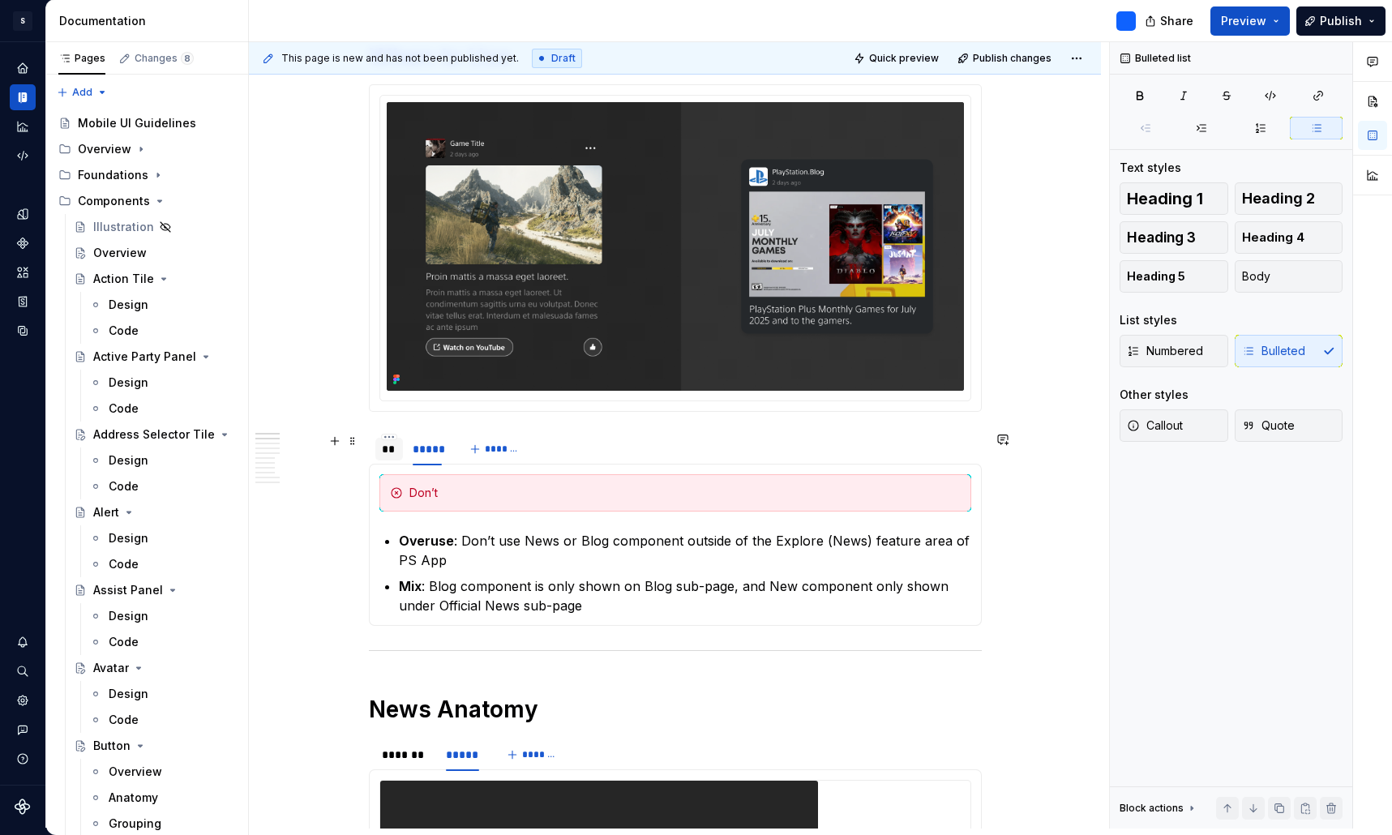
click at [395, 454] on div "**" at bounding box center [389, 449] width 15 height 16
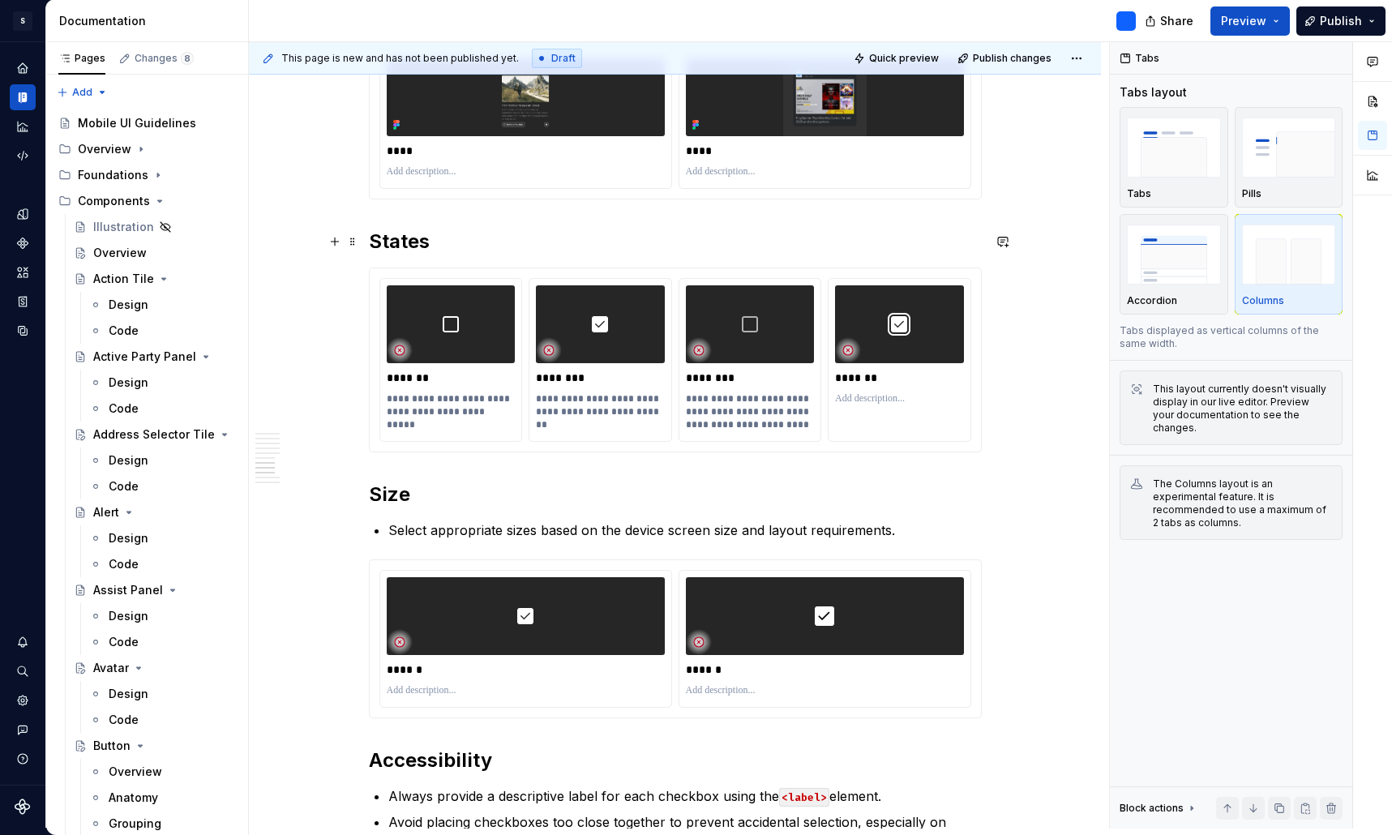
scroll to position [2887, 0]
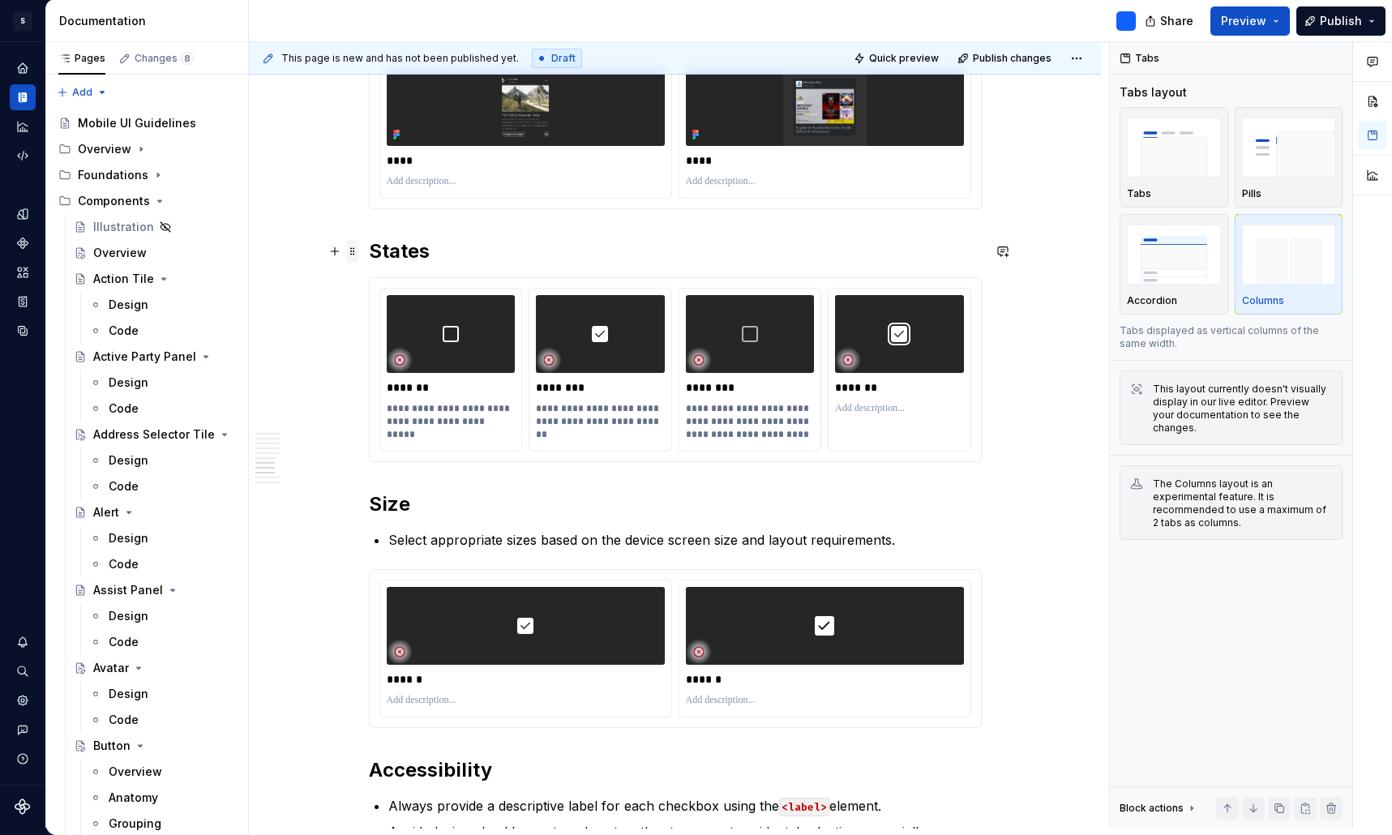
click at [359, 253] on span at bounding box center [352, 251] width 13 height 23
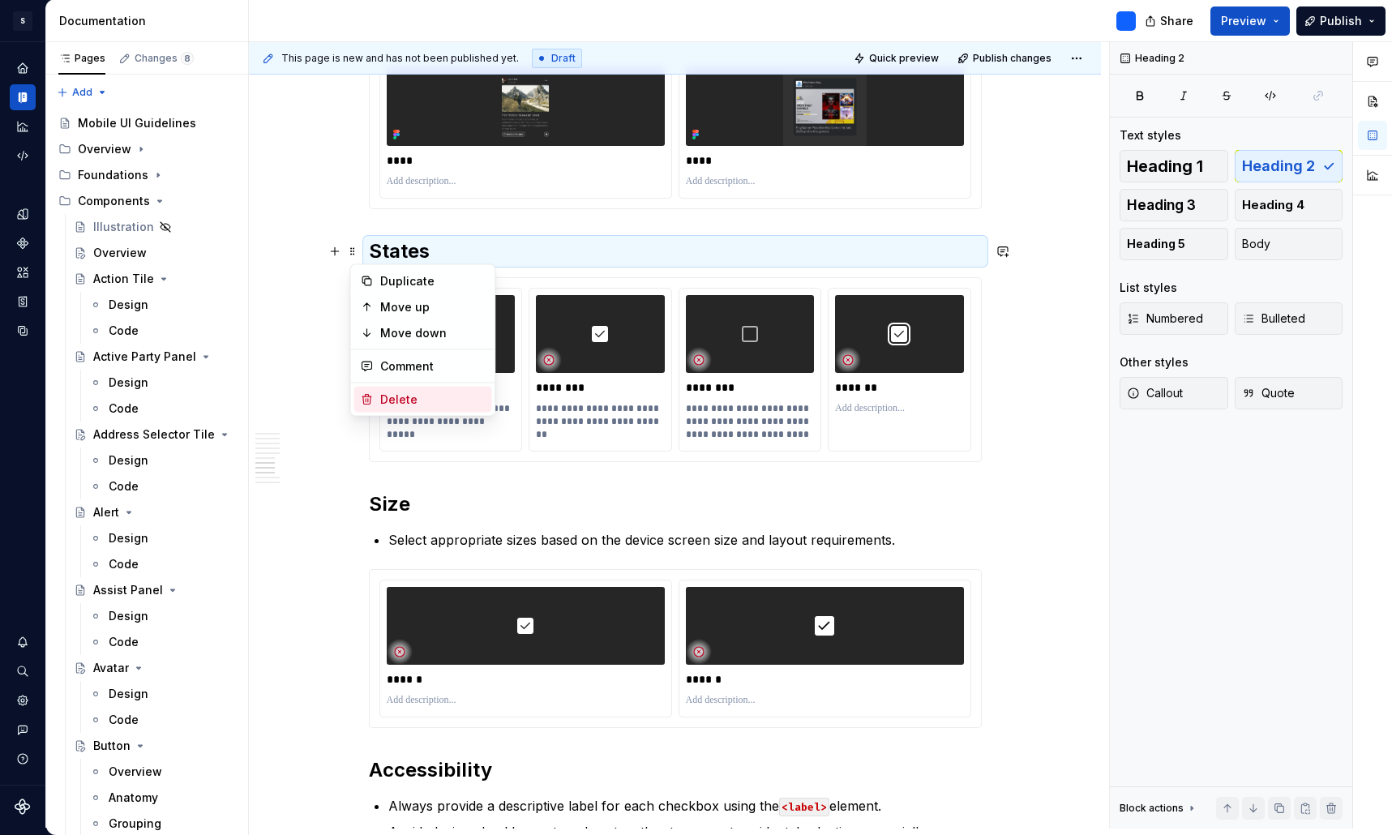
click at [416, 396] on div "Delete" at bounding box center [432, 400] width 105 height 16
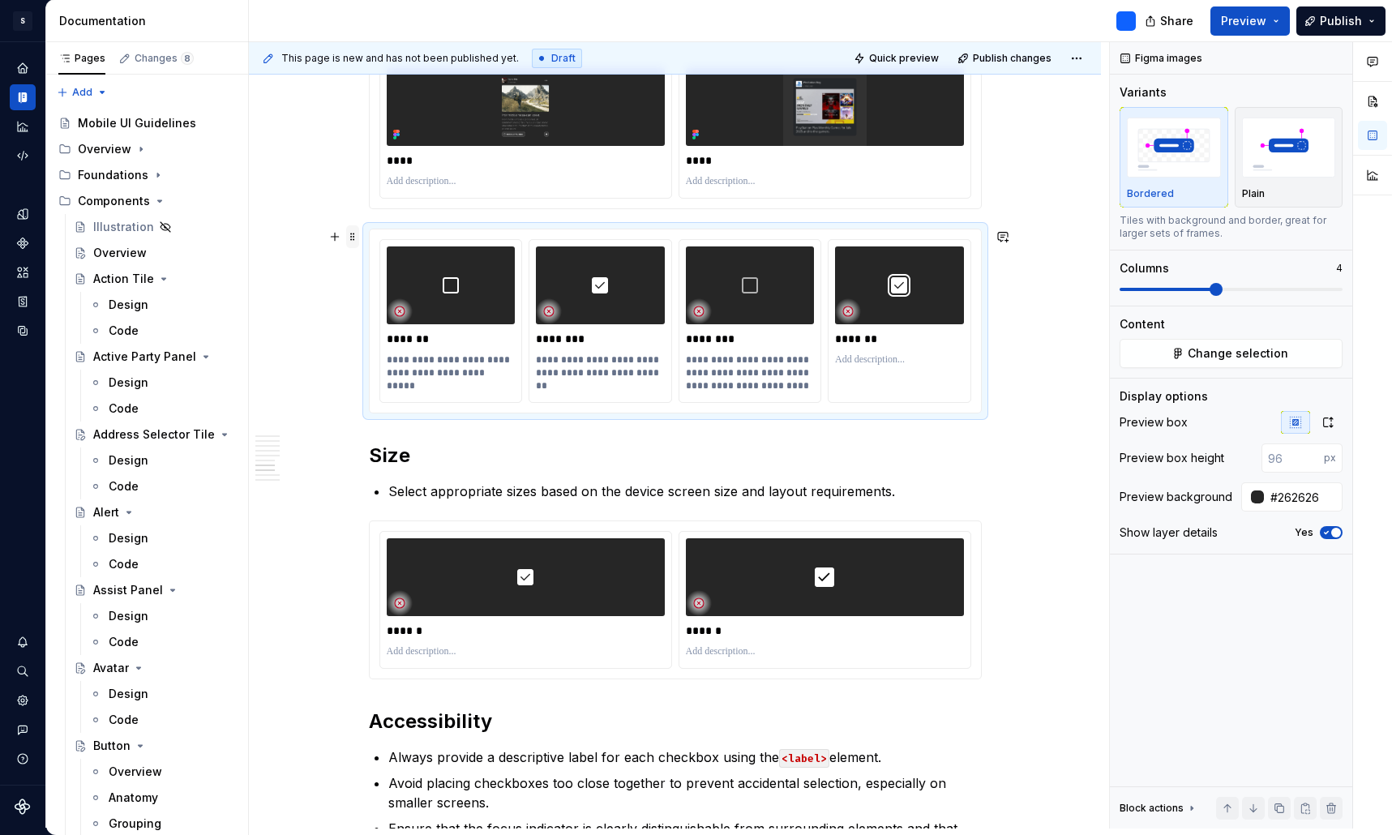
click at [357, 238] on span at bounding box center [352, 236] width 13 height 23
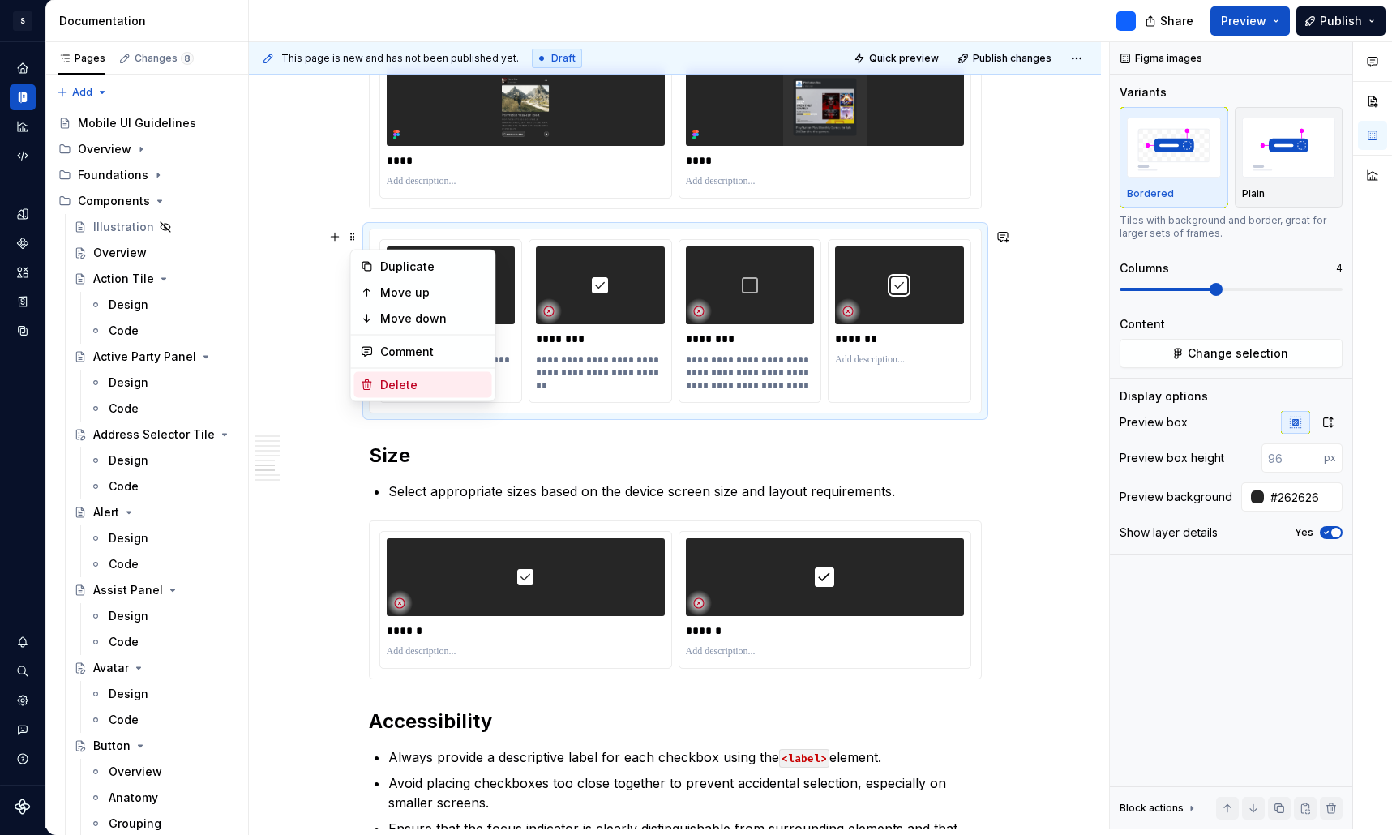
click at [407, 381] on div "Delete" at bounding box center [432, 385] width 105 height 16
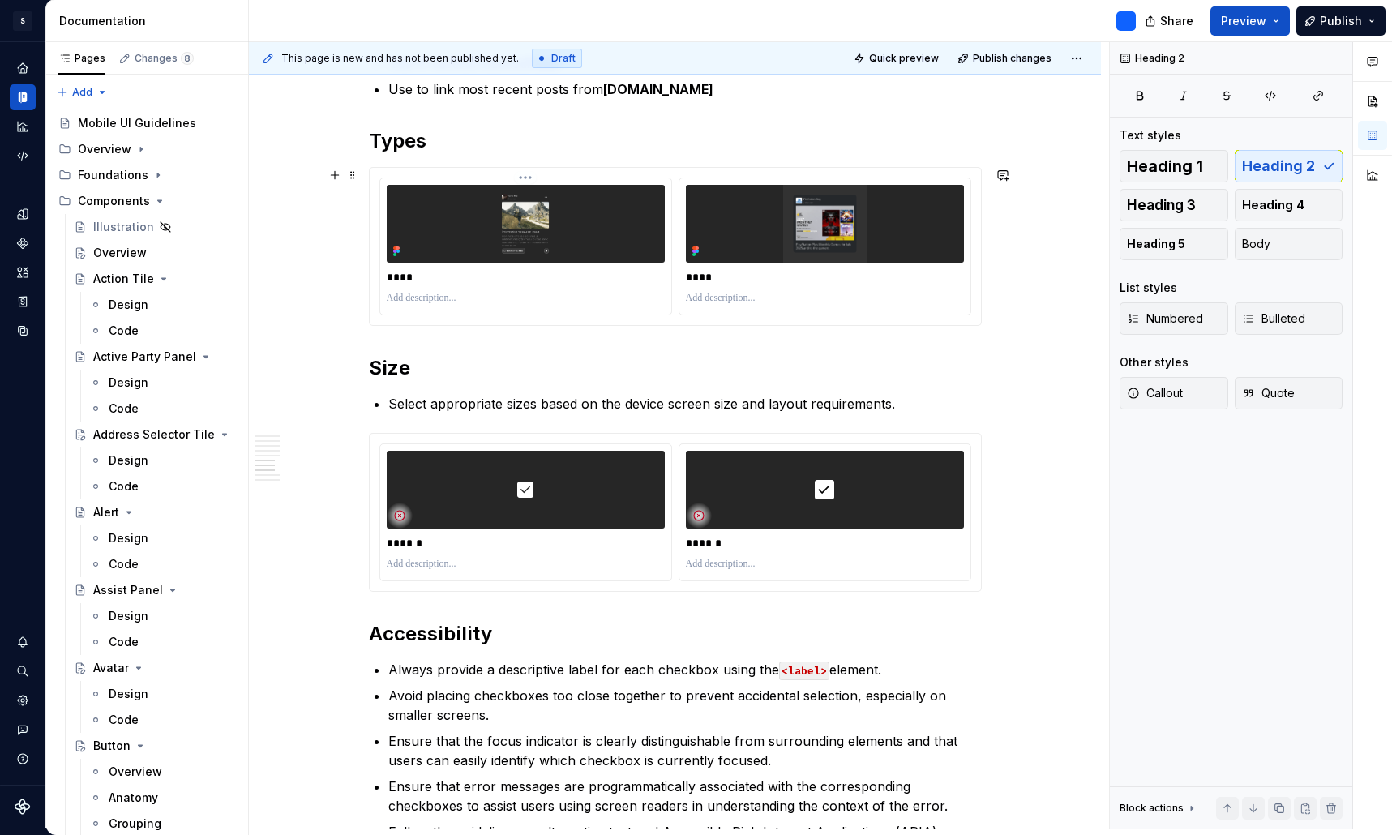
scroll to position [2800, 0]
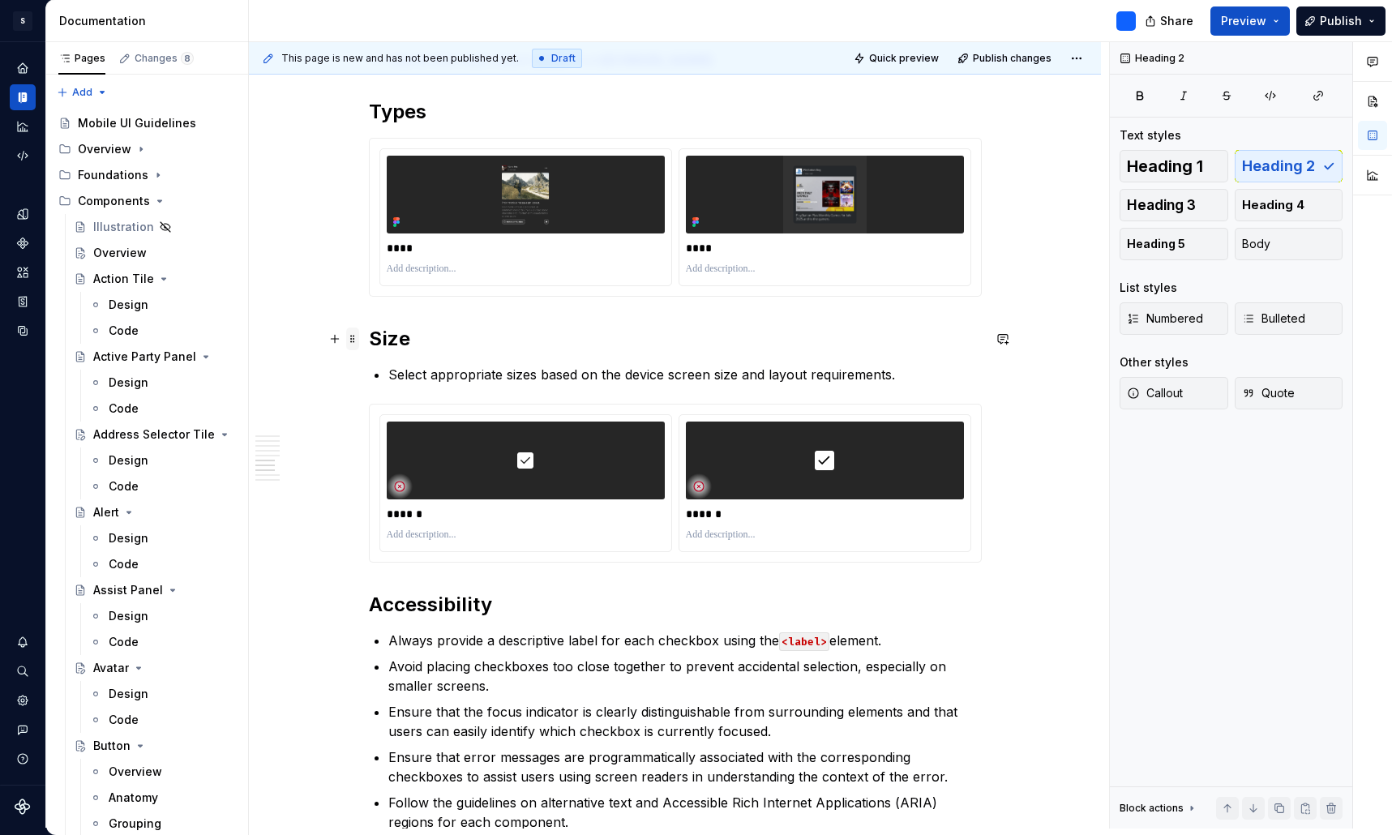
click at [358, 339] on span at bounding box center [352, 338] width 13 height 23
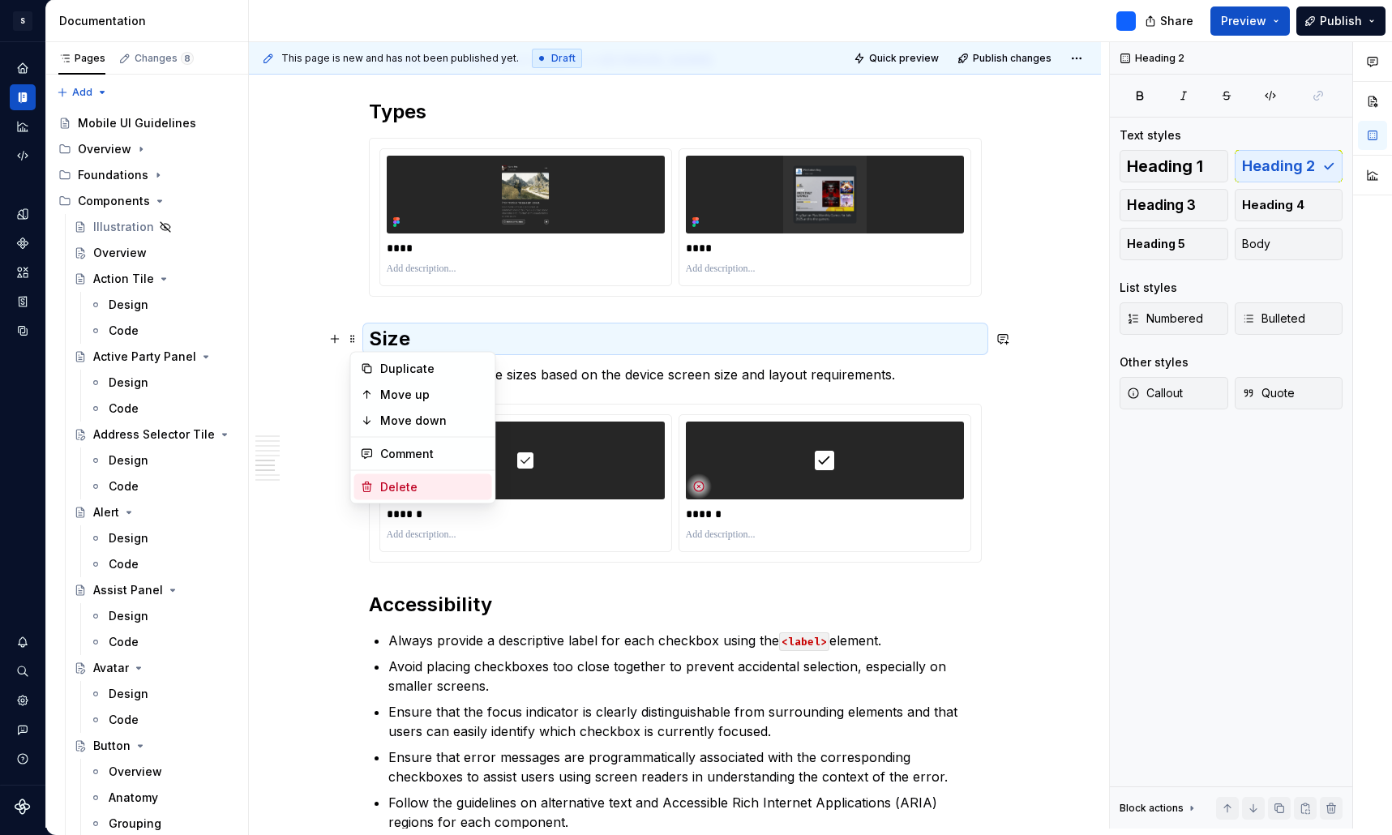
click at [417, 489] on div "Delete" at bounding box center [432, 487] width 105 height 16
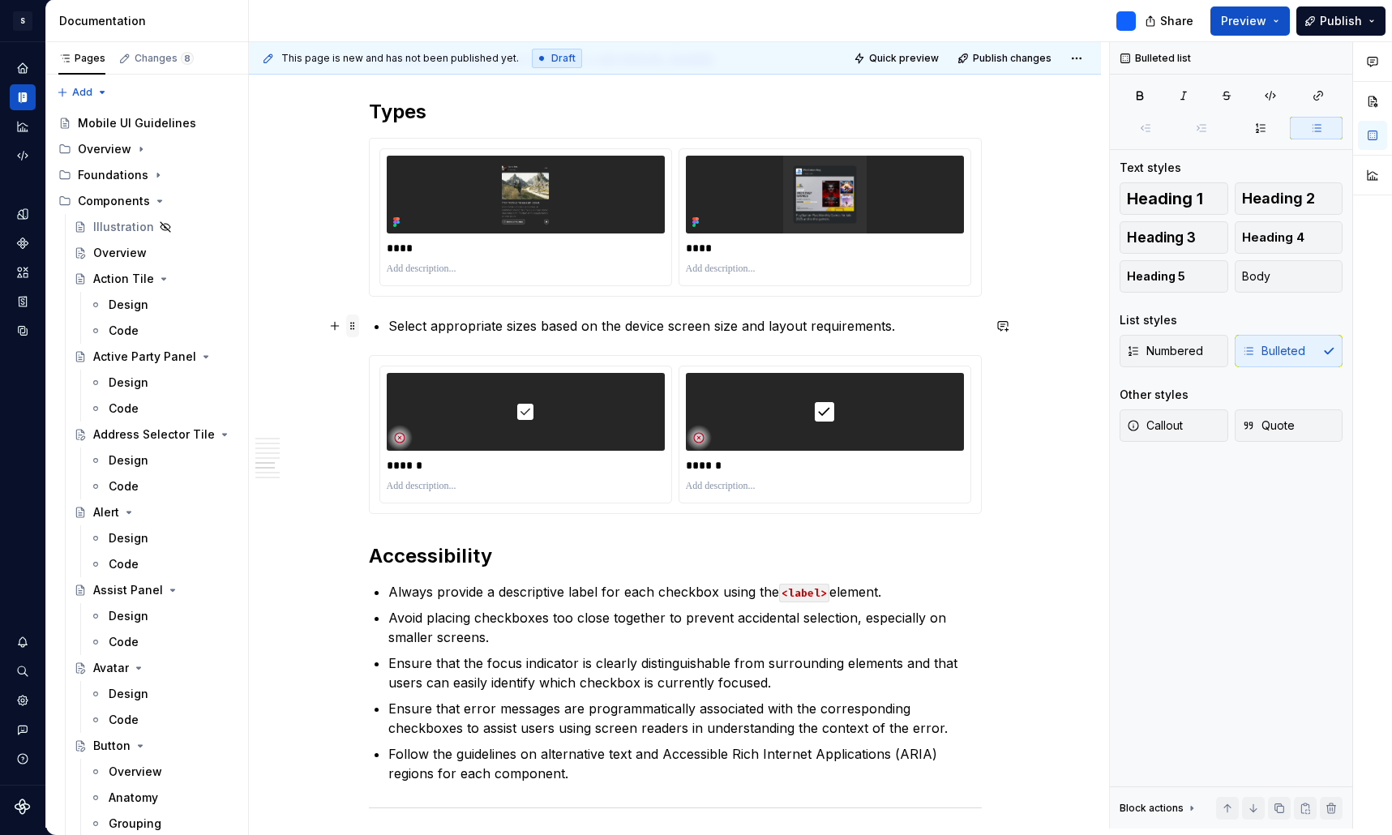
click at [354, 329] on span at bounding box center [352, 326] width 13 height 23
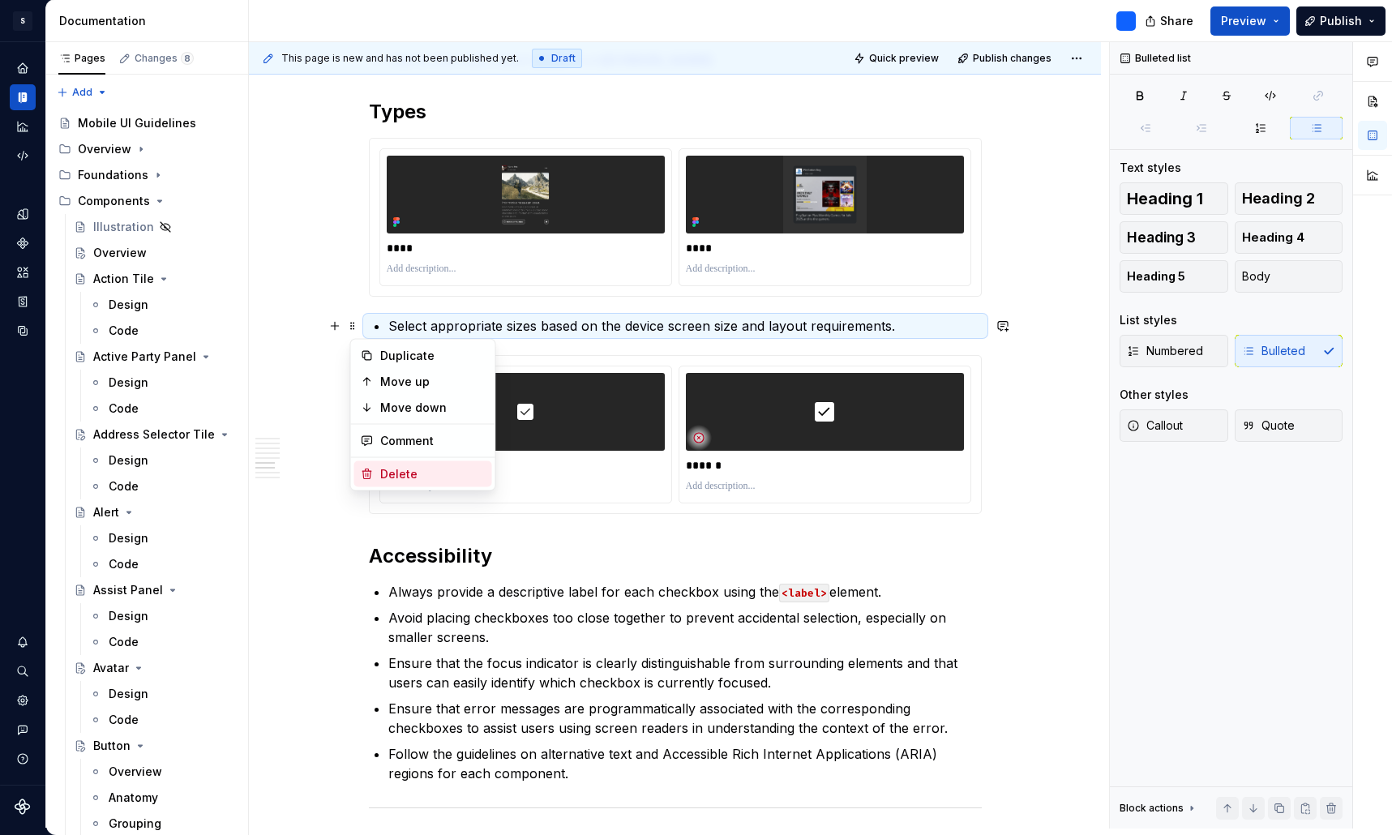
click at [404, 469] on div "Delete" at bounding box center [432, 474] width 105 height 16
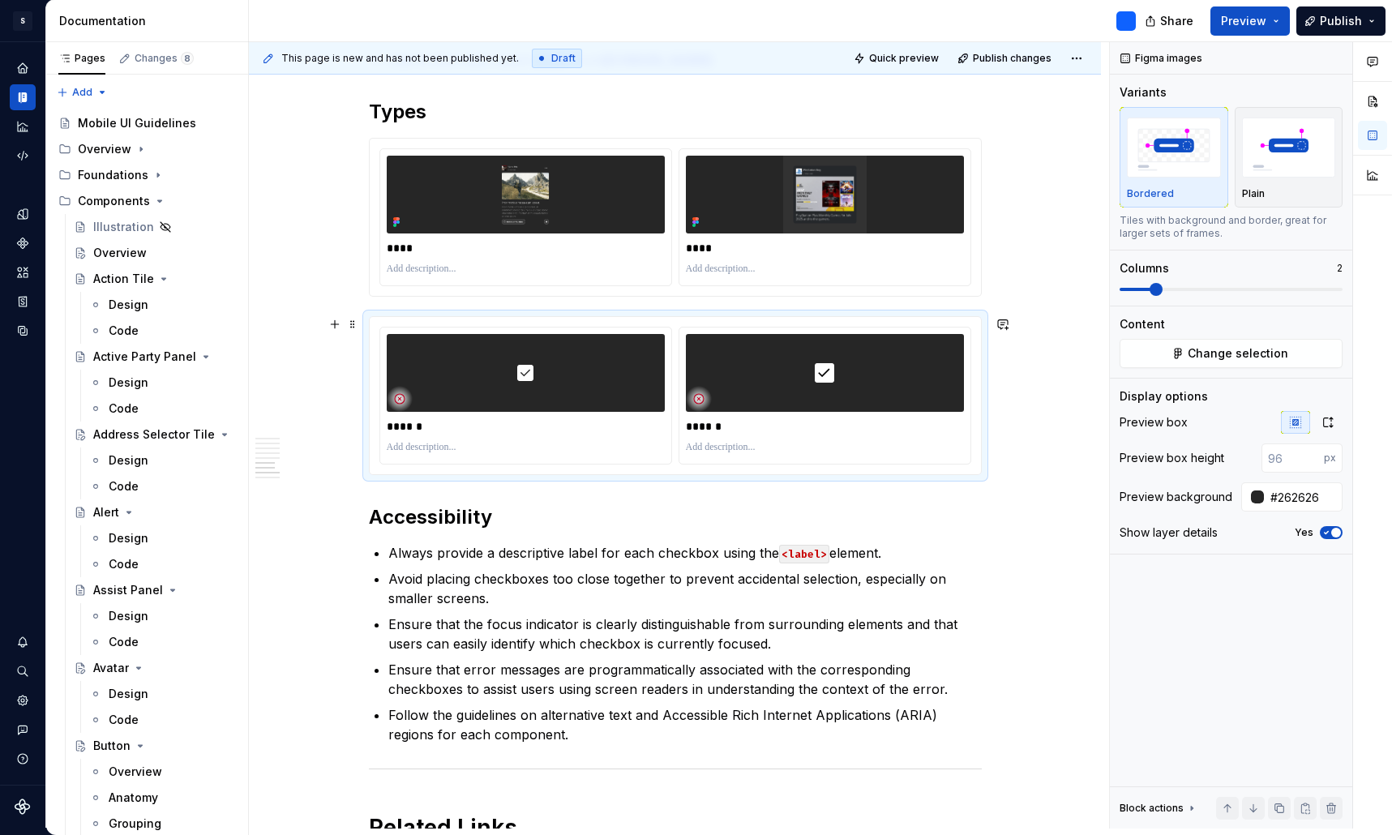
click at [356, 327] on span at bounding box center [352, 324] width 13 height 23
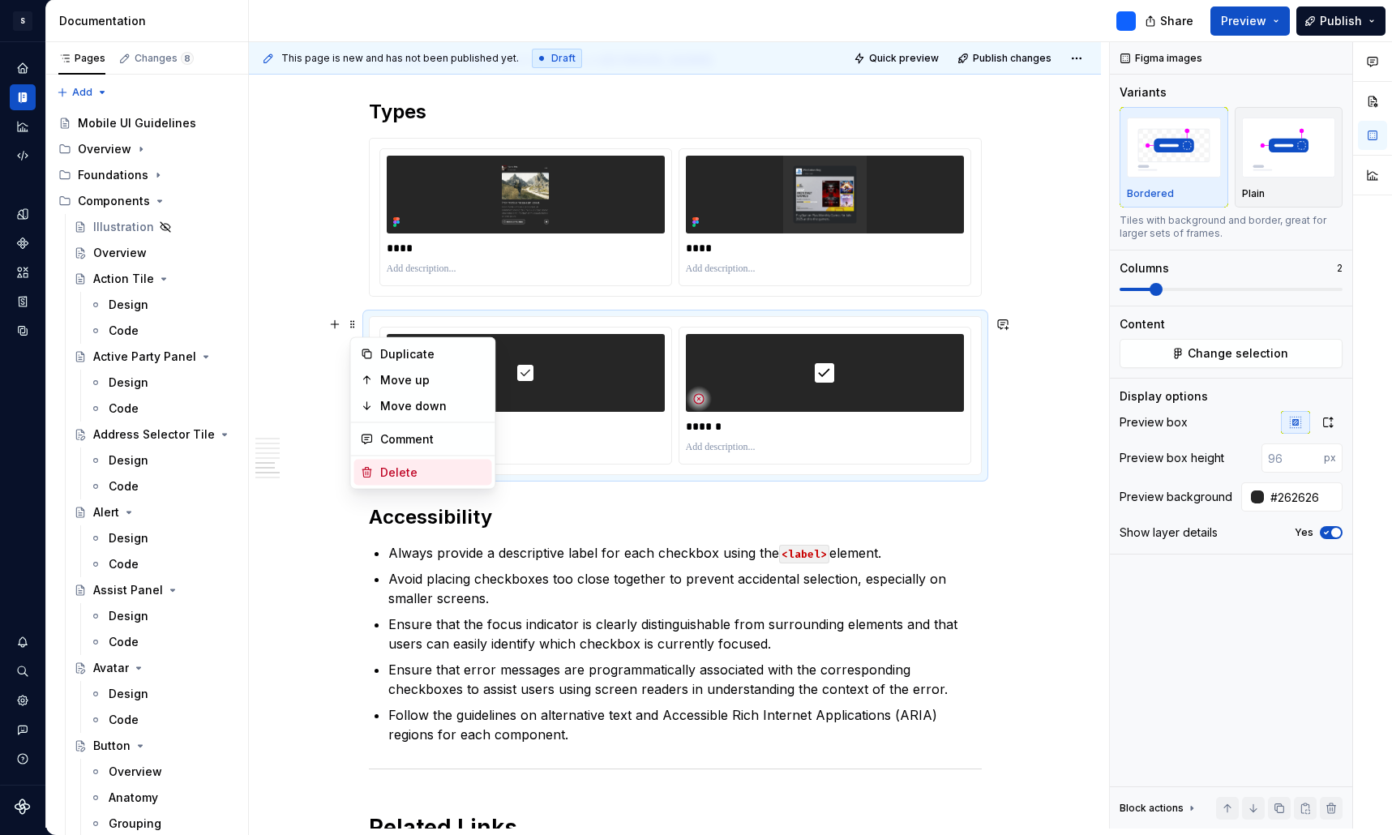
click at [417, 475] on div "Delete" at bounding box center [432, 472] width 105 height 16
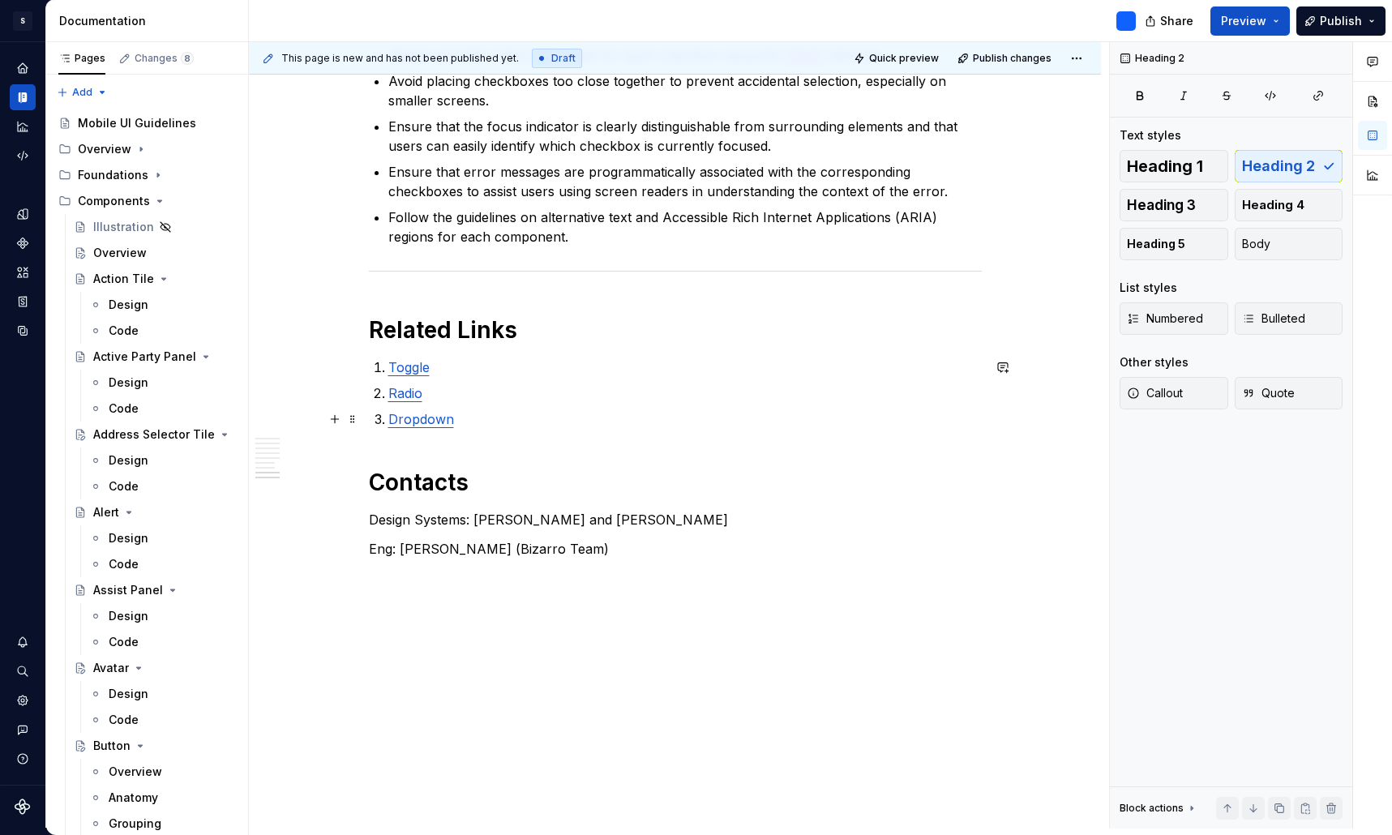
scroll to position [3119, 0]
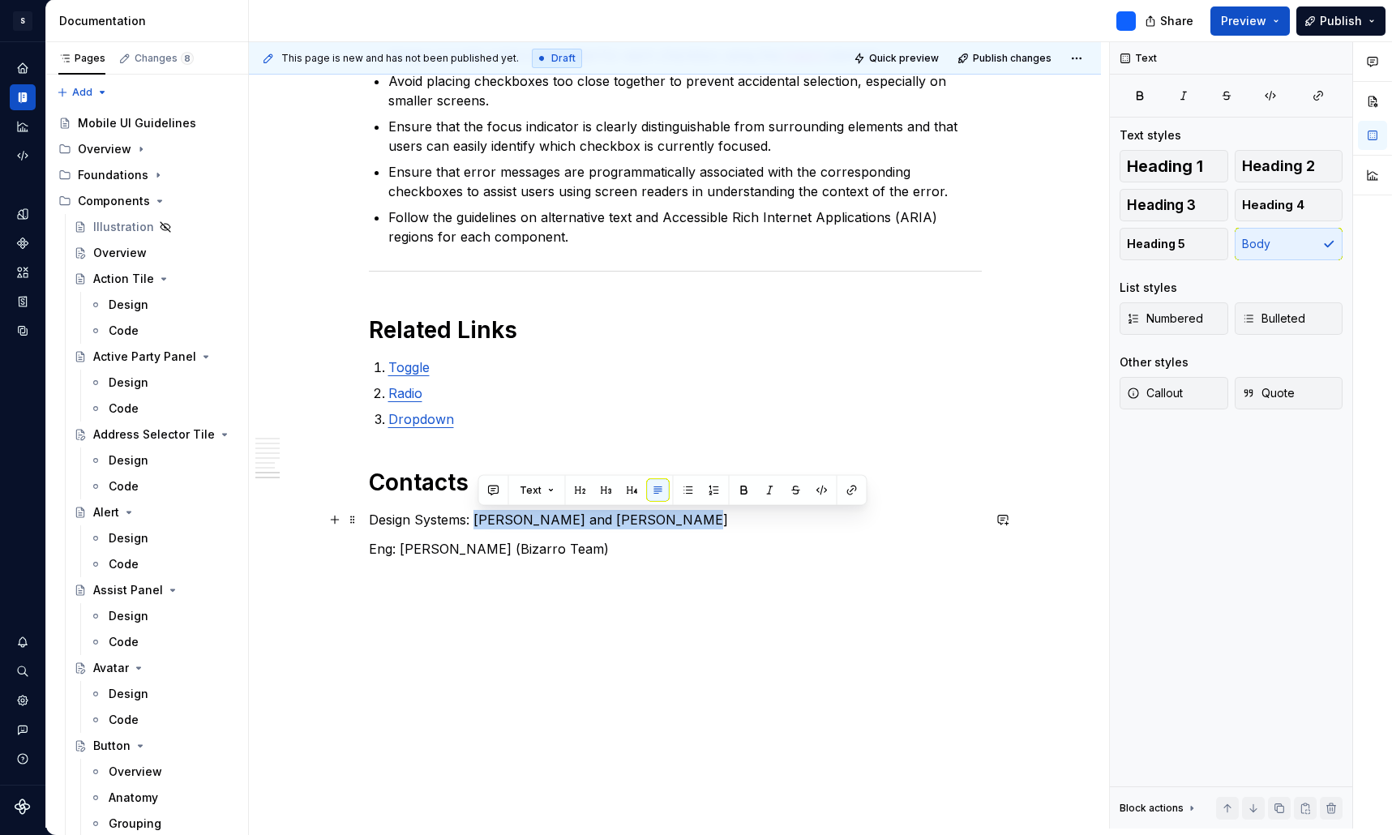
drag, startPoint x: 480, startPoint y: 522, endPoint x: 699, endPoint y: 520, distance: 218.9
click at [699, 520] on p "Design Systems: Andrew Jerome and Gaby Salinas" at bounding box center [675, 519] width 613 height 19
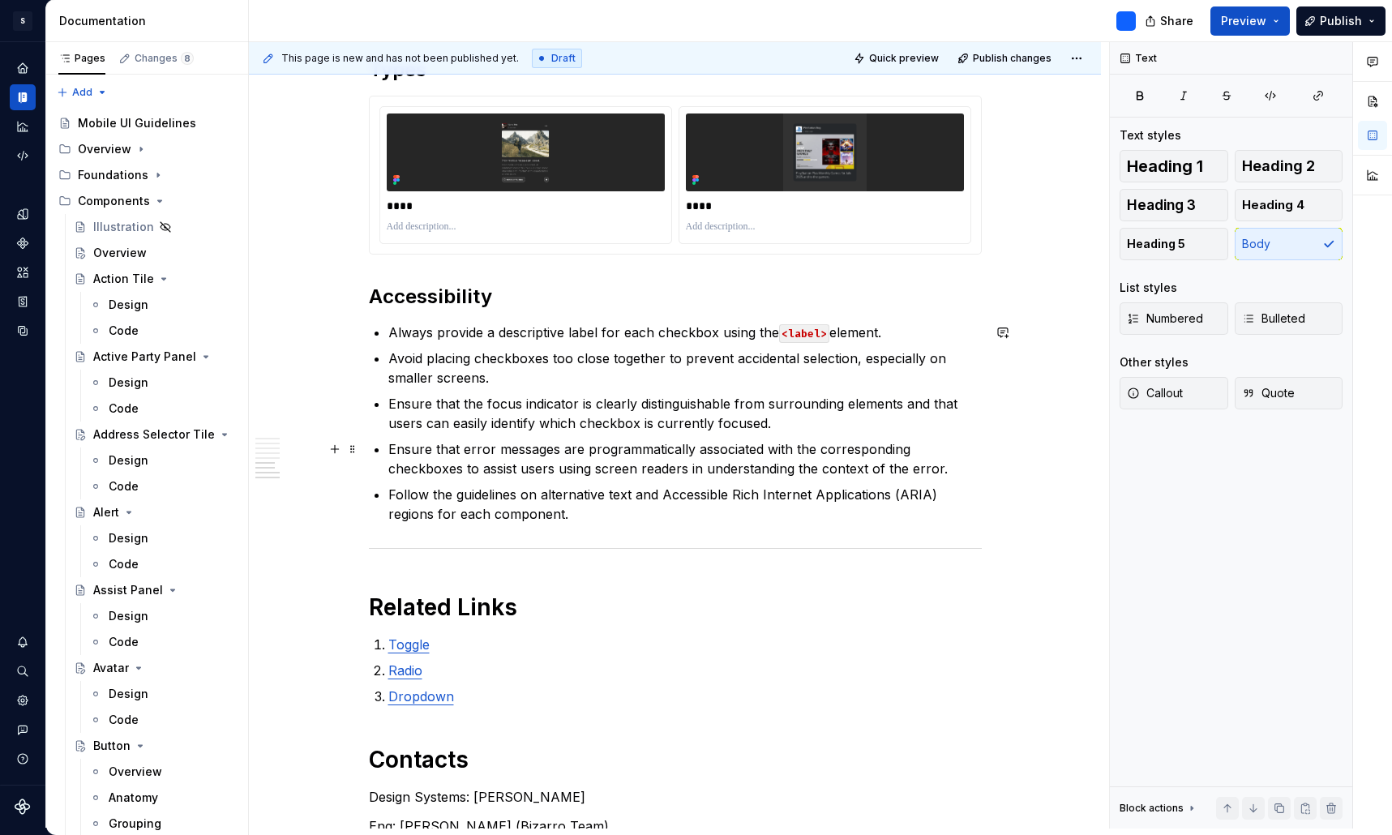
scroll to position [2831, 0]
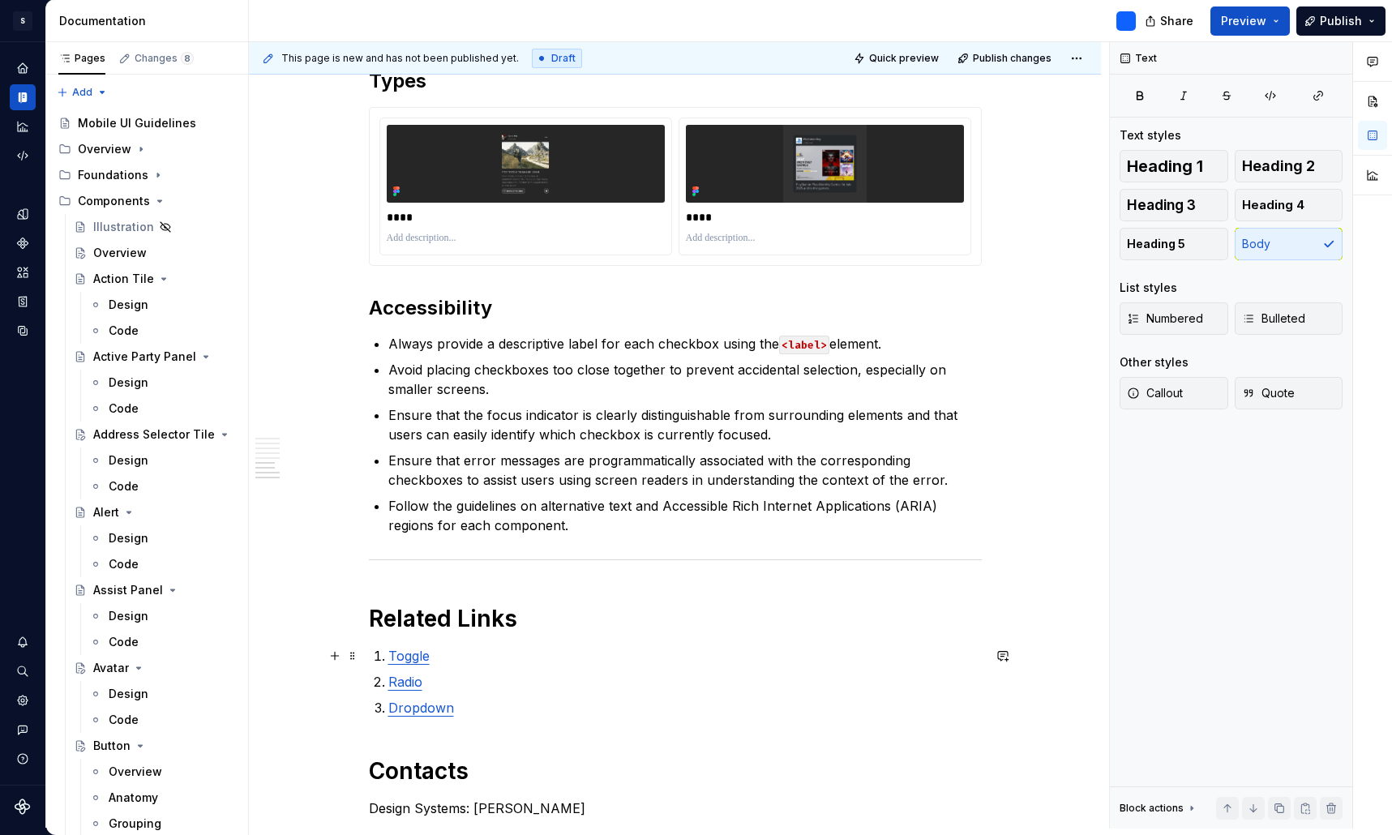
click at [511, 662] on p "Toggle" at bounding box center [684, 655] width 593 height 19
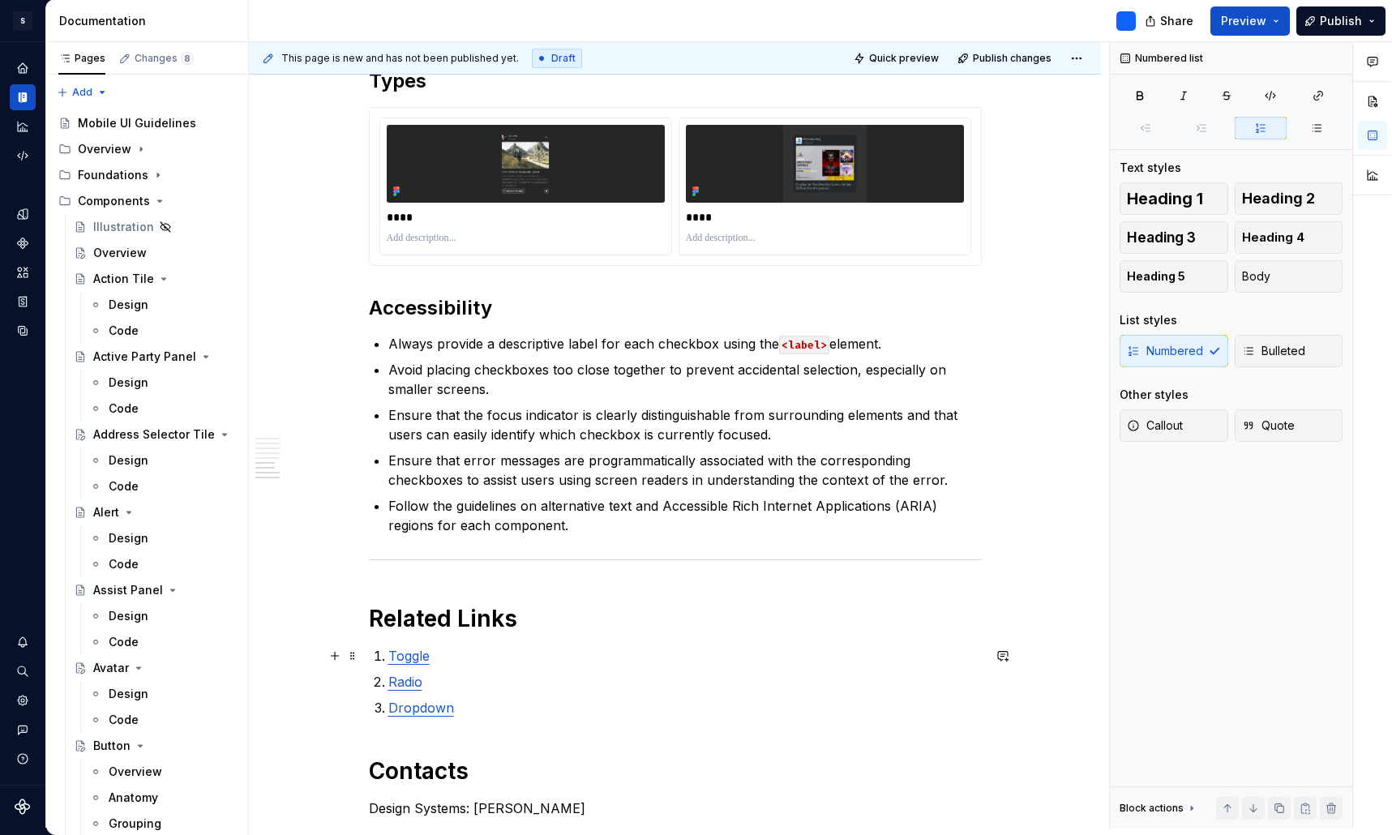
click at [426, 657] on link "Toggle" at bounding box center [408, 656] width 41 height 16
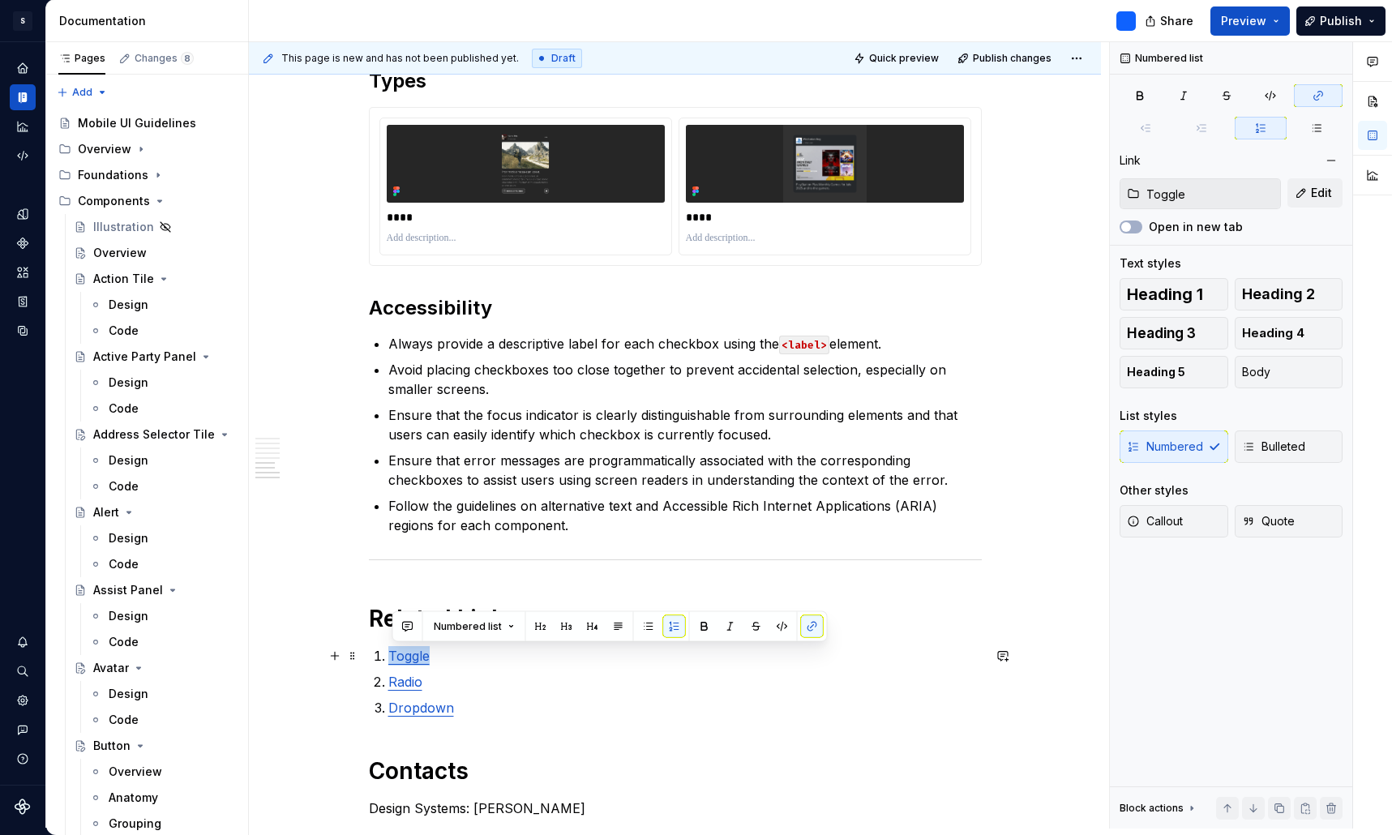
click at [426, 657] on link "Toggle" at bounding box center [408, 656] width 41 height 16
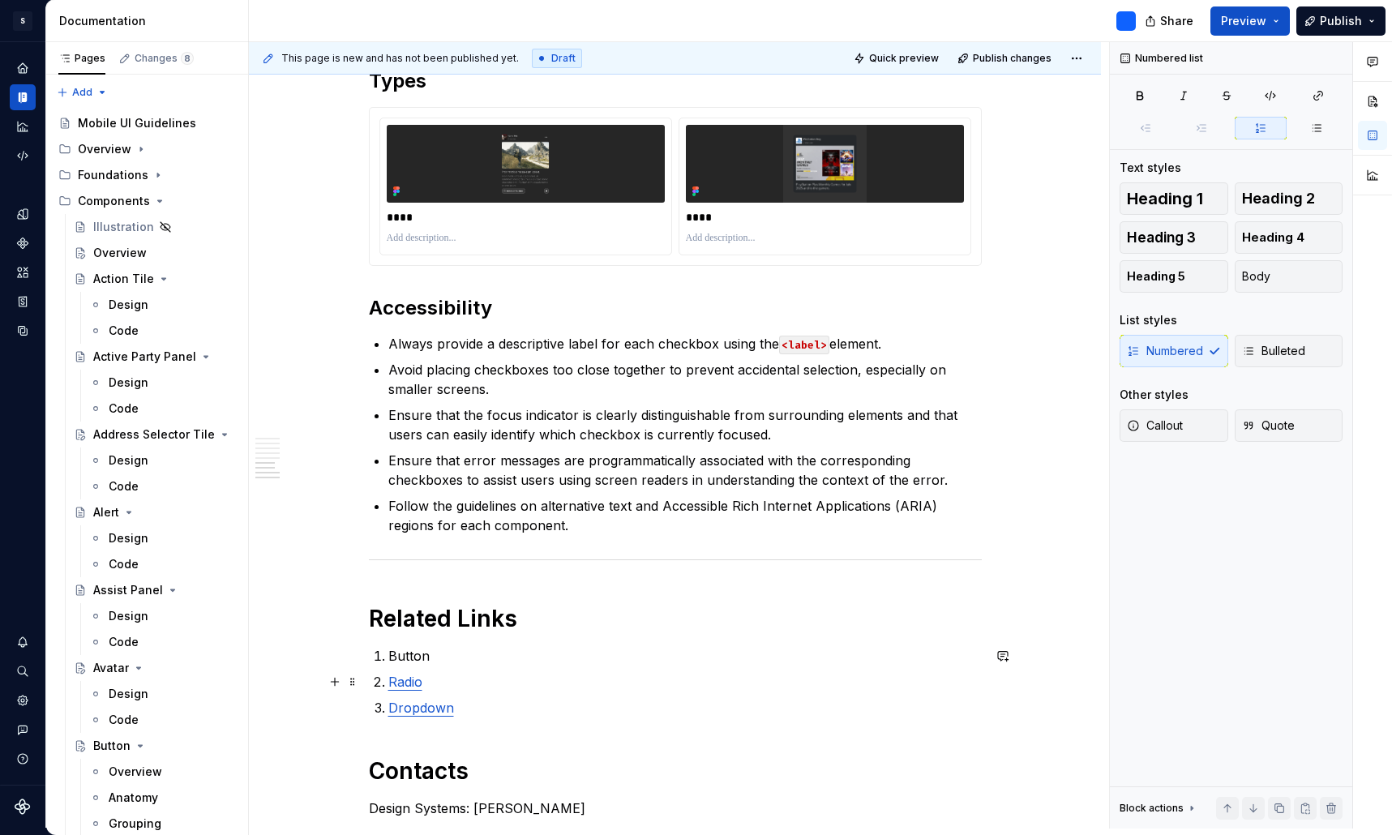
click at [408, 684] on link "Radio" at bounding box center [405, 682] width 34 height 16
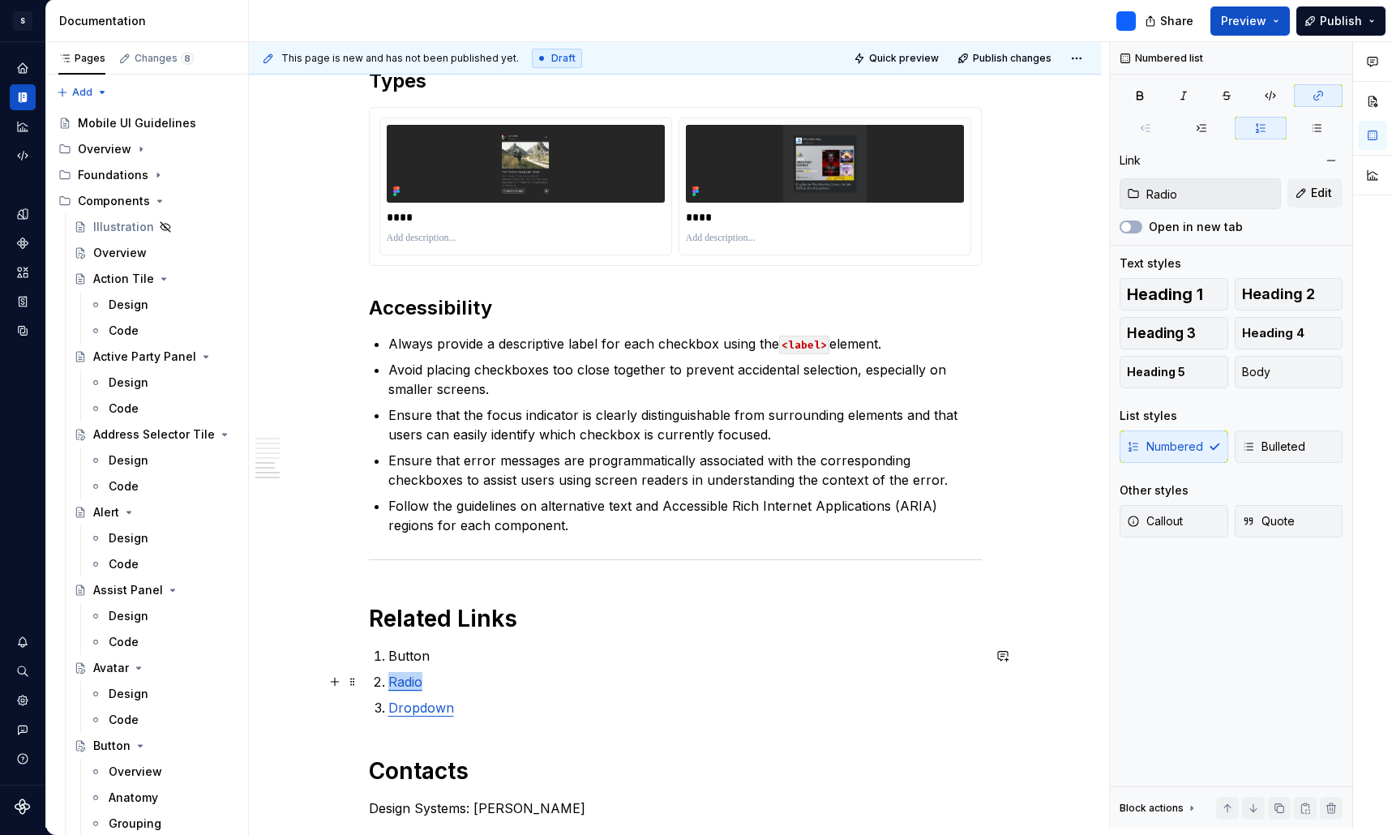
click at [408, 684] on link "Radio" at bounding box center [405, 682] width 34 height 16
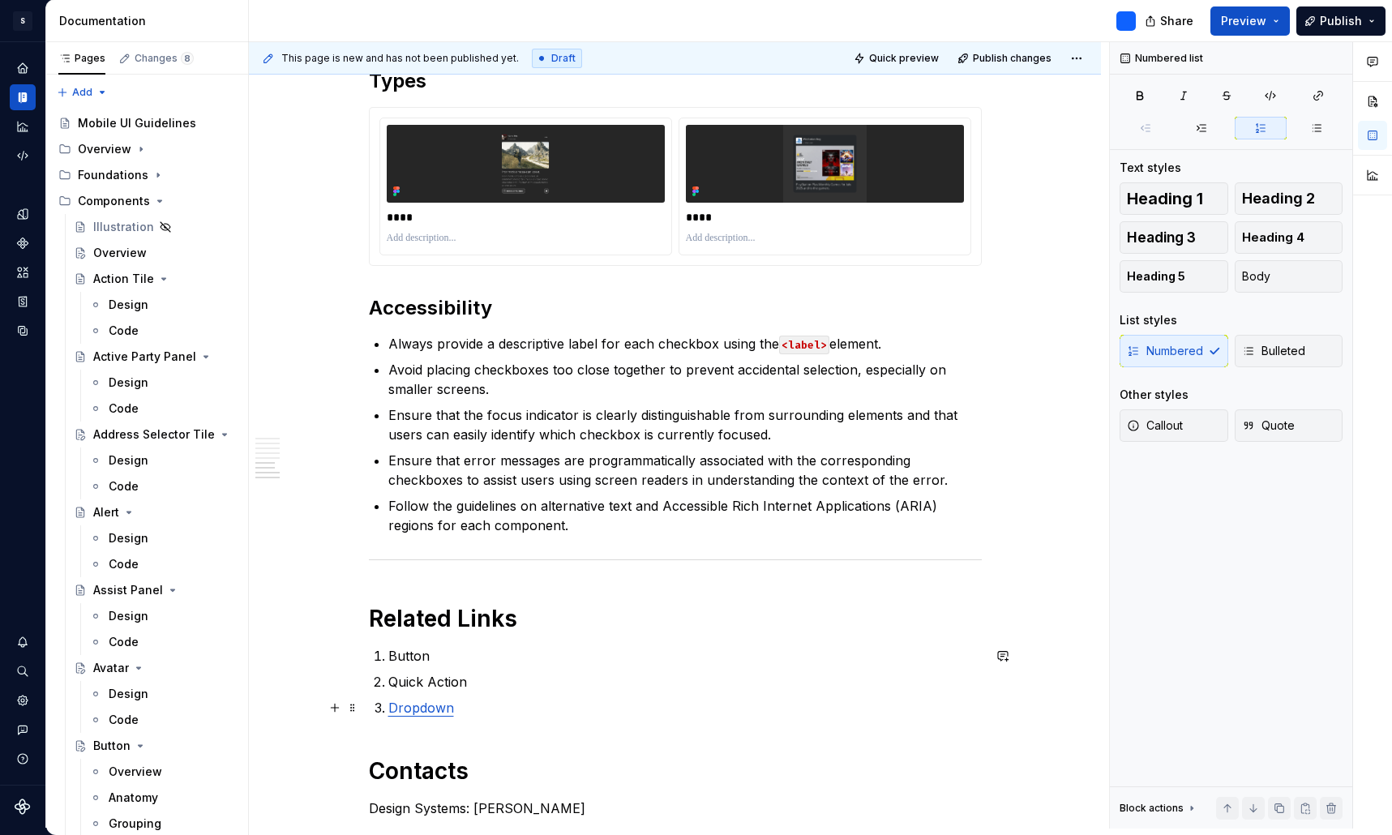
click at [437, 707] on link "Dropdown" at bounding box center [421, 708] width 66 height 16
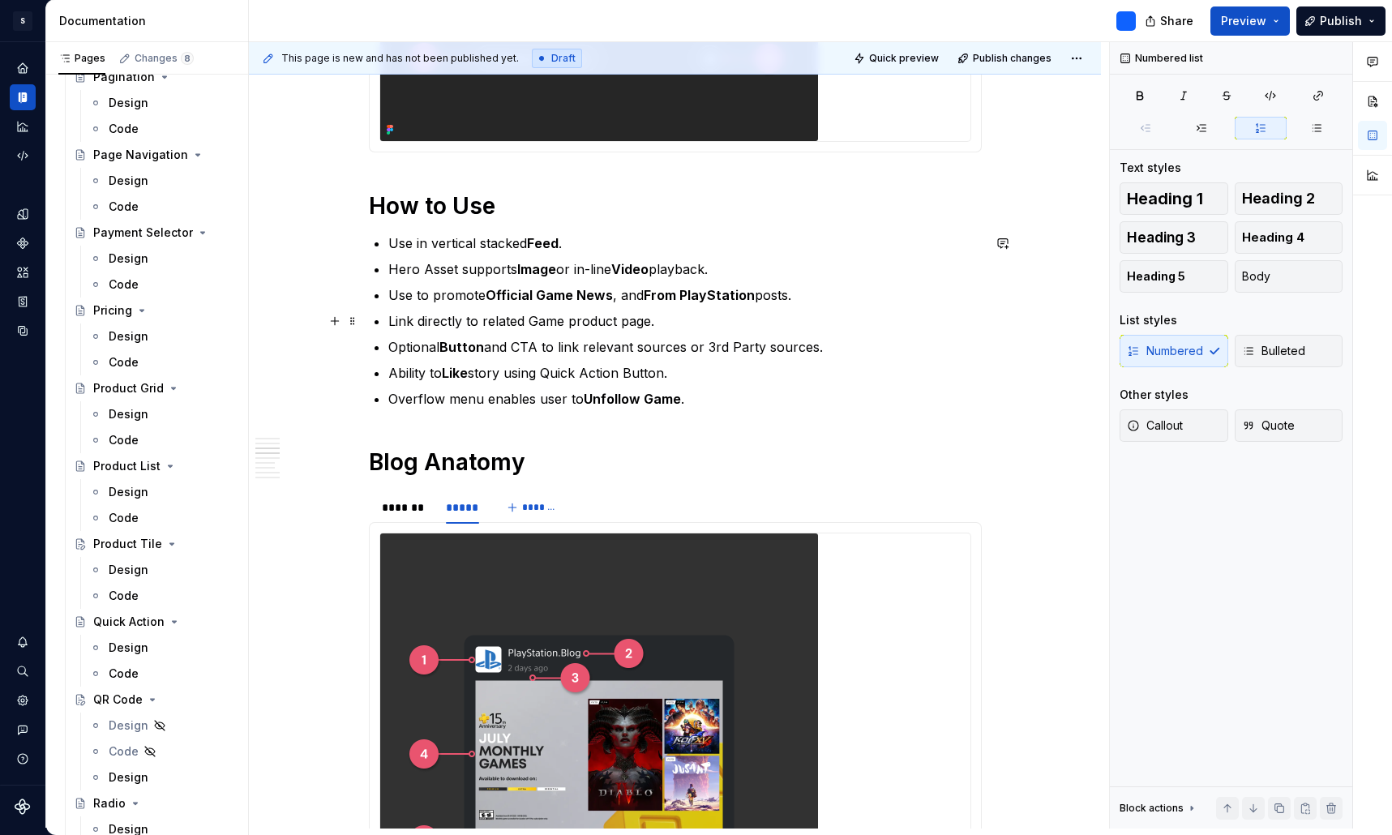
scroll to position [1622, 0]
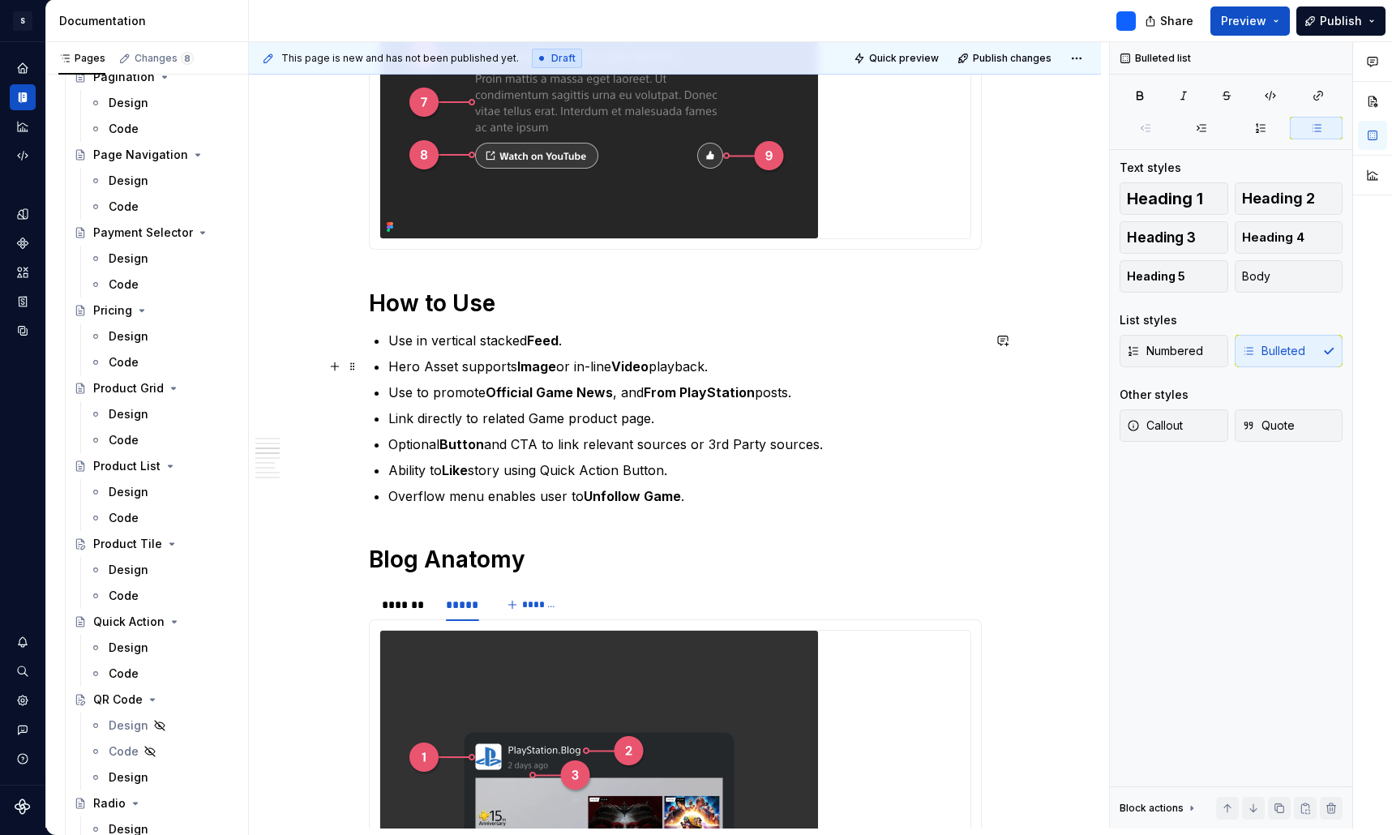
click at [449, 366] on p "Hero Asset supports Image or in-line Video playback." at bounding box center [684, 366] width 593 height 19
click at [425, 374] on p "Hero Media supports Image or in-line Video playback." at bounding box center [684, 366] width 593 height 19
click at [412, 371] on p "Hero Media supports Image or in-line Video playback." at bounding box center [684, 366] width 593 height 19
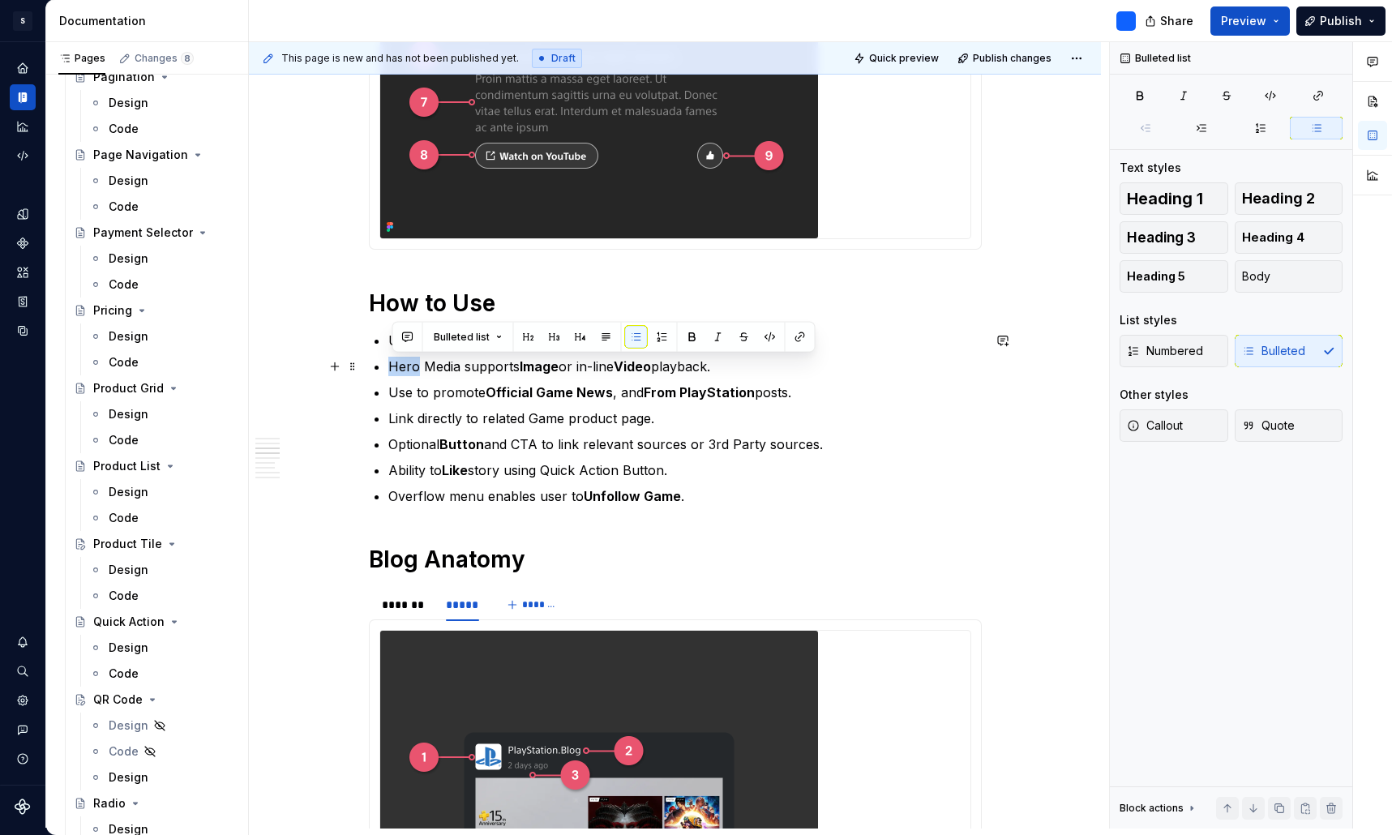
click at [412, 371] on p "Hero Media supports Image or in-line Video playback." at bounding box center [684, 366] width 593 height 19
click at [433, 367] on p "Media supports Image or in-line Video playback." at bounding box center [684, 366] width 593 height 19
drag, startPoint x: 437, startPoint y: 367, endPoint x: 394, endPoint y: 367, distance: 43.0
click at [394, 367] on p "Media supports Image or in-line Video playback." at bounding box center [684, 366] width 593 height 19
click at [450, 368] on p "Supports Image or in-line Video playback." at bounding box center [684, 366] width 593 height 19
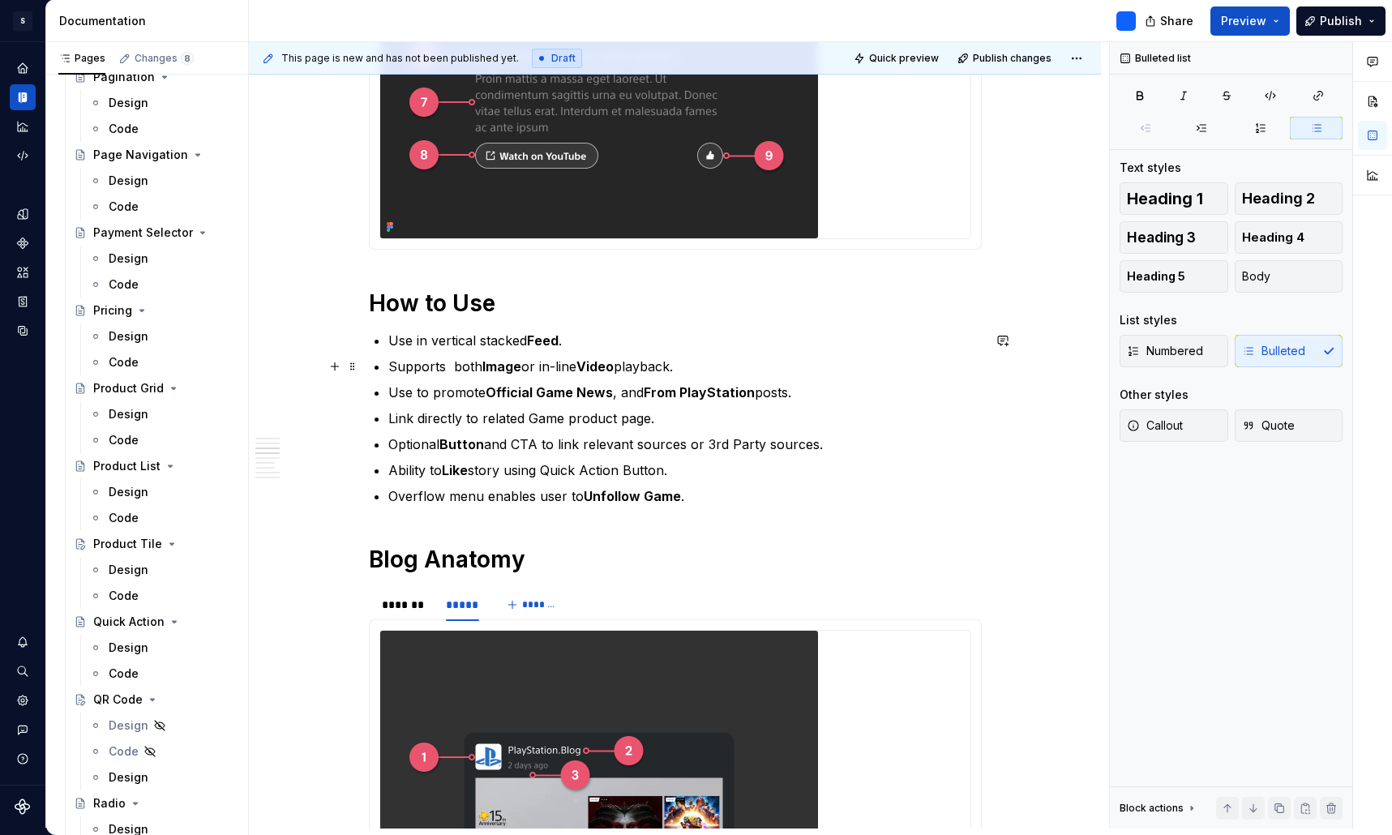
click at [451, 364] on p "Supports both Image or in-line Video playback." at bounding box center [684, 366] width 593 height 19
click at [524, 366] on p "Supports both Image or in-line Video playback." at bounding box center [684, 366] width 593 height 19
drag, startPoint x: 782, startPoint y: 368, endPoint x: 628, endPoint y: 374, distance: 154.1
click at [628, 374] on p "Supports both Image and Video Media or in-line Video playback." at bounding box center [684, 366] width 593 height 19
click at [572, 368] on p "Supports both Image and Video Media." at bounding box center [684, 366] width 593 height 19
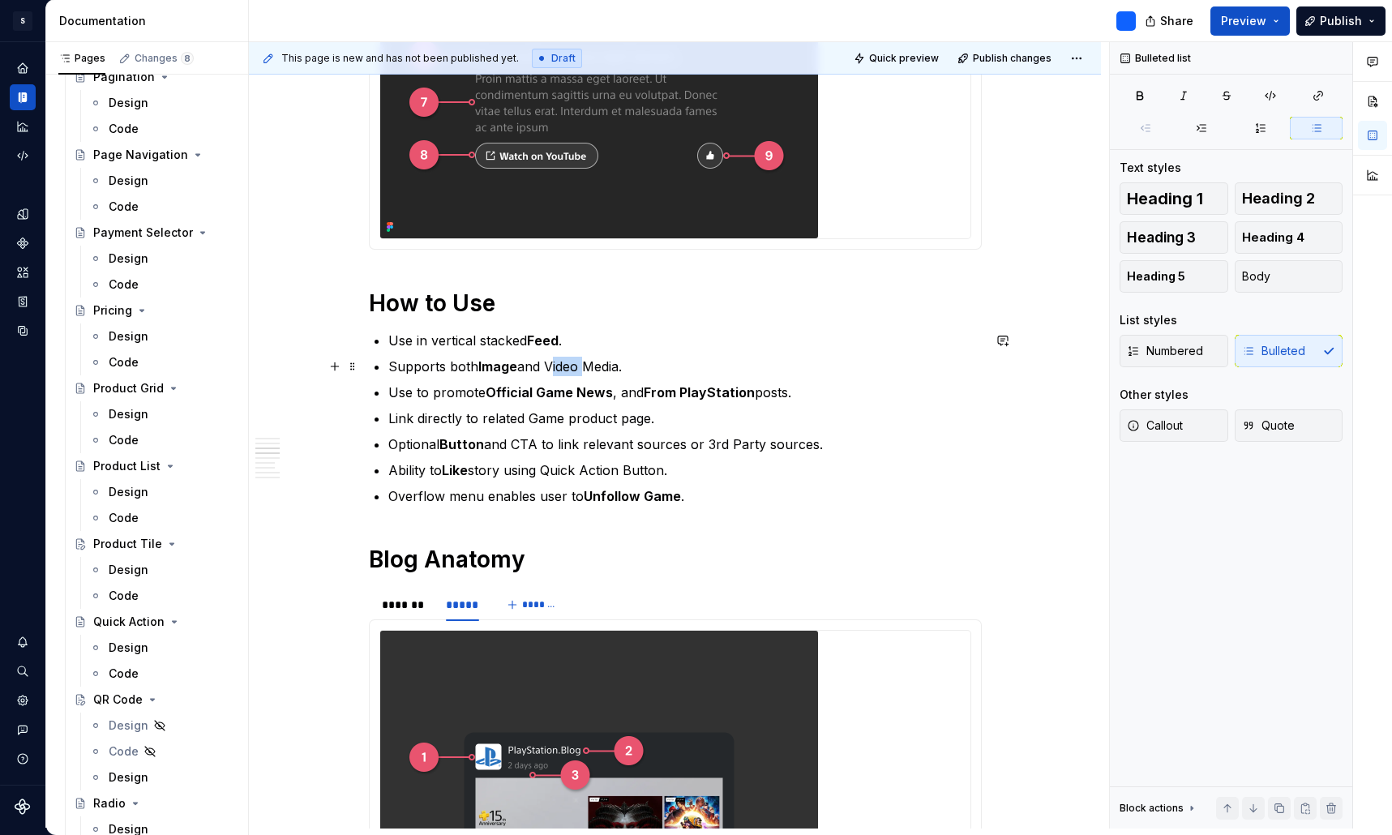
click at [572, 368] on p "Supports both Image and Video Media." at bounding box center [684, 366] width 593 height 19
click at [489, 370] on strong "Image" at bounding box center [497, 366] width 39 height 16
click at [614, 365] on p "Supports both Image and Video Media." at bounding box center [684, 366] width 593 height 19
drag, startPoint x: 481, startPoint y: 367, endPoint x: 624, endPoint y: 367, distance: 143.5
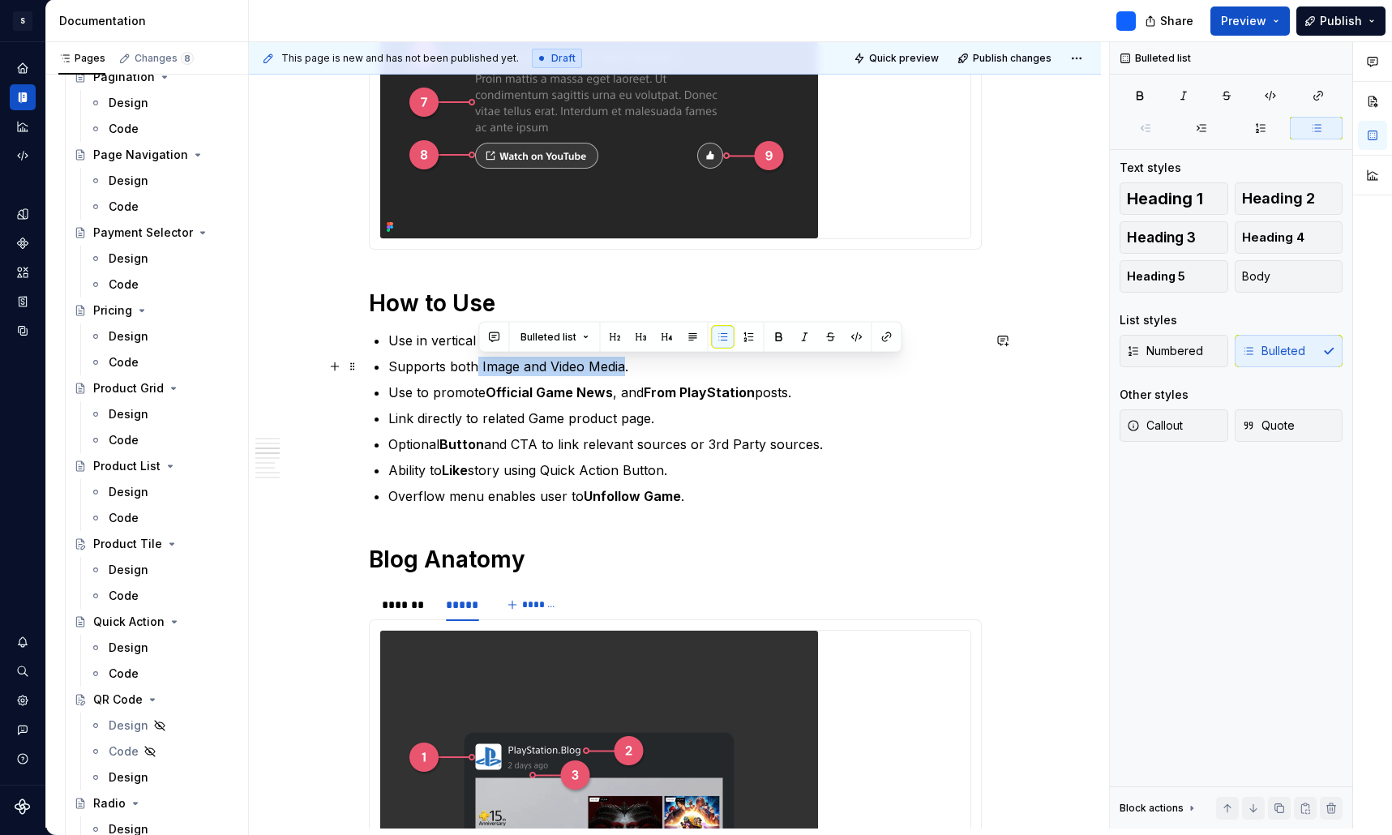
click at [624, 367] on p "Supports both Image and Video Media." at bounding box center [684, 366] width 593 height 19
click at [668, 382] on ul "Use in vertical stacked Feed . Supports both Image and Video Media . Use to pro…" at bounding box center [684, 418] width 593 height 175
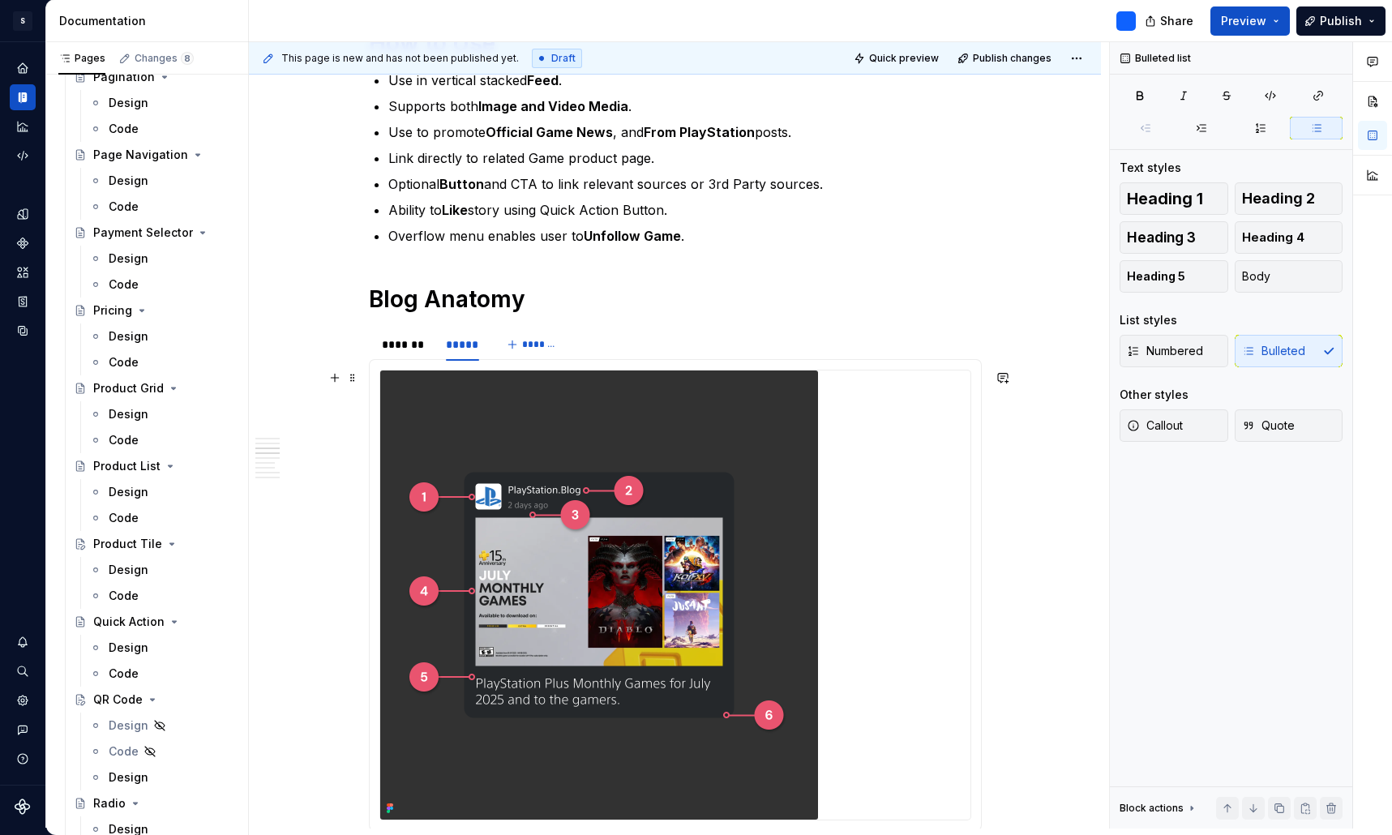
scroll to position [1893, 0]
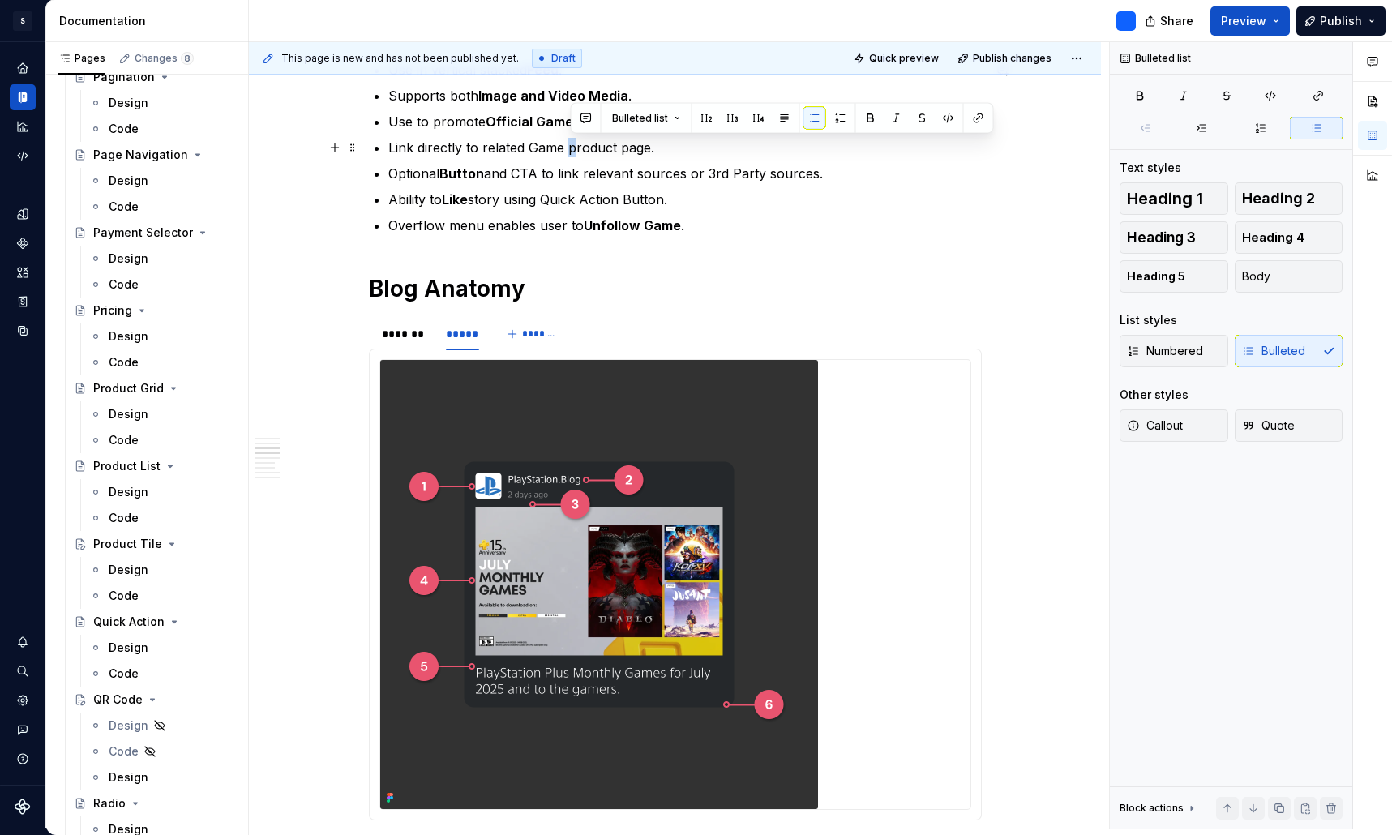
click at [577, 150] on p "Link directly to related Game product page." at bounding box center [684, 147] width 593 height 19
click at [626, 149] on p "Link directly to related Game Product page." at bounding box center [684, 147] width 593 height 19
drag, startPoint x: 654, startPoint y: 149, endPoint x: 533, endPoint y: 148, distance: 120.8
click at [533, 148] on p "Link directly to related Game Product Page." at bounding box center [684, 147] width 593 height 19
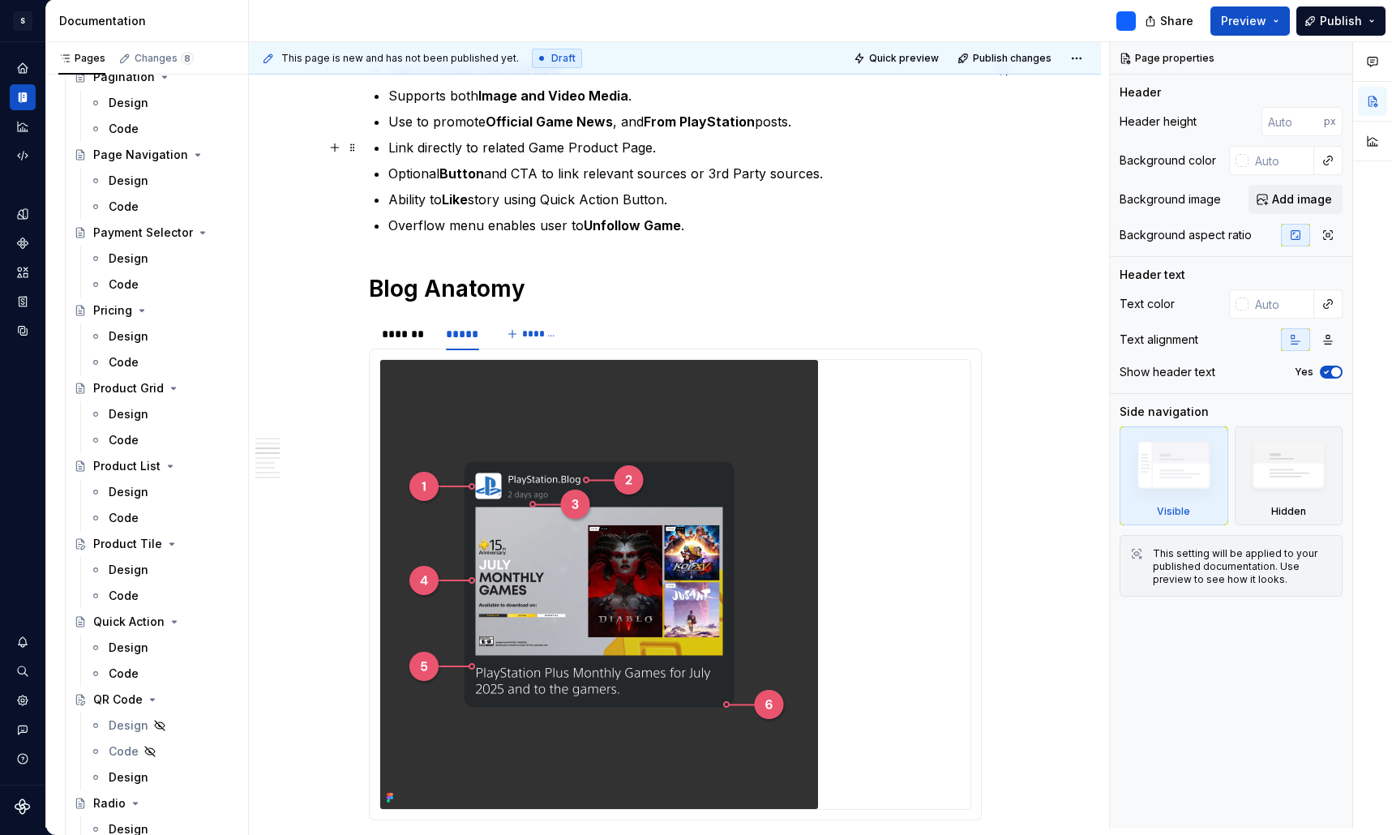
type textarea "*"
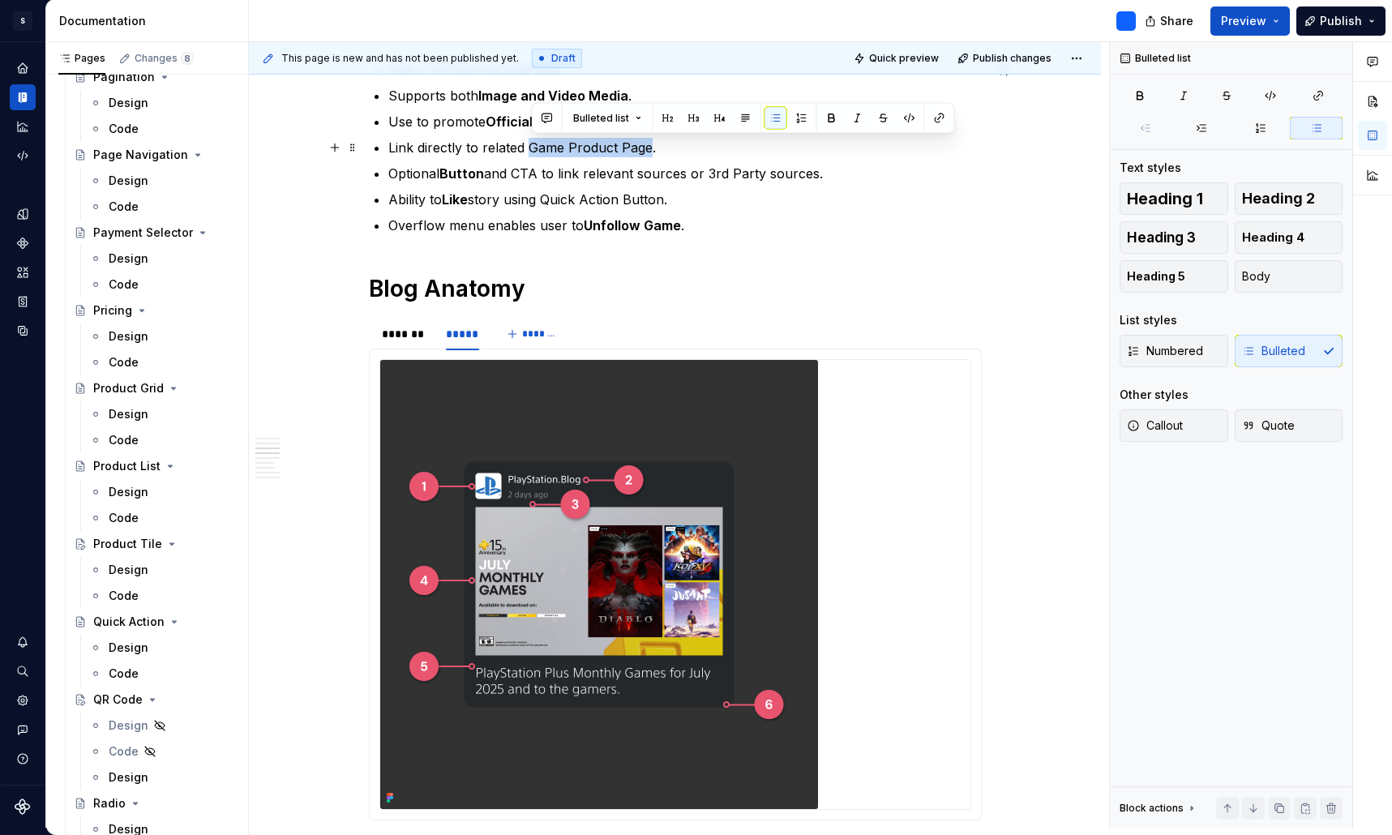
drag, startPoint x: 652, startPoint y: 147, endPoint x: 535, endPoint y: 143, distance: 116.8
click at [535, 143] on p "Link directly to related Game Product Page." at bounding box center [684, 147] width 593 height 19
click at [682, 170] on p "Optional Button and CTA to link relevant sources or 3rd Party sources." at bounding box center [684, 173] width 593 height 19
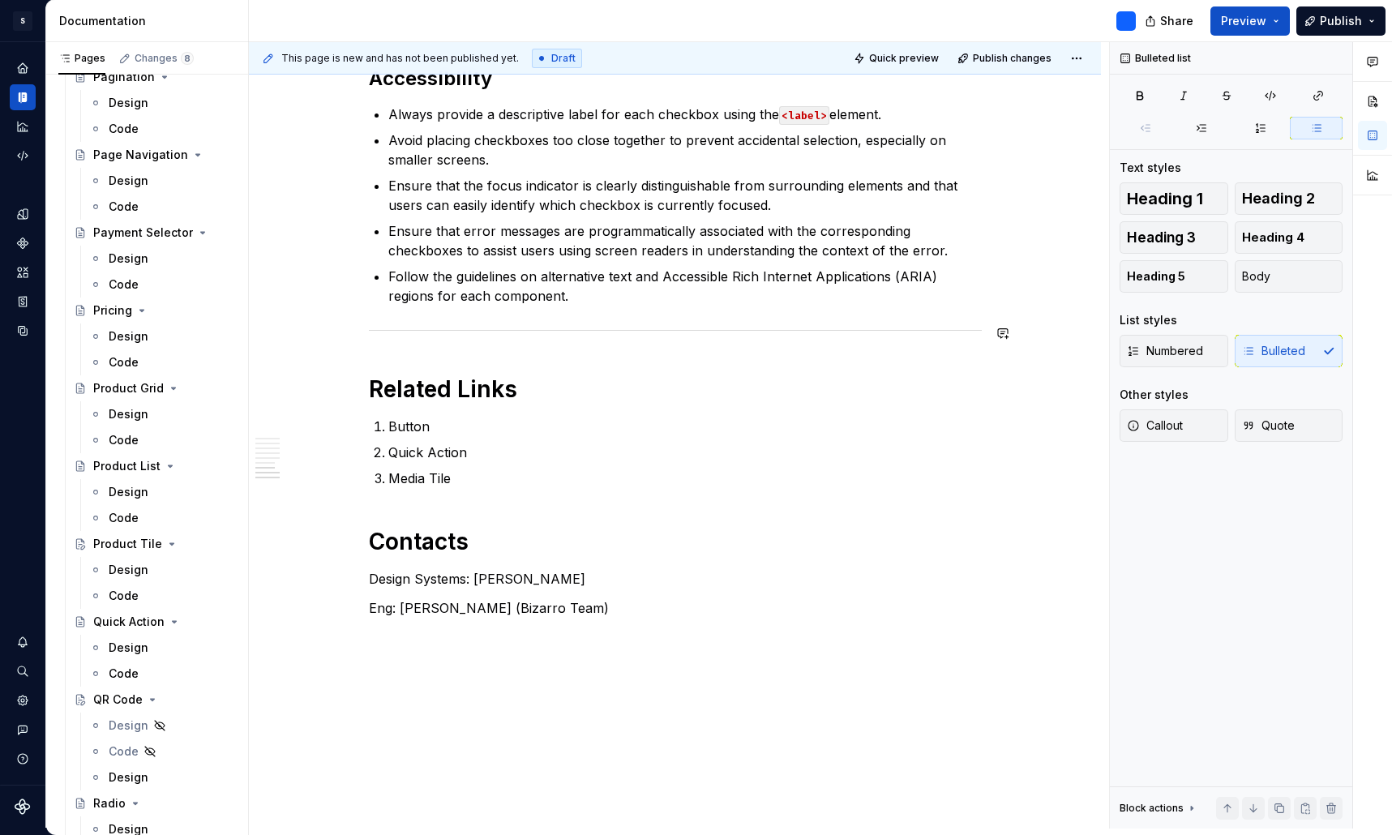
scroll to position [3105, 0]
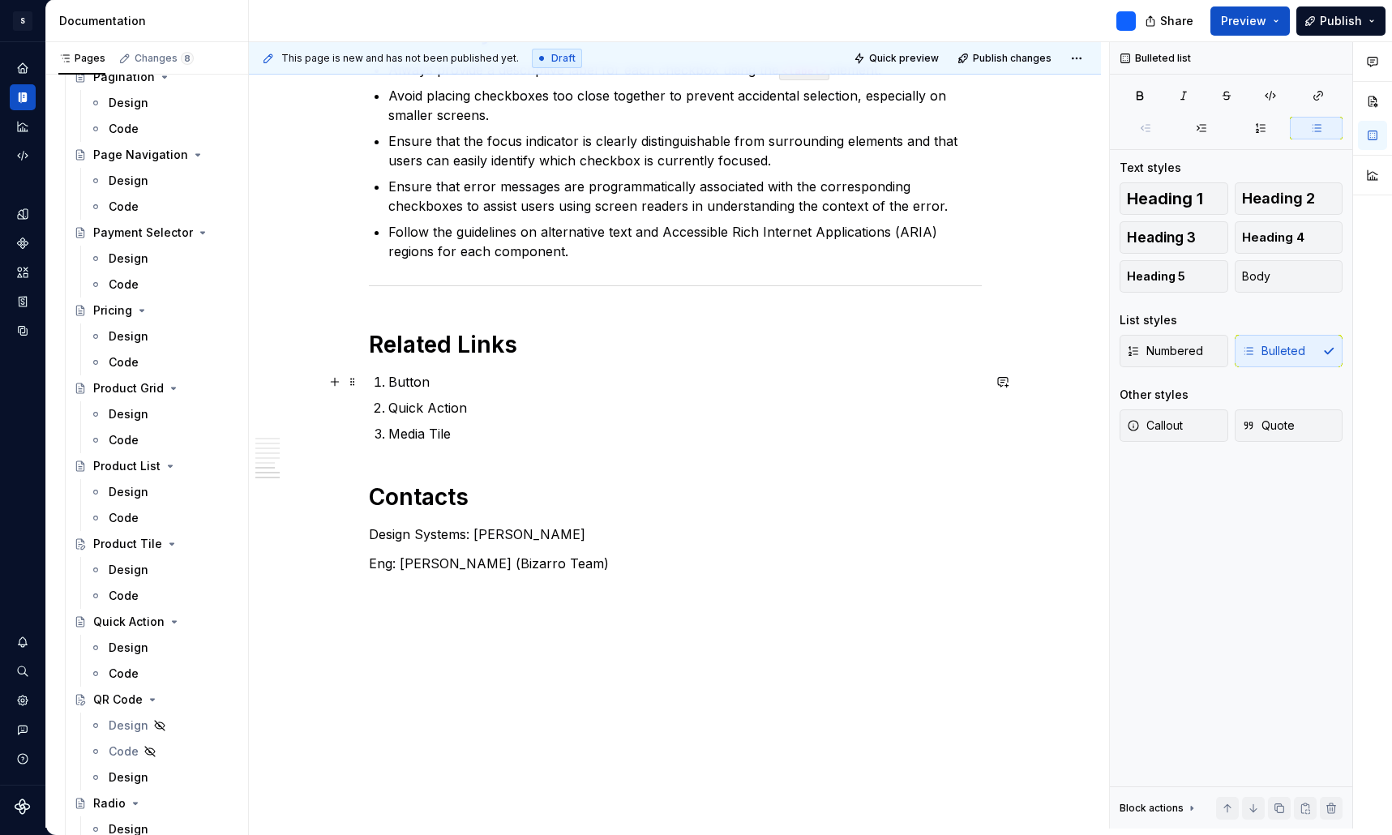
click at [414, 384] on p "Button" at bounding box center [684, 381] width 593 height 19
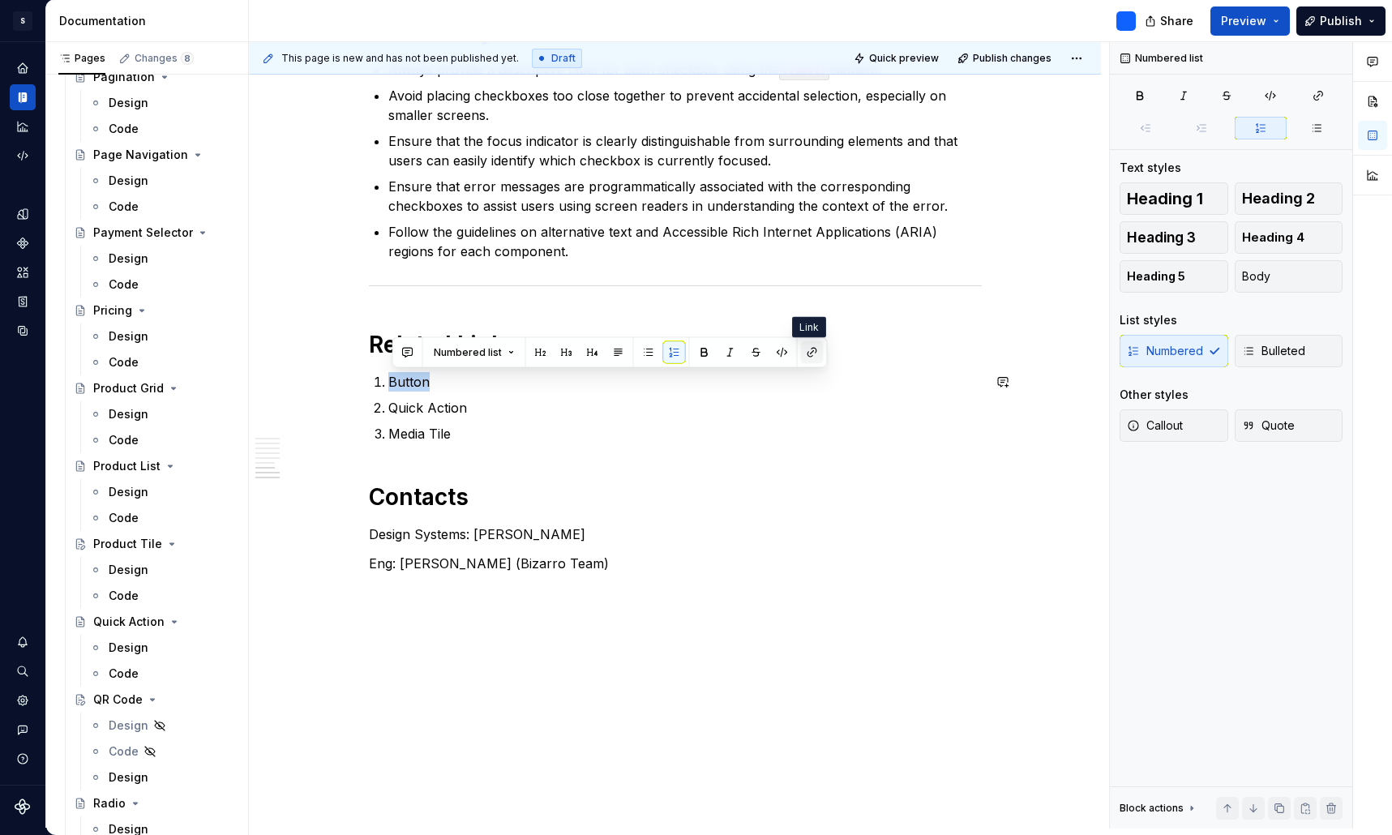
click at [803, 355] on button "button" at bounding box center [812, 352] width 23 height 23
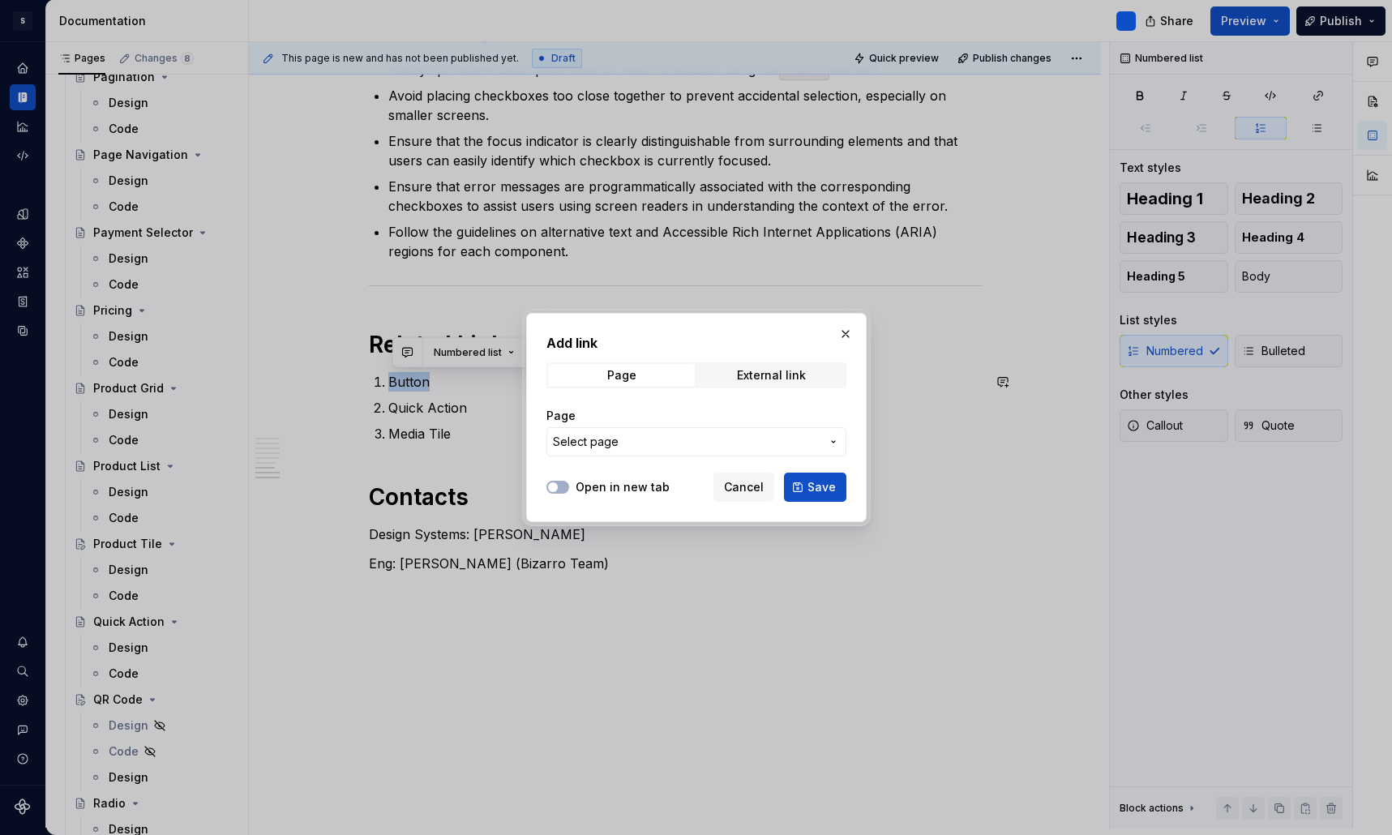
click at [667, 442] on span "Select page" at bounding box center [686, 442] width 267 height 16
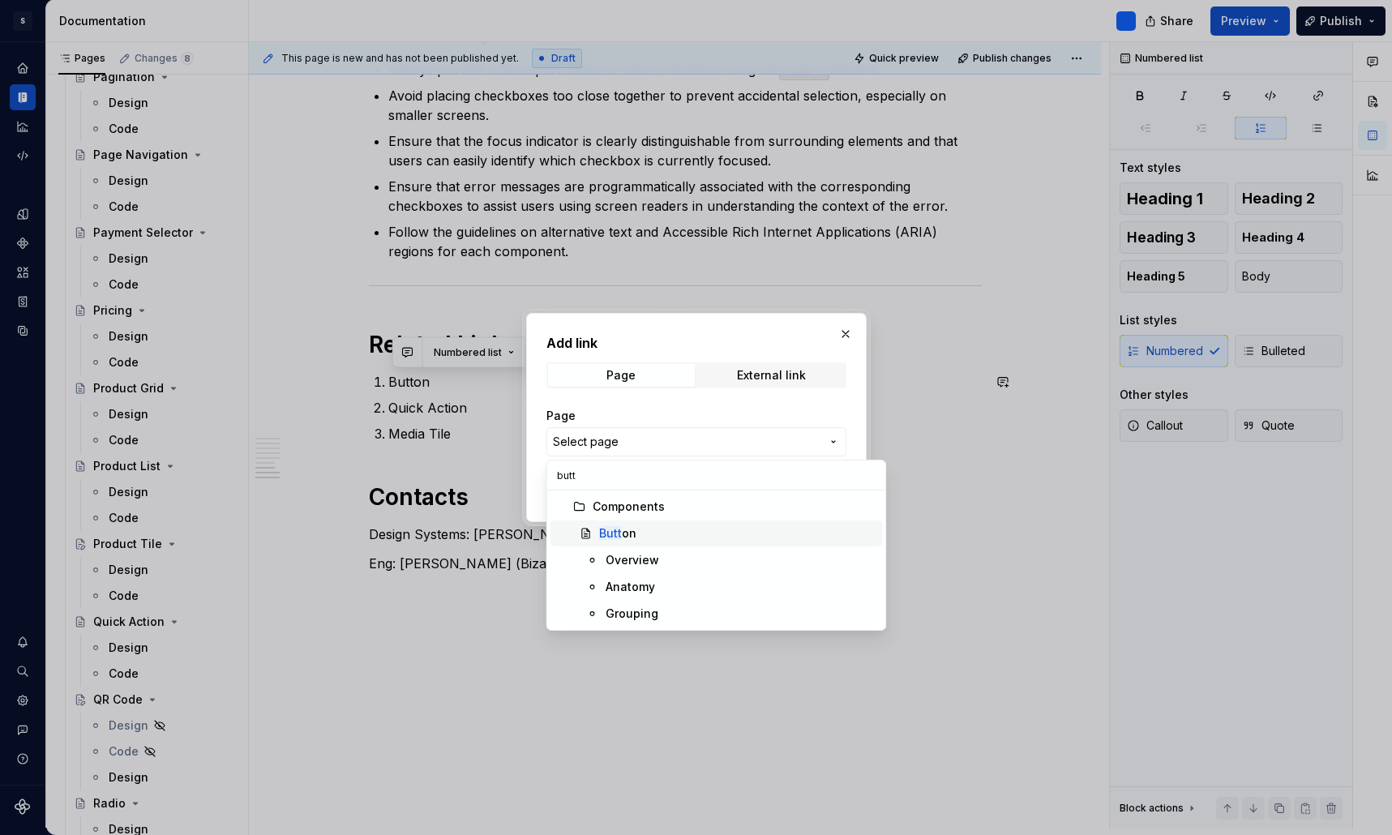
type input "butt"
click at [629, 532] on div "Butt on" at bounding box center [617, 533] width 37 height 16
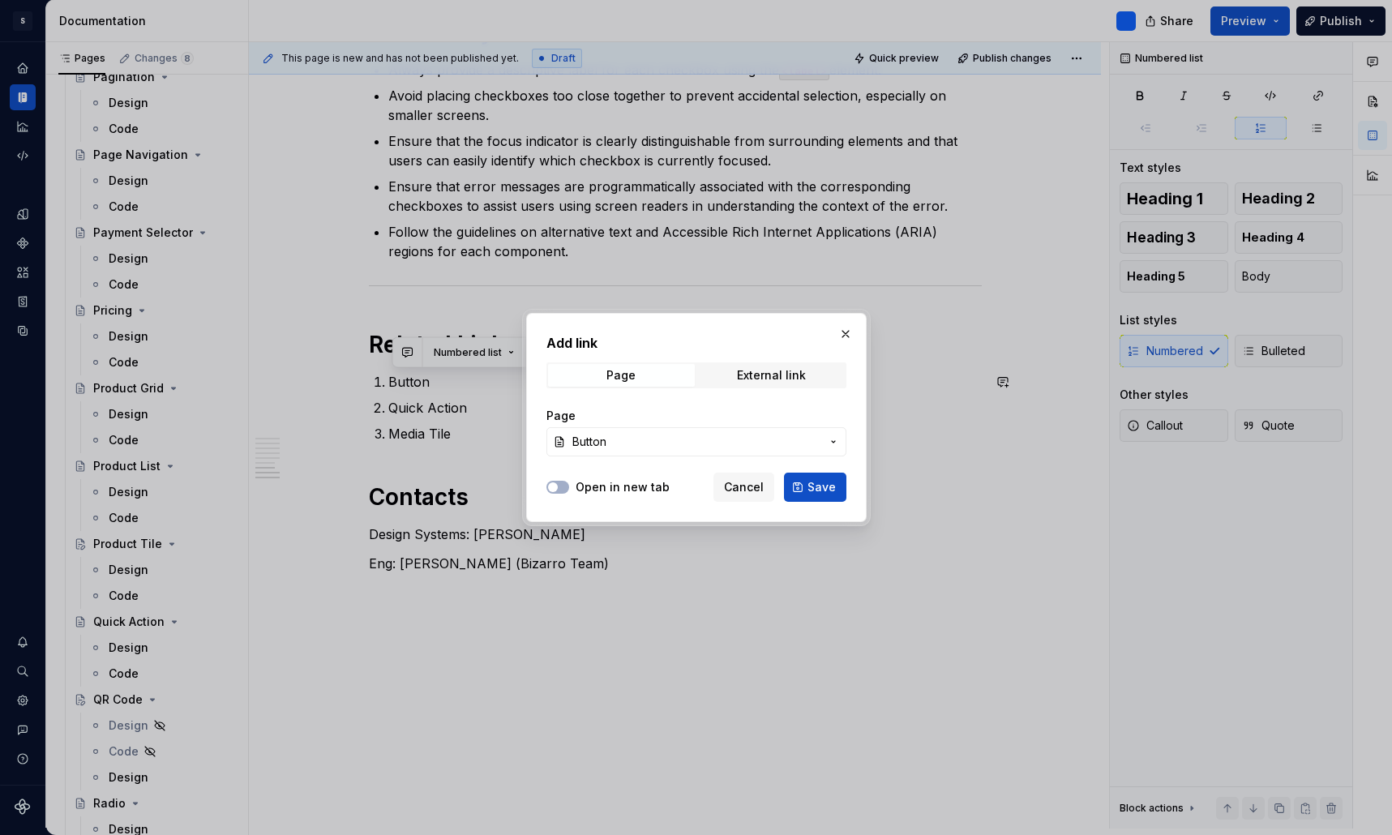
click at [818, 483] on span "Save" at bounding box center [821, 487] width 28 height 16
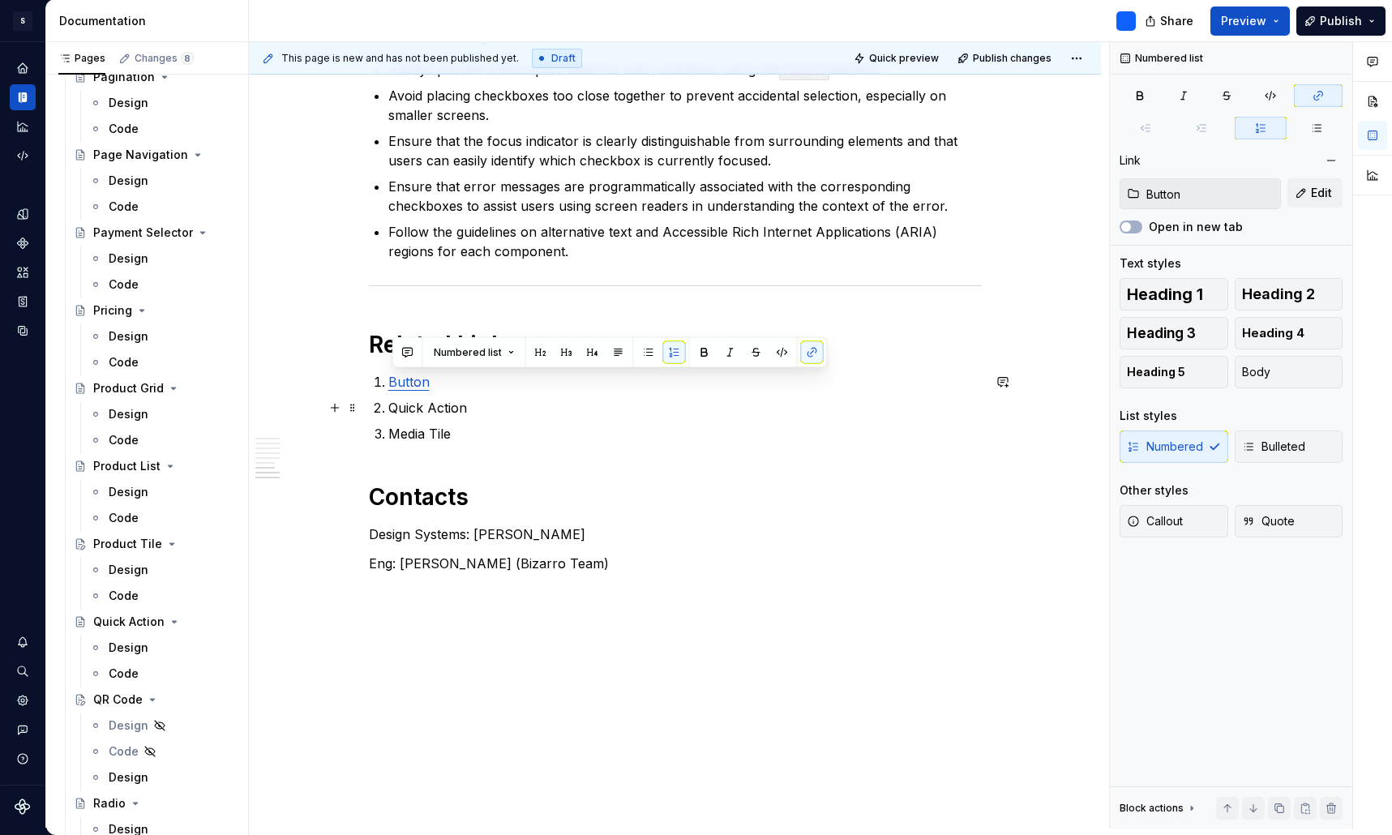
click at [433, 409] on p "Quick Action" at bounding box center [684, 407] width 593 height 19
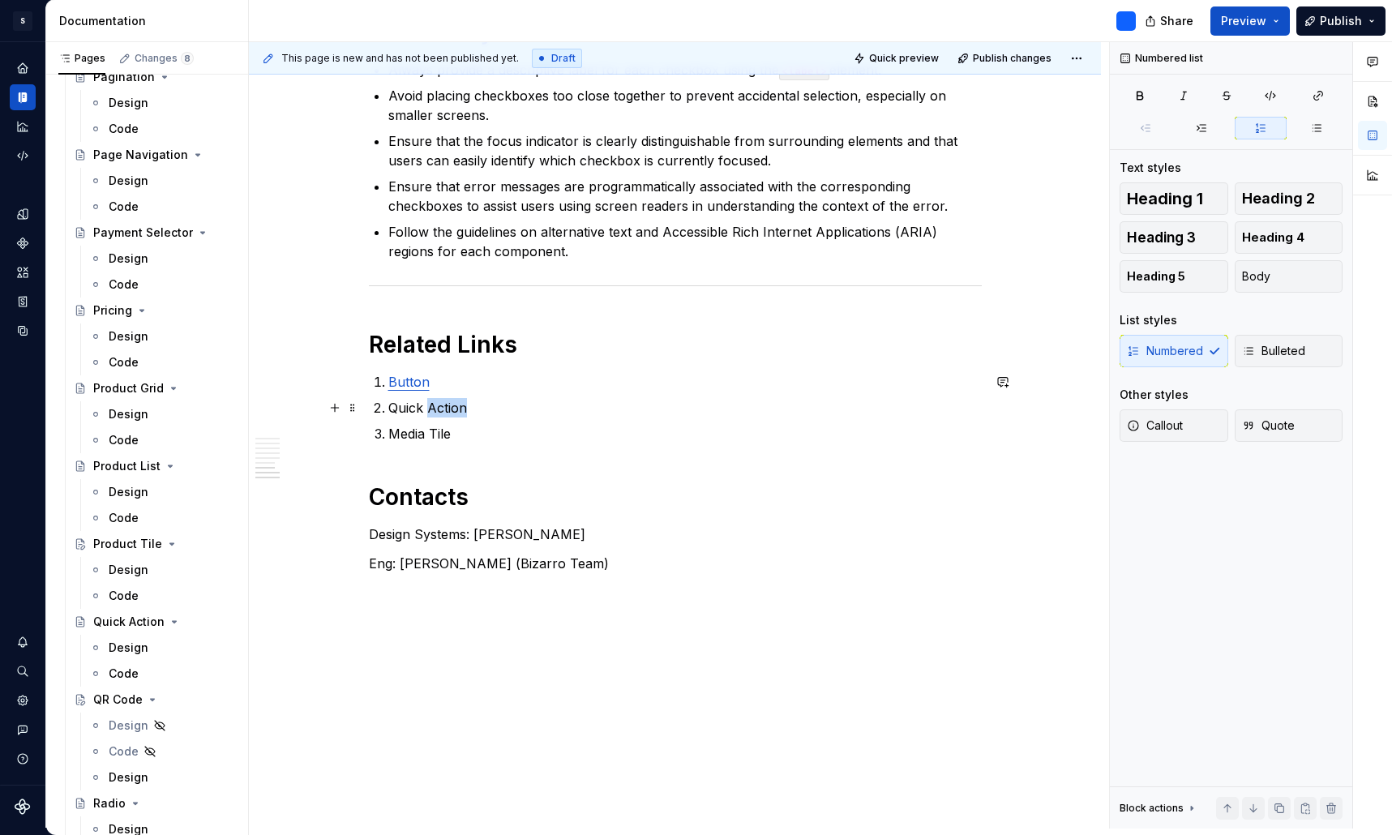
click at [433, 409] on p "Quick Action" at bounding box center [684, 407] width 593 height 19
click at [806, 377] on button "button" at bounding box center [812, 378] width 23 height 23
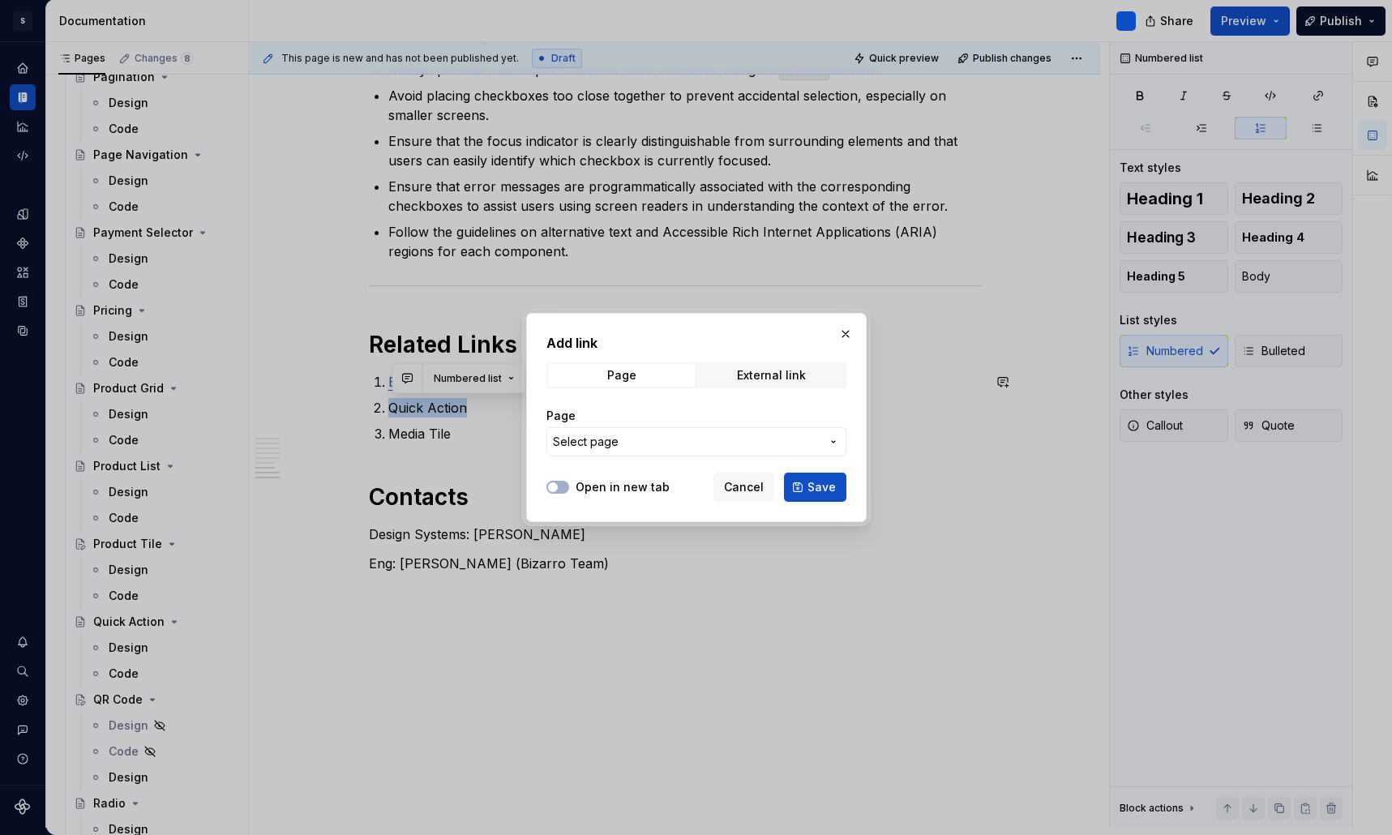
click at [644, 440] on span "Select page" at bounding box center [686, 442] width 267 height 16
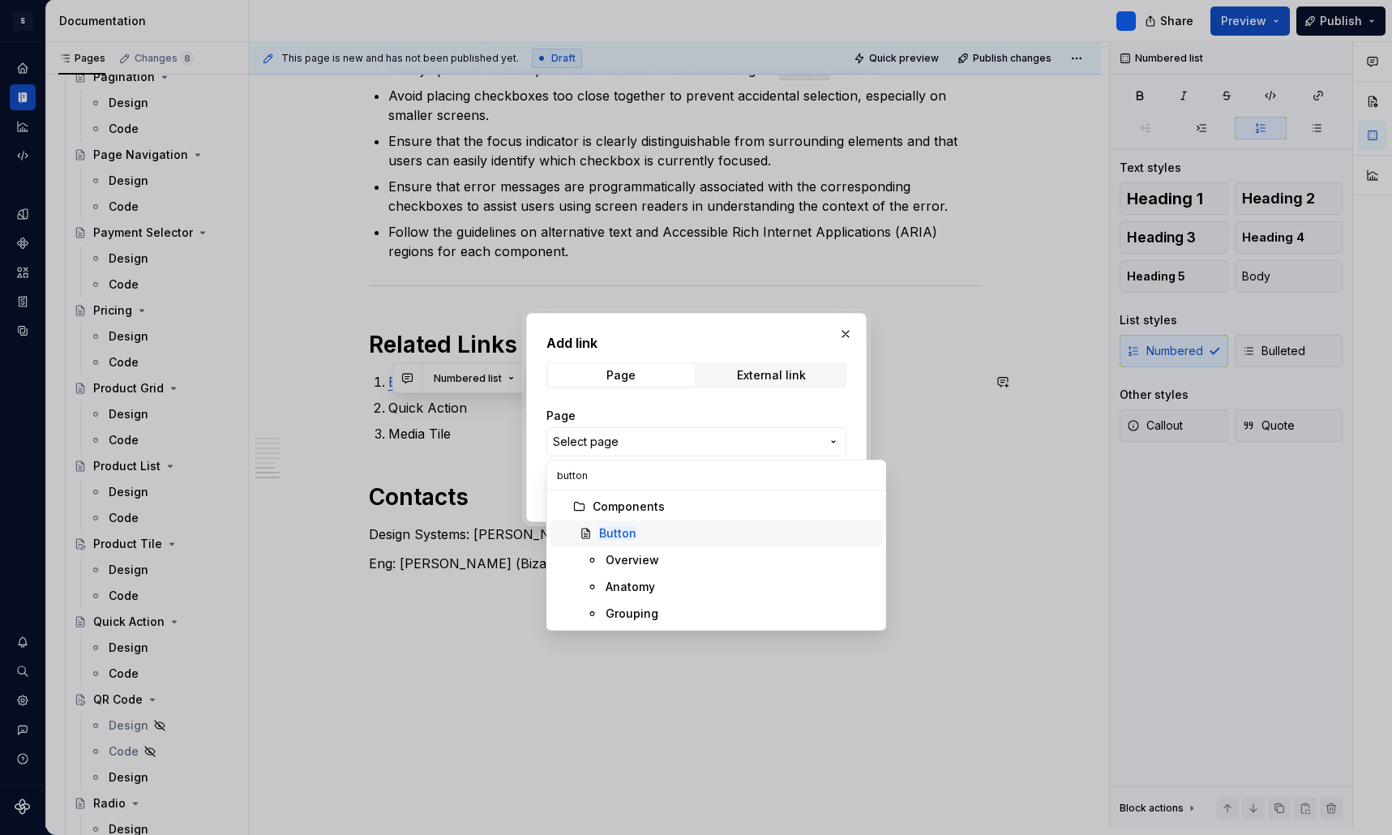
type input "button"
click at [621, 537] on mark "Button" at bounding box center [617, 533] width 37 height 14
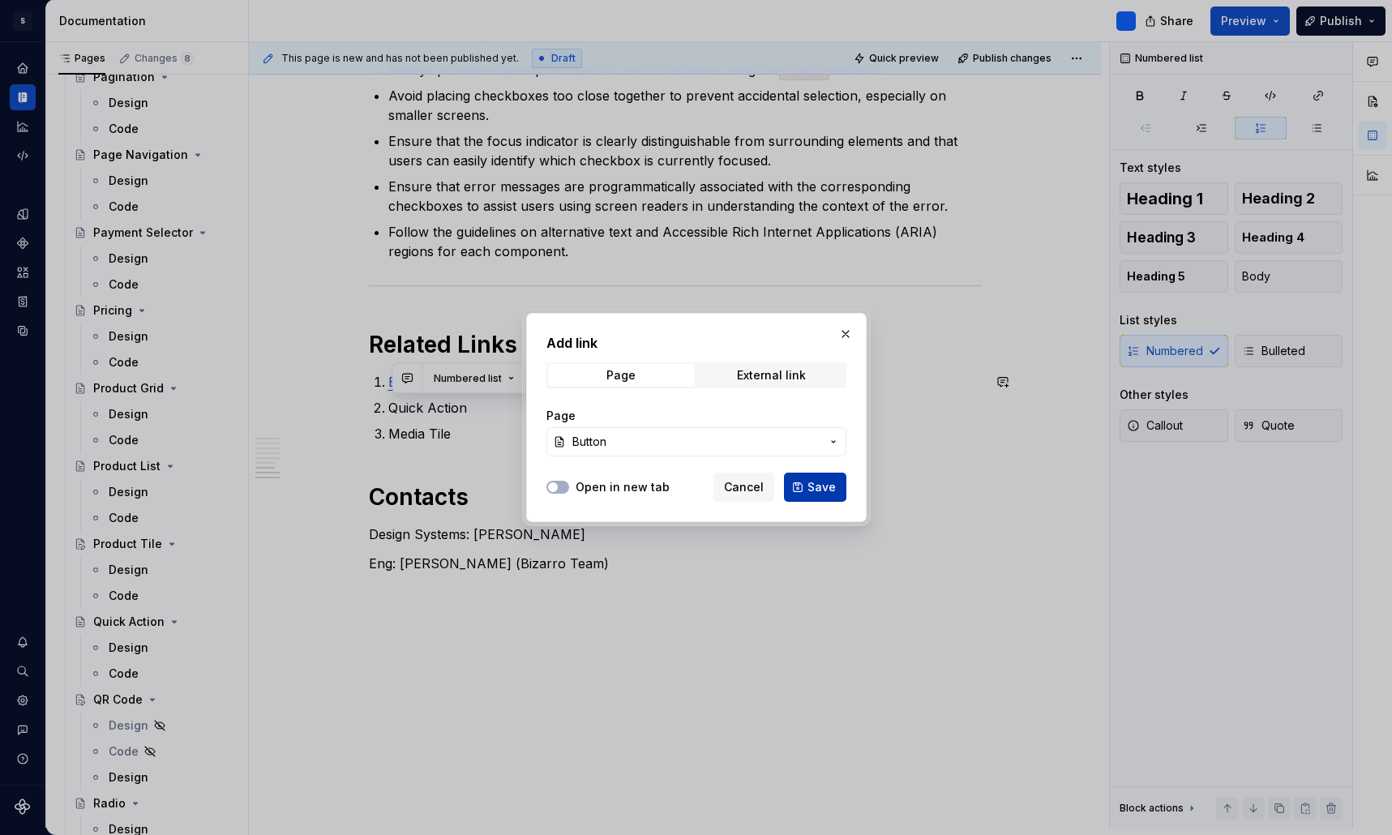
click at [815, 494] on span "Save" at bounding box center [821, 487] width 28 height 16
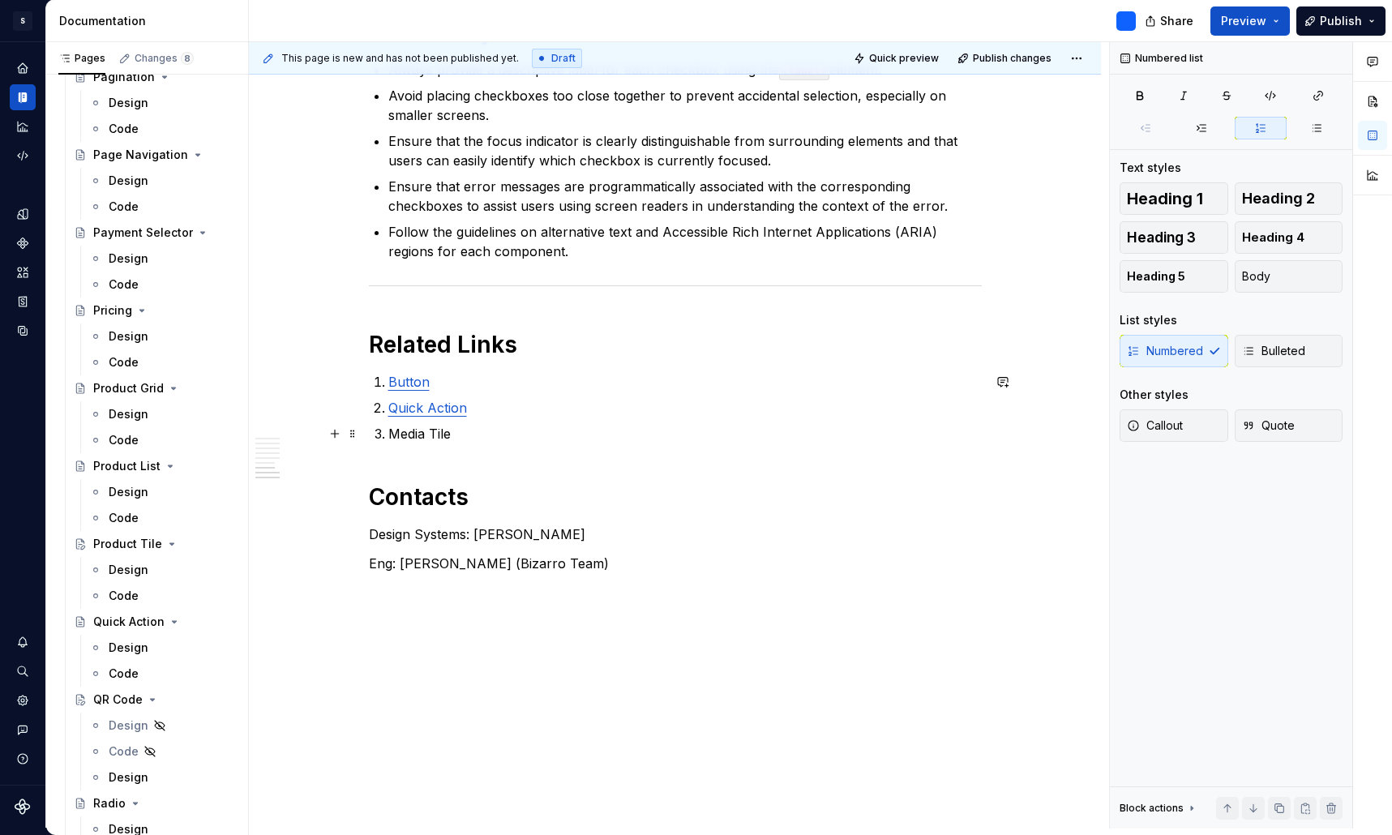
click at [427, 439] on p "Media Tile" at bounding box center [684, 433] width 593 height 19
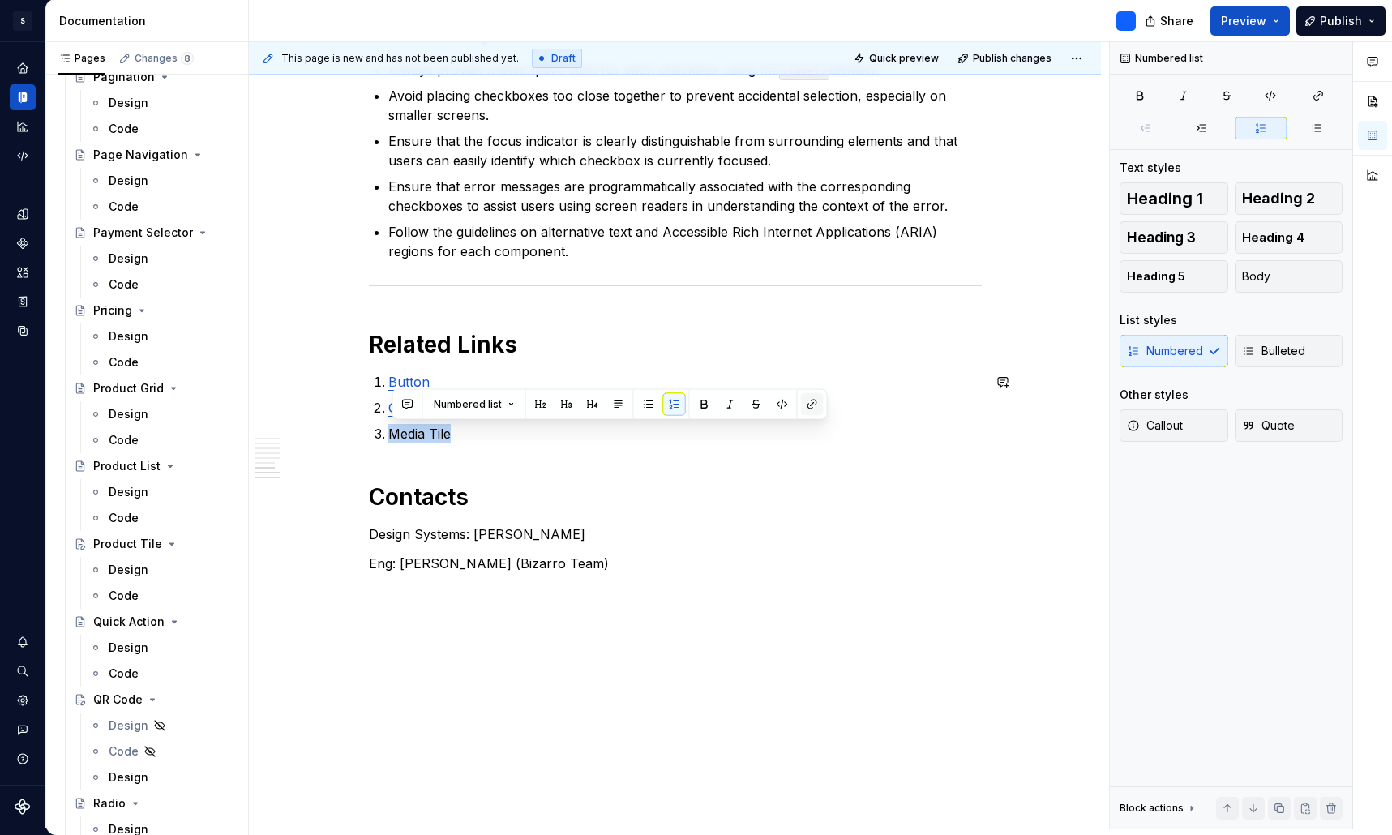
click at [804, 409] on button "button" at bounding box center [812, 404] width 23 height 23
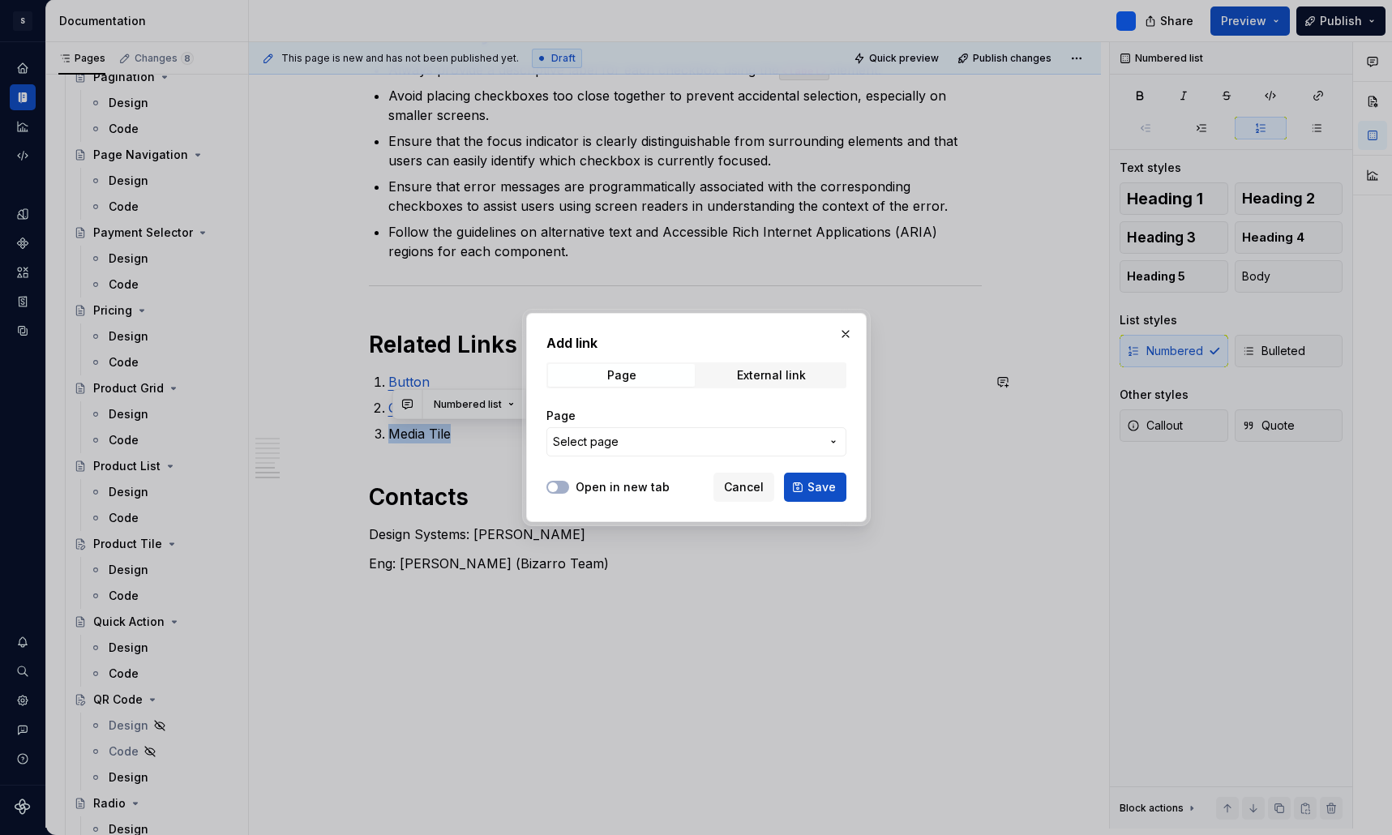
click at [674, 452] on button "Select page" at bounding box center [696, 441] width 300 height 29
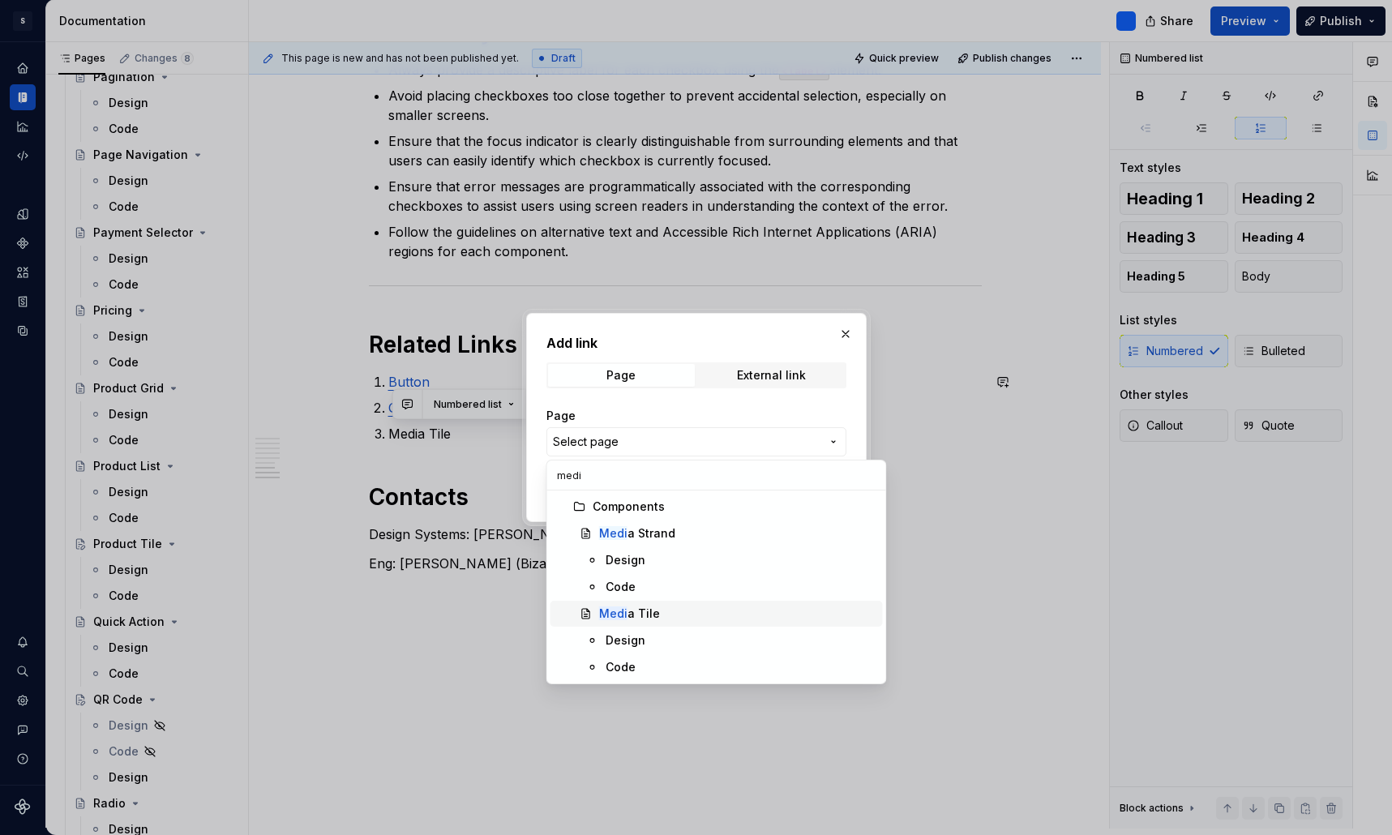
type input "medi"
click at [643, 611] on div "Medi a Tile" at bounding box center [629, 614] width 61 height 16
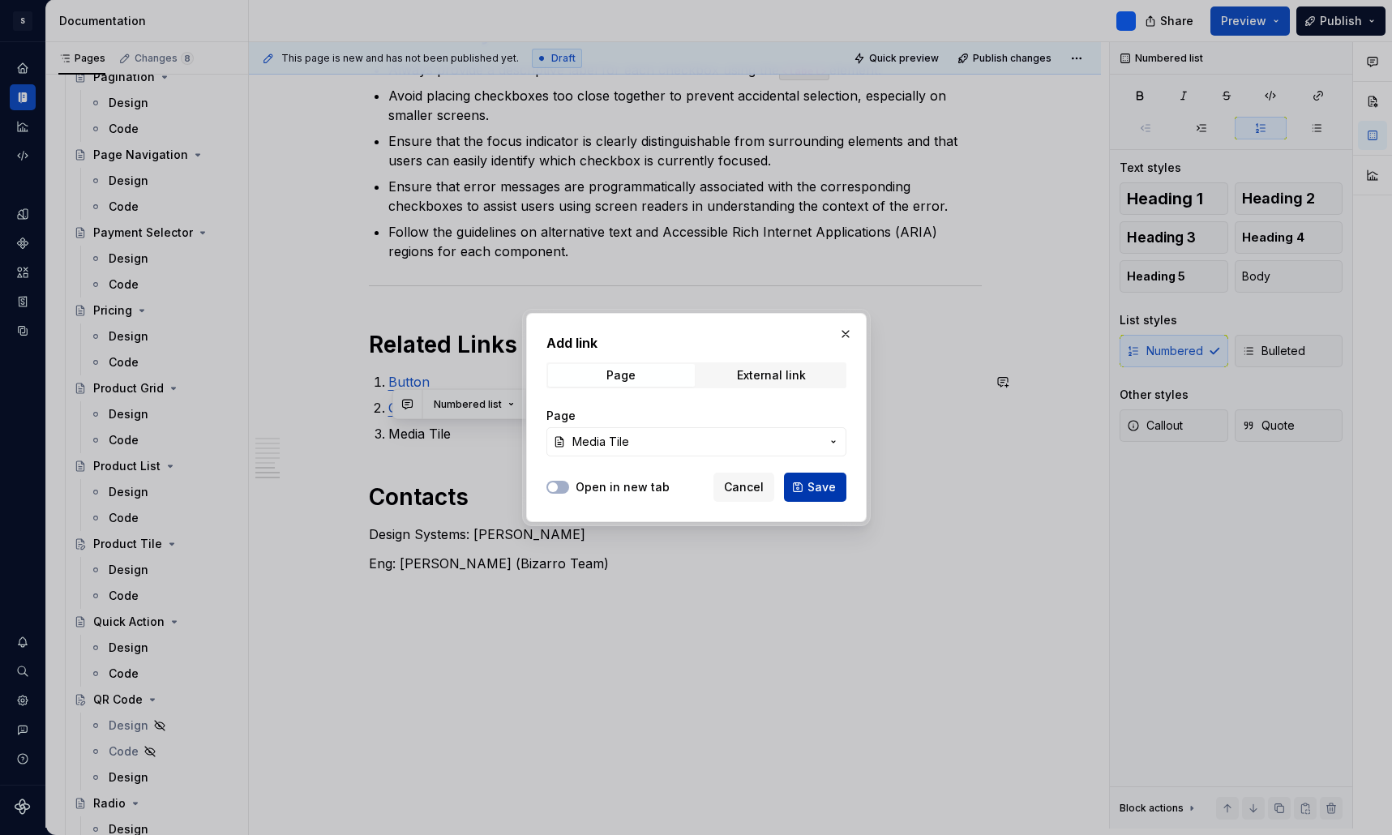
click at [820, 496] on button "Save" at bounding box center [815, 487] width 62 height 29
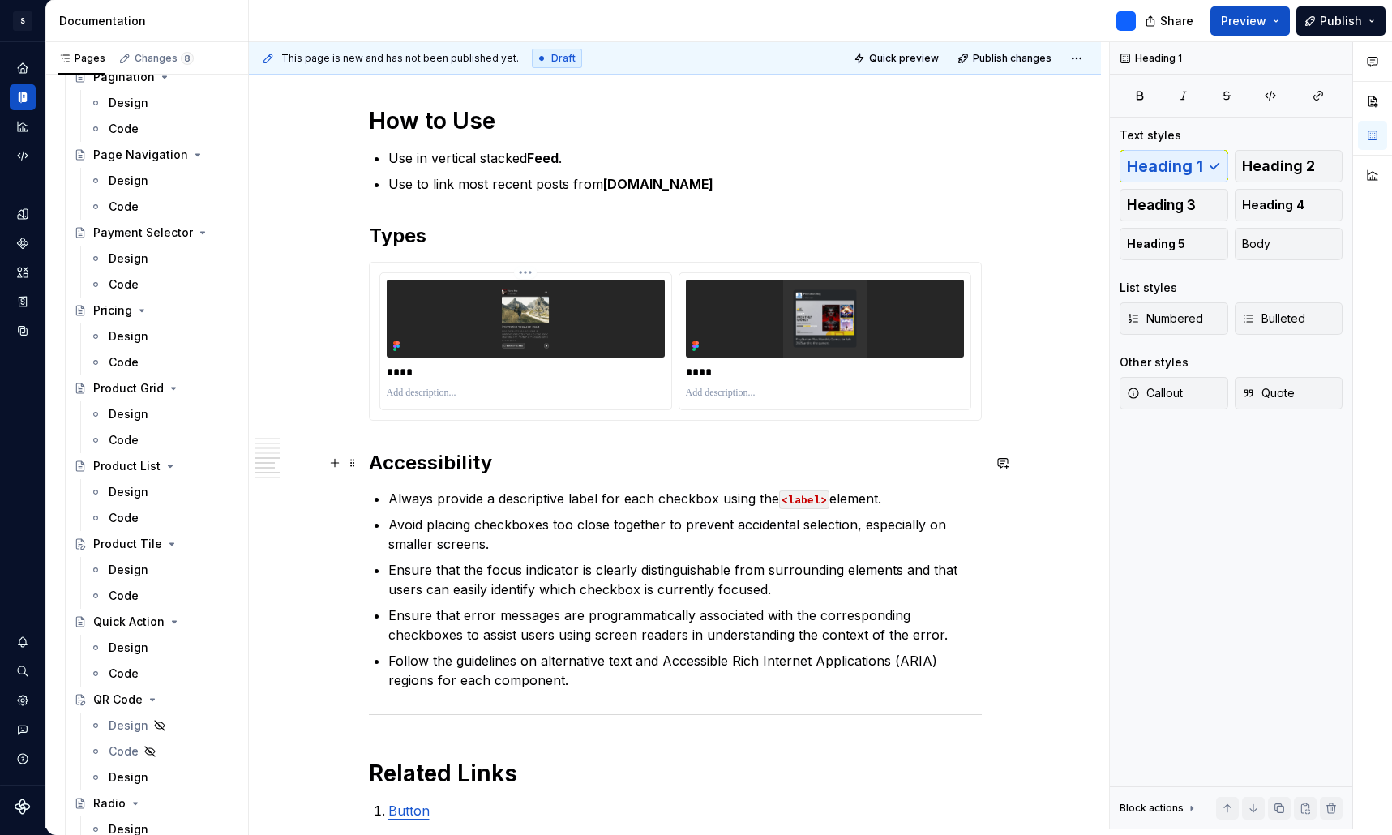
scroll to position [2690, 0]
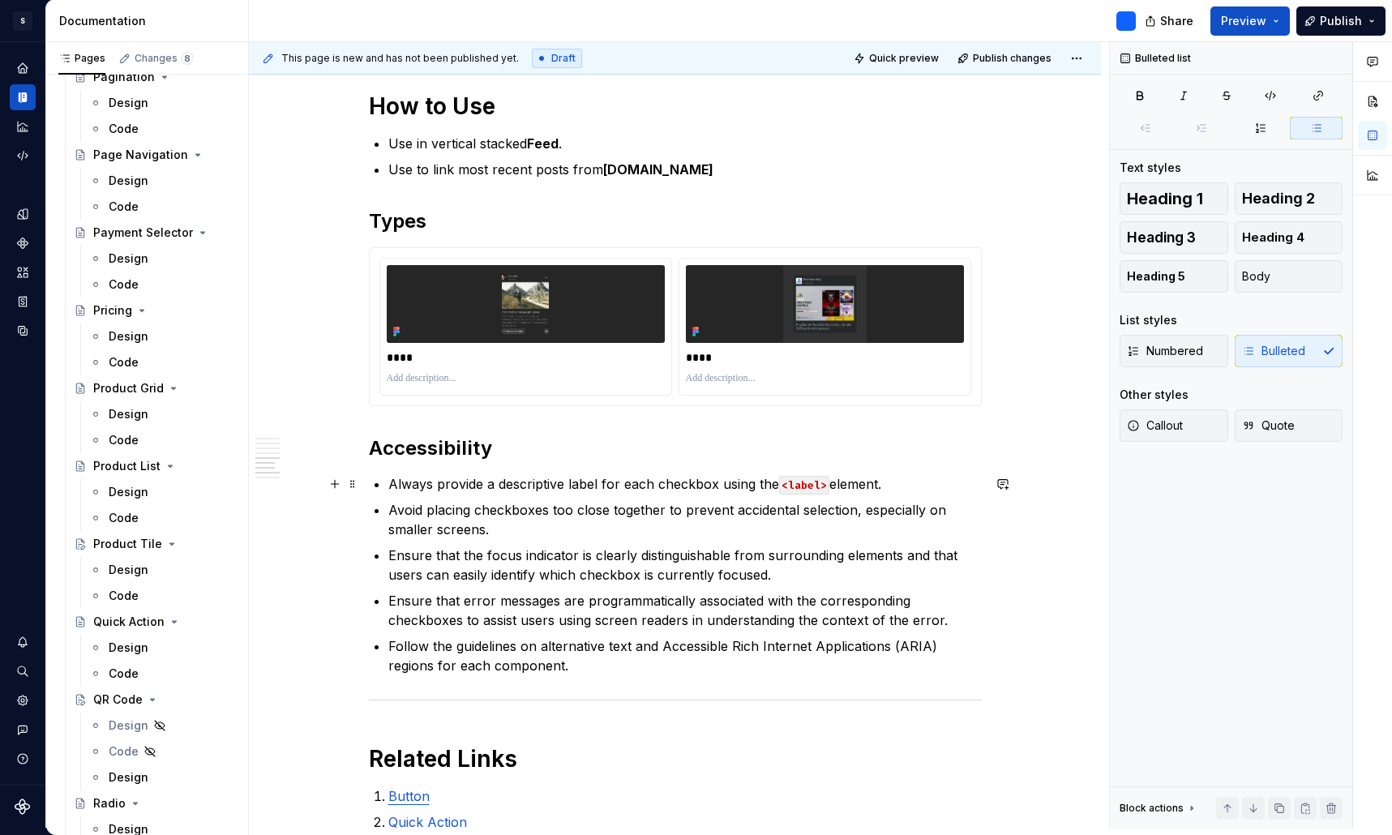
click at [686, 483] on p "Always provide a descriptive label for each checkbox using the <label> element." at bounding box center [684, 483] width 593 height 19
click at [673, 486] on p "Always provide a descriptive label for each icon using the <label> element." at bounding box center [684, 483] width 593 height 19
click at [826, 487] on code "<label>" at bounding box center [822, 485] width 50 height 19
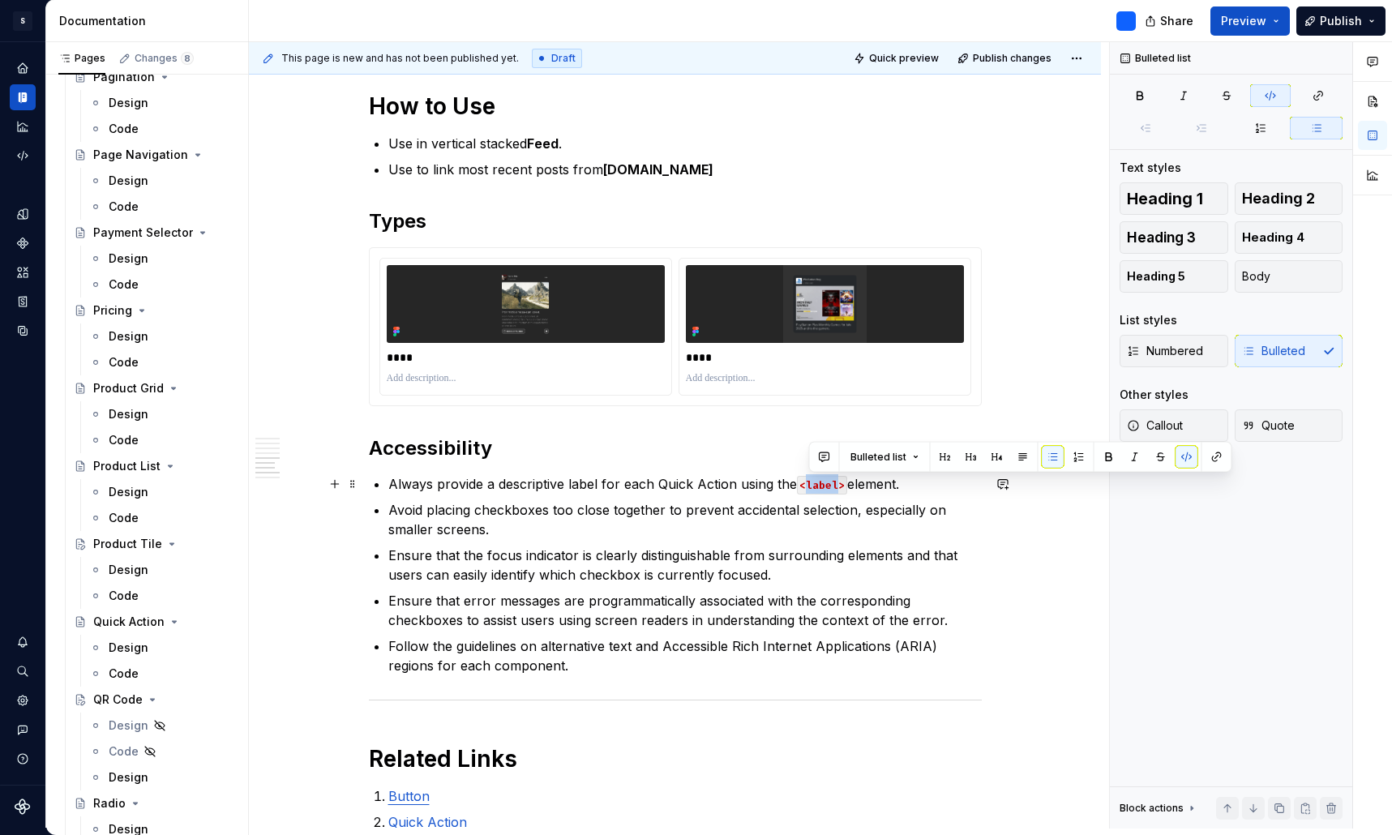
click at [826, 487] on code "<label>" at bounding box center [822, 485] width 50 height 19
click at [509, 511] on p "Avoid placing checkboxes too close together to prevent accidental selection, es…" at bounding box center [684, 519] width 593 height 39
click at [452, 512] on p "Avoid placing checkboxes too close together to prevent accidental selection, es…" at bounding box center [684, 519] width 593 height 39
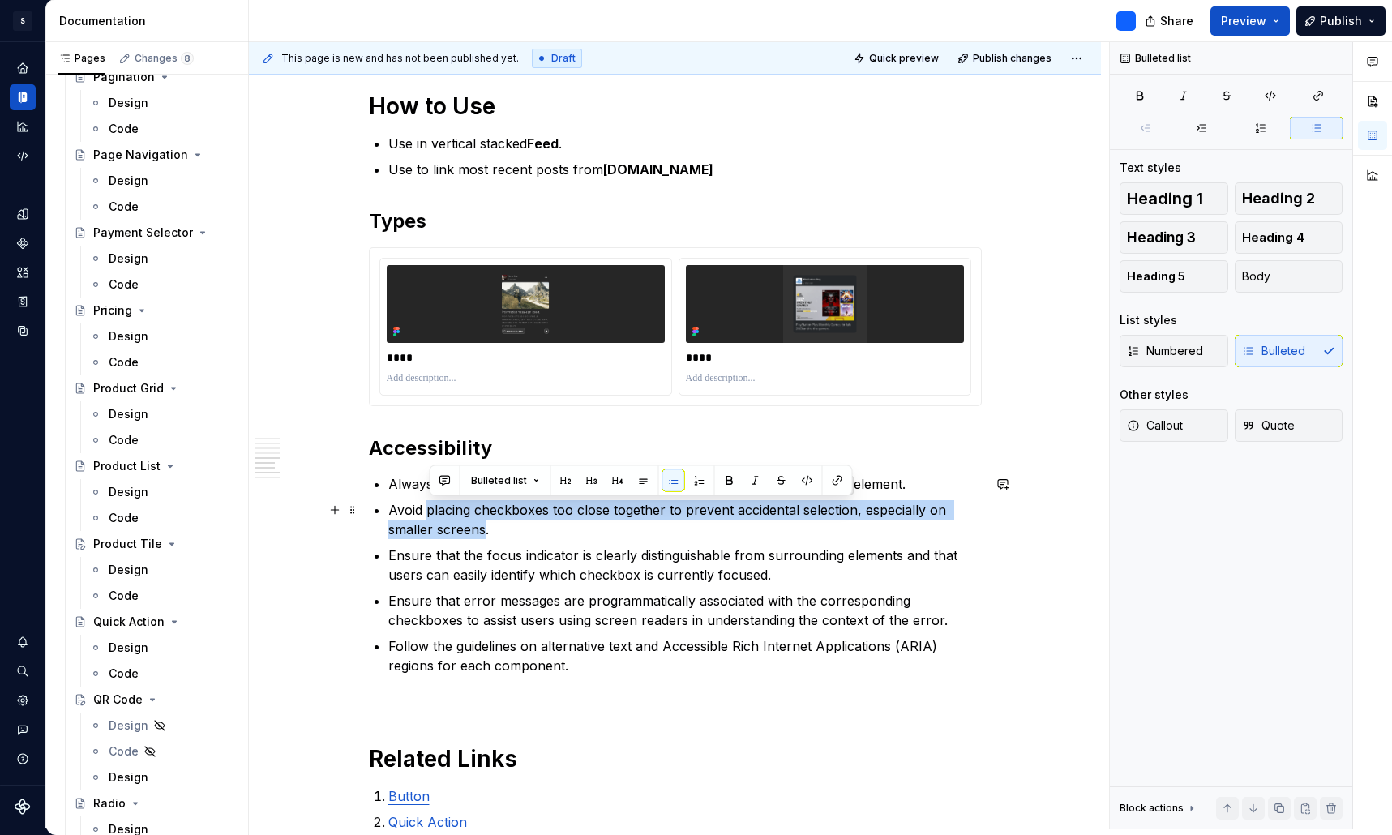
drag, startPoint x: 431, startPoint y: 511, endPoint x: 489, endPoint y: 531, distance: 61.0
click at [489, 531] on p "Avoid placing checkboxes too close together to prevent accidental selection, es…" at bounding box center [684, 519] width 593 height 39
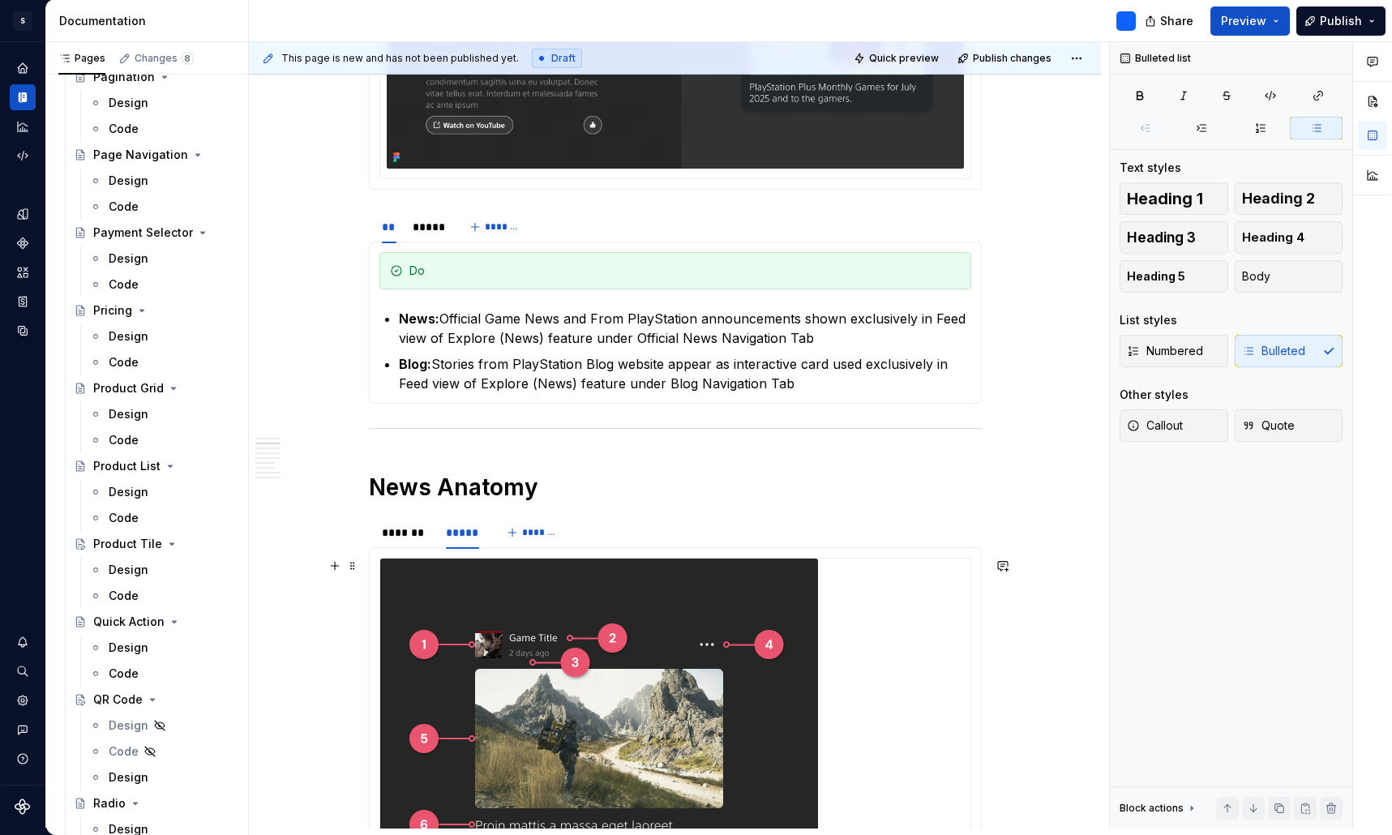
scroll to position [872, 0]
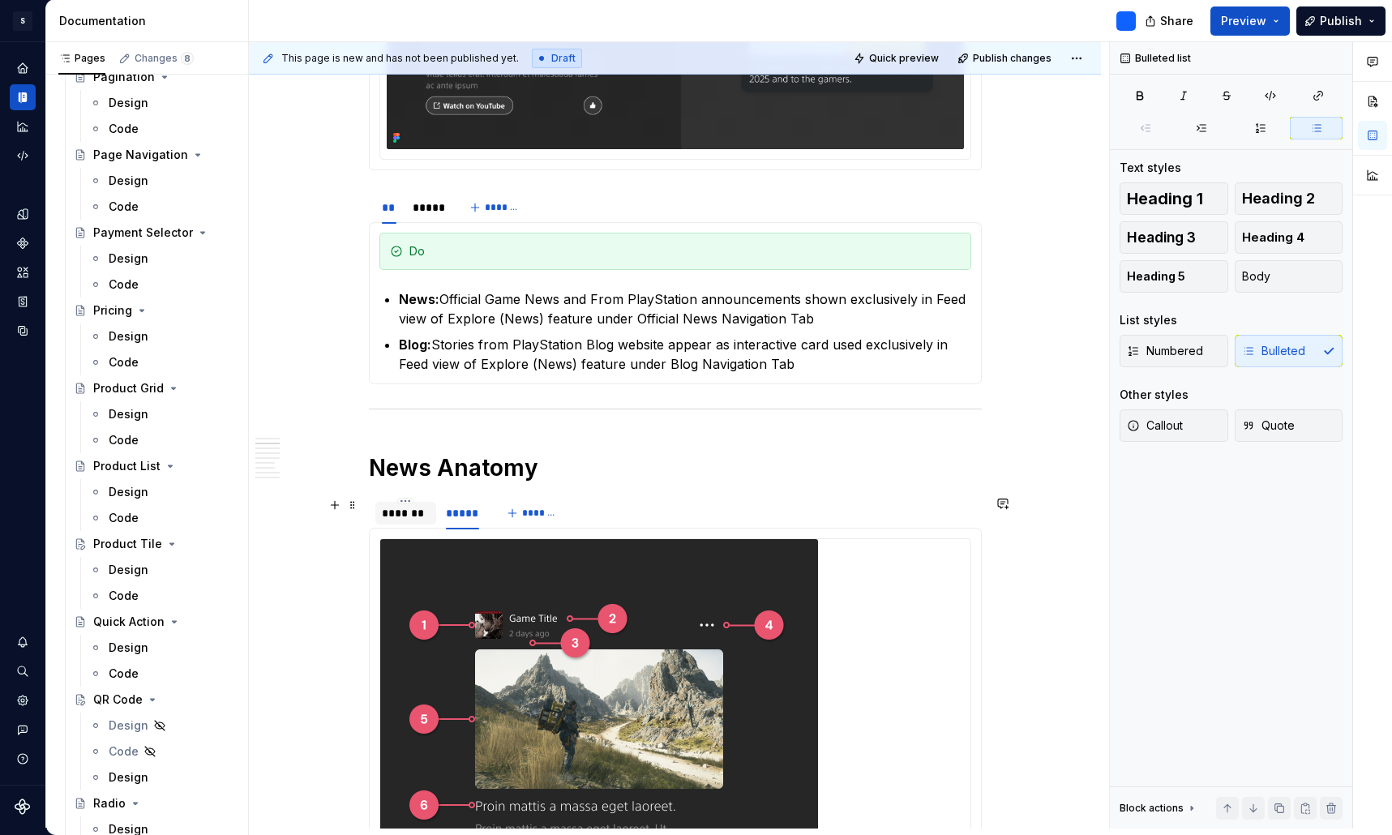
click at [411, 510] on div "*******" at bounding box center [406, 513] width 49 height 16
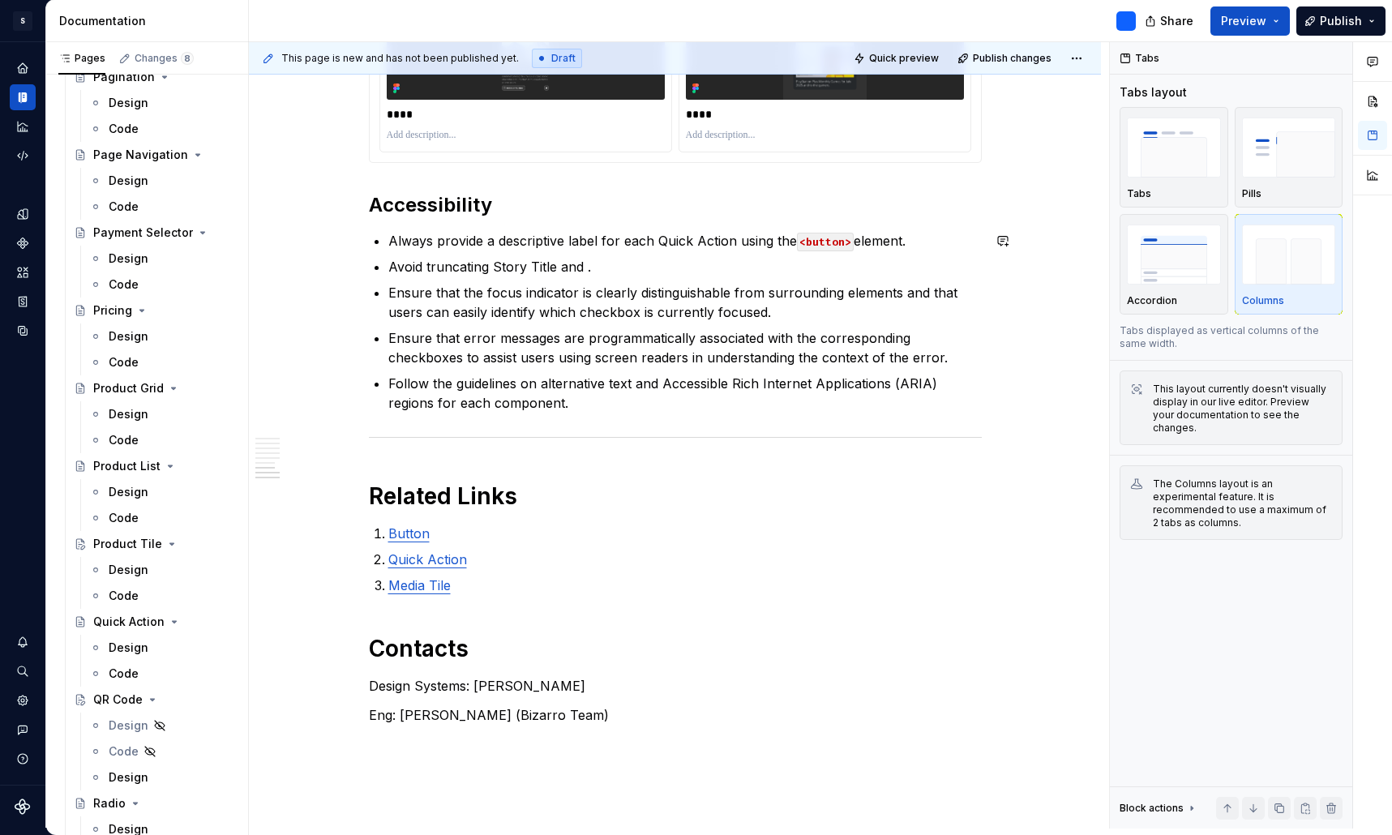
scroll to position [2713, 0]
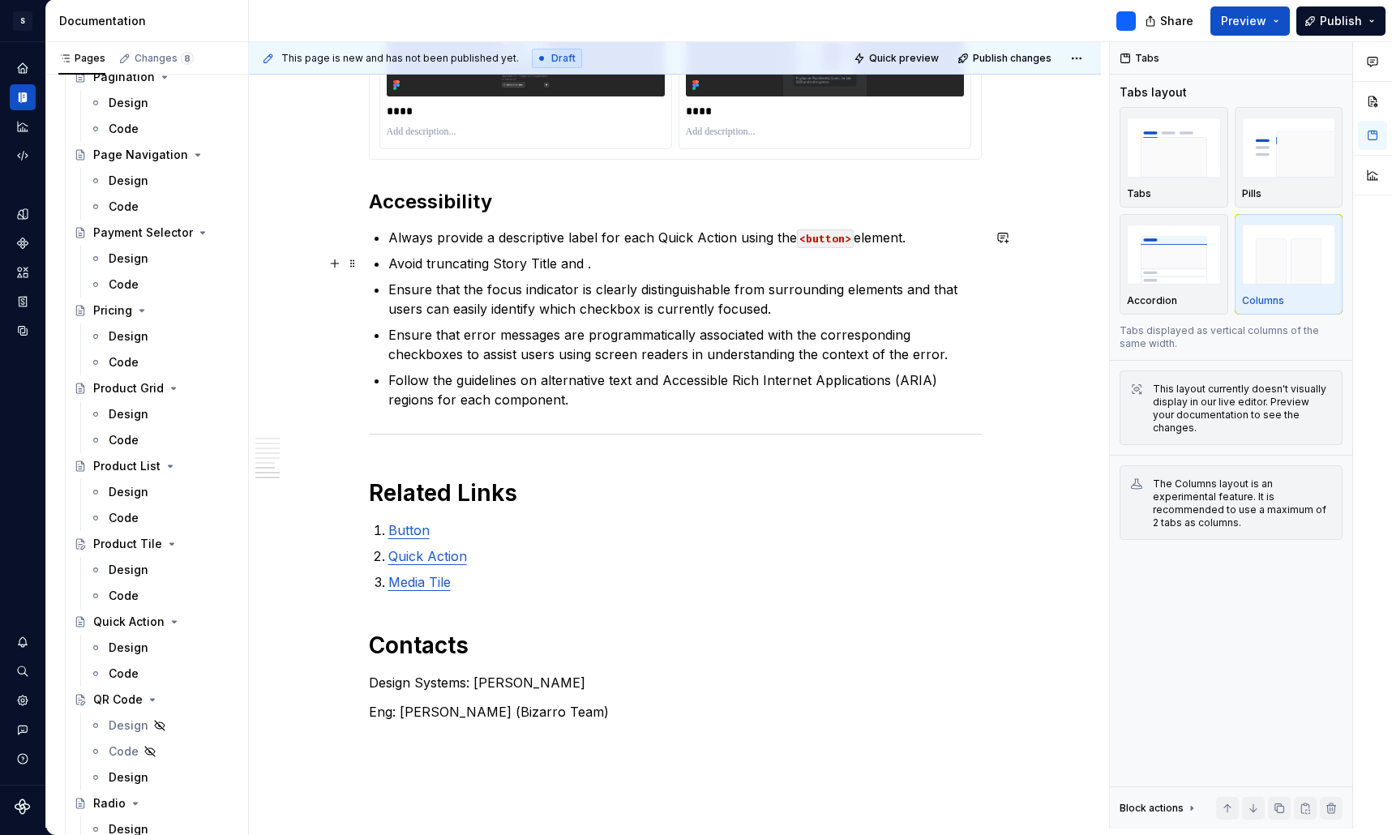
click at [592, 266] on p "Avoid truncating Story Title and ." at bounding box center [684, 263] width 593 height 19
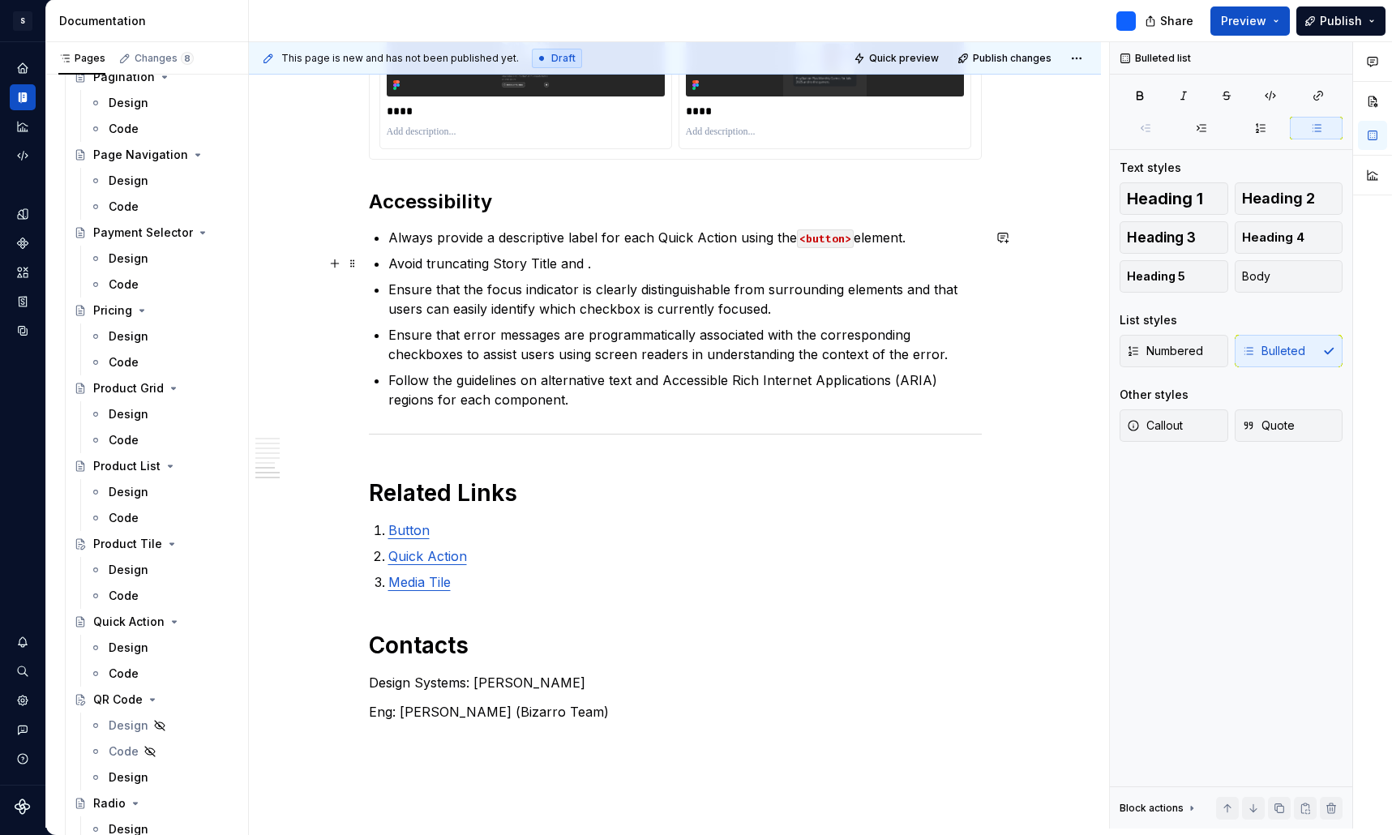
click at [585, 264] on p "Avoid truncating Story Title and ." at bounding box center [684, 263] width 593 height 19
drag, startPoint x: 782, startPoint y: 265, endPoint x: 677, endPoint y: 265, distance: 105.4
click at [677, 265] on p "Avoid truncating Story Title and Description or limiting line wrap." at bounding box center [684, 263] width 593 height 19
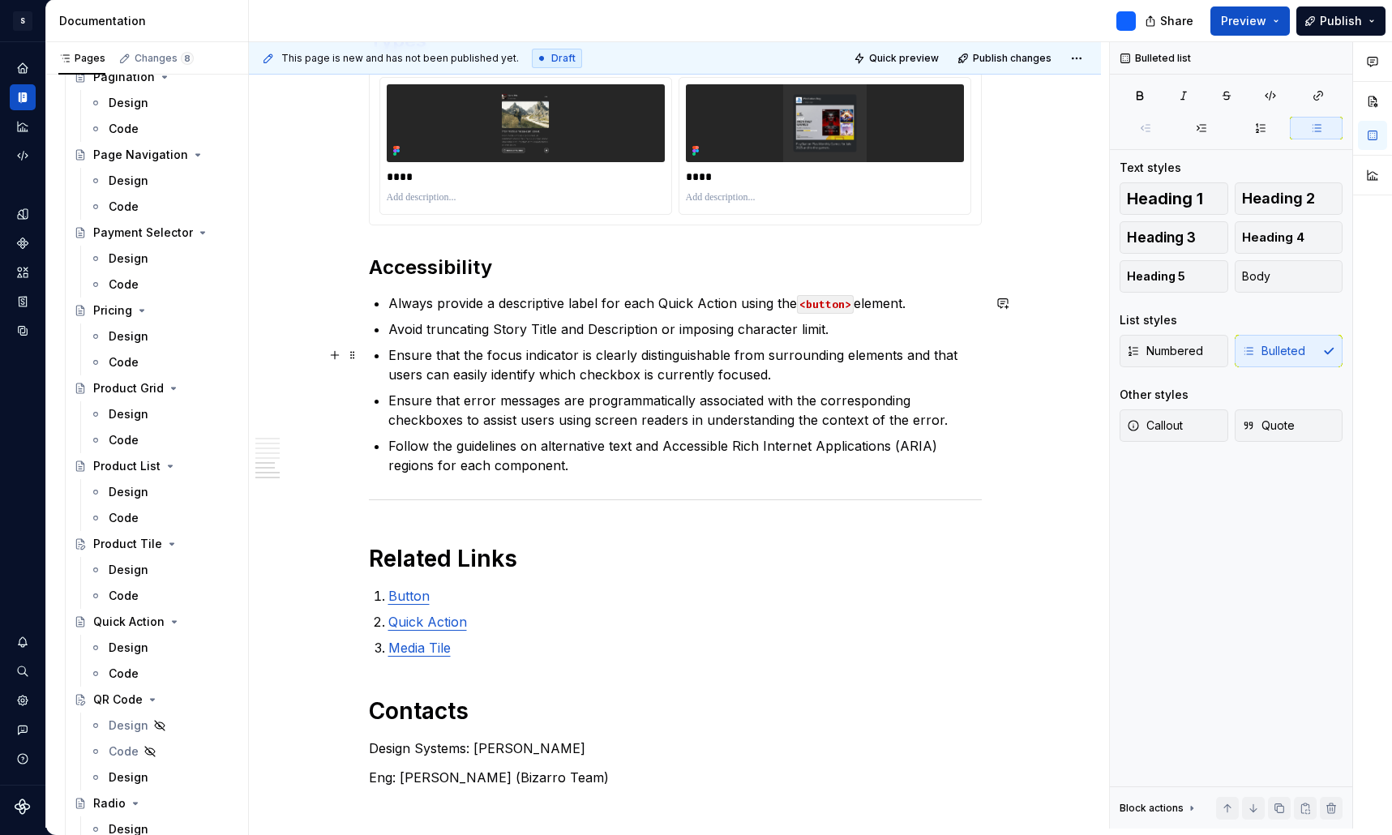
scroll to position [2568, 0]
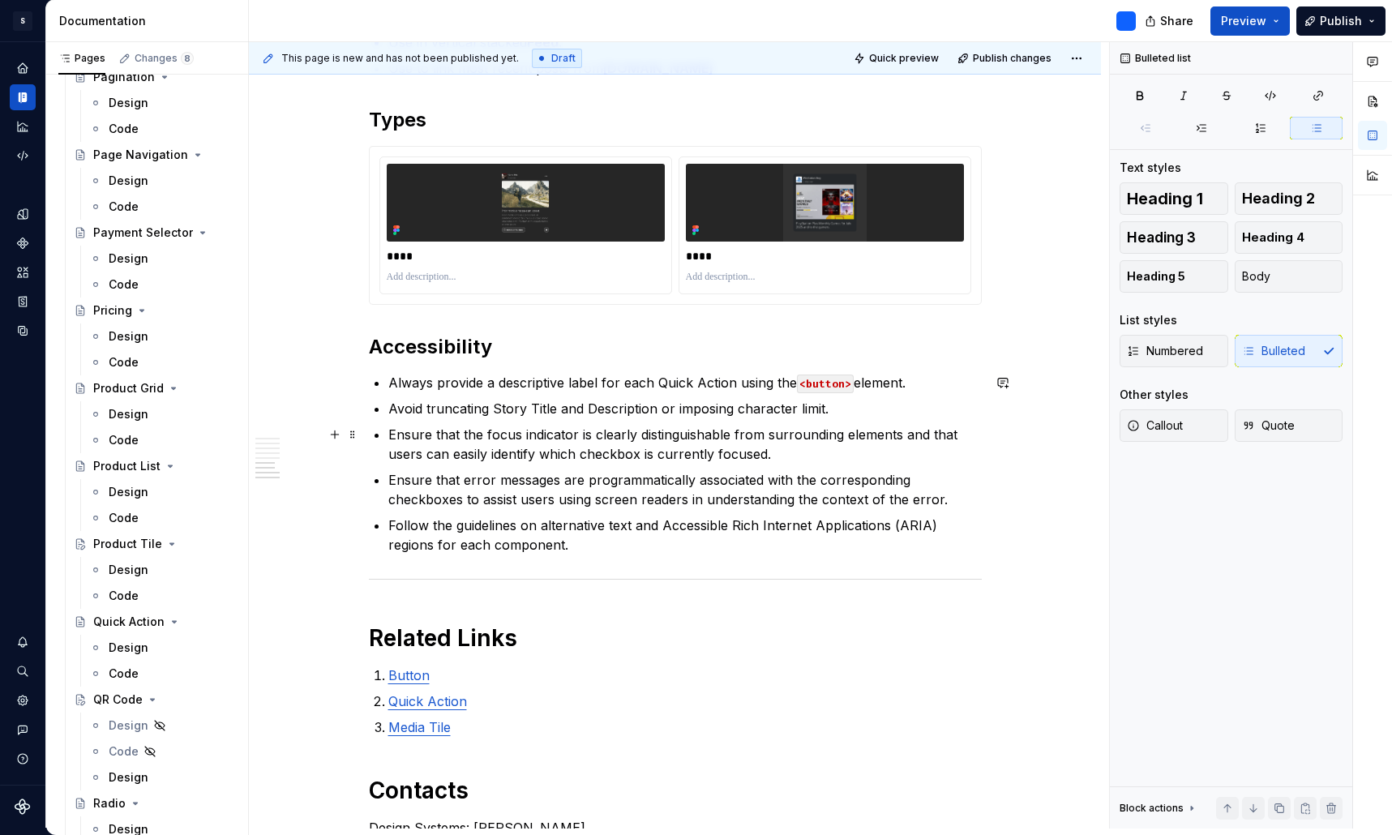
click at [620, 456] on p "Ensure that the focus indicator is clearly distinguishable from surrounding ele…" at bounding box center [684, 444] width 593 height 39
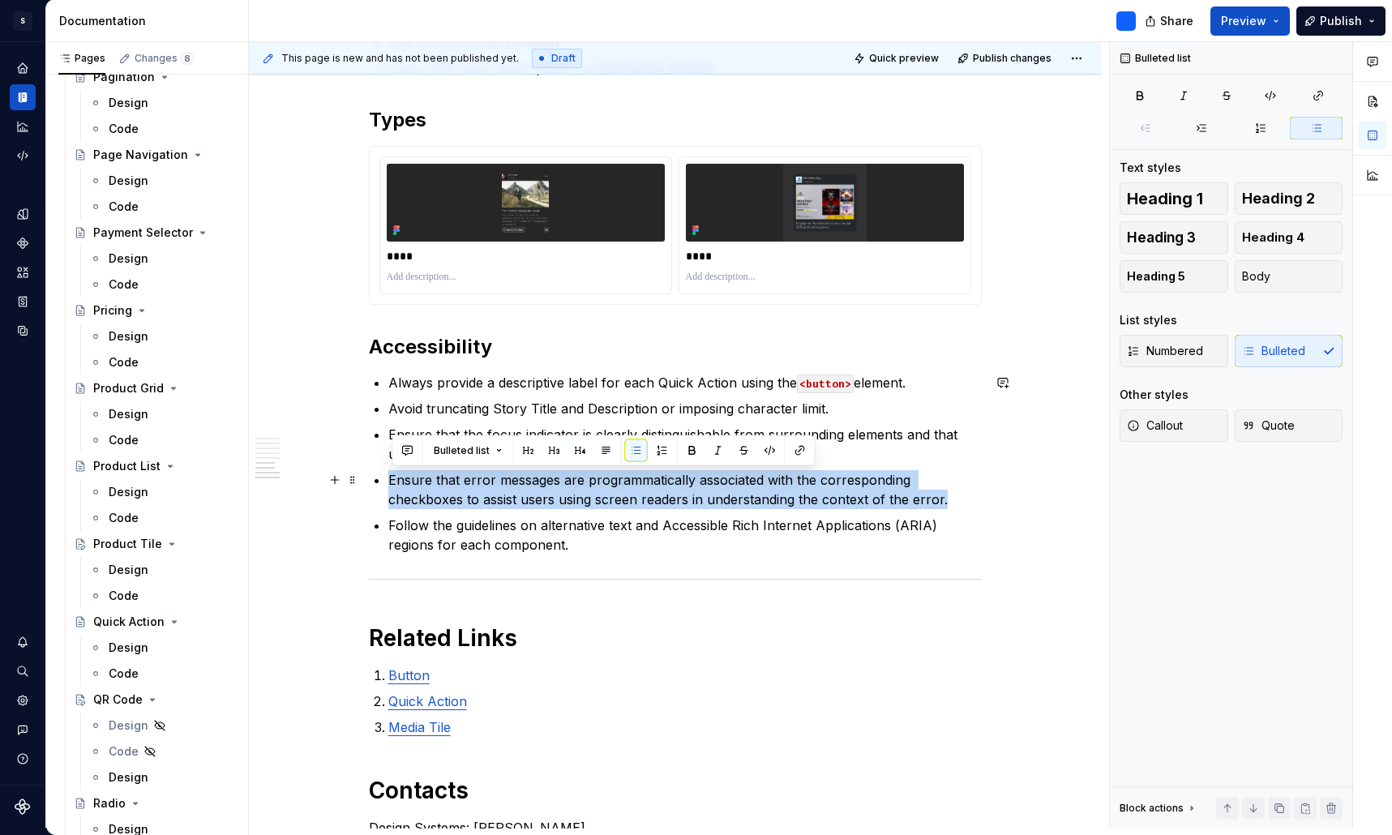
drag, startPoint x: 945, startPoint y: 501, endPoint x: 388, endPoint y: 483, distance: 557.2
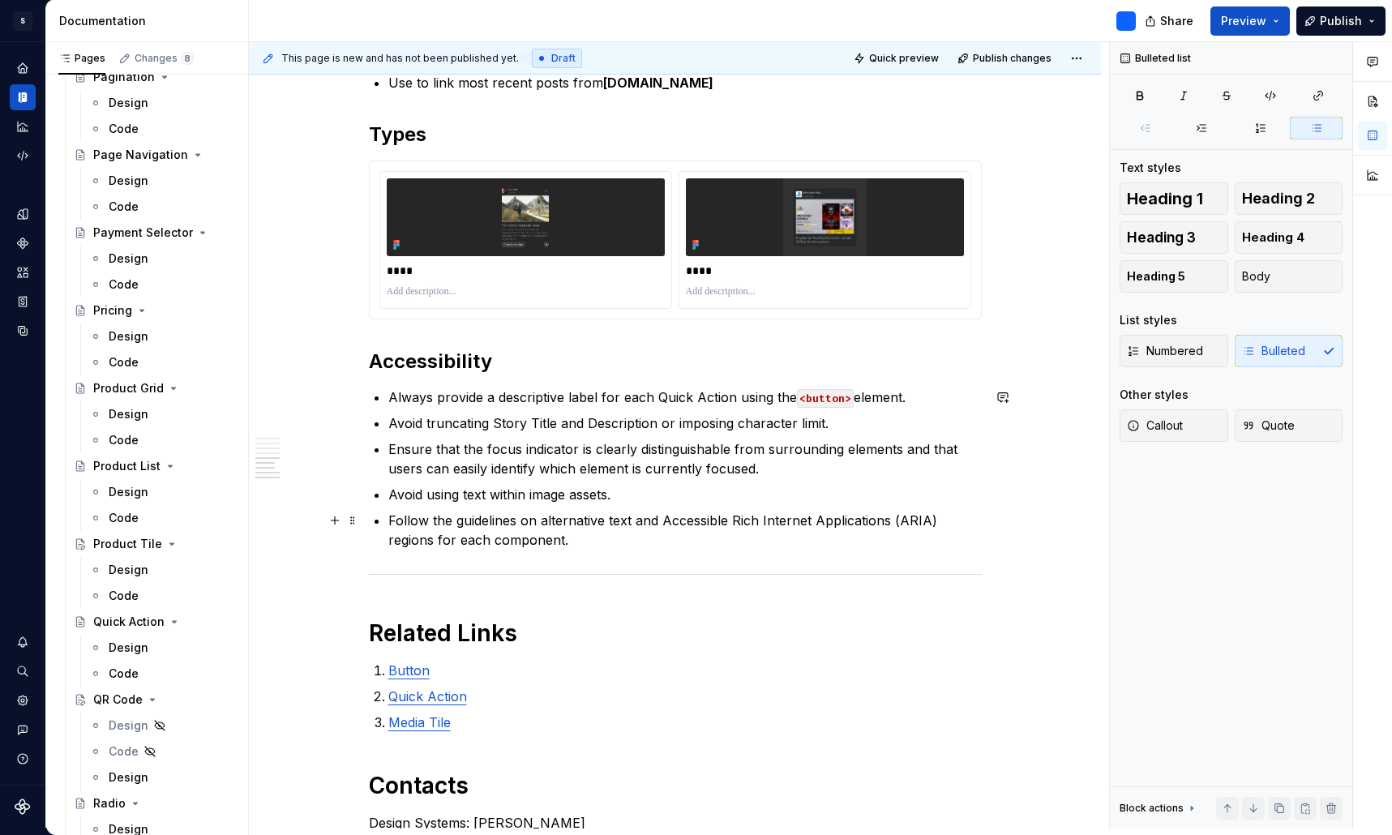
scroll to position [2538, 0]
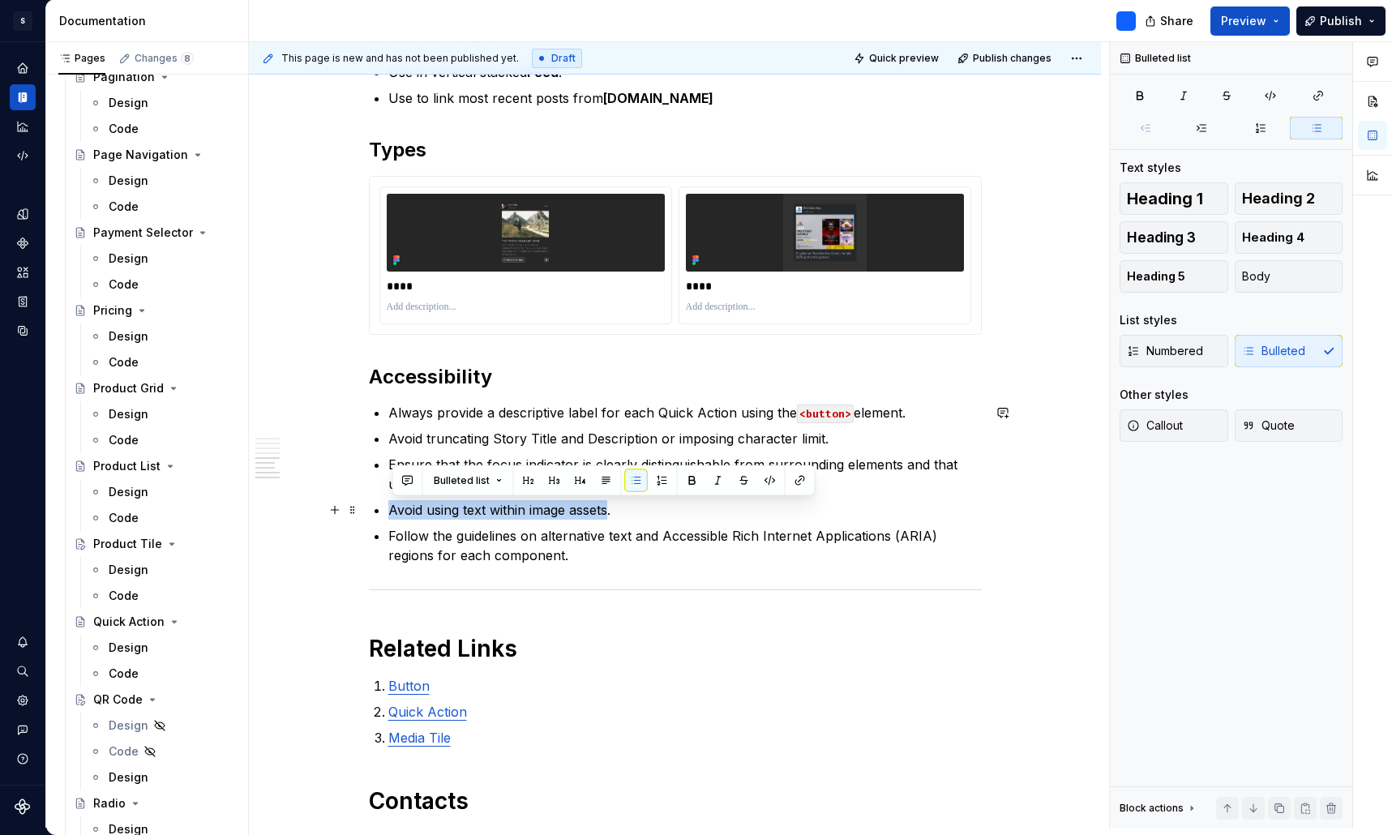
drag, startPoint x: 613, startPoint y: 513, endPoint x: 391, endPoint y: 516, distance: 222.1
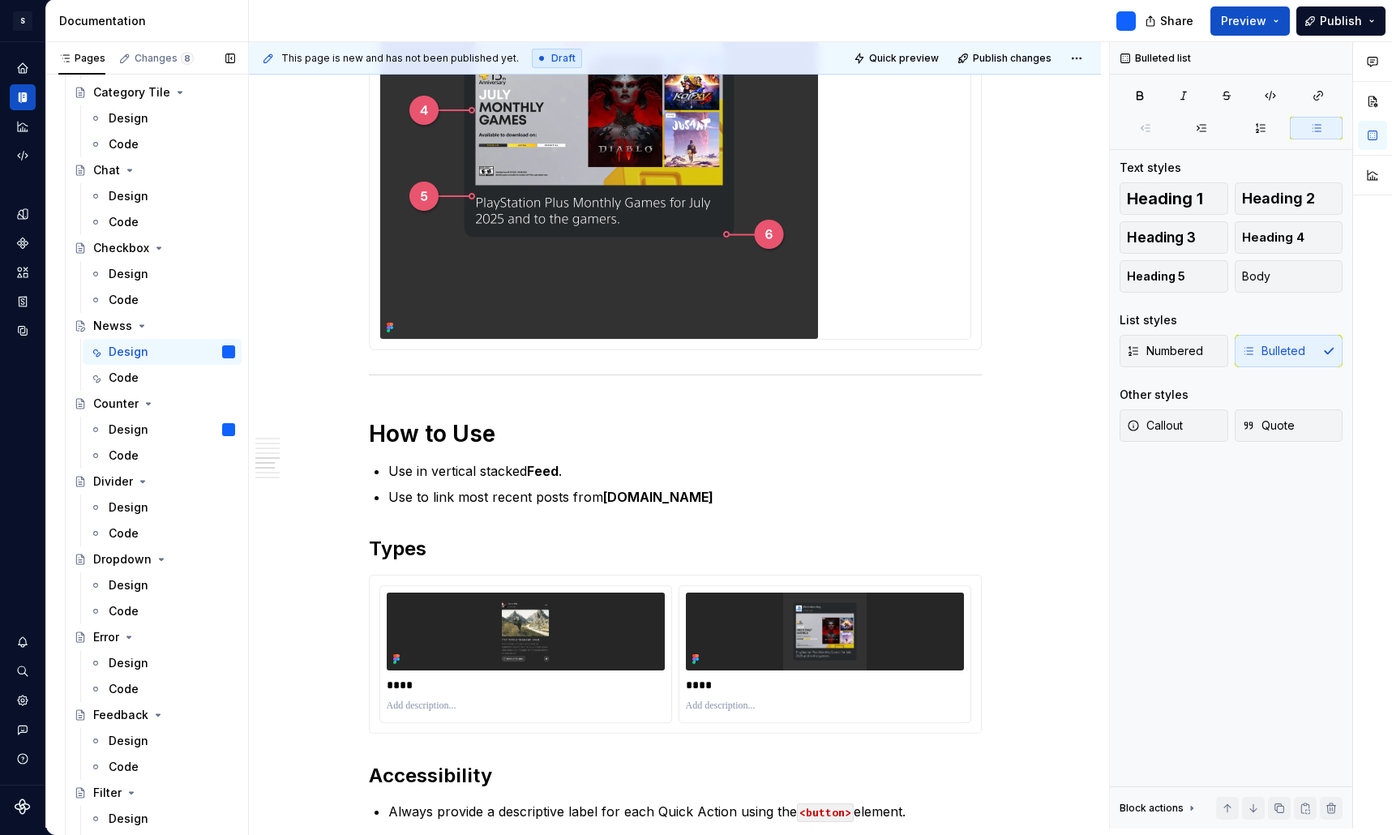
scroll to position [729, 0]
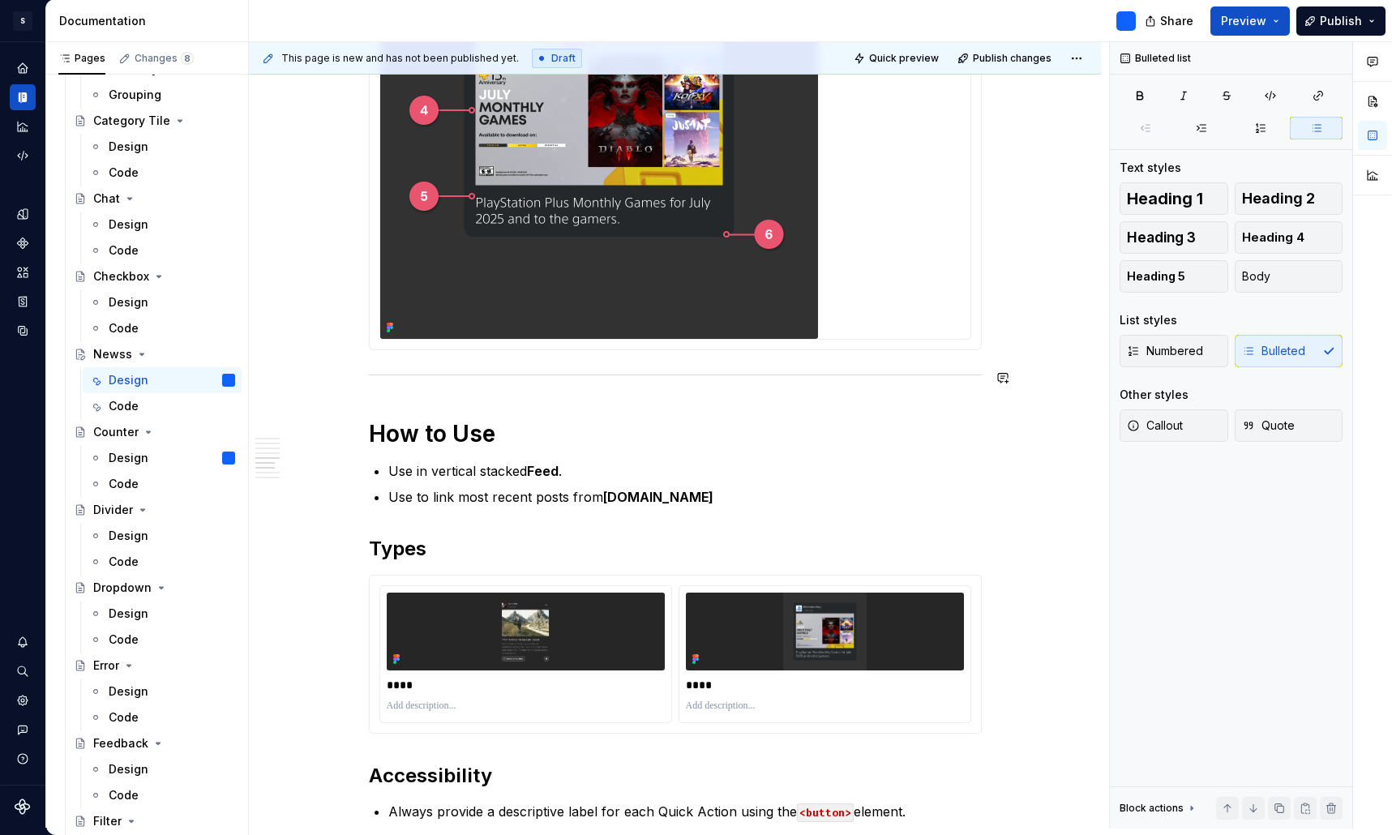
click at [305, 366] on div "**********" at bounding box center [679, 435] width 860 height 786
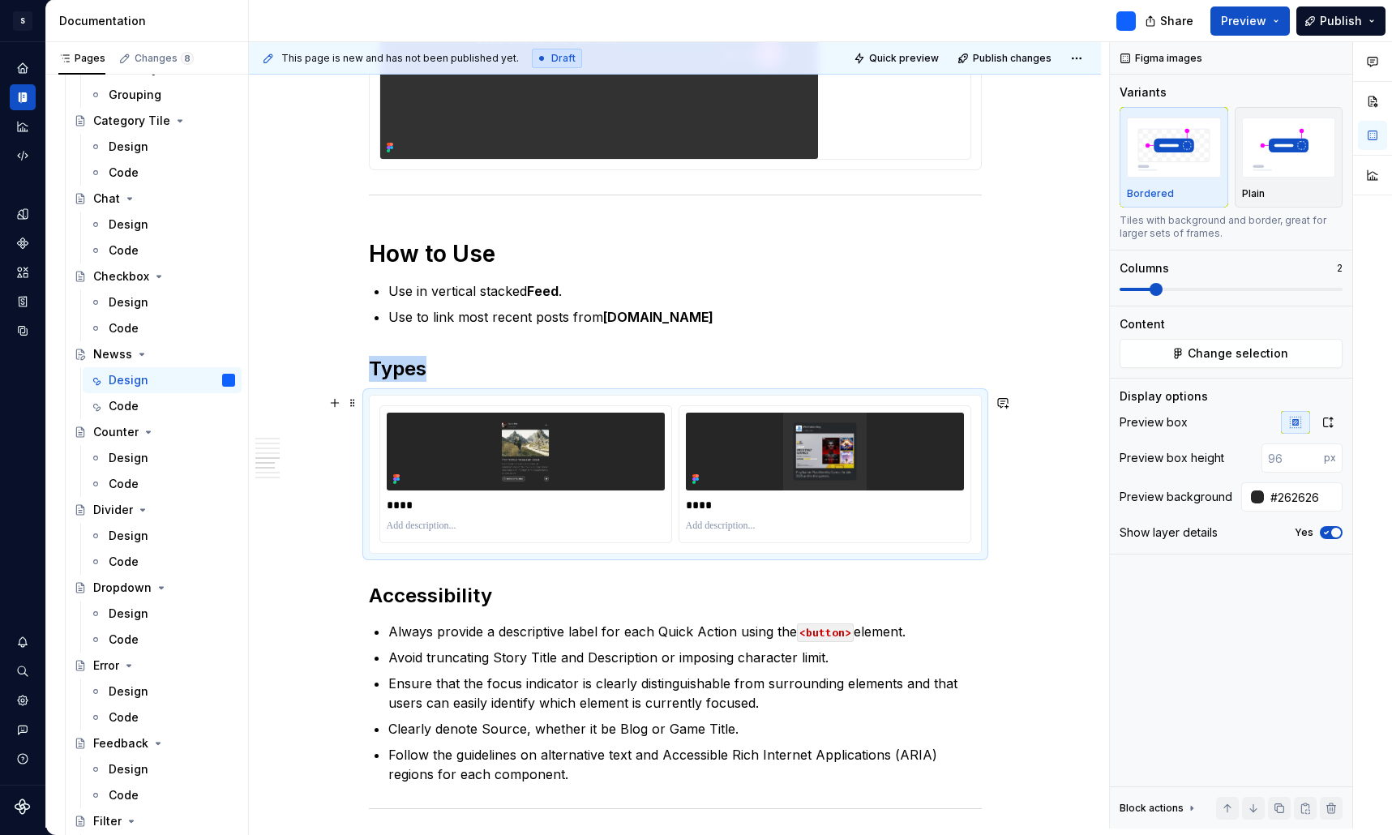
scroll to position [2322, 0]
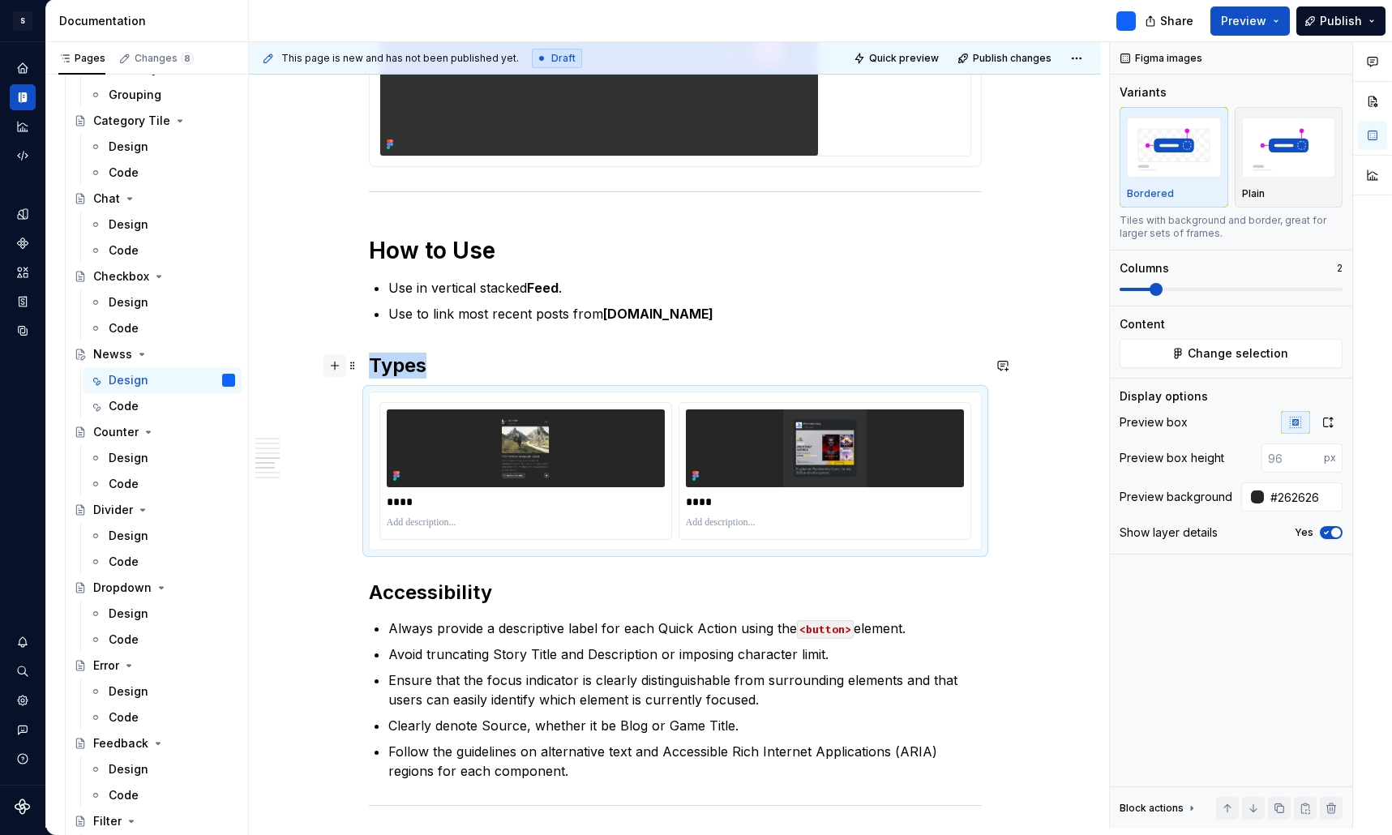
click at [345, 367] on button "button" at bounding box center [334, 365] width 23 height 23
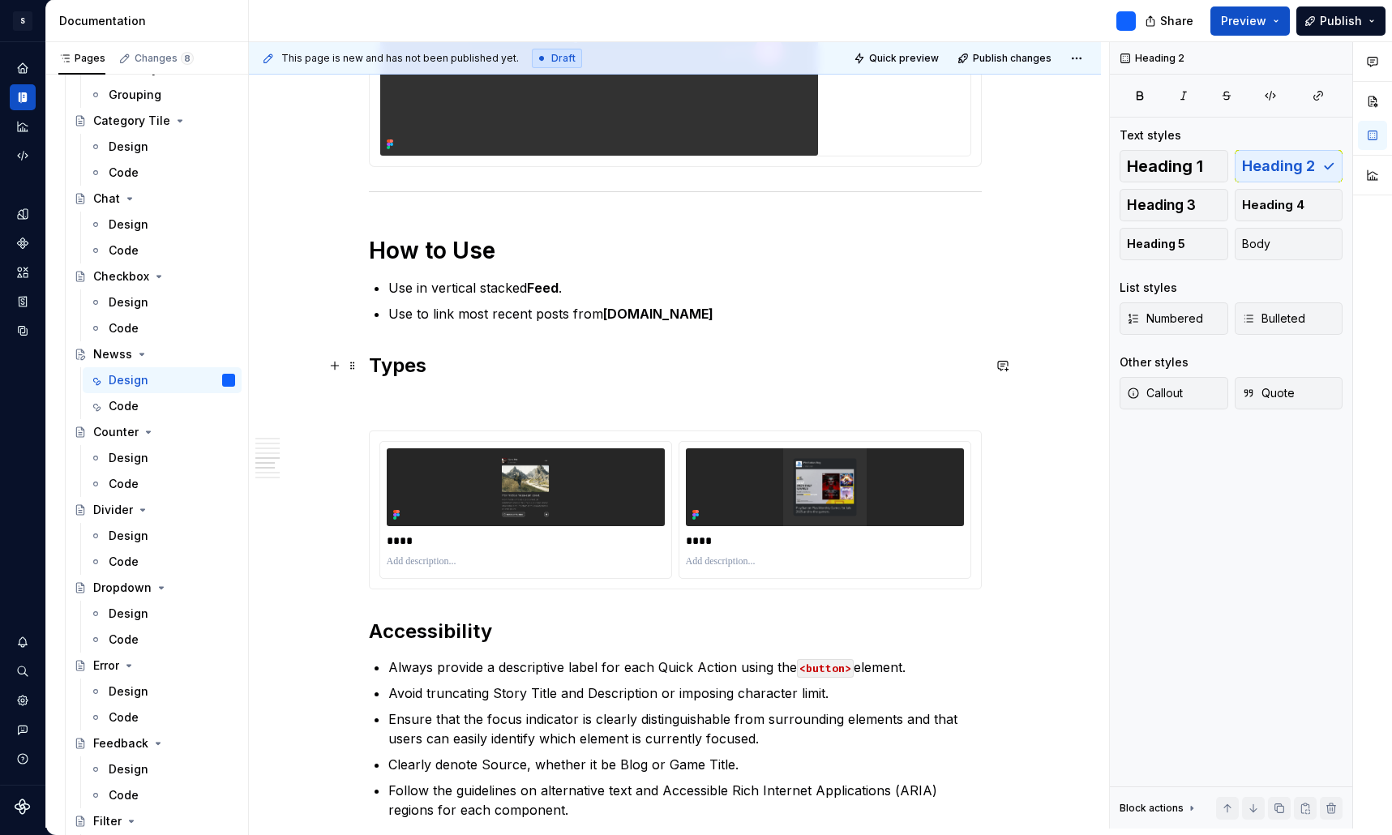
click at [576, 374] on h2 "Types" at bounding box center [675, 366] width 613 height 26
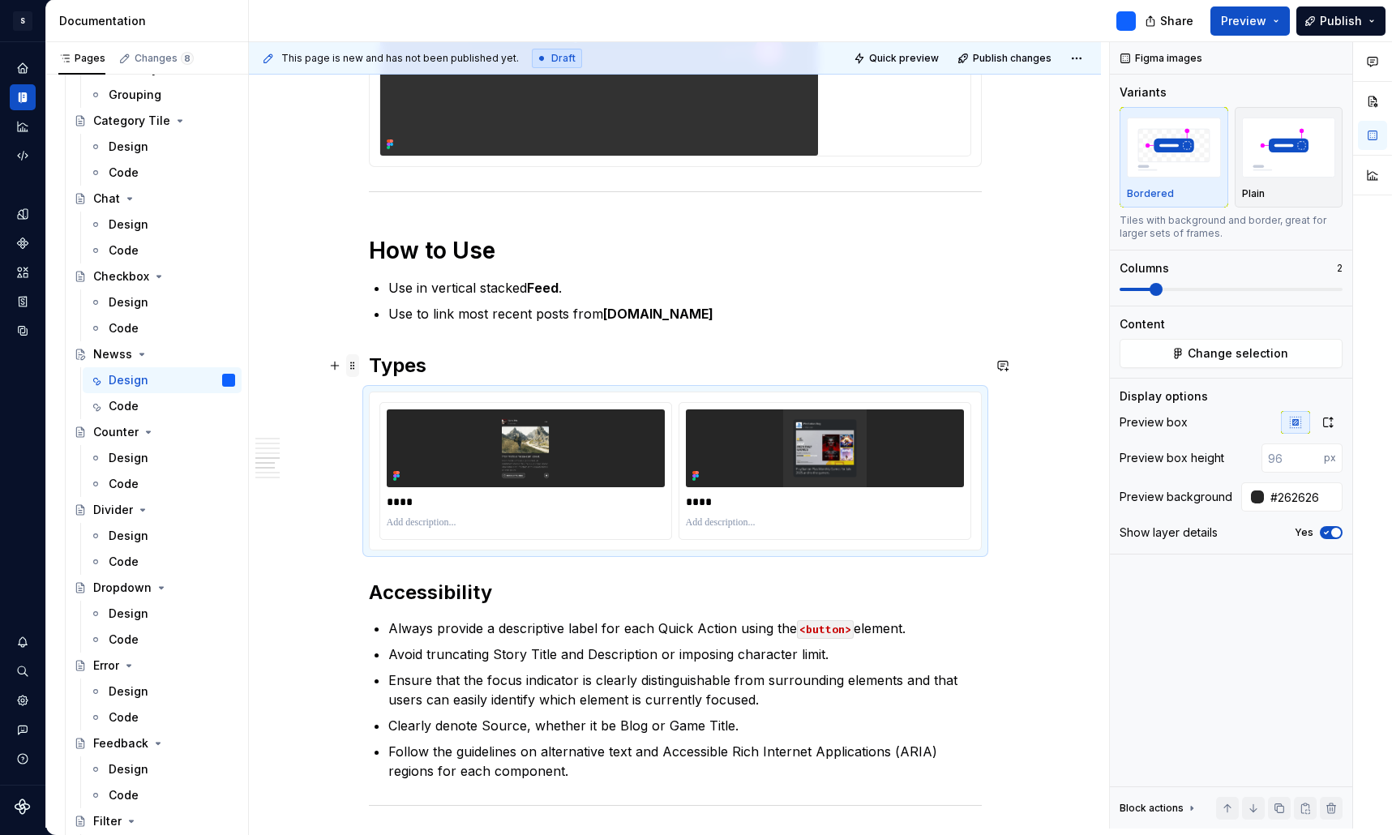
click at [359, 363] on span at bounding box center [352, 365] width 13 height 23
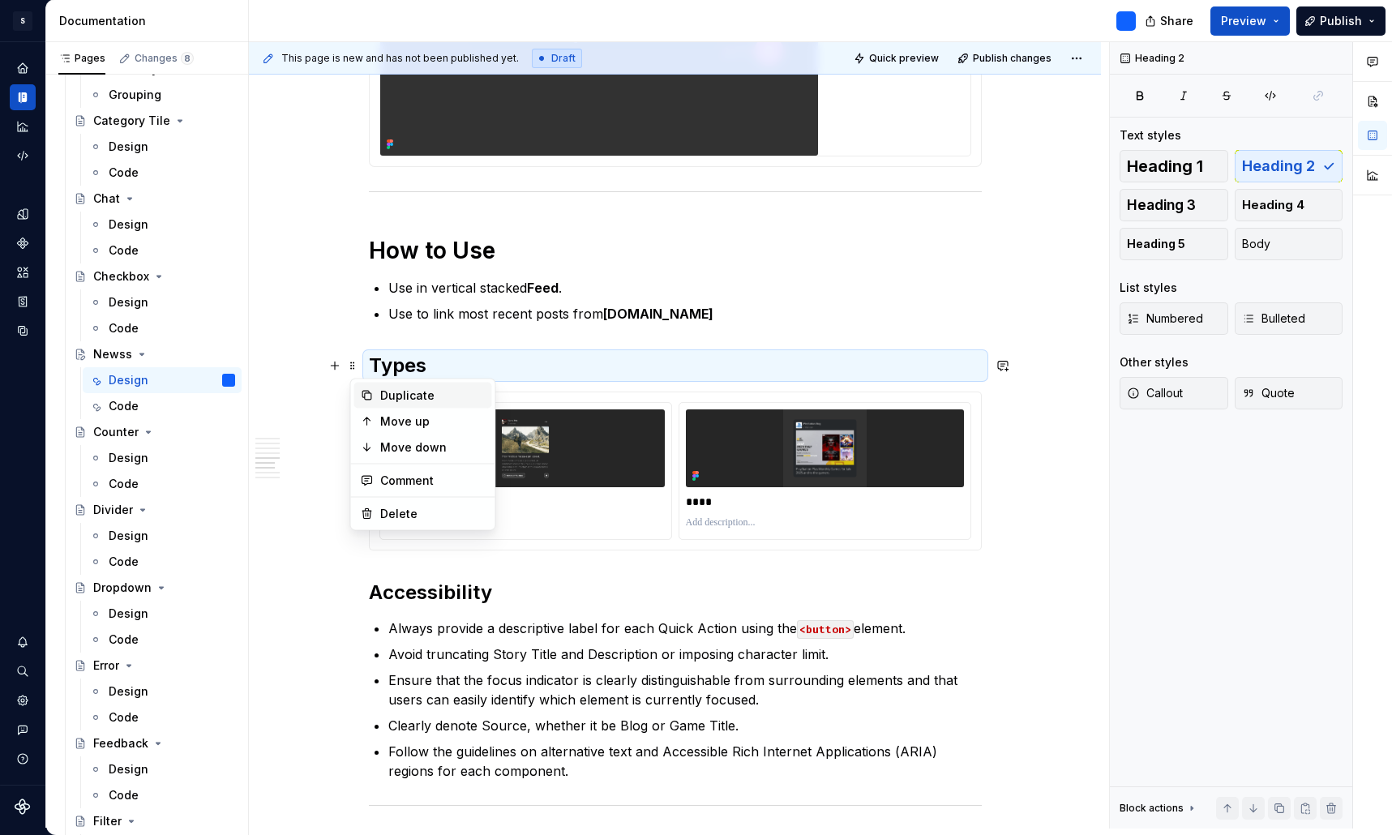
click at [393, 396] on div "Duplicate" at bounding box center [432, 395] width 105 height 16
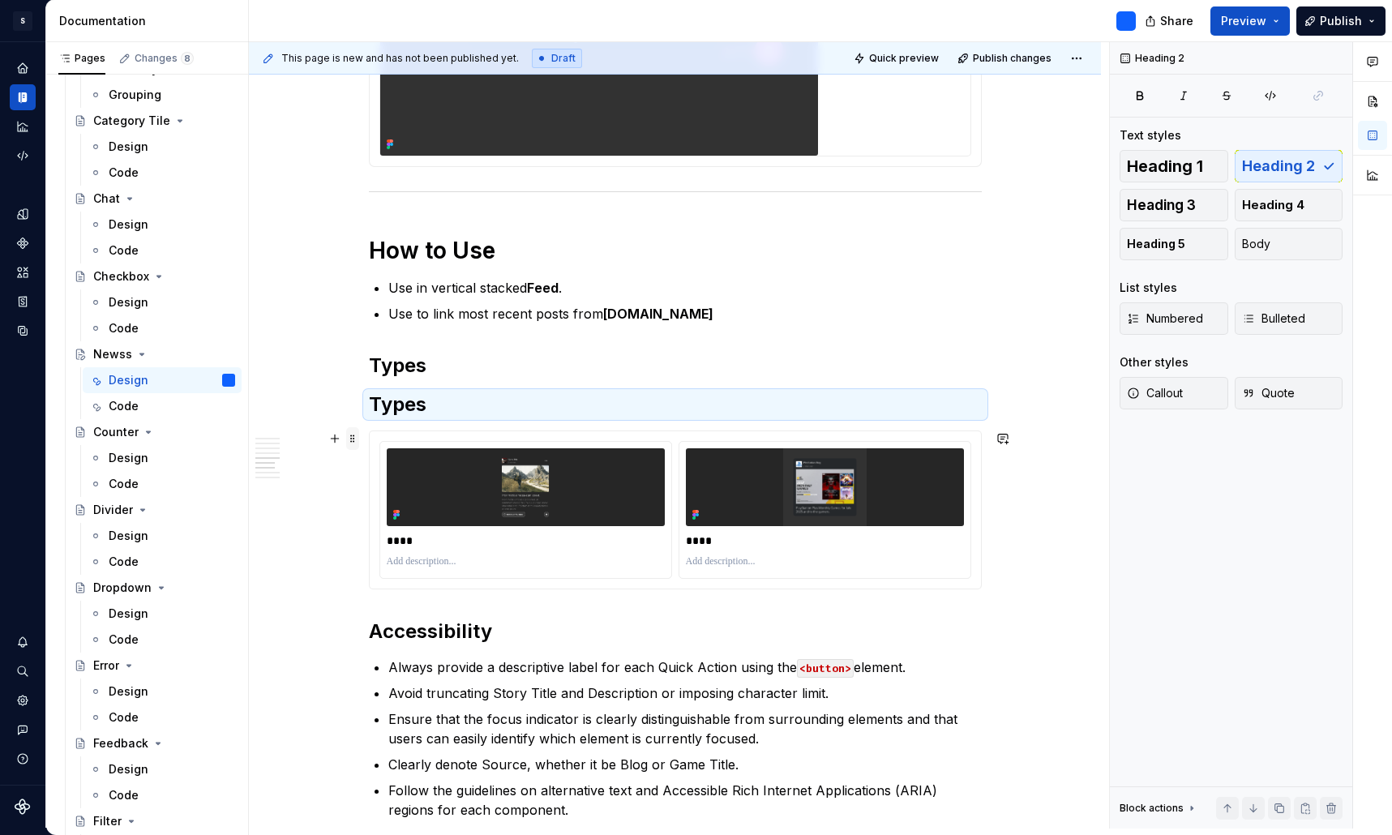
click at [358, 438] on span at bounding box center [352, 438] width 13 height 23
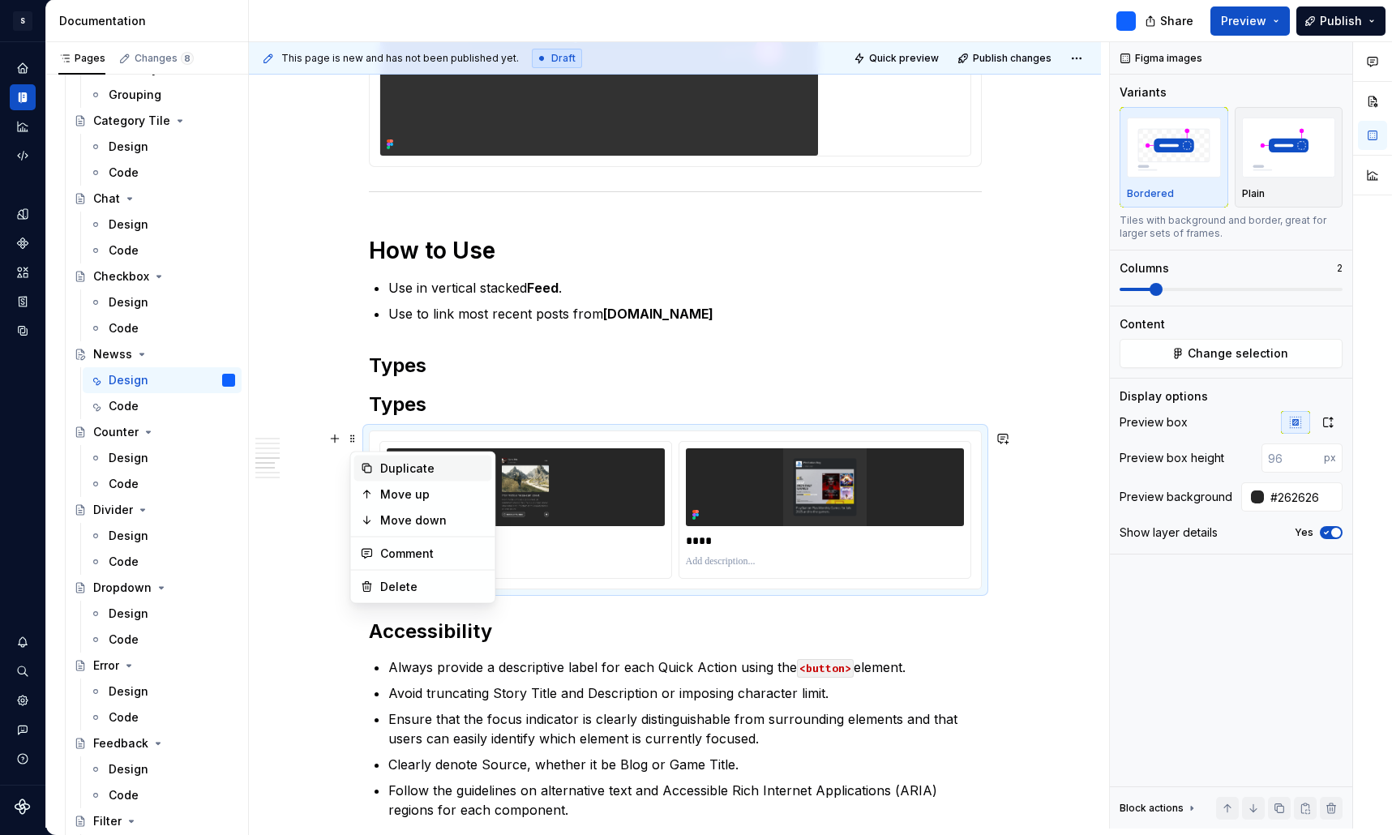
click at [397, 469] on div "Duplicate" at bounding box center [432, 468] width 105 height 16
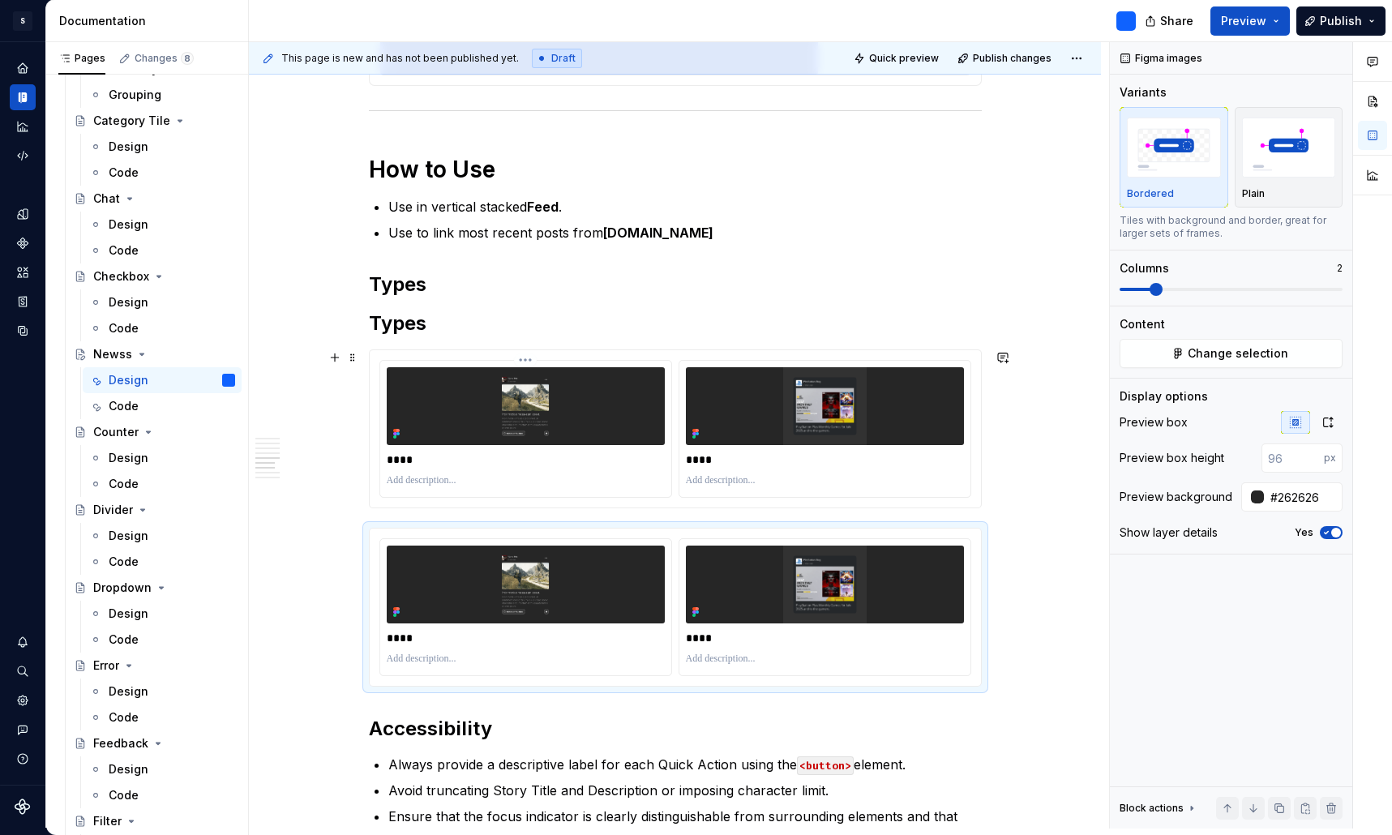
scroll to position [2440, 0]
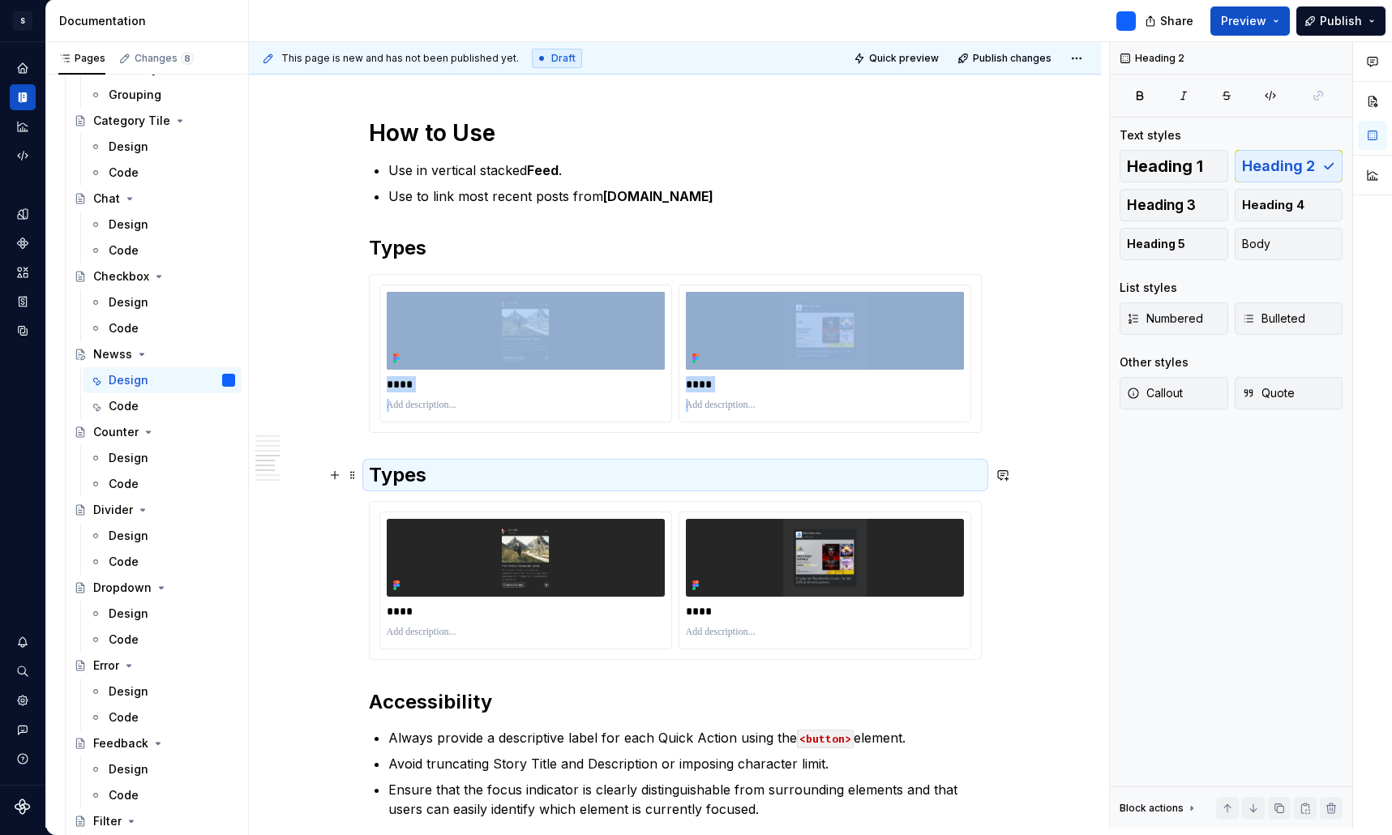
click at [403, 473] on h2 "Types" at bounding box center [675, 475] width 613 height 26
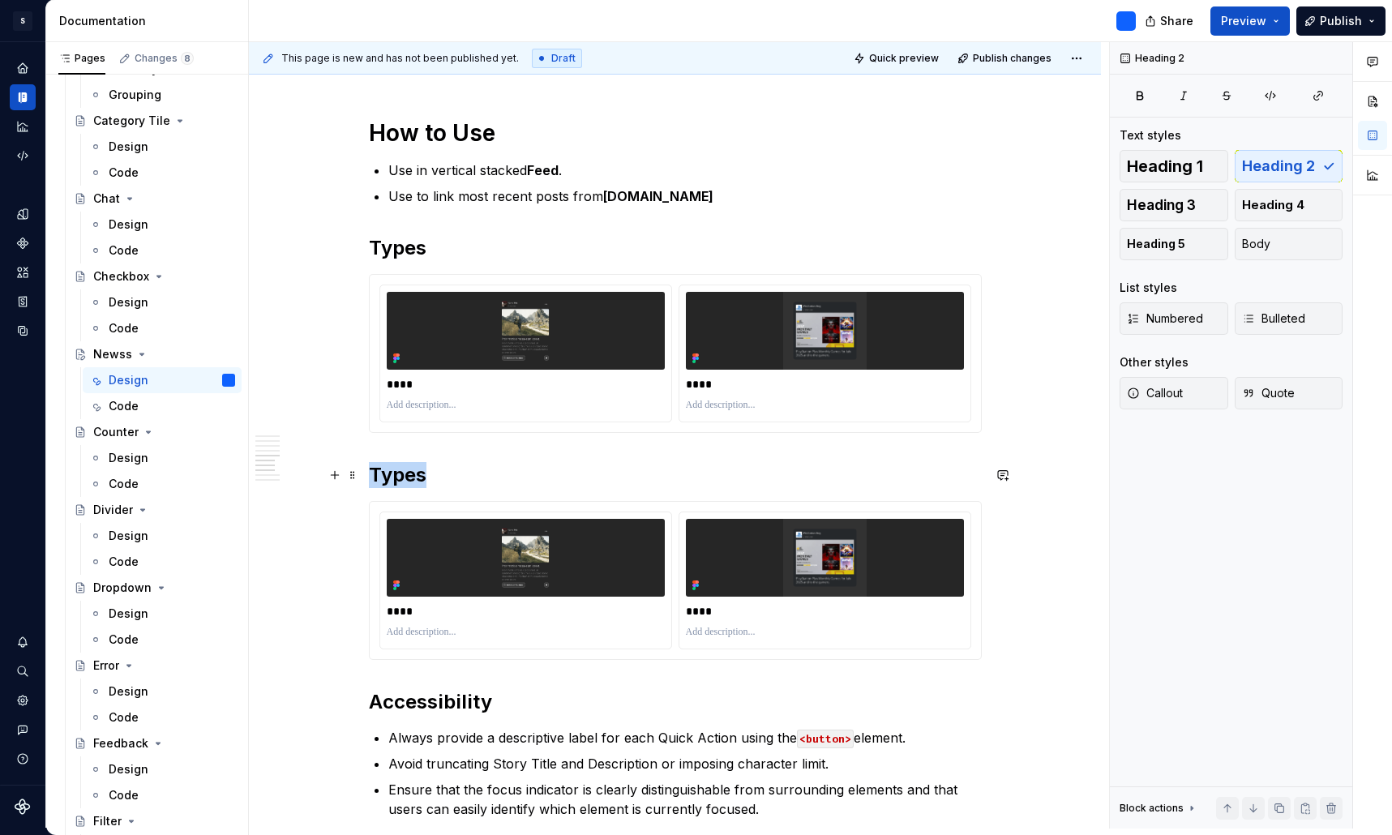
click at [403, 473] on h2 "Types" at bounding box center [675, 475] width 613 height 26
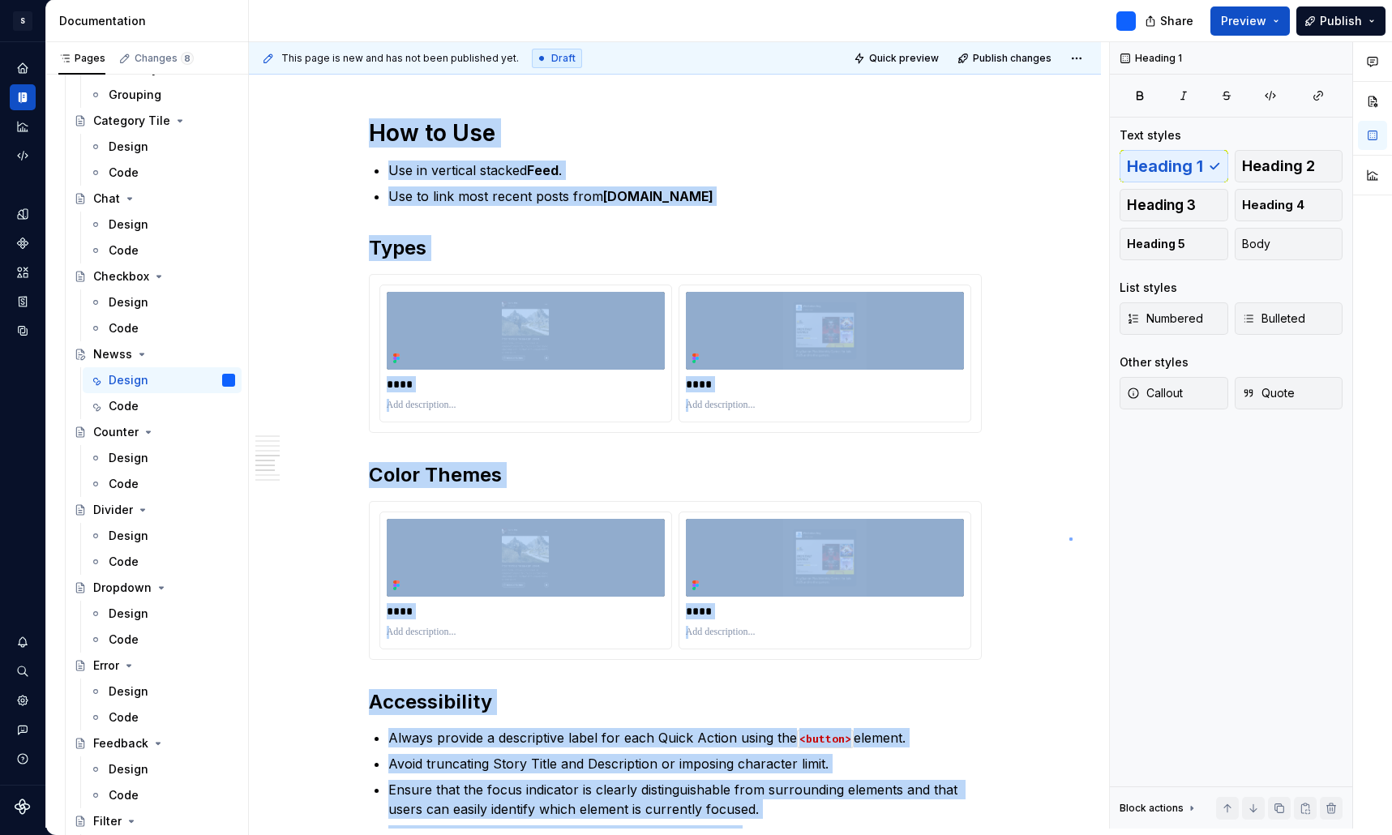
click at [1069, 538] on div "**********" at bounding box center [679, 435] width 860 height 786
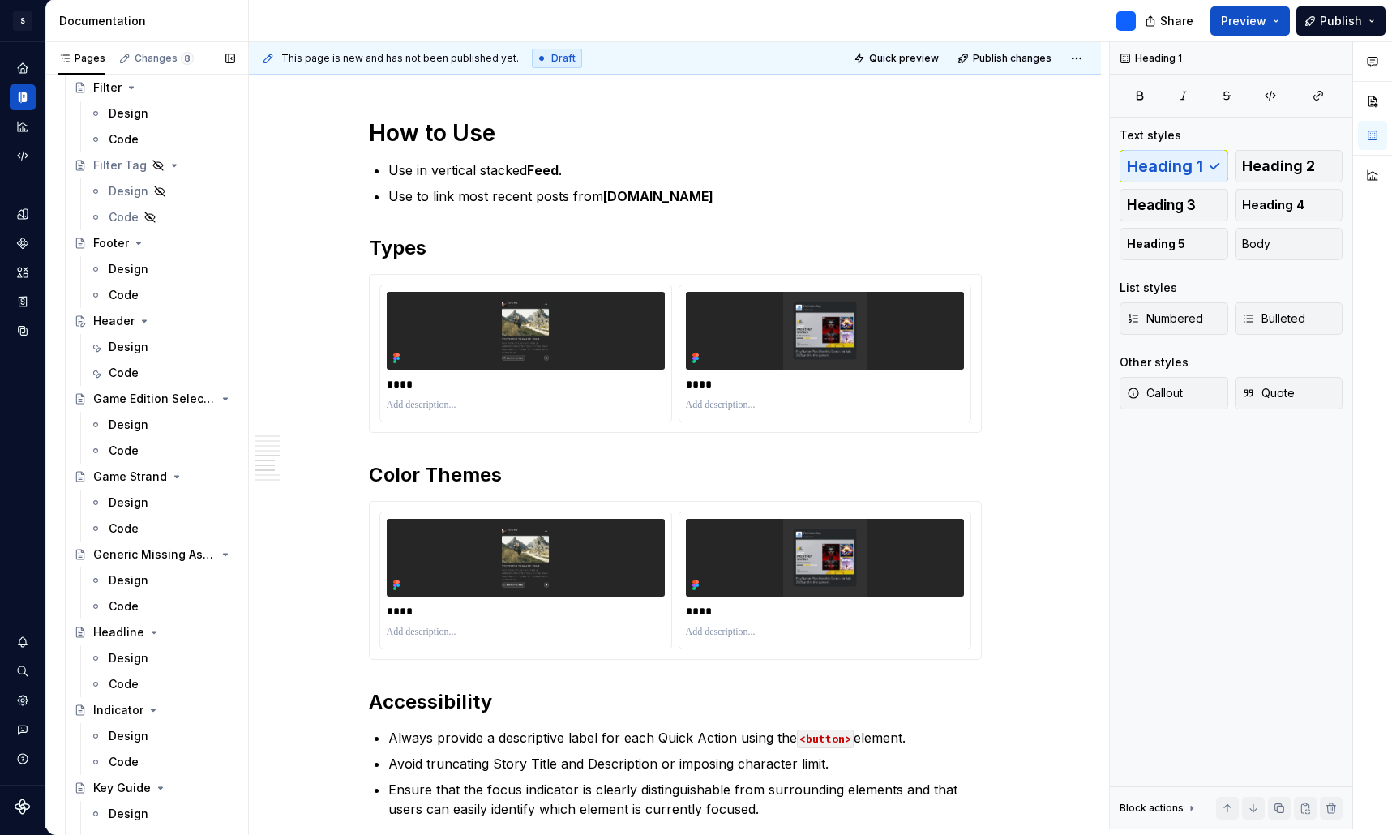
scroll to position [1489, 0]
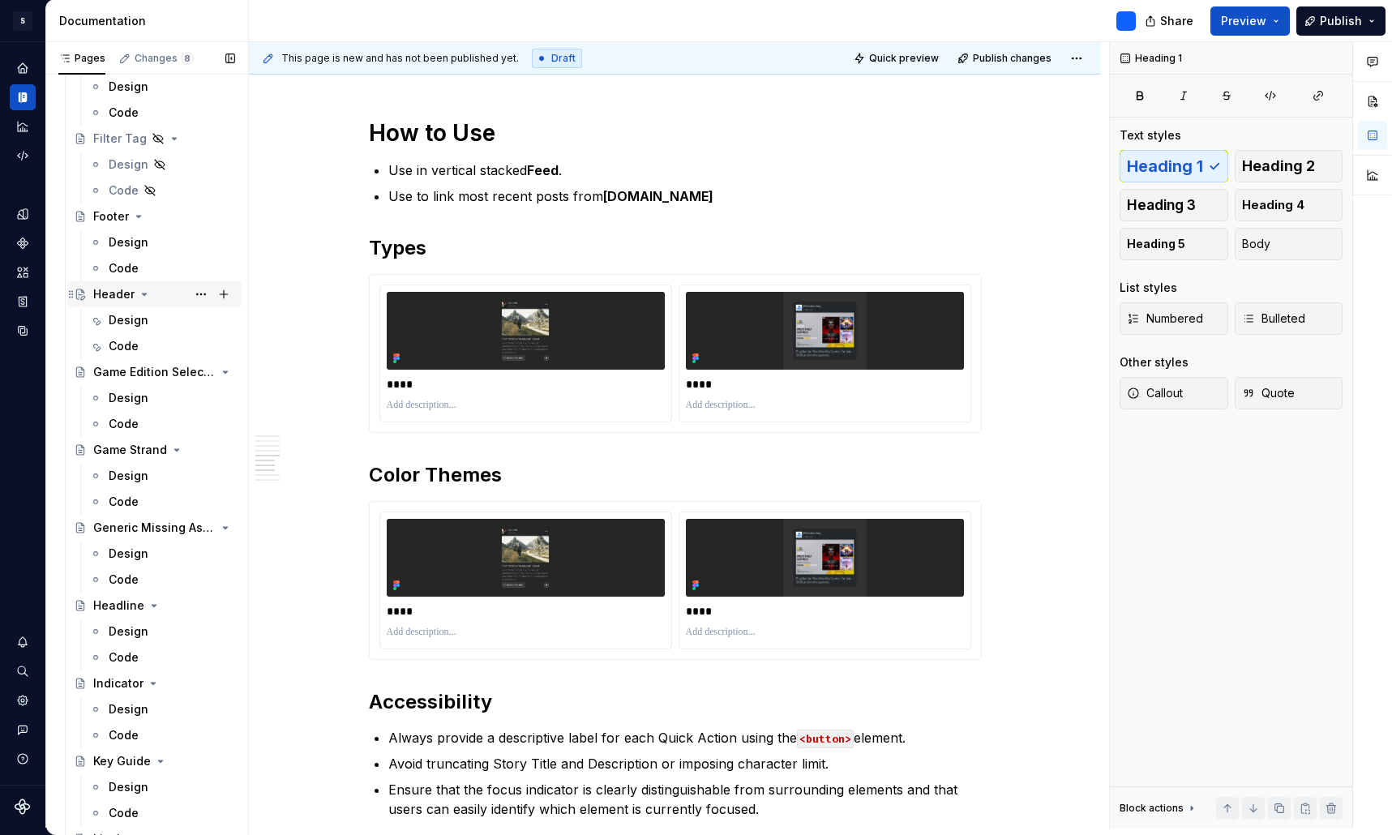
click at [117, 295] on div "Header" at bounding box center [113, 294] width 41 height 16
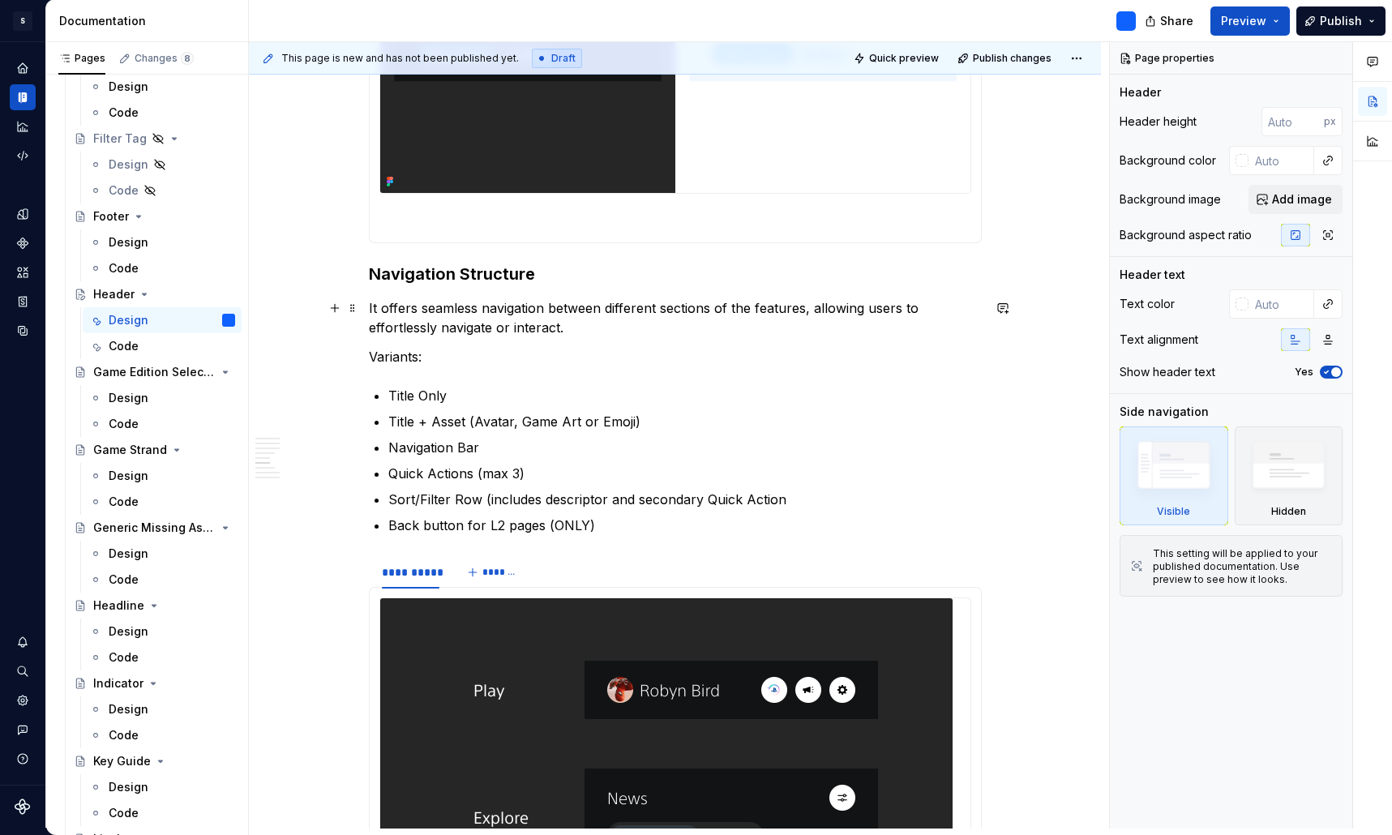
scroll to position [2287, 0]
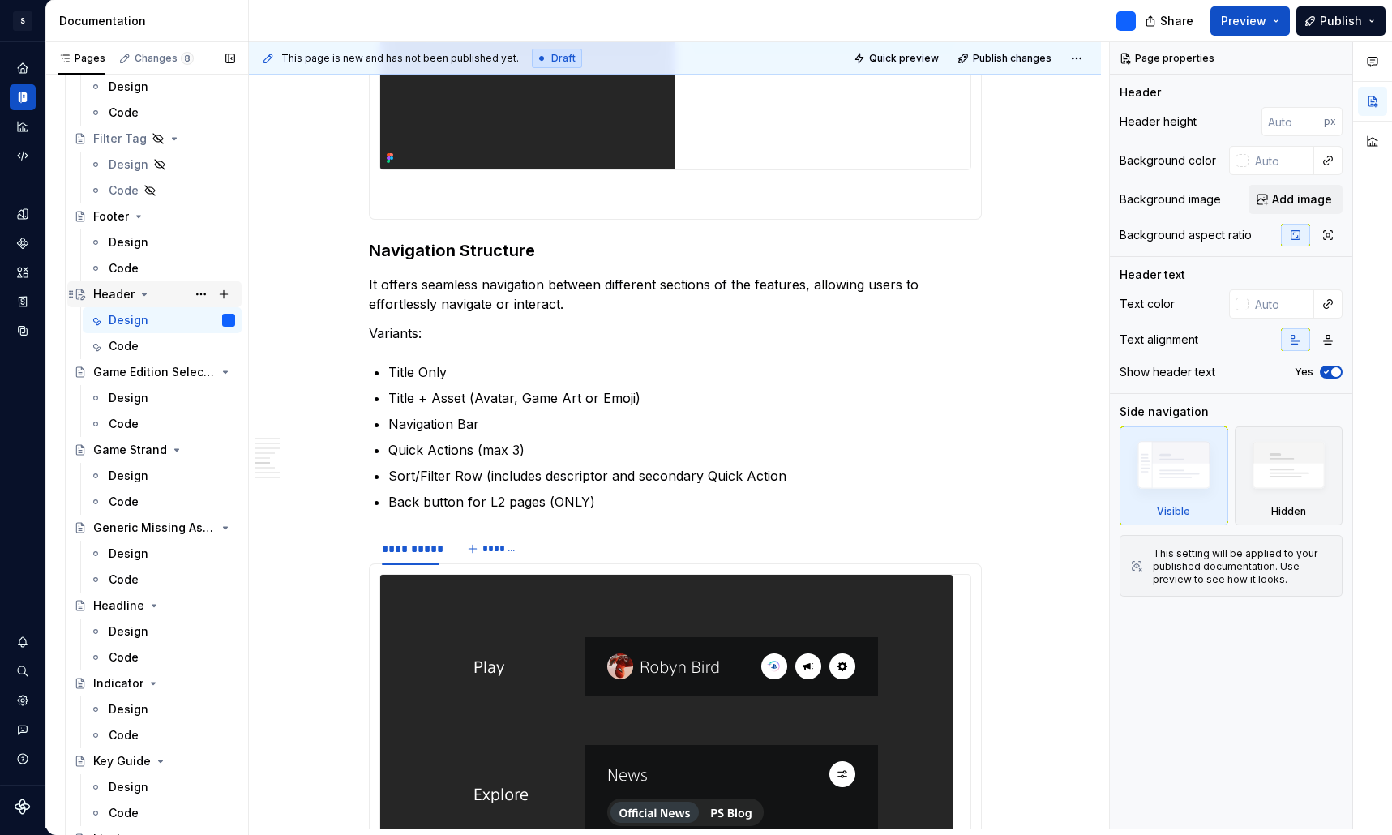
click at [99, 292] on div "Header" at bounding box center [113, 294] width 41 height 16
click at [98, 293] on div "Header" at bounding box center [113, 294] width 41 height 16
click at [104, 292] on div "Header" at bounding box center [113, 294] width 41 height 16
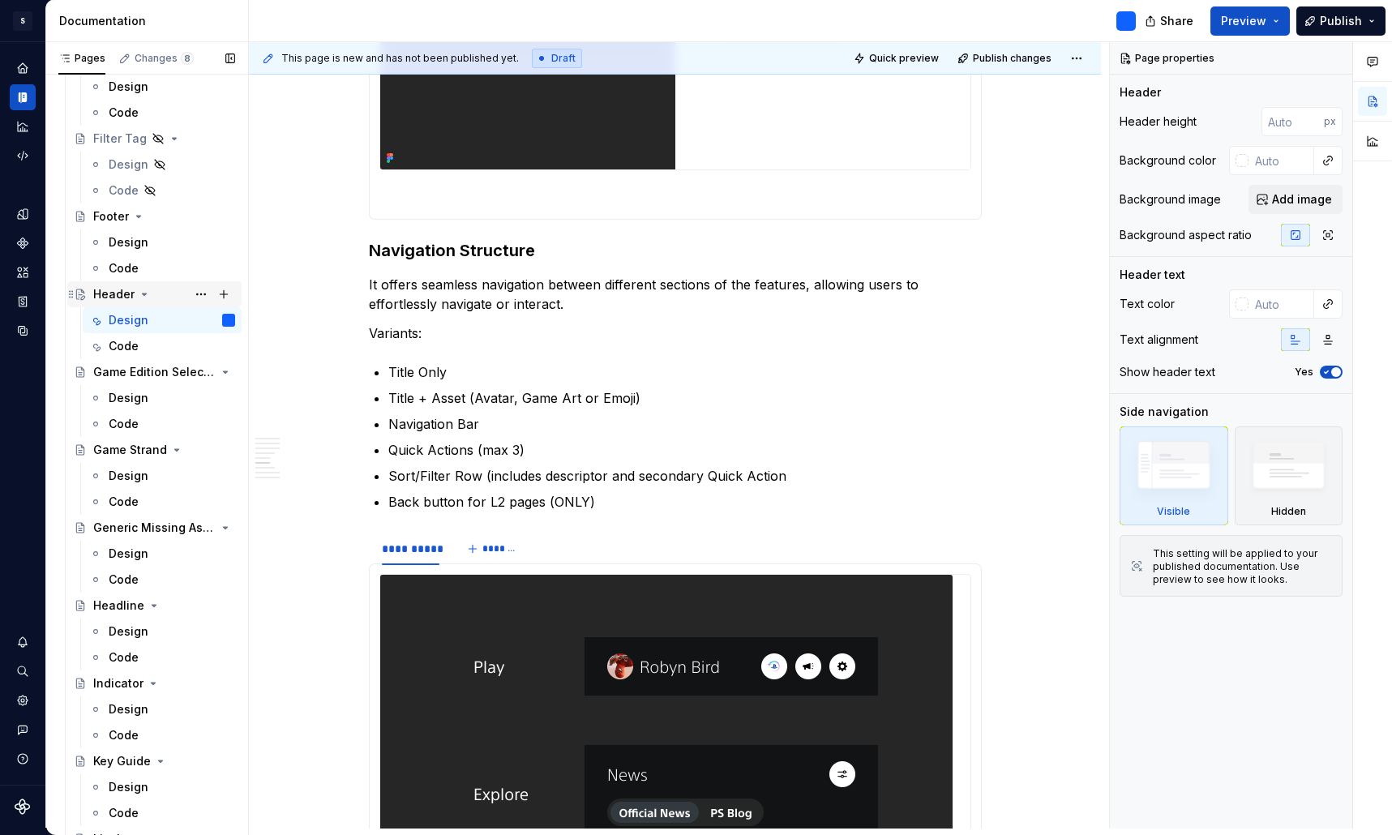
click at [143, 292] on icon "Page tree" at bounding box center [144, 294] width 13 height 13
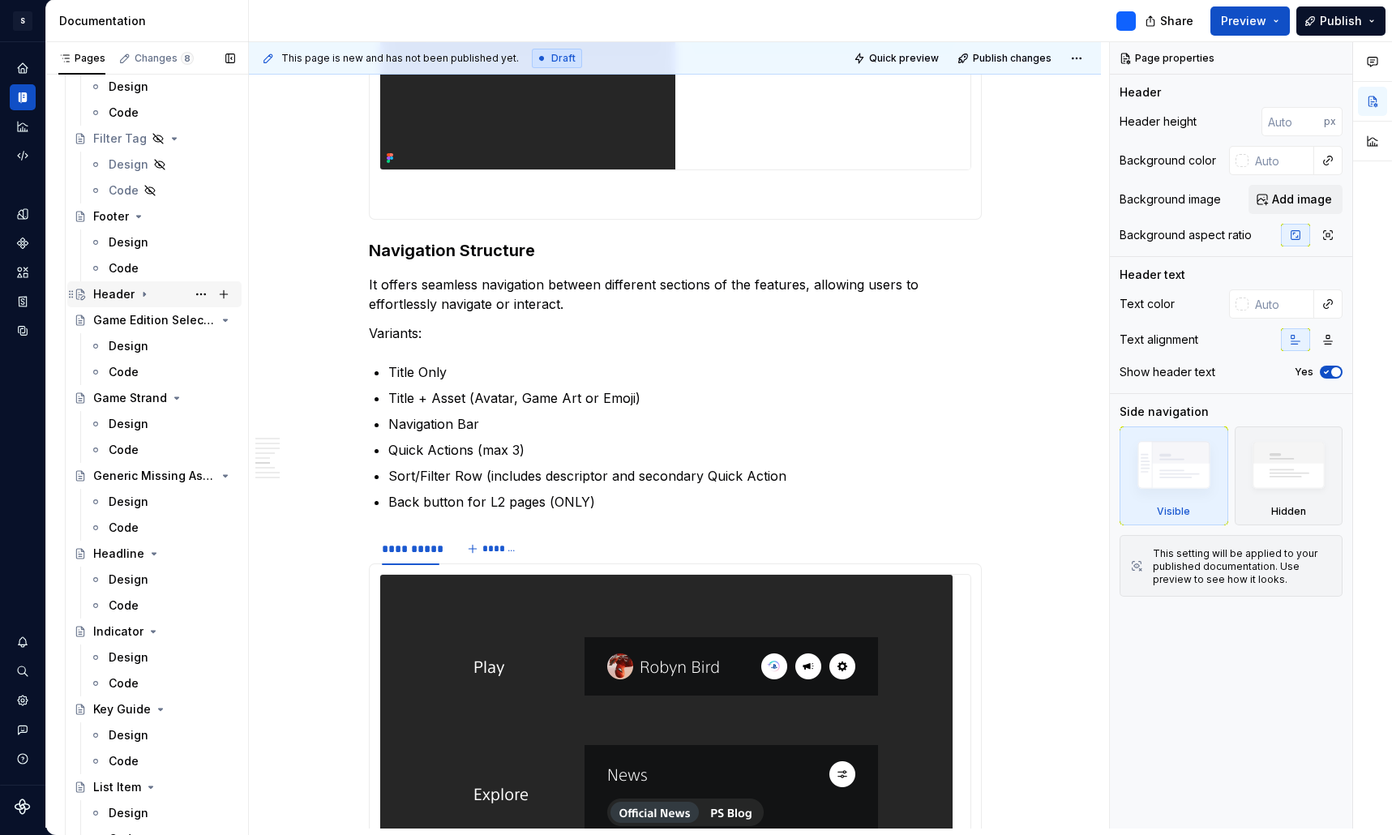
click at [102, 296] on div "Header" at bounding box center [113, 294] width 41 height 16
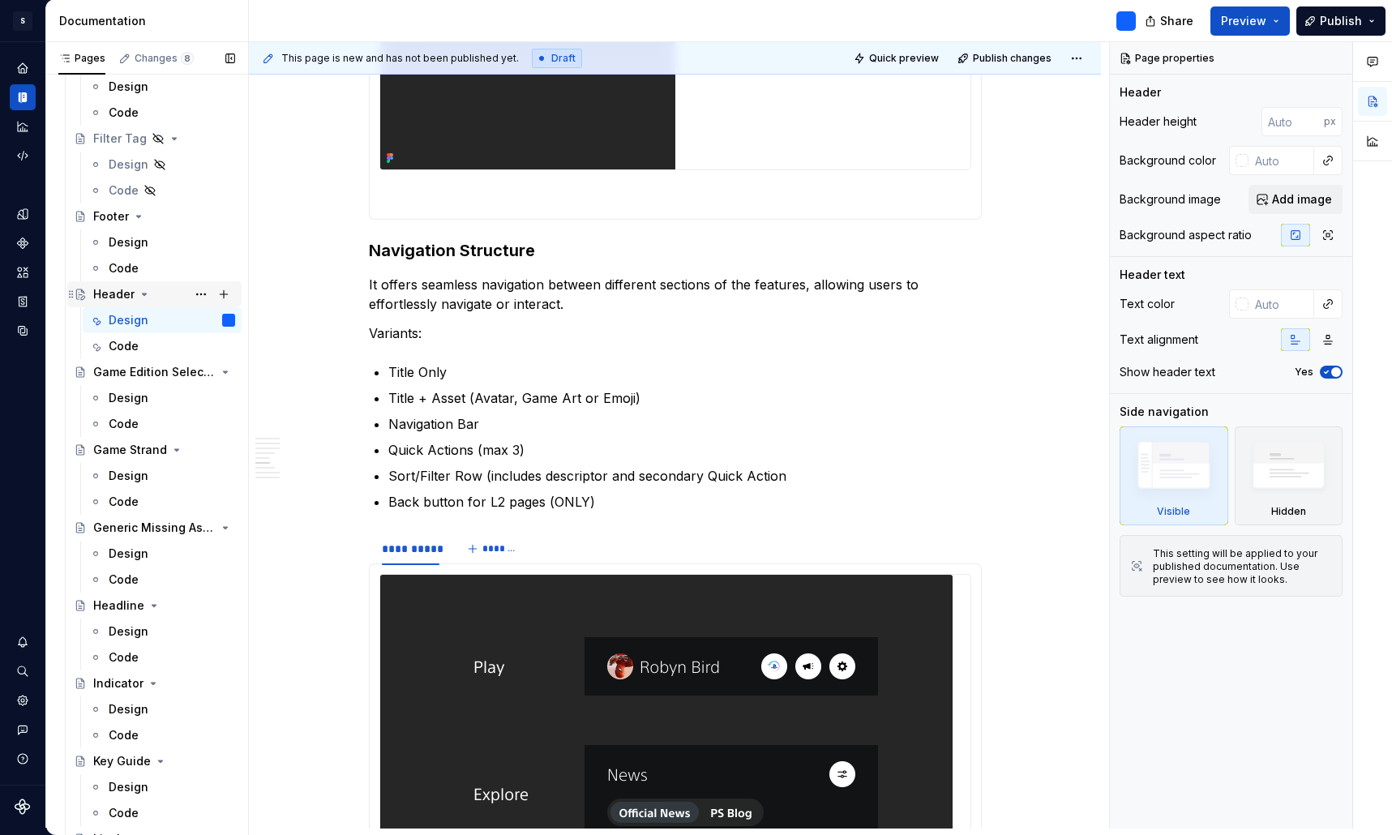
click at [102, 296] on div "Header" at bounding box center [113, 294] width 41 height 16
click at [200, 295] on button "Page tree" at bounding box center [201, 294] width 23 height 23
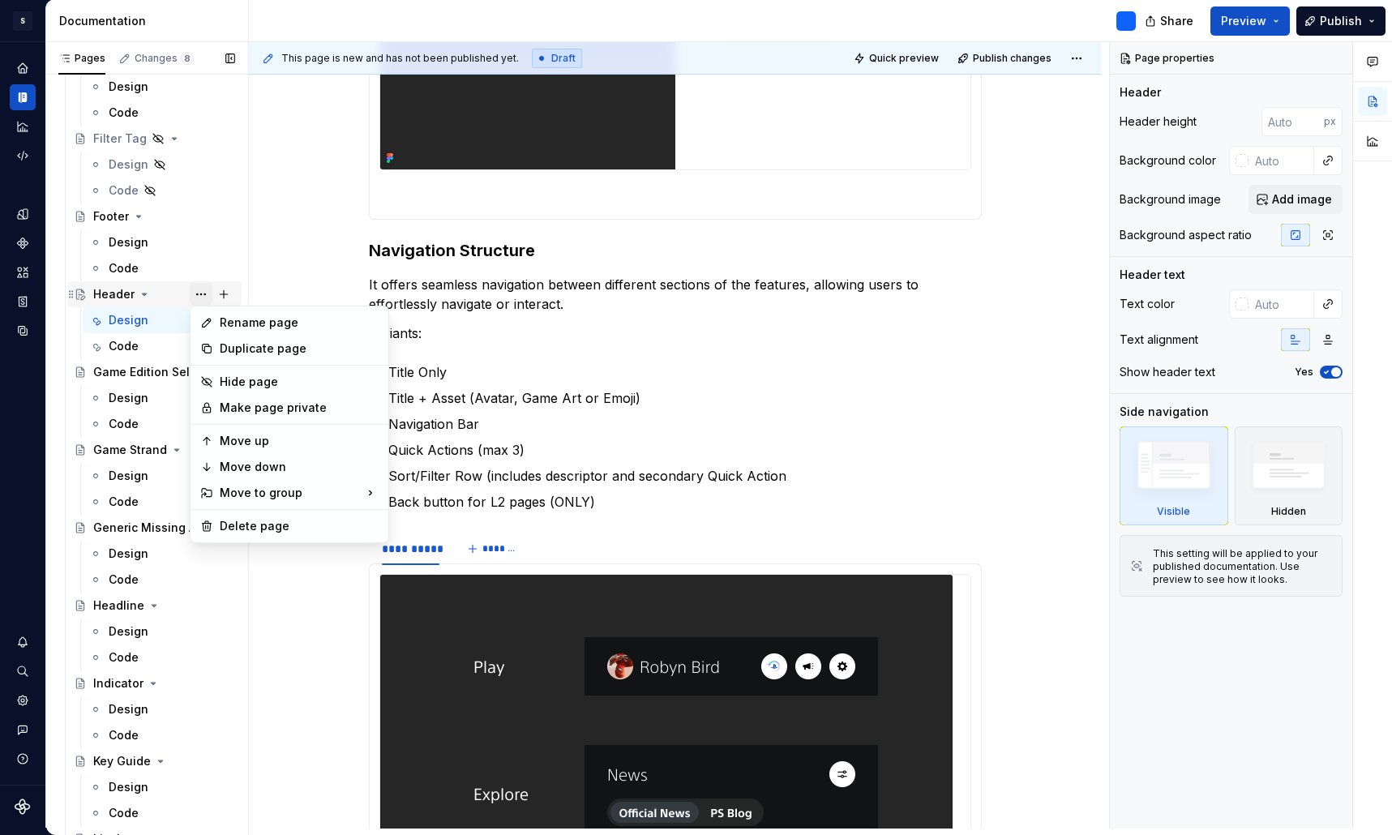
type textarea "*"
click at [242, 320] on div "Rename page" at bounding box center [299, 323] width 159 height 16
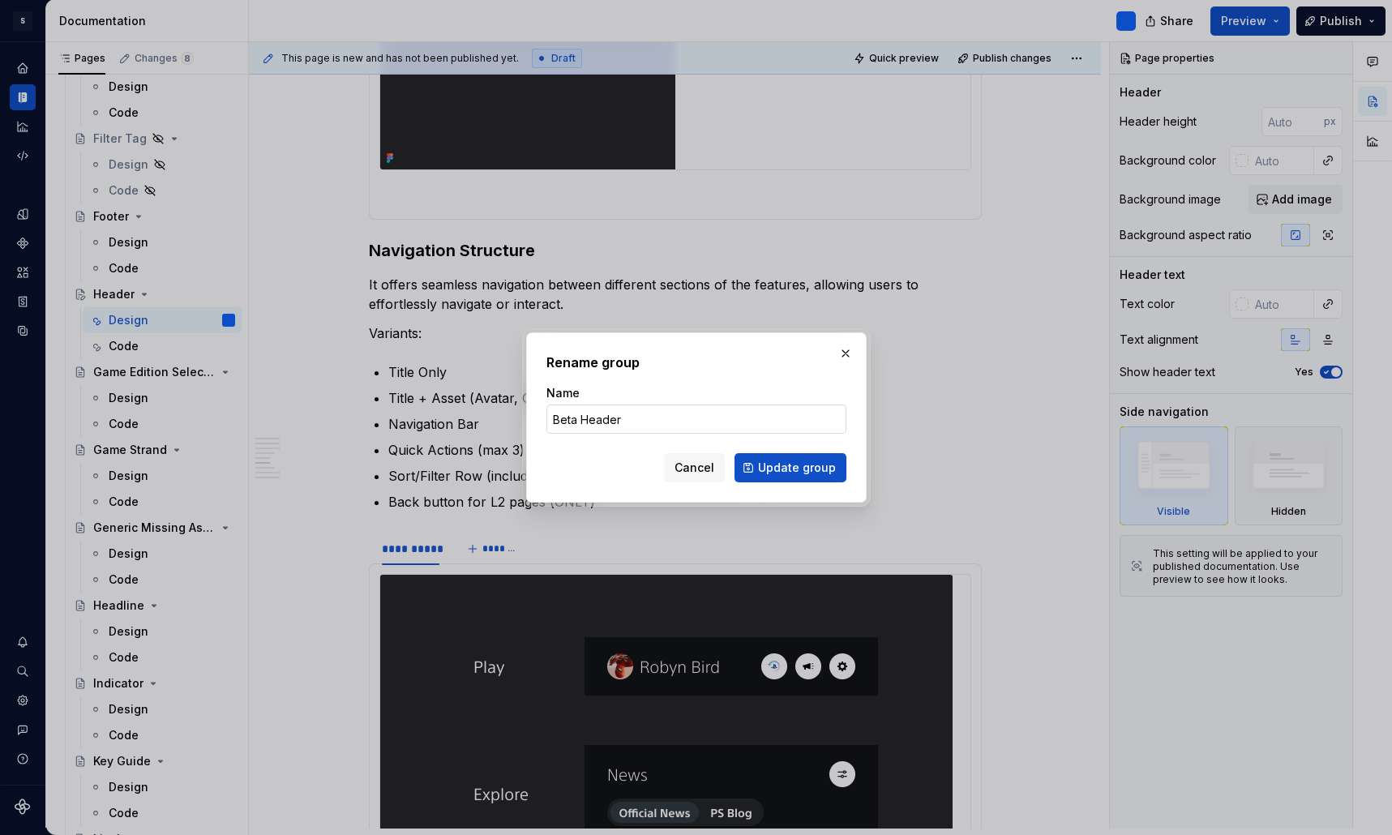
click at [576, 421] on input "Beta Header" at bounding box center [696, 418] width 300 height 29
click at [553, 418] on input "Beta) Header" at bounding box center [696, 418] width 300 height 29
type input "(Beta) Header"
click at [802, 467] on span "Update group" at bounding box center [797, 468] width 78 height 16
type textarea "*"
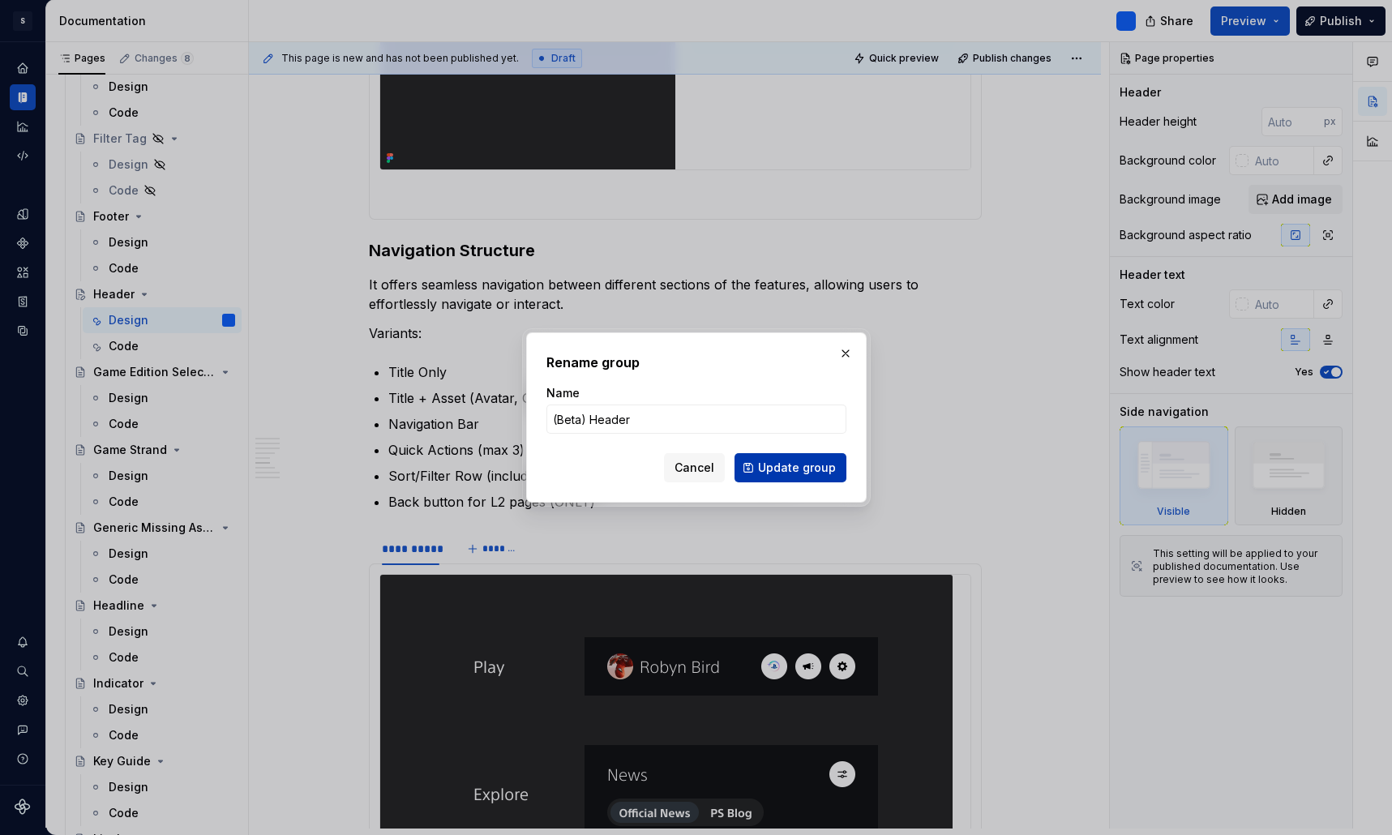
type textarea "(Beta) Header"
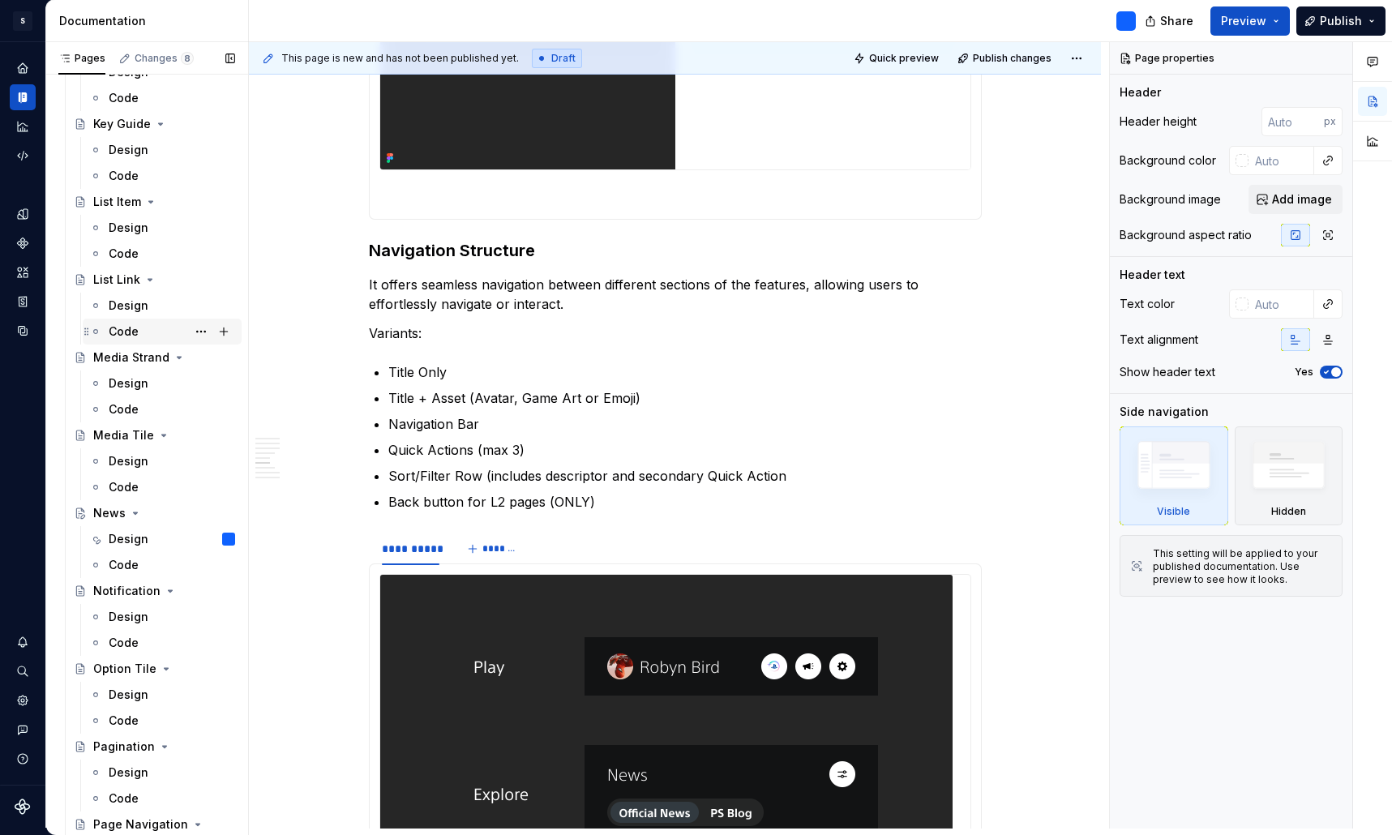
scroll to position [2163, 0]
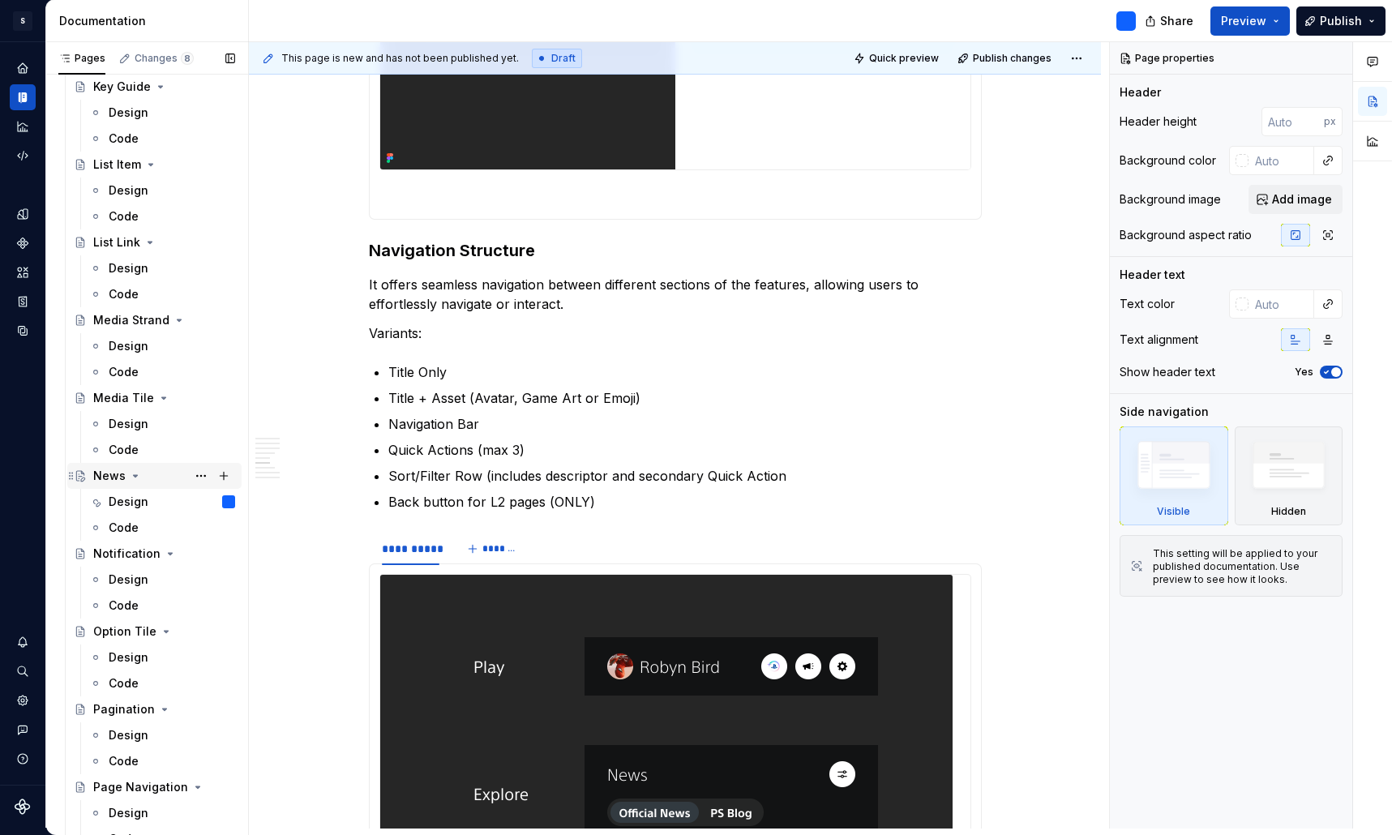
click at [134, 476] on icon "Page tree" at bounding box center [136, 476] width 4 height 2
click at [135, 476] on icon "Page tree" at bounding box center [136, 476] width 2 height 4
click at [201, 479] on button "Page tree" at bounding box center [201, 475] width 23 height 23
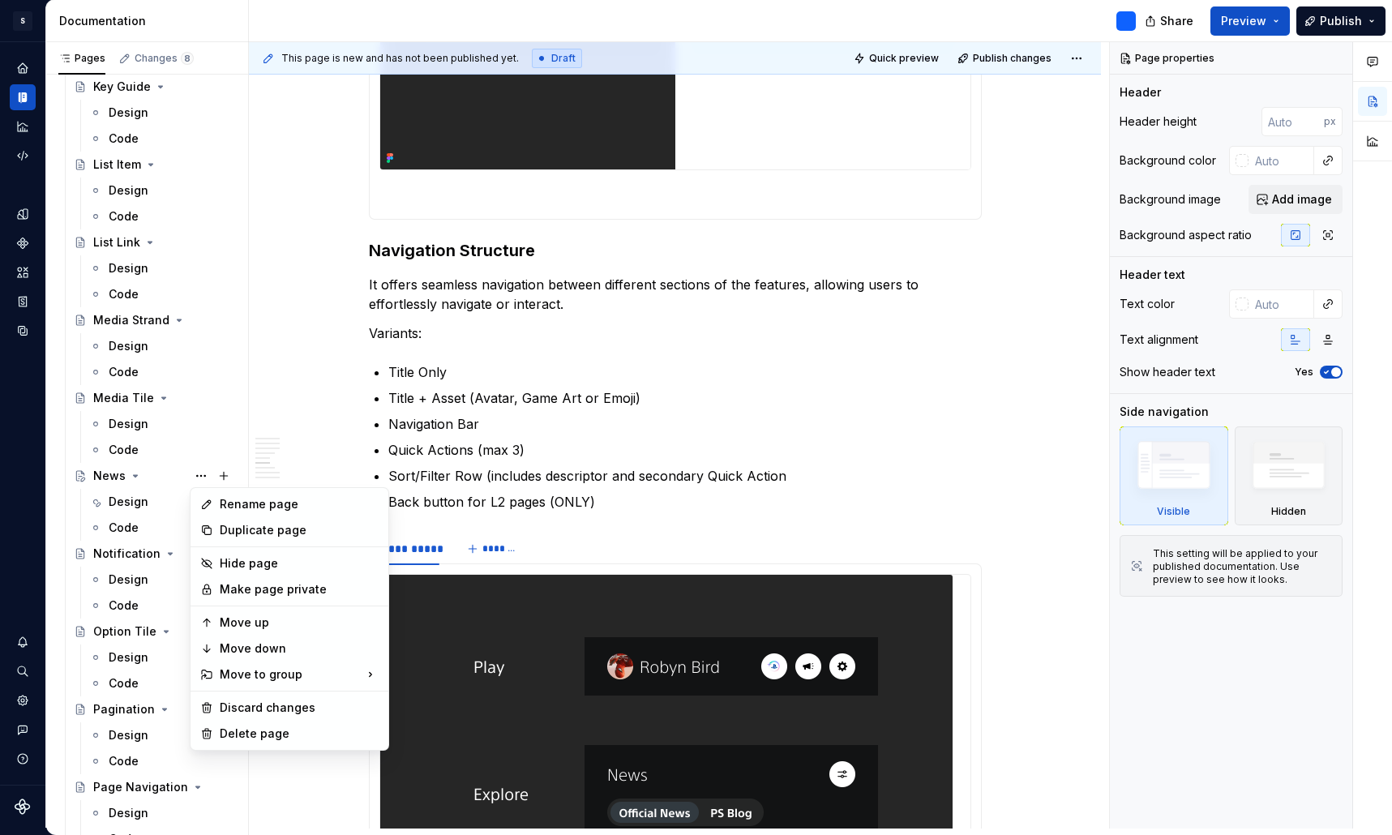
type textarea "*"
click at [254, 499] on div "Rename page" at bounding box center [299, 504] width 159 height 16
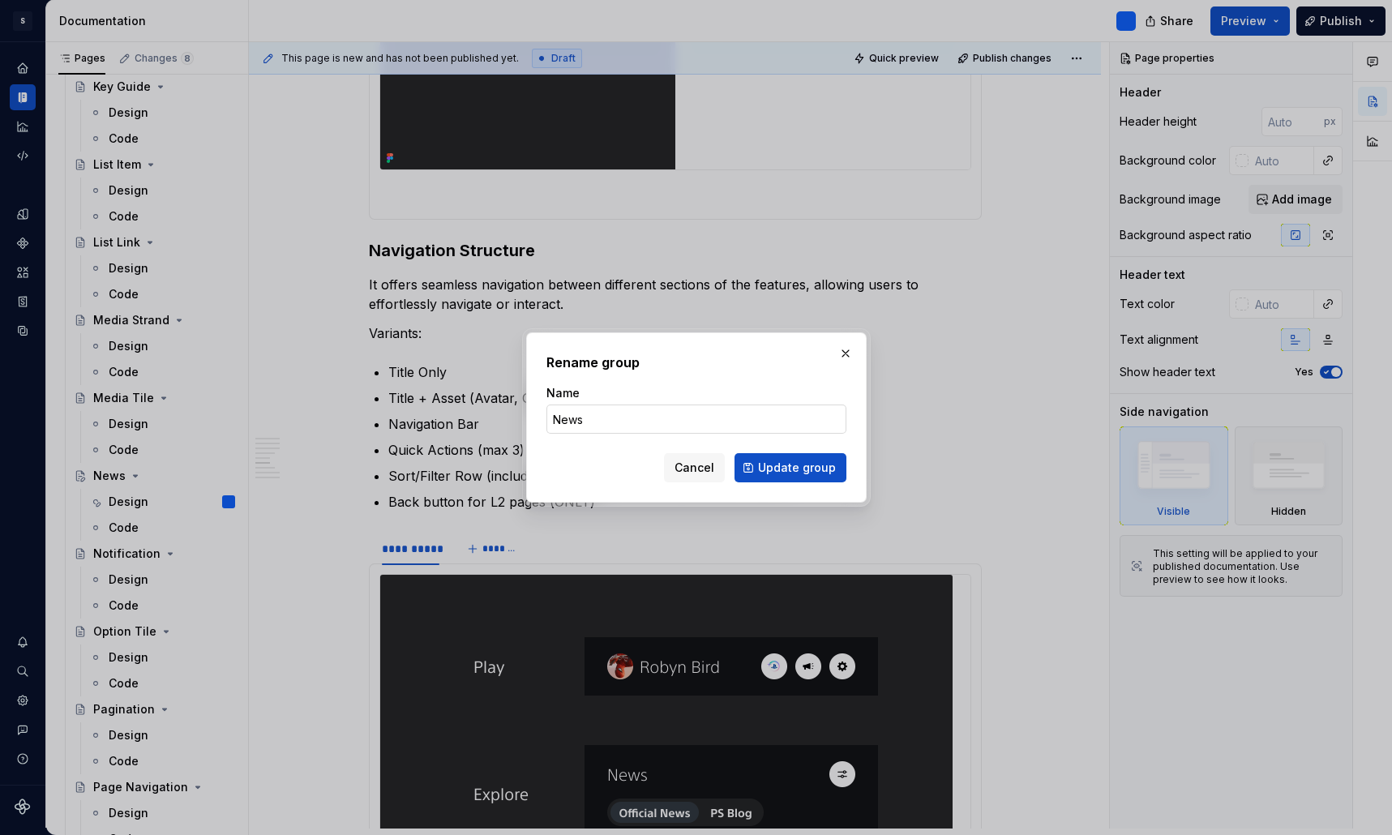
click at [554, 422] on input "News" at bounding box center [696, 418] width 300 height 29
type input "(Archive) News"
click at [801, 469] on span "Update group" at bounding box center [797, 468] width 78 height 16
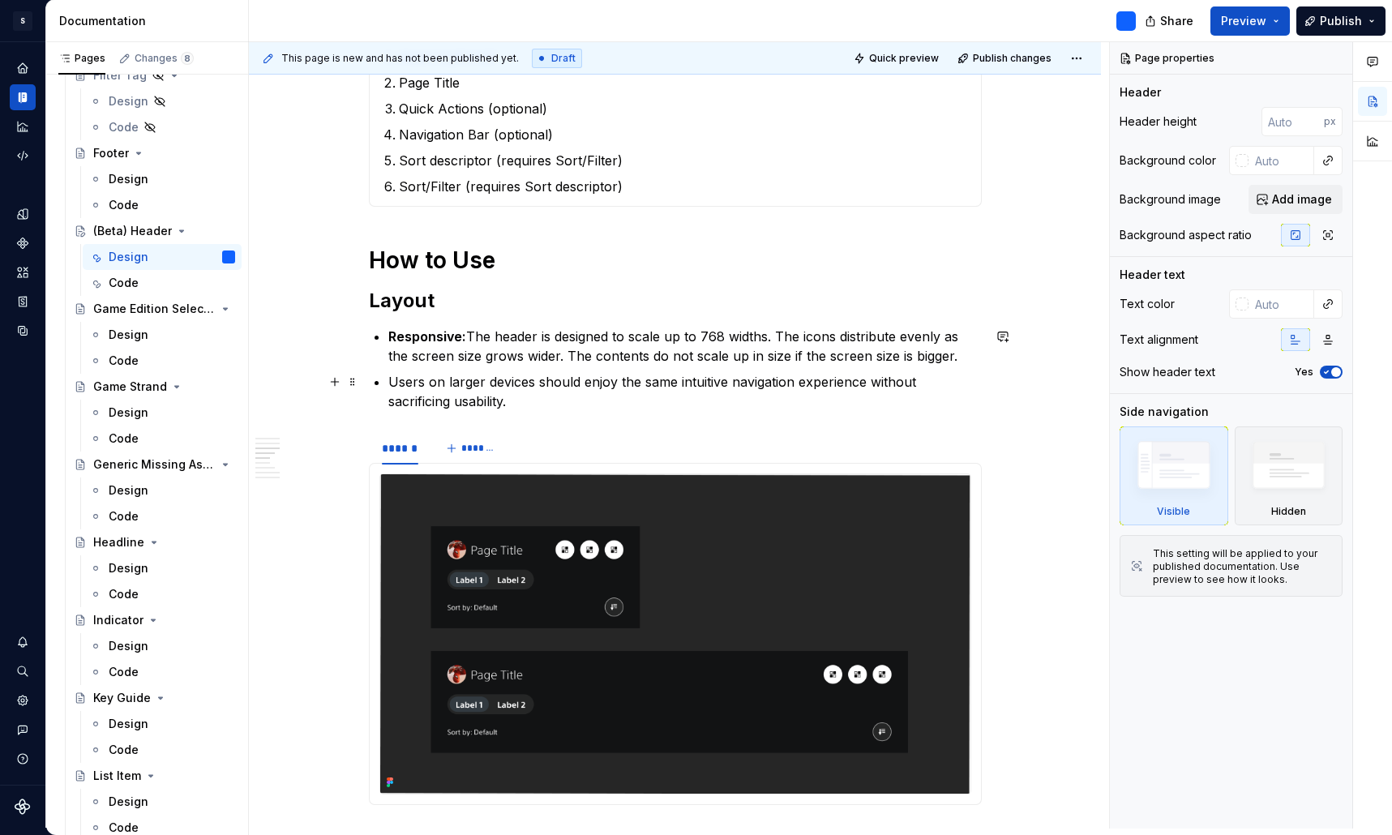
scroll to position [1184, 0]
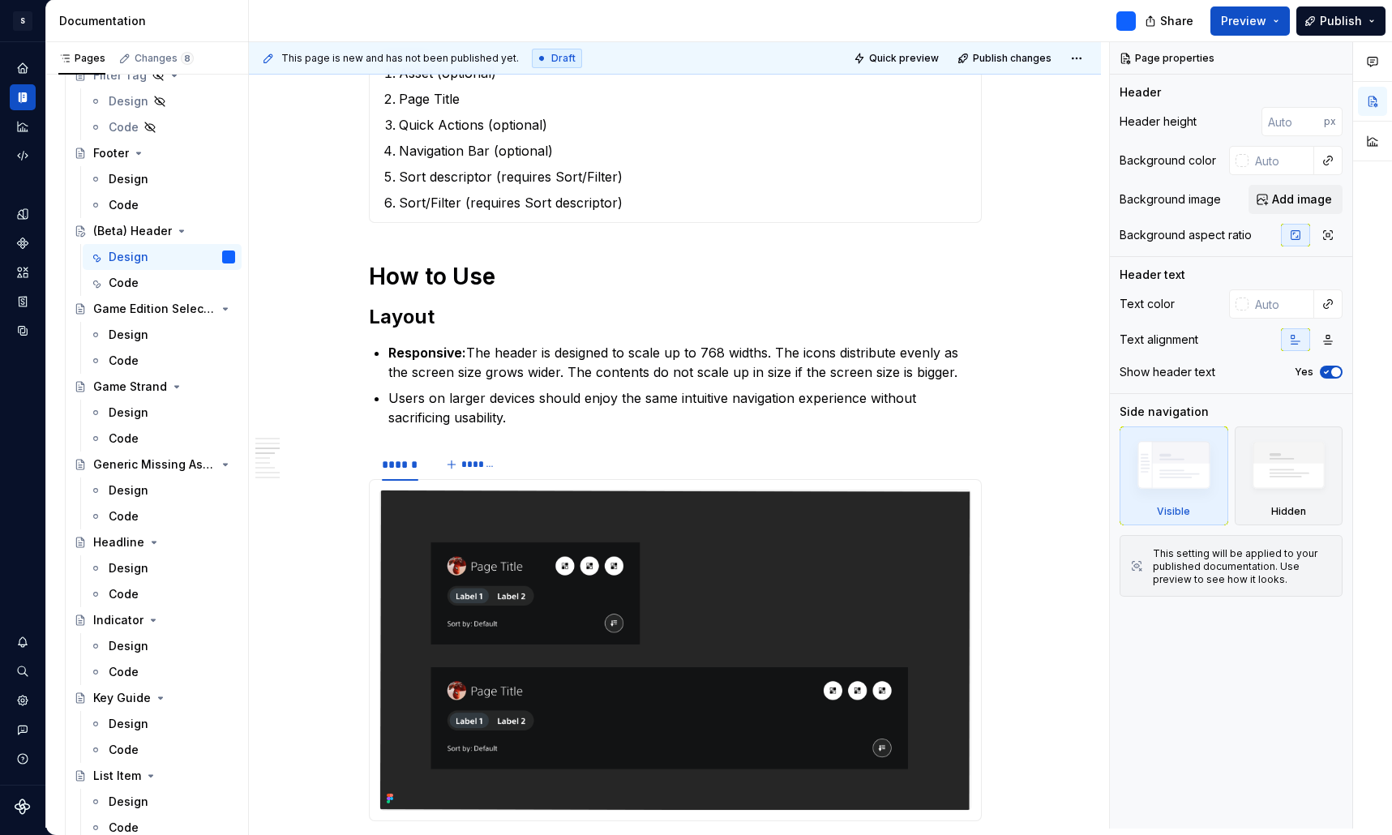
type textarea "*"
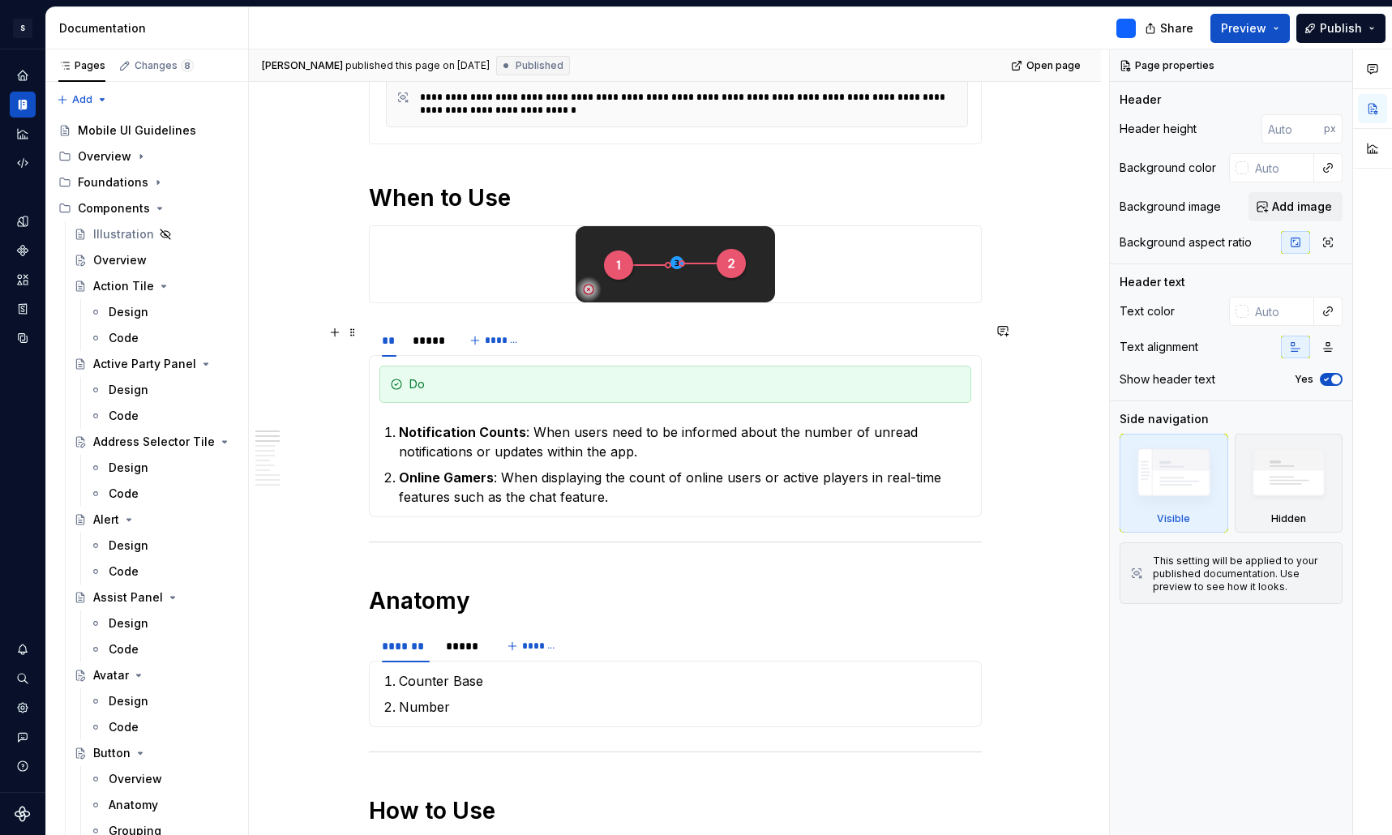
scroll to position [461, 0]
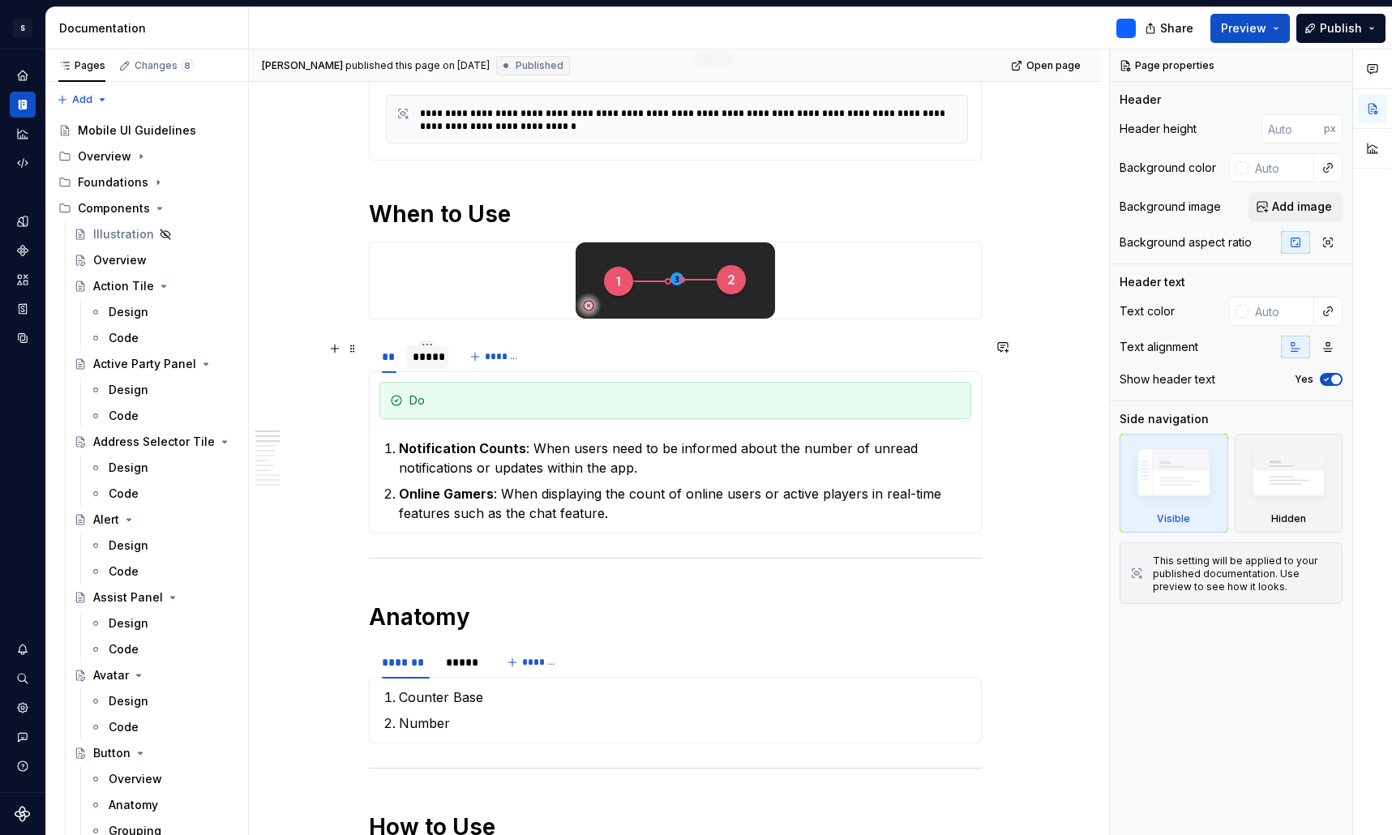
click at [428, 369] on div "*****" at bounding box center [427, 357] width 42 height 26
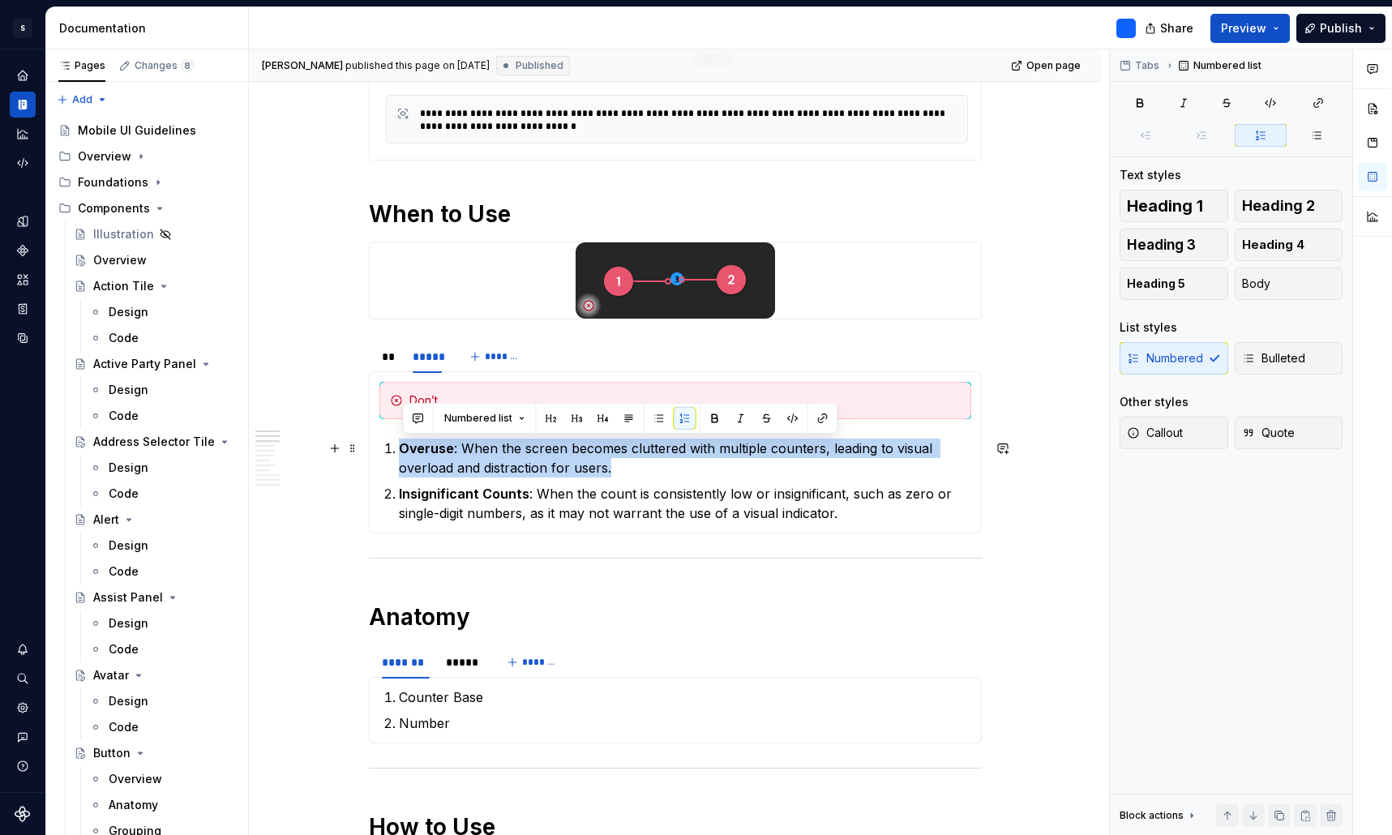
drag, startPoint x: 631, startPoint y: 465, endPoint x: 402, endPoint y: 447, distance: 229.3
click at [402, 447] on p "Overuse : When the screen becomes cluttered with multiple counters, leading to …" at bounding box center [685, 458] width 572 height 39
copy p "Overuse : When the screen becomes cluttered with multiple counters, leading to …"
click at [468, 471] on p "Overuse : When the screen becomes cluttered with multiple counters, leading to …" at bounding box center [685, 458] width 572 height 39
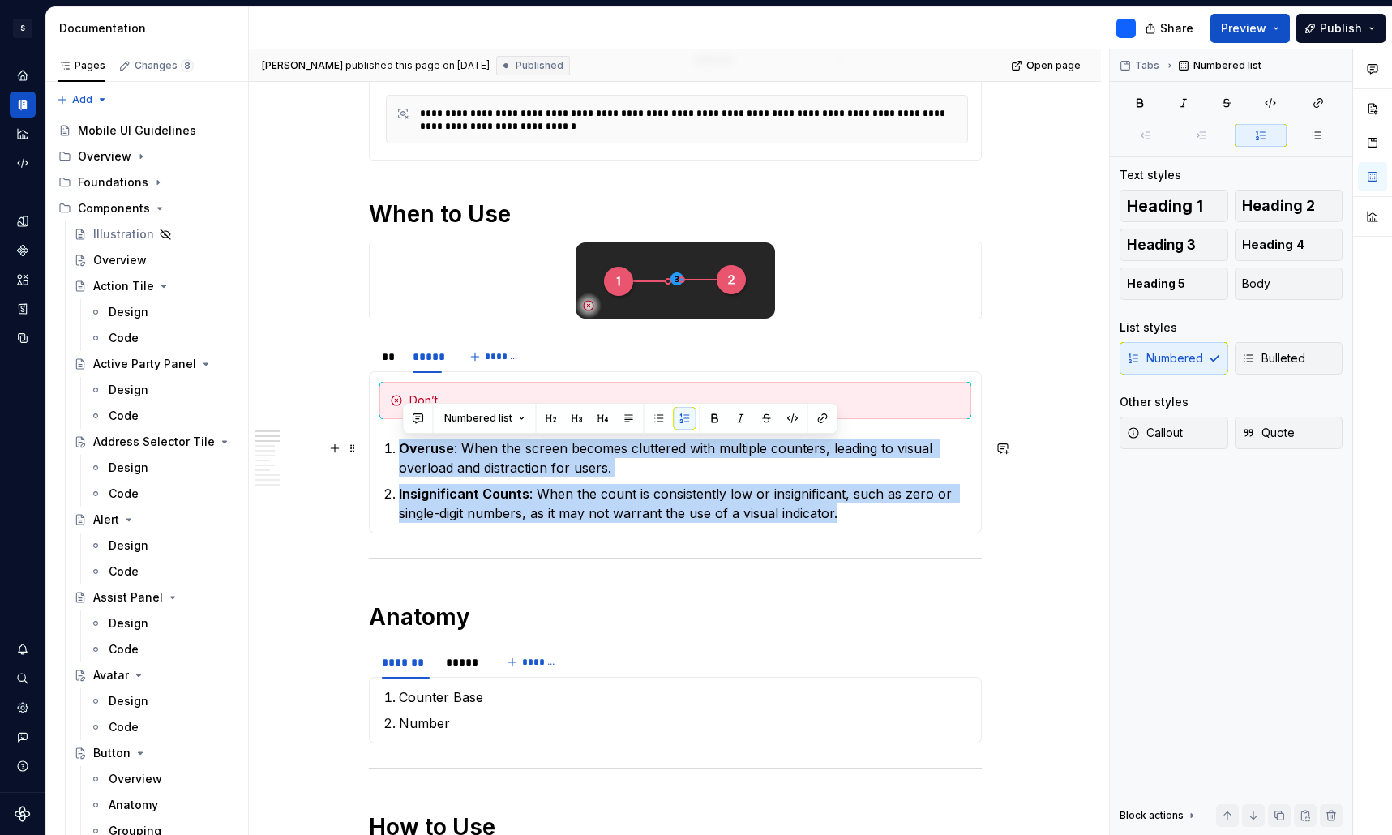
drag, startPoint x: 864, startPoint y: 515, endPoint x: 376, endPoint y: 453, distance: 491.8
click at [376, 453] on div "Do Notification Counts : When users need to be informed about the number of unr…" at bounding box center [675, 452] width 613 height 162
copy ol "Overuse : When the screen becomes cluttered with multiple counters, leading to …"
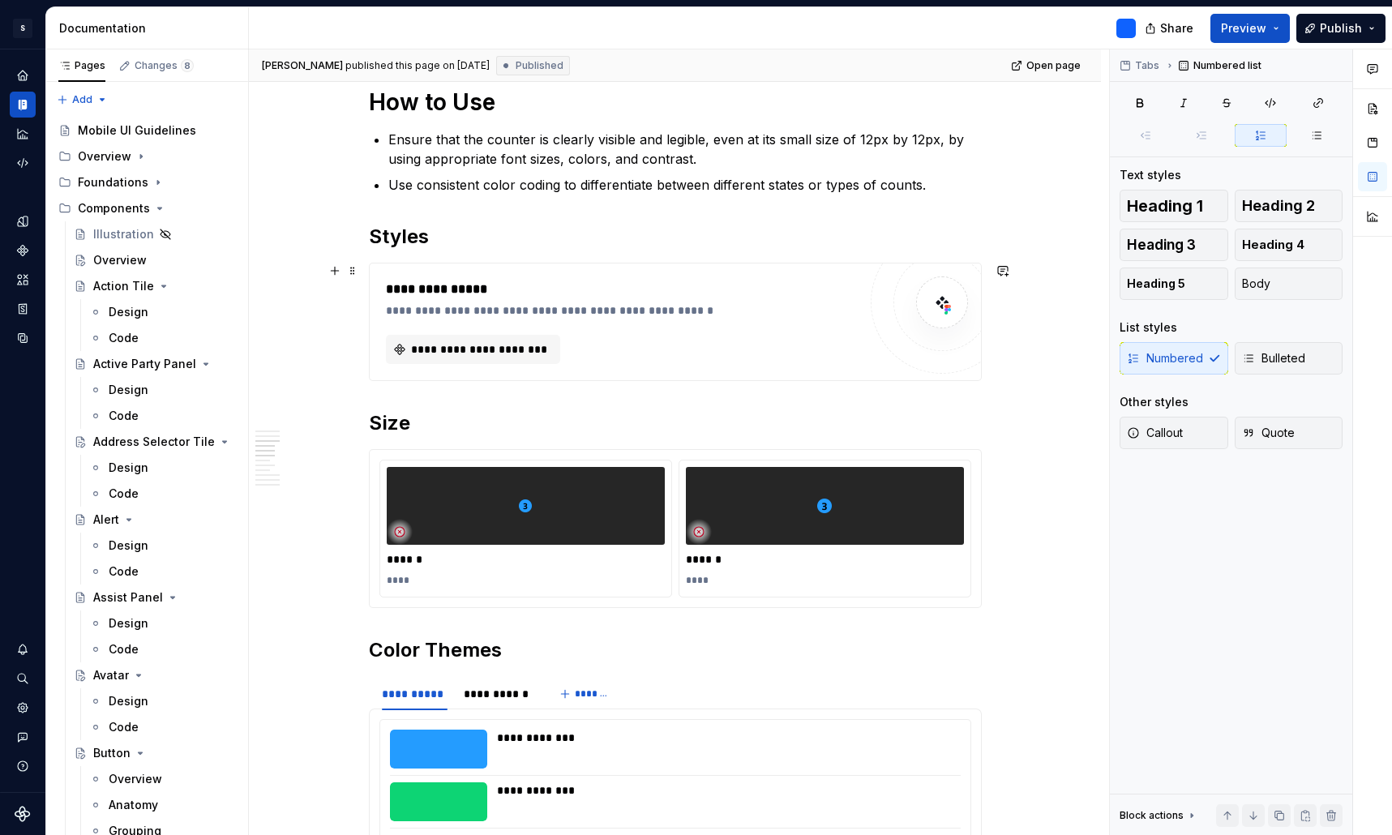
scroll to position [1193, 0]
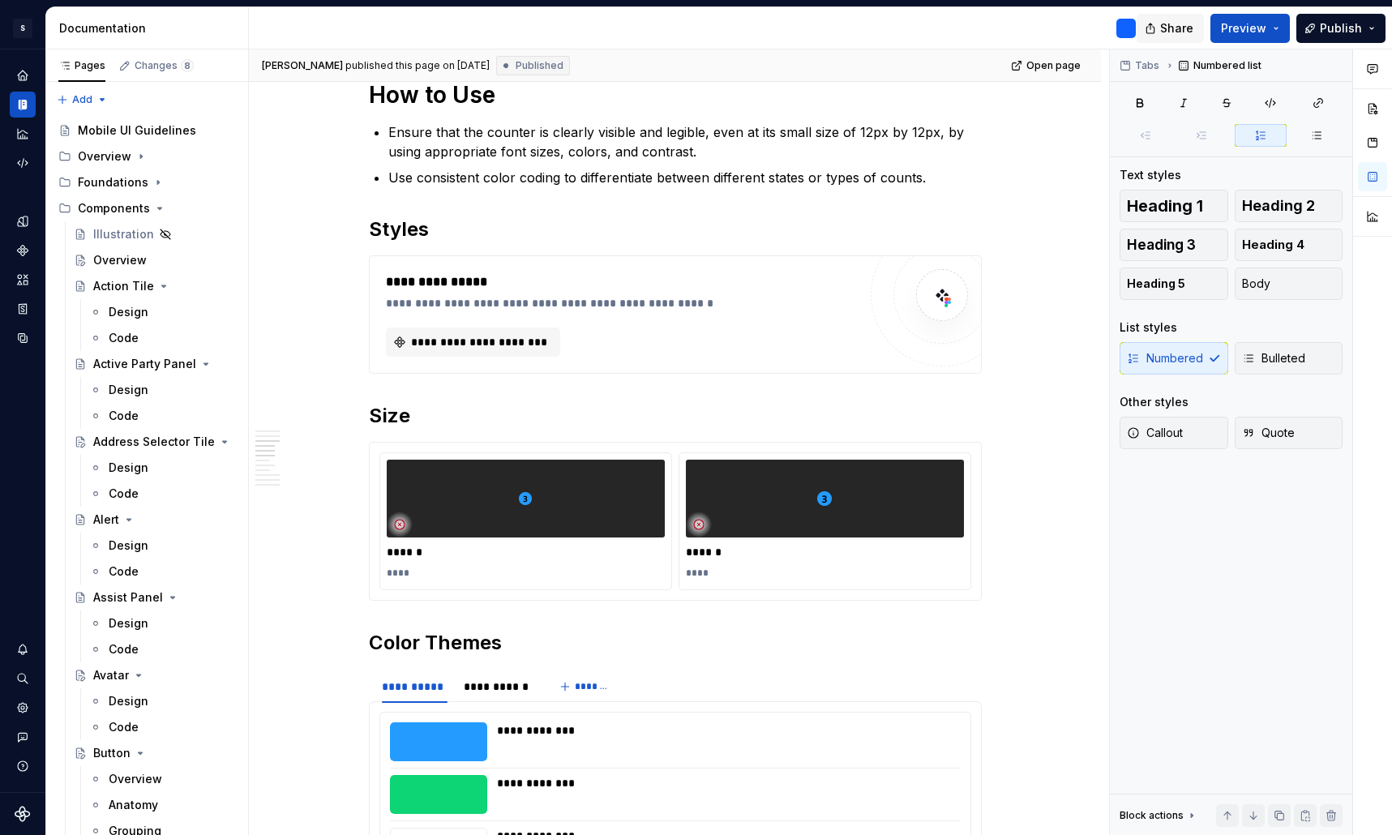
type textarea "*"
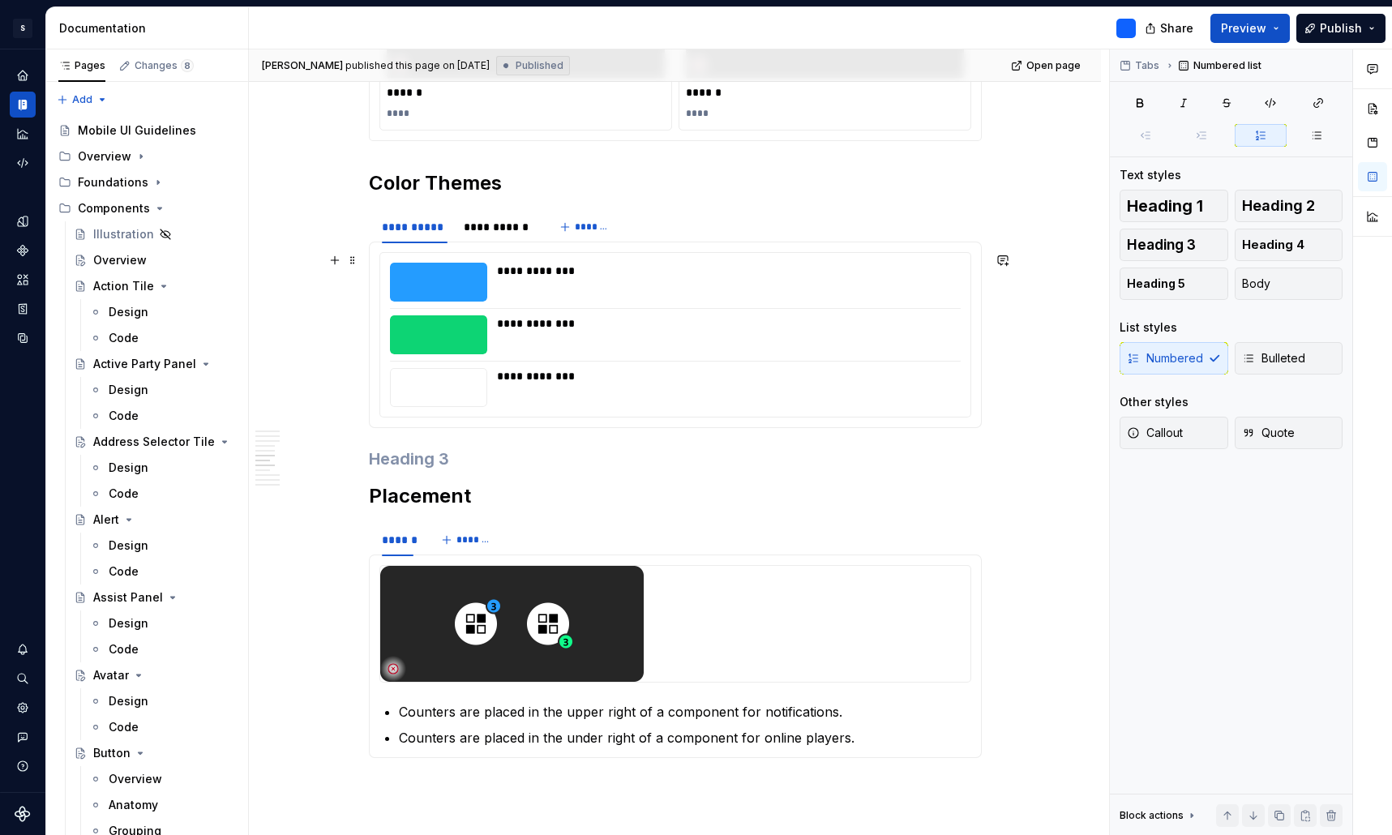
scroll to position [1649, 0]
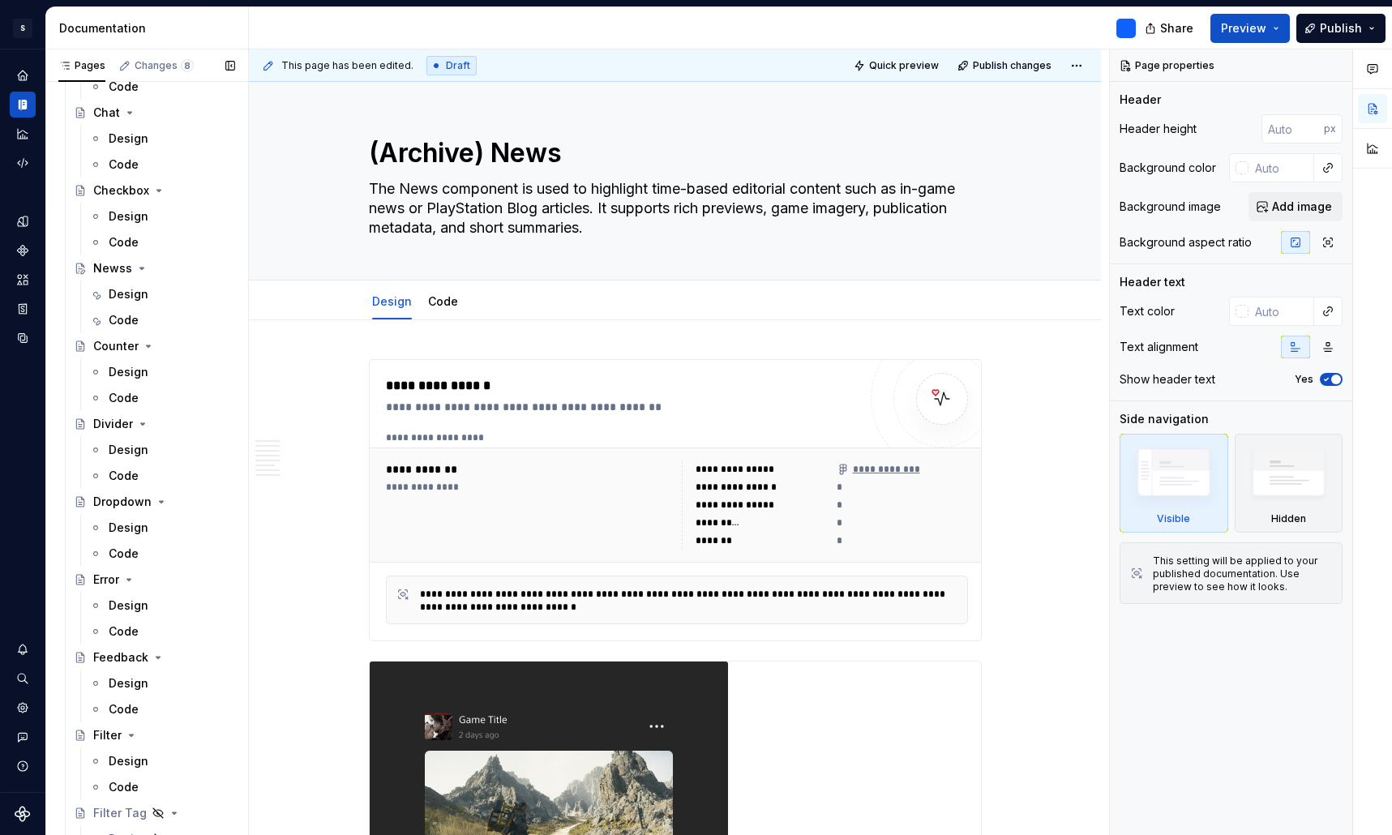
scroll to position [798, 0]
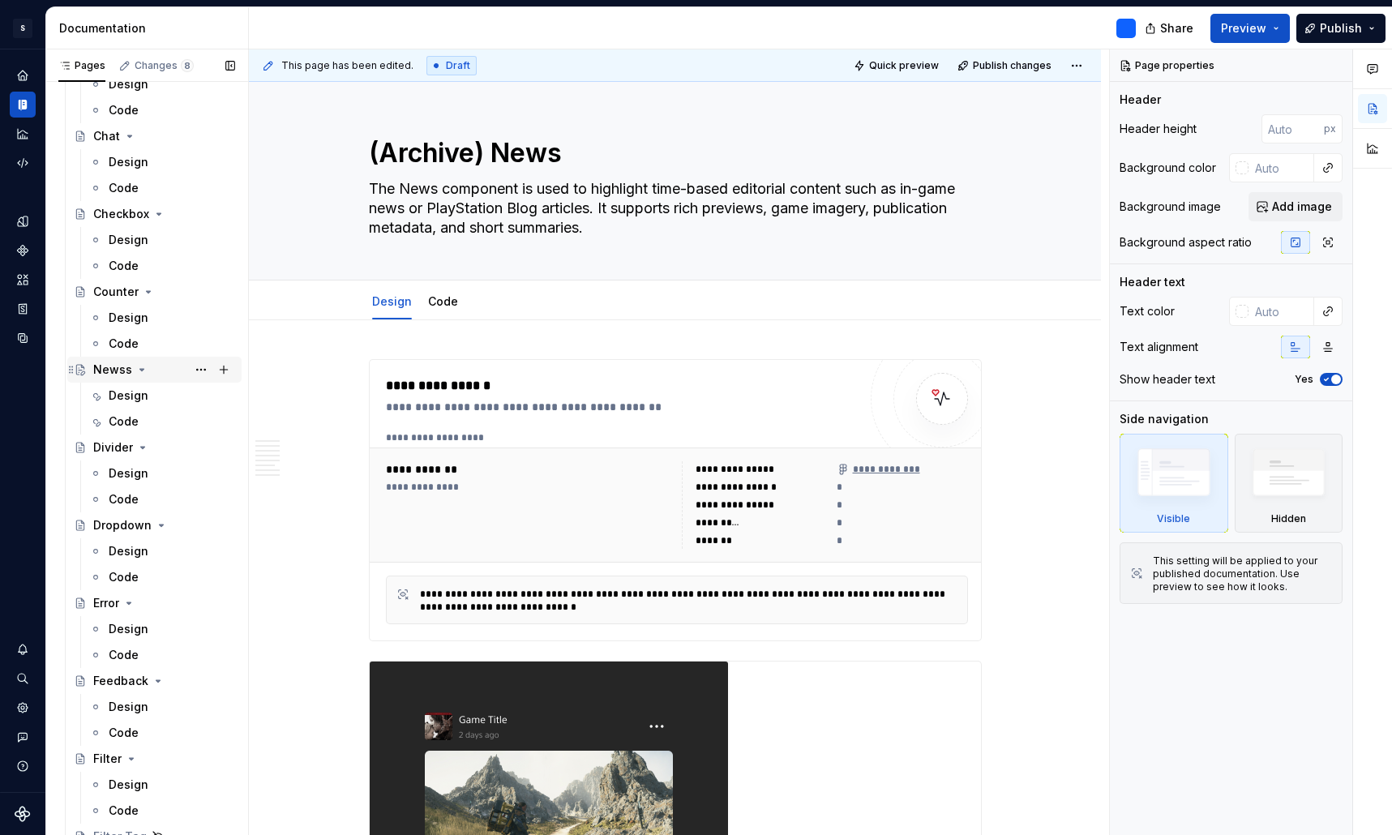
click at [110, 367] on div "Newss" at bounding box center [112, 370] width 39 height 16
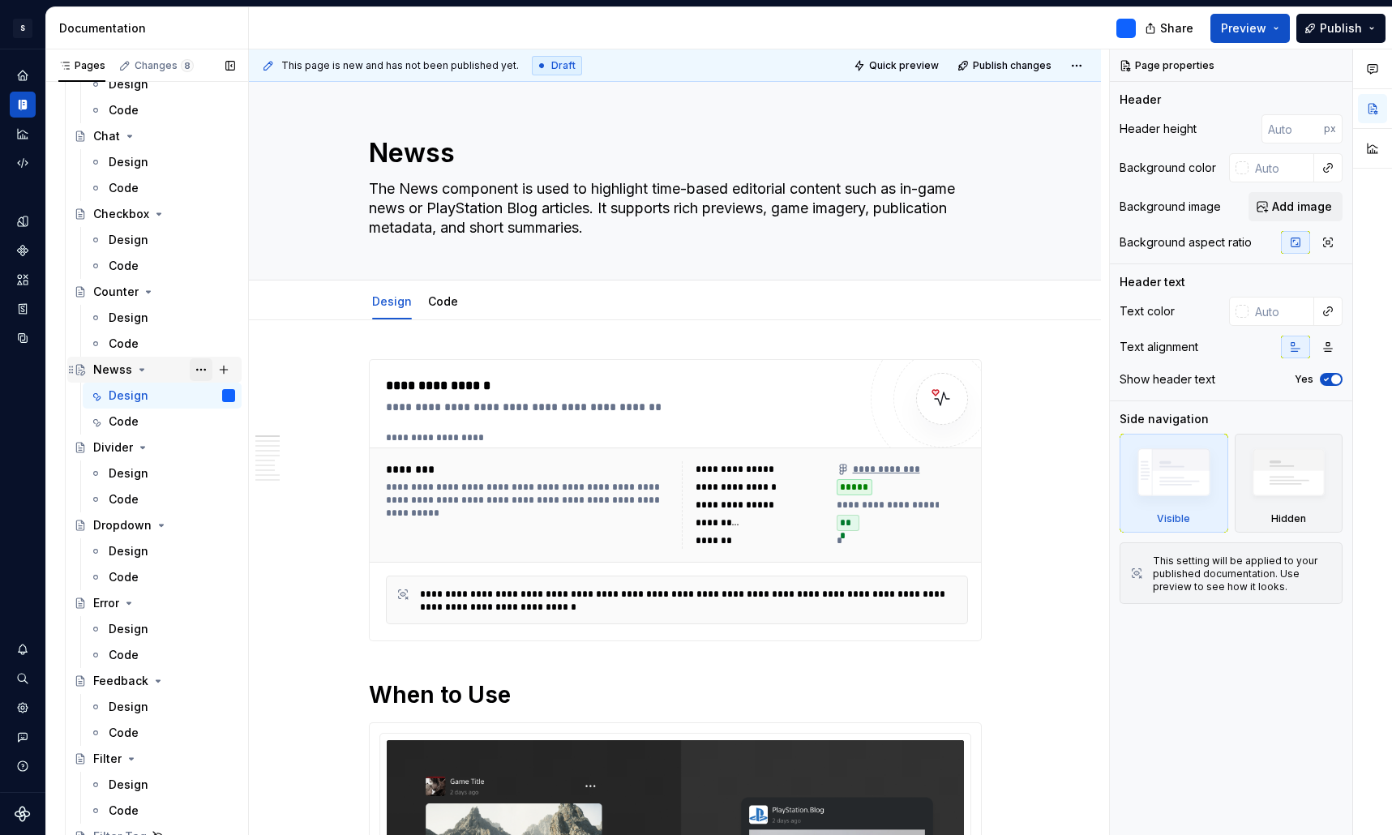
click at [205, 368] on button "Page tree" at bounding box center [201, 369] width 23 height 23
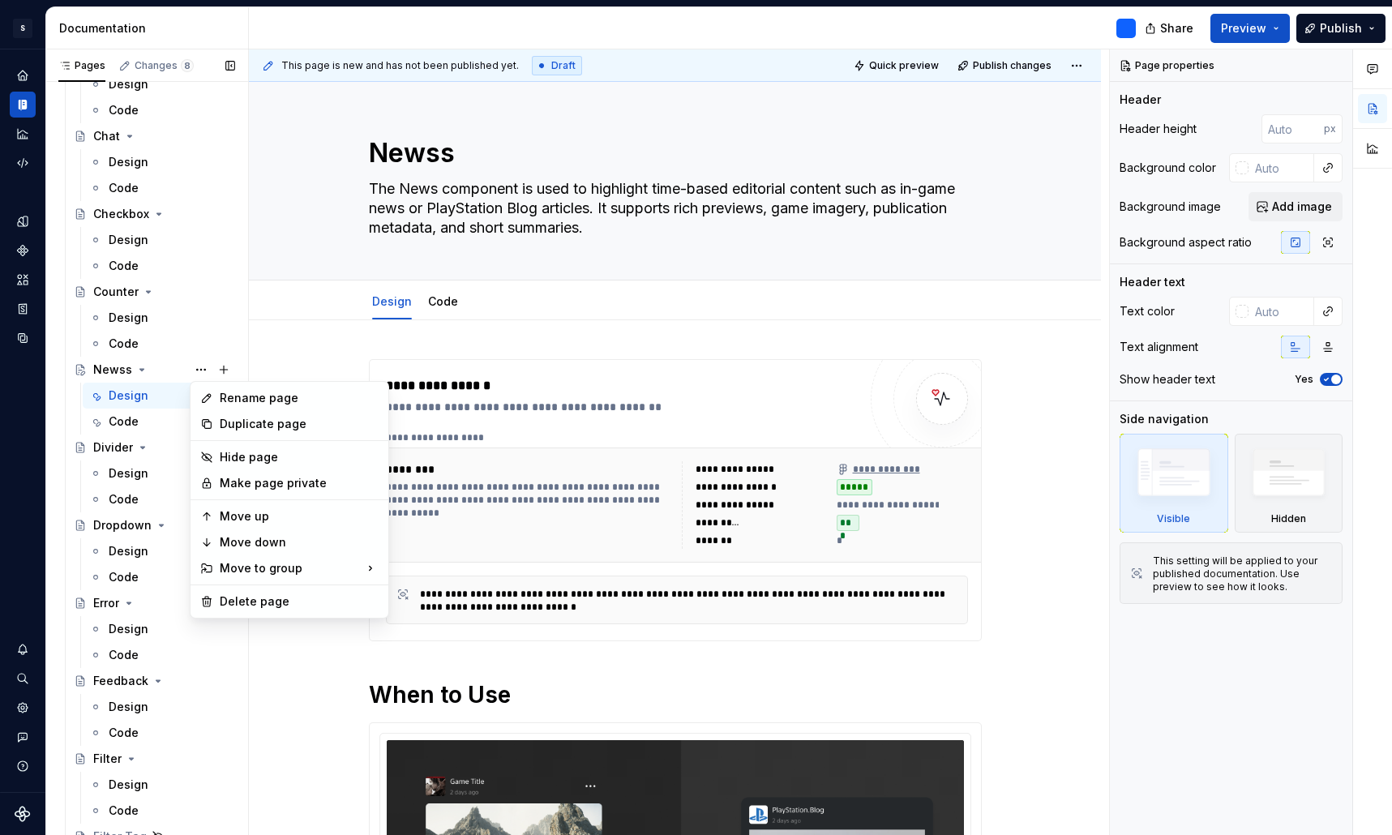
type textarea "*"
click at [255, 395] on div "Rename page" at bounding box center [299, 398] width 159 height 16
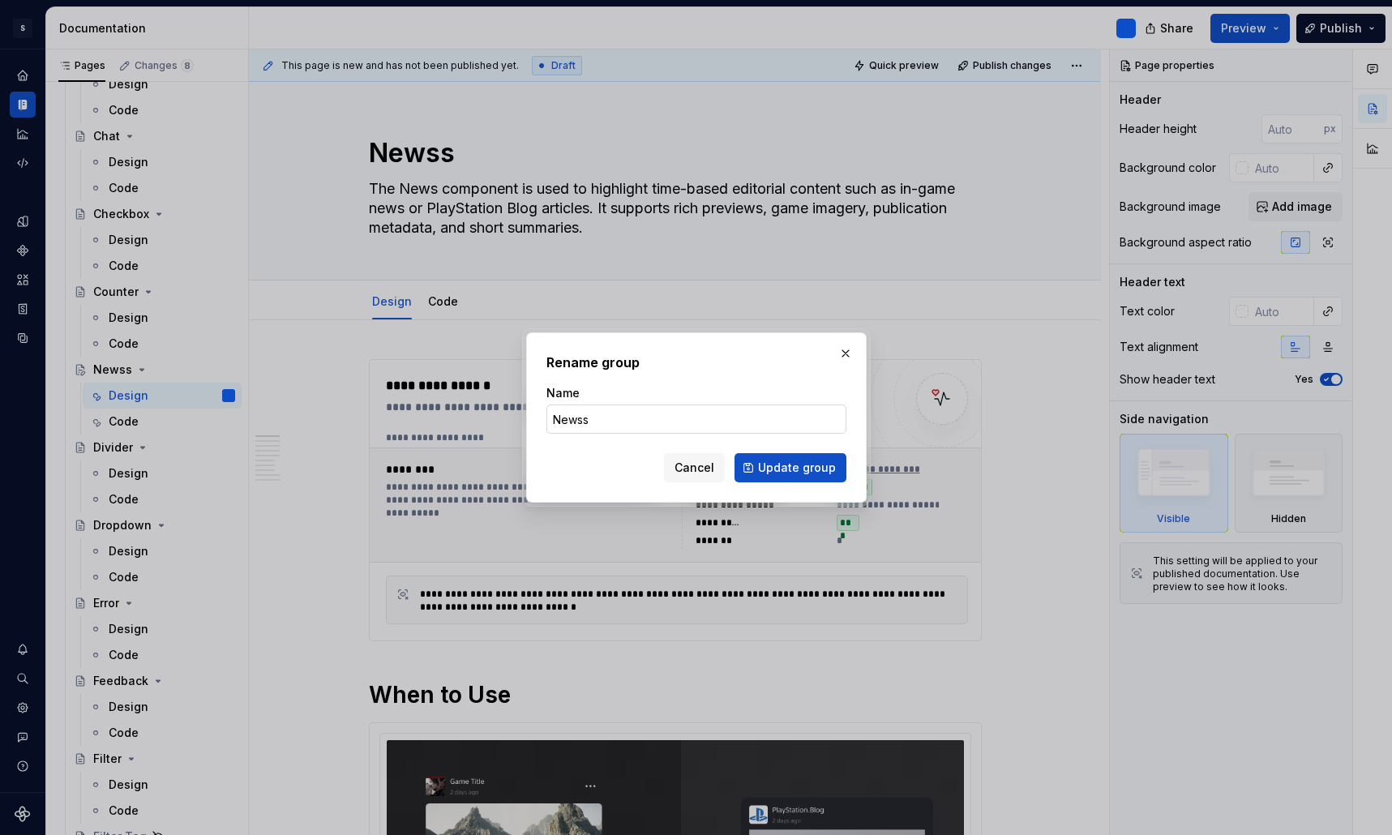
click at [628, 429] on input "Newss" at bounding box center [696, 418] width 300 height 29
type input "News"
click at [809, 468] on span "Update group" at bounding box center [797, 468] width 78 height 16
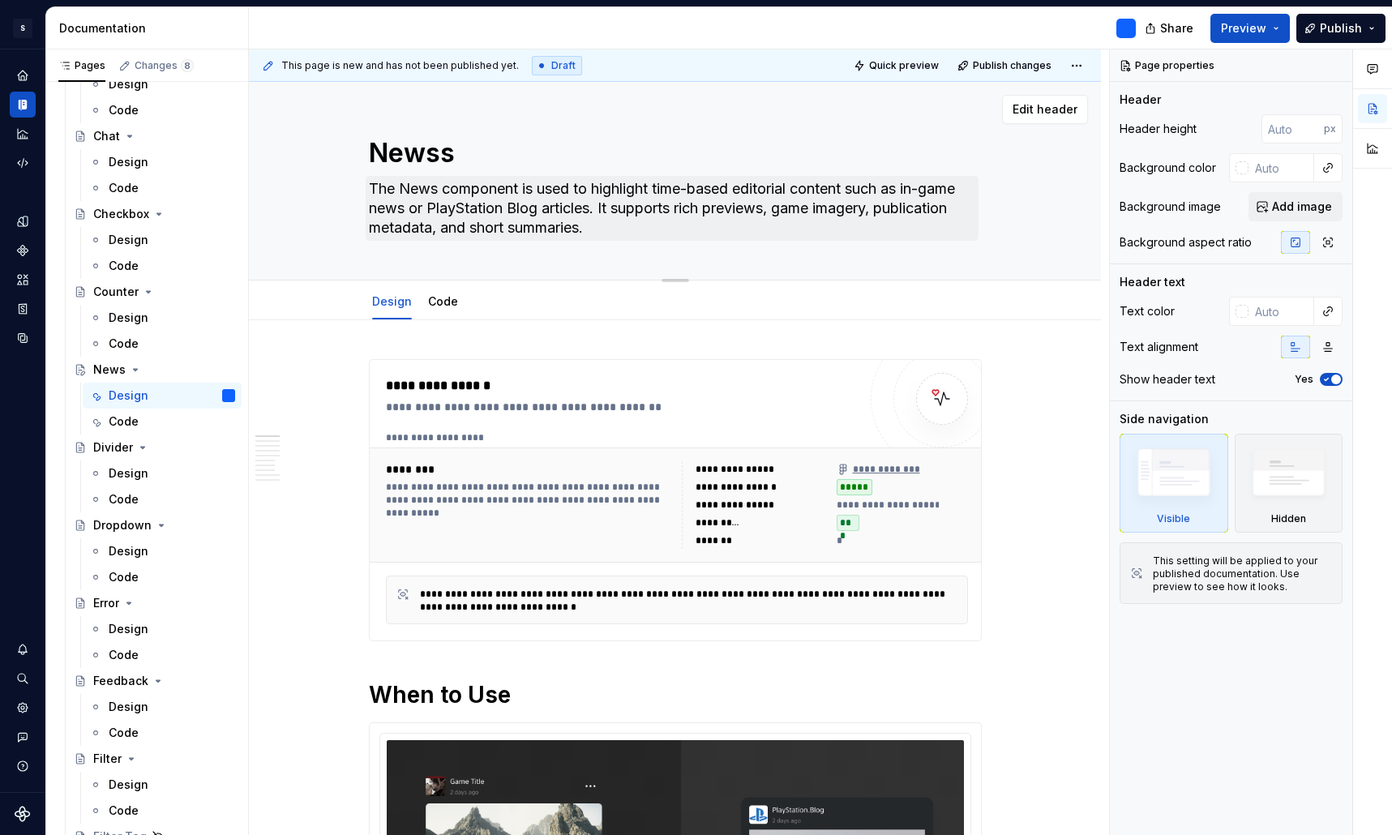
type textarea "*"
type textarea "News"
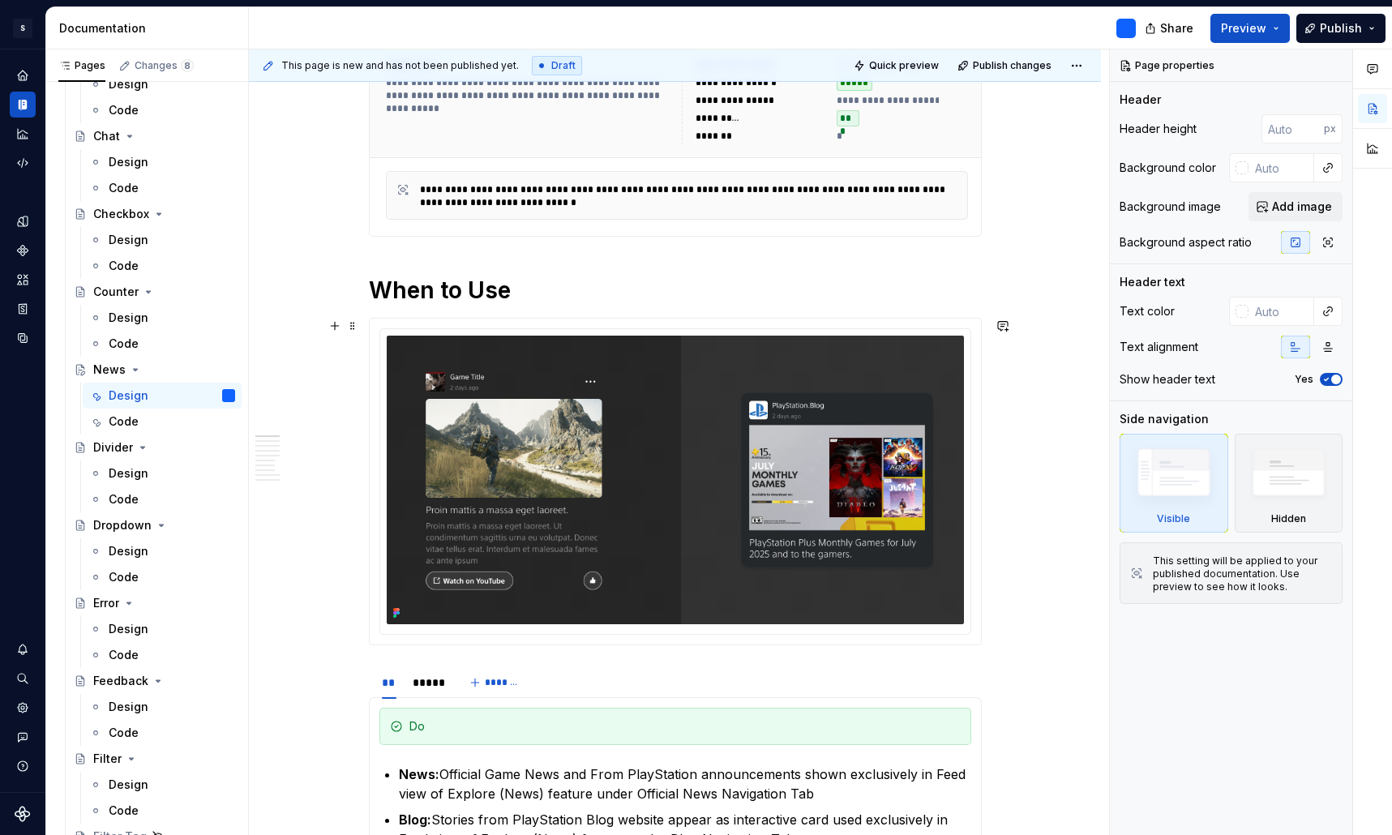
type textarea "*"
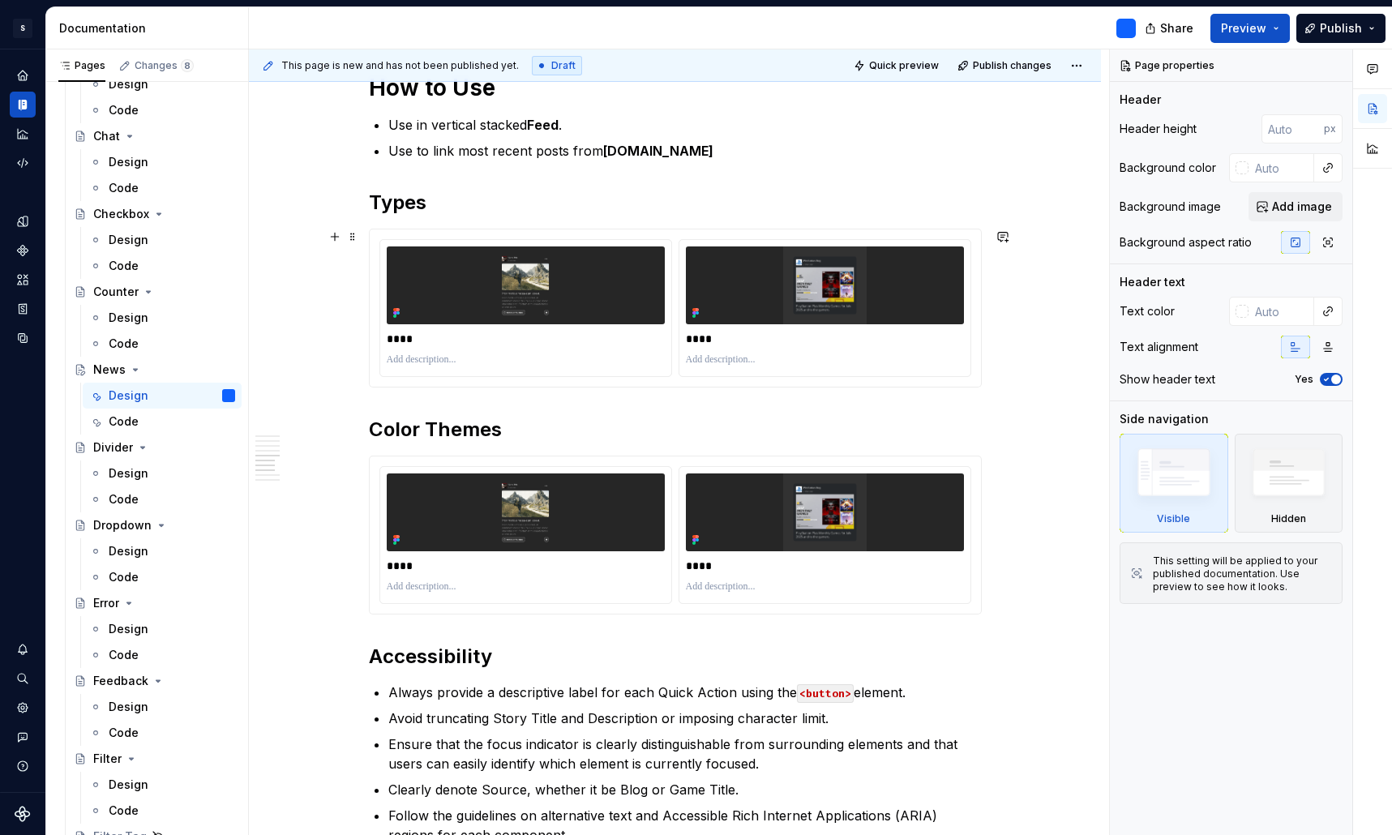
scroll to position [2190, 0]
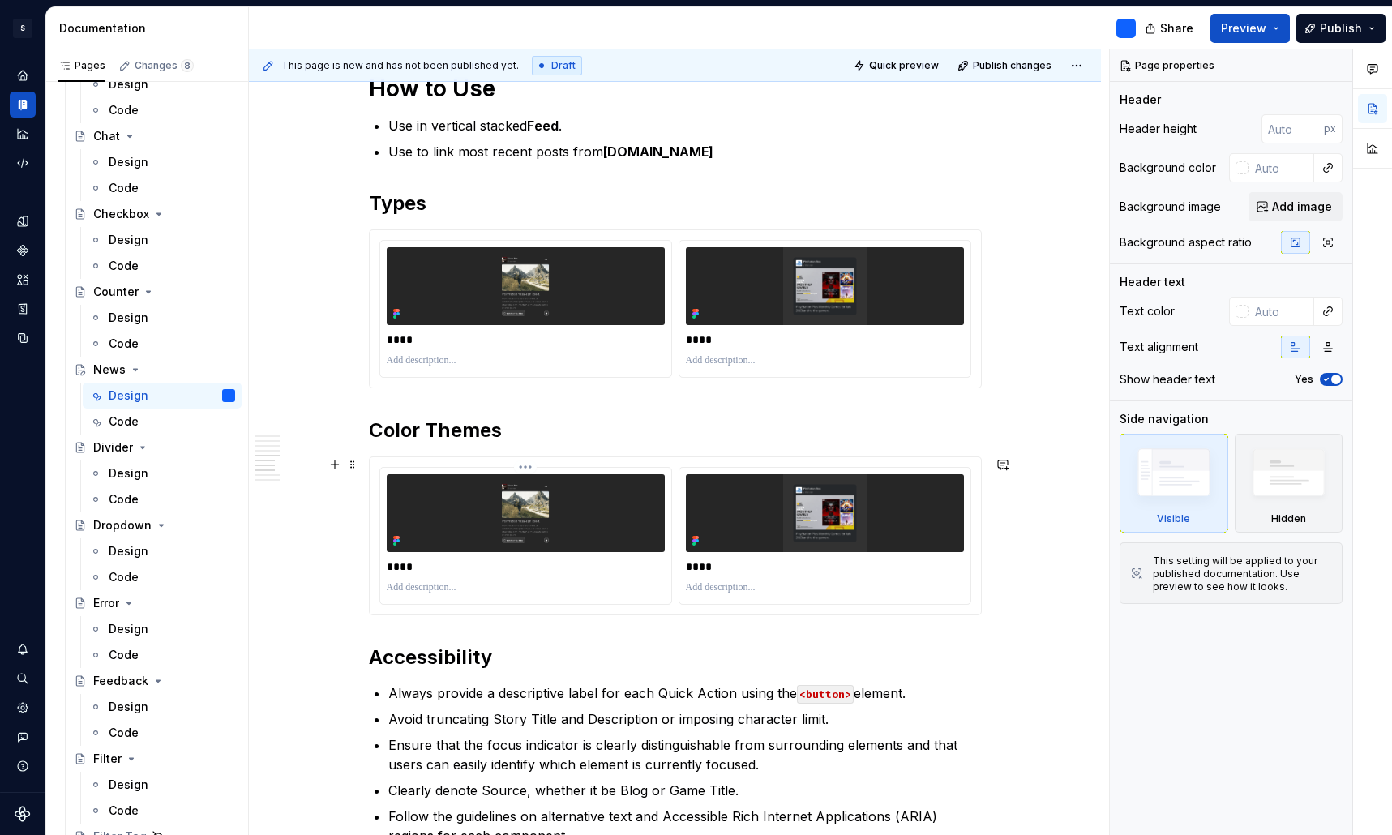
click at [417, 570] on p "****" at bounding box center [526, 566] width 278 height 16
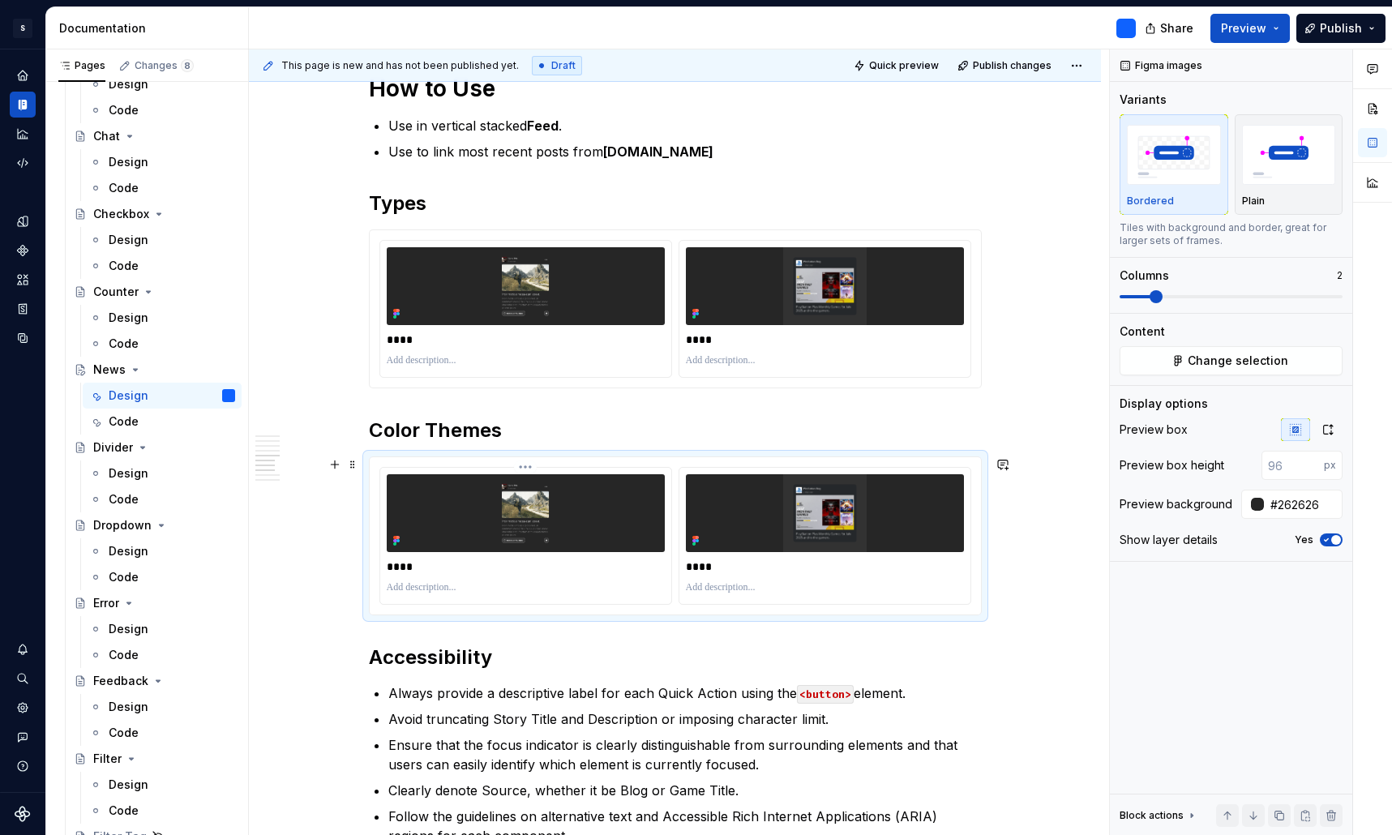
click at [410, 567] on p "****" at bounding box center [526, 566] width 278 height 16
click at [707, 570] on p "****" at bounding box center [825, 566] width 278 height 16
click at [528, 503] on img at bounding box center [526, 513] width 278 height 78
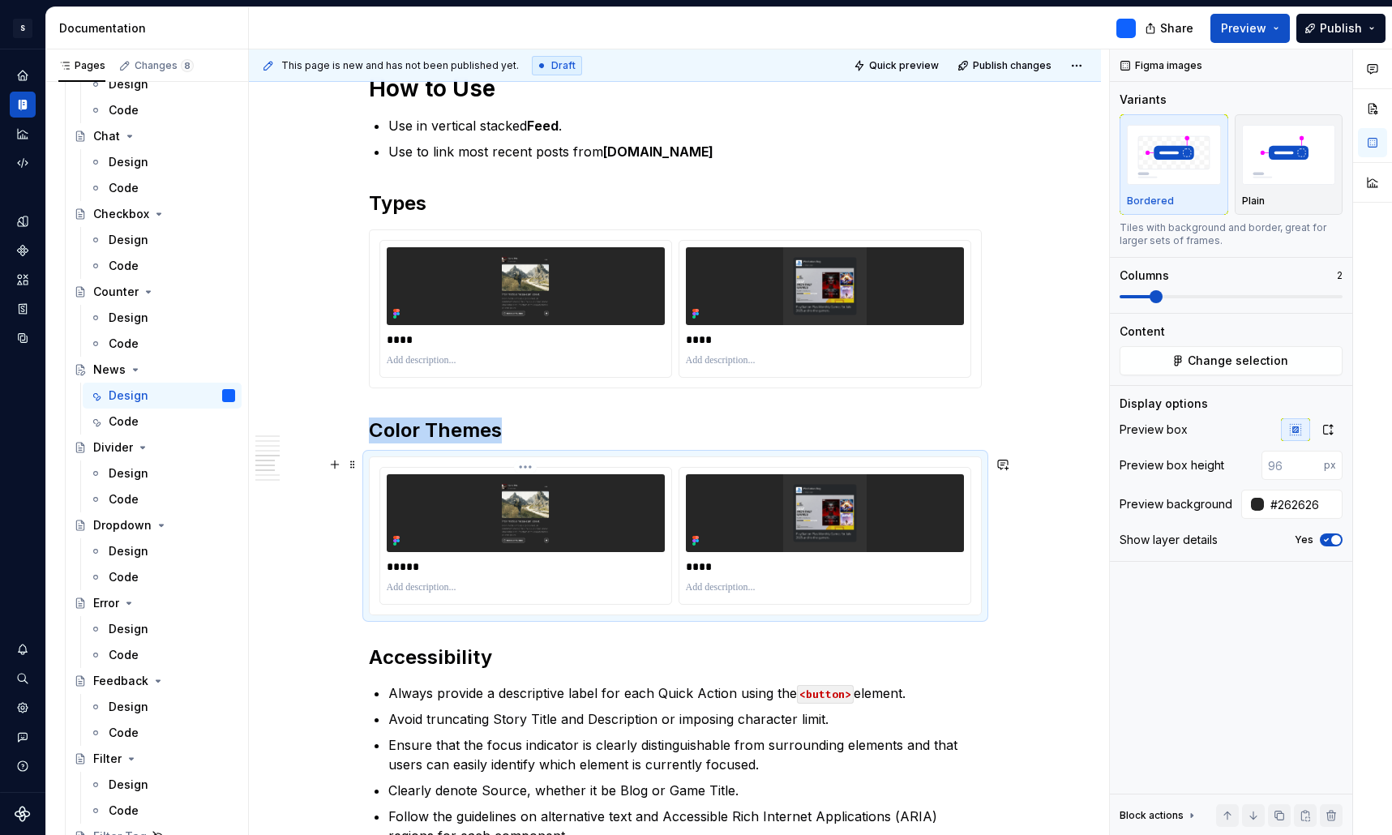
click at [633, 505] on img at bounding box center [526, 513] width 278 height 78
click at [1222, 359] on span "Change selection" at bounding box center [1238, 361] width 101 height 16
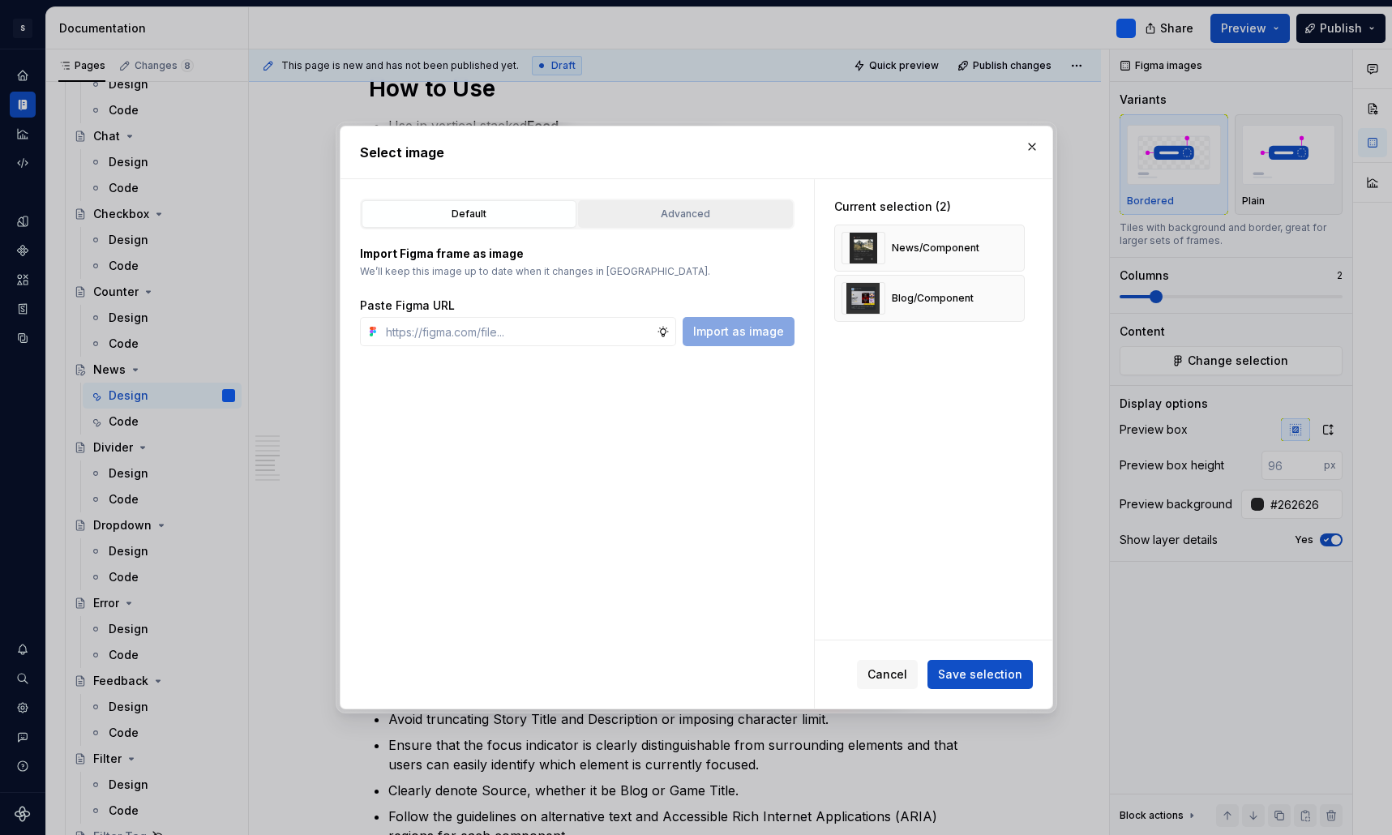
click at [735, 220] on div "Advanced" at bounding box center [685, 214] width 203 height 16
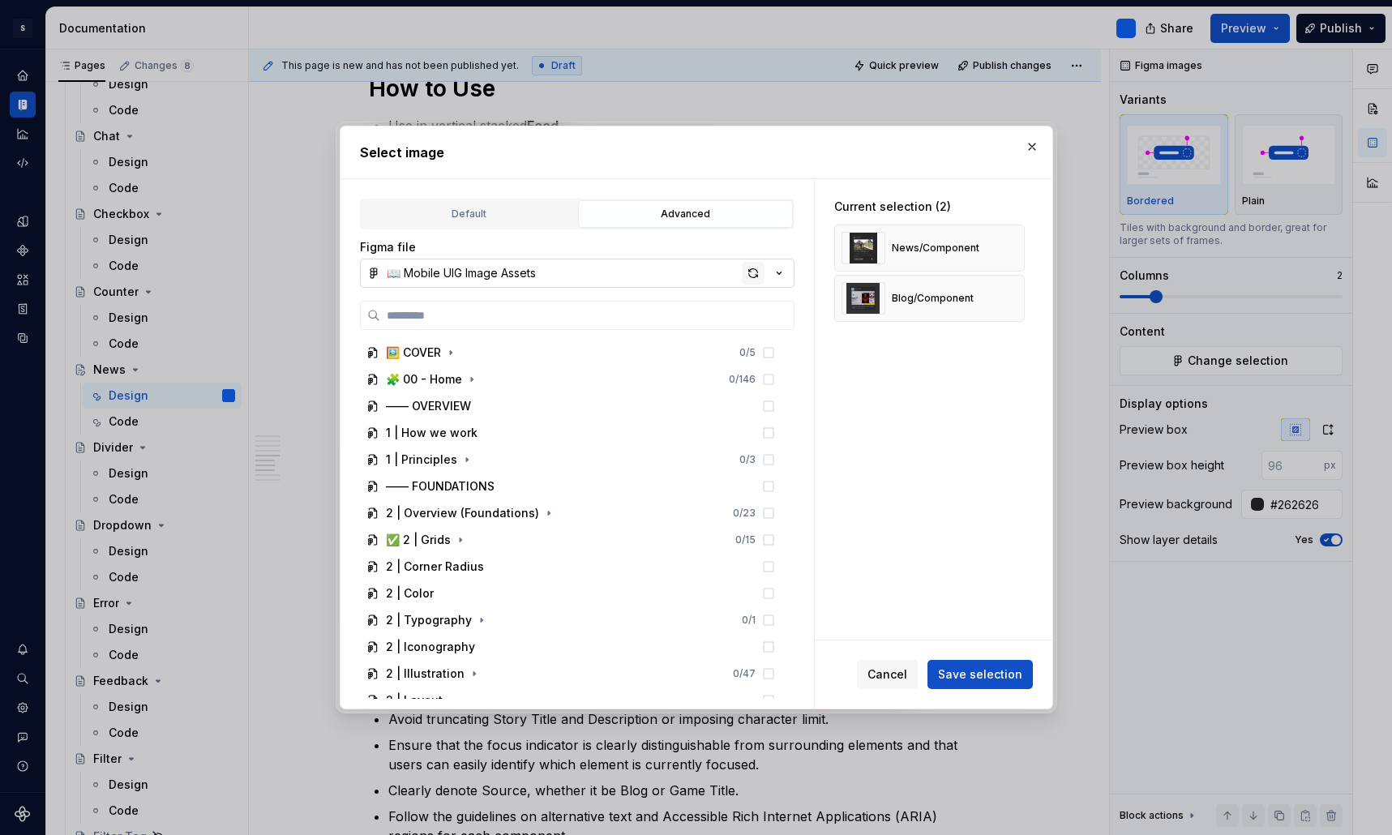
click at [759, 271] on div "button" at bounding box center [753, 273] width 23 height 23
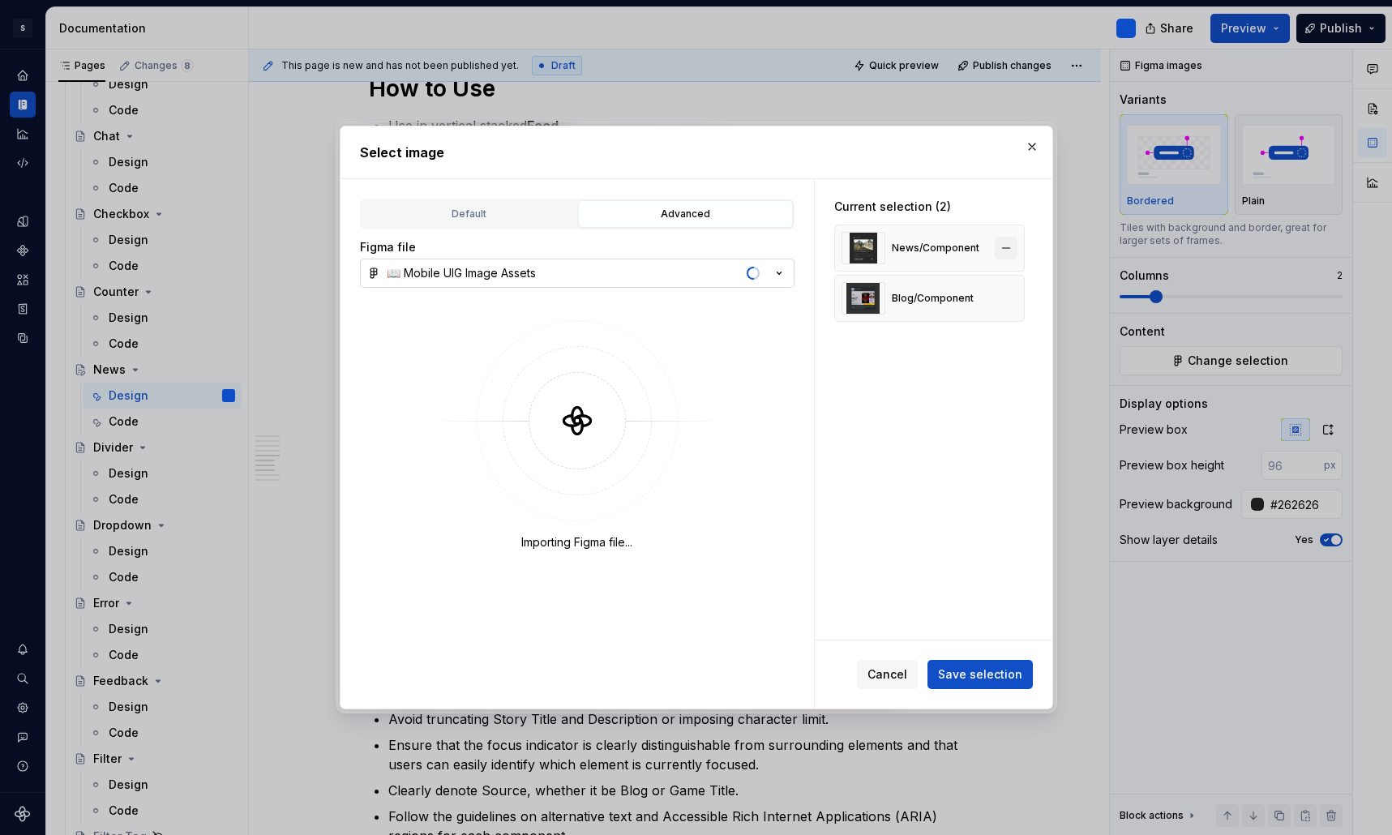
click at [1016, 246] on button "button" at bounding box center [1006, 248] width 23 height 23
click at [1016, 250] on button "button" at bounding box center [1006, 248] width 23 height 23
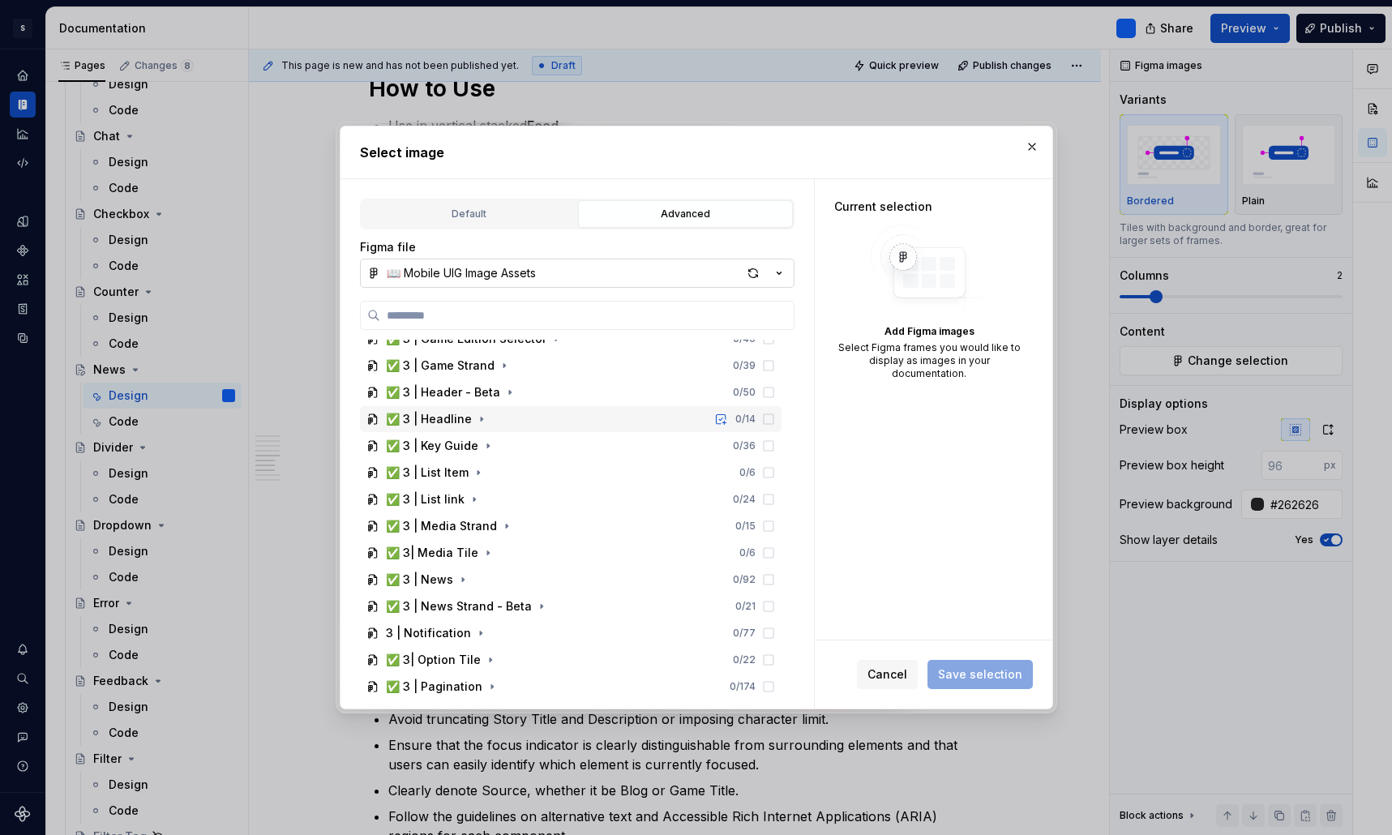
scroll to position [978, 0]
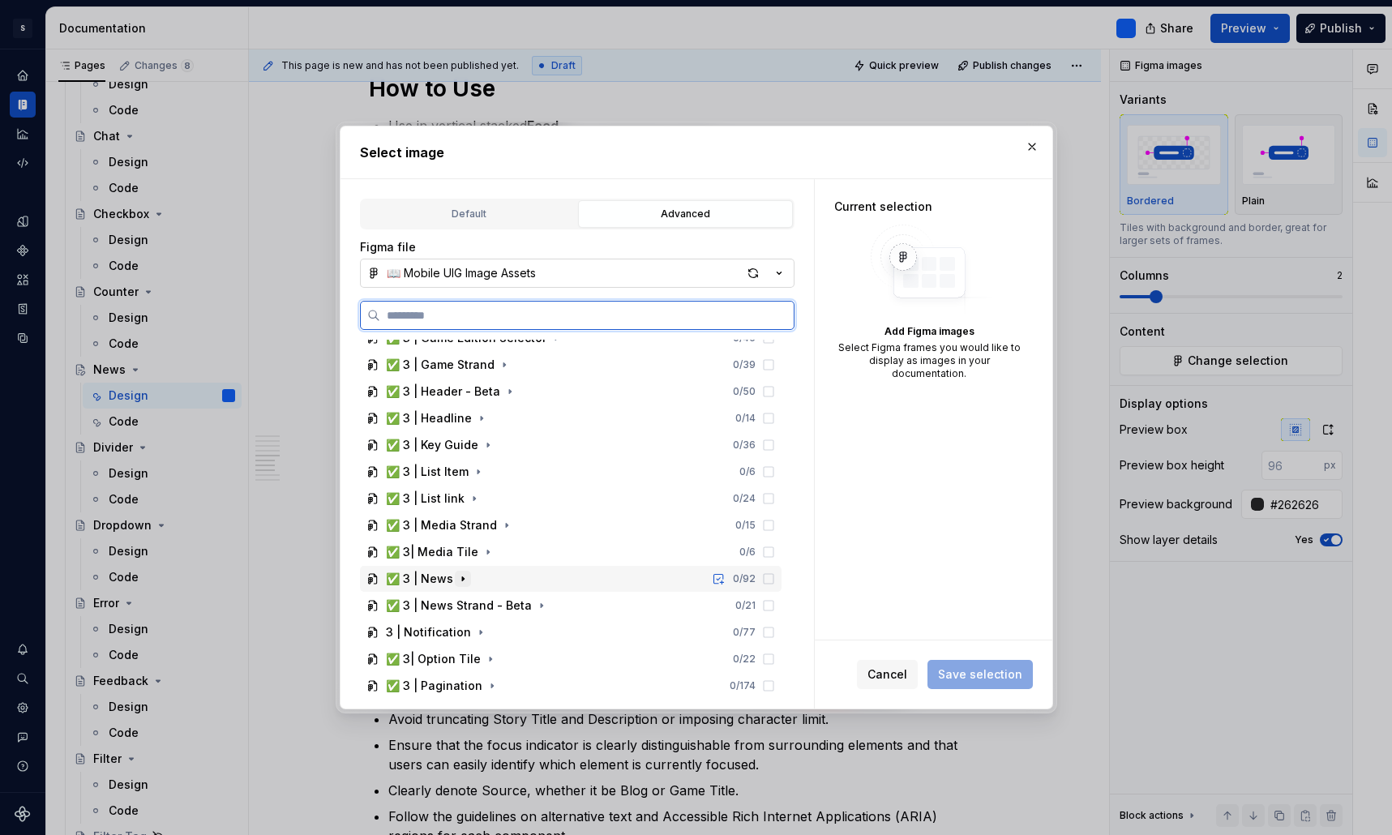
click at [462, 580] on icon "button" at bounding box center [463, 579] width 2 height 4
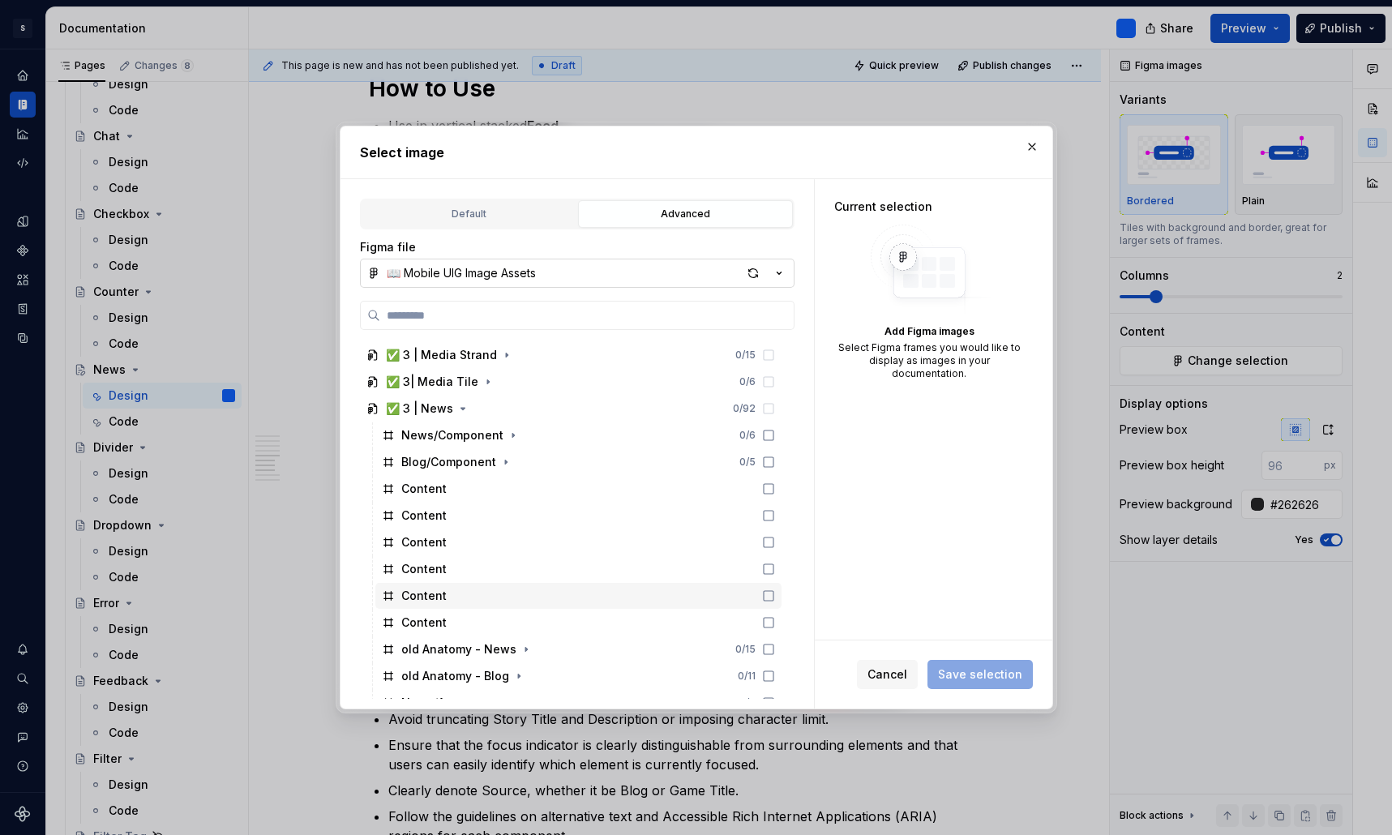
scroll to position [1123, 0]
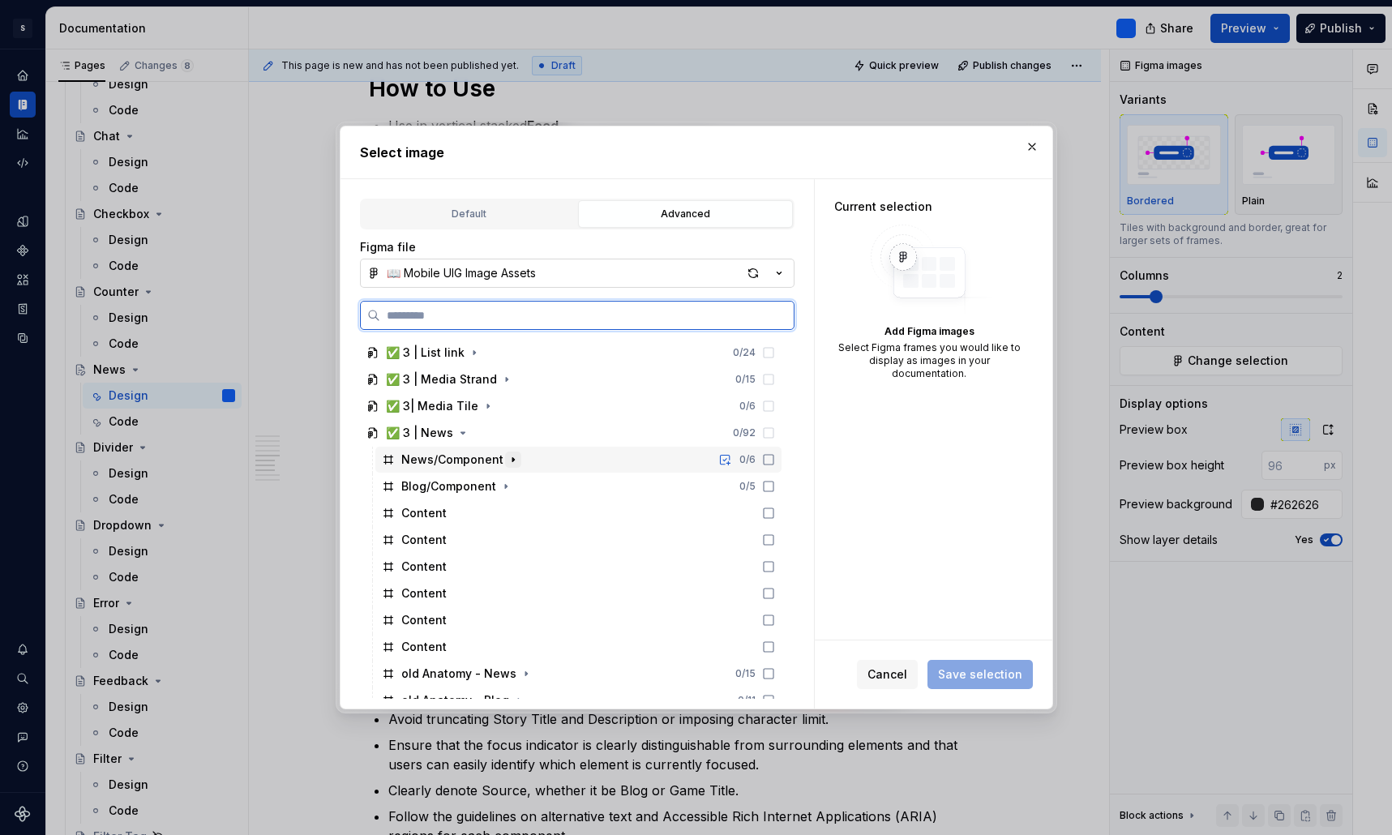
click at [512, 460] on icon "button" at bounding box center [513, 459] width 13 height 13
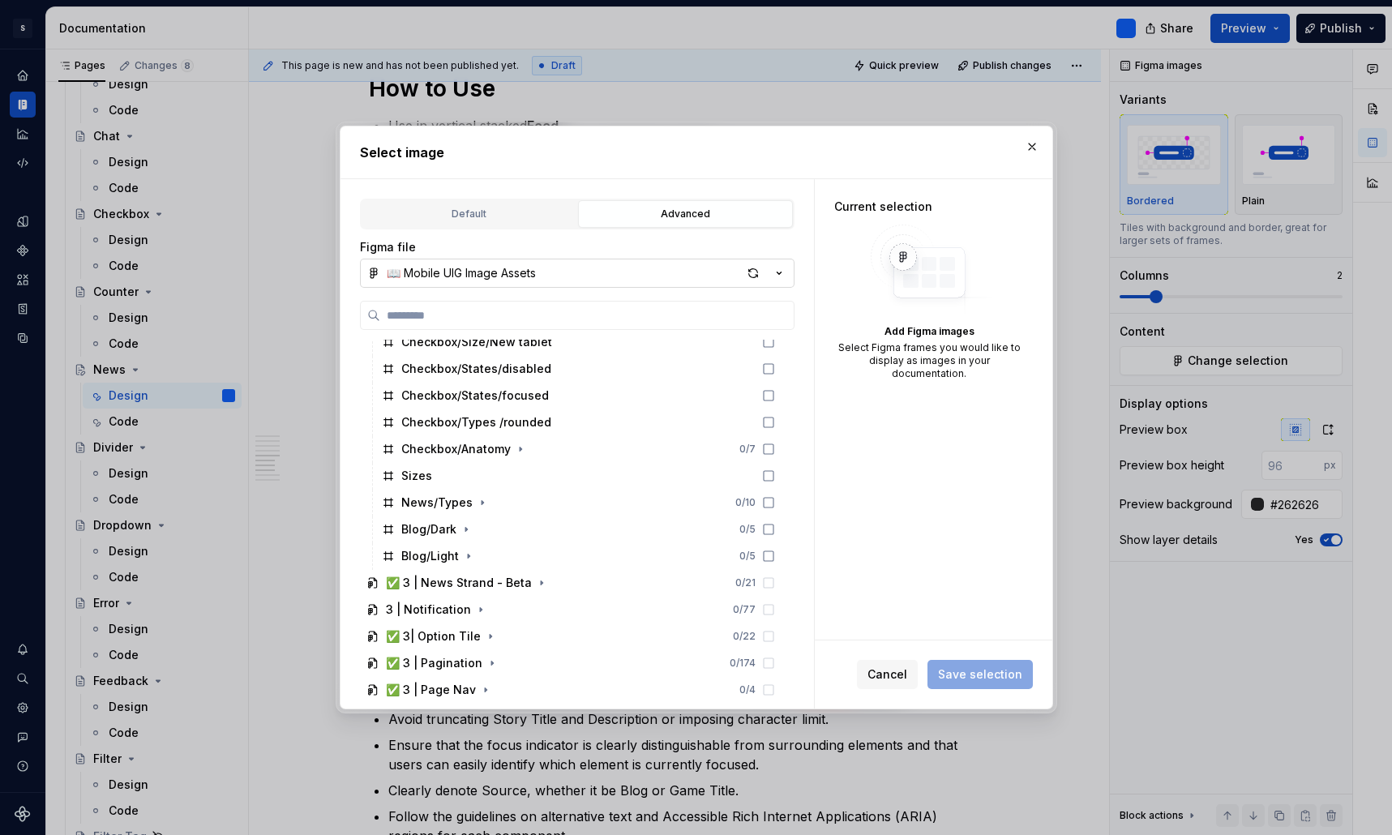
scroll to position [1727, 0]
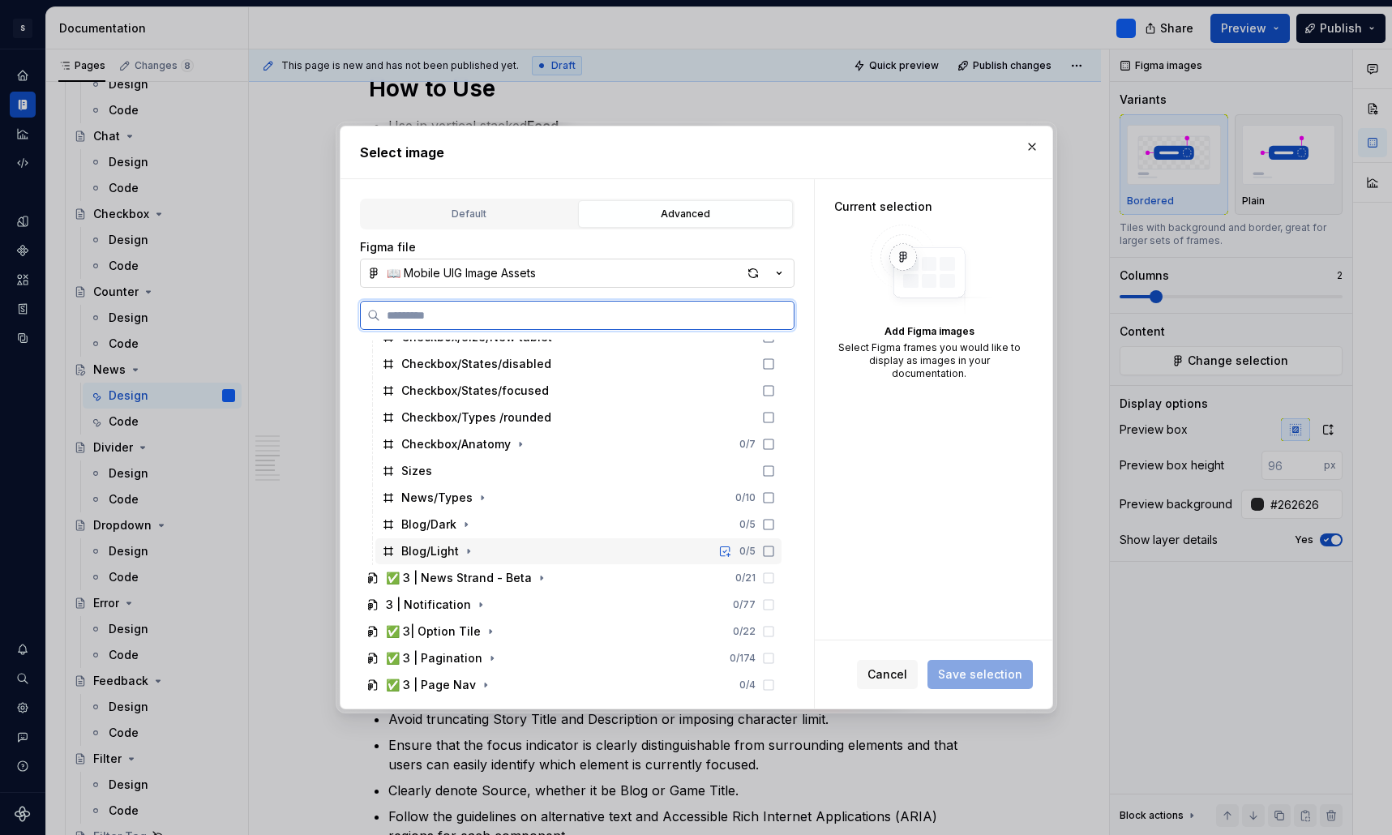
click at [442, 546] on div "Blog/Light" at bounding box center [430, 551] width 58 height 16
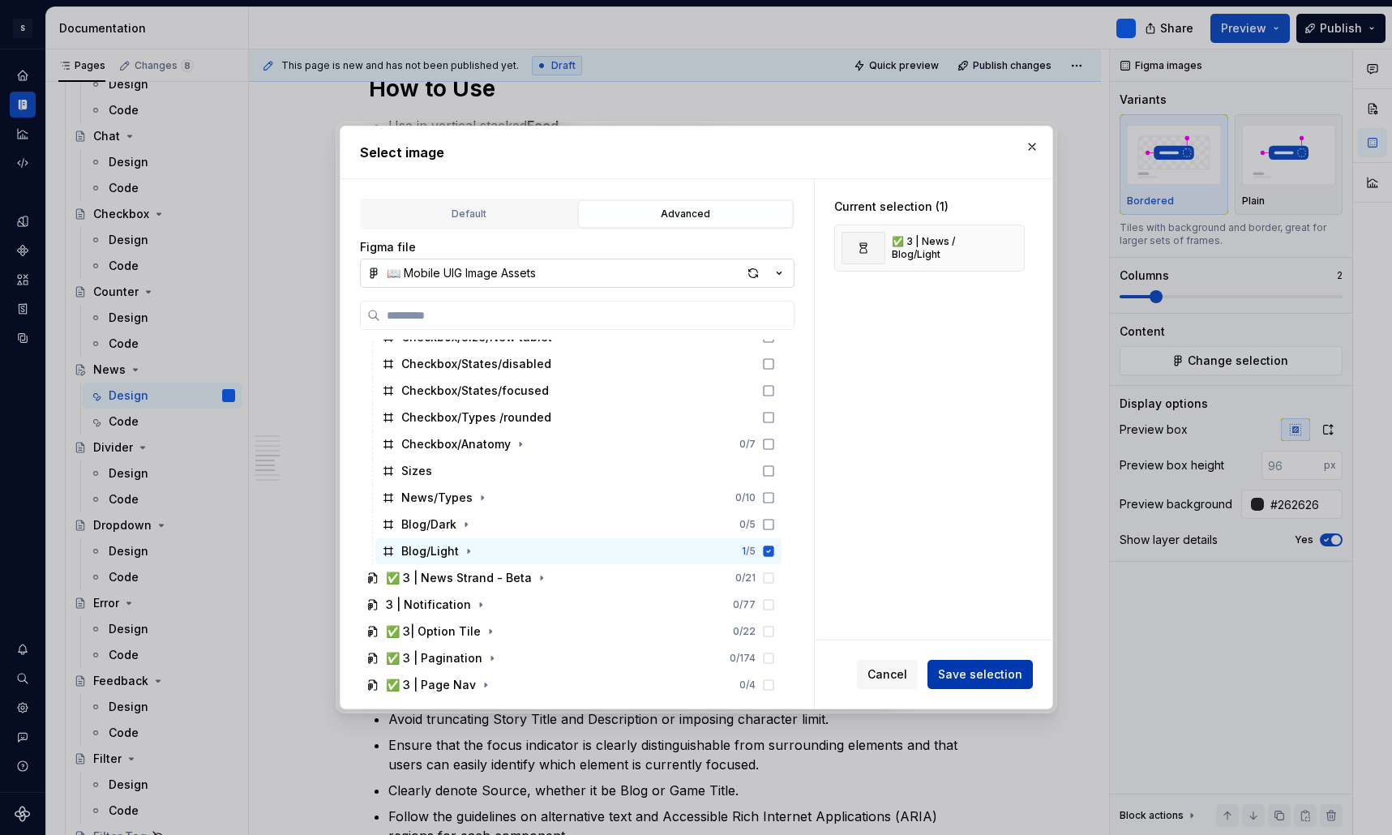
click at [985, 670] on span "Save selection" at bounding box center [980, 674] width 84 height 16
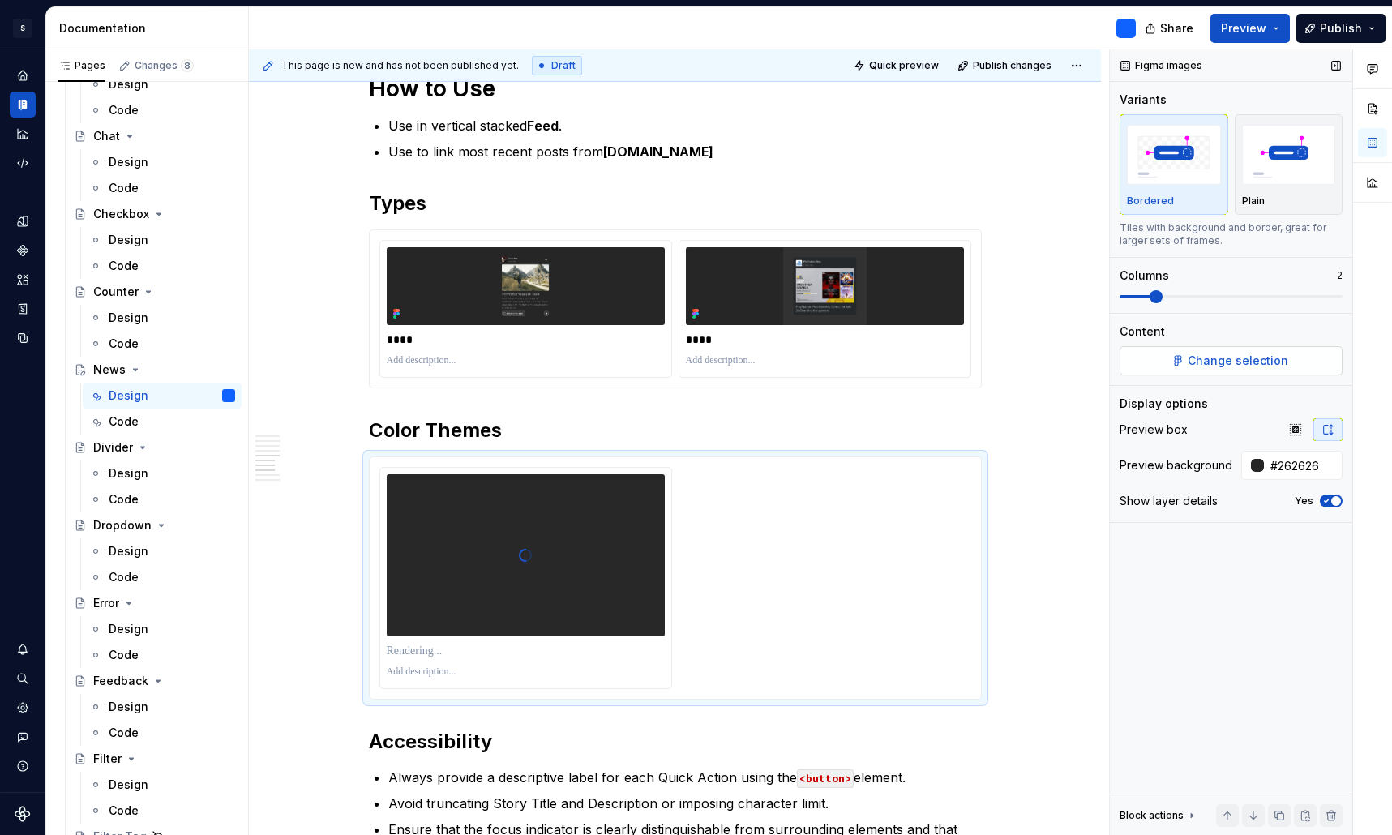
click at [1280, 357] on span "Change selection" at bounding box center [1238, 361] width 101 height 16
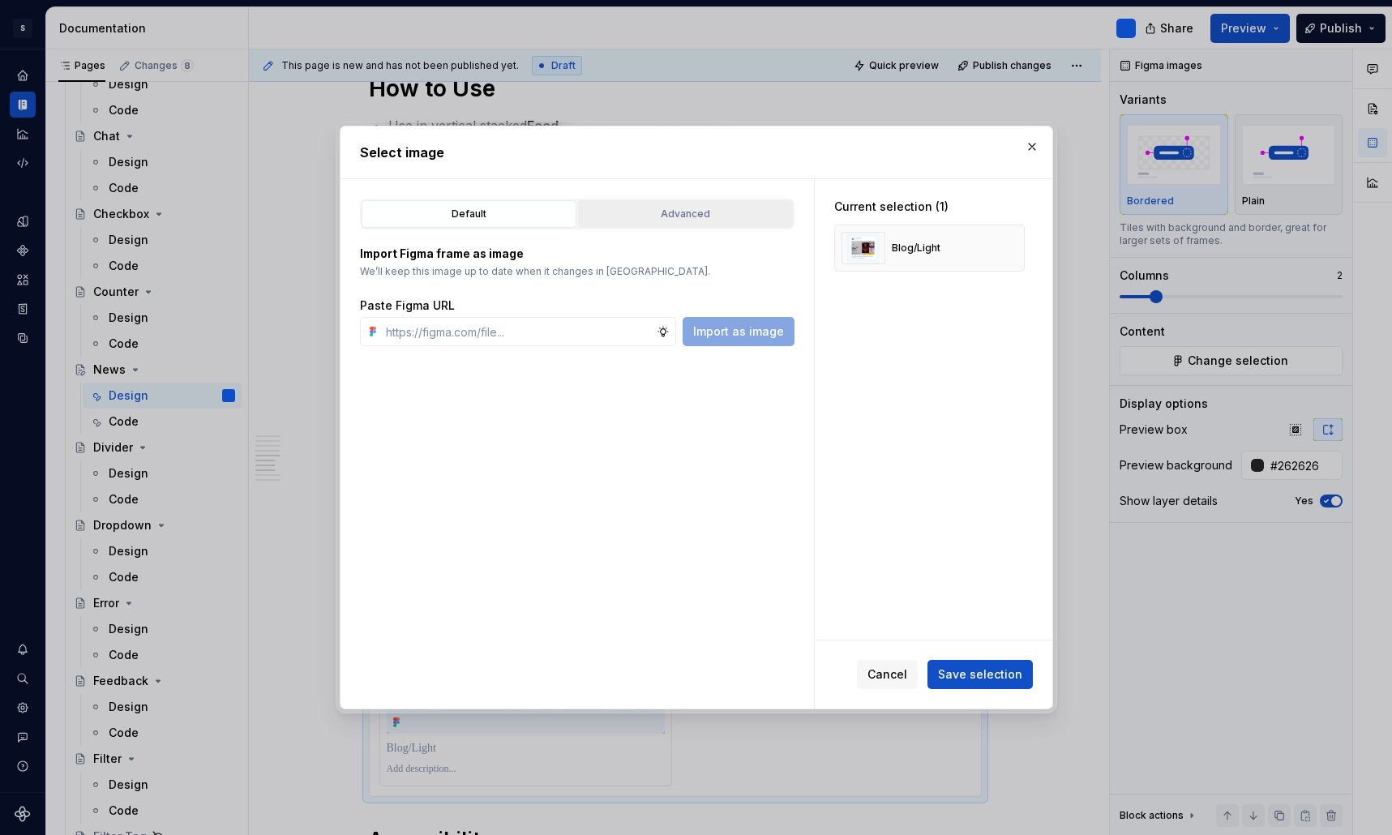
click at [655, 214] on div "Advanced" at bounding box center [685, 214] width 203 height 16
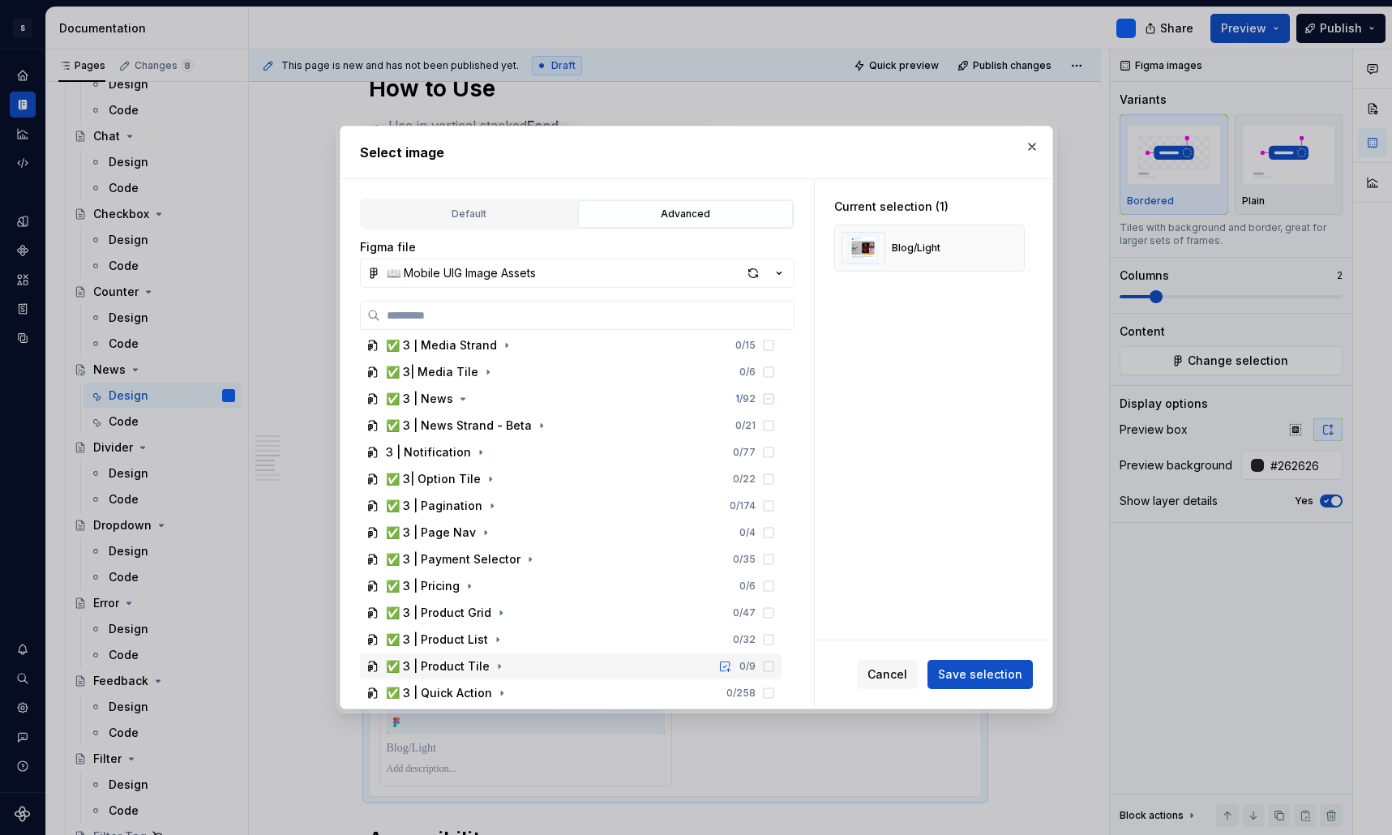
scroll to position [1148, 0]
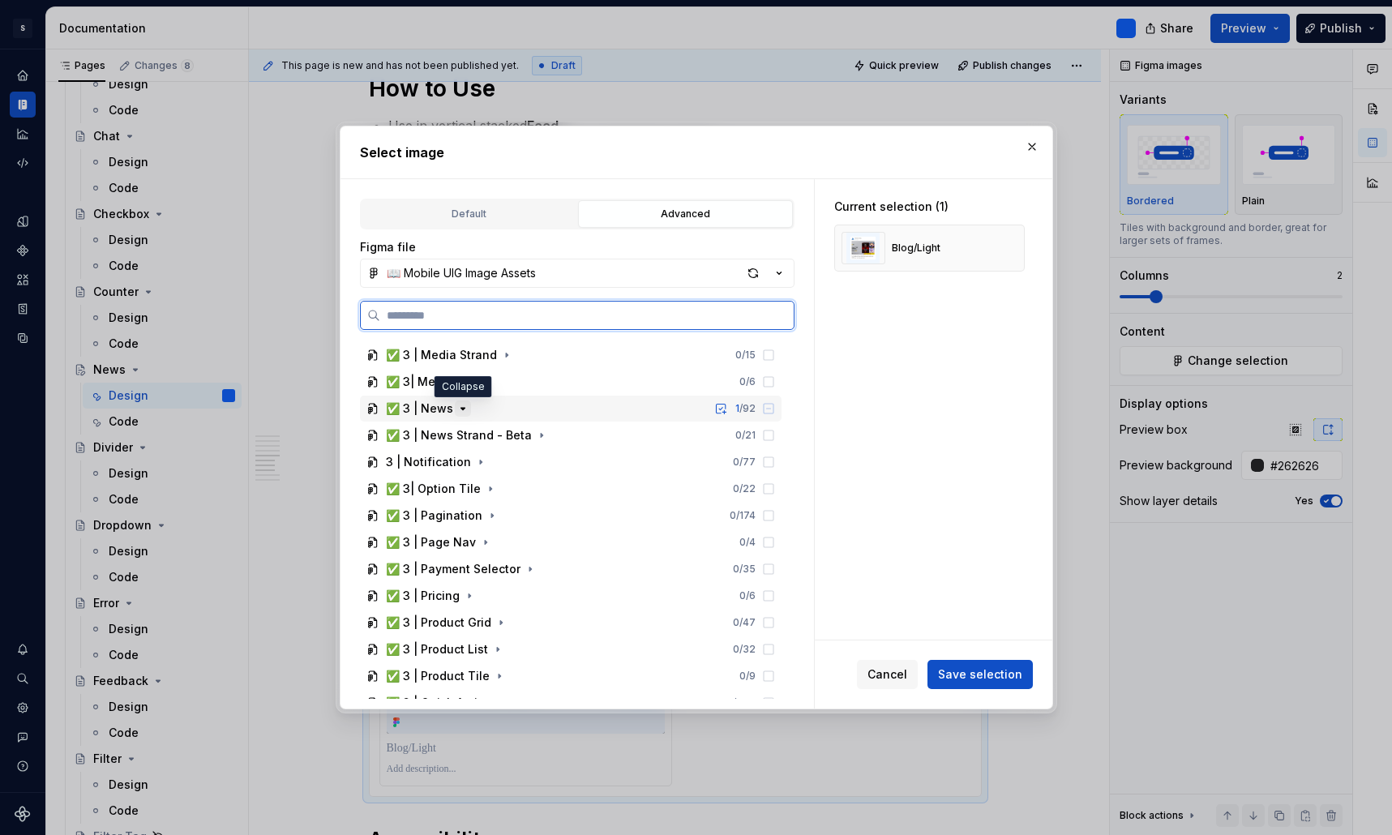
click at [461, 409] on icon "button" at bounding box center [462, 409] width 4 height 2
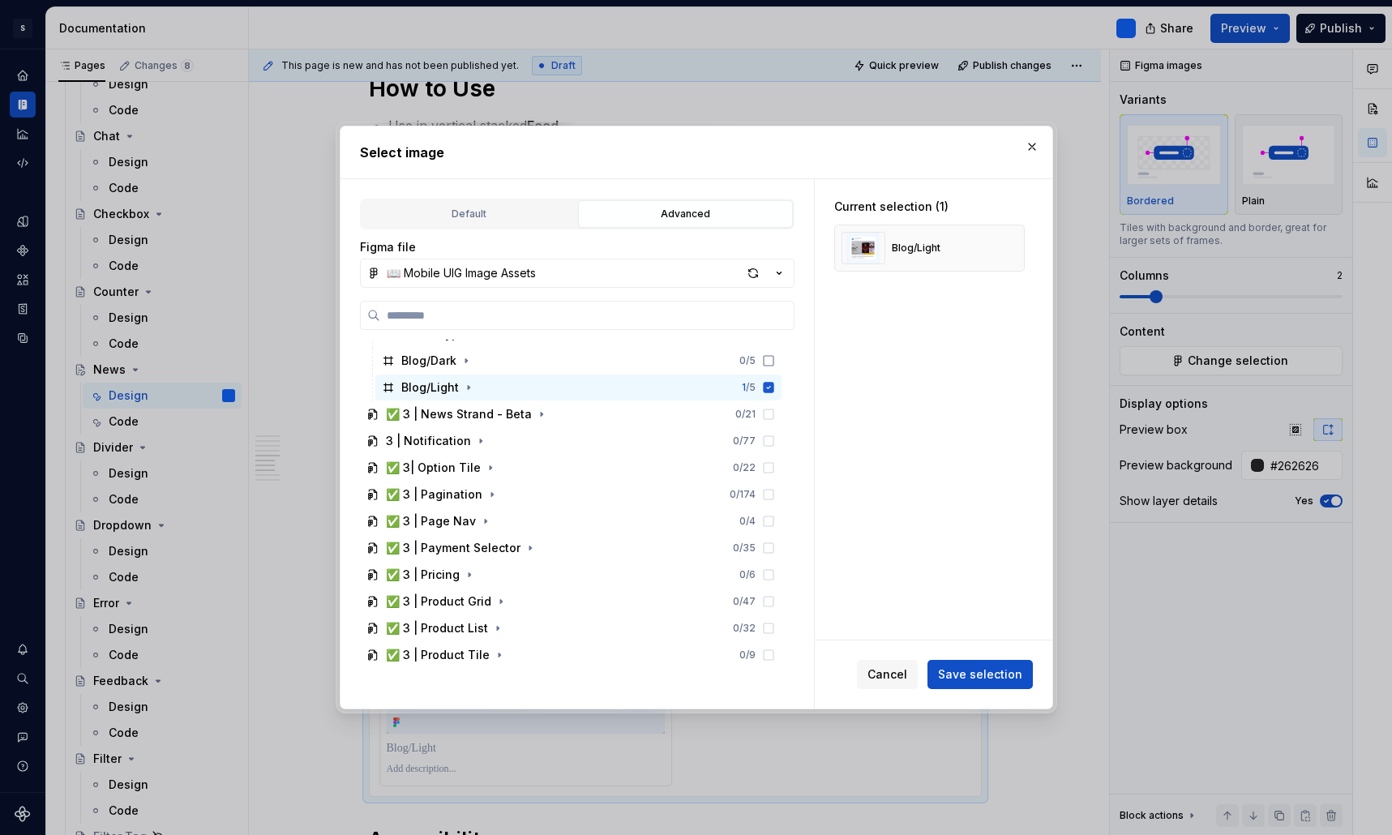
scroll to position [1838, 0]
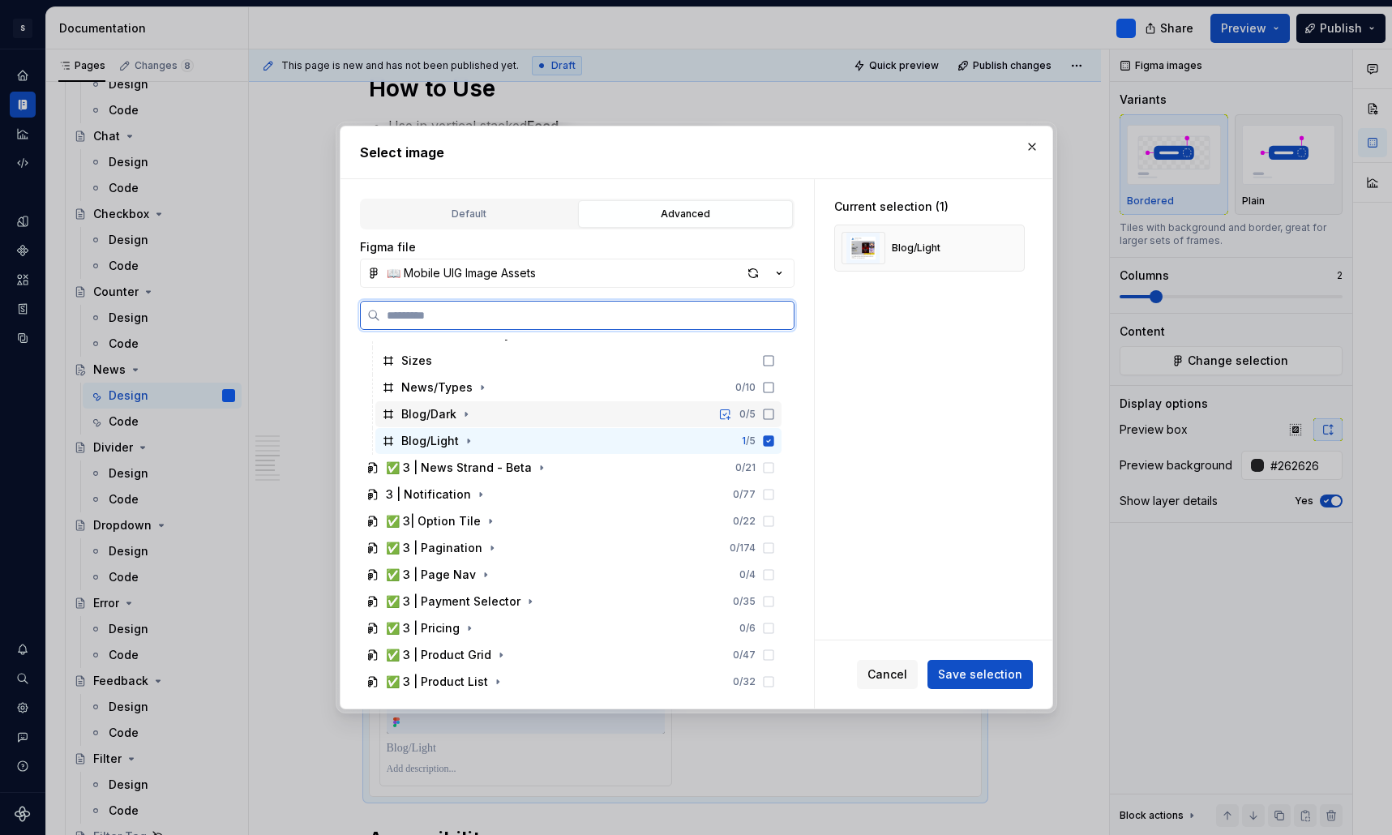
click at [775, 413] on icon at bounding box center [768, 414] width 13 height 13
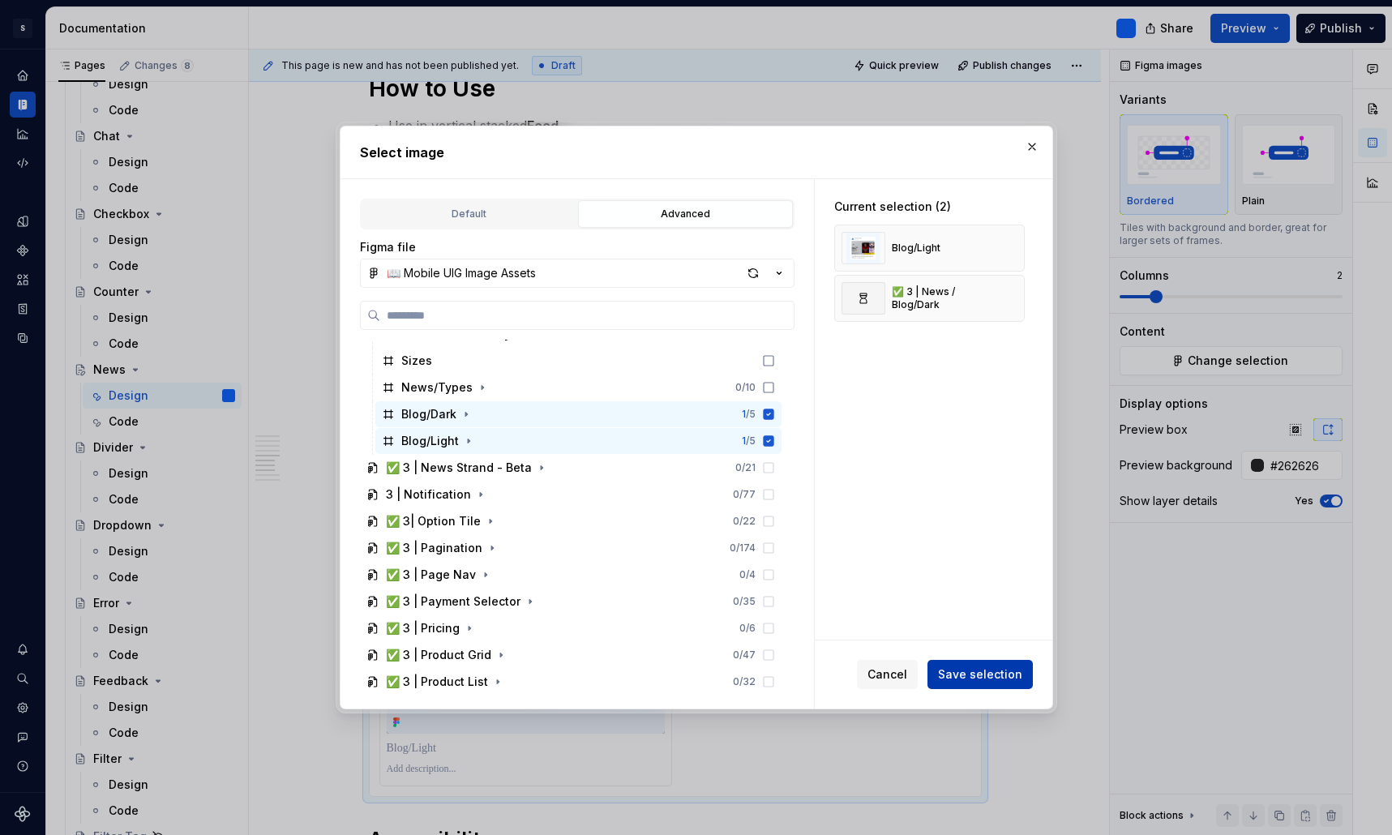
click at [978, 670] on span "Save selection" at bounding box center [980, 674] width 84 height 16
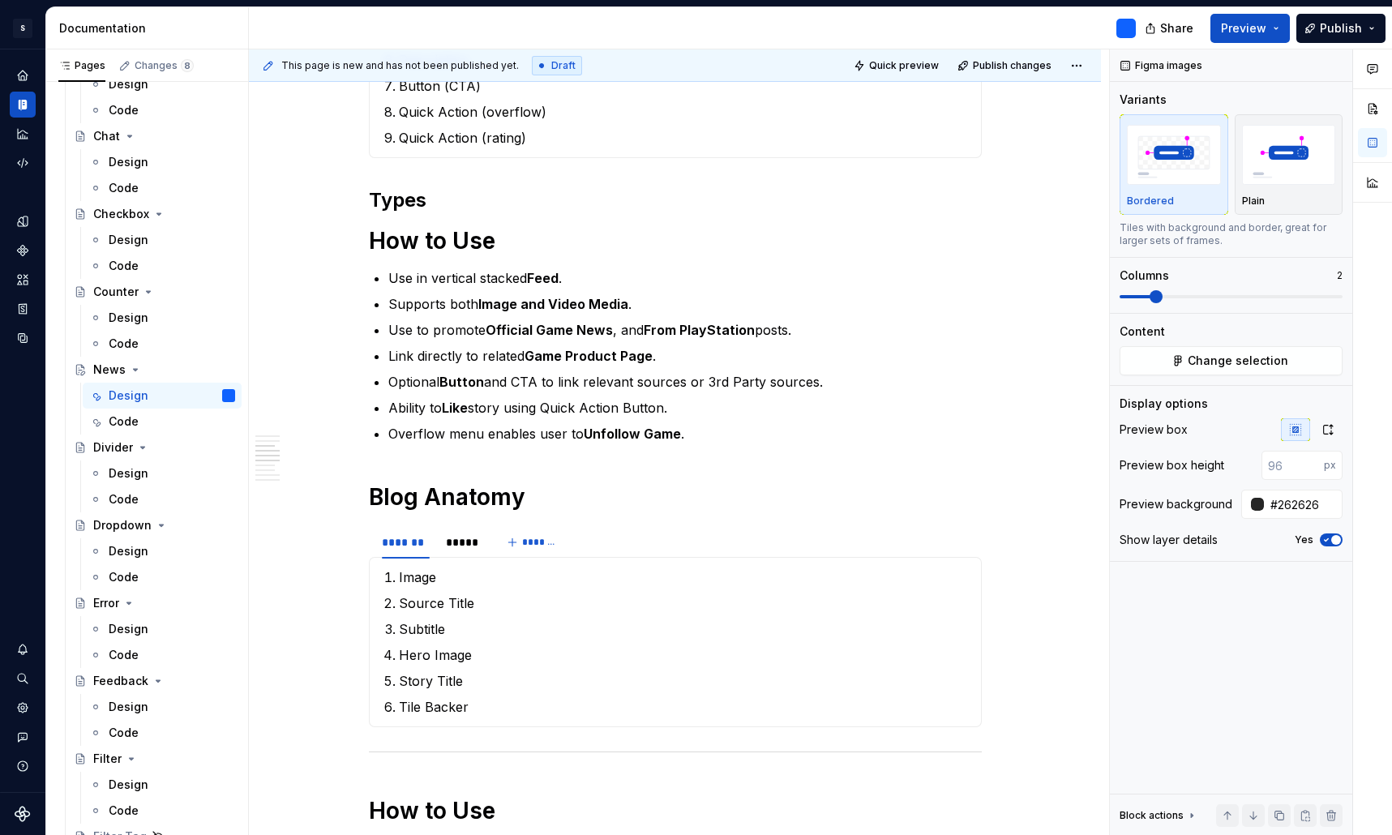
scroll to position [1446, 0]
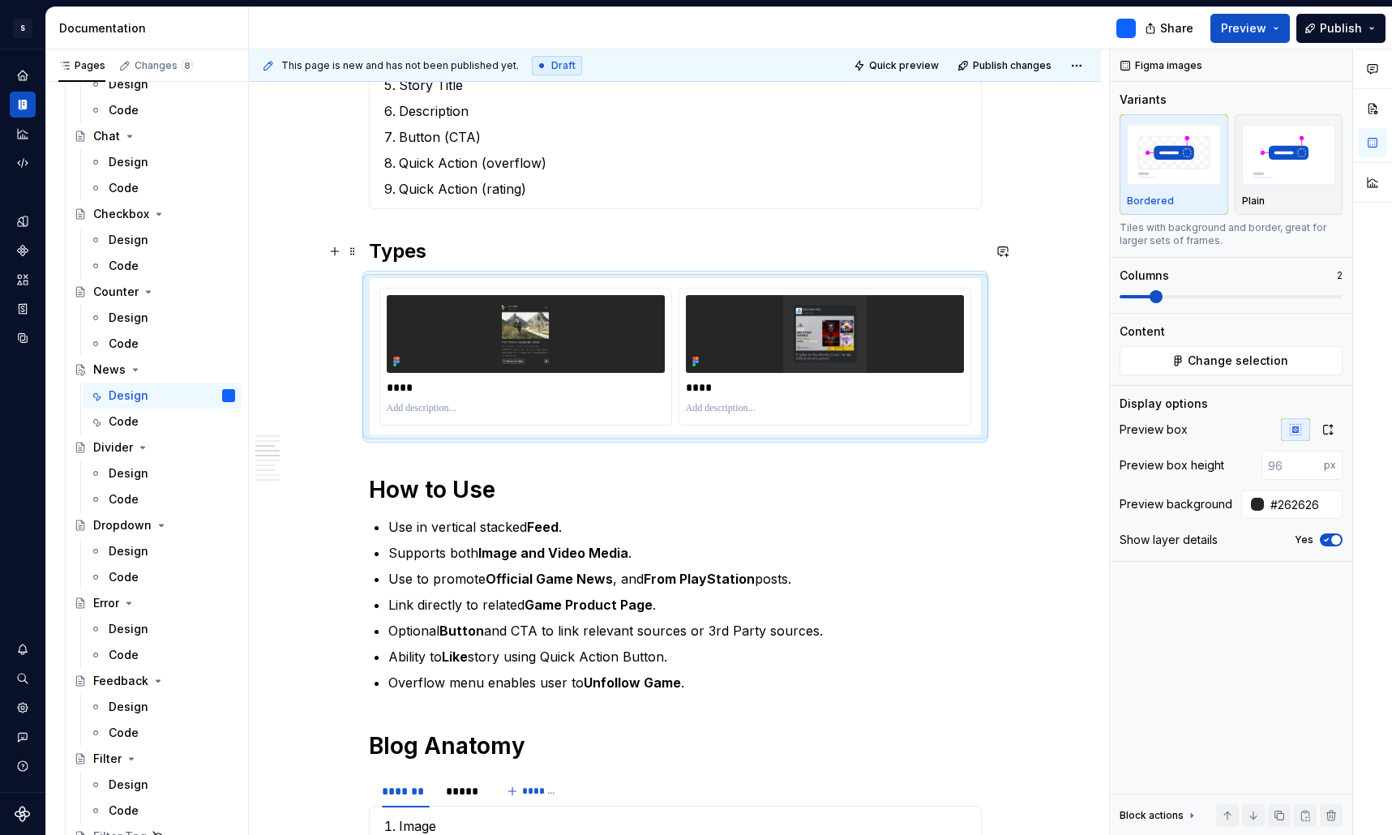
click at [408, 249] on h2 "Types" at bounding box center [675, 251] width 613 height 26
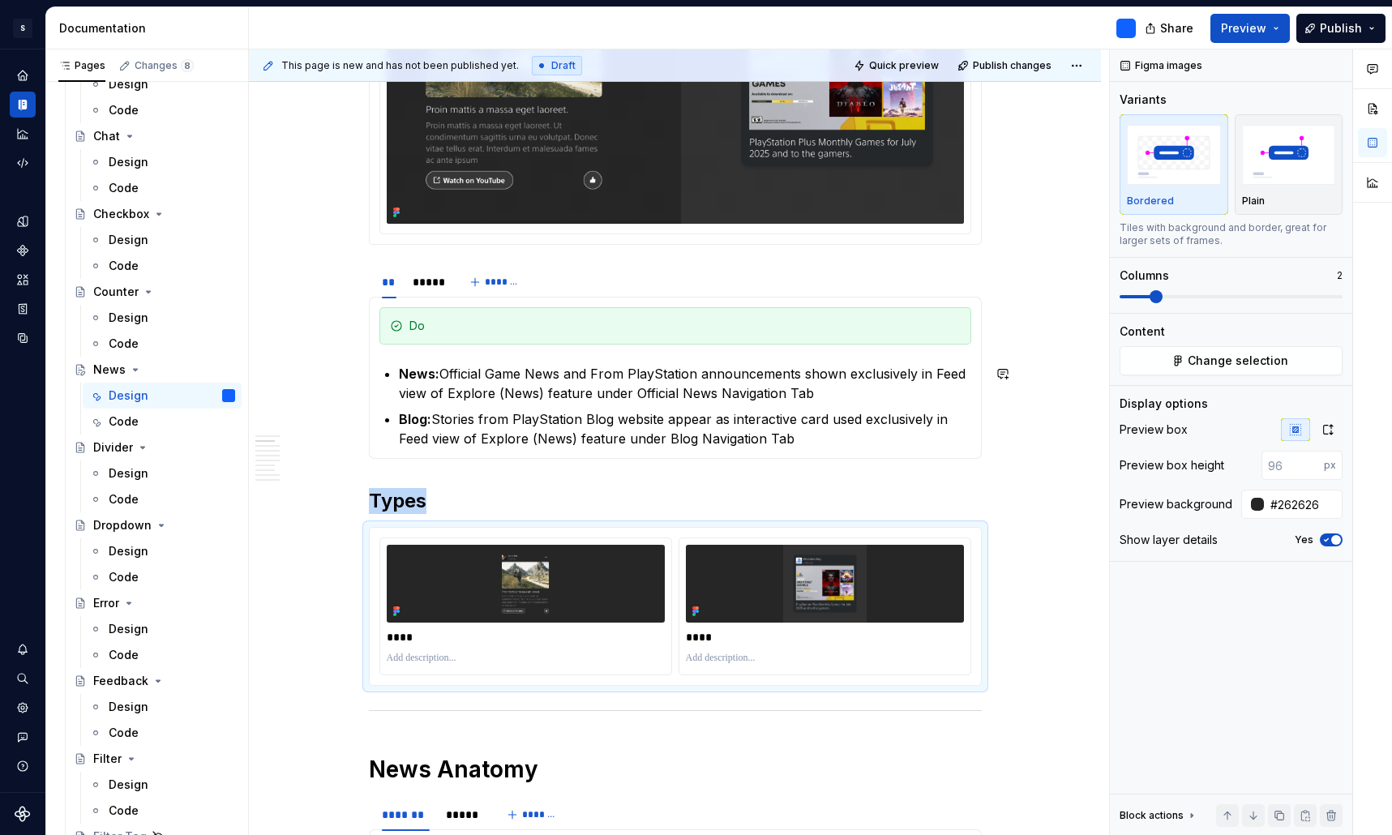
scroll to position [577, 0]
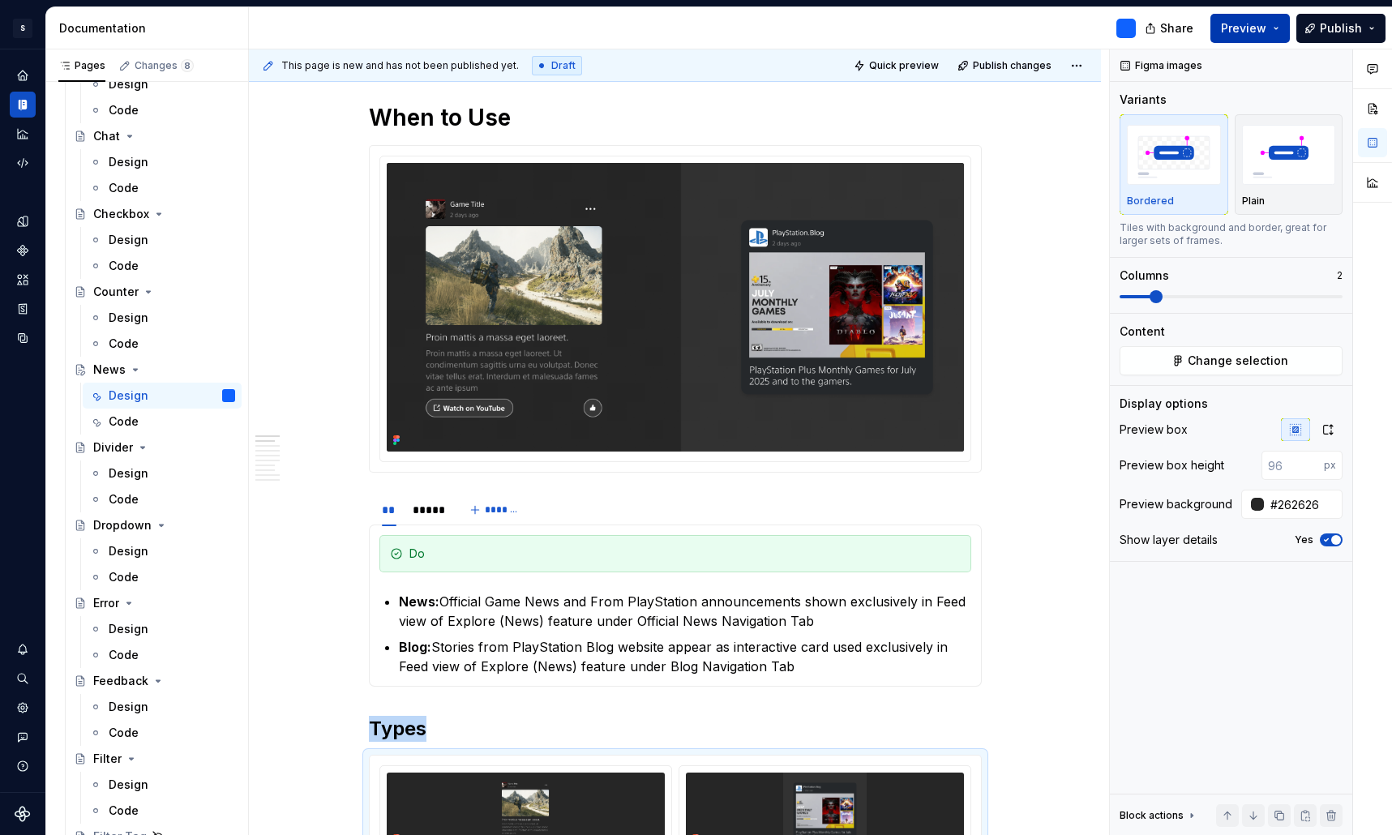
click at [1277, 28] on button "Preview" at bounding box center [1249, 28] width 79 height 29
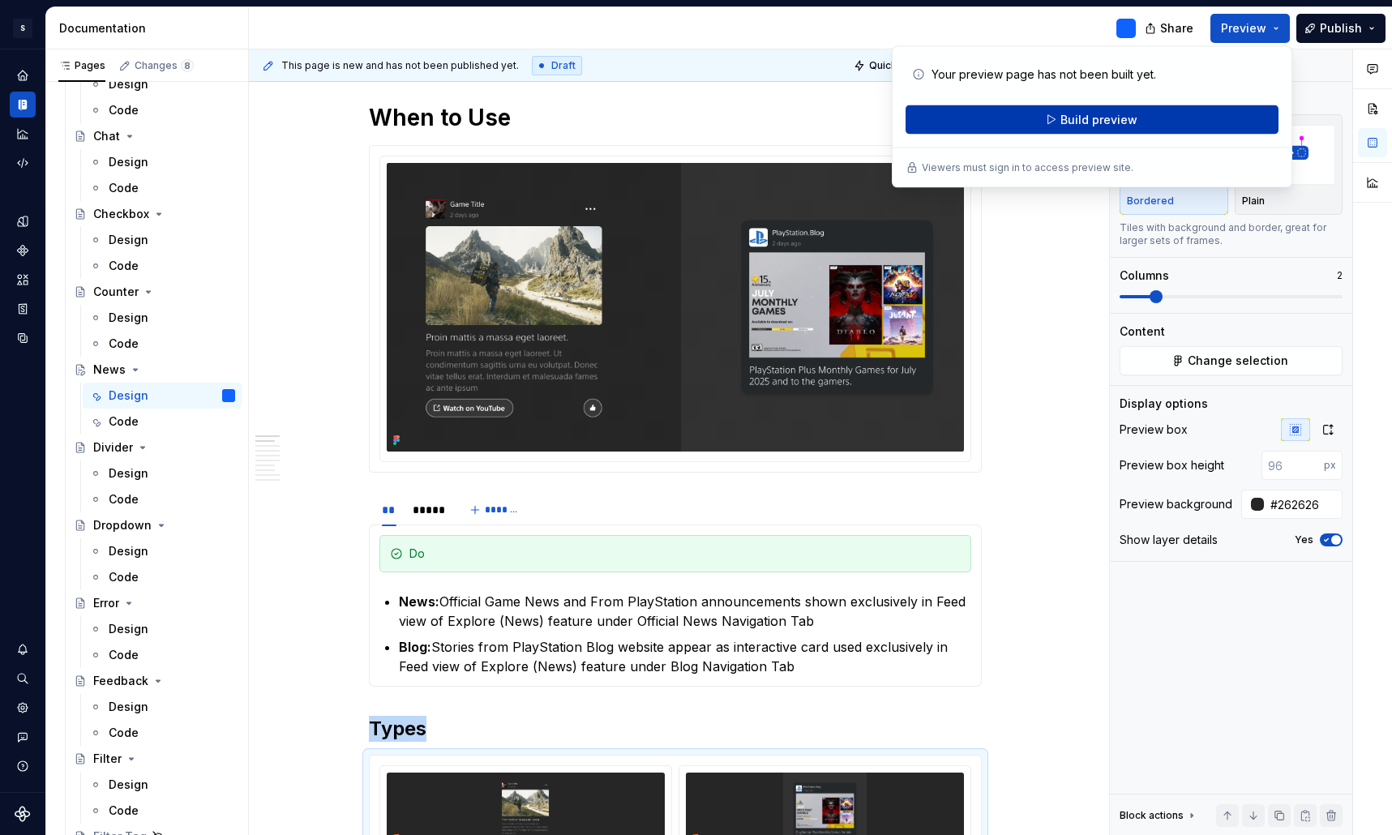
click at [1122, 120] on span "Build preview" at bounding box center [1098, 120] width 77 height 16
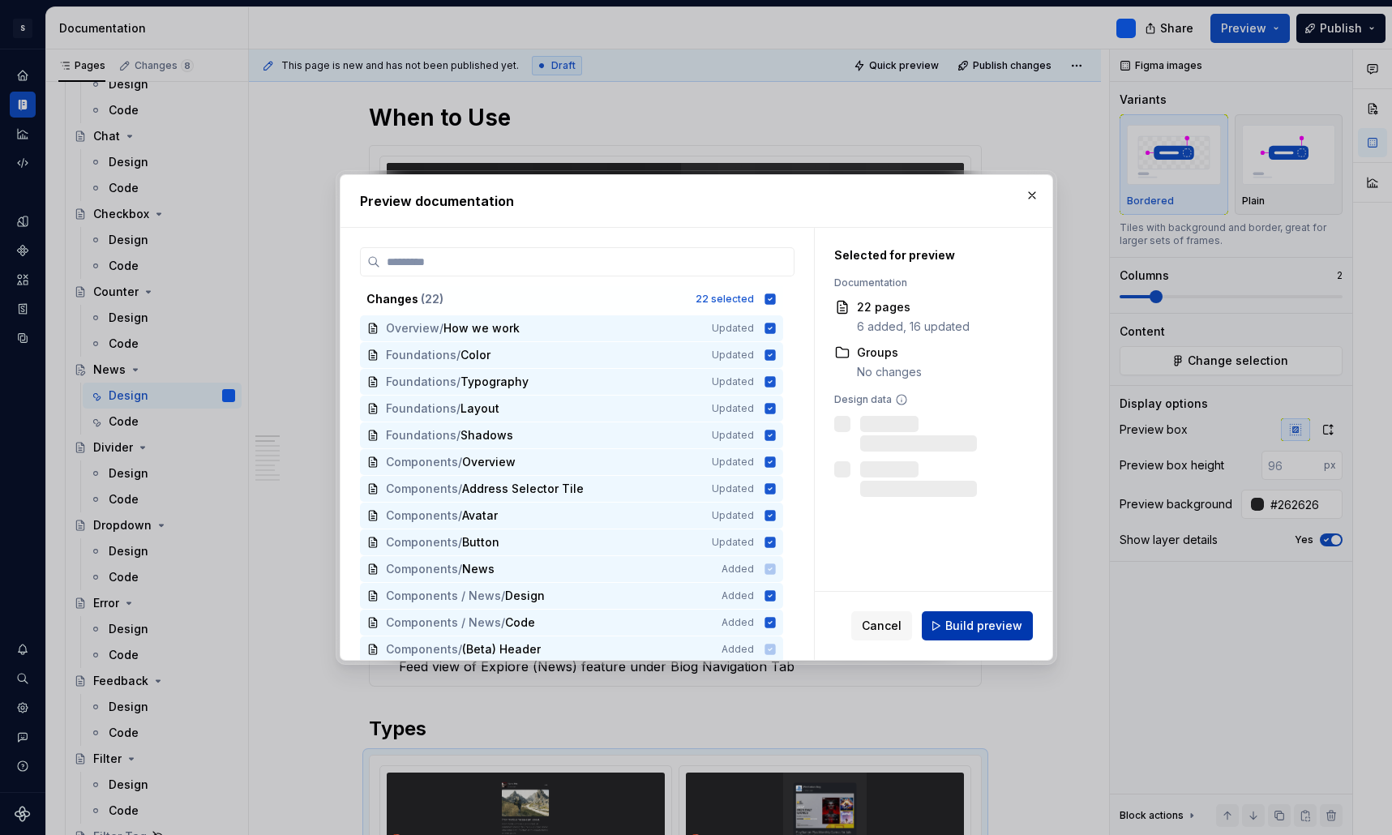
click at [1003, 631] on span "Build preview" at bounding box center [983, 626] width 77 height 16
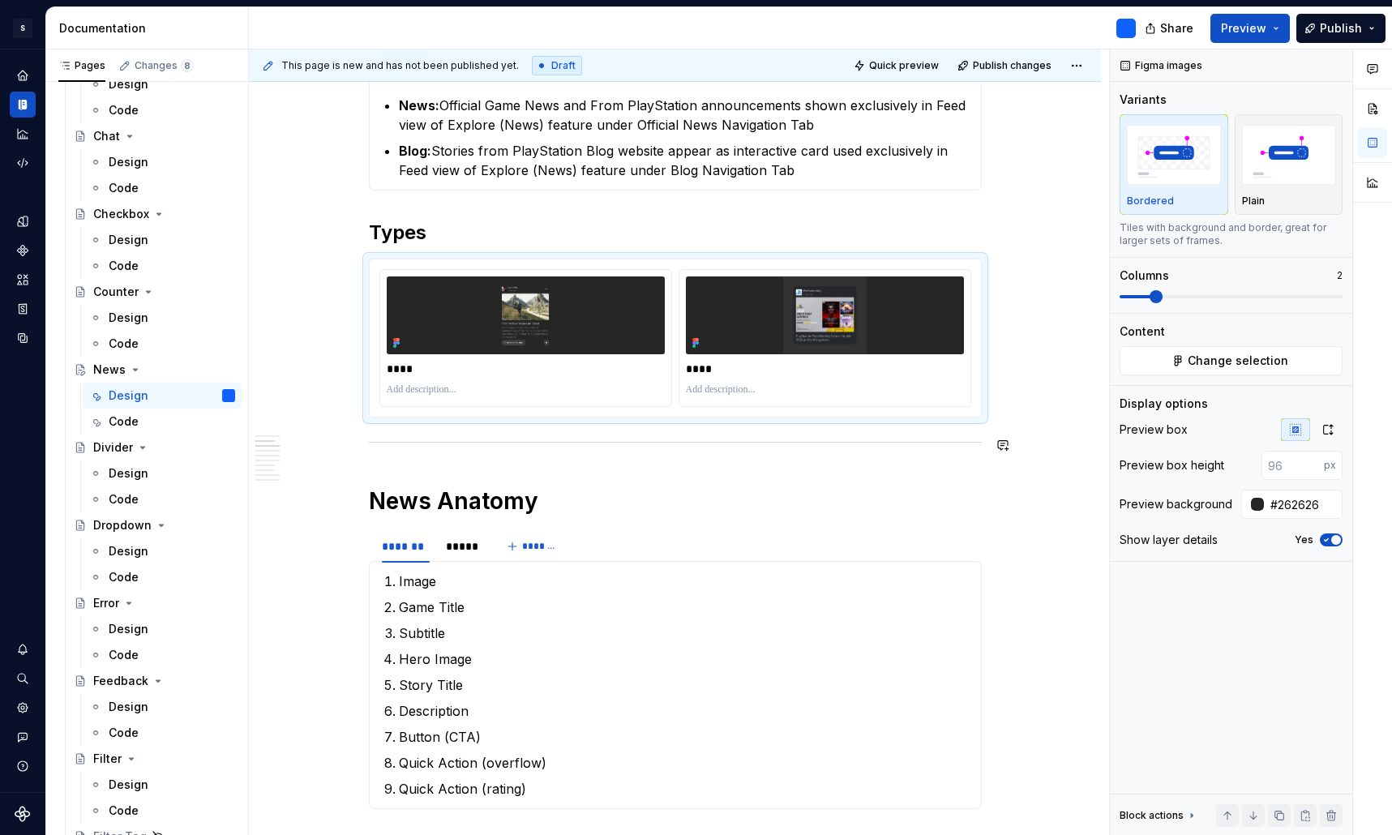
scroll to position [1081, 0]
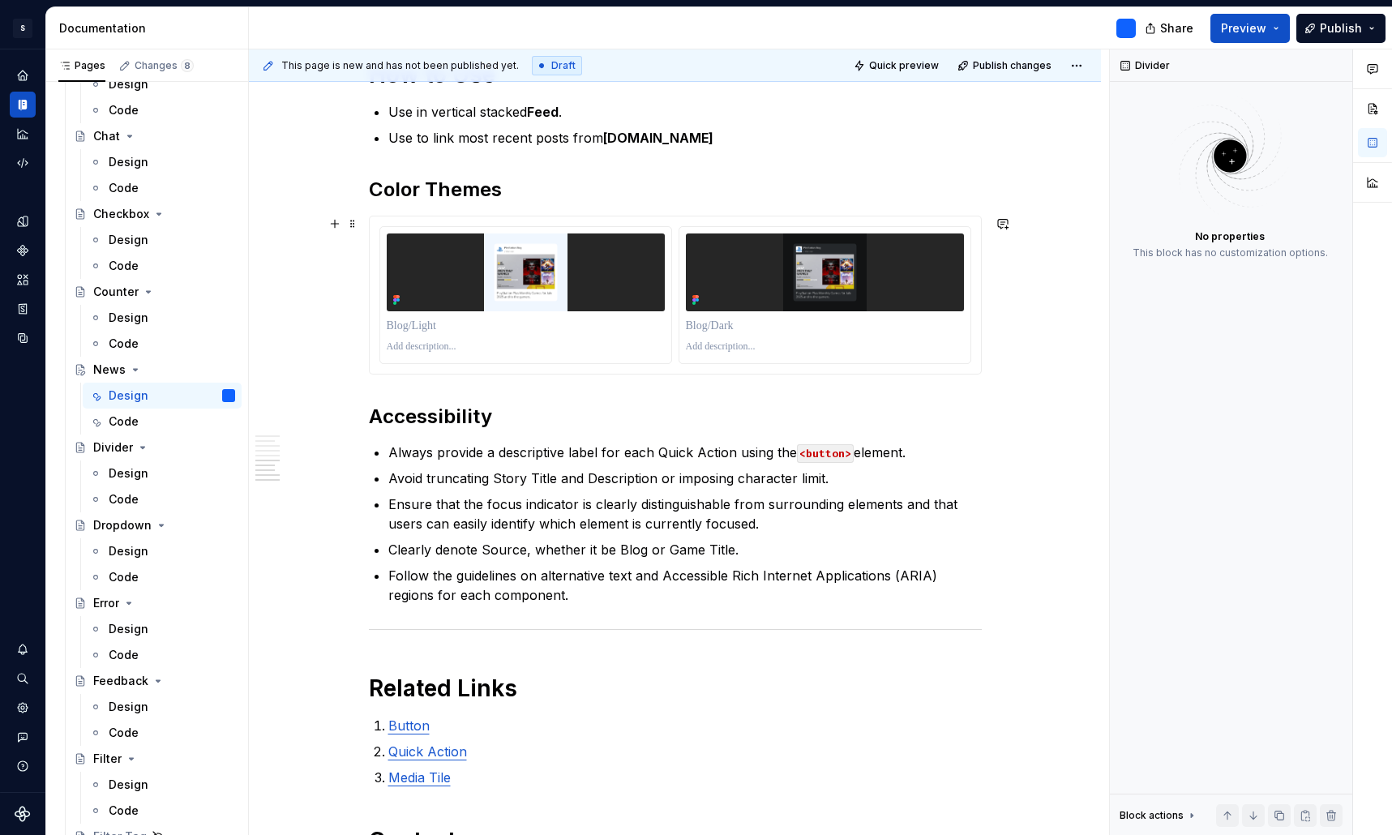
scroll to position [2432, 0]
click at [1250, 29] on span "Preview" at bounding box center [1243, 28] width 45 height 16
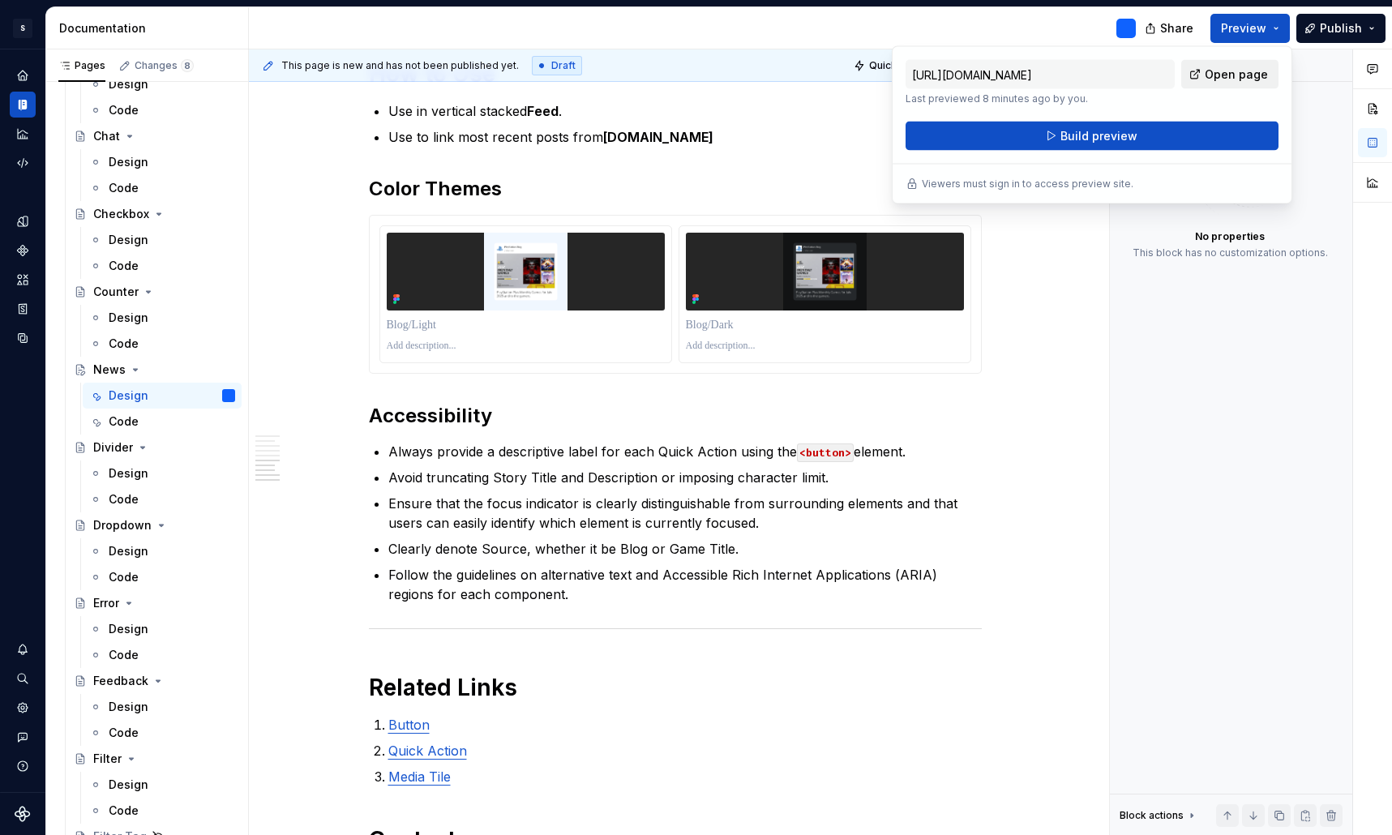
click at [1233, 77] on span "Open page" at bounding box center [1236, 74] width 63 height 16
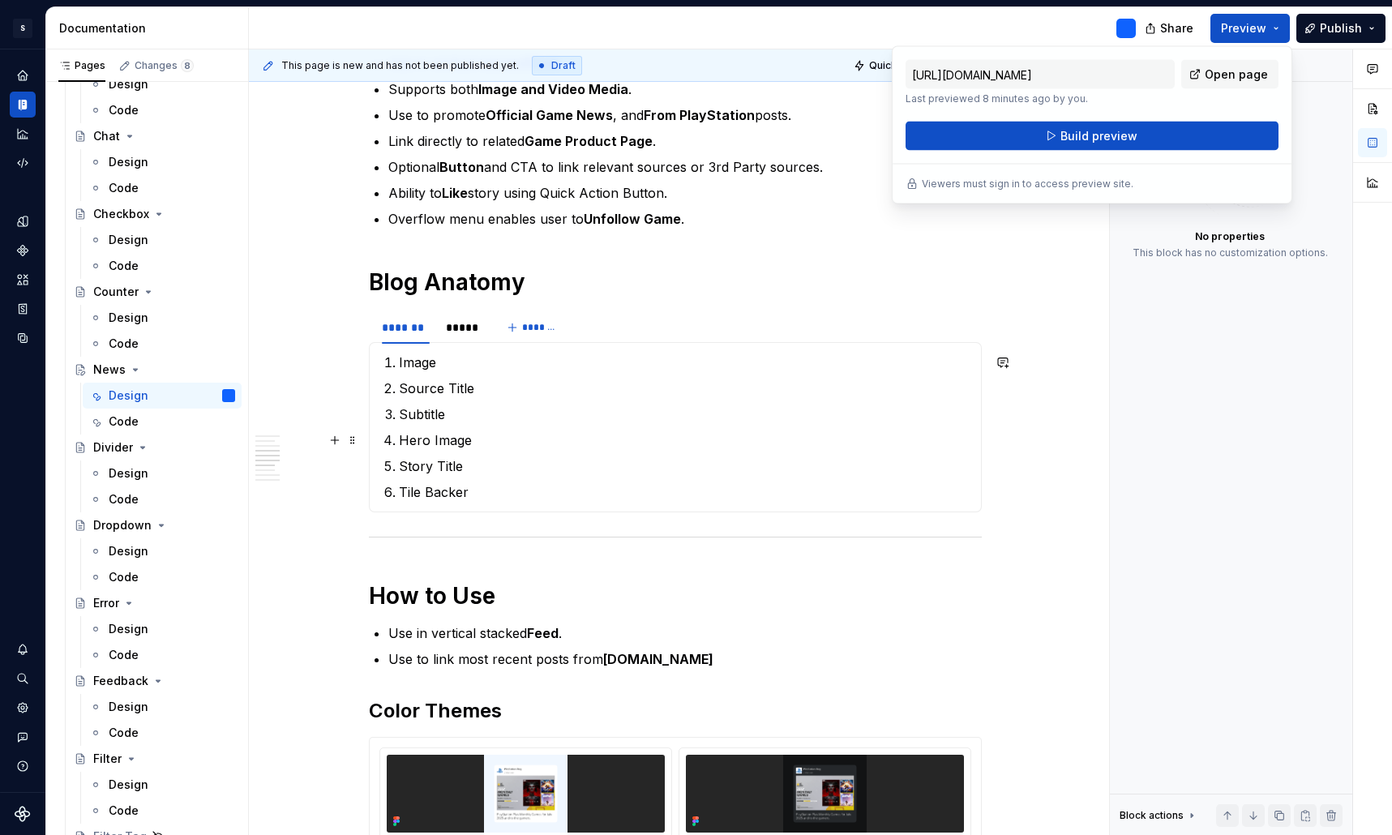
scroll to position [1841, 0]
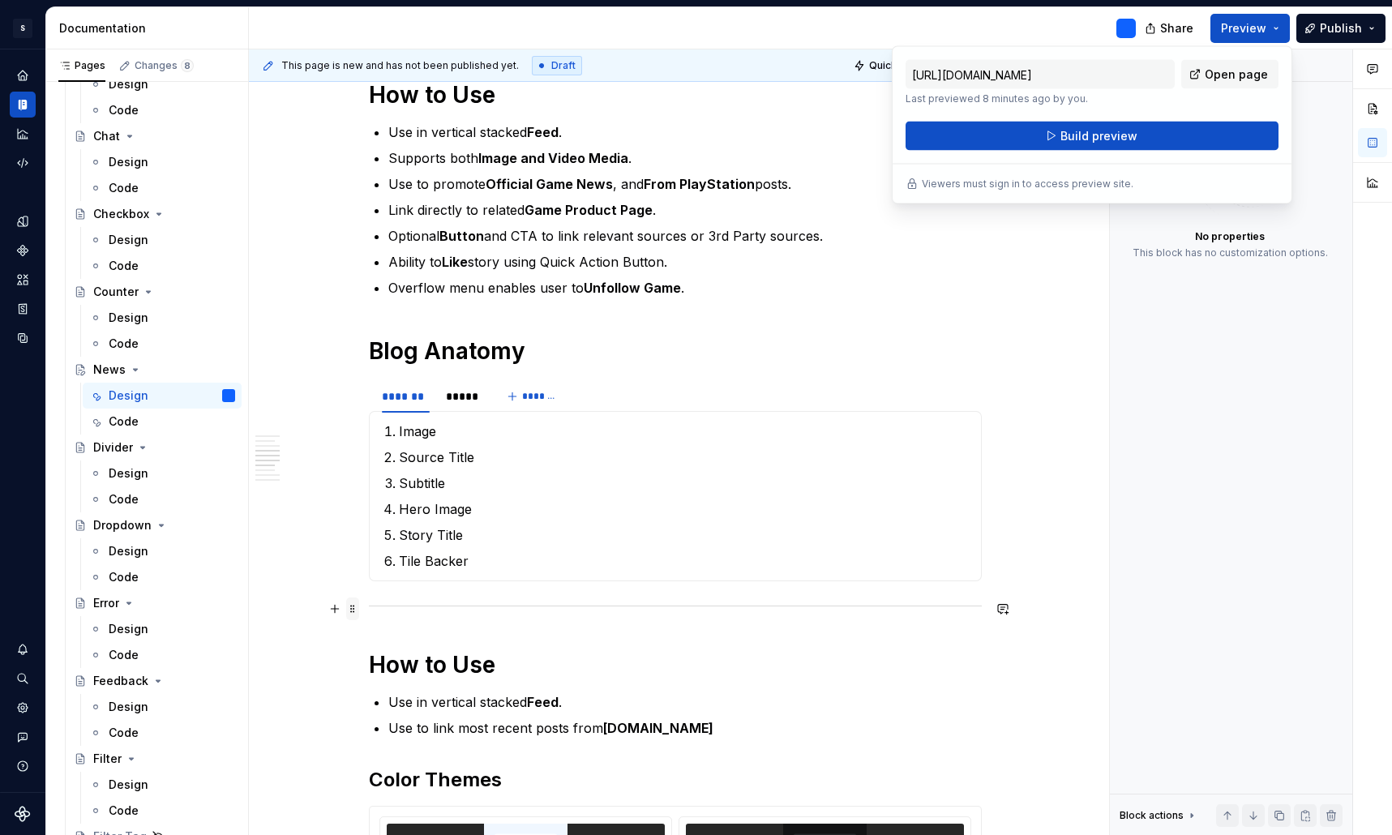
click at [359, 606] on span at bounding box center [352, 608] width 13 height 23
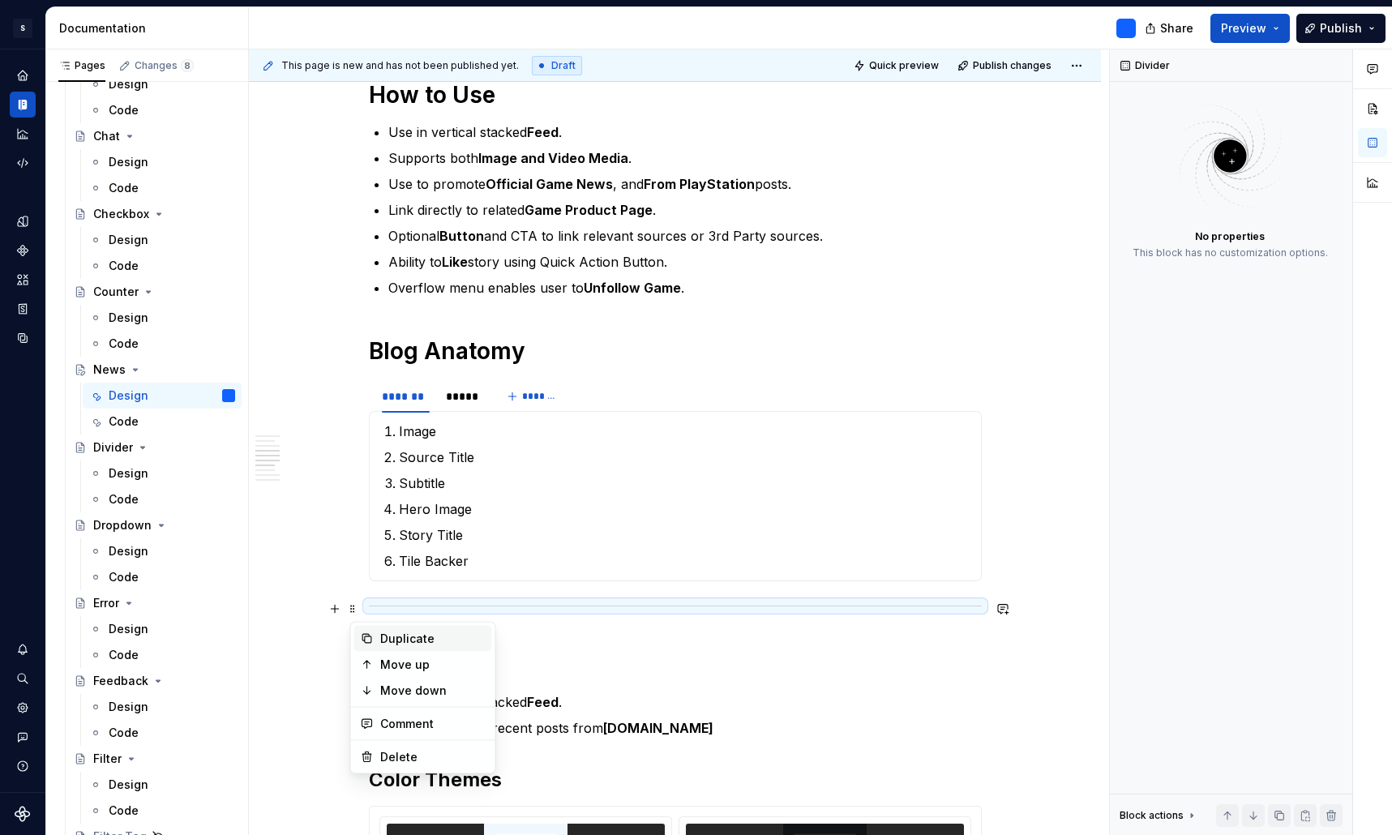
click at [425, 642] on div "Duplicate" at bounding box center [432, 639] width 105 height 16
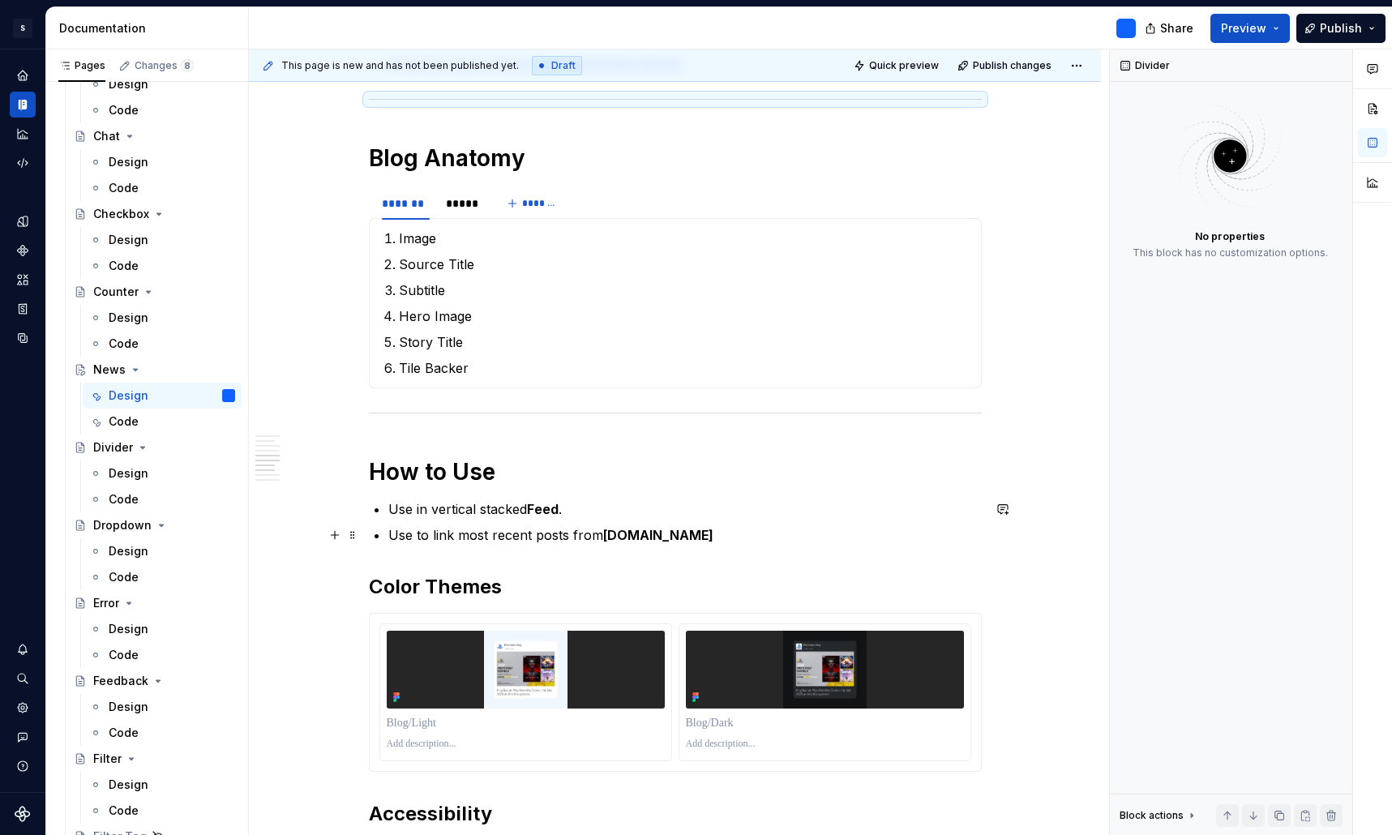
scroll to position [2071, 0]
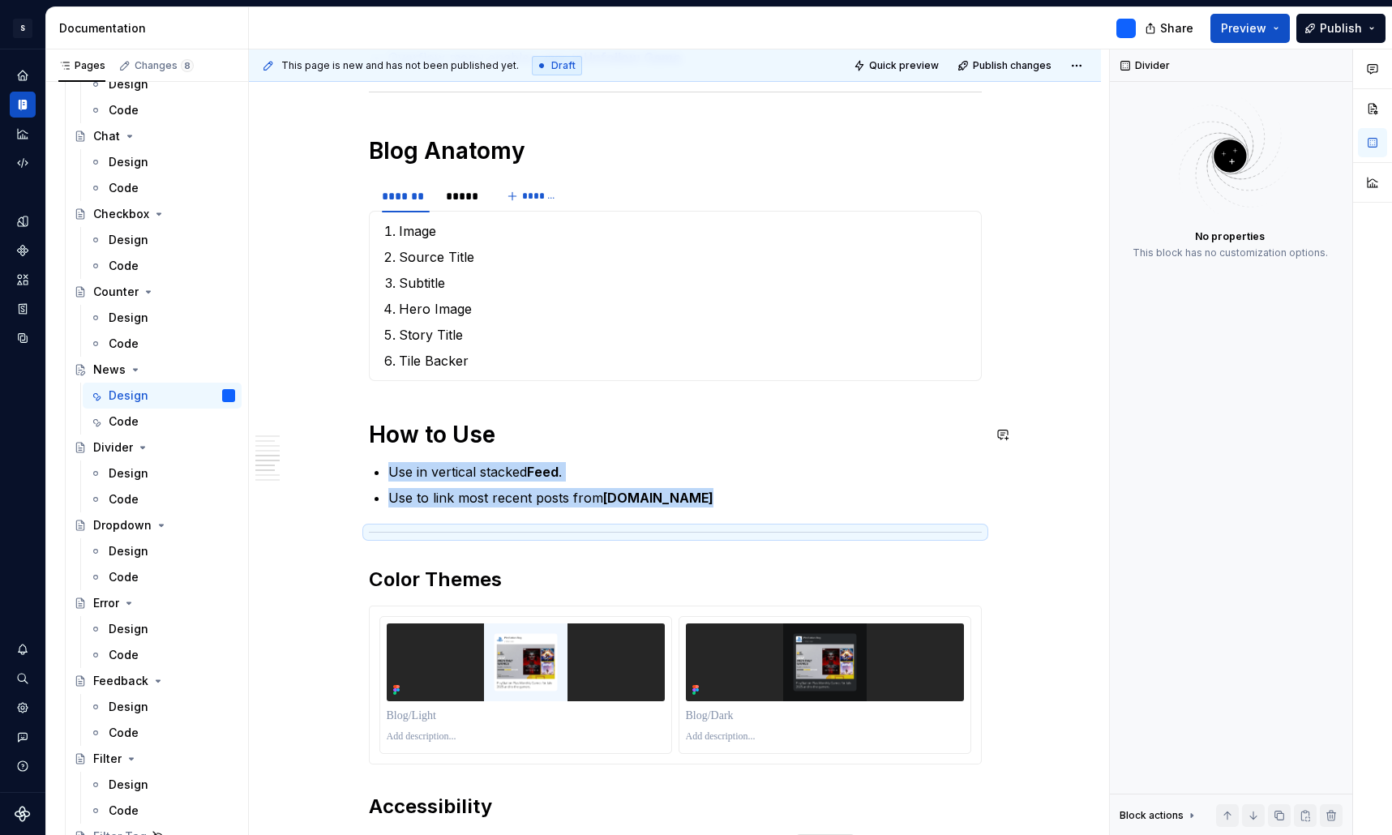
type textarea "*"
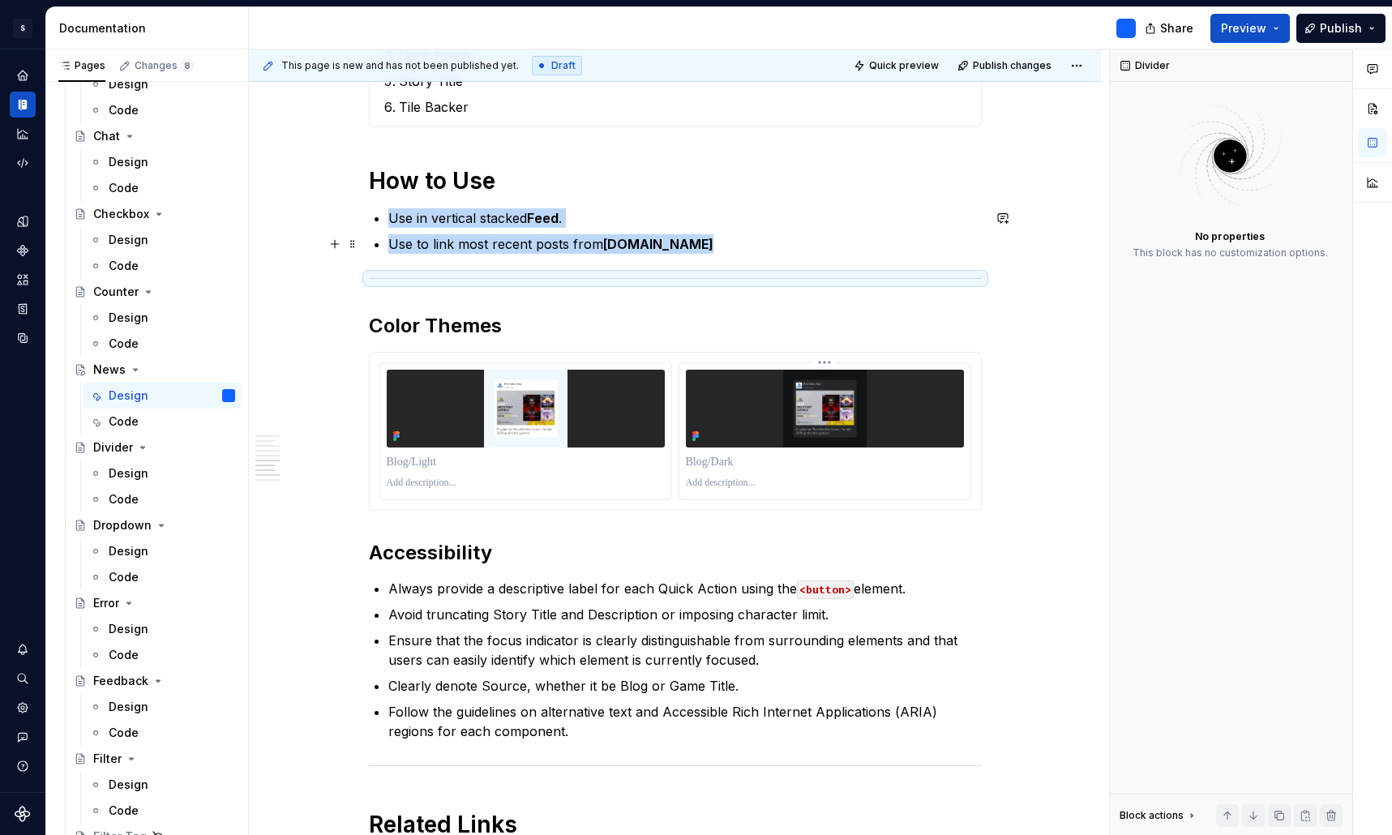
scroll to position [2356, 0]
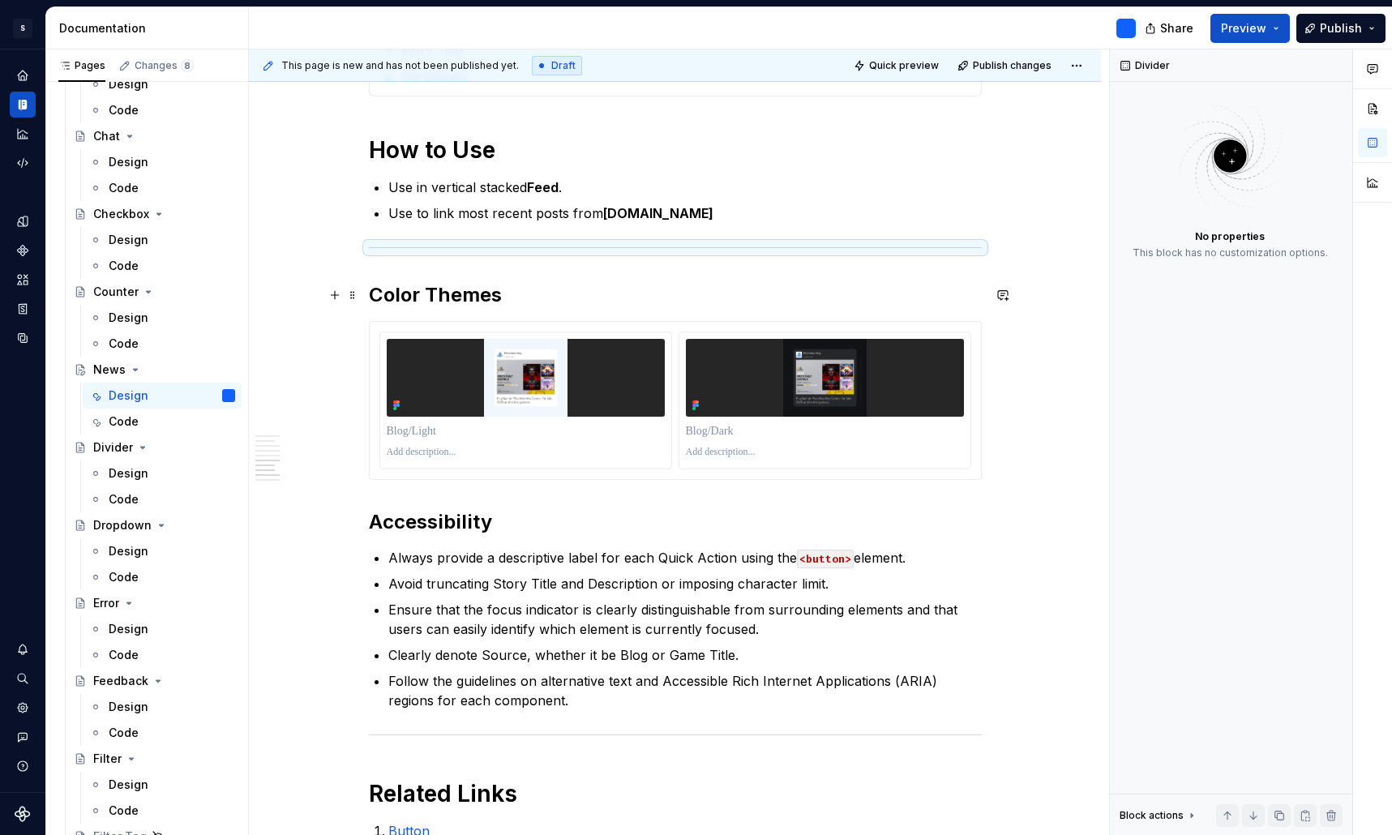
click at [451, 300] on h2 "Color Themes" at bounding box center [675, 295] width 613 height 26
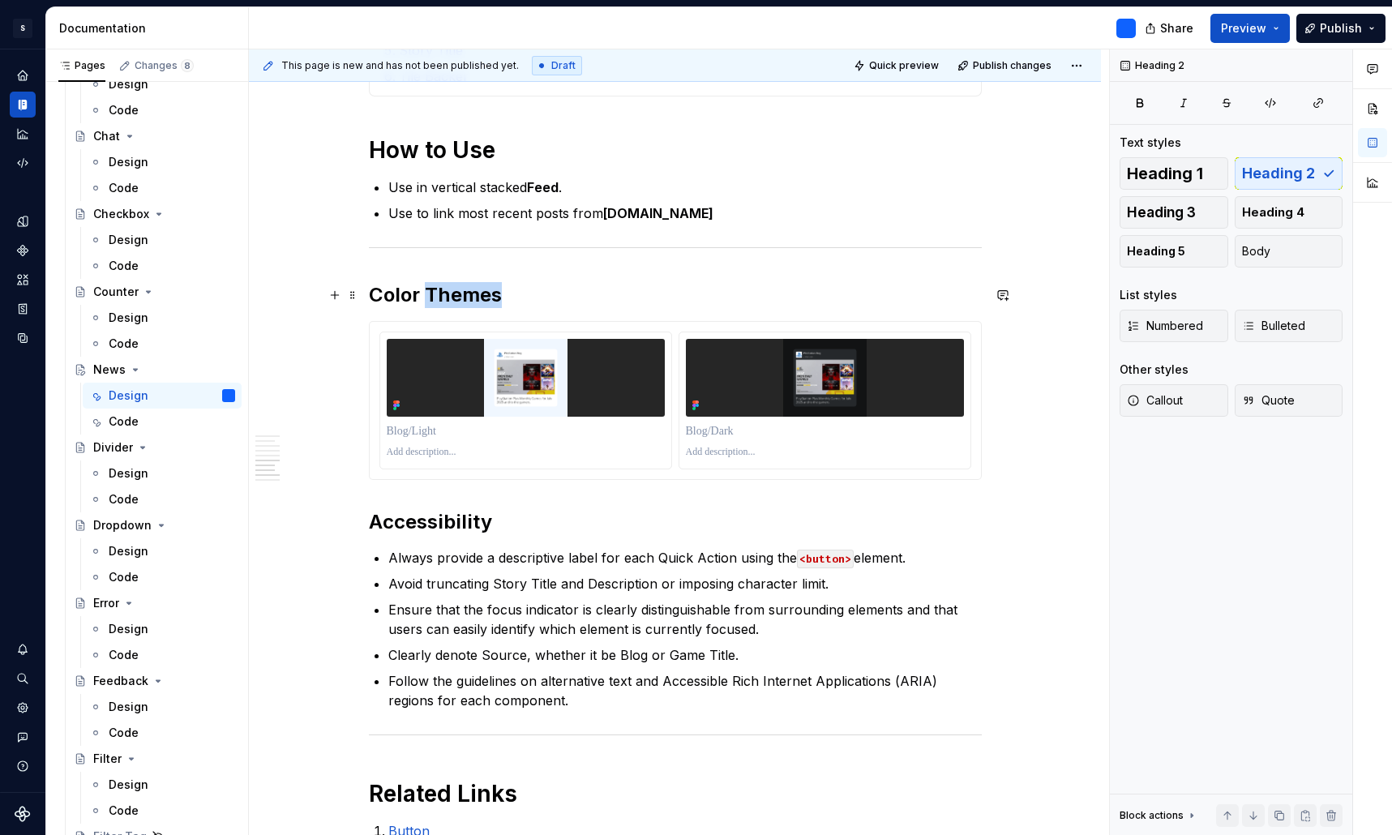
click at [451, 300] on h2 "Color Themes" at bounding box center [675, 295] width 613 height 26
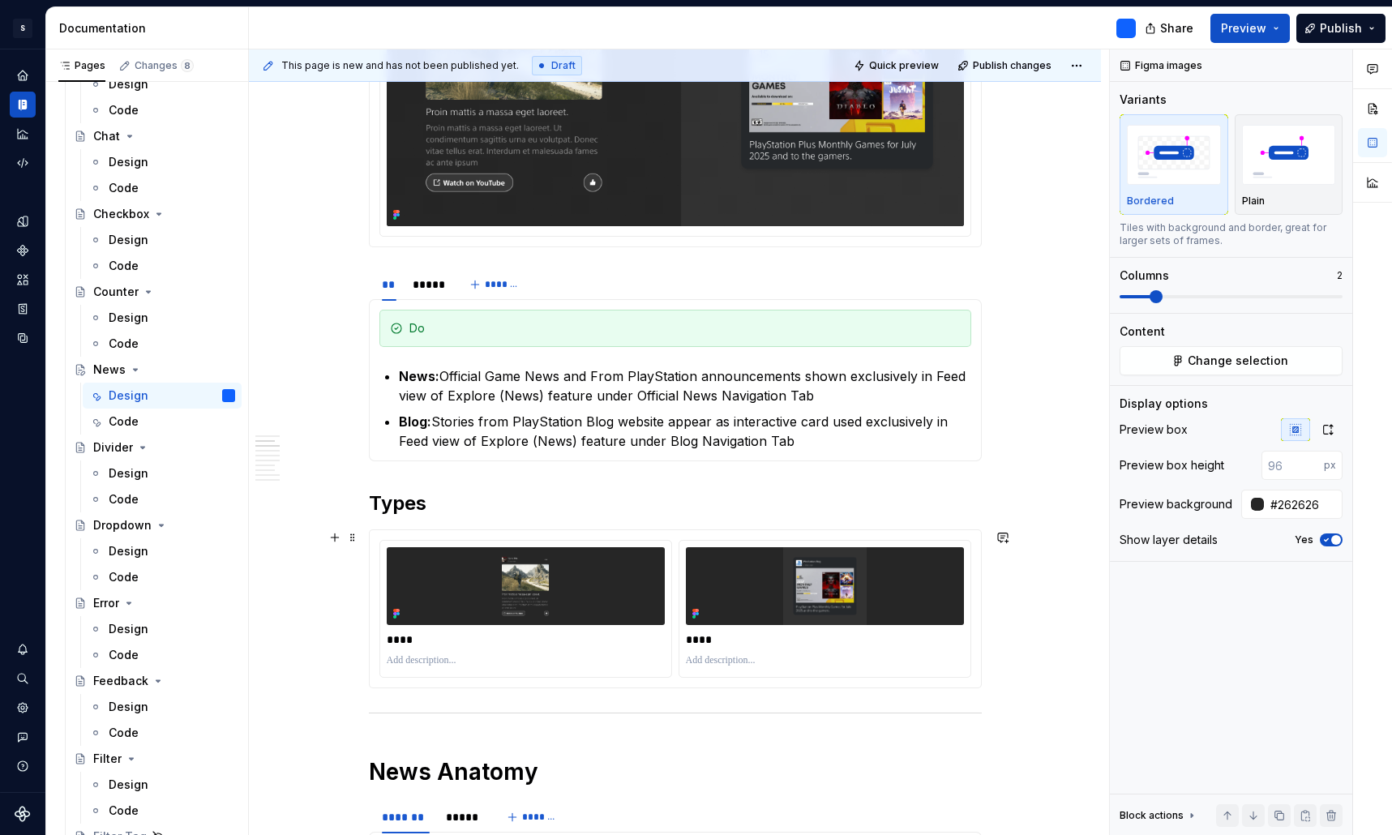
scroll to position [871, 0]
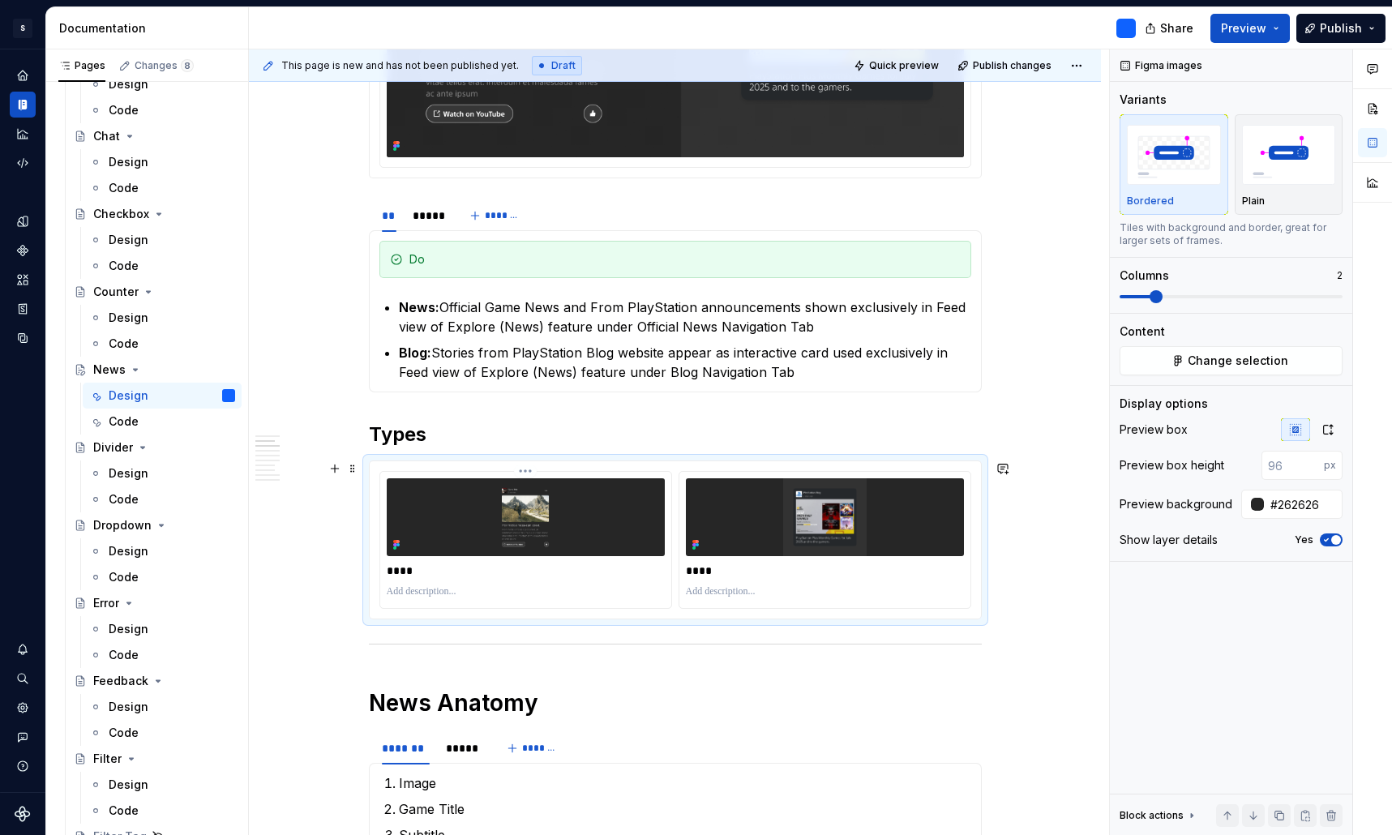
click at [584, 518] on img at bounding box center [526, 517] width 278 height 78
click at [537, 535] on img at bounding box center [526, 517] width 278 height 78
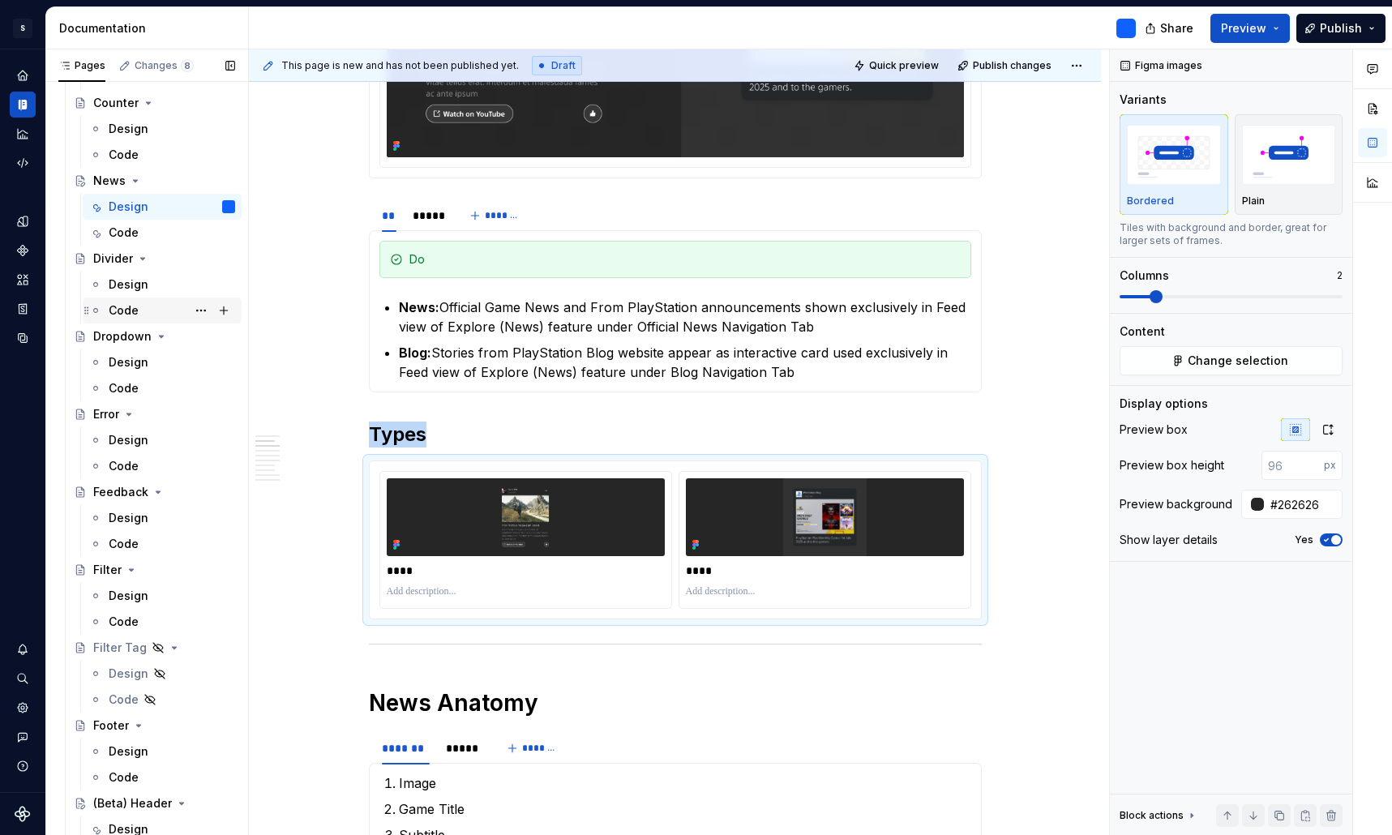
scroll to position [949, 0]
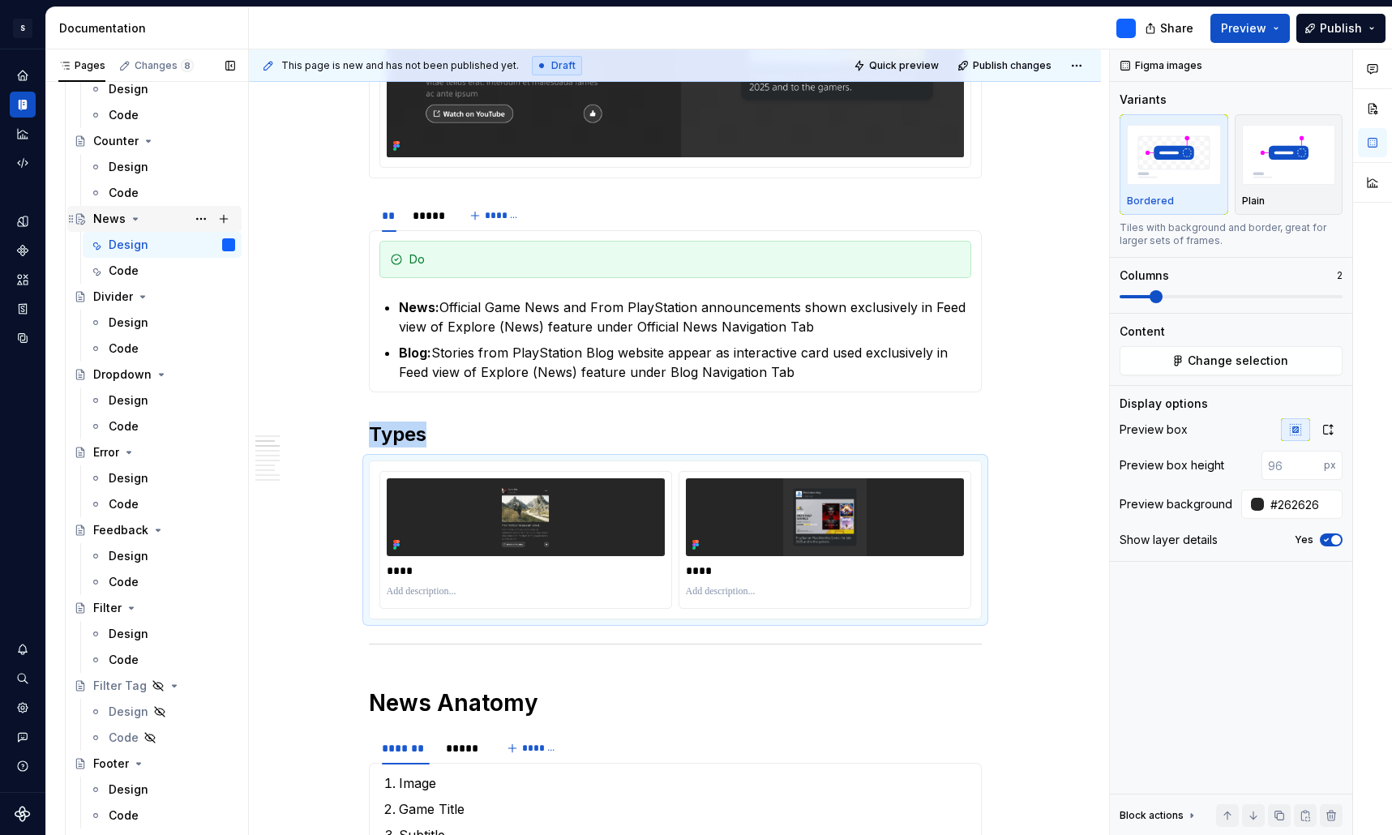
click at [105, 221] on div "News" at bounding box center [109, 219] width 32 height 16
click at [112, 299] on div "Divider" at bounding box center [113, 297] width 40 height 16
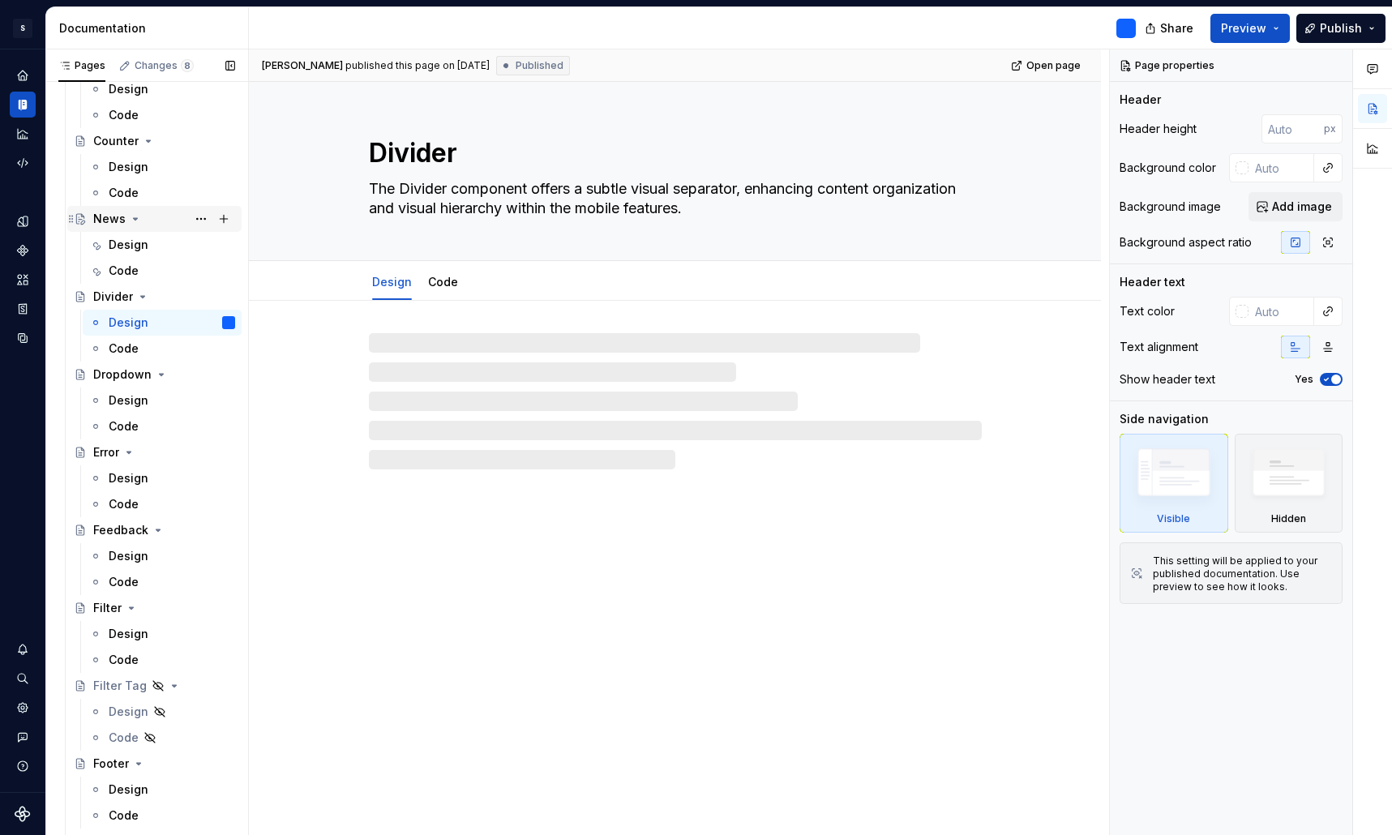
click at [112, 222] on div "News" at bounding box center [109, 219] width 32 height 16
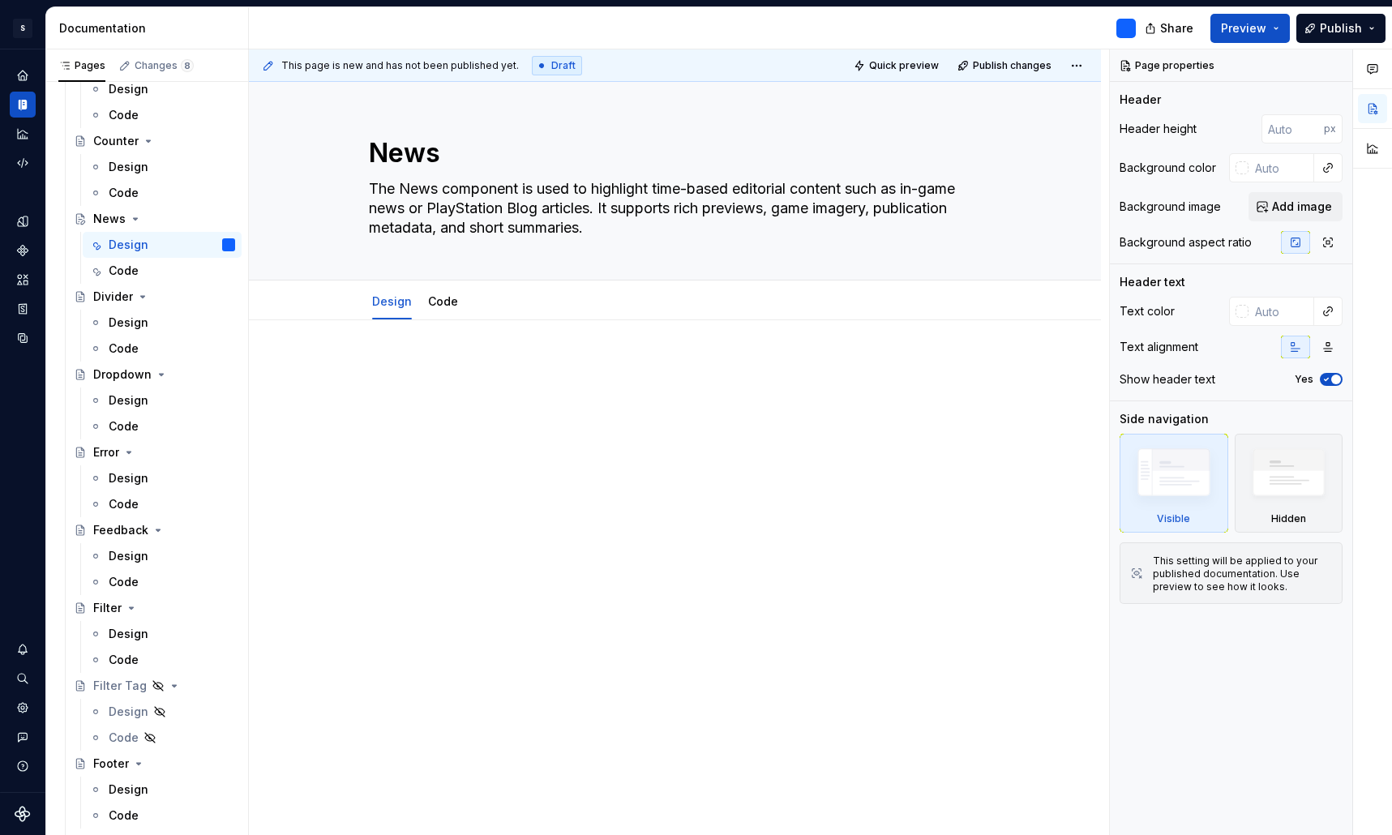
type textarea "*"
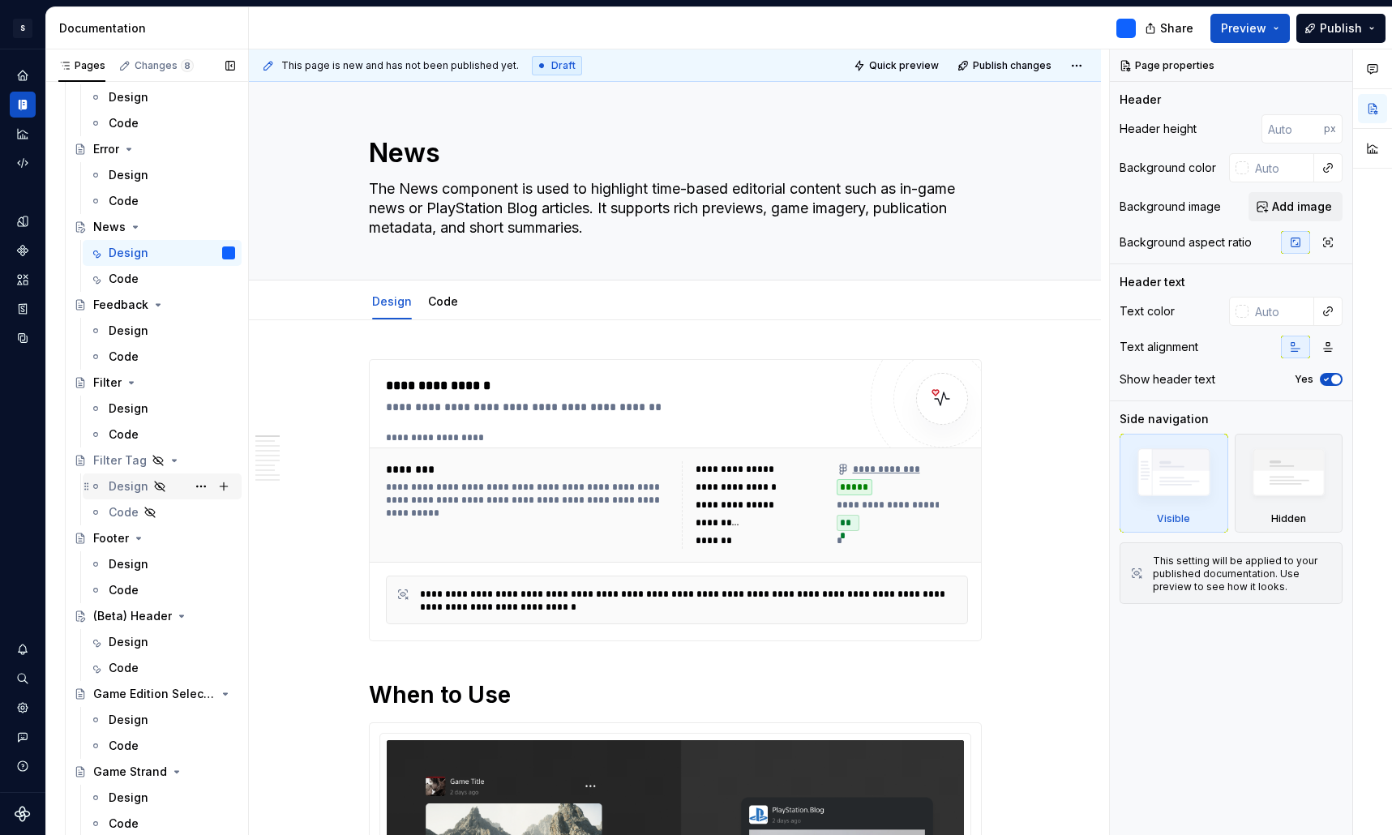
scroll to position [1181, 0]
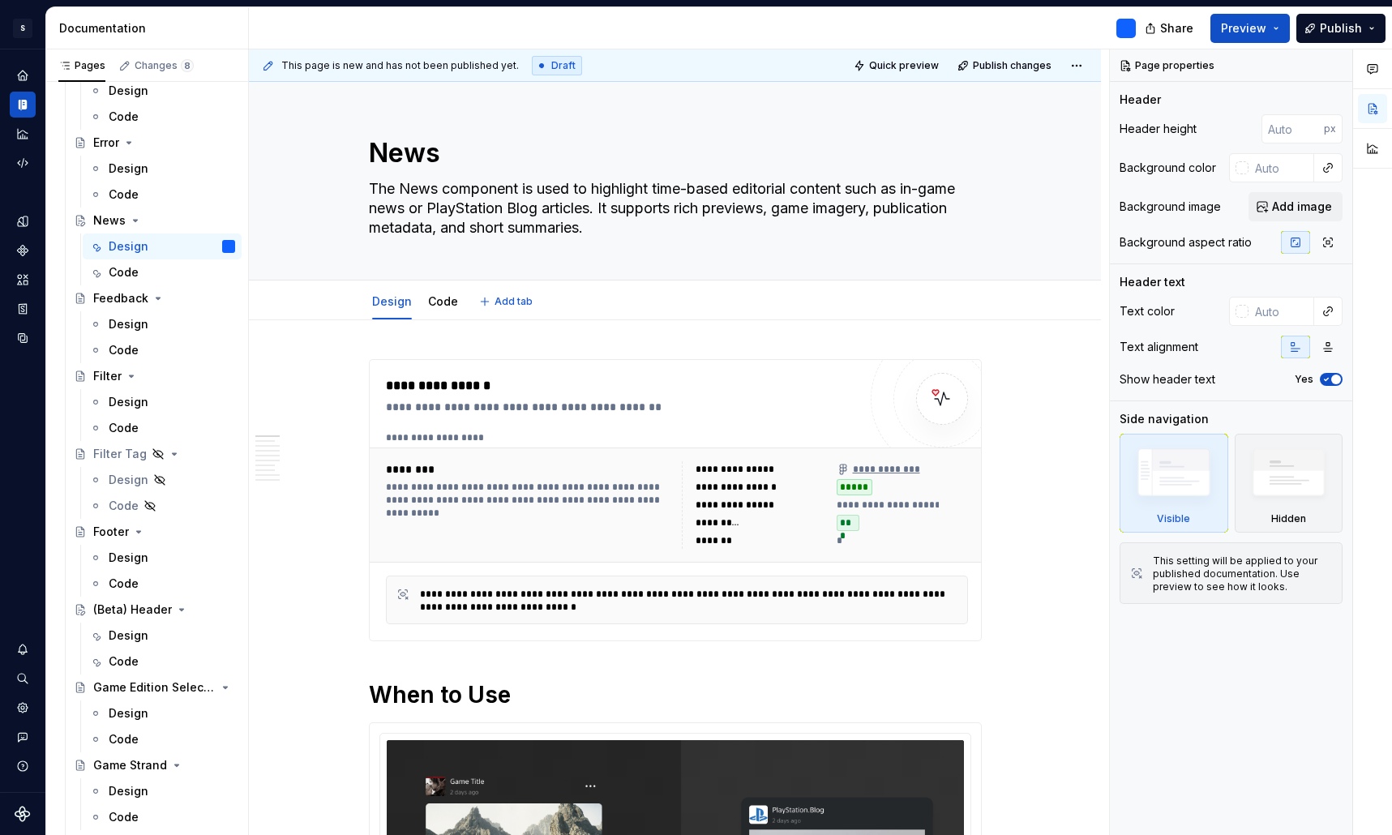
type textarea "*"
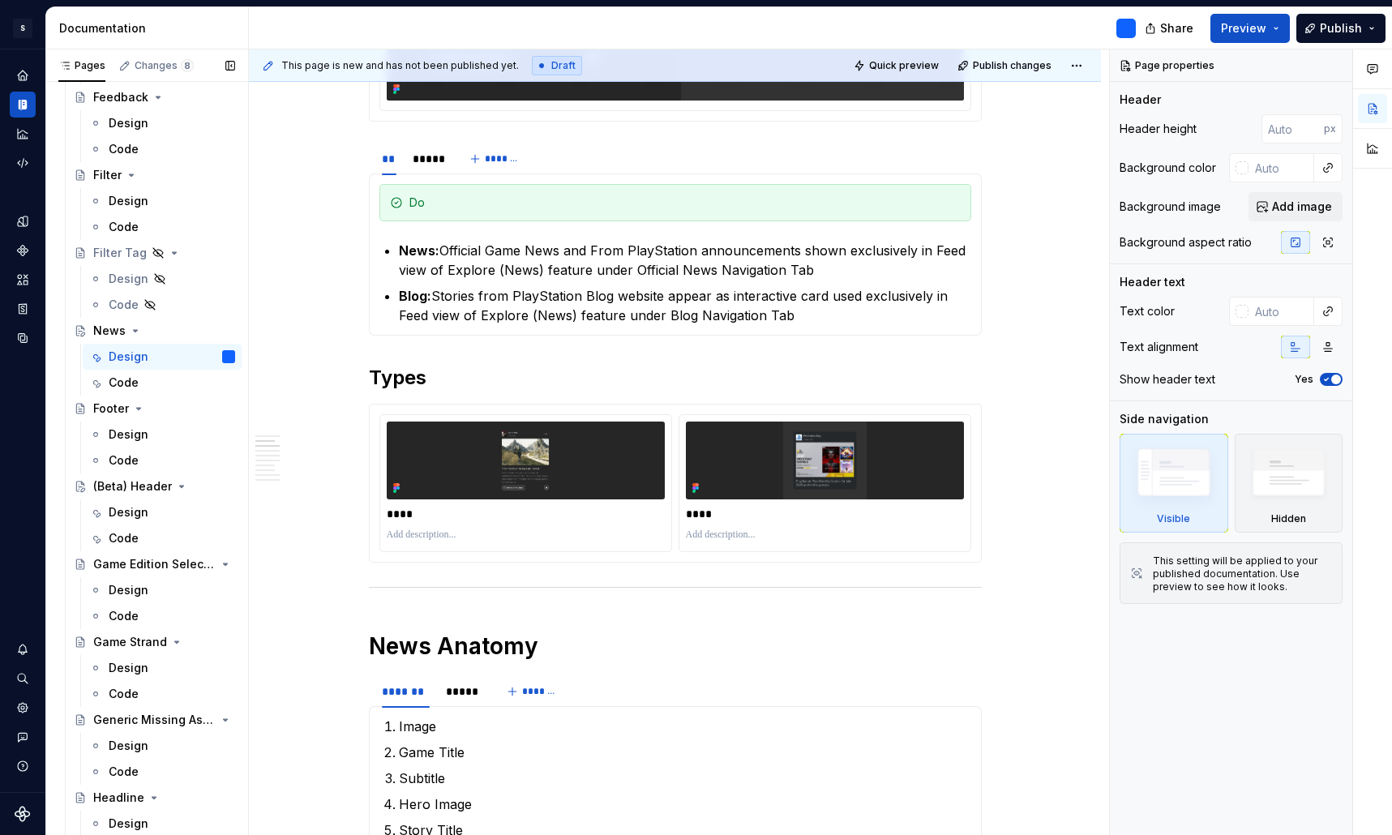
scroll to position [1341, 0]
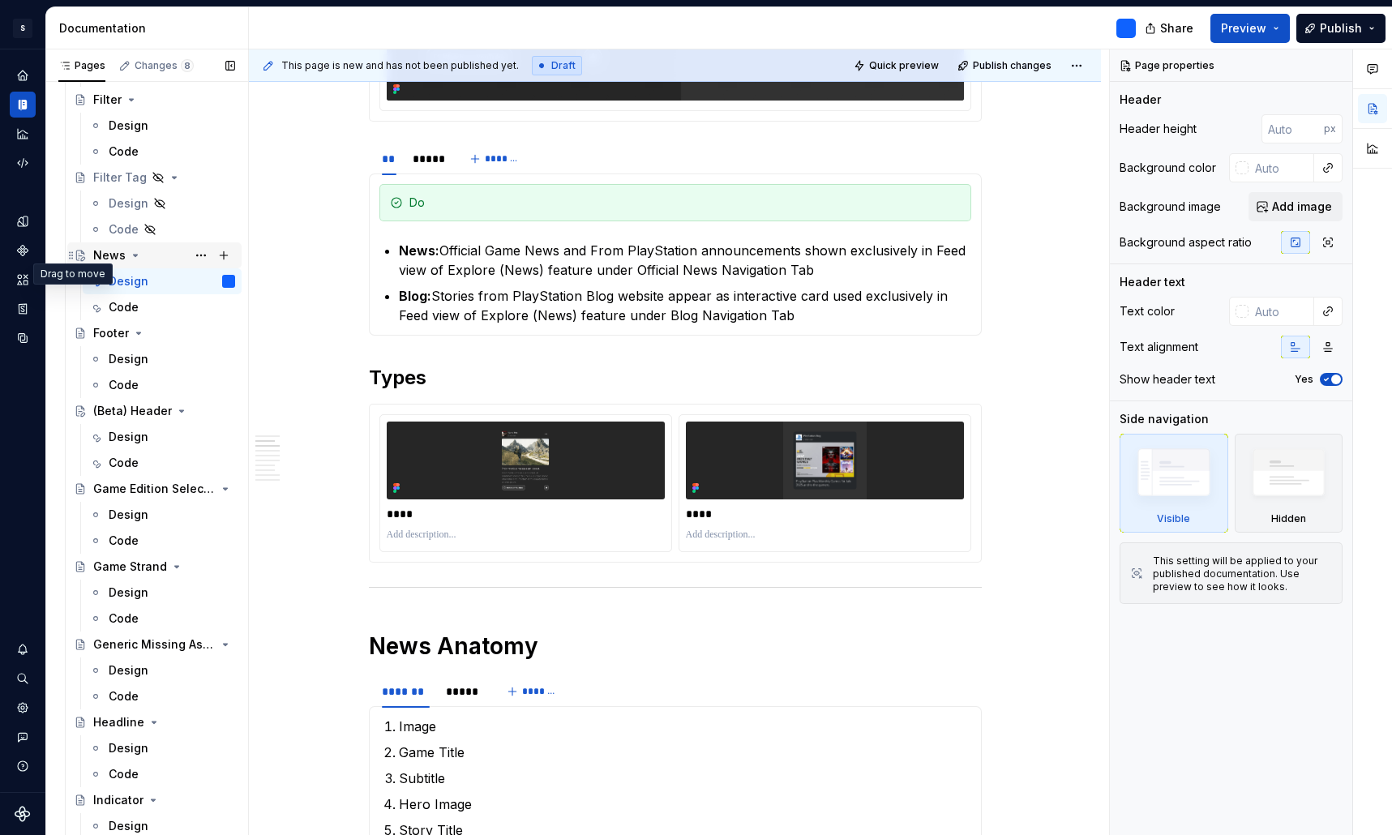
type textarea "*"
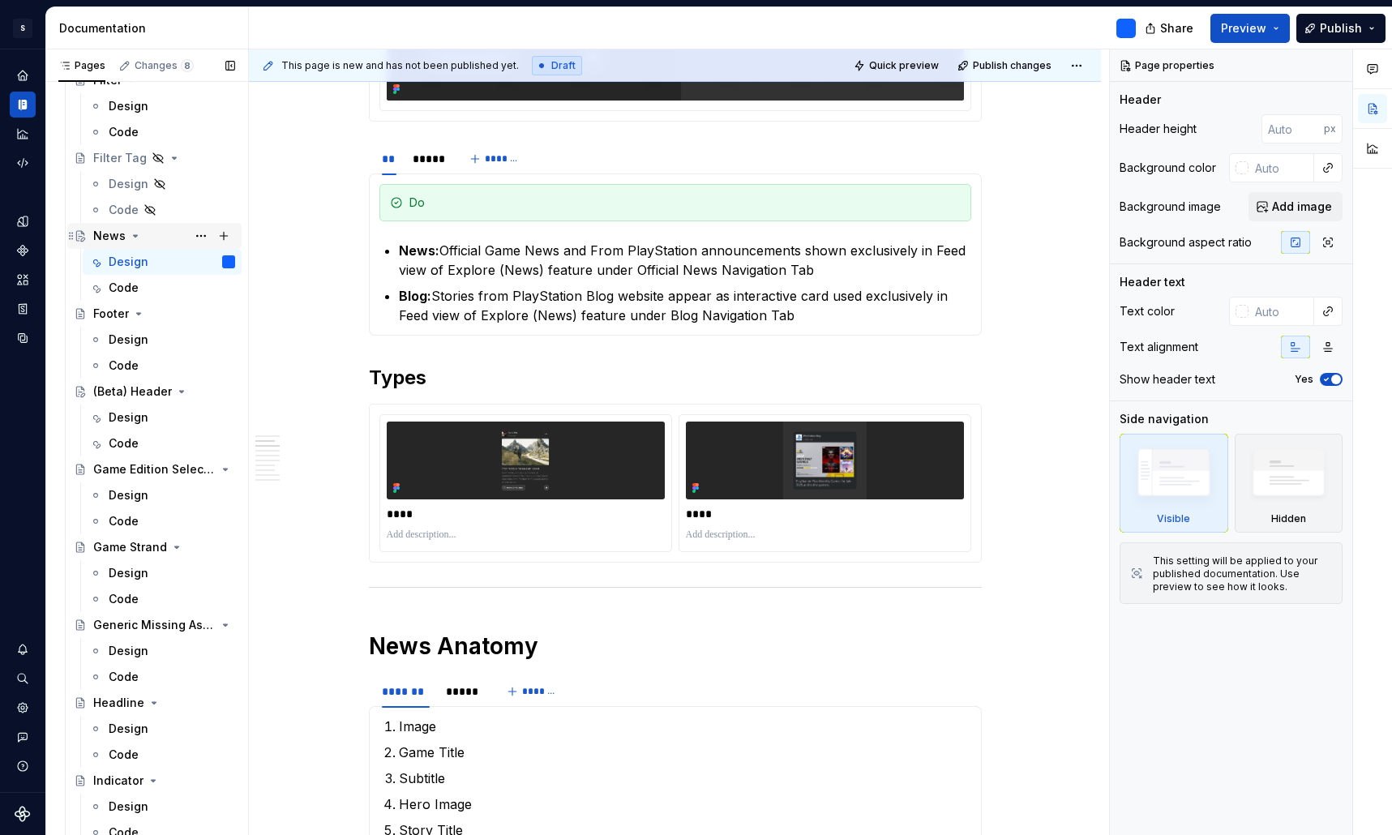
scroll to position [1404, 0]
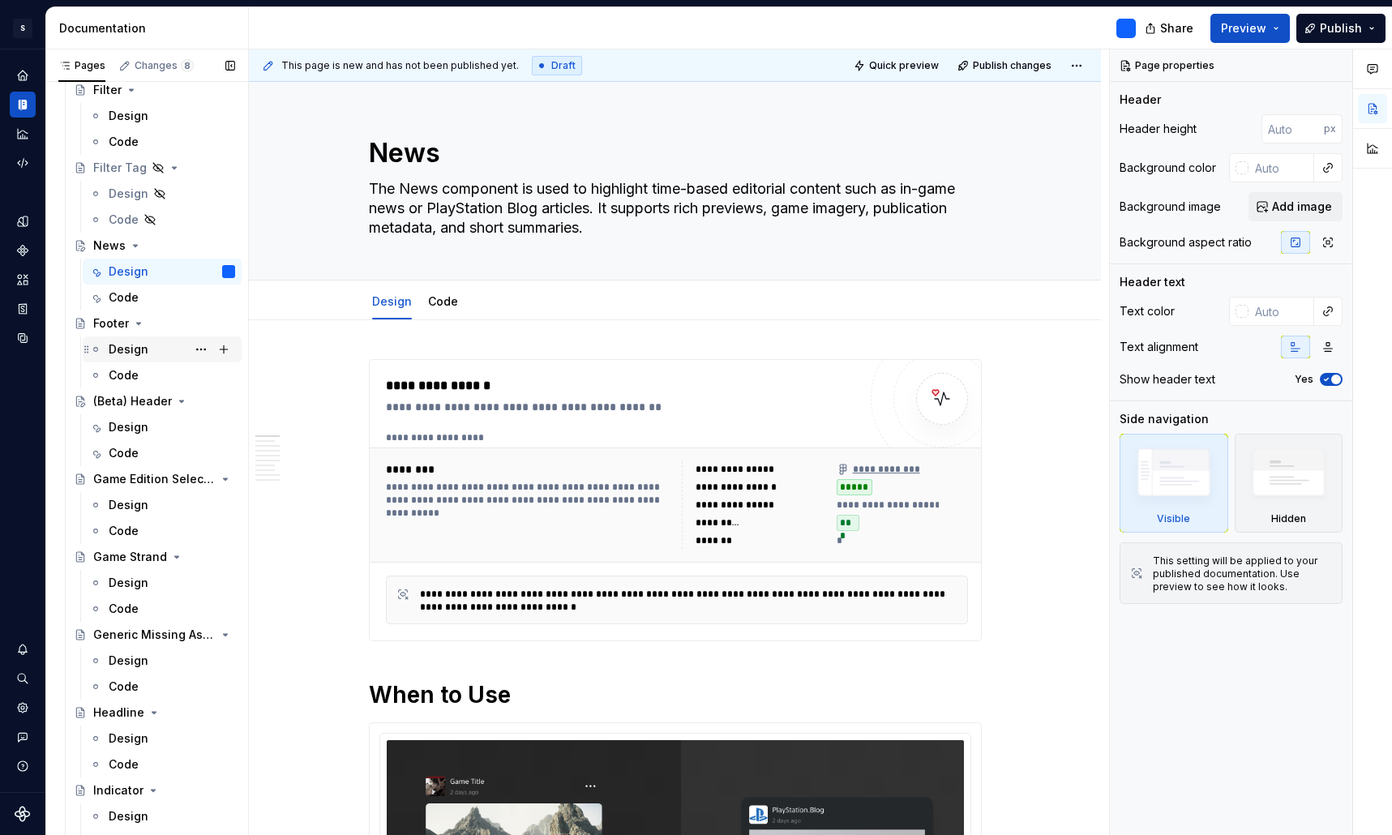
scroll to position [1436, 0]
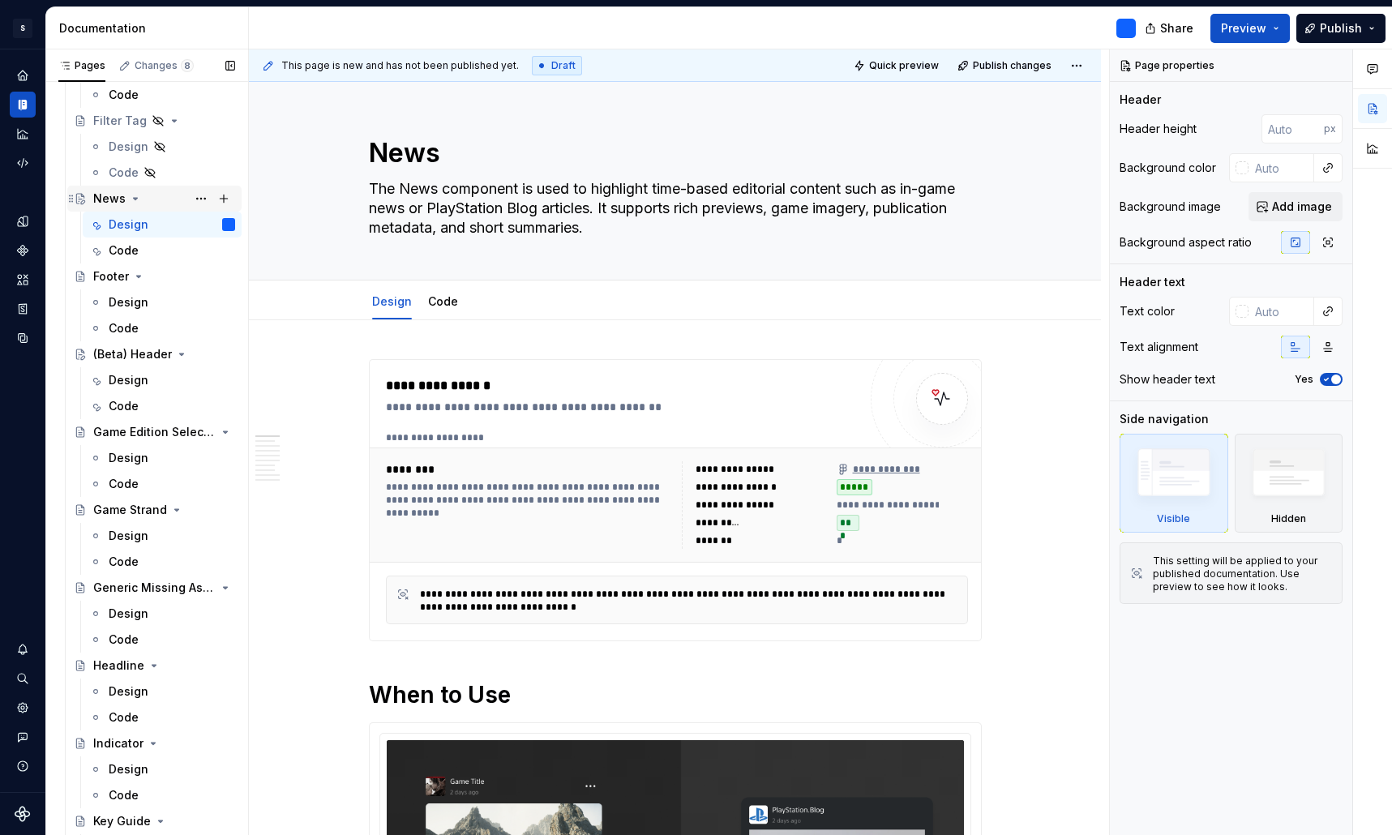
click at [109, 198] on div "News" at bounding box center [109, 198] width 32 height 16
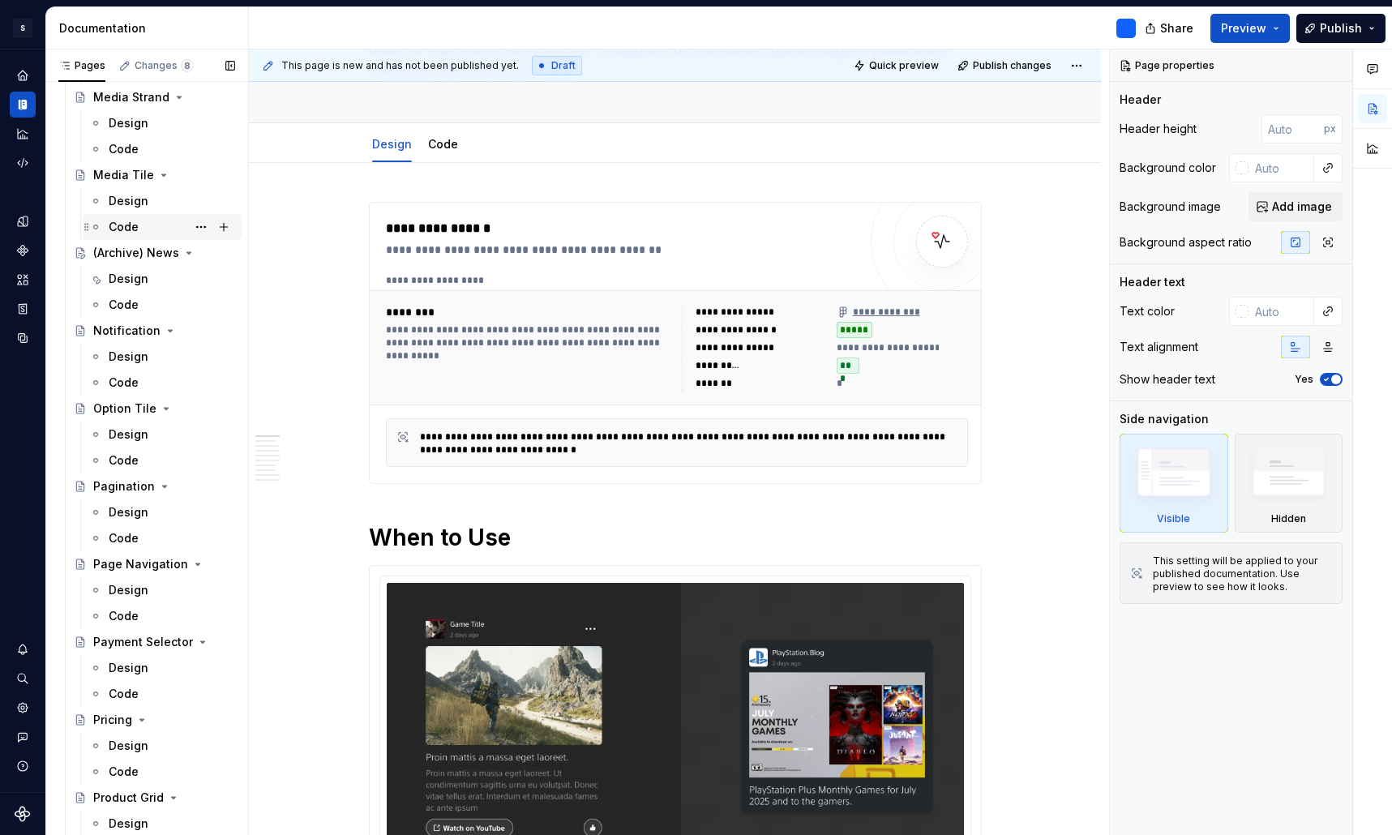
scroll to position [2410, 0]
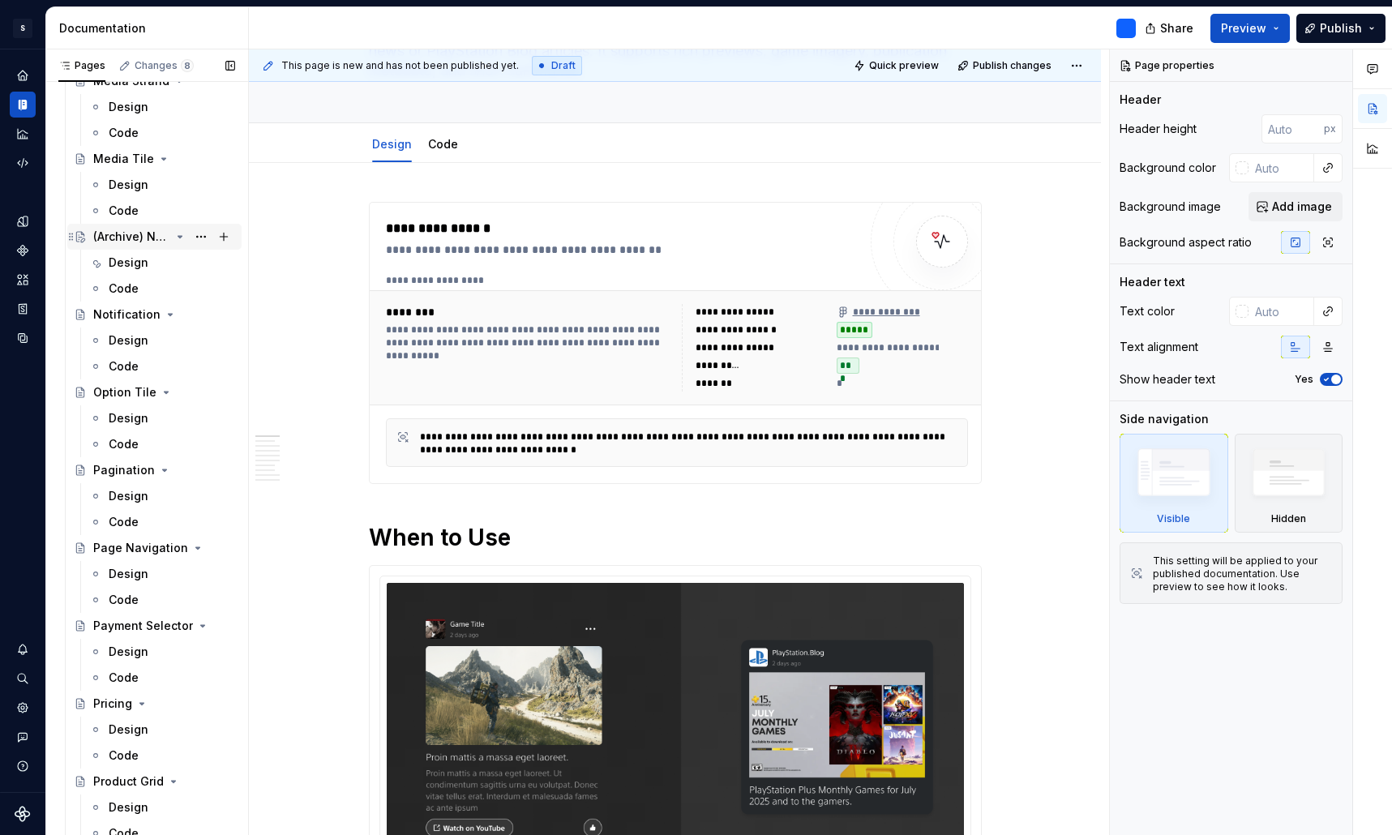
click at [147, 238] on div "(Archive) News" at bounding box center [131, 237] width 77 height 16
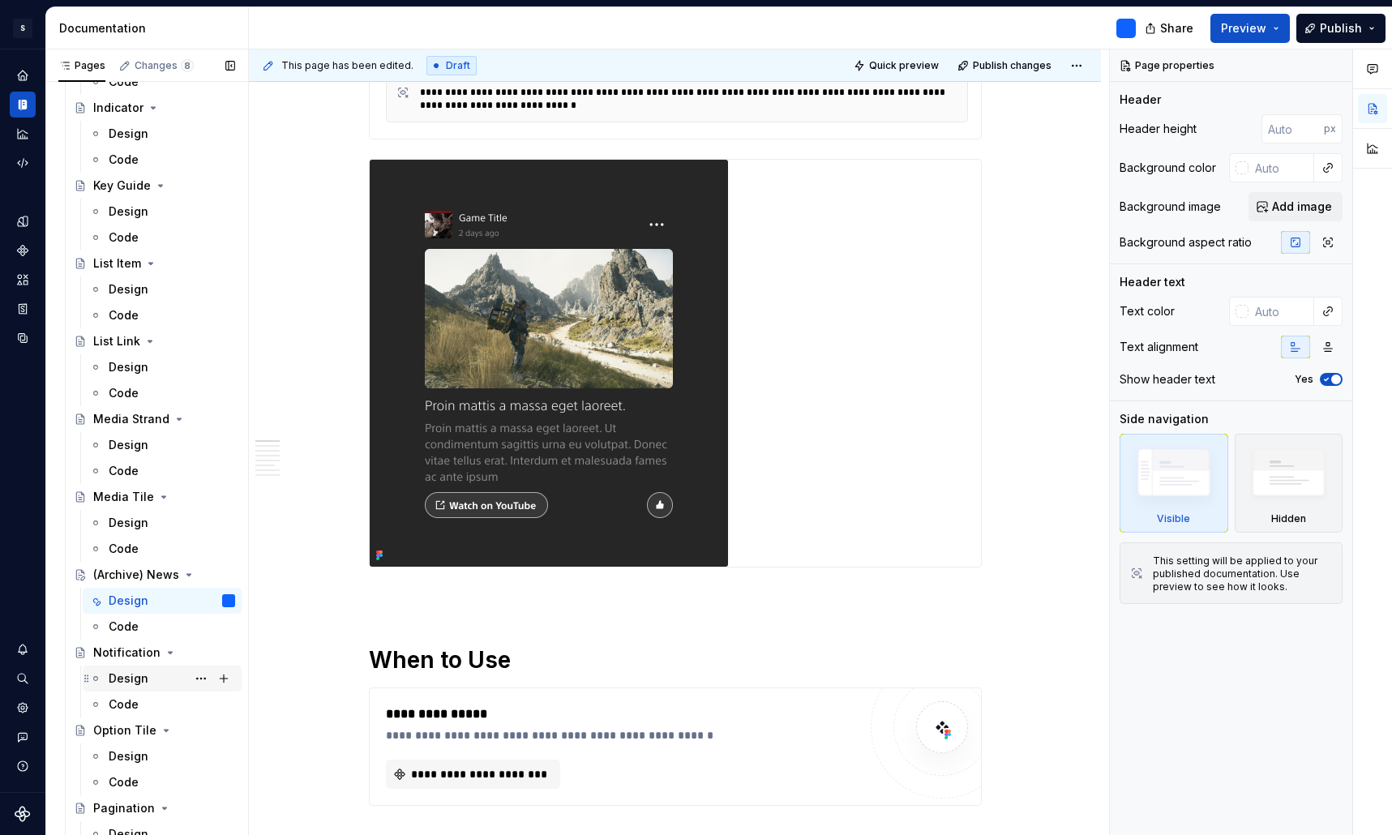
scroll to position [2068, 0]
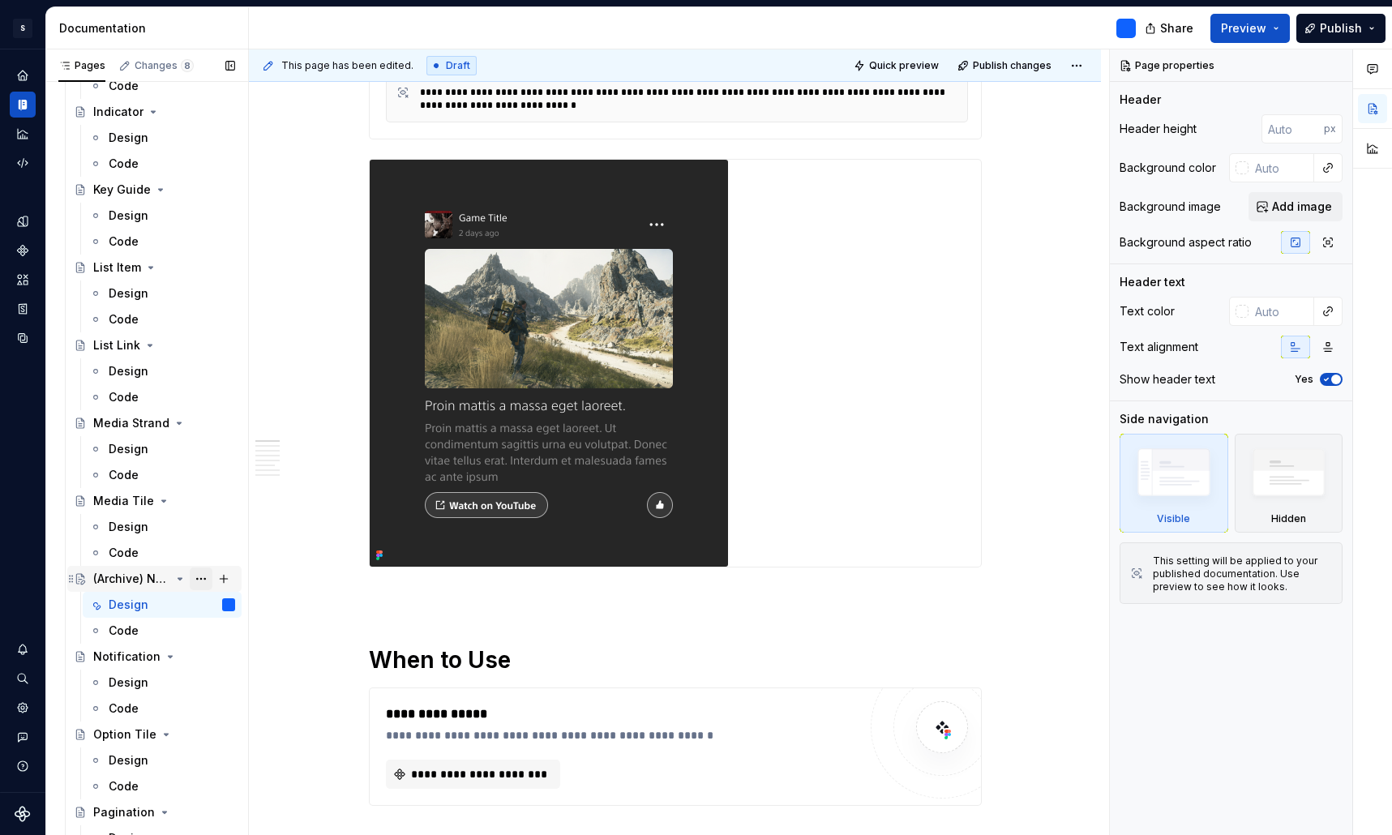
click at [203, 579] on button "Page tree" at bounding box center [201, 578] width 23 height 23
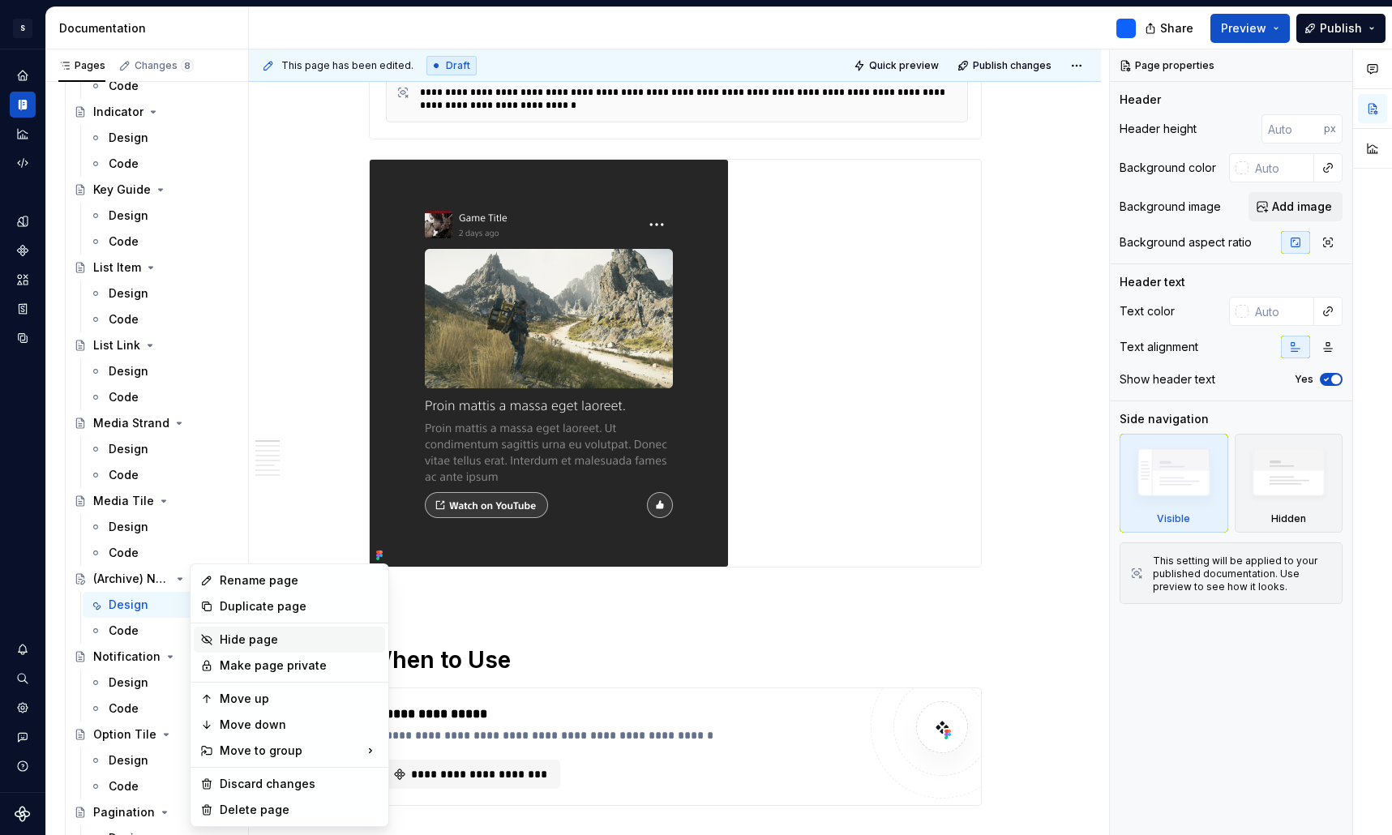
click at [249, 641] on div "Hide page" at bounding box center [299, 639] width 159 height 16
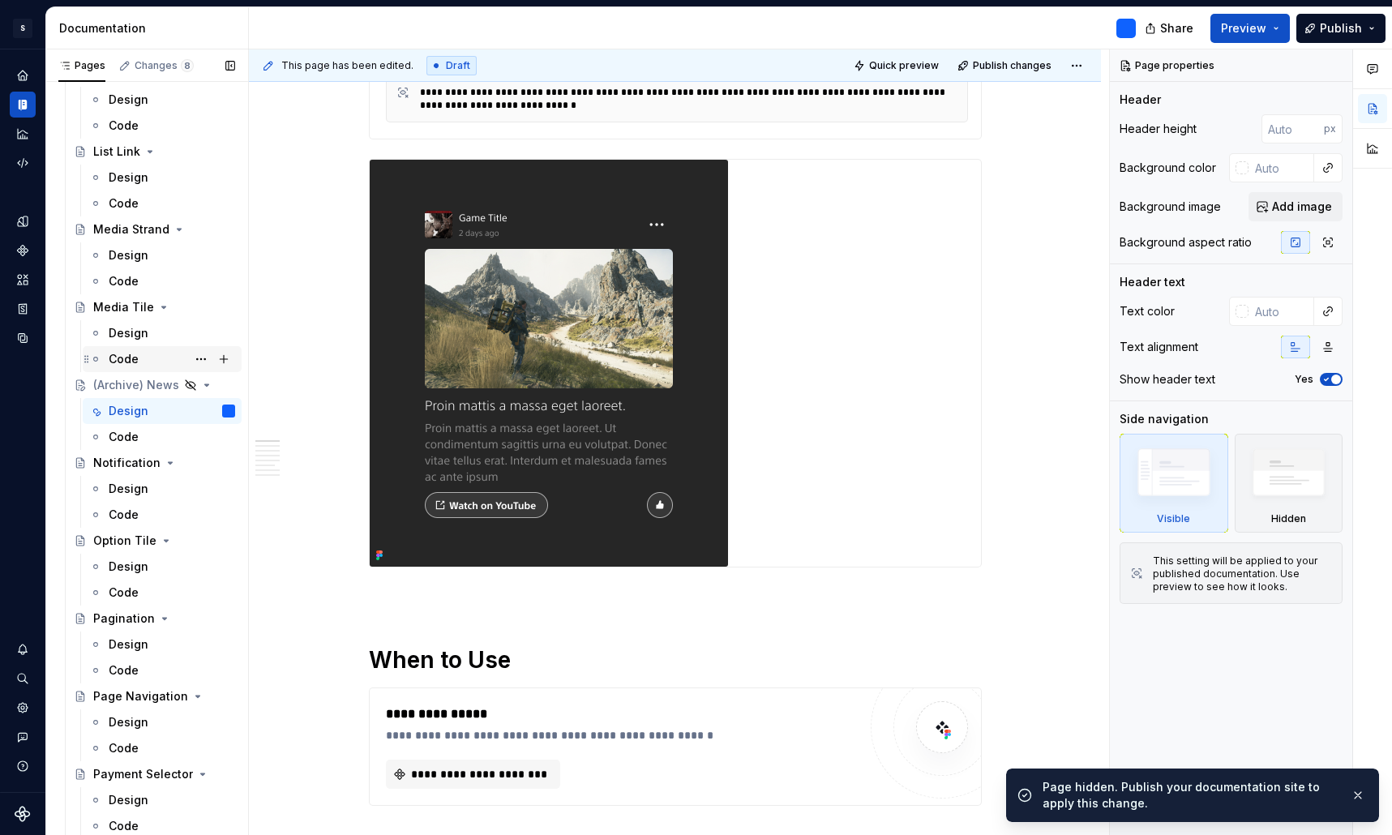
scroll to position [2345, 0]
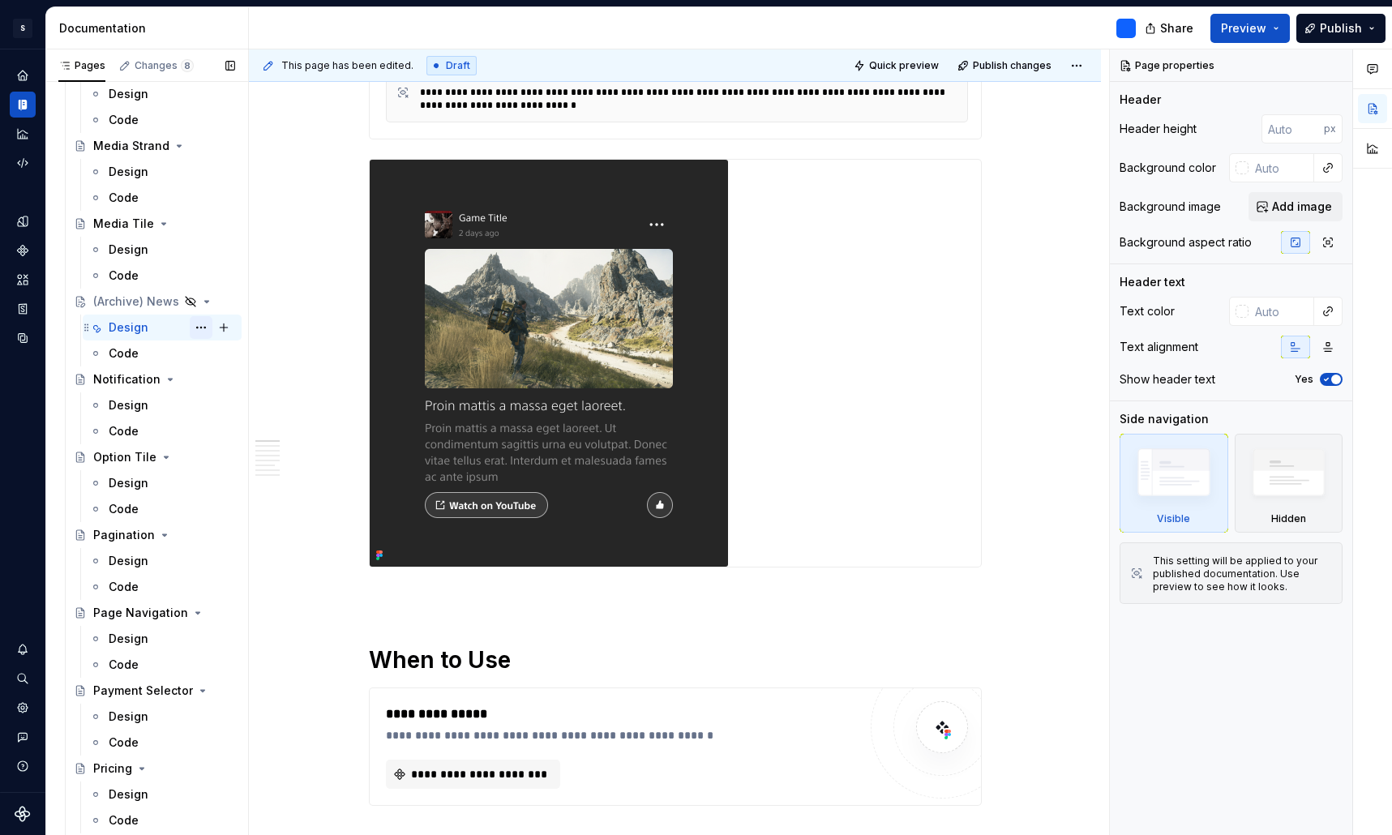
click at [201, 327] on button "Page tree" at bounding box center [201, 327] width 23 height 23
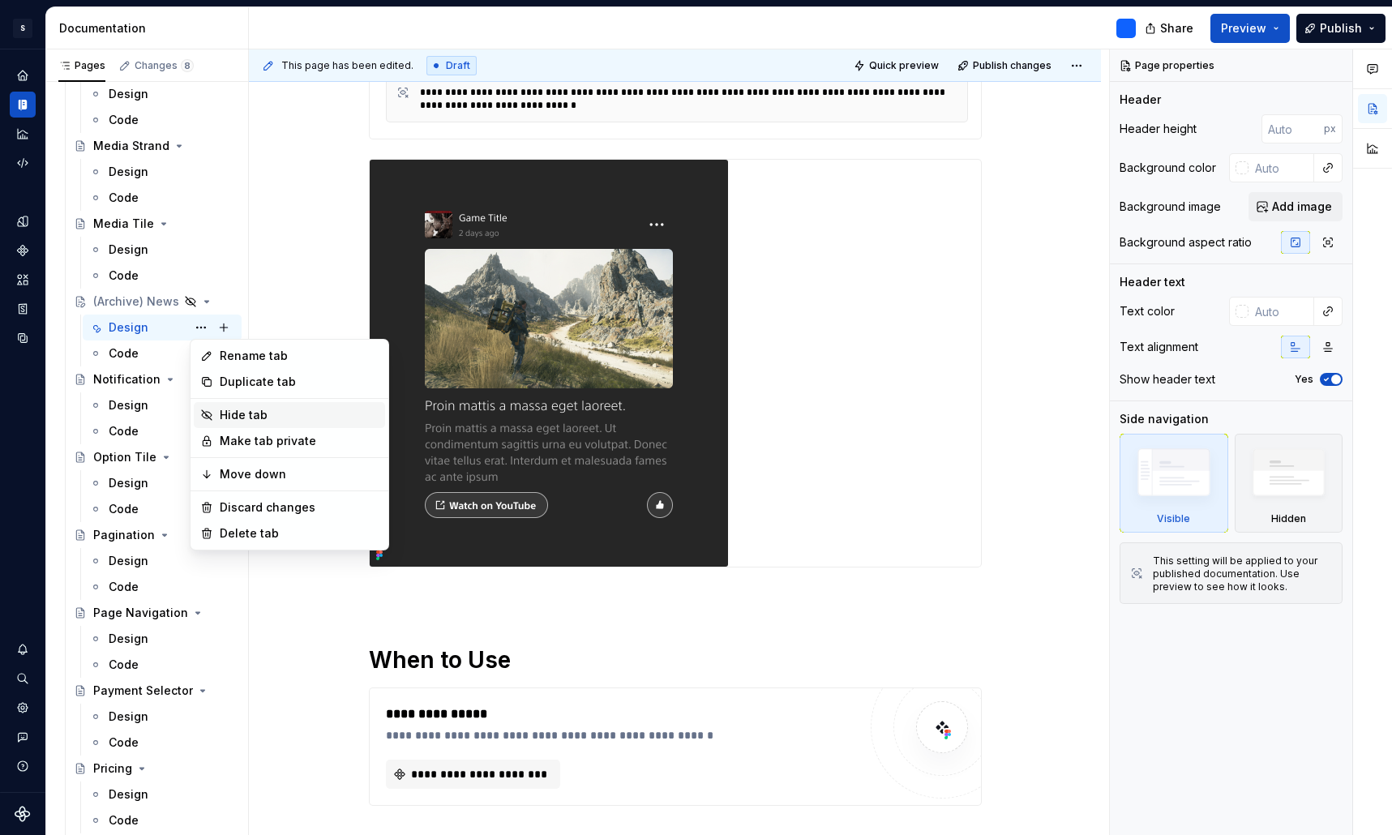
click at [244, 413] on div "Hide tab" at bounding box center [299, 415] width 159 height 16
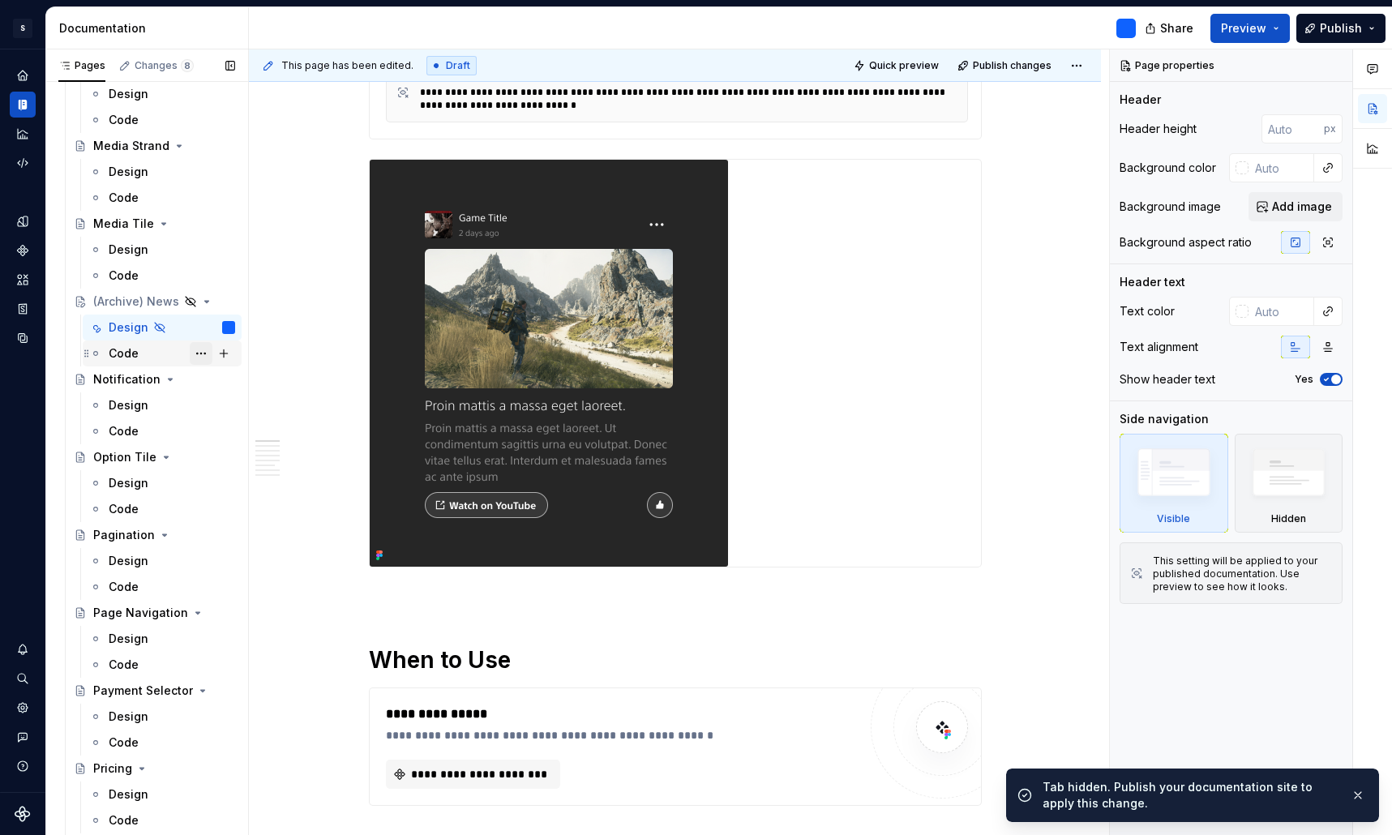
click at [206, 353] on button "Page tree" at bounding box center [201, 353] width 23 height 23
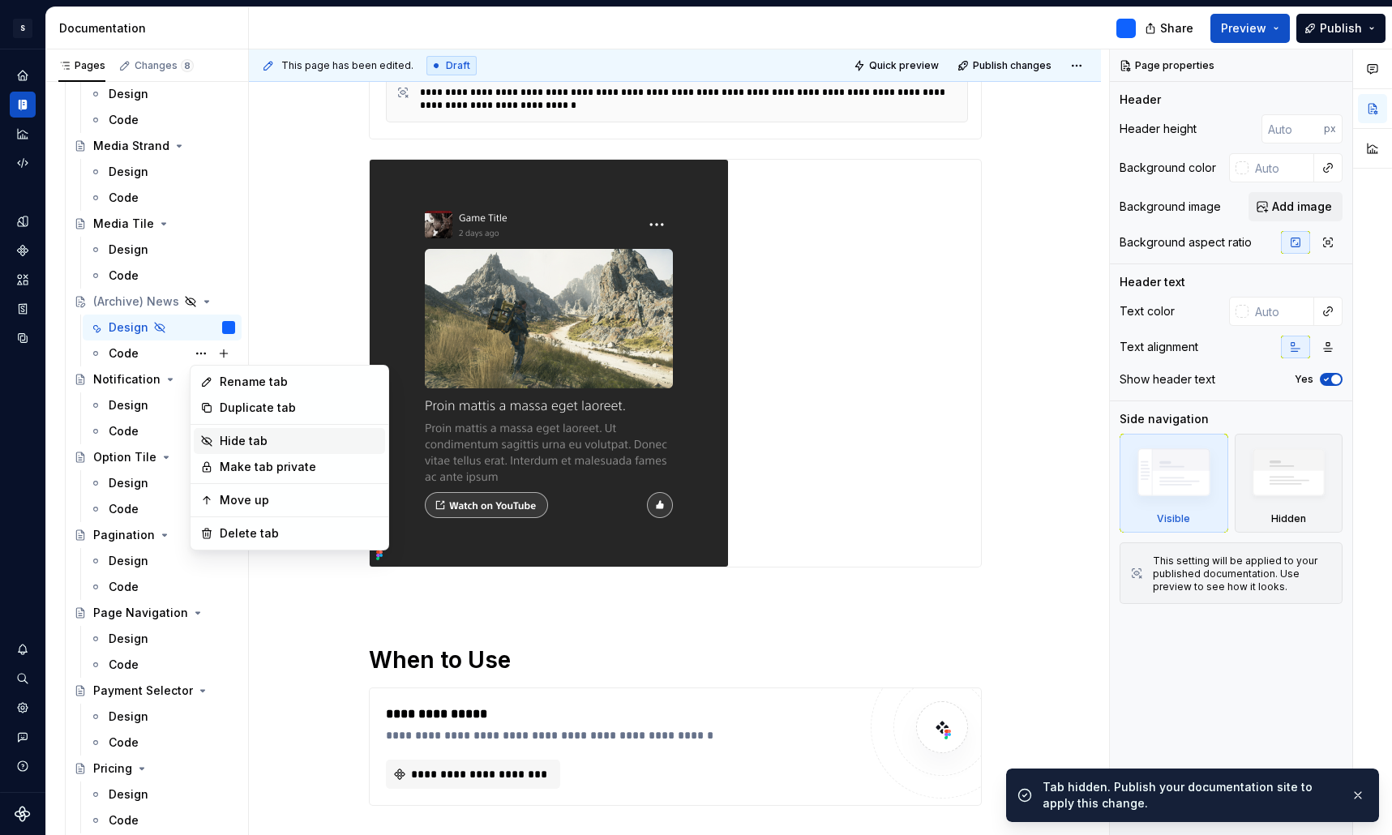
click at [254, 447] on div "Hide tab" at bounding box center [299, 441] width 159 height 16
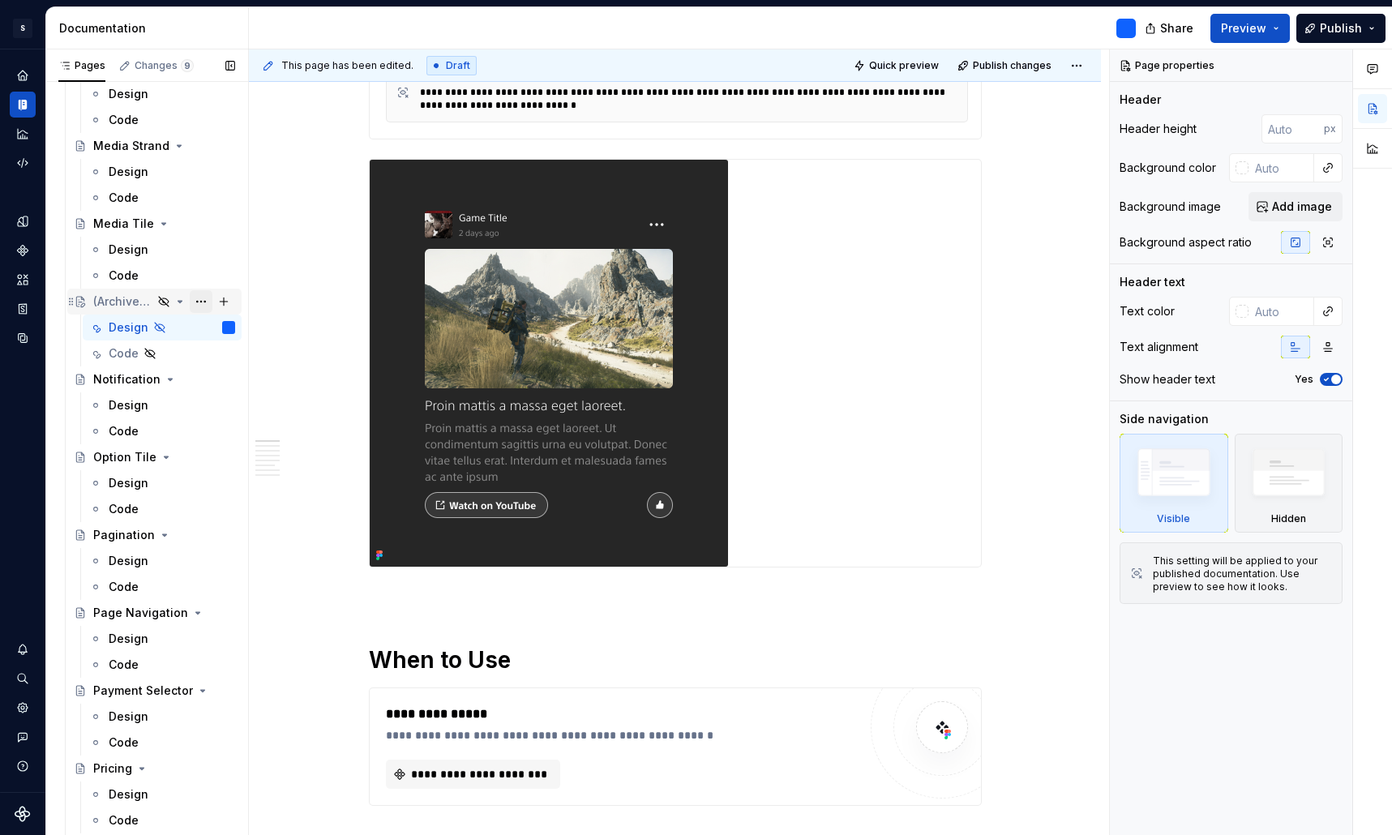
click at [203, 300] on button "Page tree" at bounding box center [201, 301] width 23 height 23
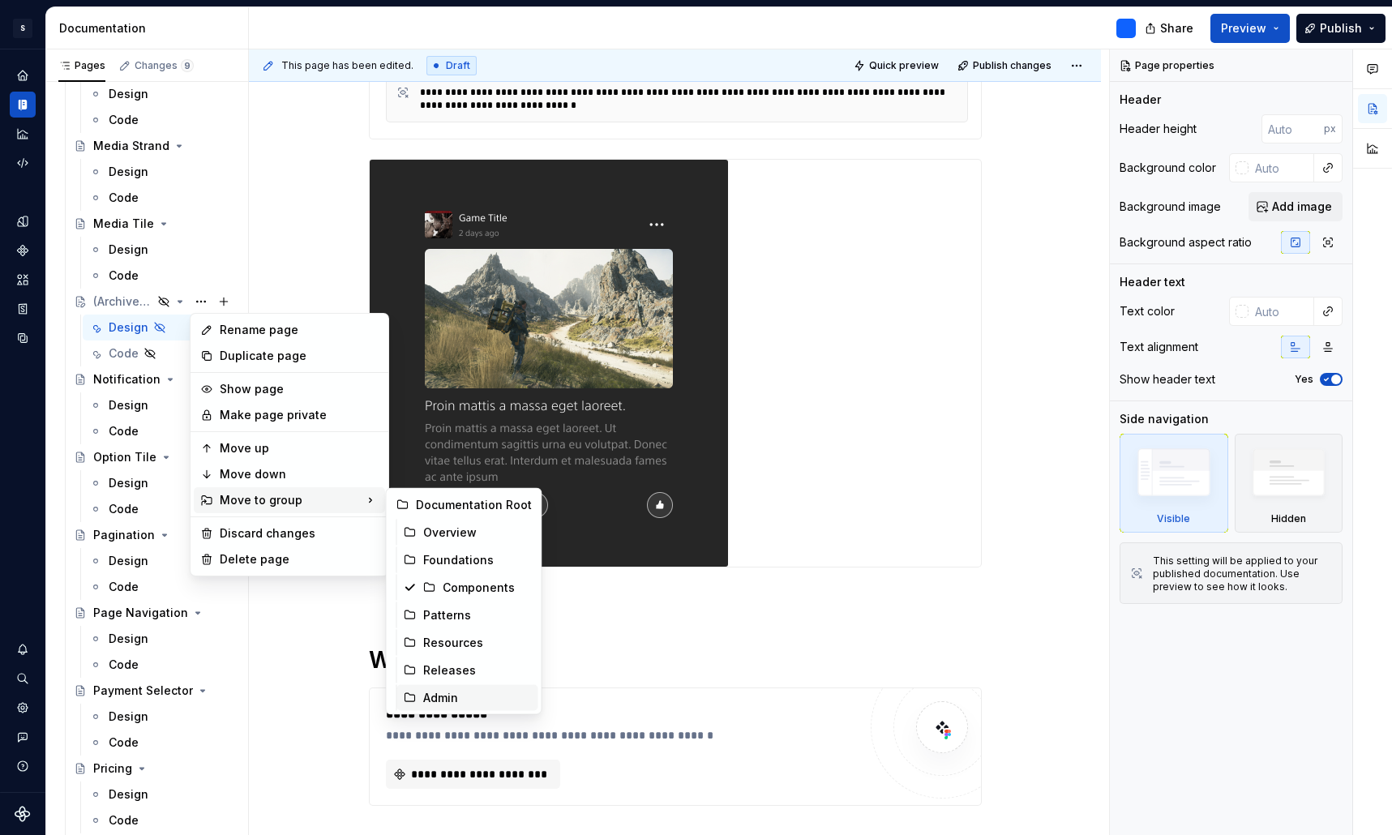
click at [450, 698] on div "Admin" at bounding box center [477, 698] width 109 height 16
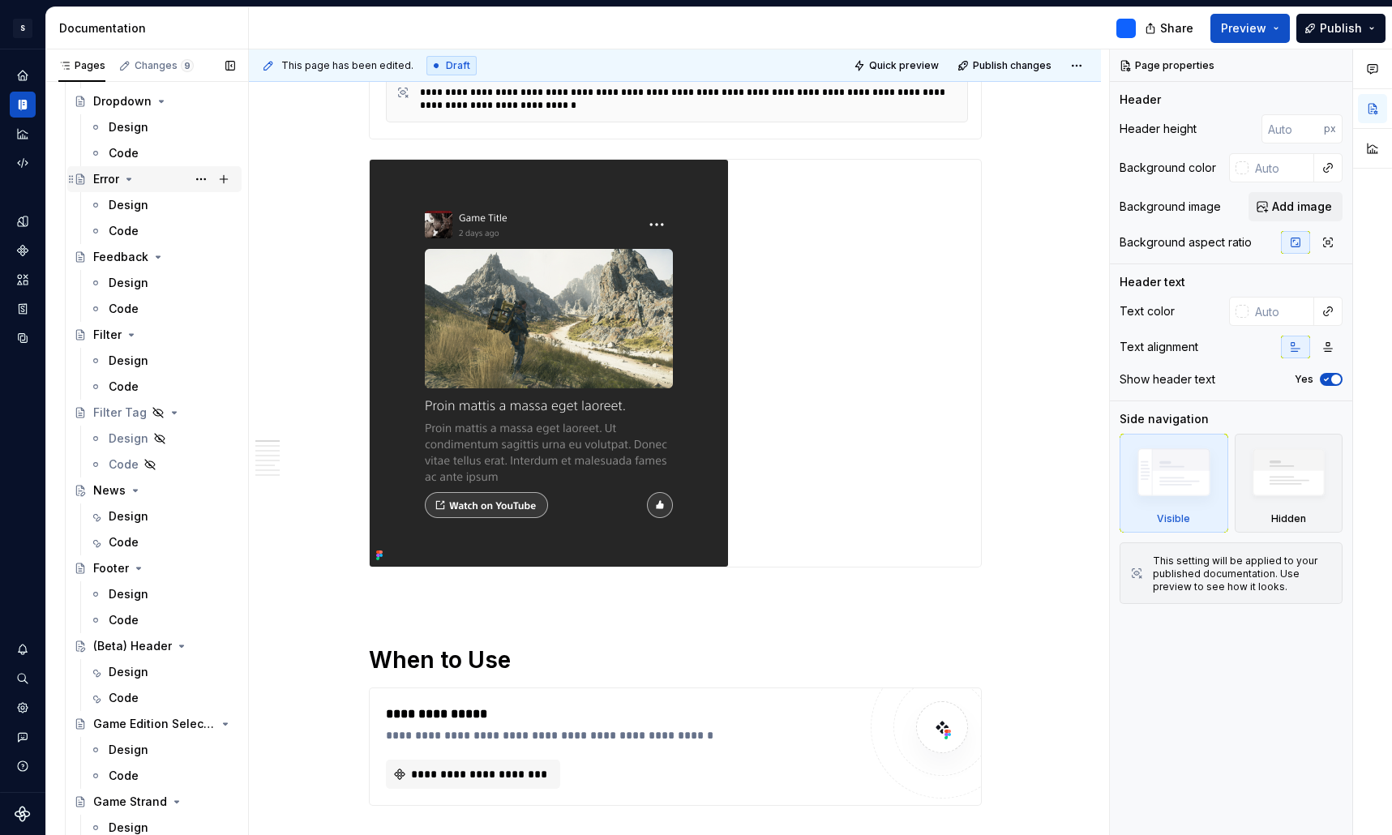
scroll to position [1198, 0]
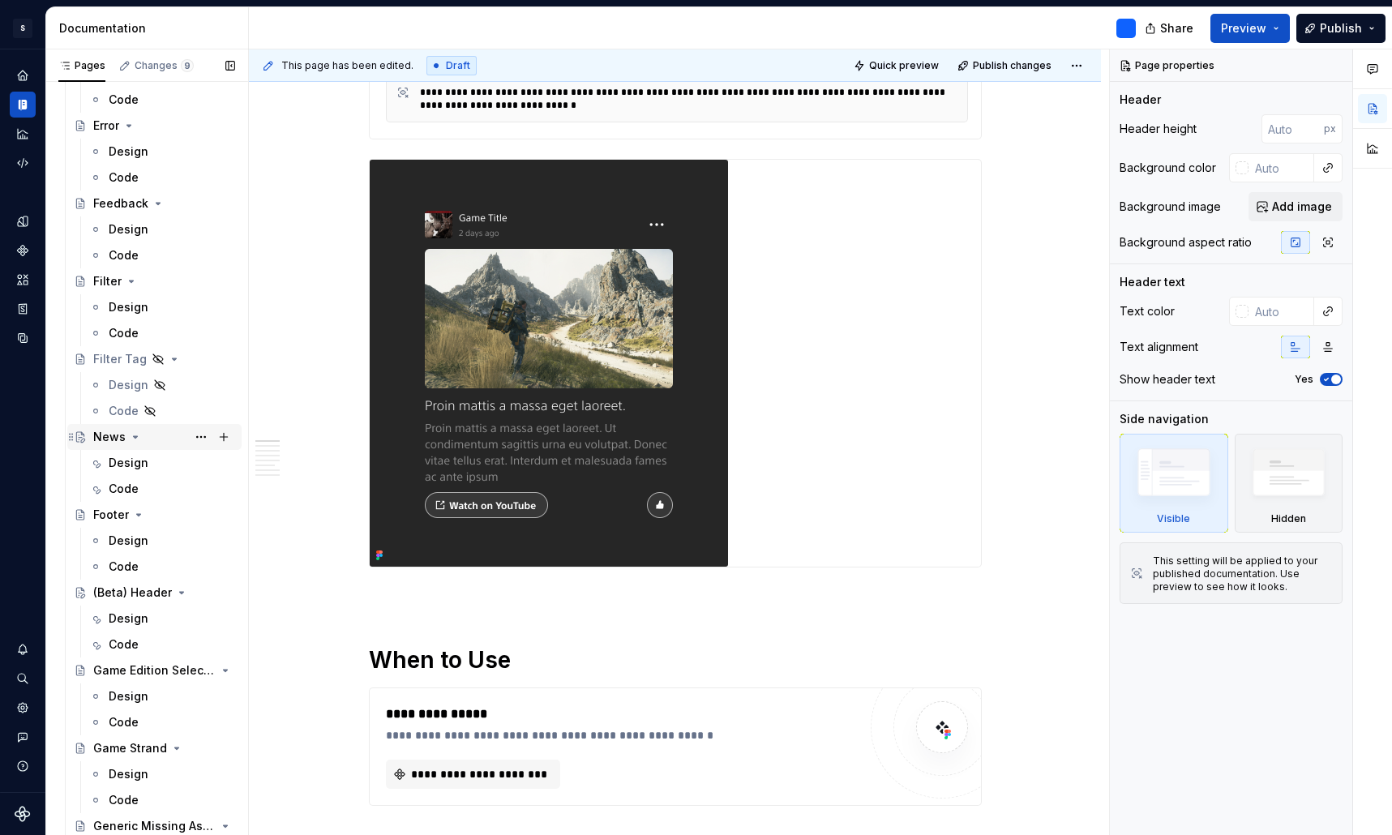
click at [113, 434] on div "News" at bounding box center [109, 437] width 32 height 16
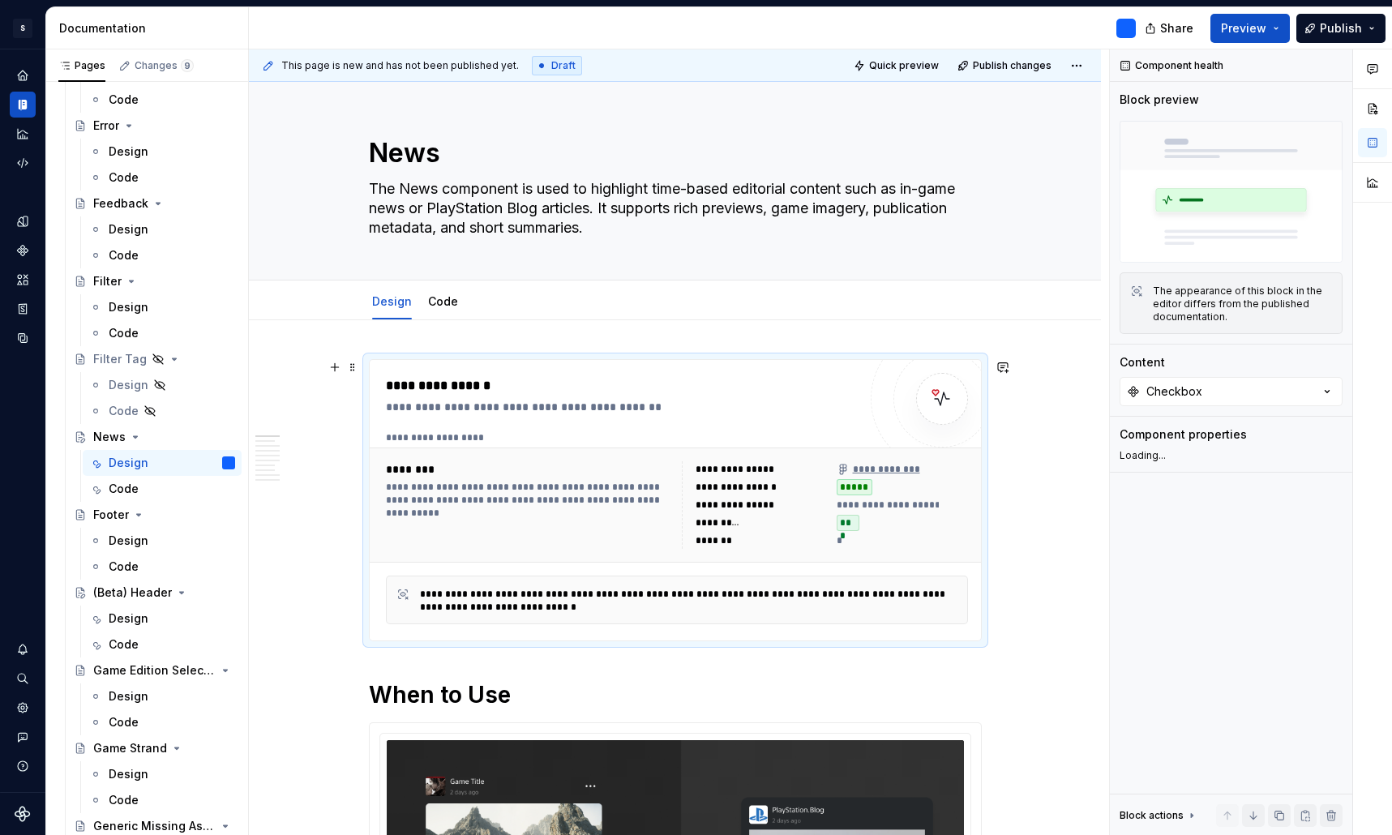
click at [716, 413] on div "**********" at bounding box center [622, 407] width 472 height 16
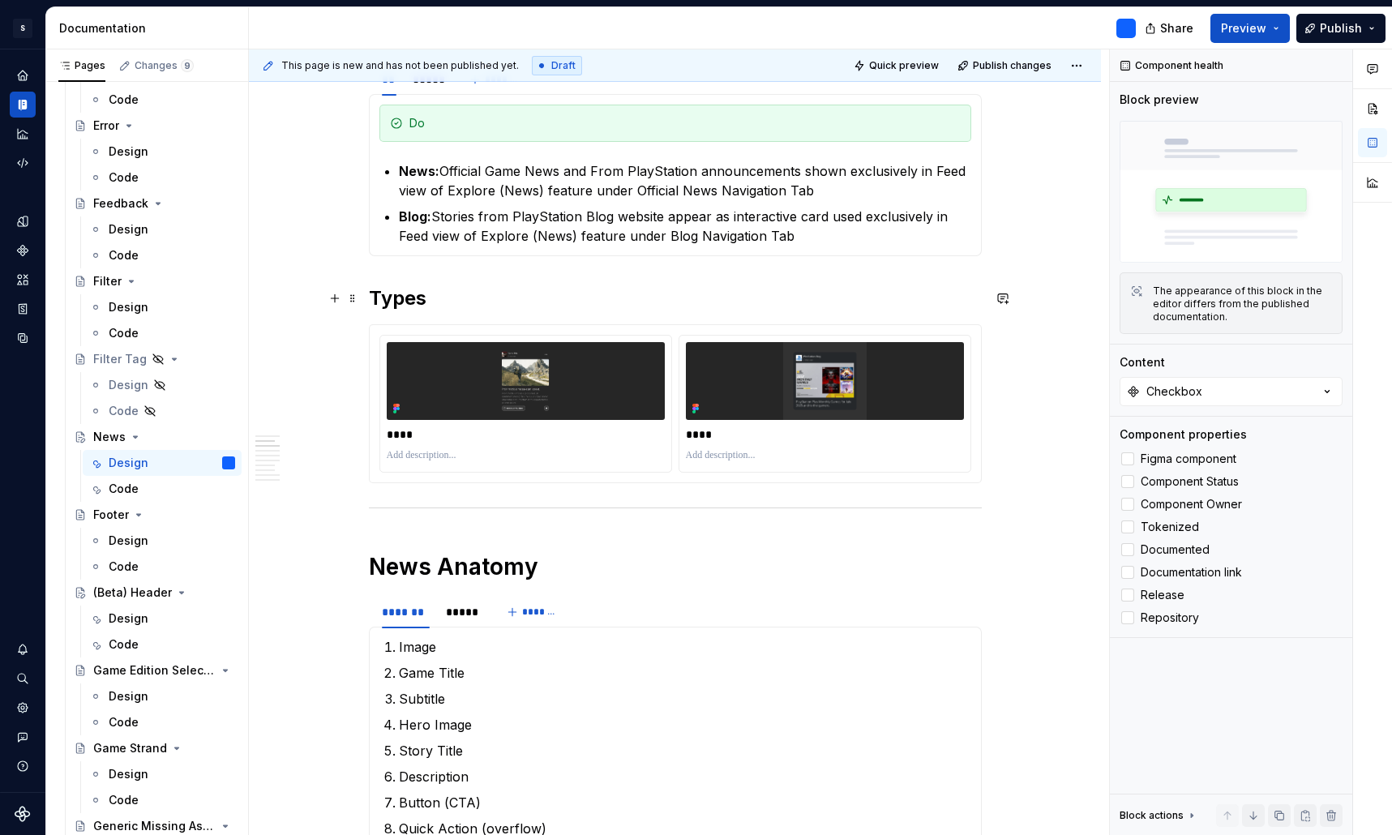
scroll to position [1022, 0]
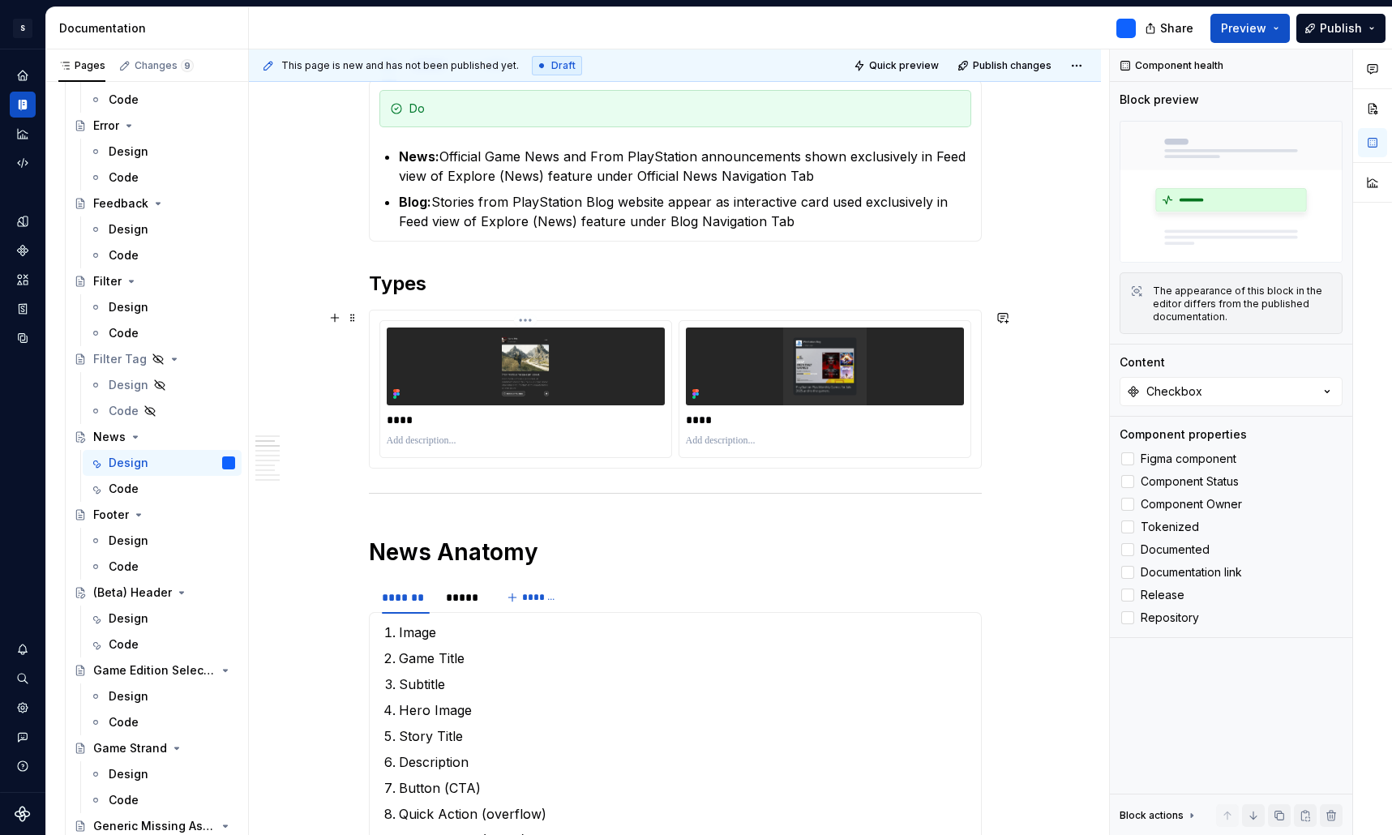
click at [550, 378] on img at bounding box center [526, 366] width 278 height 78
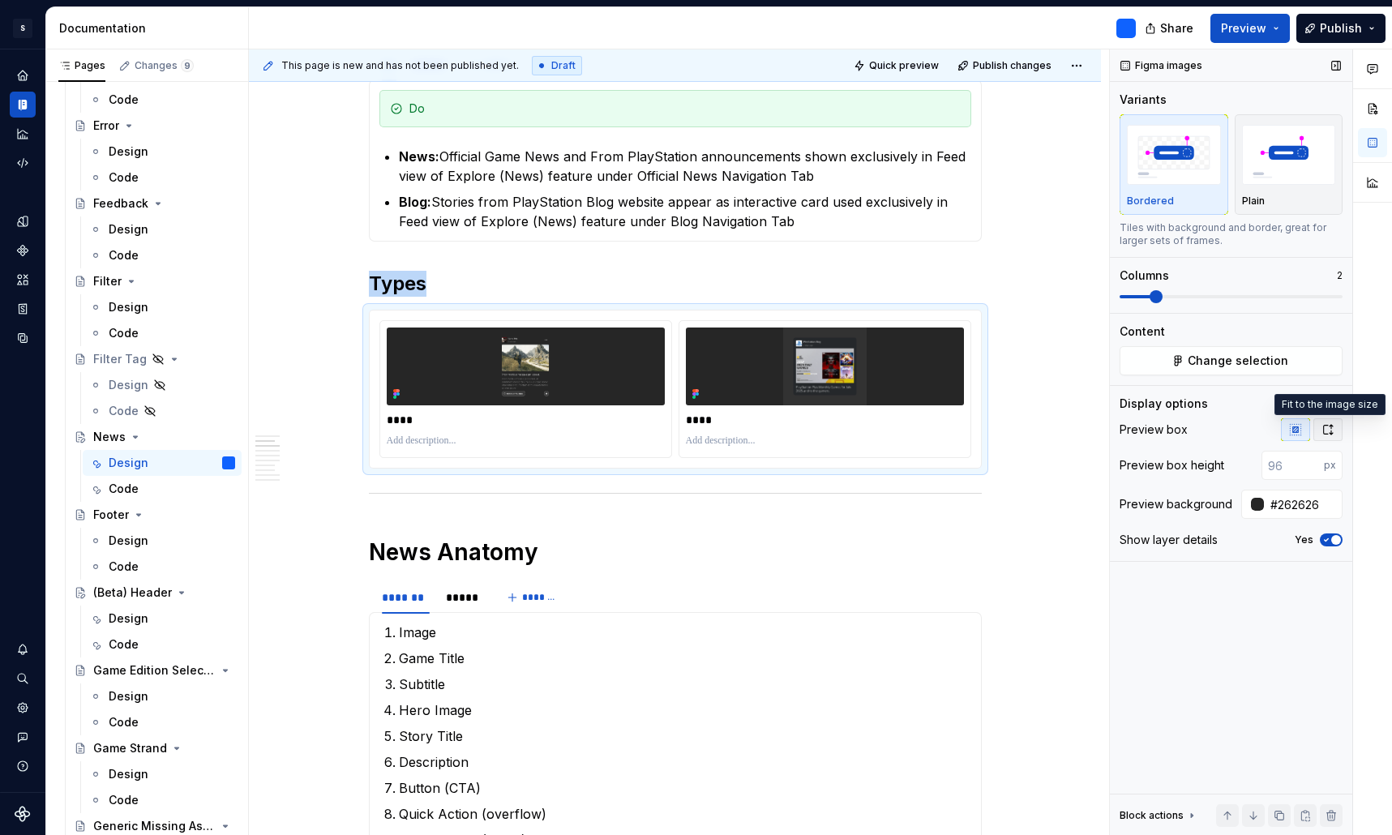
click at [1333, 434] on icon "button" at bounding box center [1327, 429] width 13 height 13
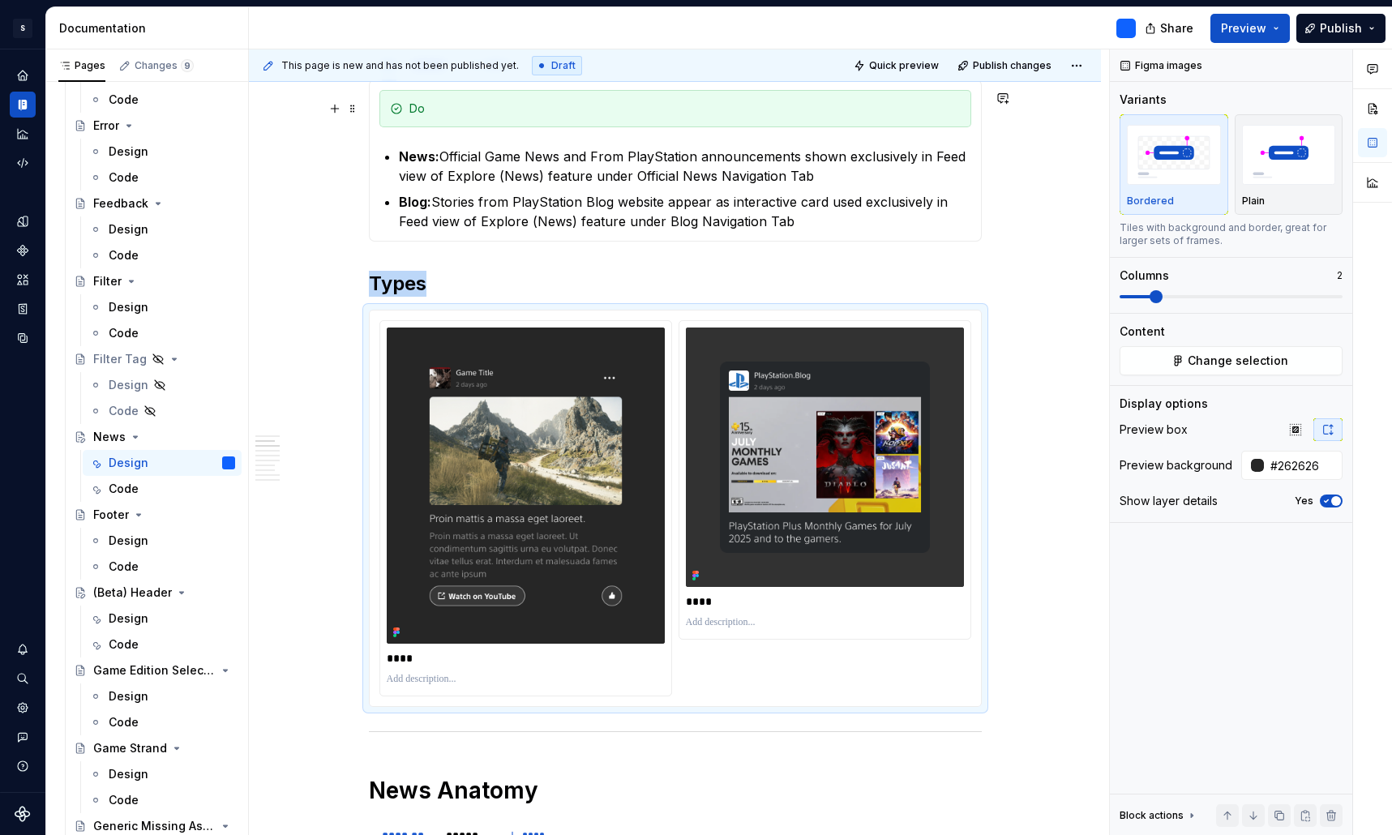
type textarea "*"
click at [575, 496] on img at bounding box center [526, 485] width 278 height 316
click at [656, 460] on img at bounding box center [526, 485] width 278 height 316
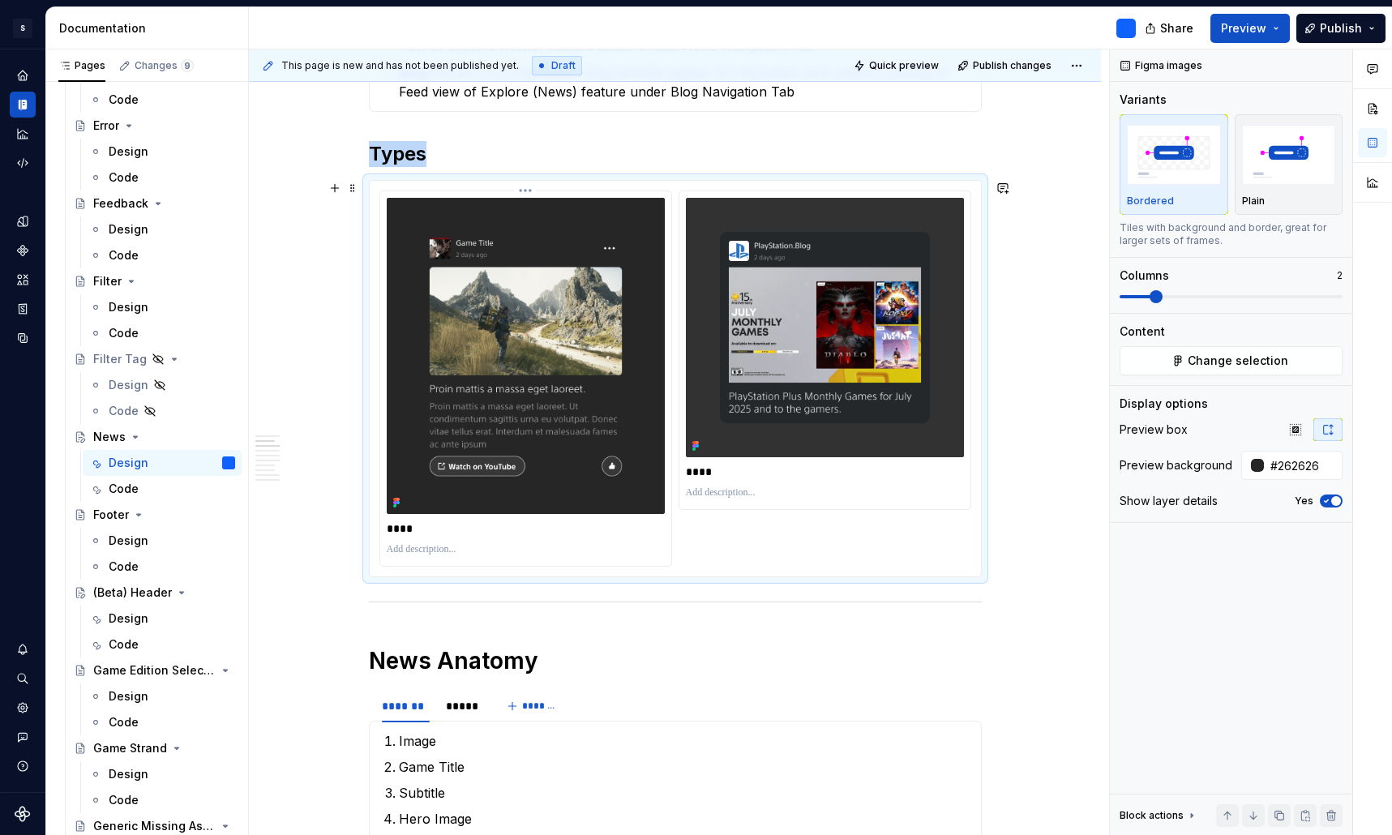
scroll to position [1158, 0]
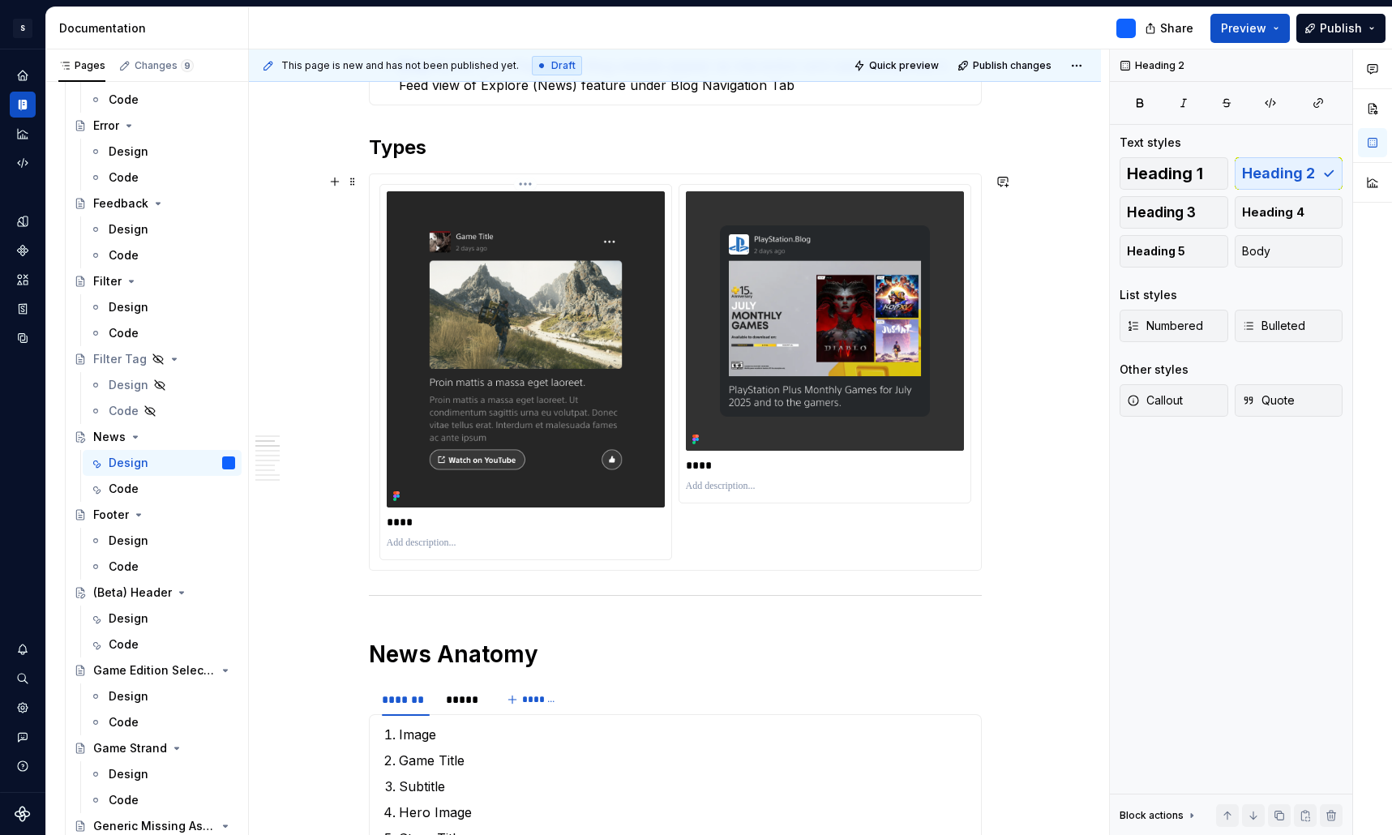
click at [580, 520] on p "****" at bounding box center [526, 522] width 278 height 16
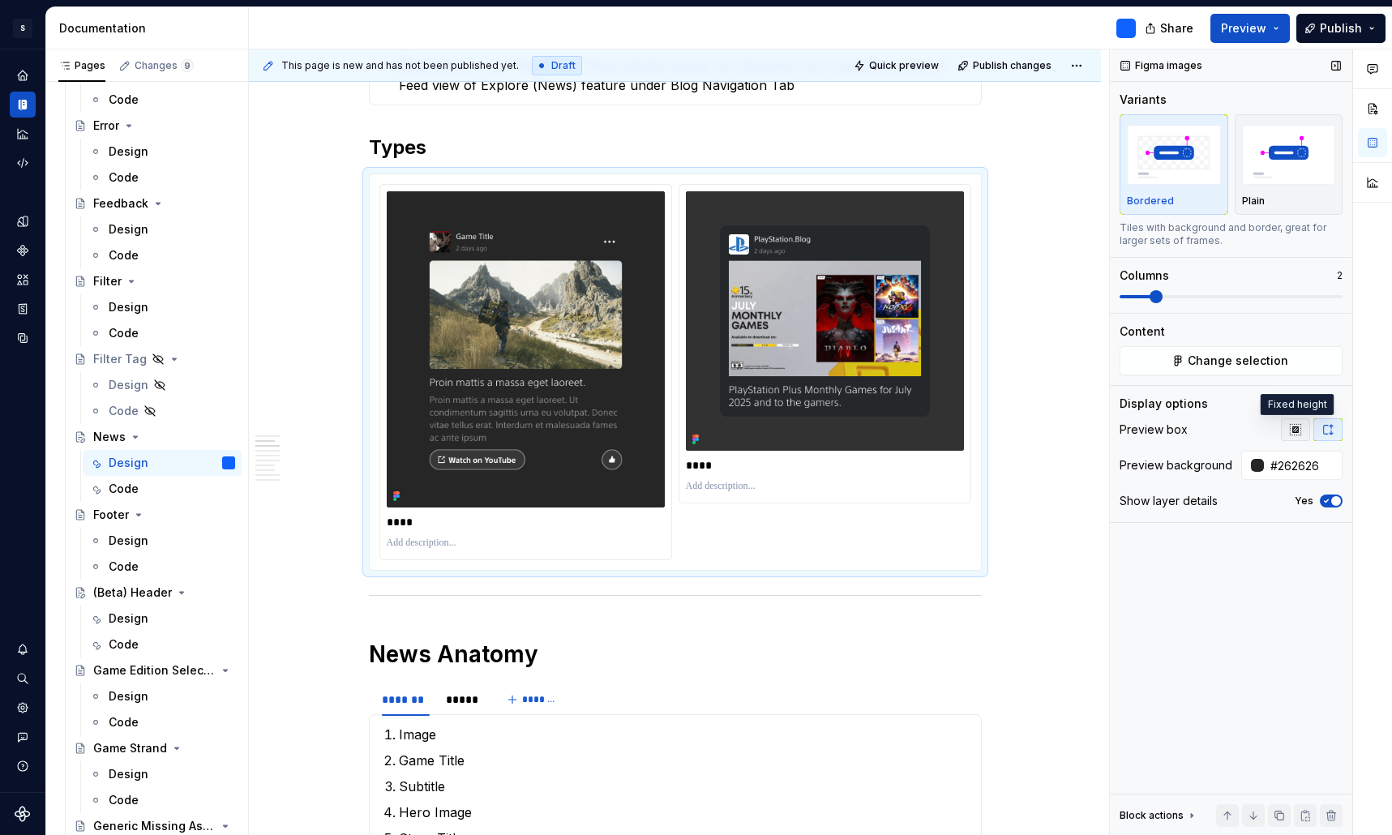
click at [1302, 435] on button "button" at bounding box center [1295, 429] width 29 height 23
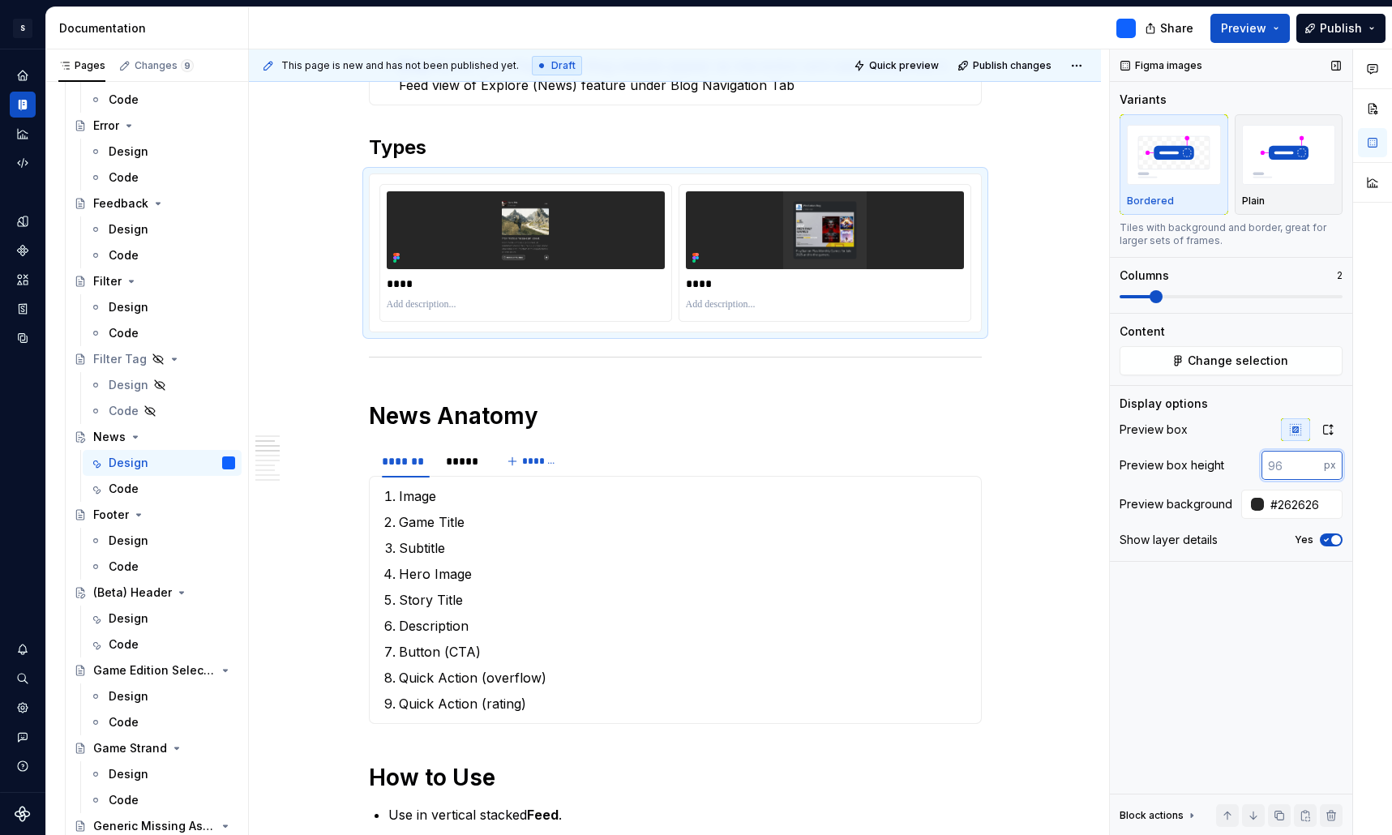
click at [1278, 467] on input "number" at bounding box center [1292, 465] width 62 height 29
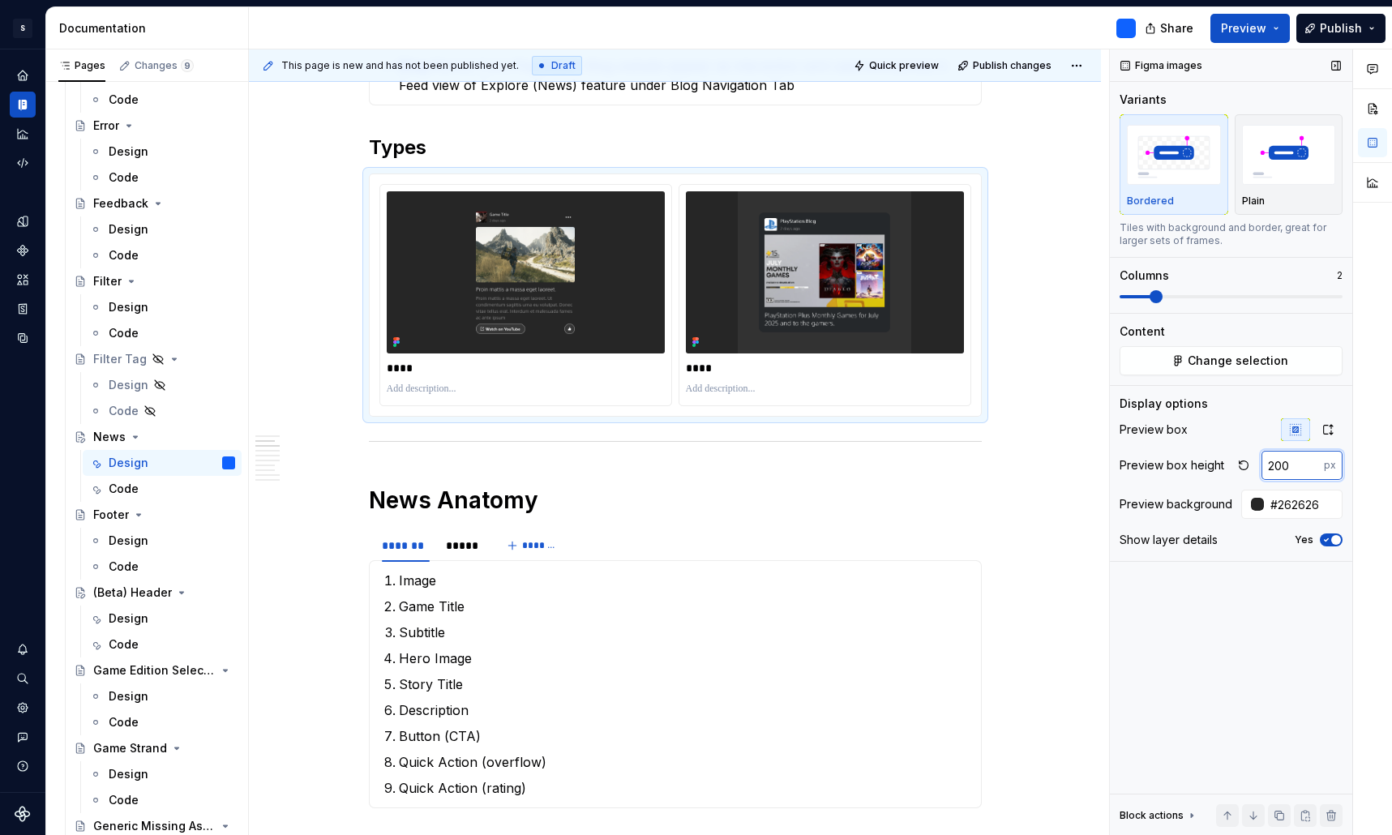
click at [1279, 467] on input "200" at bounding box center [1292, 465] width 62 height 29
type input "300"
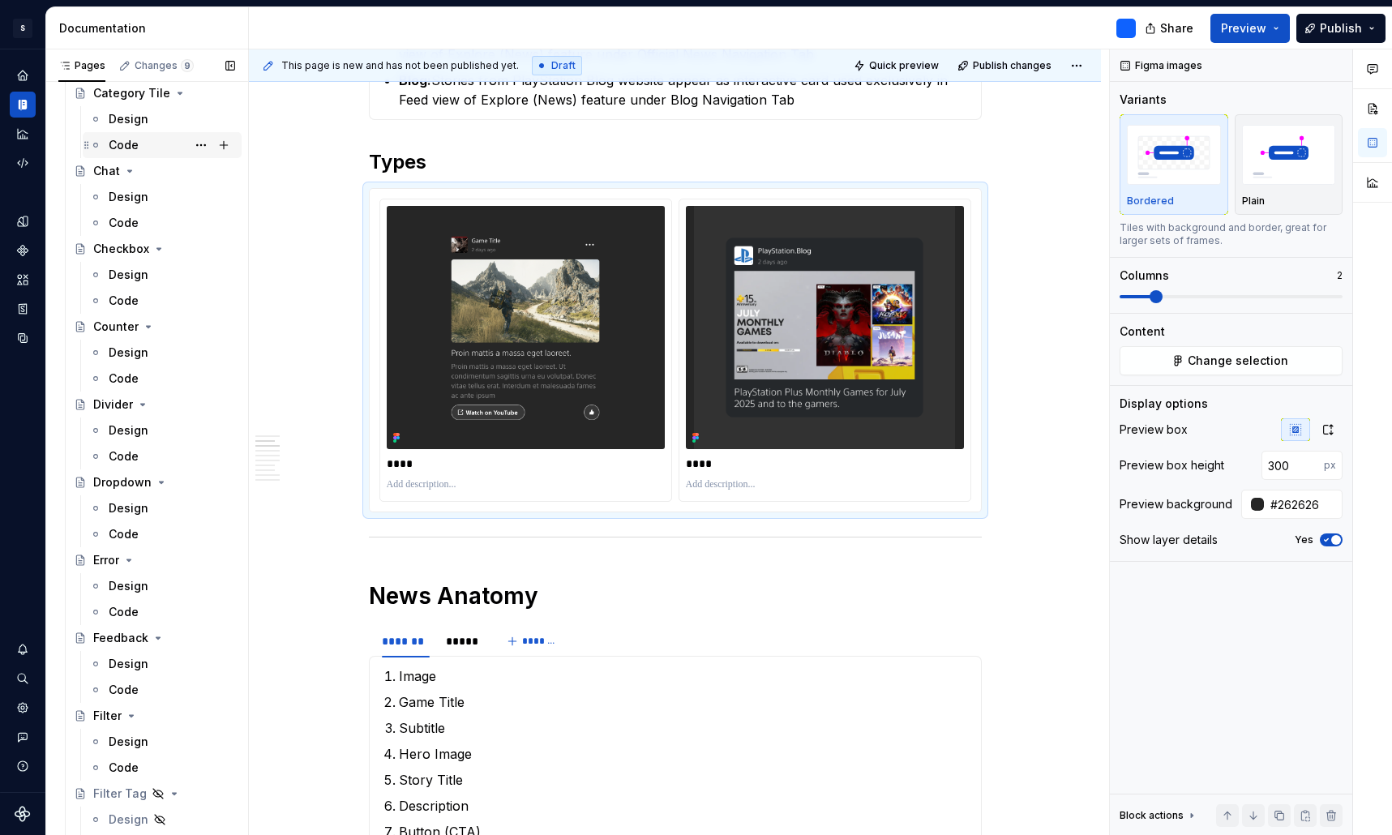
scroll to position [774, 0]
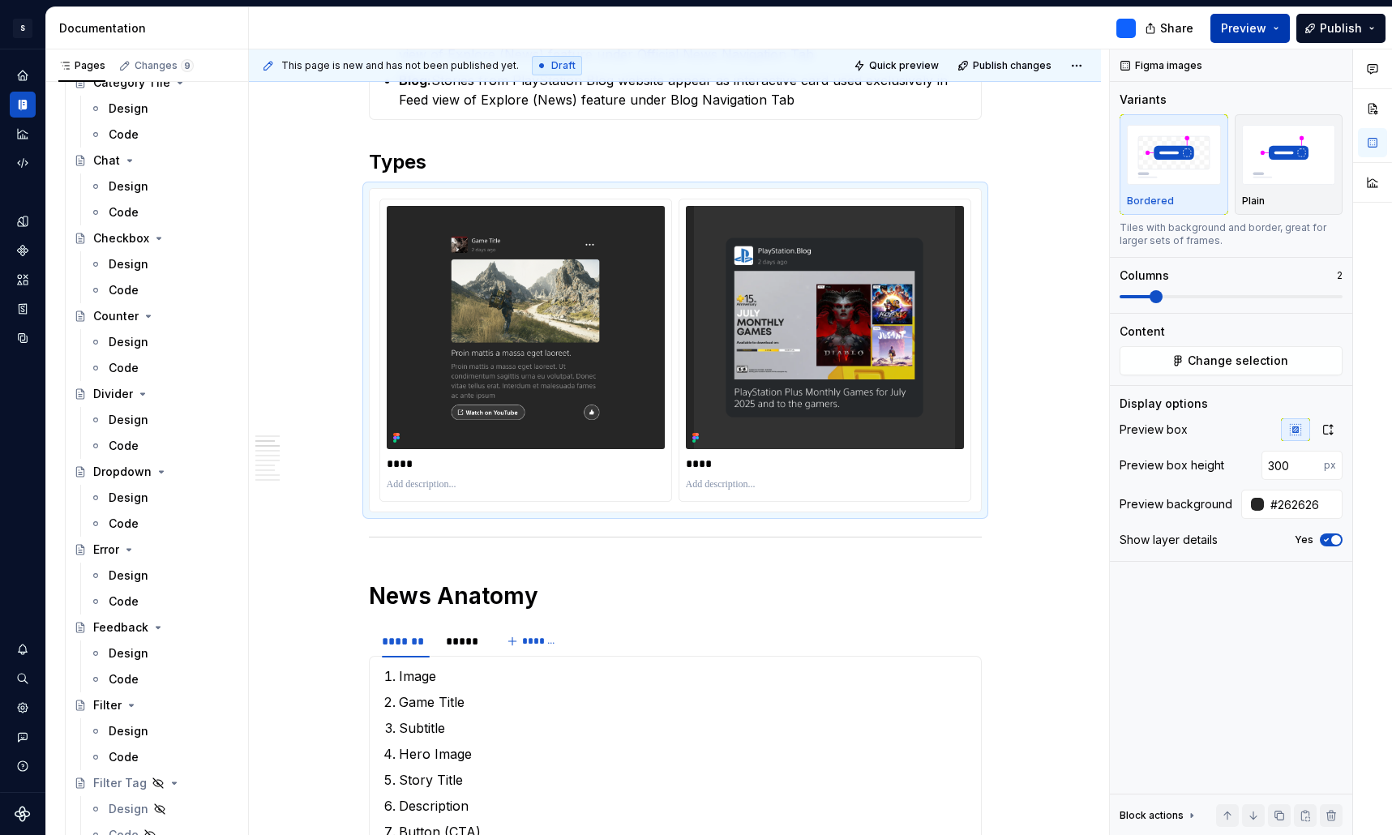
click at [1281, 32] on button "Preview" at bounding box center [1249, 28] width 79 height 29
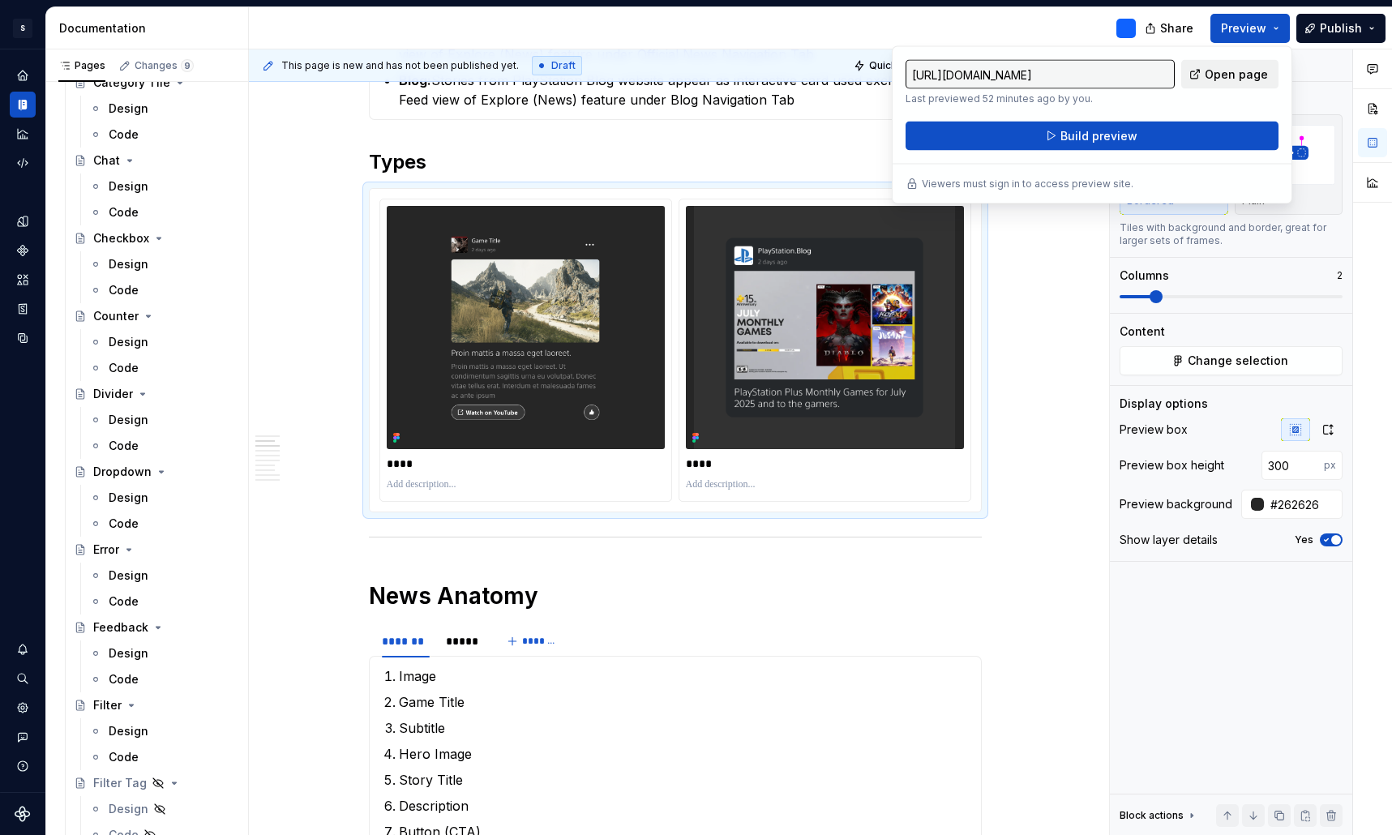
click at [1235, 77] on span "Open page" at bounding box center [1236, 74] width 63 height 16
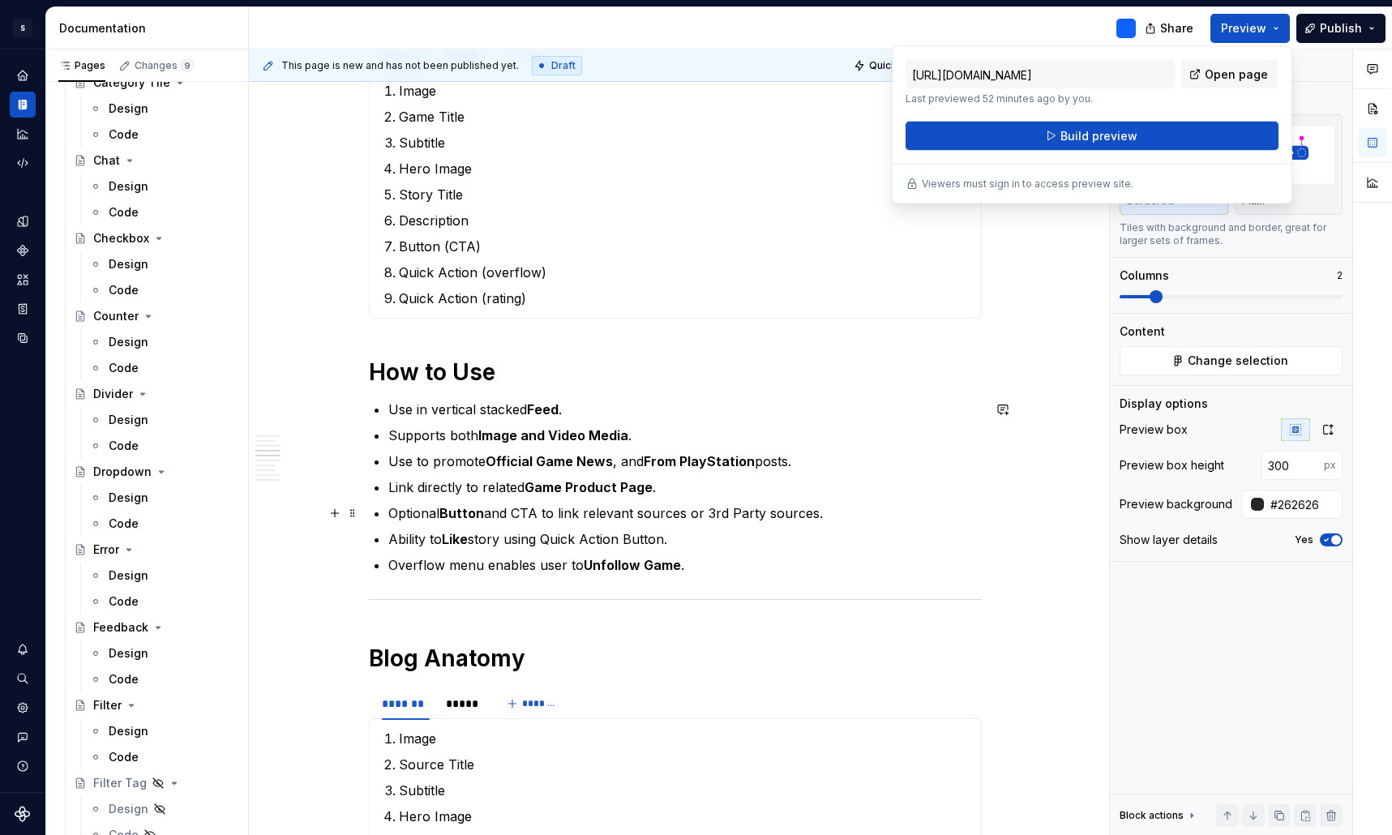
scroll to position [1756, 0]
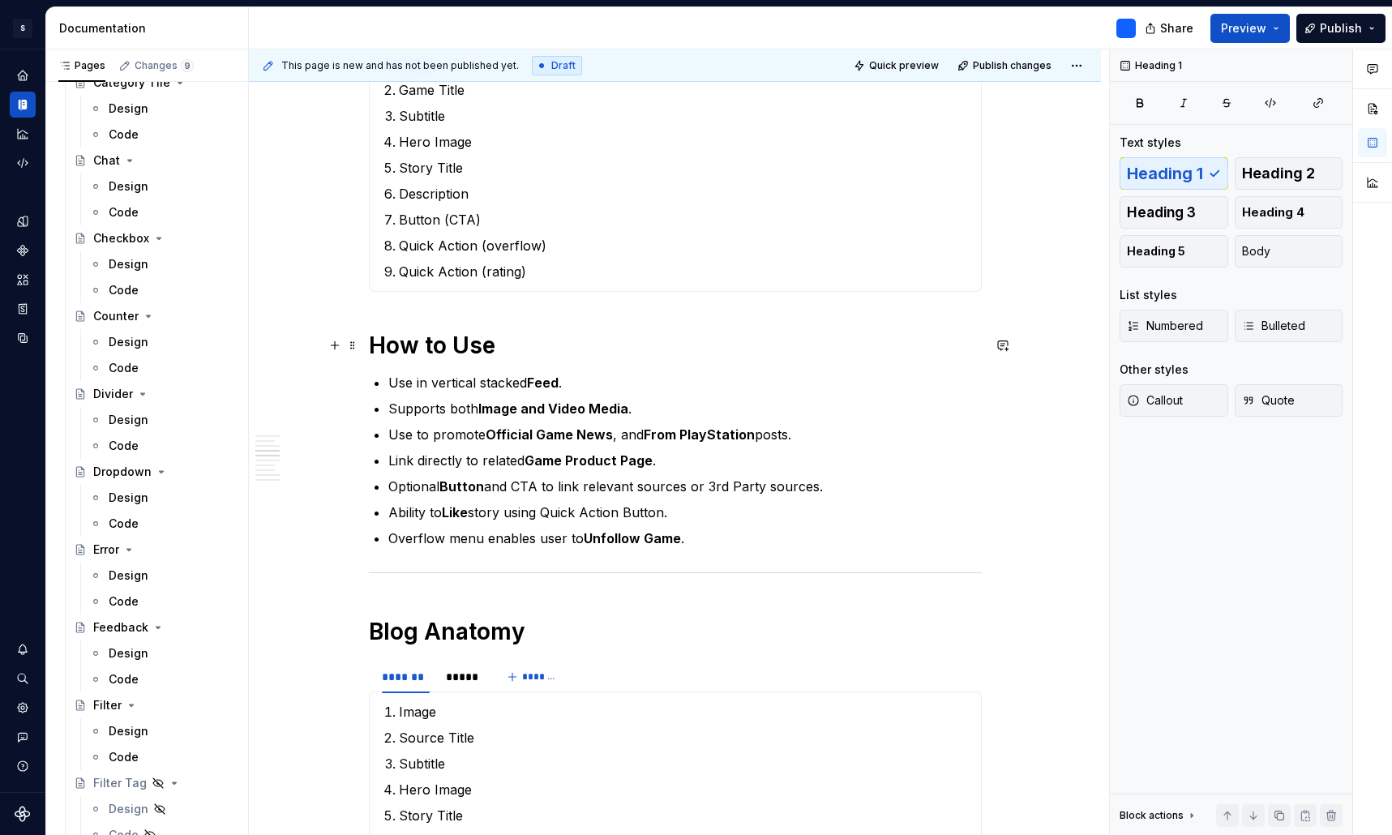
click at [443, 349] on h1 "How to Use" at bounding box center [675, 345] width 613 height 29
click at [410, 345] on h1 "How to Use" at bounding box center [675, 345] width 613 height 29
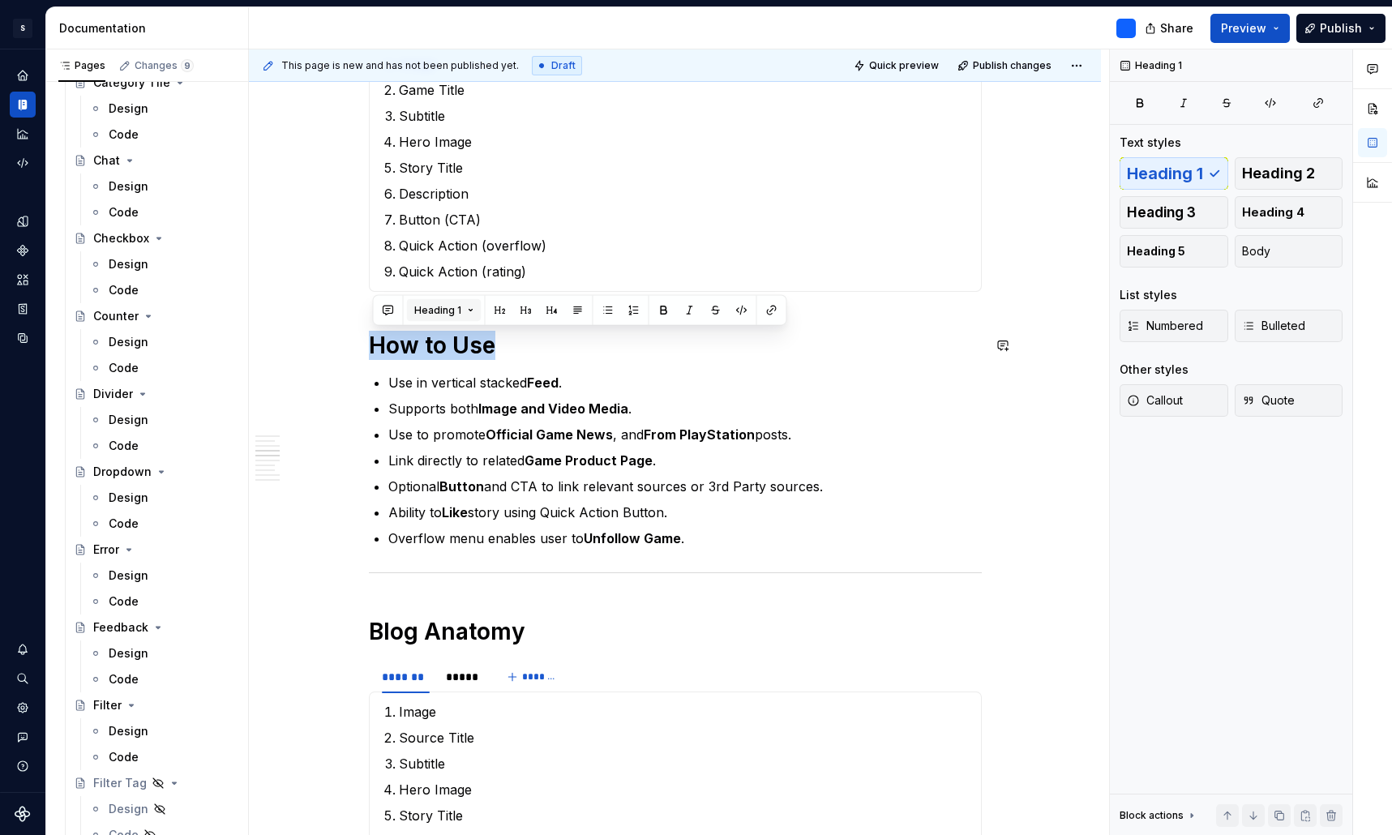
click at [468, 308] on button "Heading 1" at bounding box center [444, 310] width 75 height 23
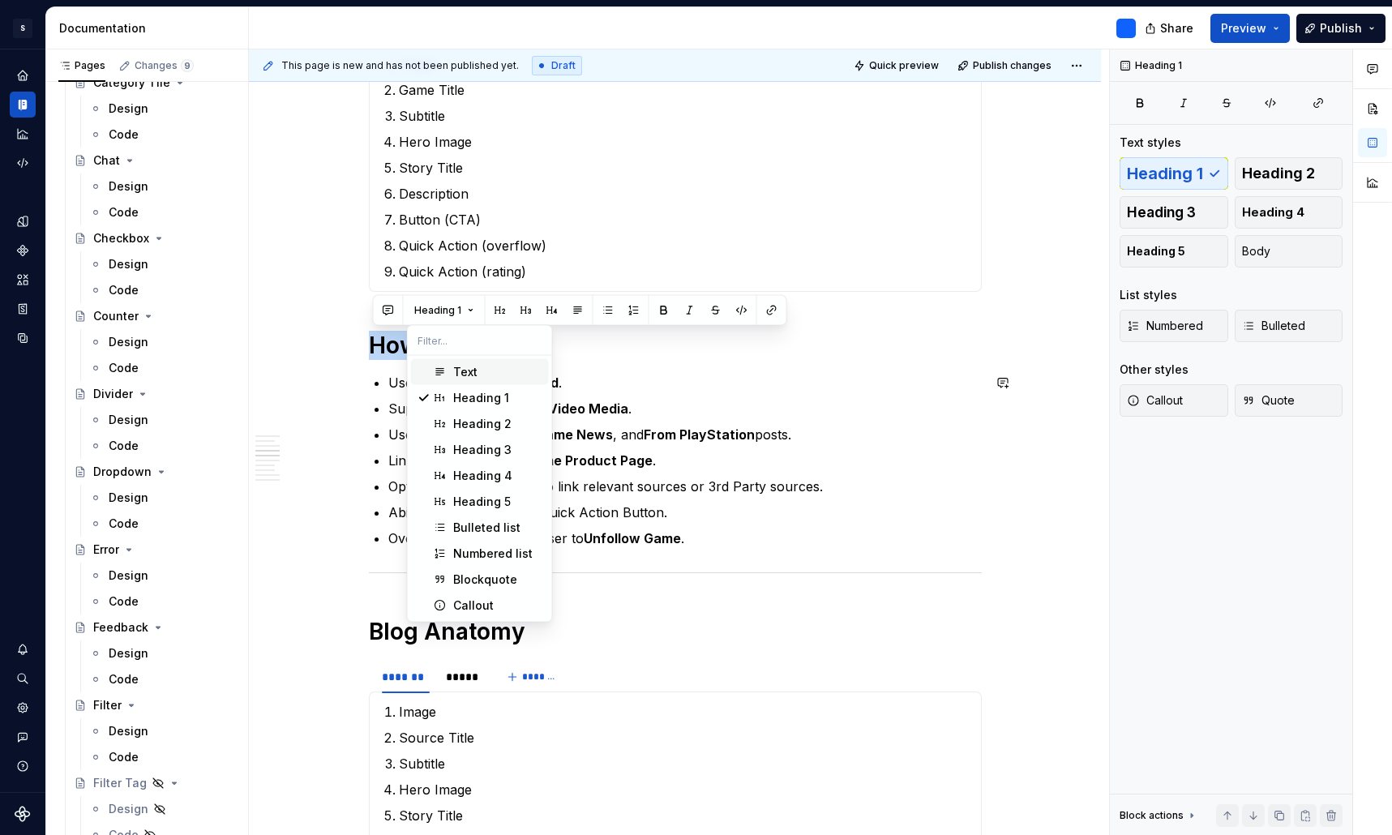
type textarea "*"
click at [651, 358] on h1 "How to Use" at bounding box center [675, 345] width 613 height 29
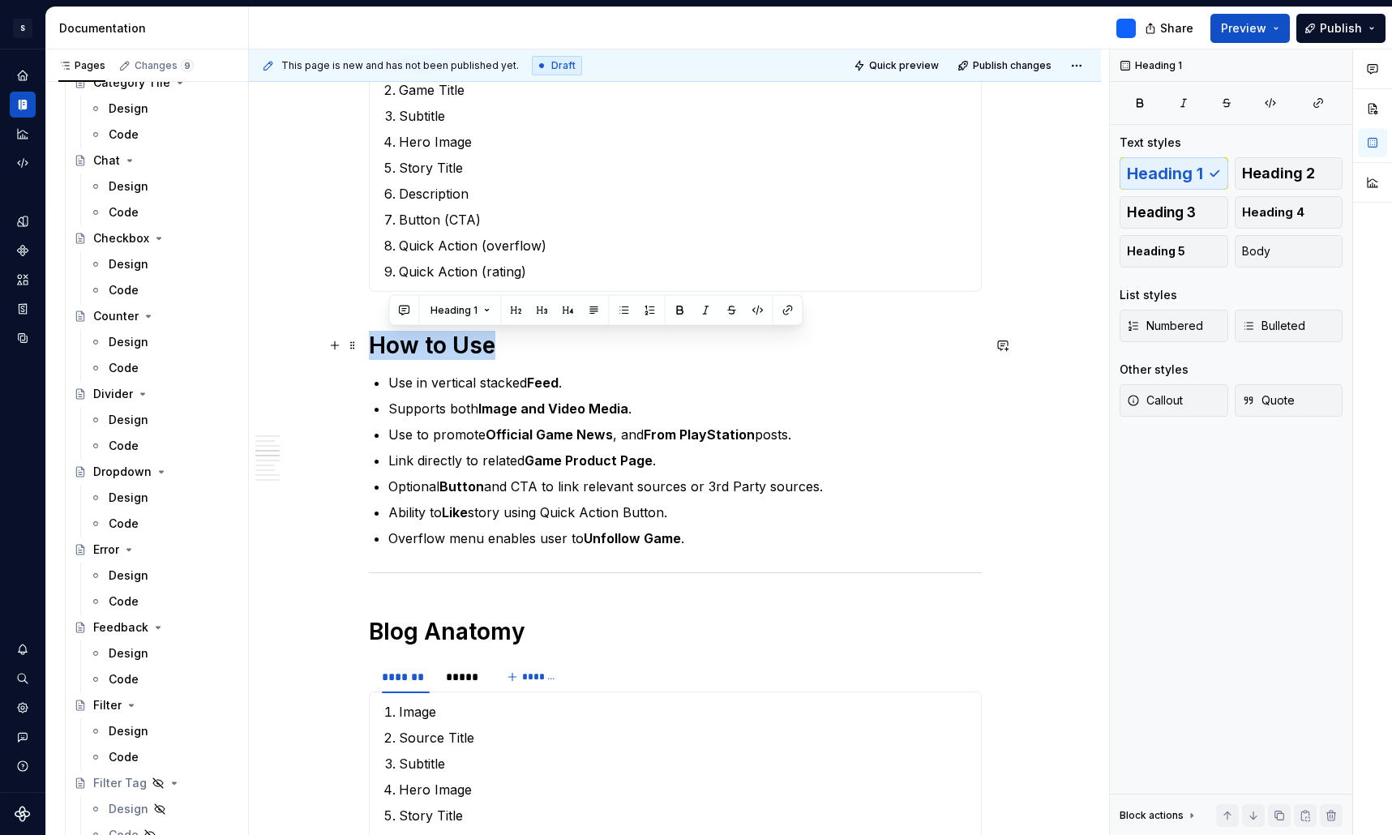
drag, startPoint x: 502, startPoint y: 345, endPoint x: 373, endPoint y: 345, distance: 128.9
click at [373, 345] on h1 "How to Use" at bounding box center [675, 345] width 613 height 29
click at [464, 315] on button "Heading 1" at bounding box center [444, 310] width 75 height 23
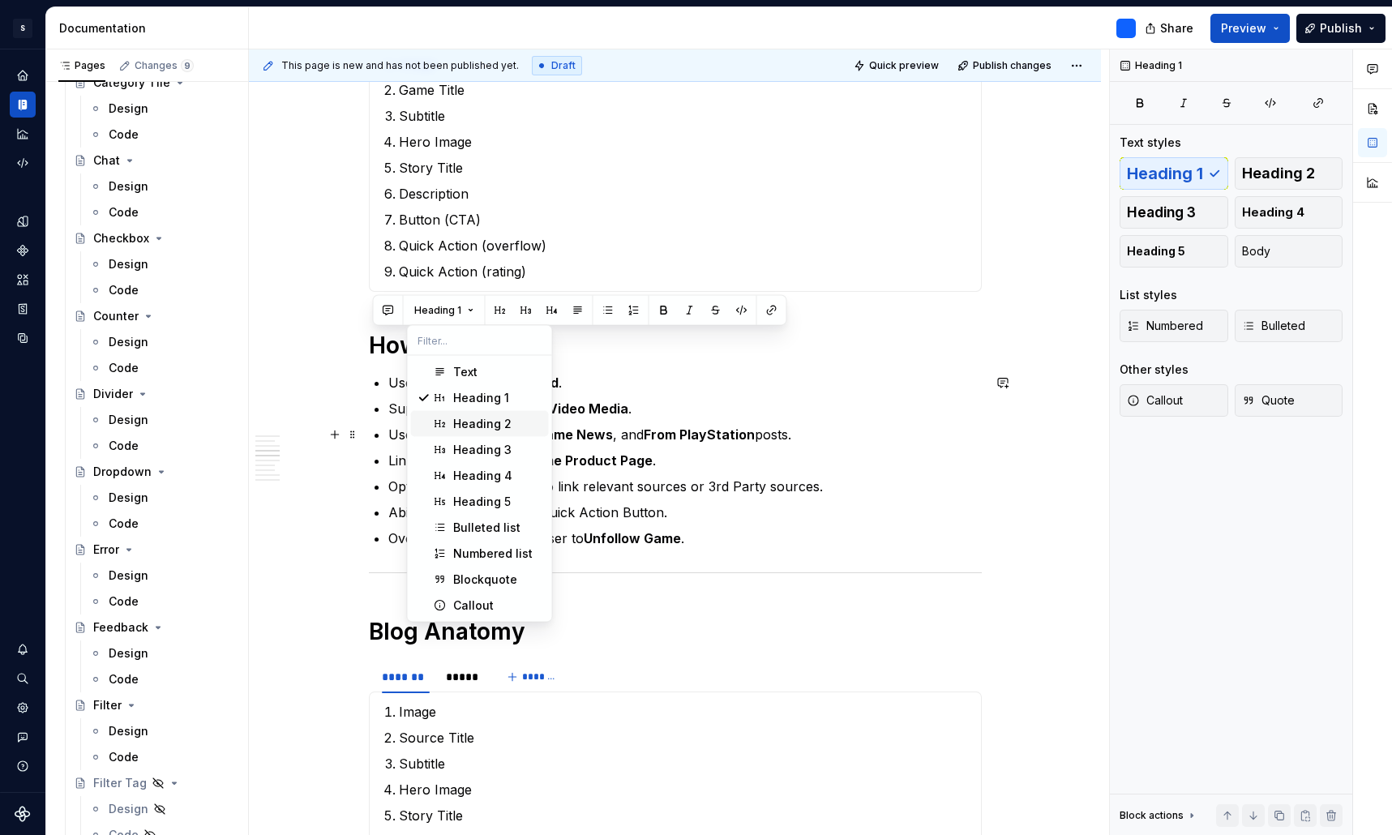
click at [498, 431] on div "Heading 2" at bounding box center [482, 424] width 58 height 16
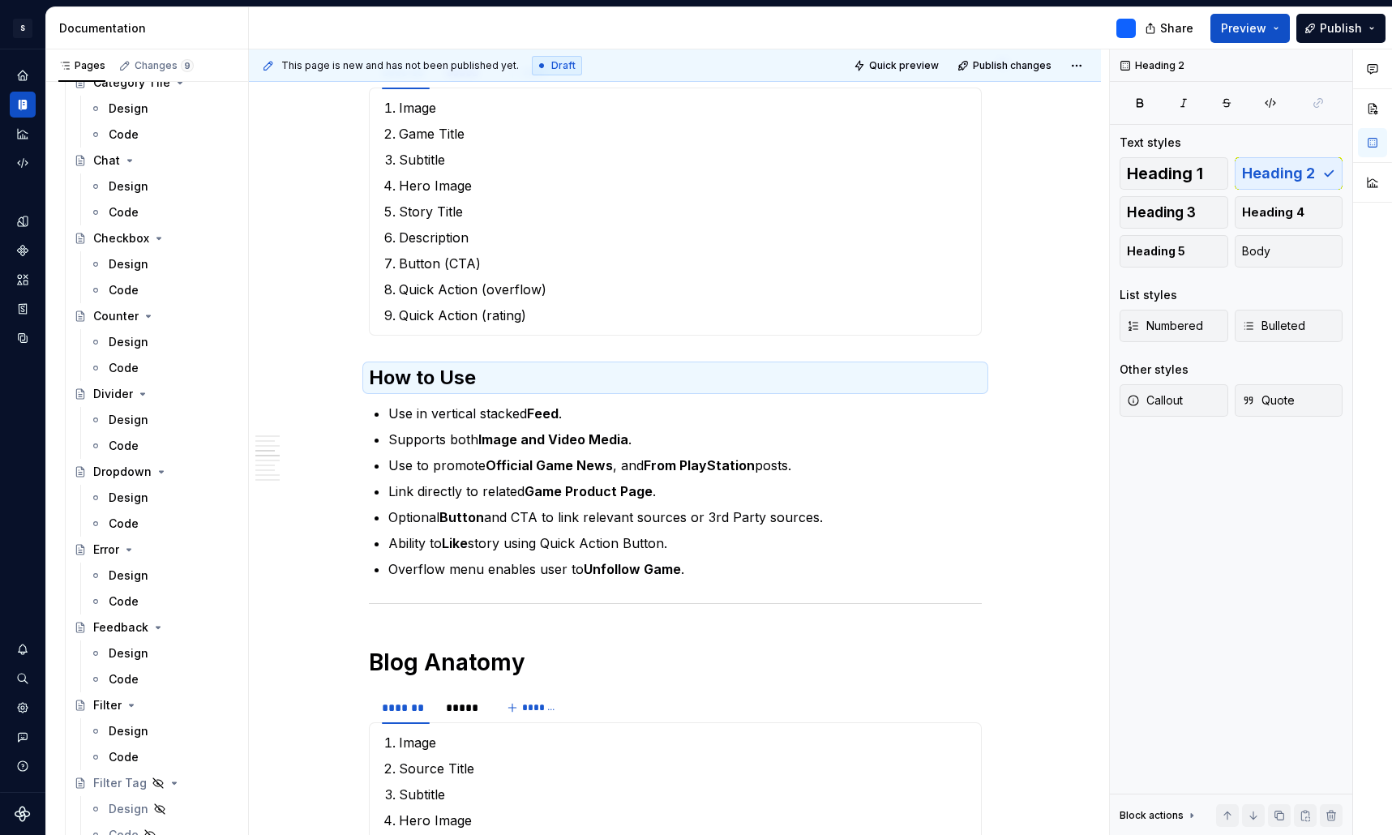
scroll to position [1700, 0]
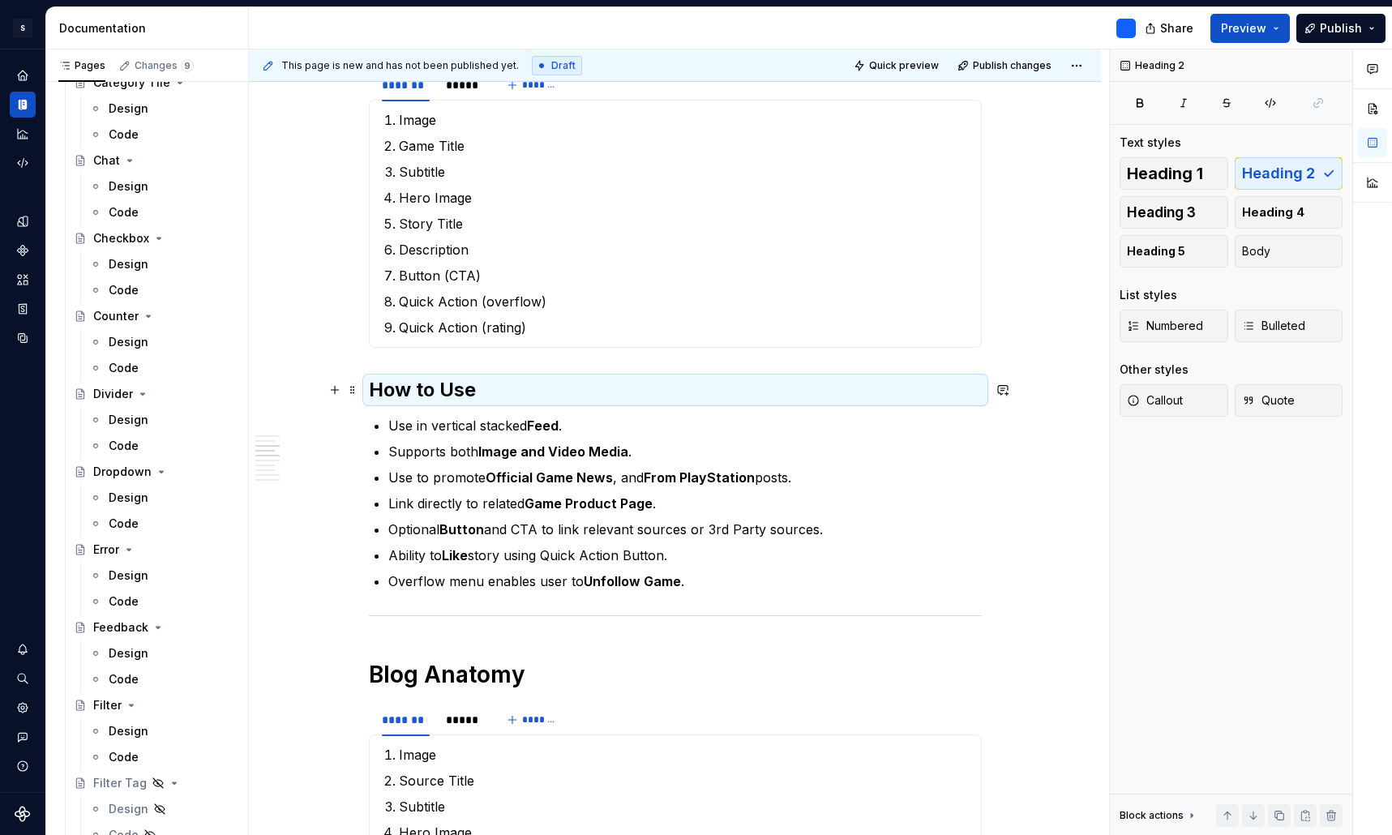
click at [491, 390] on h2 "How to Use" at bounding box center [675, 390] width 613 height 26
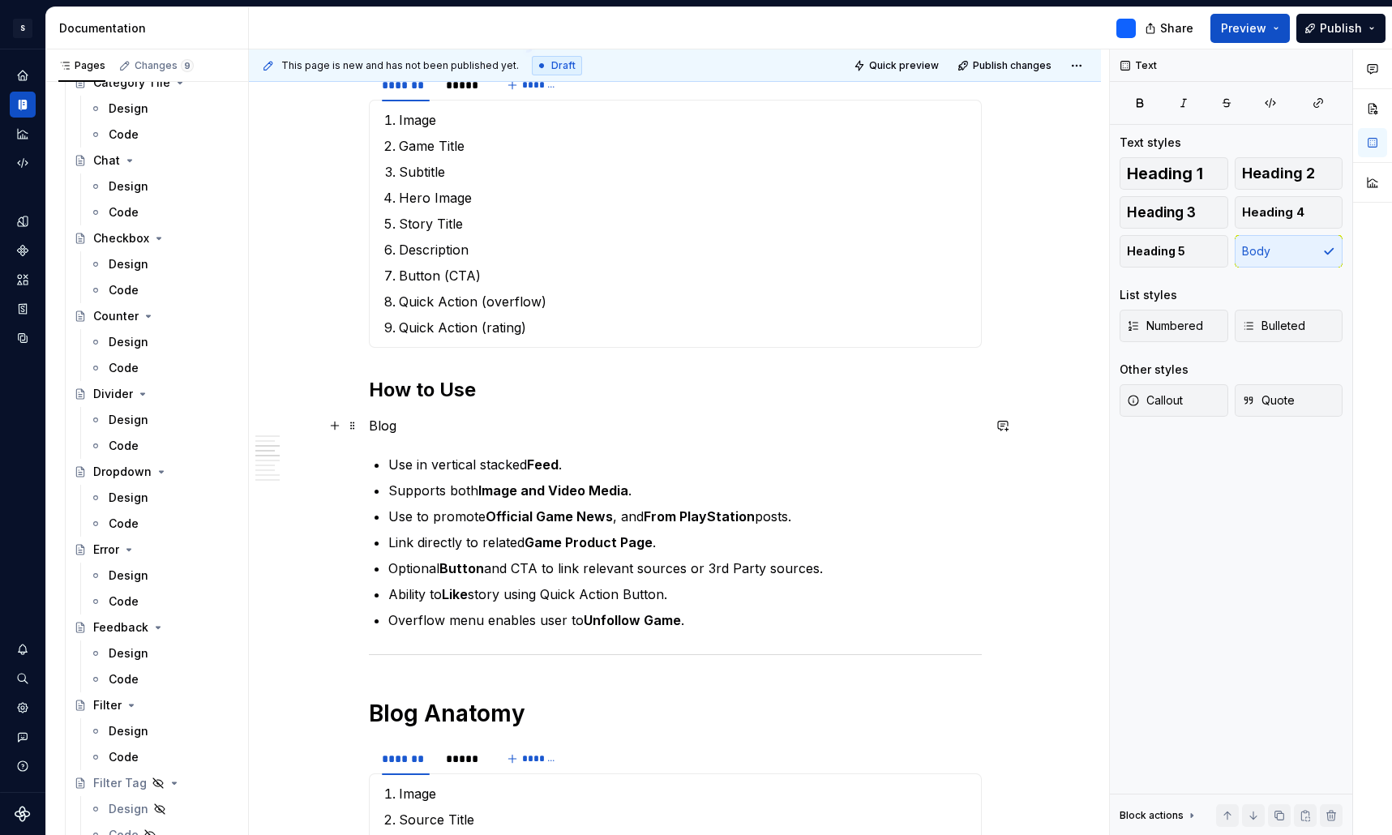
click at [400, 420] on p "Blog" at bounding box center [675, 425] width 613 height 19
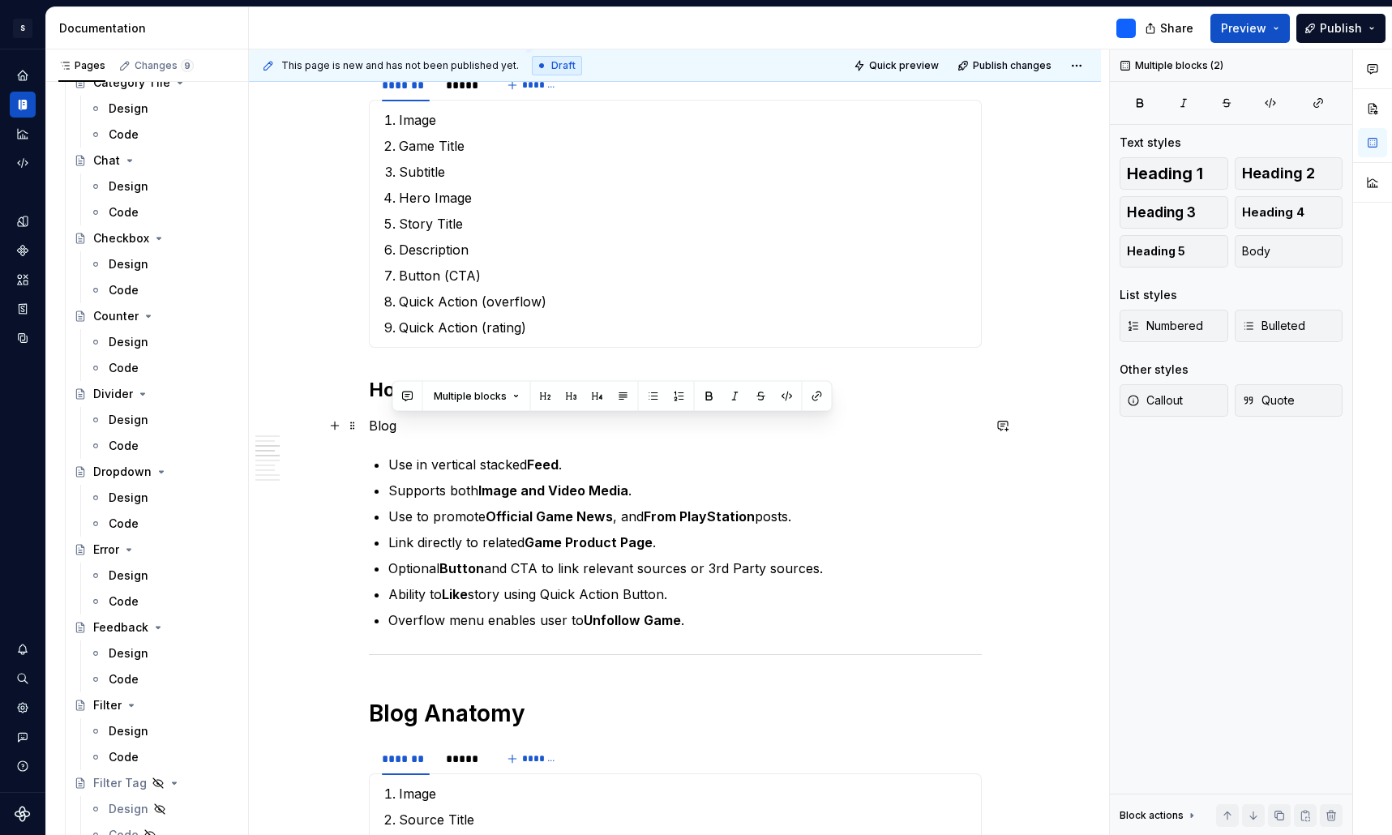
click at [395, 426] on p "Blog" at bounding box center [675, 425] width 613 height 19
click at [497, 397] on button "button" at bounding box center [501, 396] width 23 height 23
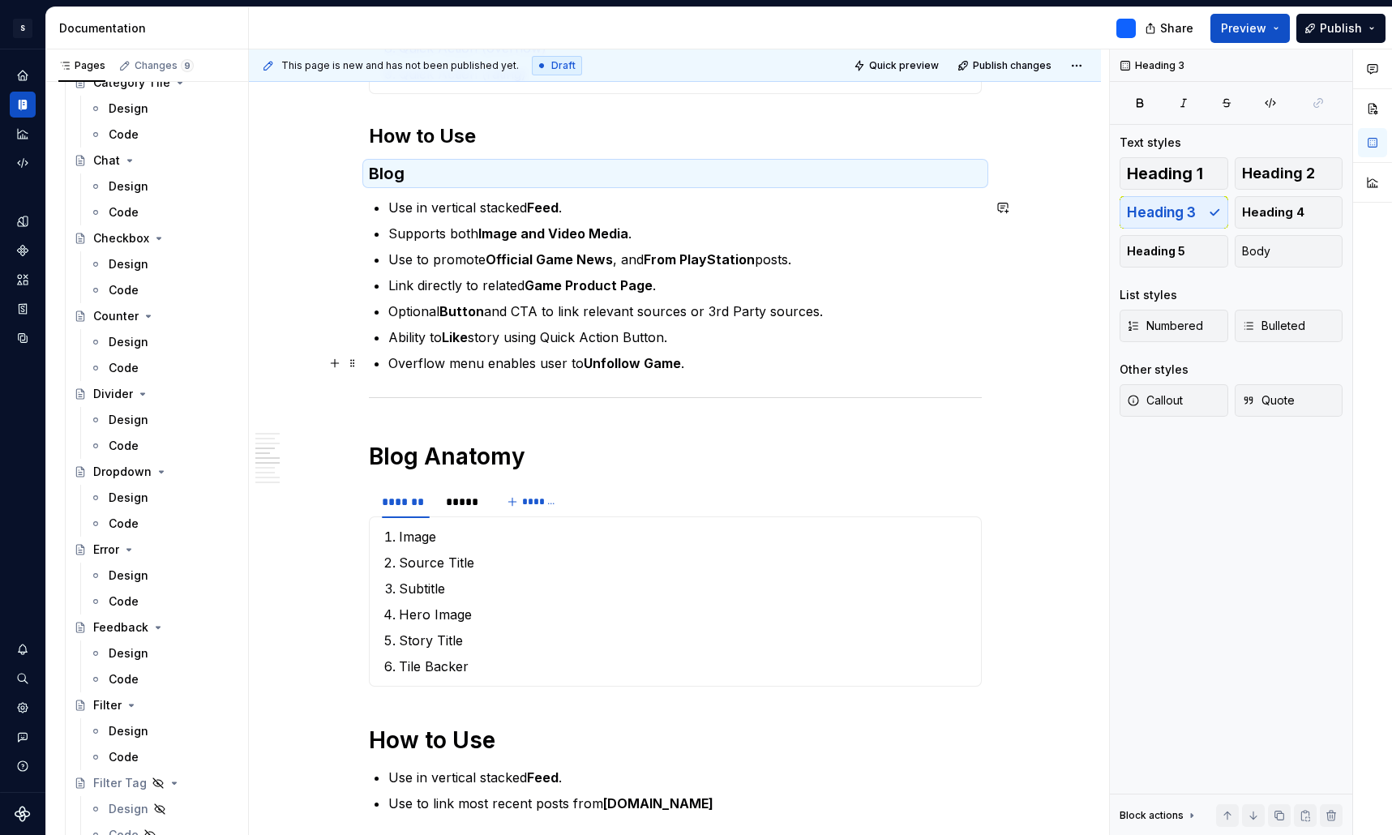
scroll to position [1952, 0]
click at [394, 178] on h3 "Blog" at bounding box center [675, 175] width 613 height 23
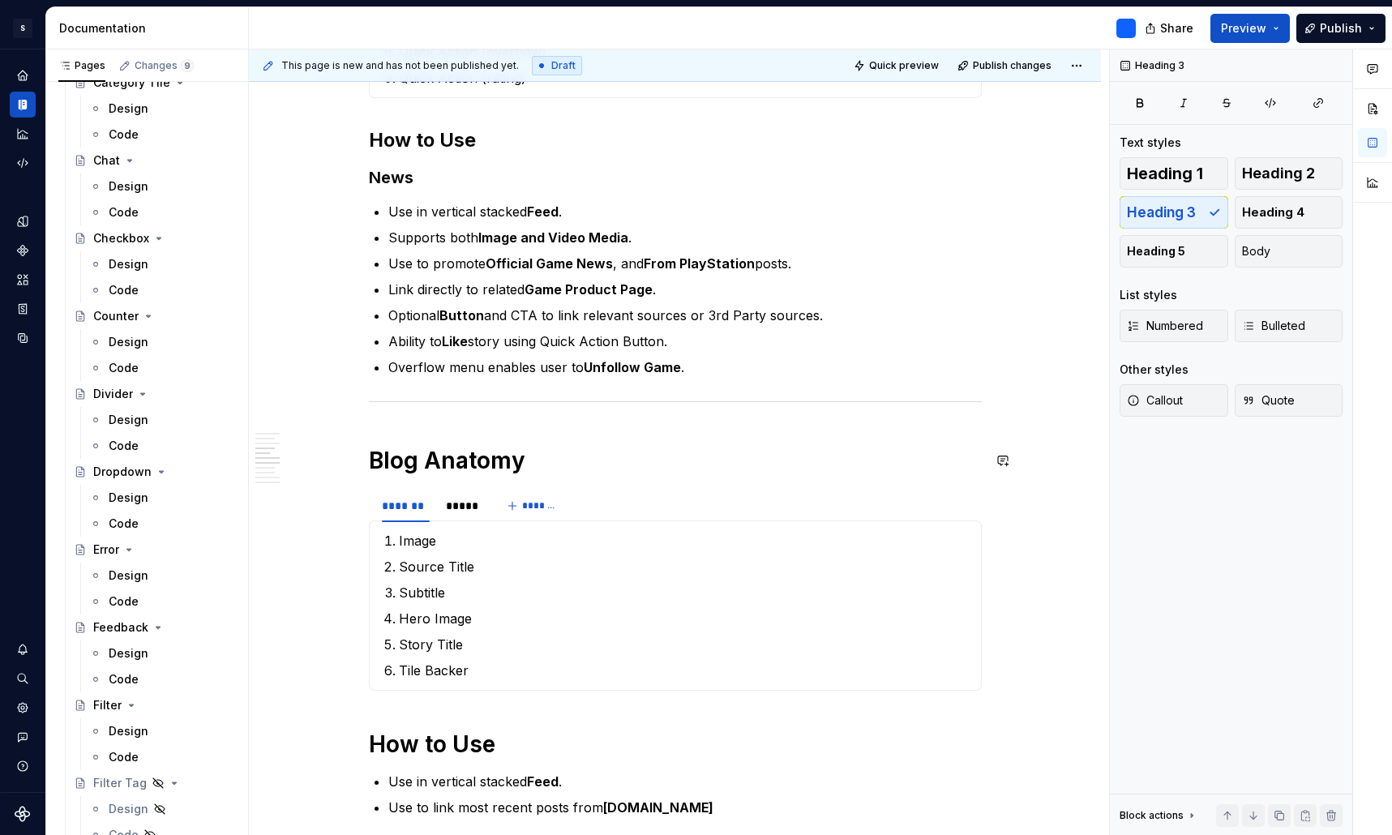
scroll to position [1936, 0]
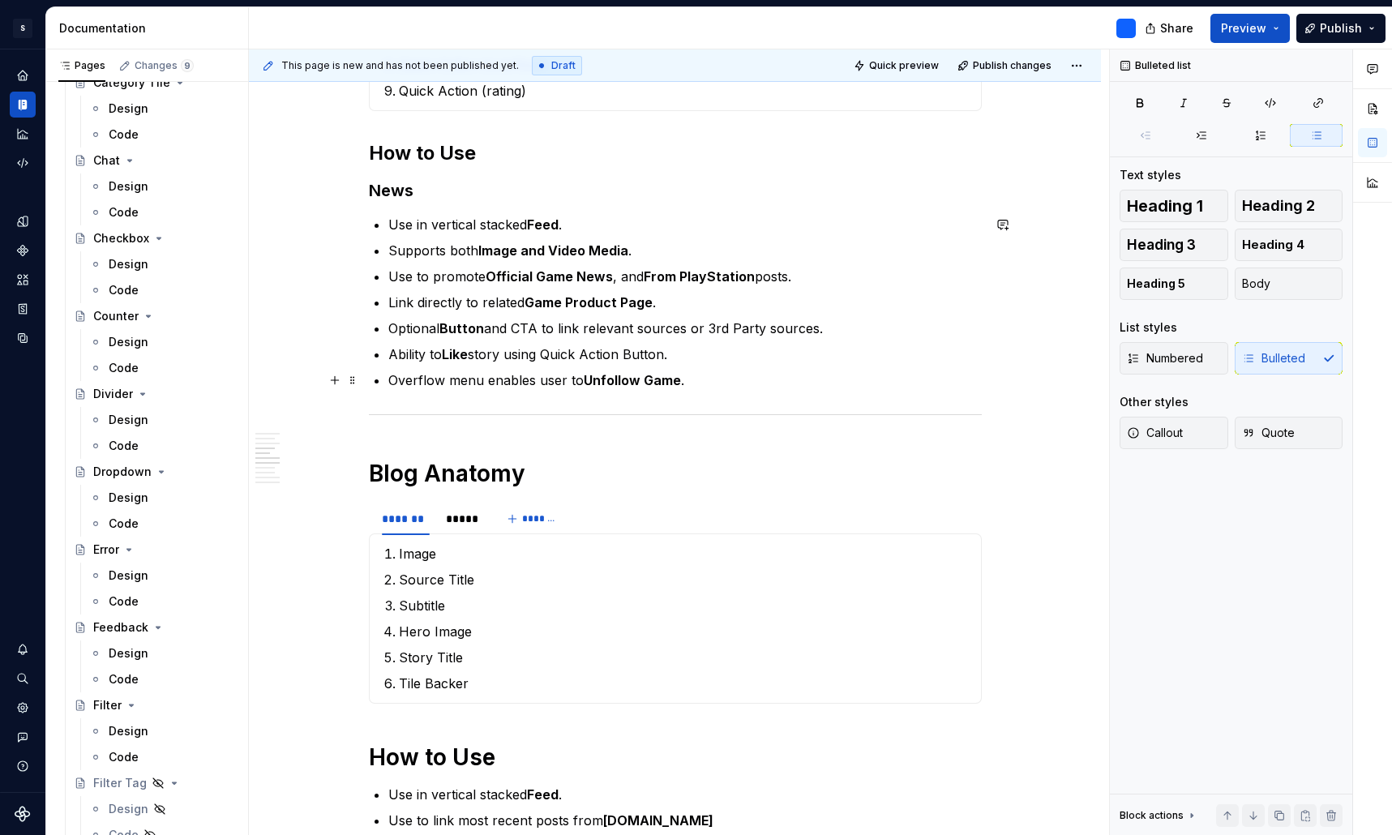
click at [702, 379] on p "Overflow menu enables user to Unfollow Game ." at bounding box center [684, 379] width 593 height 19
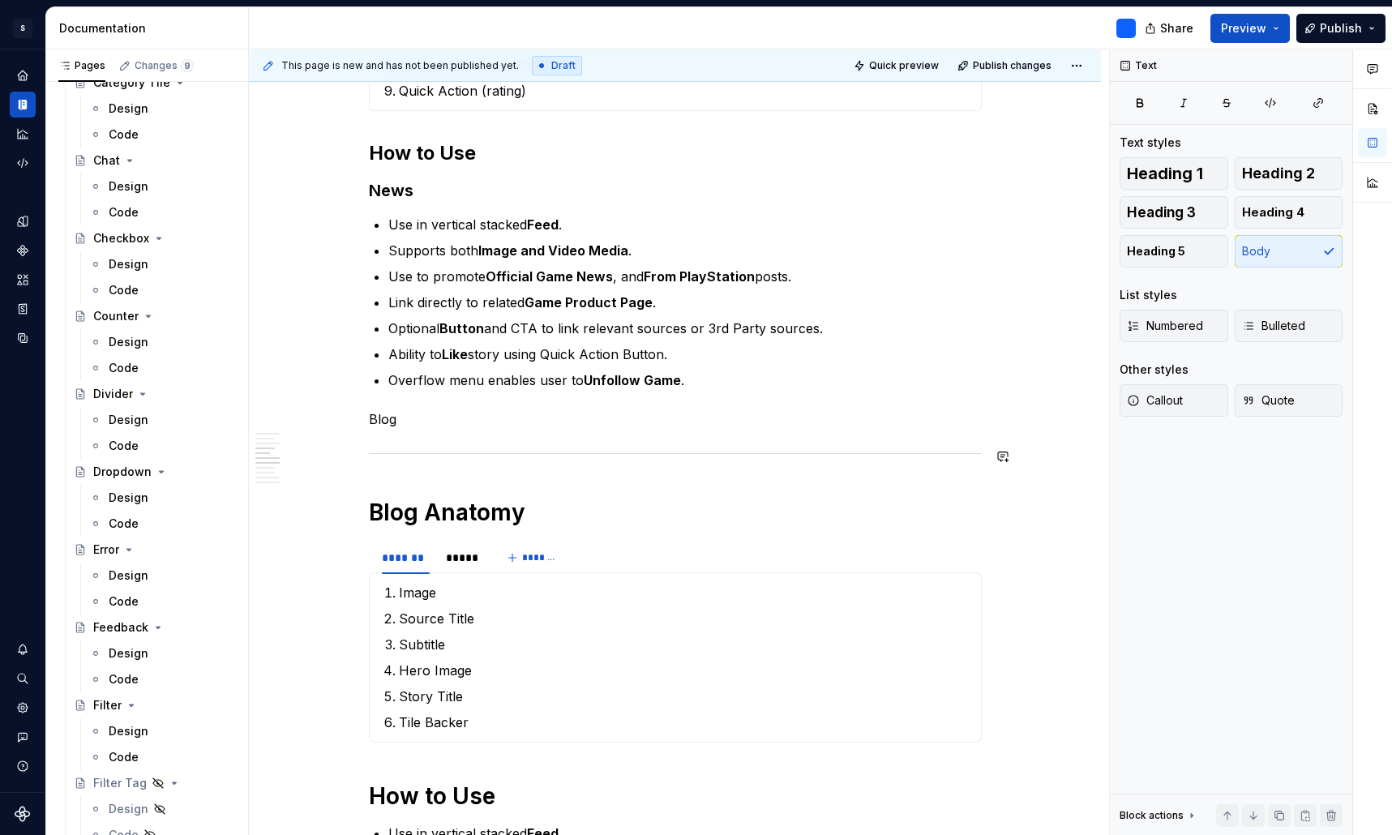
click at [379, 426] on p "Blog" at bounding box center [675, 418] width 613 height 19
click at [416, 414] on p "Blog" at bounding box center [675, 418] width 613 height 19
click at [388, 420] on p "Blog" at bounding box center [675, 418] width 613 height 19
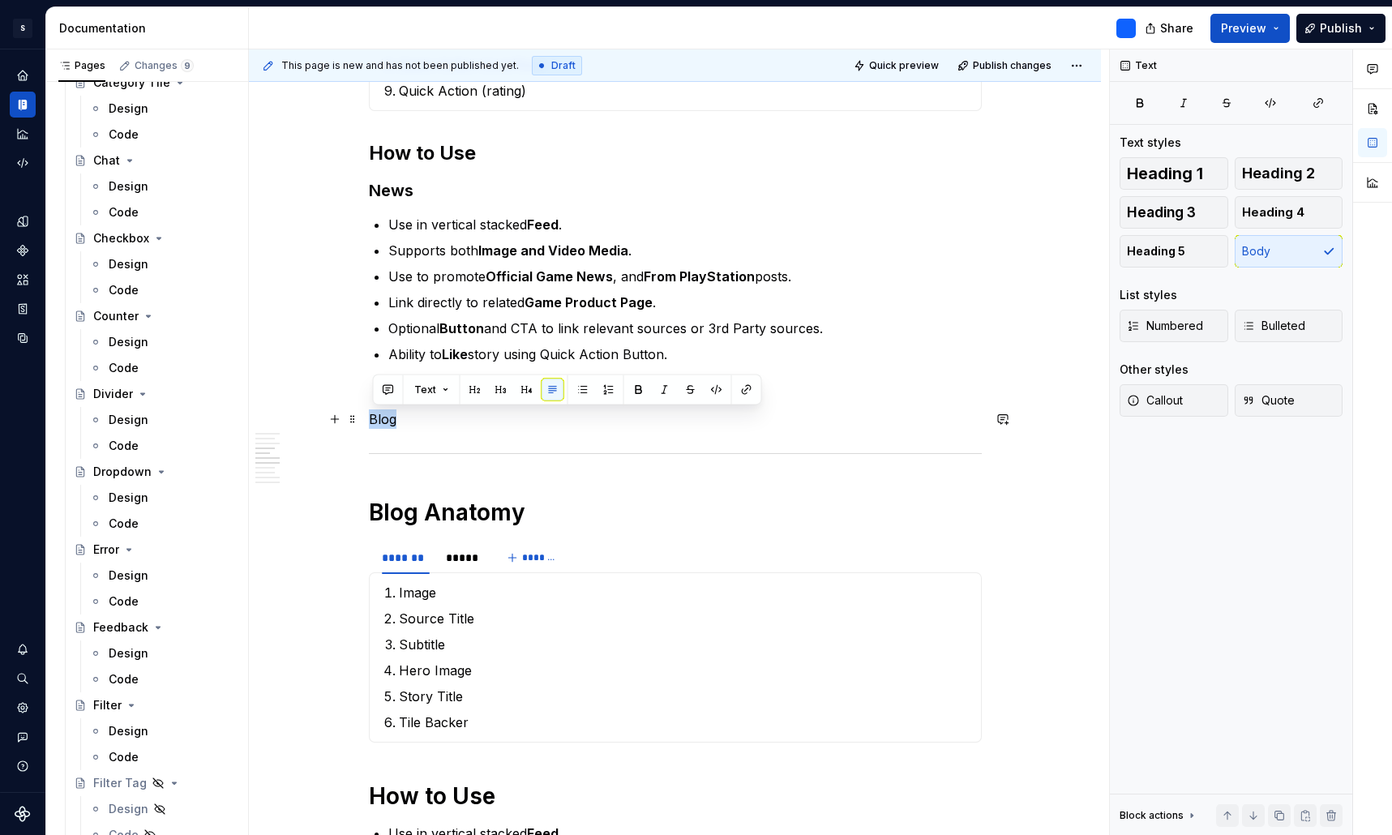
click at [388, 420] on p "Blog" at bounding box center [675, 418] width 613 height 19
click at [497, 386] on button "button" at bounding box center [501, 390] width 23 height 23
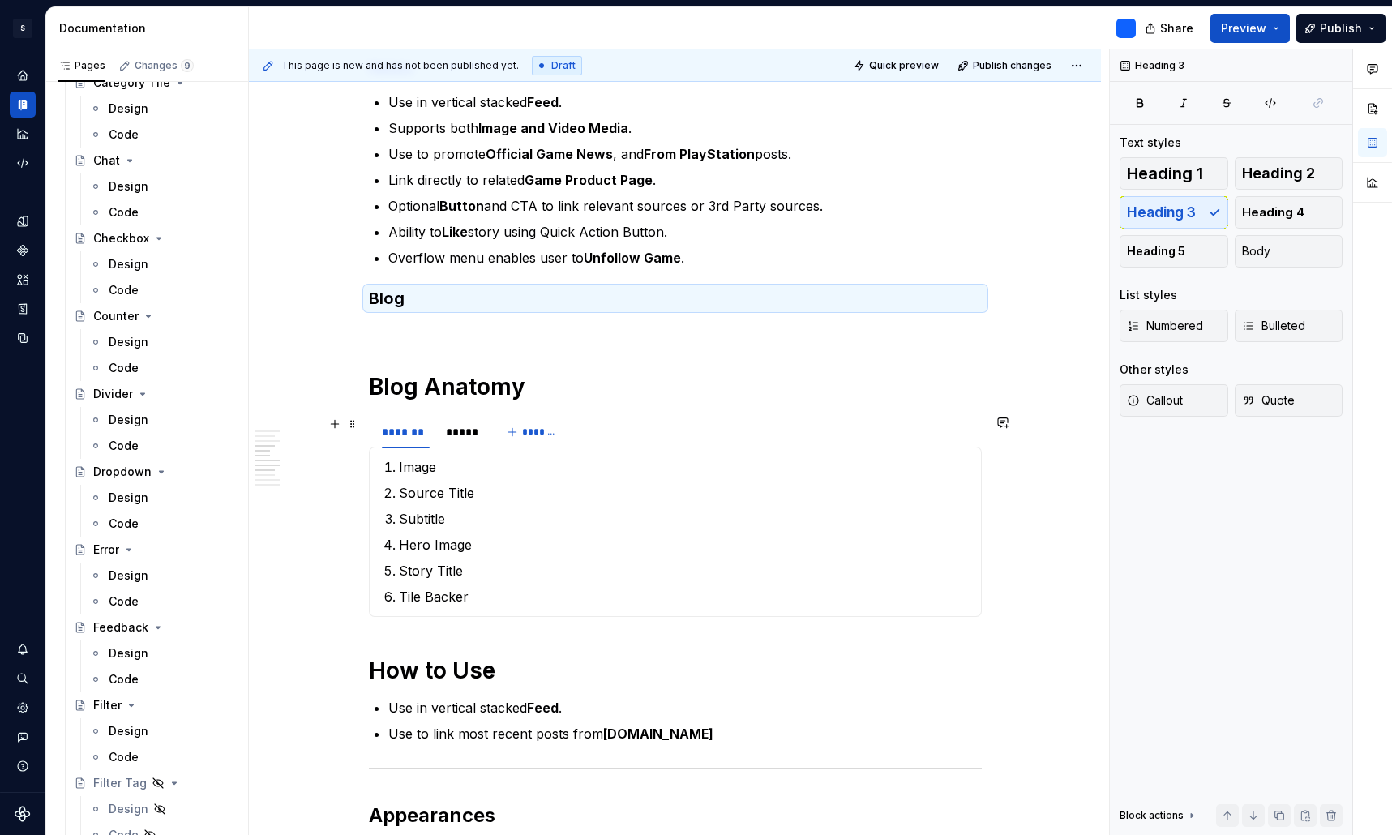
scroll to position [2086, 0]
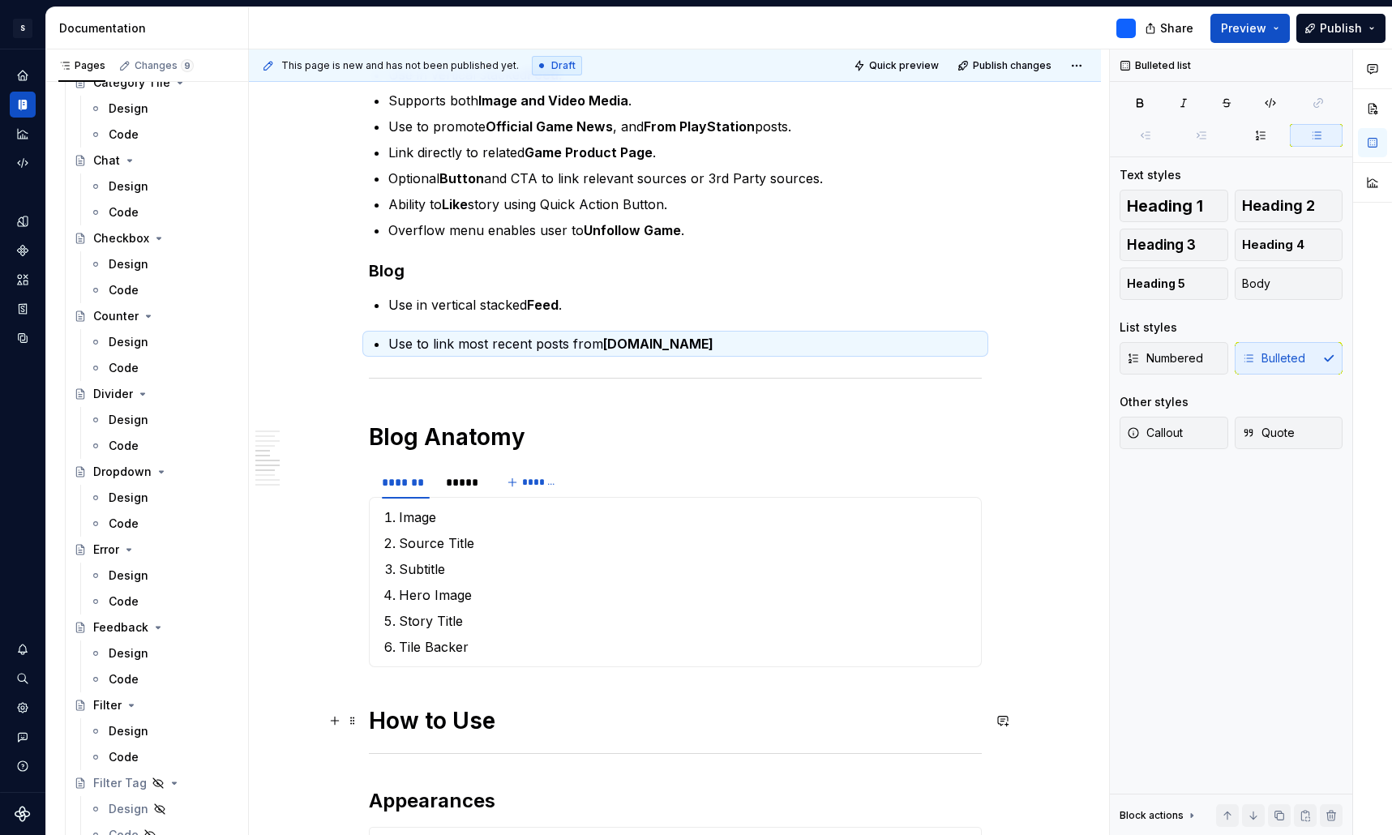
click at [464, 734] on h1 "How to Use" at bounding box center [675, 720] width 613 height 29
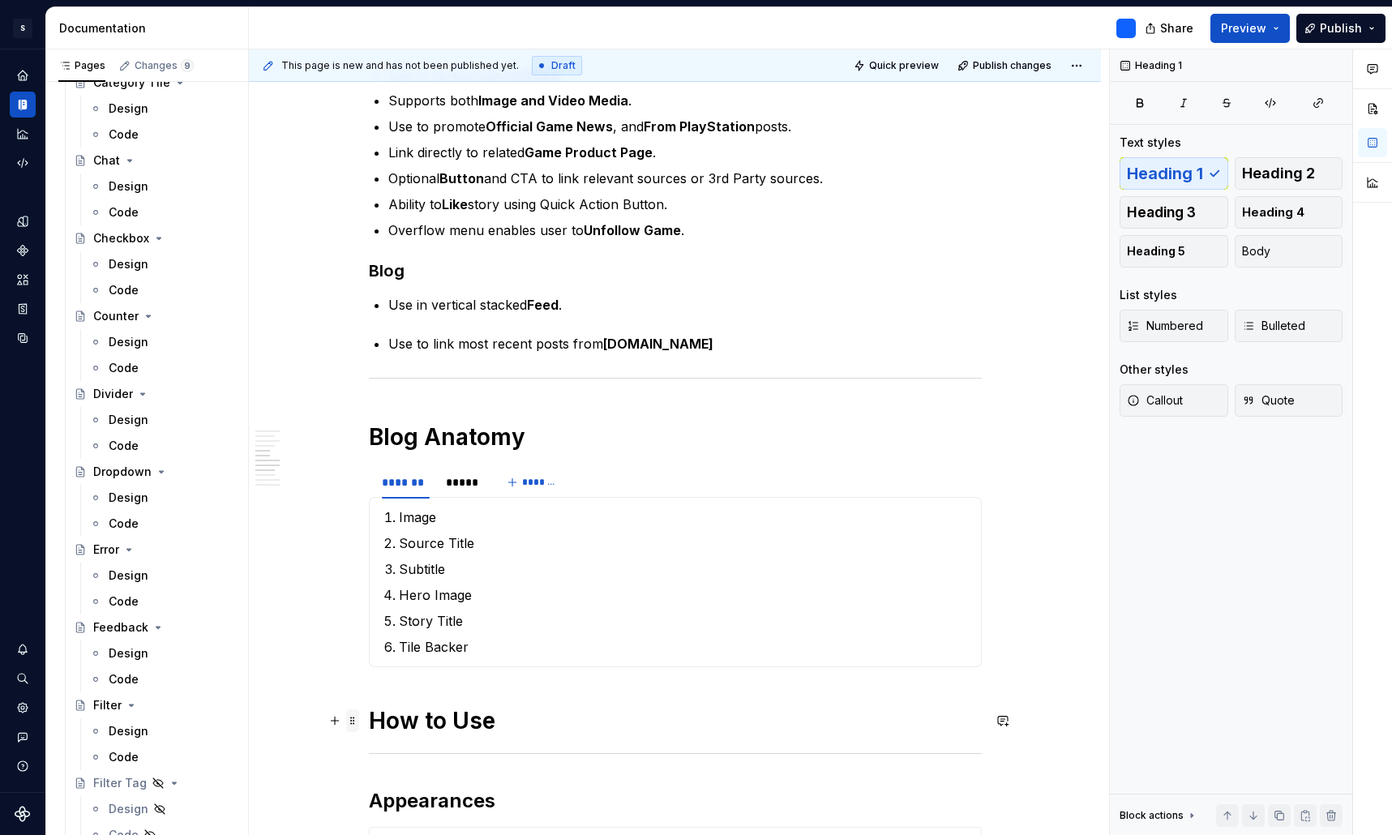
click at [358, 723] on span at bounding box center [352, 720] width 13 height 23
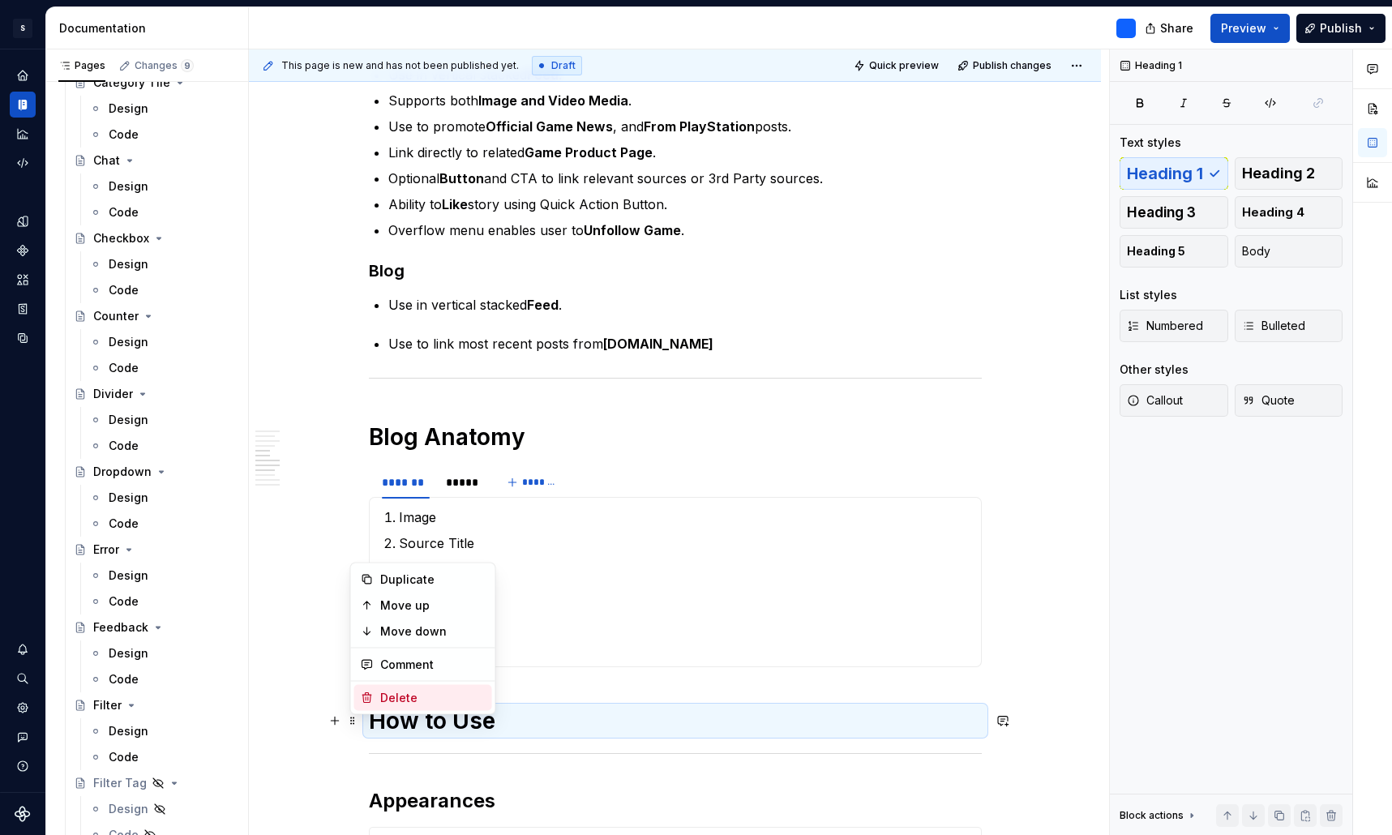
click at [392, 695] on div "Delete" at bounding box center [432, 698] width 105 height 16
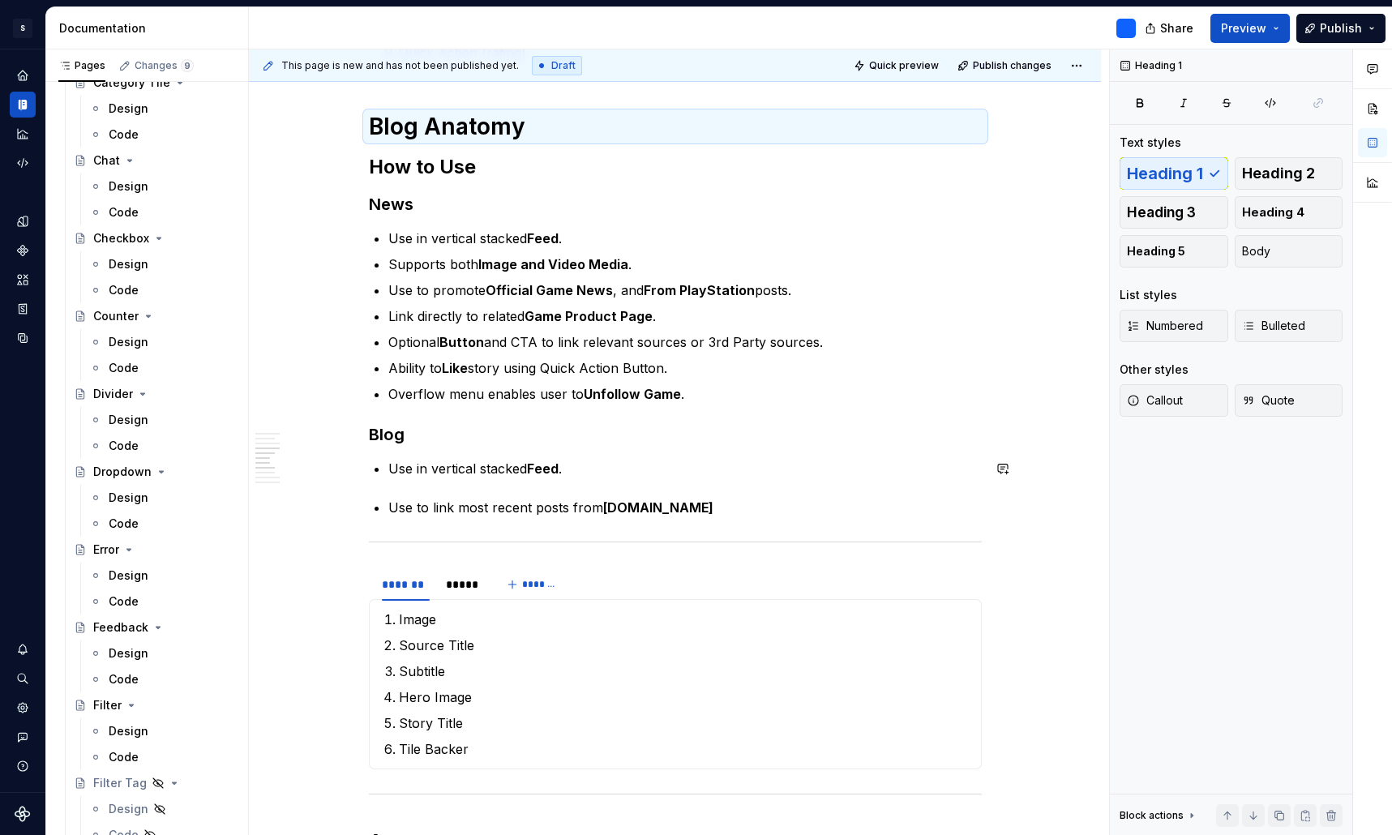
scroll to position [2022, 0]
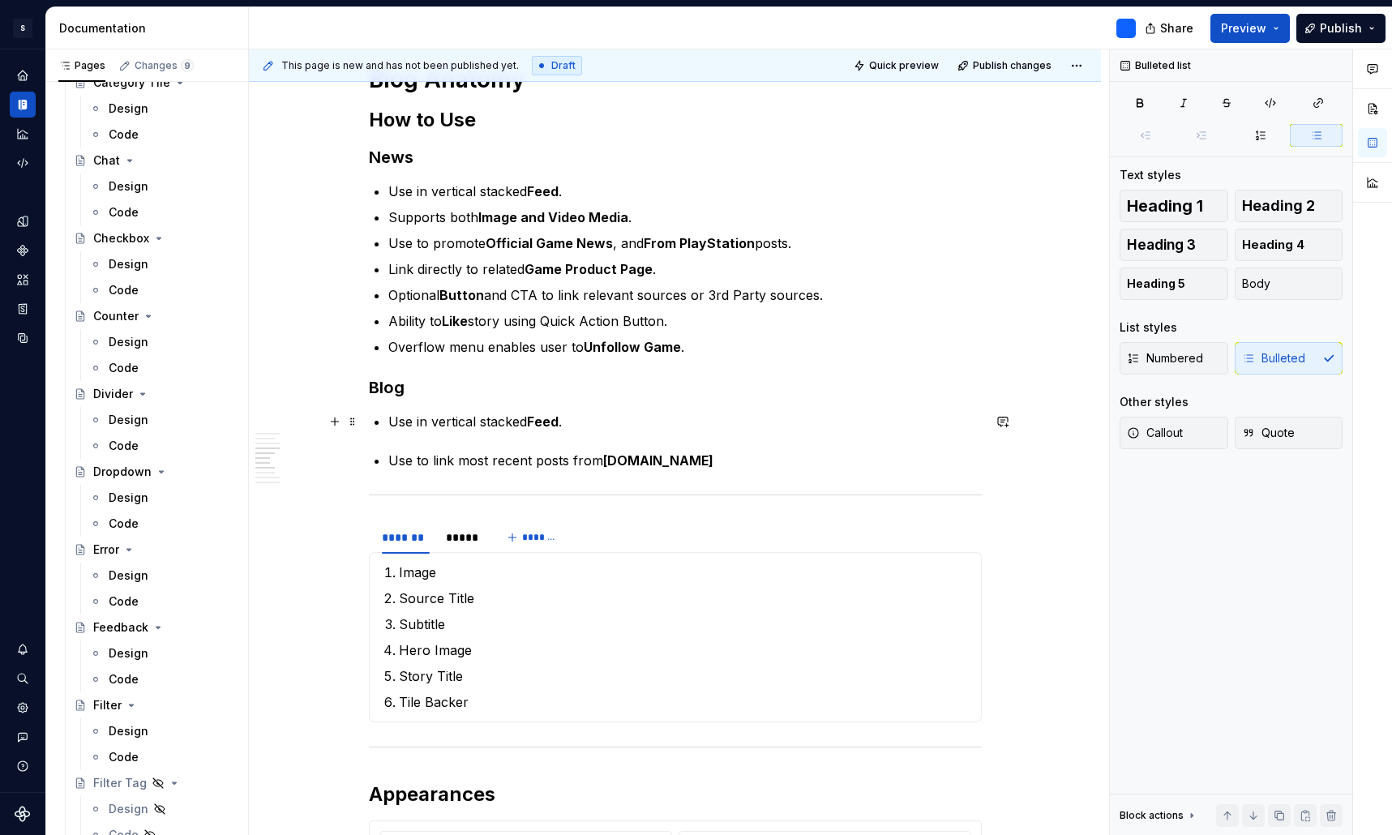
click at [594, 420] on p "Use in vertical stacked Feed ." at bounding box center [684, 421] width 593 height 19
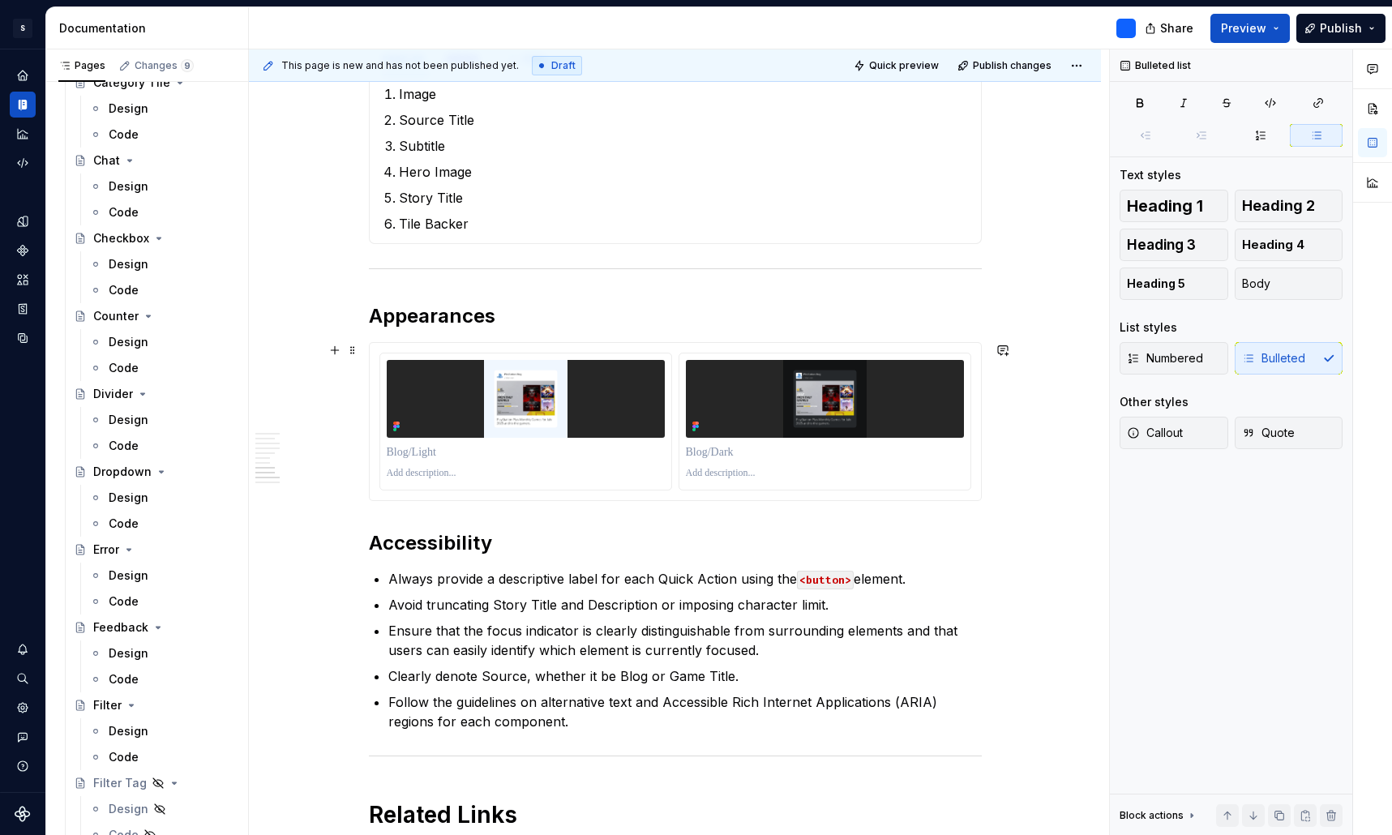
scroll to position [2533, 0]
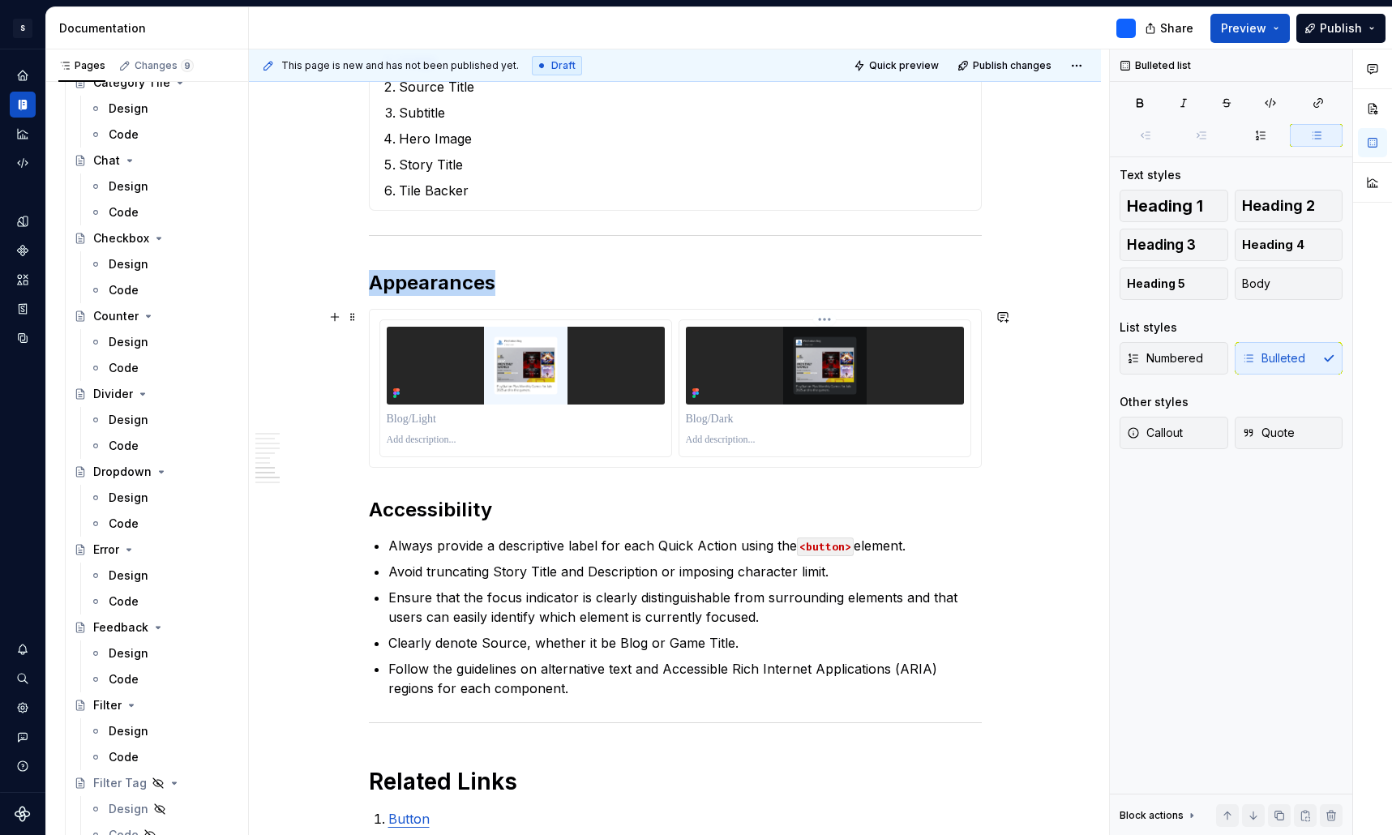
click at [883, 396] on img at bounding box center [825, 366] width 278 height 78
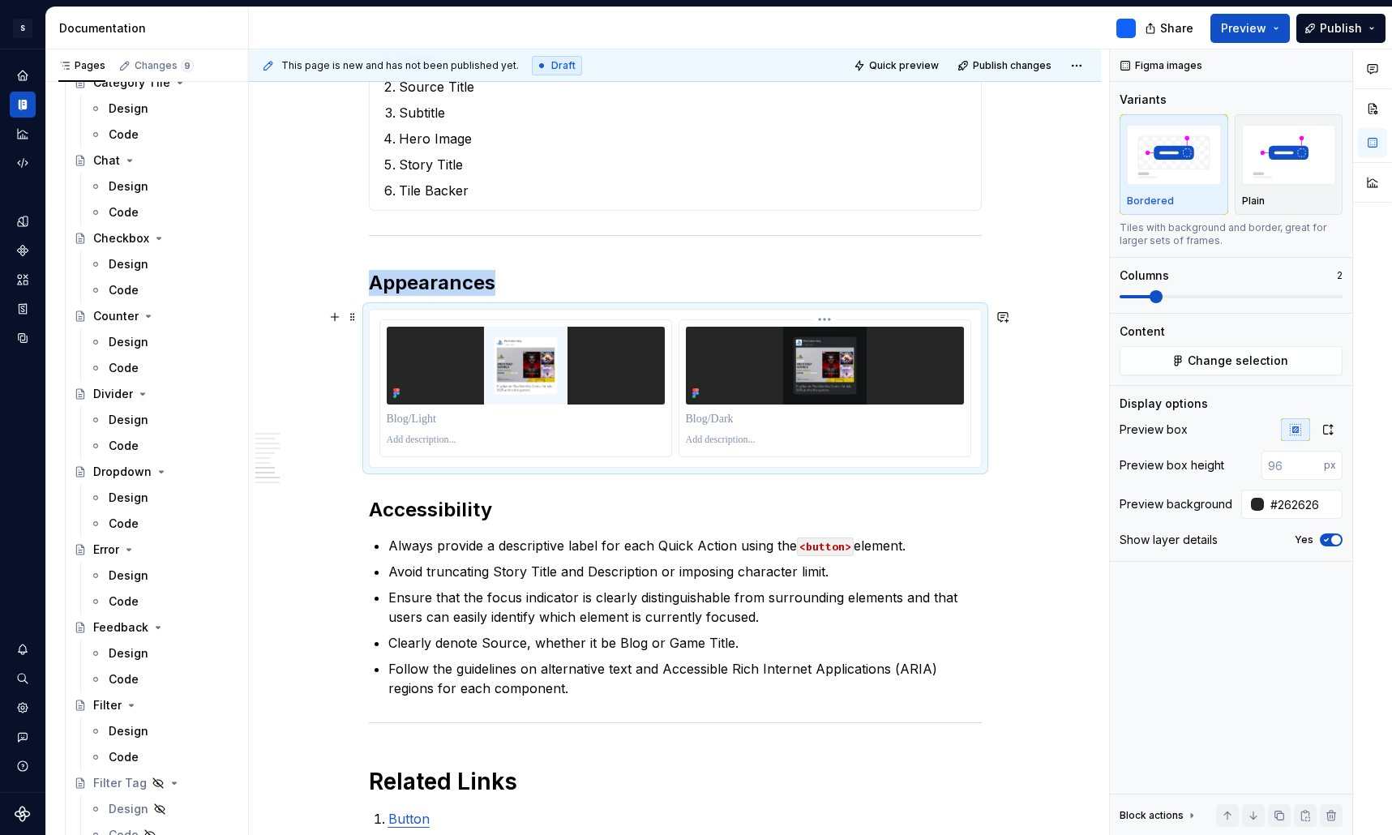
type textarea "*"
click at [1273, 459] on input "number" at bounding box center [1292, 465] width 62 height 29
type input "300"
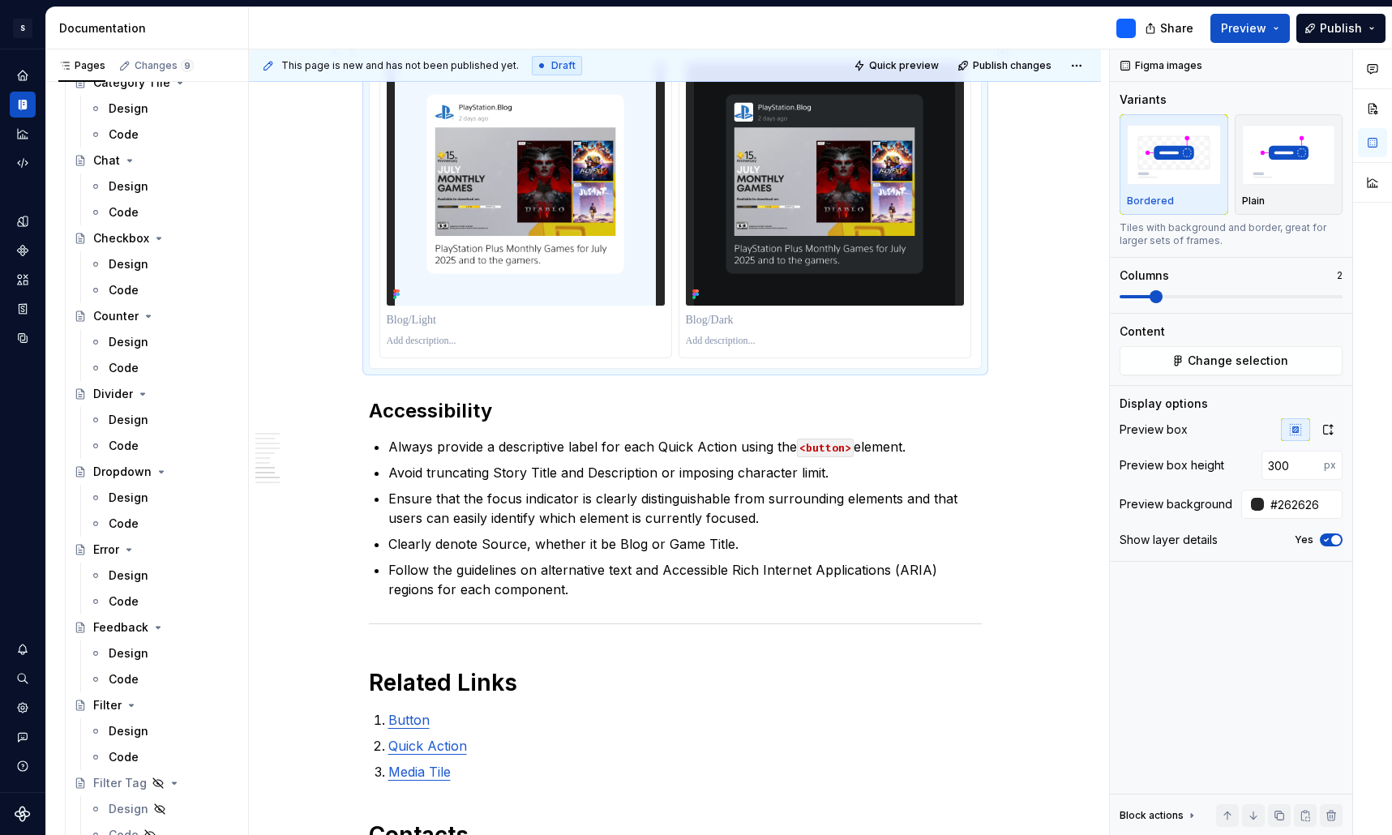
scroll to position [2625, 0]
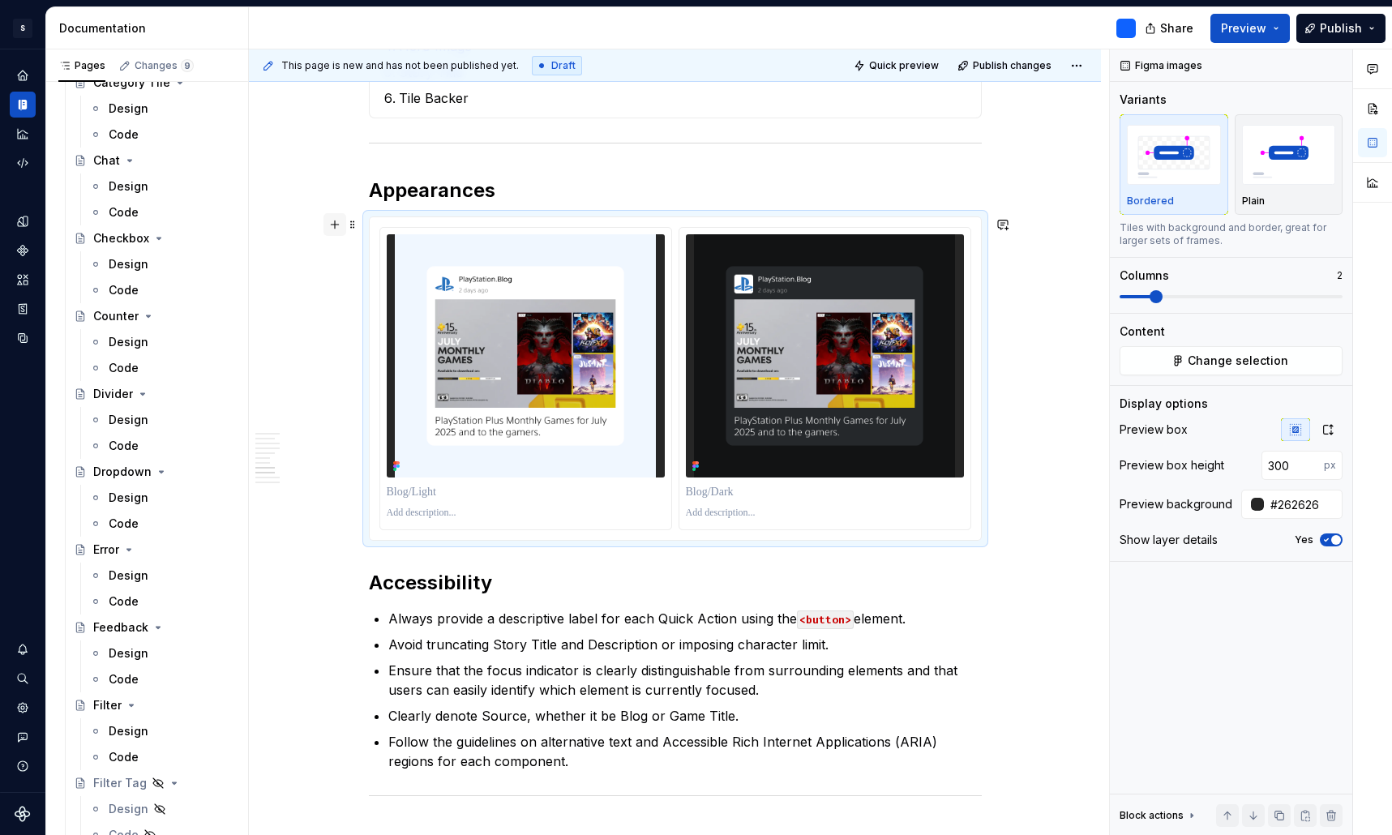
click at [341, 223] on button "button" at bounding box center [334, 224] width 23 height 23
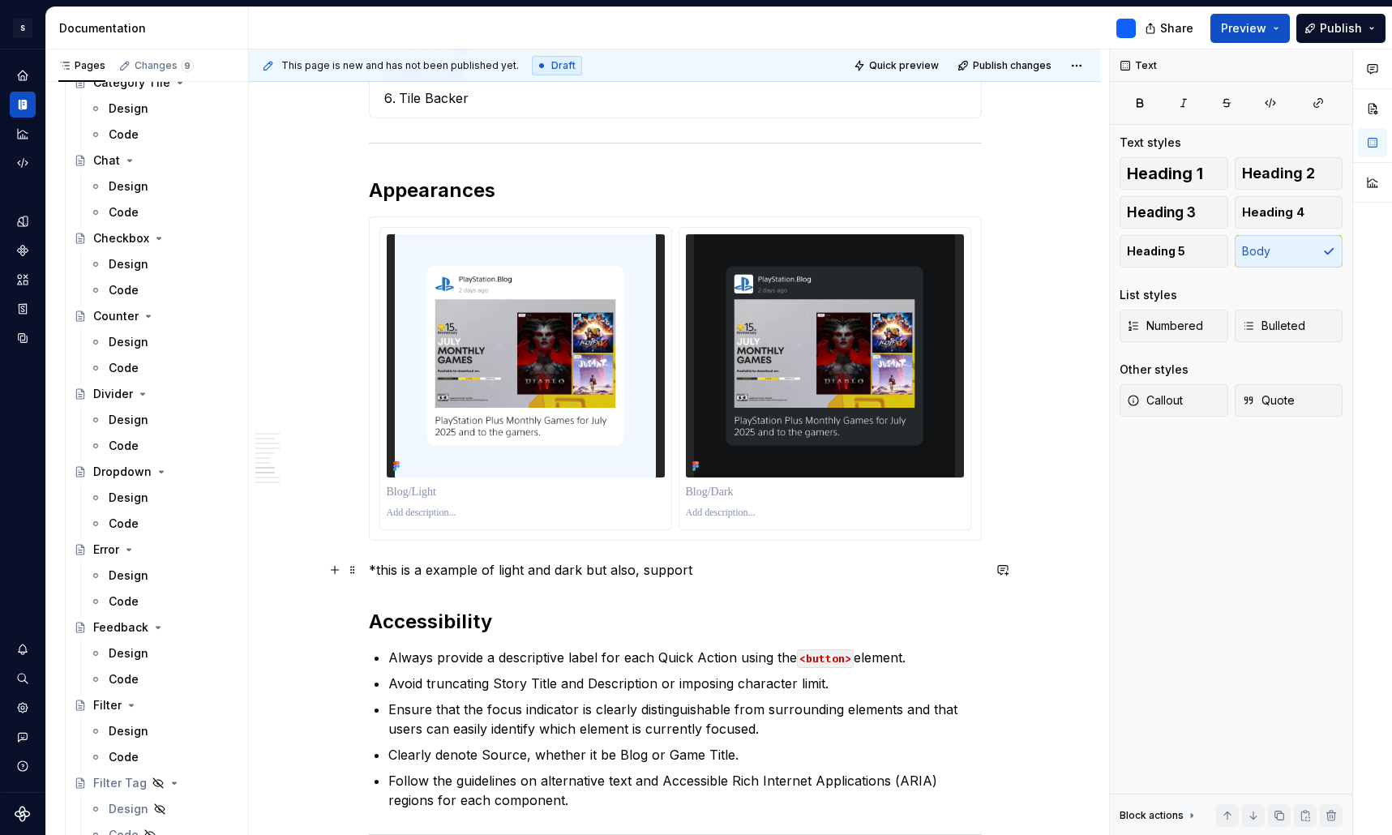
click at [379, 571] on p "*this is a example of light and dark but also, support" at bounding box center [675, 569] width 613 height 19
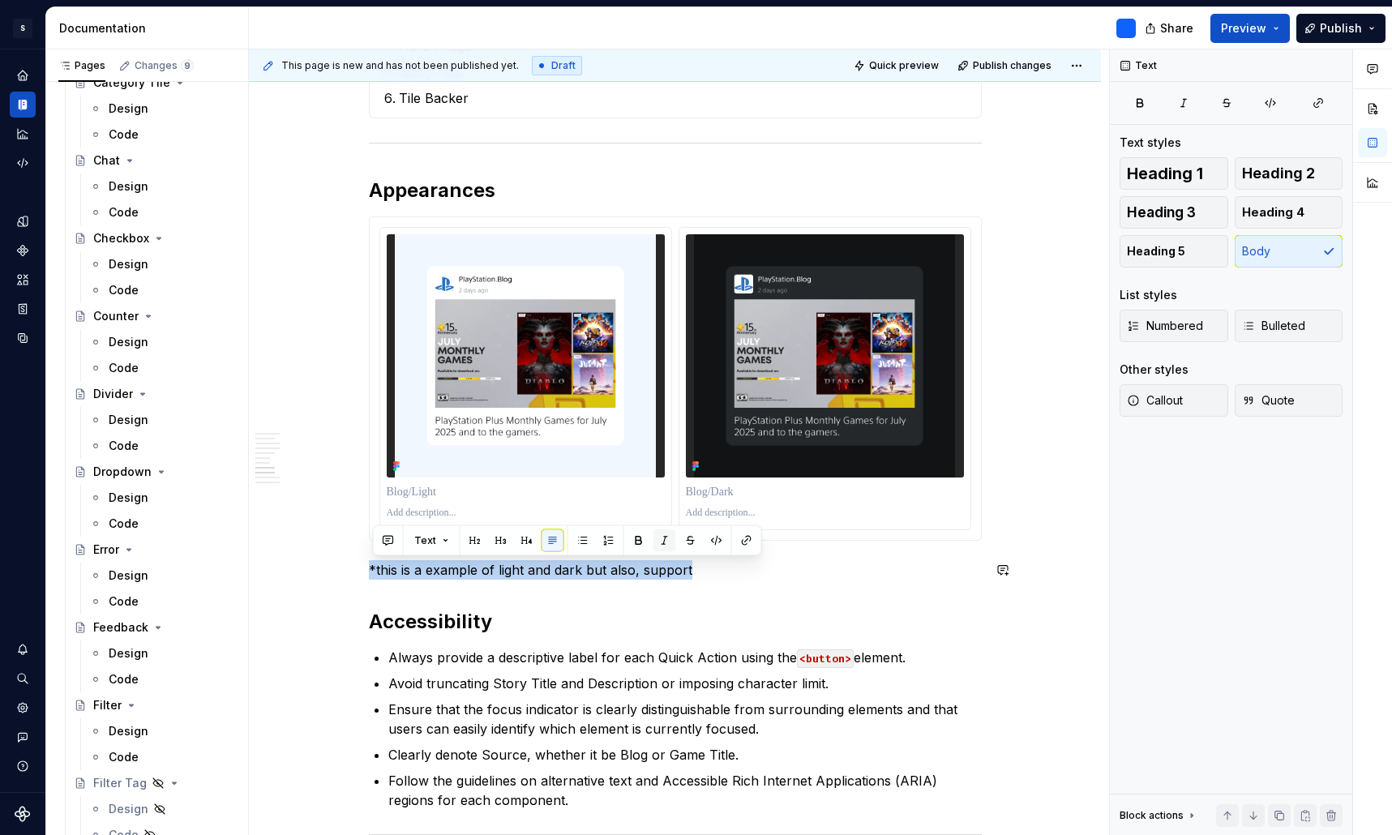
click at [664, 541] on button "button" at bounding box center [664, 540] width 23 height 23
click at [713, 577] on p "*this is a example of light and dark but also, support" at bounding box center [675, 569] width 613 height 19
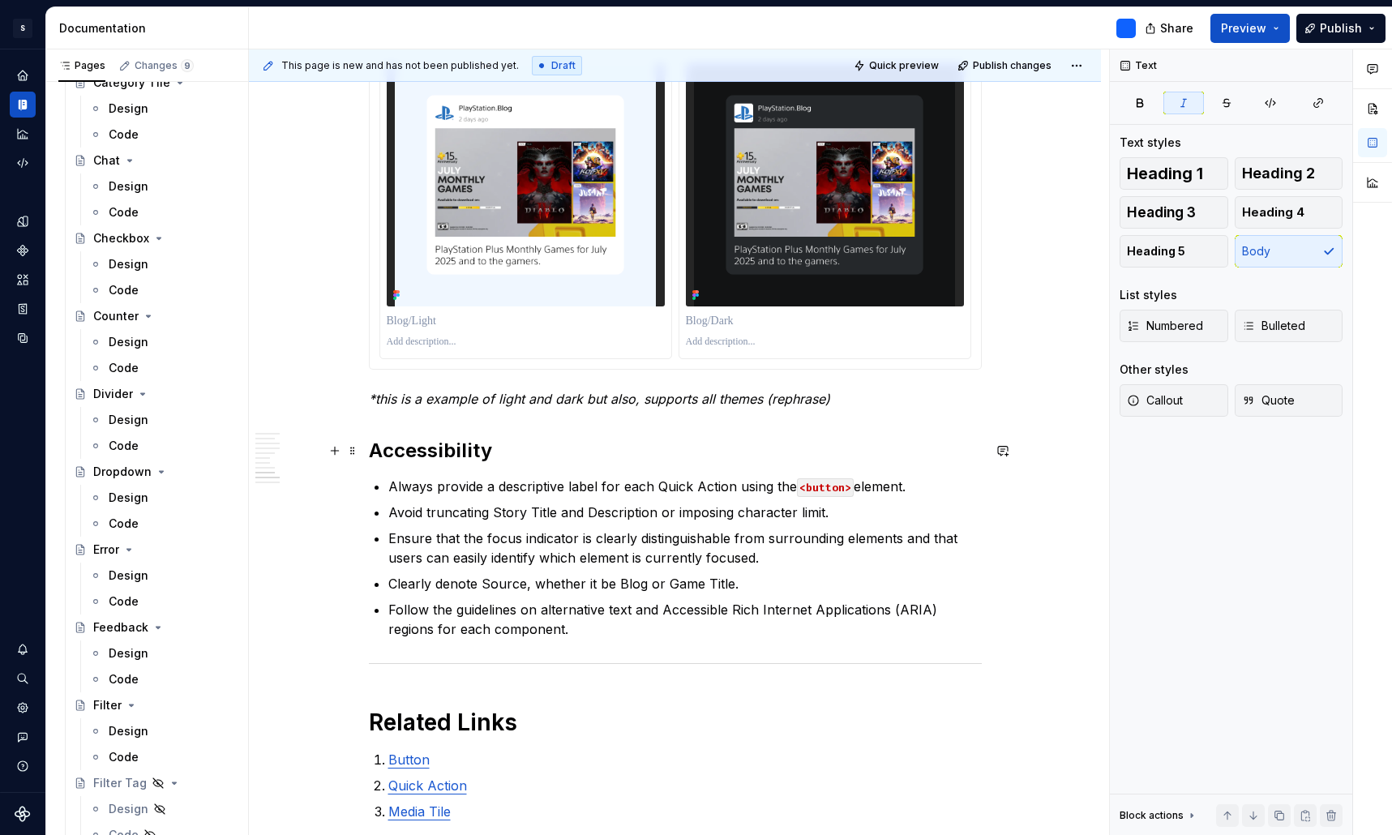
scroll to position [2870, 0]
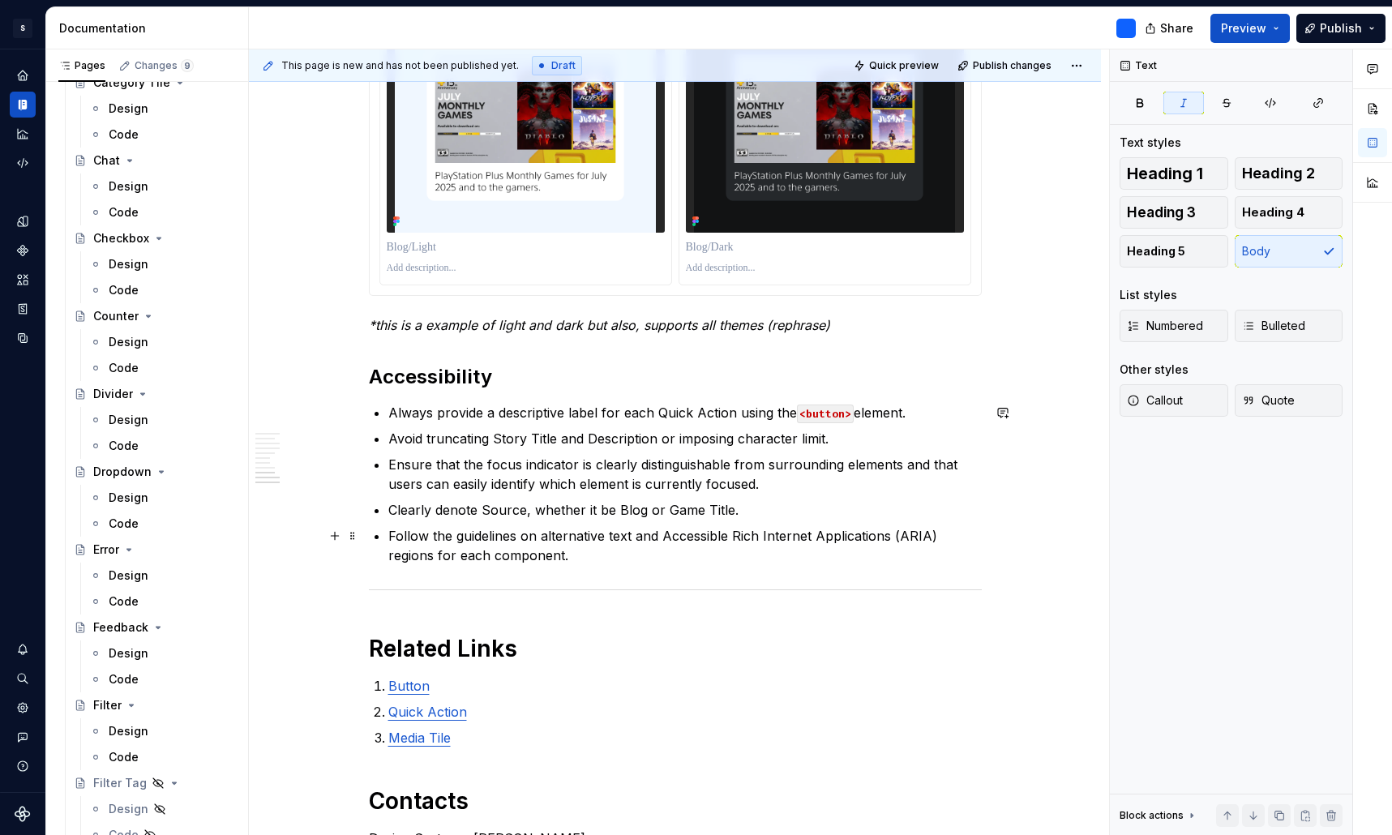
click at [744, 558] on p "Follow the guidelines on alternative text and Accessible Rich Internet Applicat…" at bounding box center [684, 545] width 593 height 39
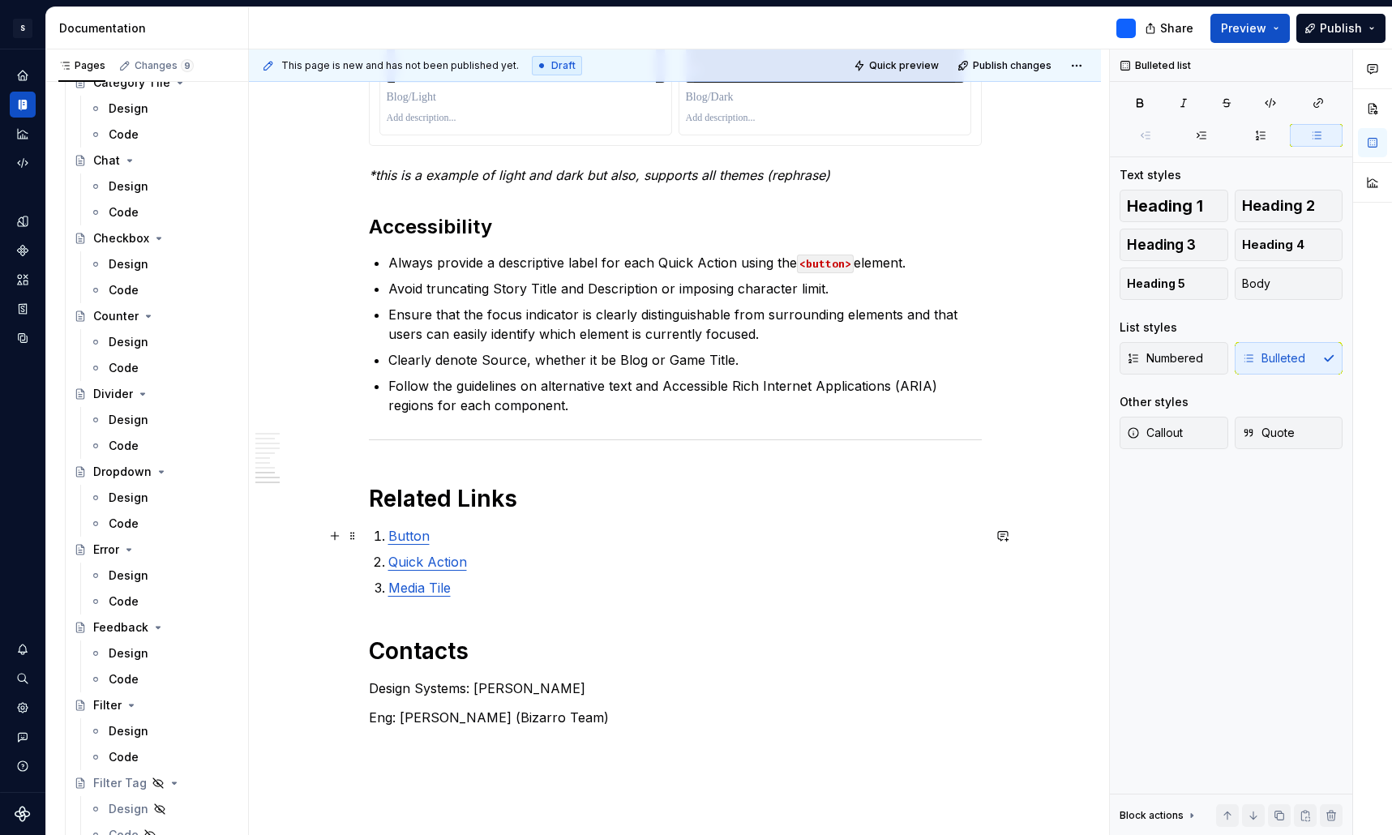
scroll to position [3108, 0]
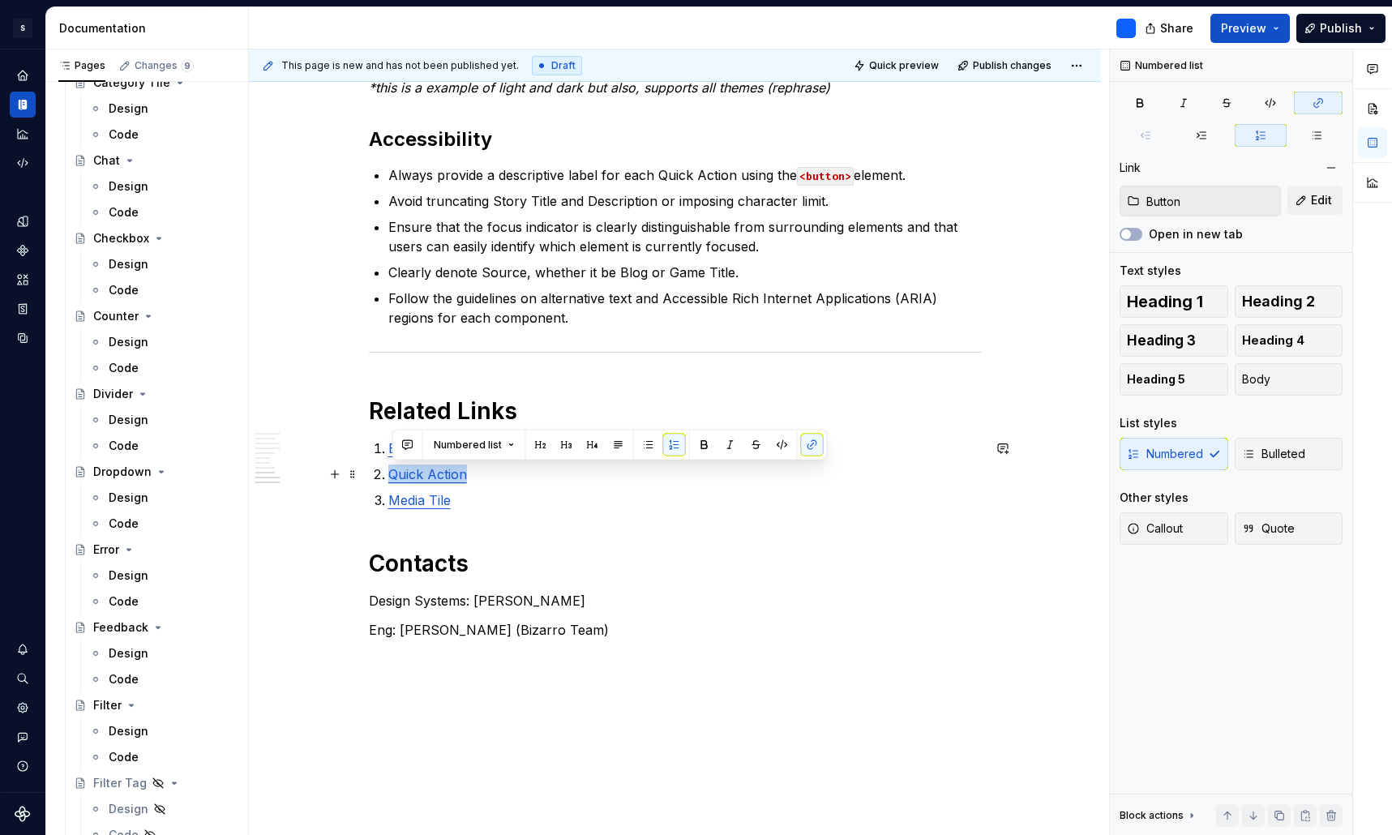
drag, startPoint x: 485, startPoint y: 475, endPoint x: 390, endPoint y: 473, distance: 94.9
click at [499, 477] on p "Quick Action" at bounding box center [684, 473] width 593 height 19
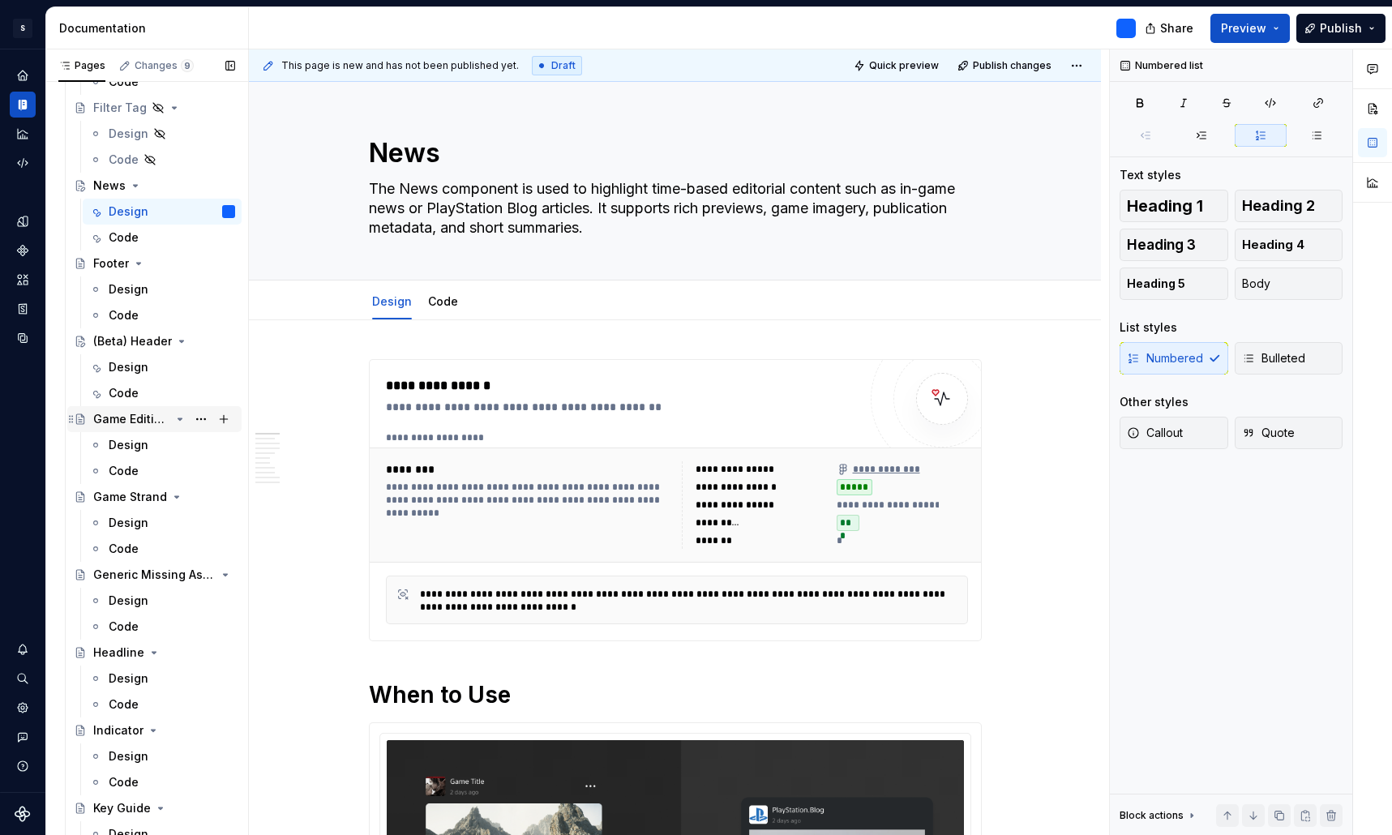
scroll to position [1456, 0]
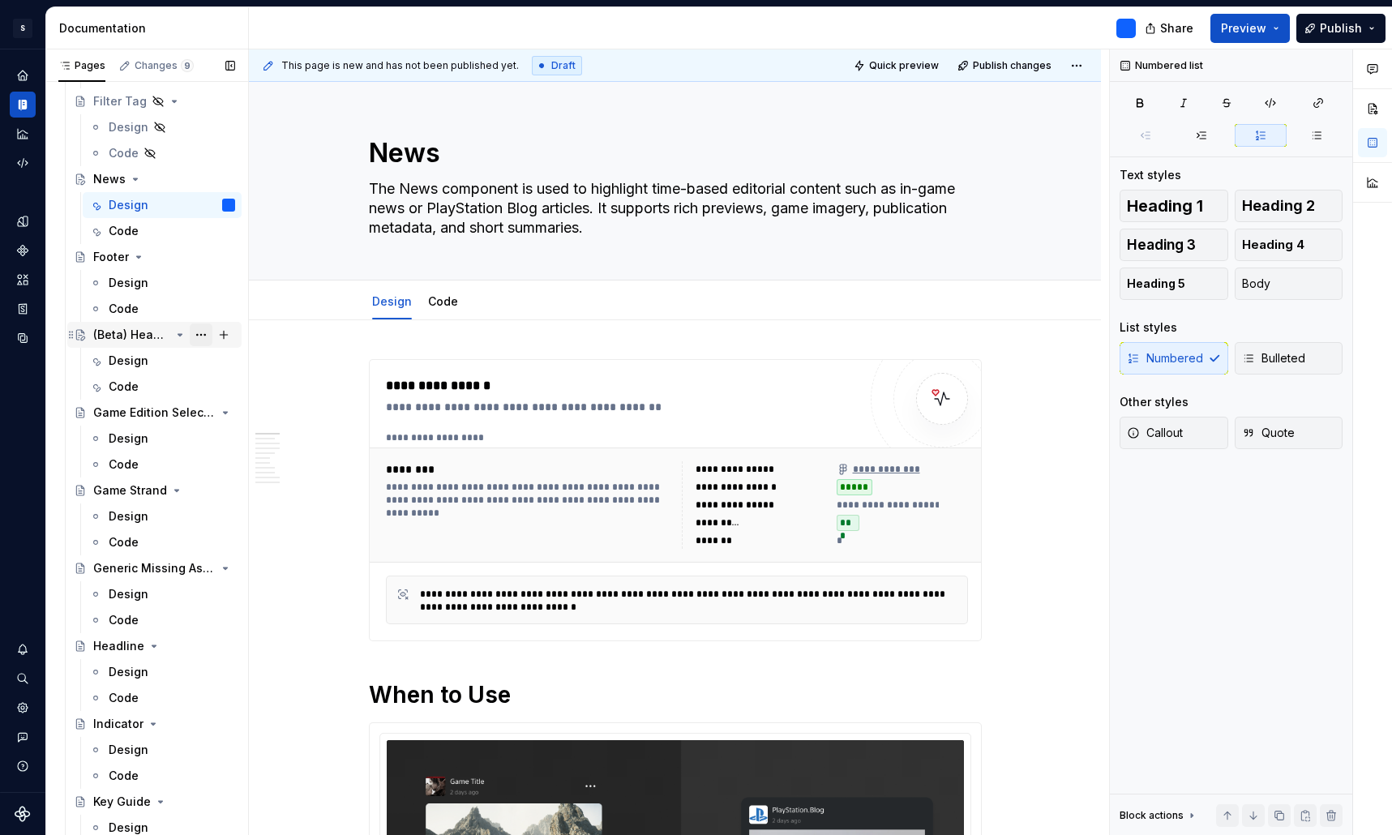
click at [207, 335] on button "Page tree" at bounding box center [201, 334] width 23 height 23
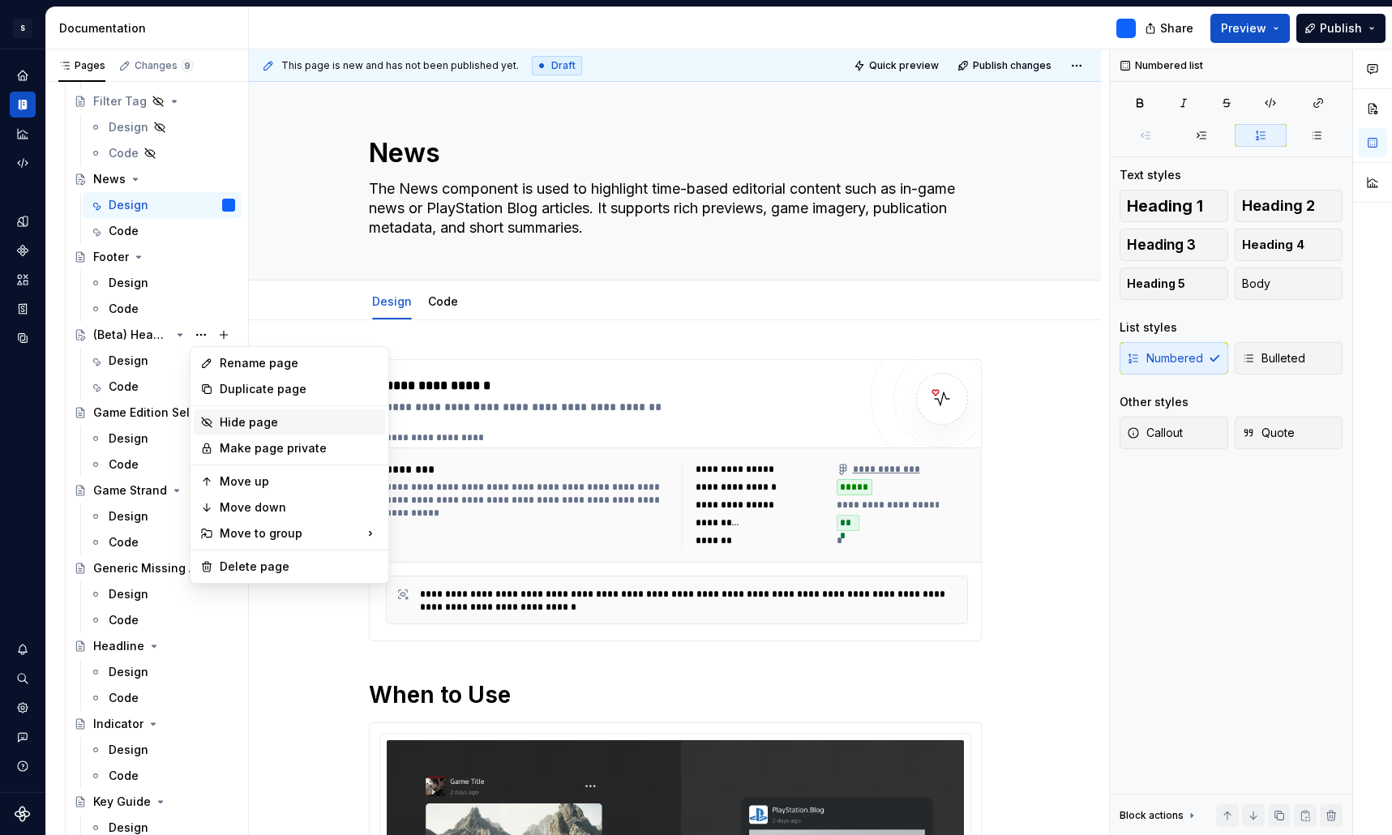
click at [257, 426] on div "Hide page" at bounding box center [299, 422] width 159 height 16
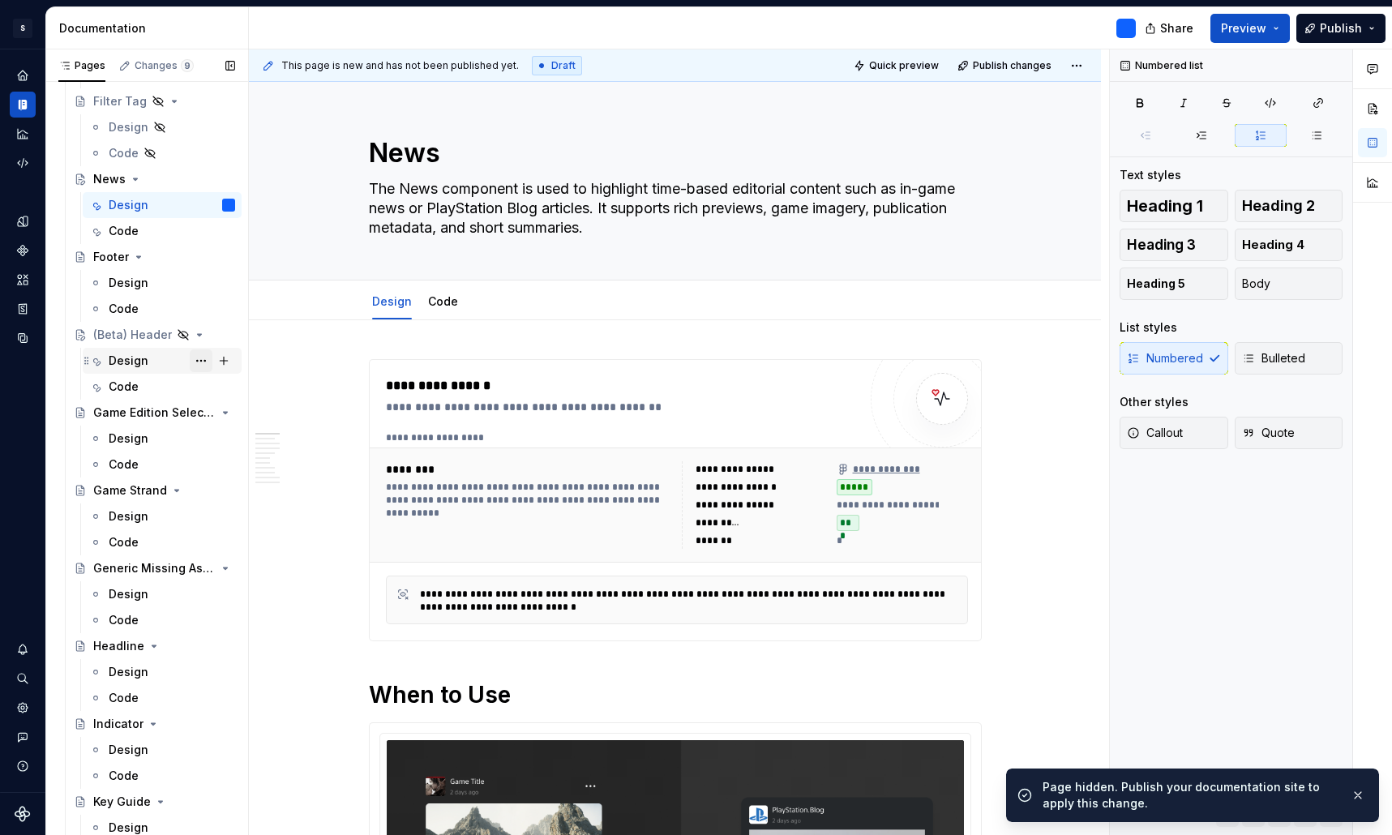
click at [203, 362] on button "Page tree" at bounding box center [201, 360] width 23 height 23
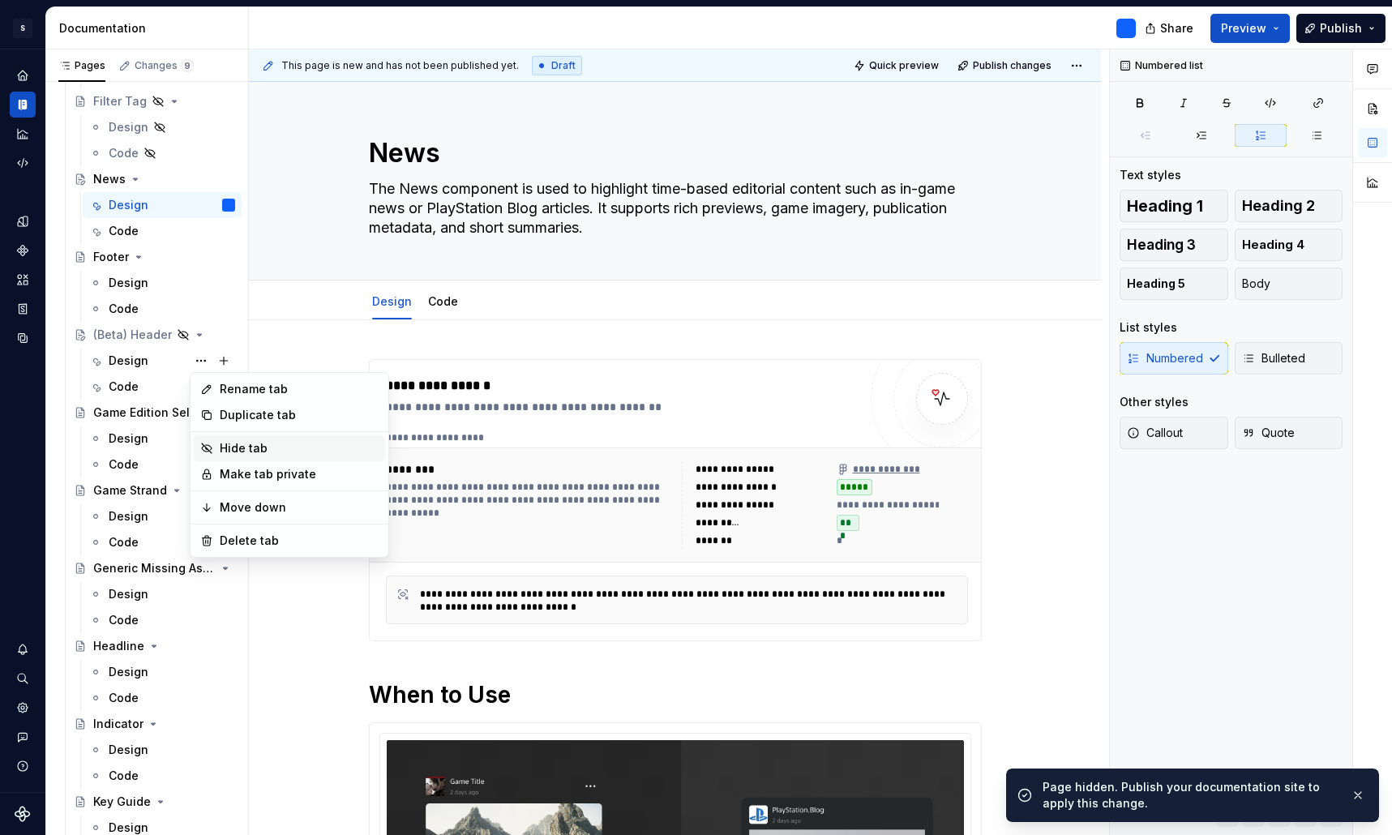
click at [255, 445] on div "Hide tab" at bounding box center [299, 448] width 159 height 16
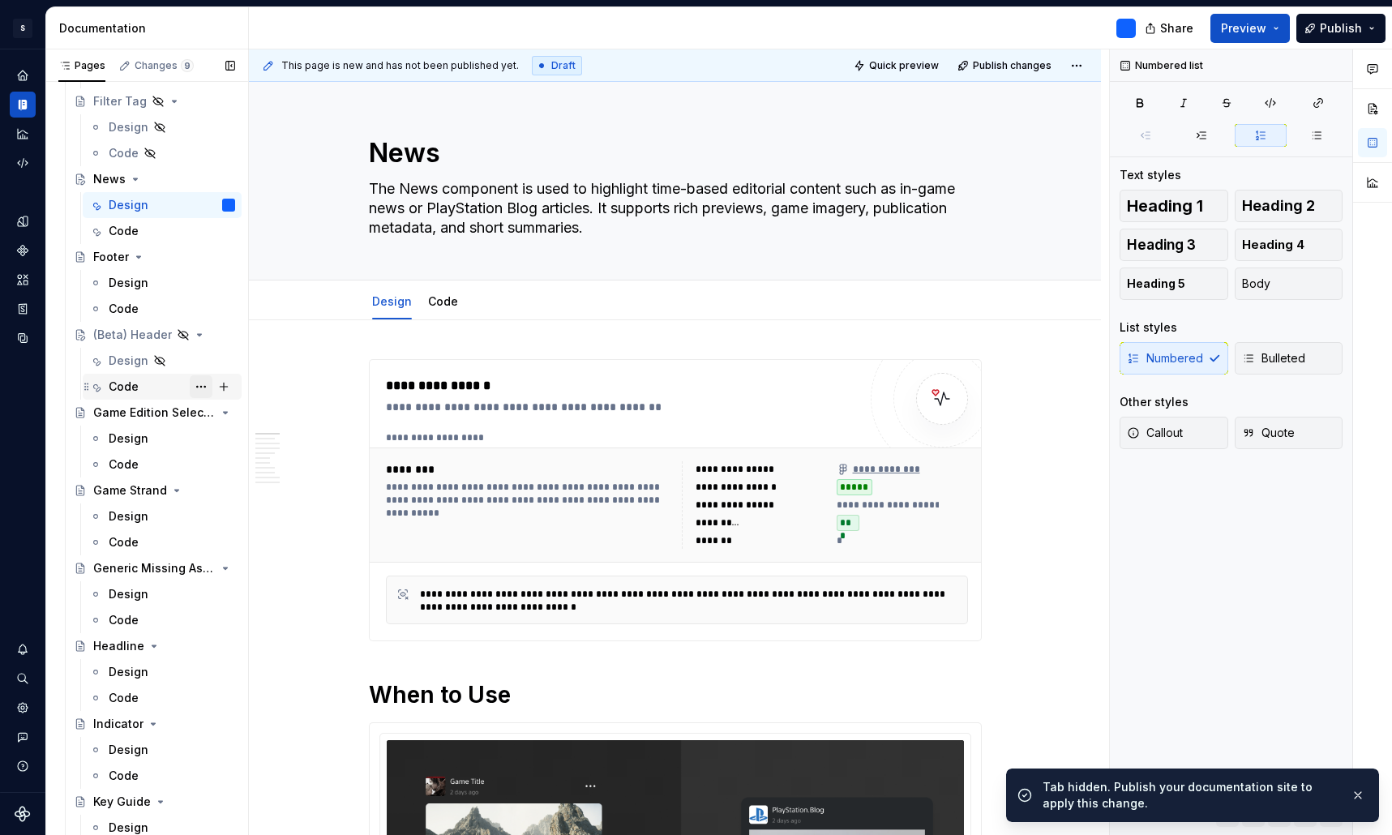
click at [202, 386] on button "Page tree" at bounding box center [201, 386] width 23 height 23
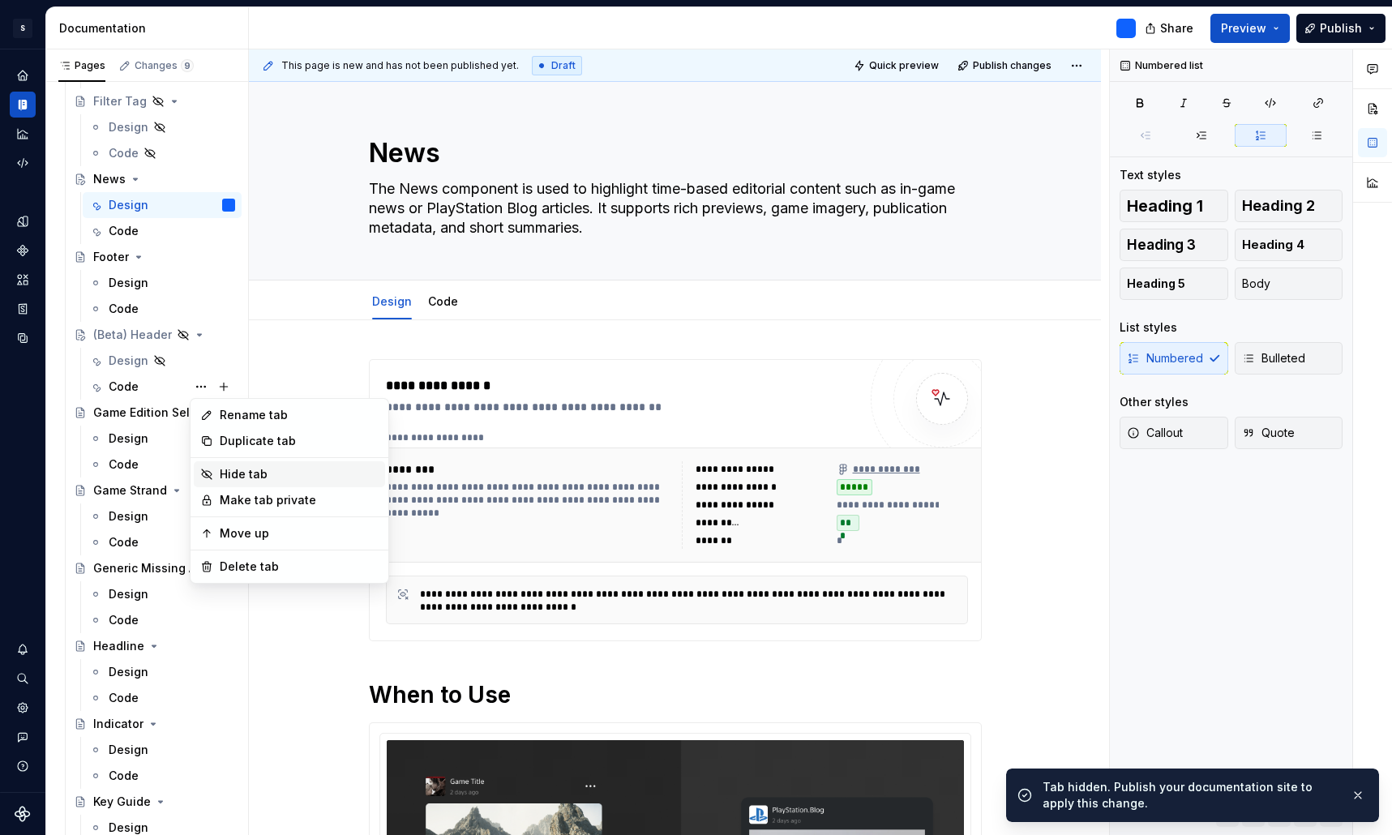
click at [264, 468] on div "Hide tab" at bounding box center [299, 474] width 159 height 16
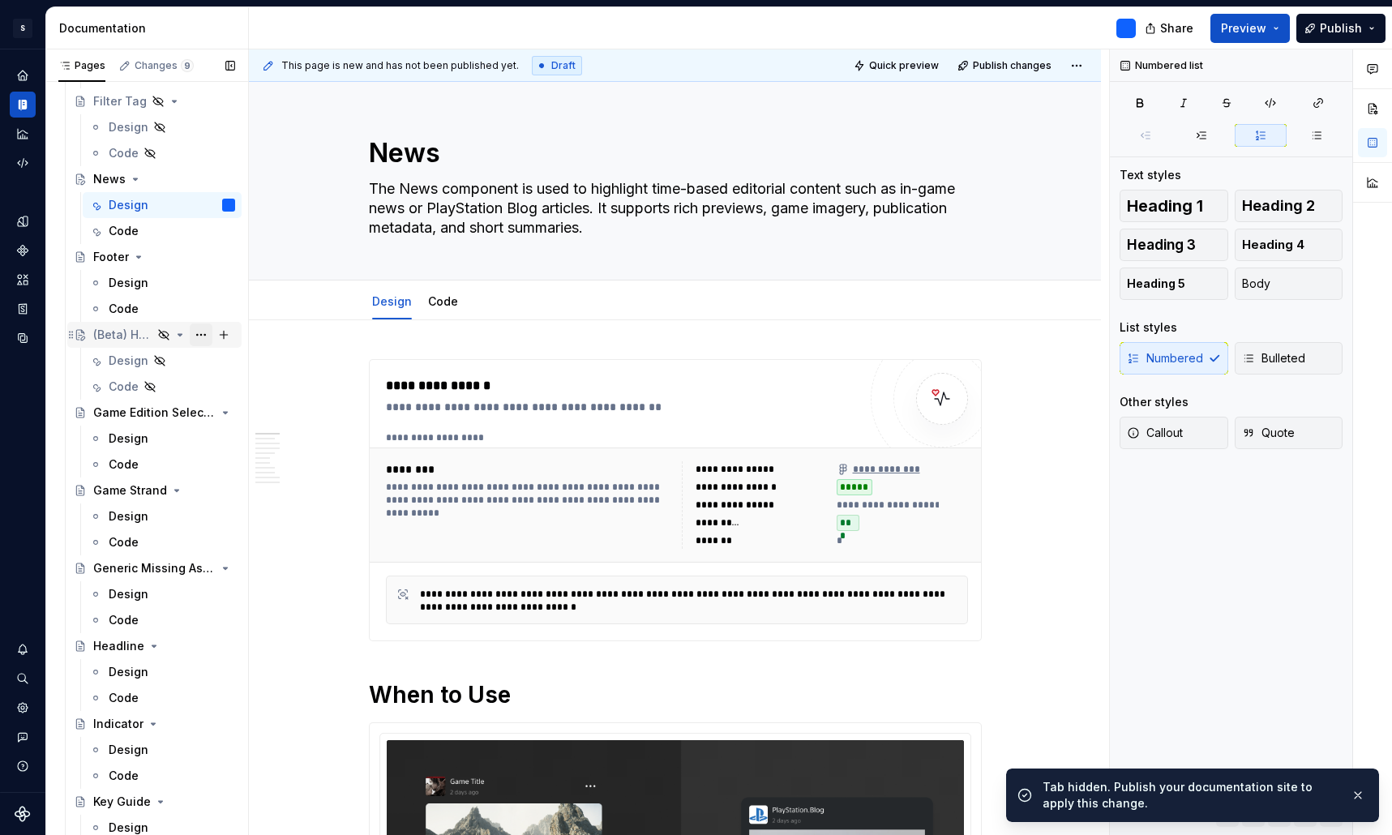
click at [204, 336] on button "Page tree" at bounding box center [201, 334] width 23 height 23
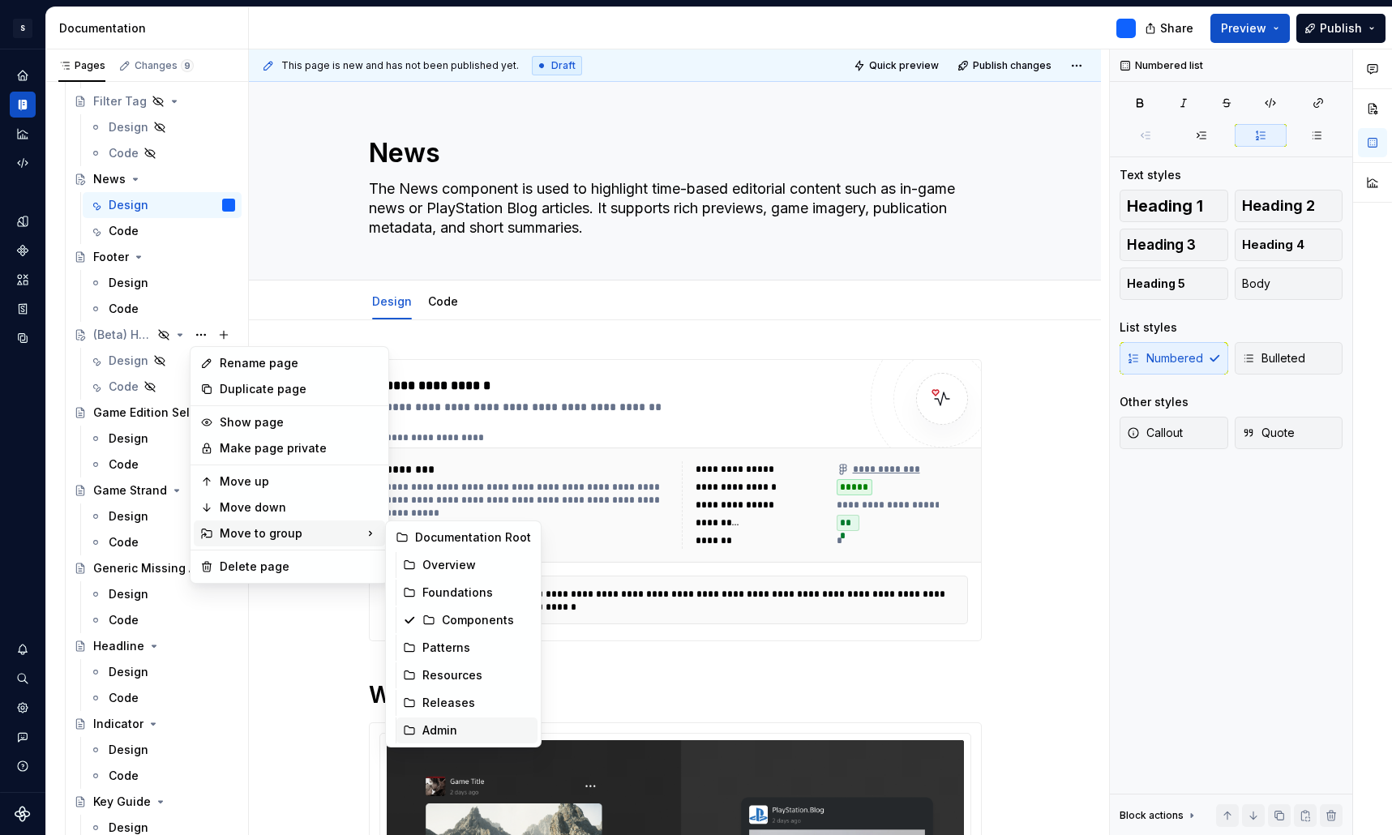
click at [450, 729] on div "Admin" at bounding box center [476, 730] width 109 height 16
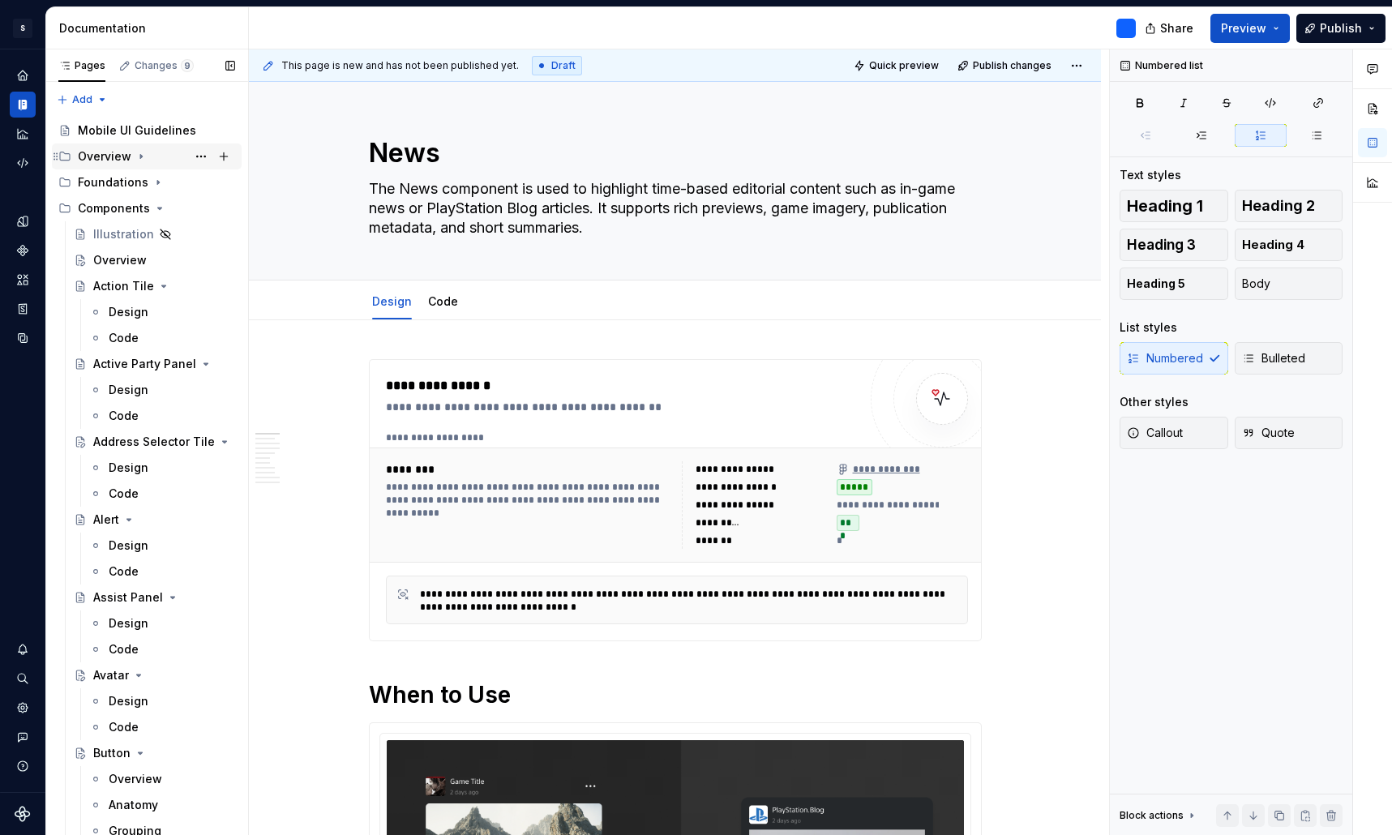
scroll to position [0, 0]
click at [158, 208] on icon "Page tree" at bounding box center [160, 209] width 4 height 2
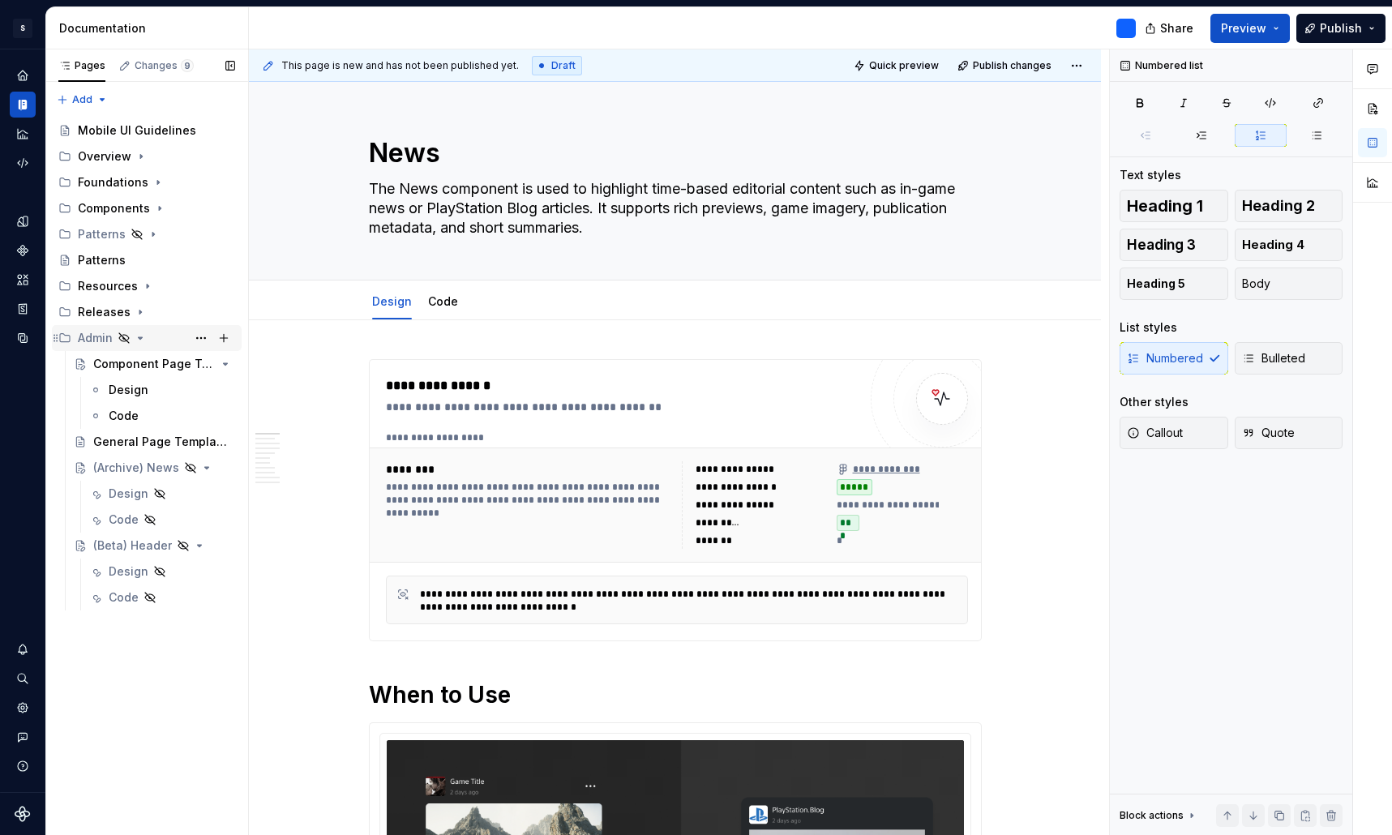
click at [96, 338] on div "Admin" at bounding box center [95, 338] width 35 height 16
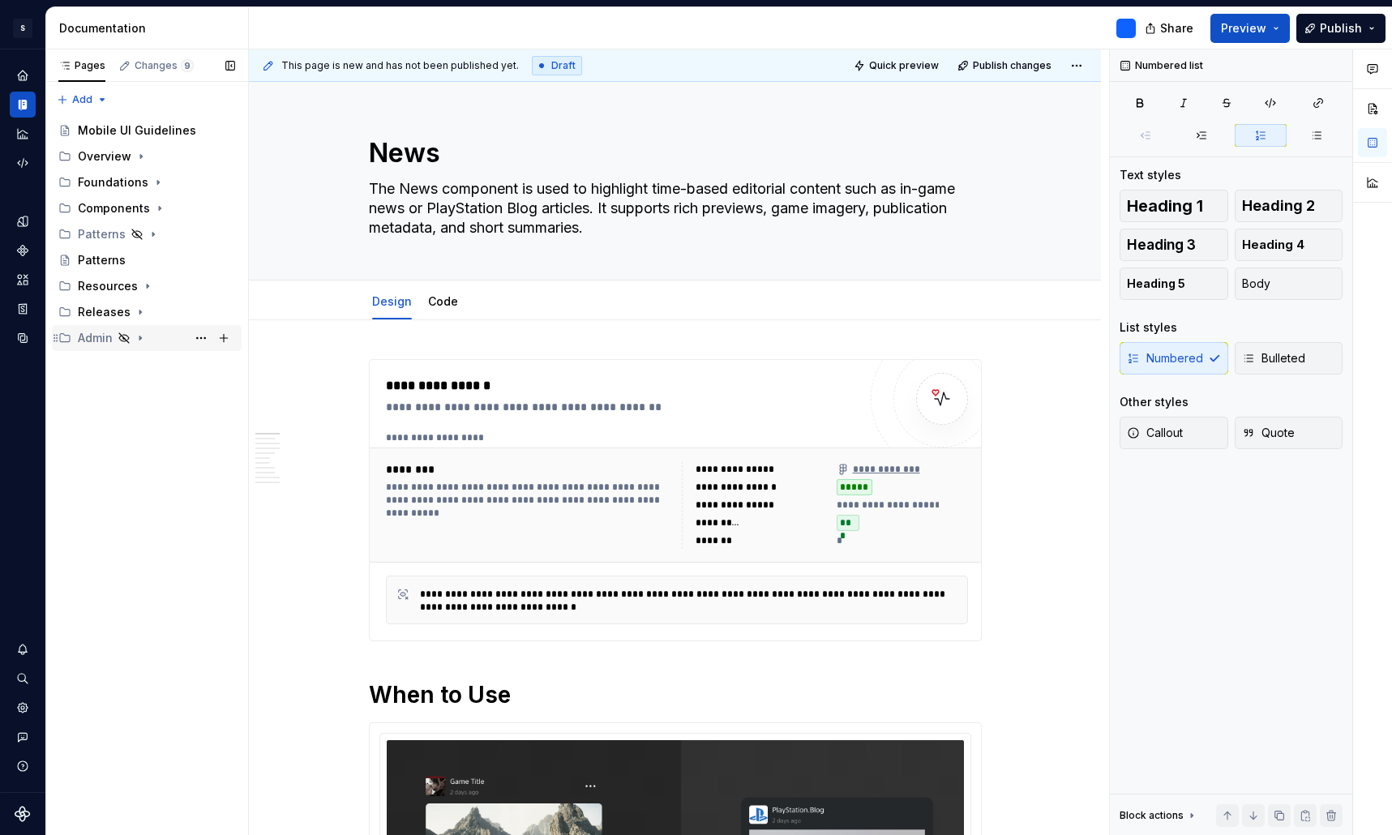
click at [96, 338] on div "Admin" at bounding box center [95, 338] width 35 height 16
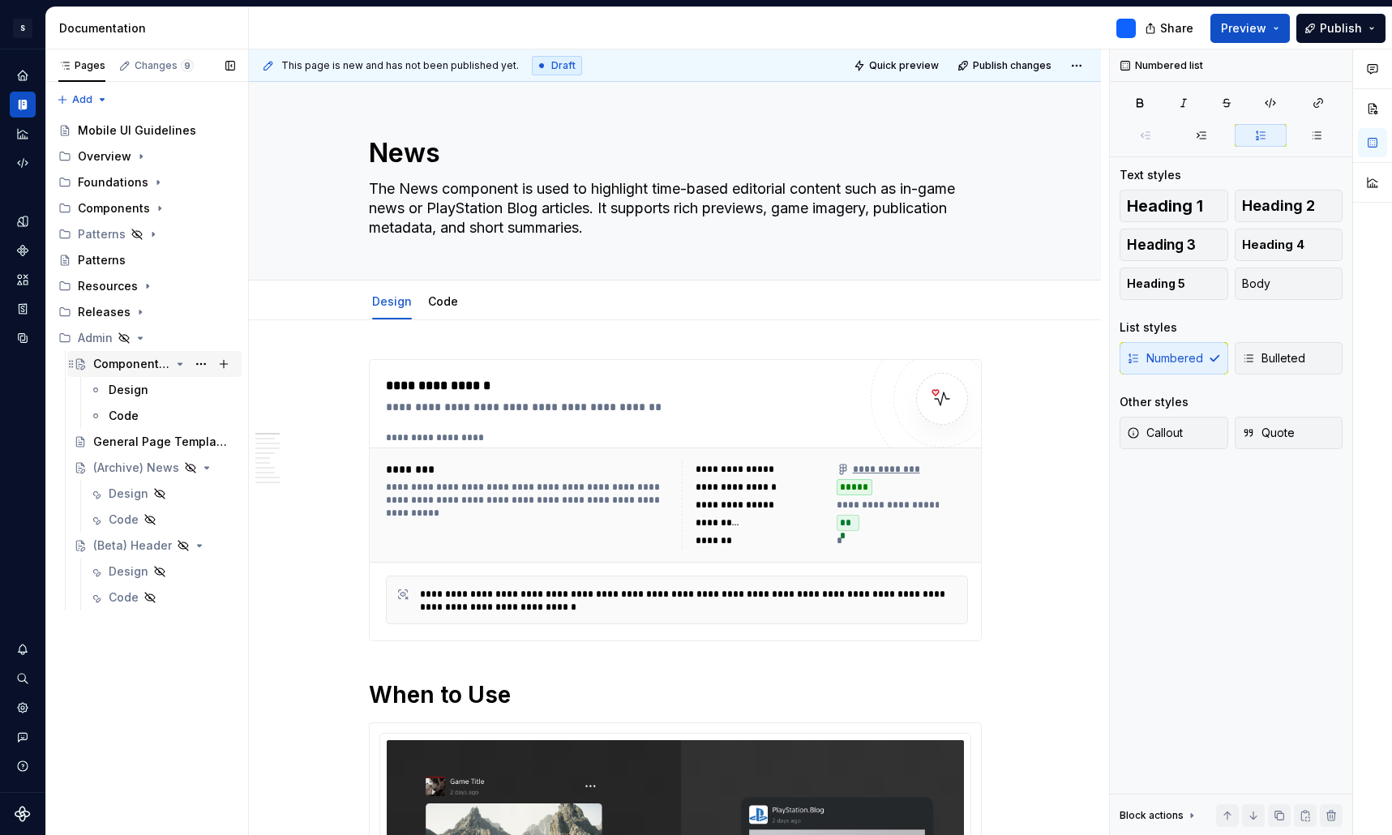
click at [151, 363] on div "Component Page Template" at bounding box center [131, 364] width 77 height 16
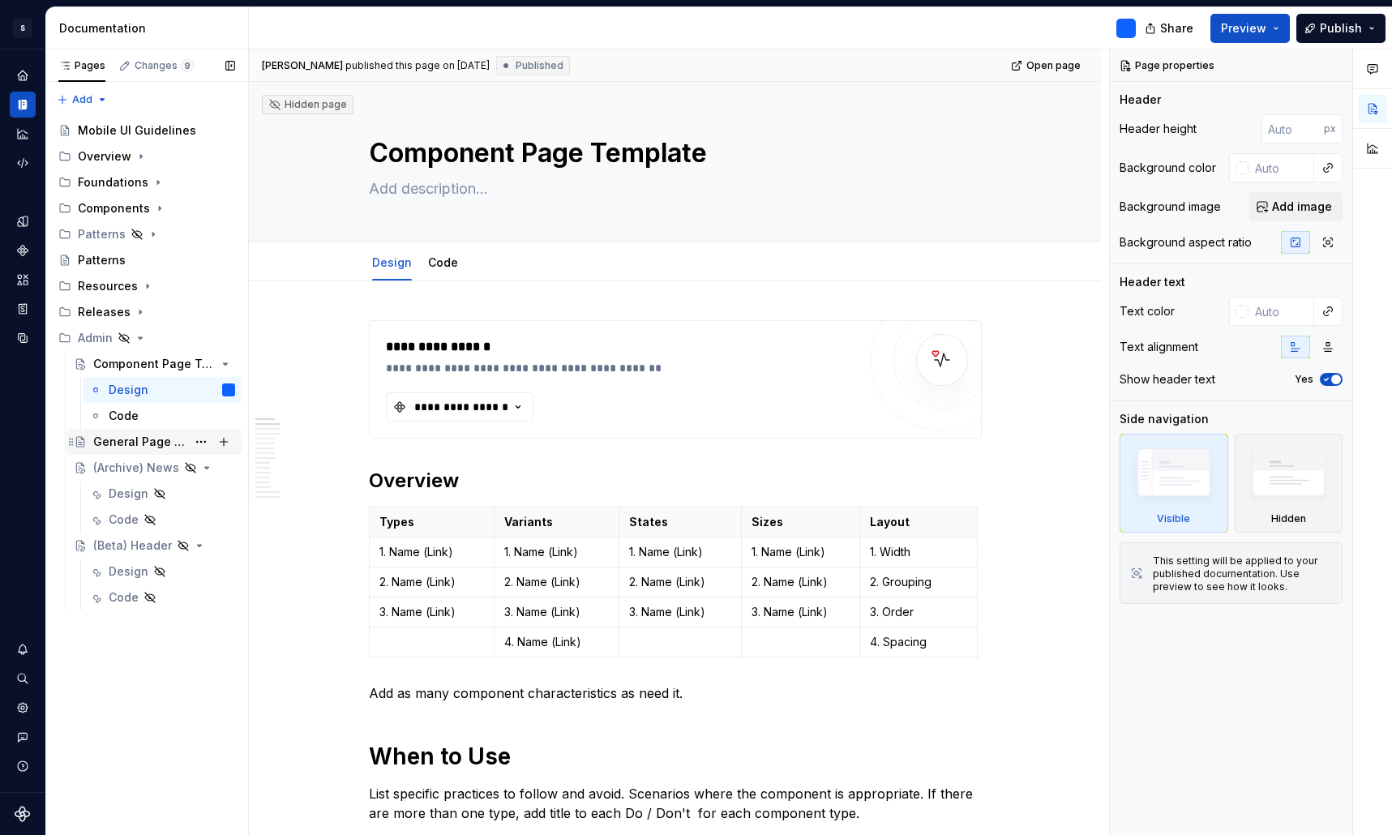
click at [142, 443] on div "General Page Template" at bounding box center [139, 442] width 93 height 16
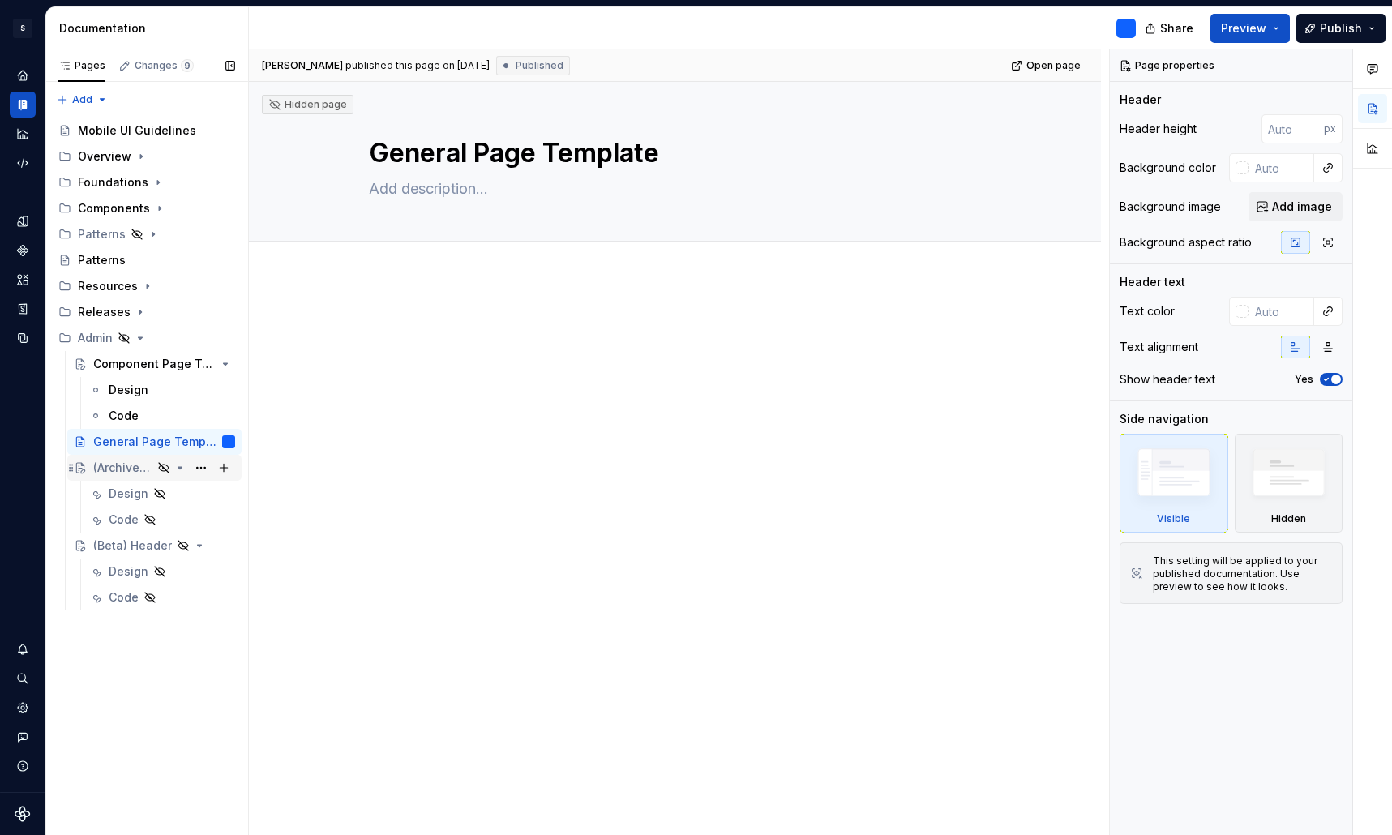
click at [134, 464] on div "(Archive) News" at bounding box center [122, 468] width 59 height 16
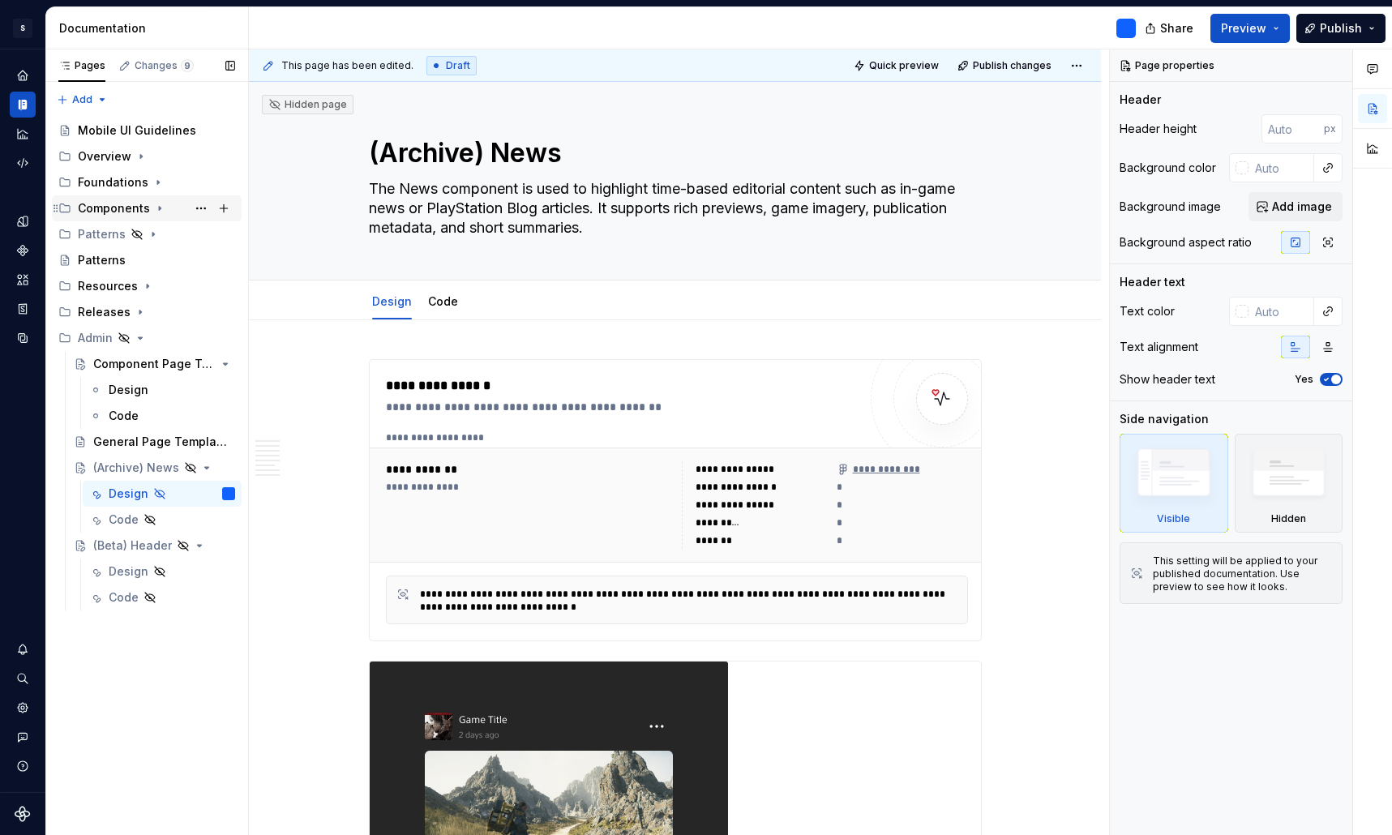
click at [156, 212] on icon "Page tree" at bounding box center [159, 208] width 13 height 13
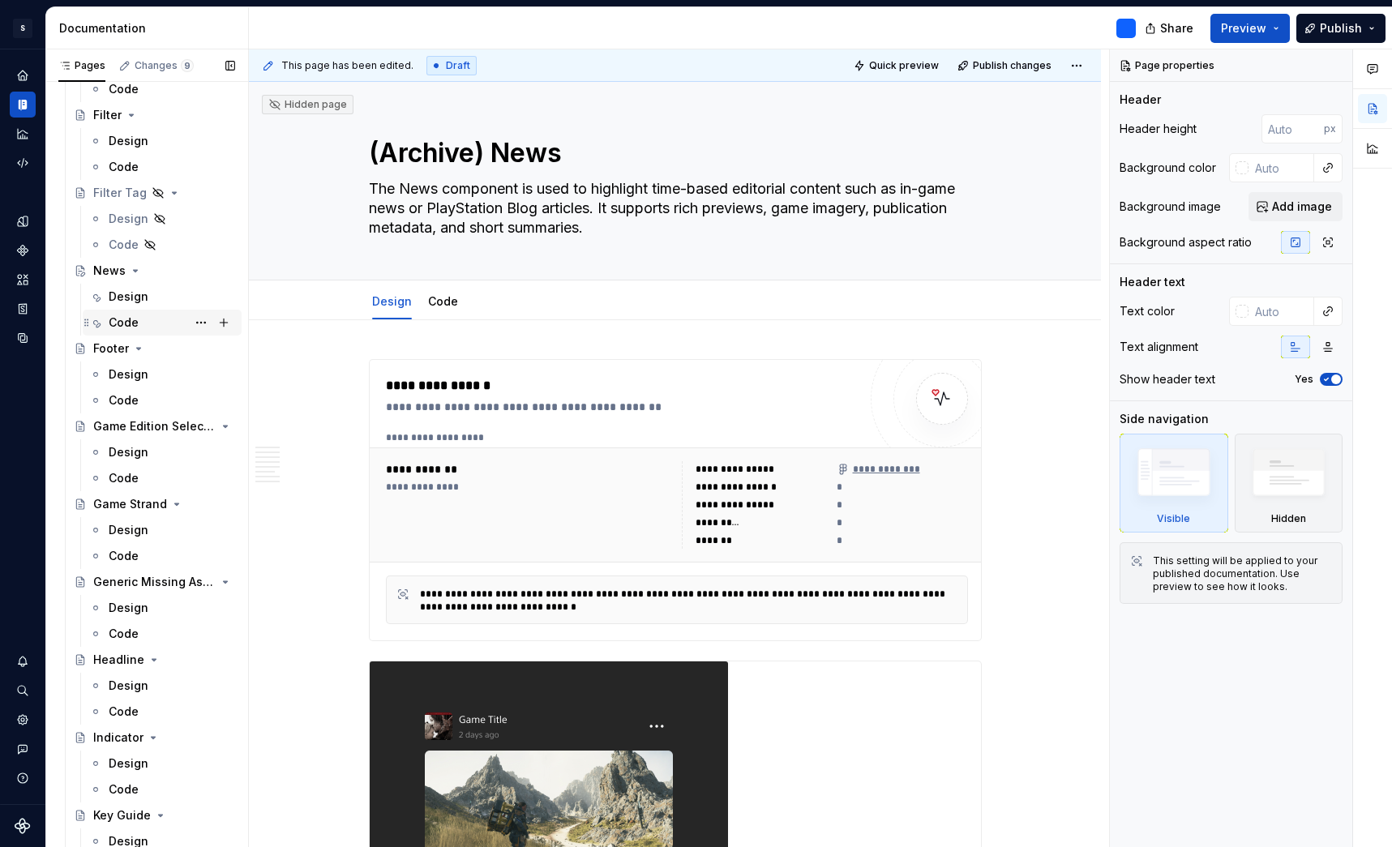
scroll to position [1324, 0]
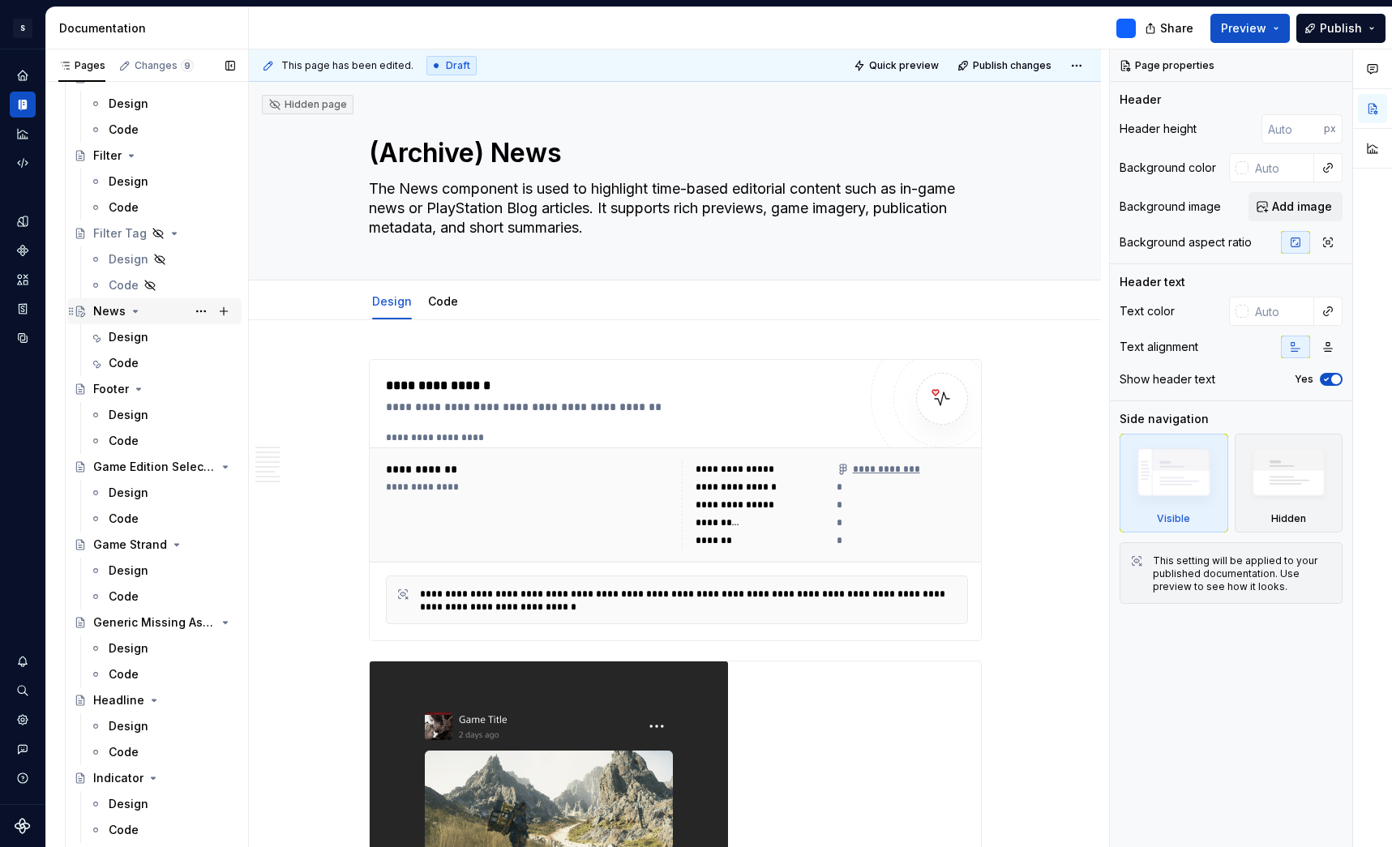
click at [105, 303] on div "News" at bounding box center [109, 311] width 32 height 16
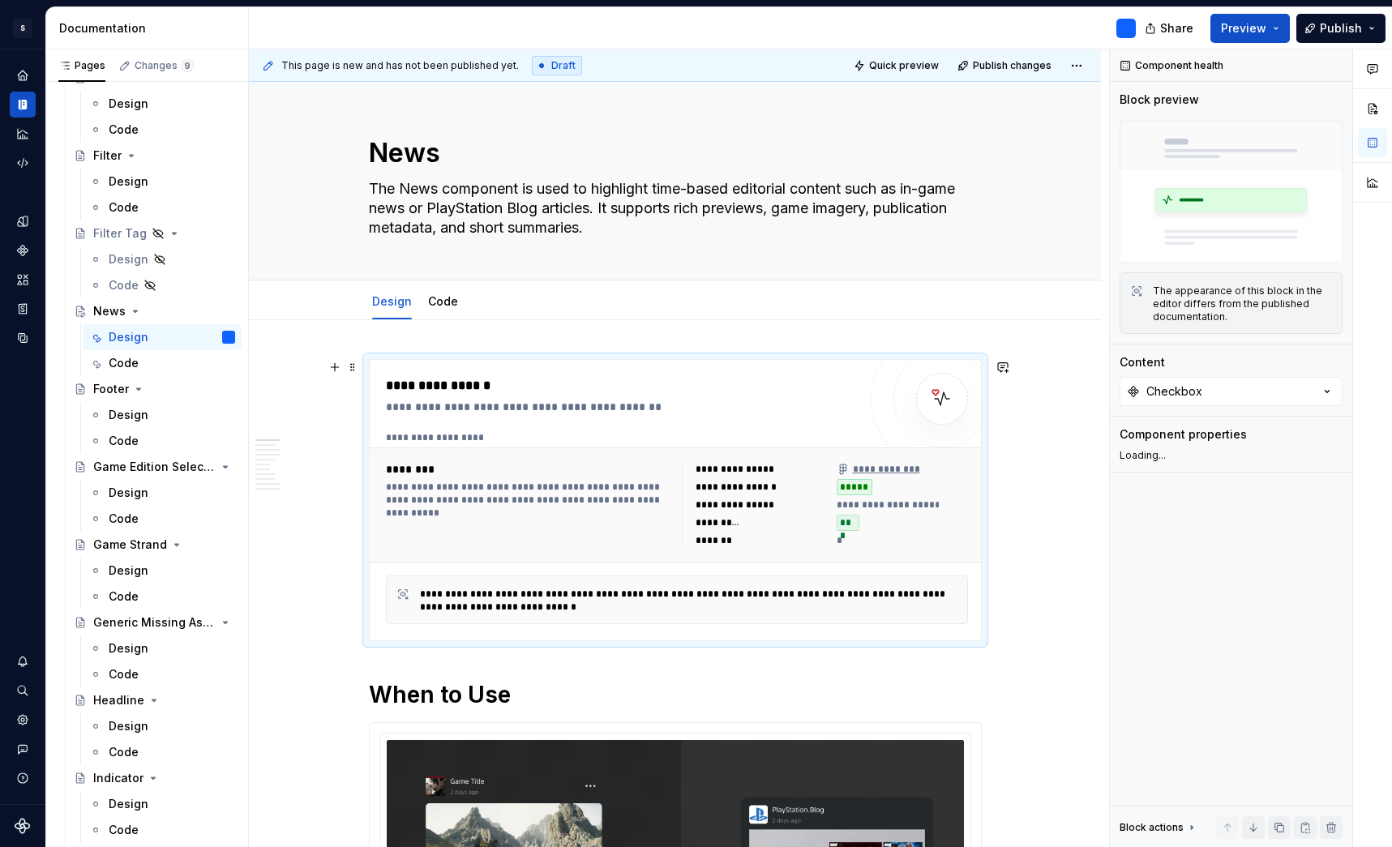
click at [597, 384] on div "**********" at bounding box center [622, 385] width 472 height 19
click at [1019, 66] on span "Publish changes" at bounding box center [1012, 65] width 79 height 13
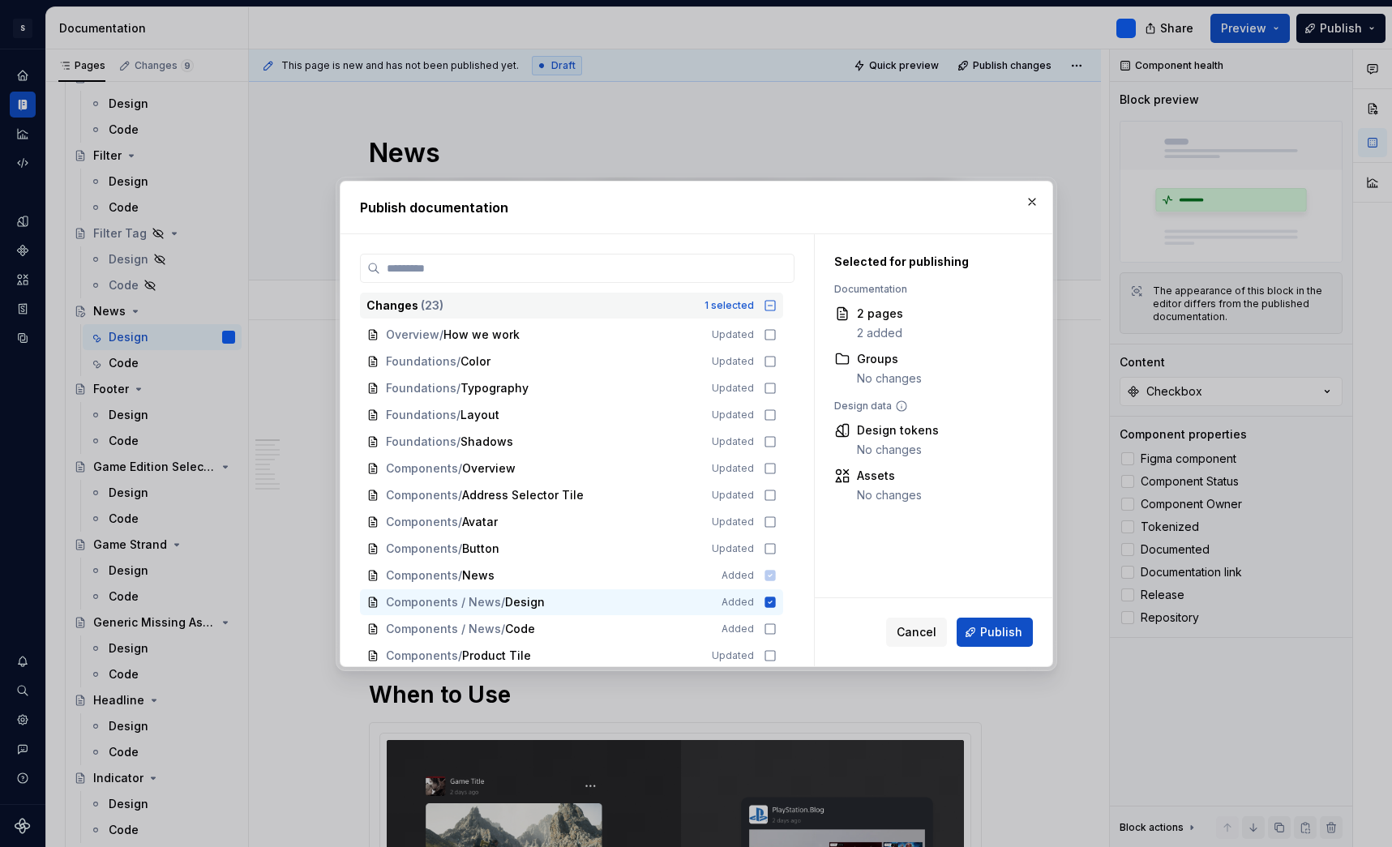
click at [777, 309] on icon at bounding box center [770, 305] width 13 height 13
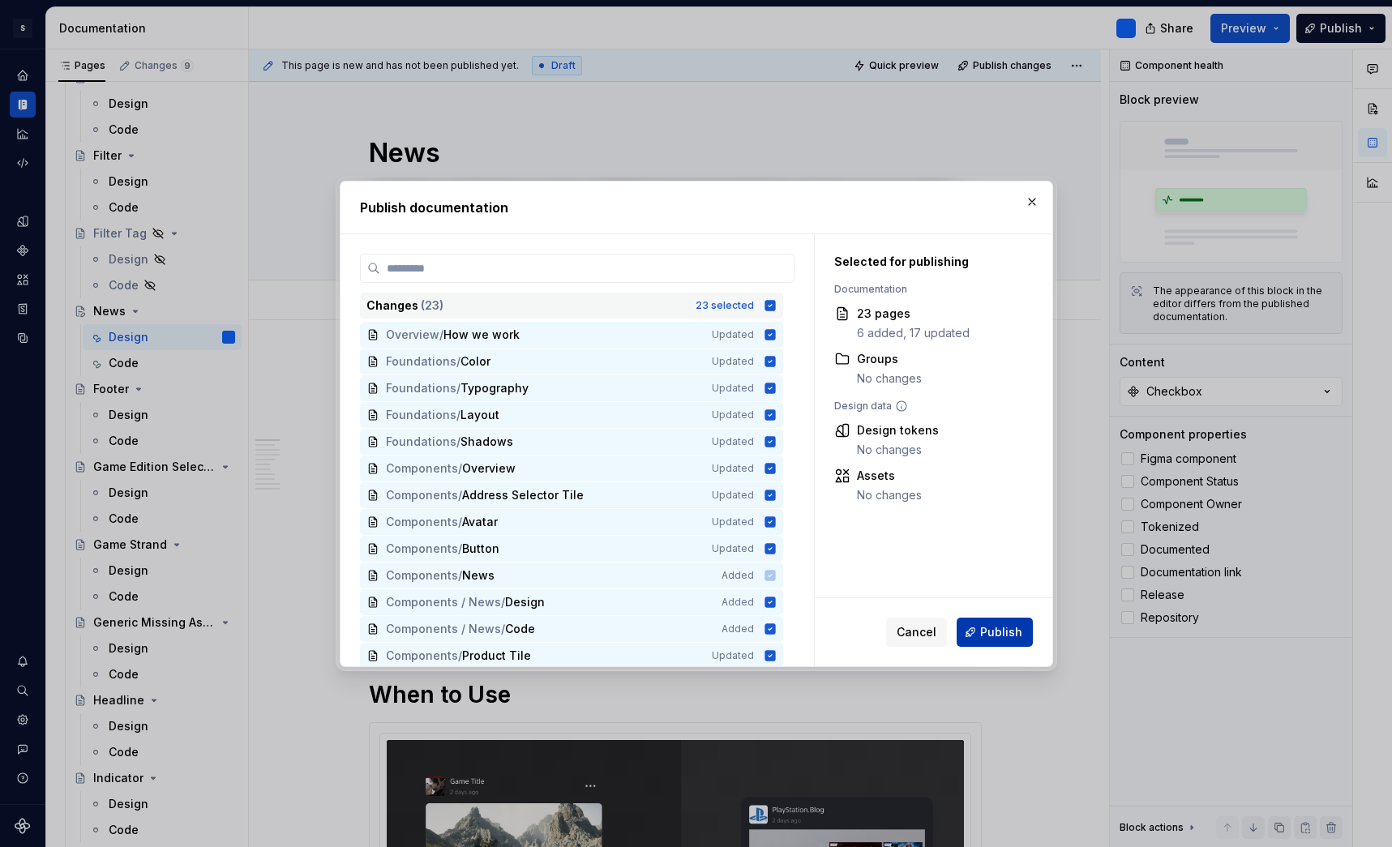
click at [1001, 631] on span "Publish" at bounding box center [1001, 632] width 42 height 16
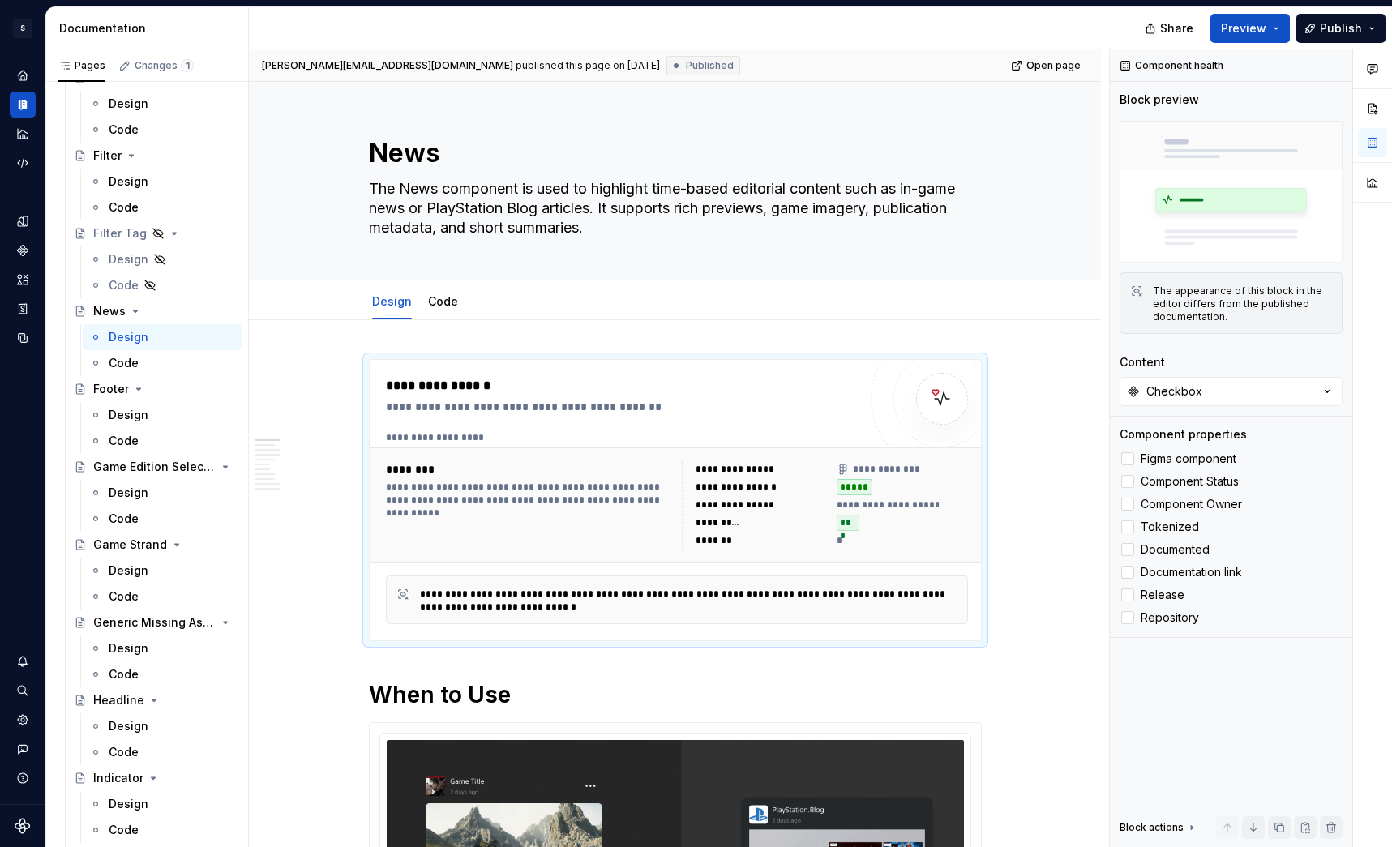
type textarea "*"
